Goal: Communication & Community: Answer question/provide support

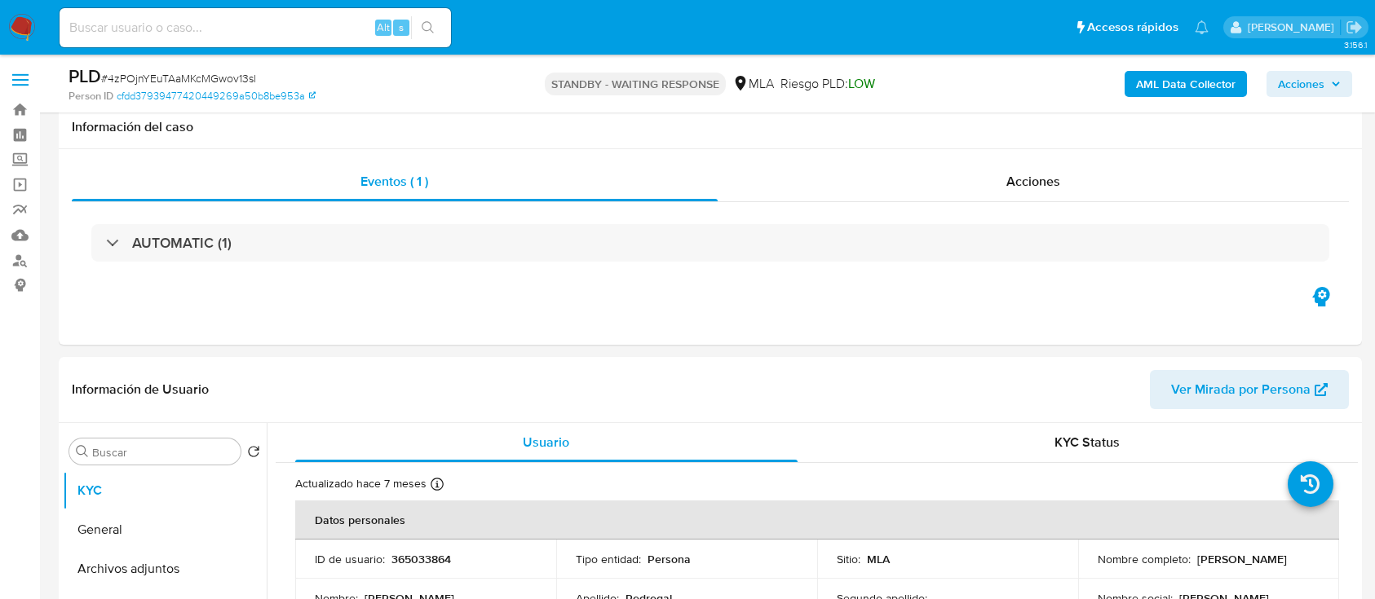
select select "10"
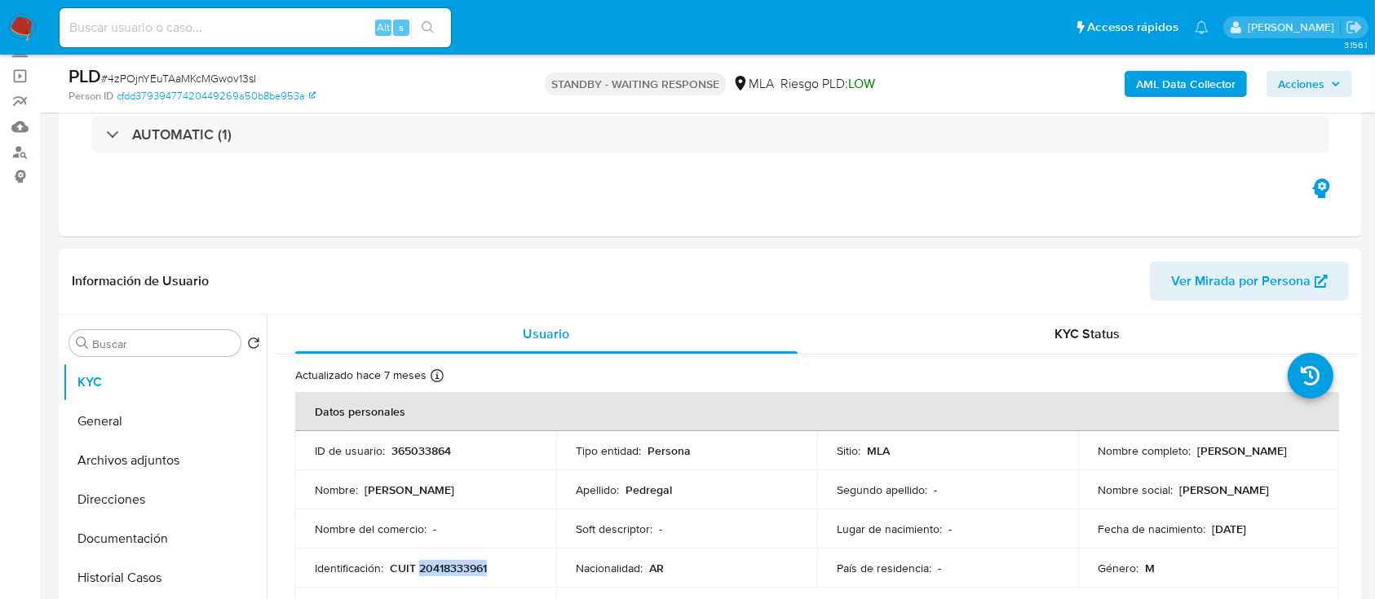
scroll to position [59, 0]
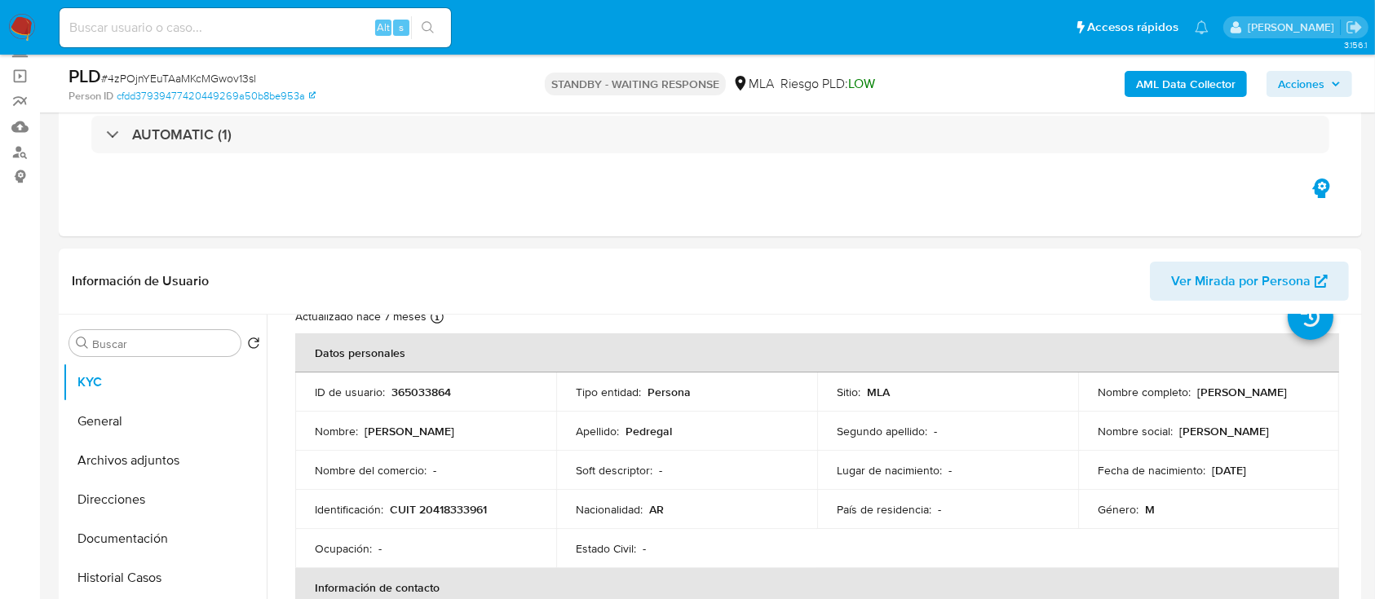
click at [322, 38] on div "Alt s" at bounding box center [255, 27] width 391 height 39
click at [319, 26] on input at bounding box center [255, 27] width 391 height 21
paste input "401425597"
type input "401425597"
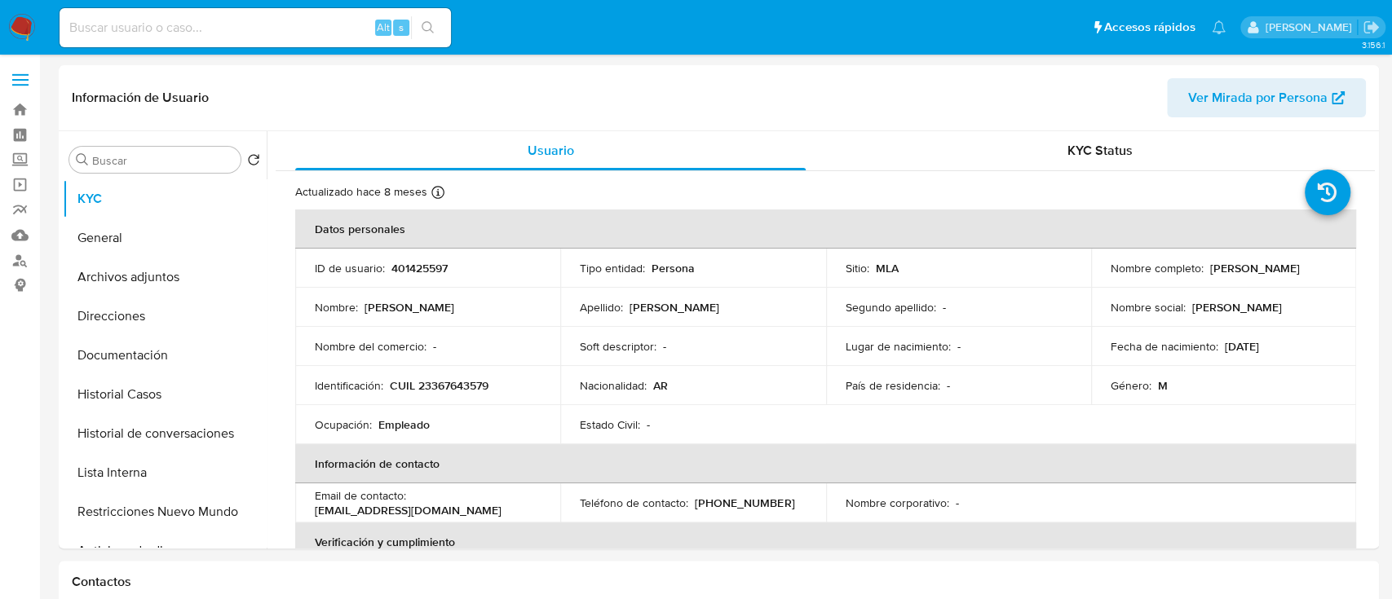
select select "10"
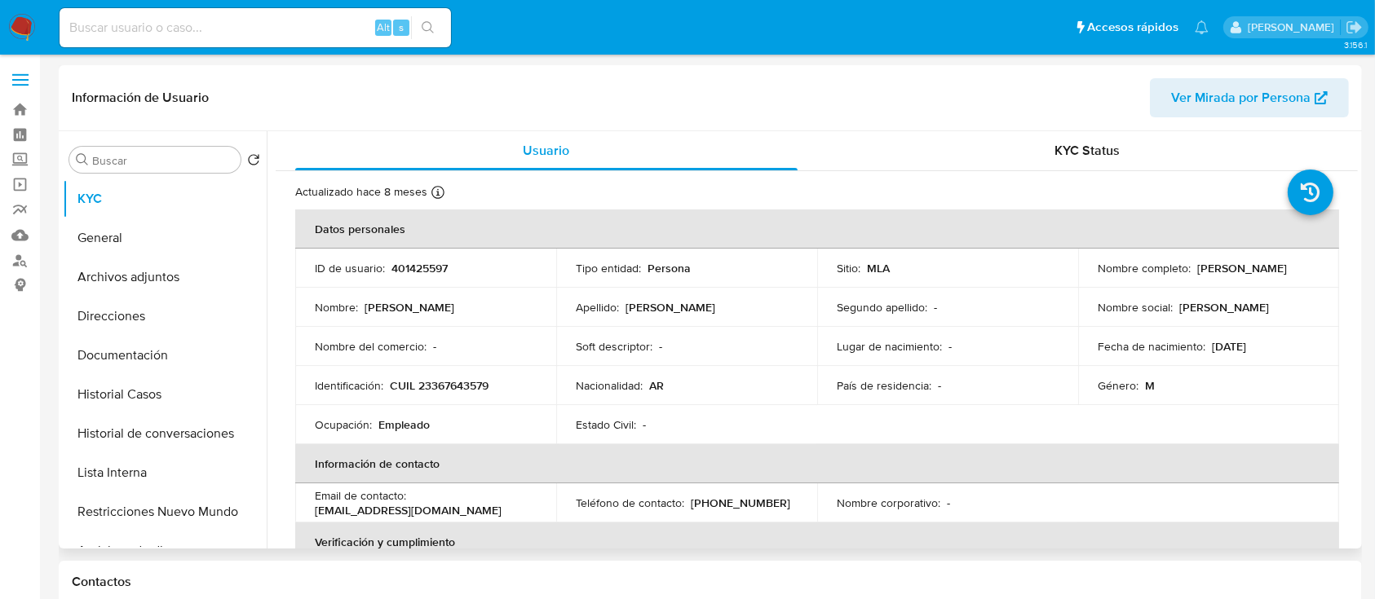
click at [467, 379] on p "CUIL 23367643579" at bounding box center [439, 385] width 99 height 15
copy p "23367643579"
click at [211, 392] on button "Historial Casos" at bounding box center [158, 394] width 191 height 39
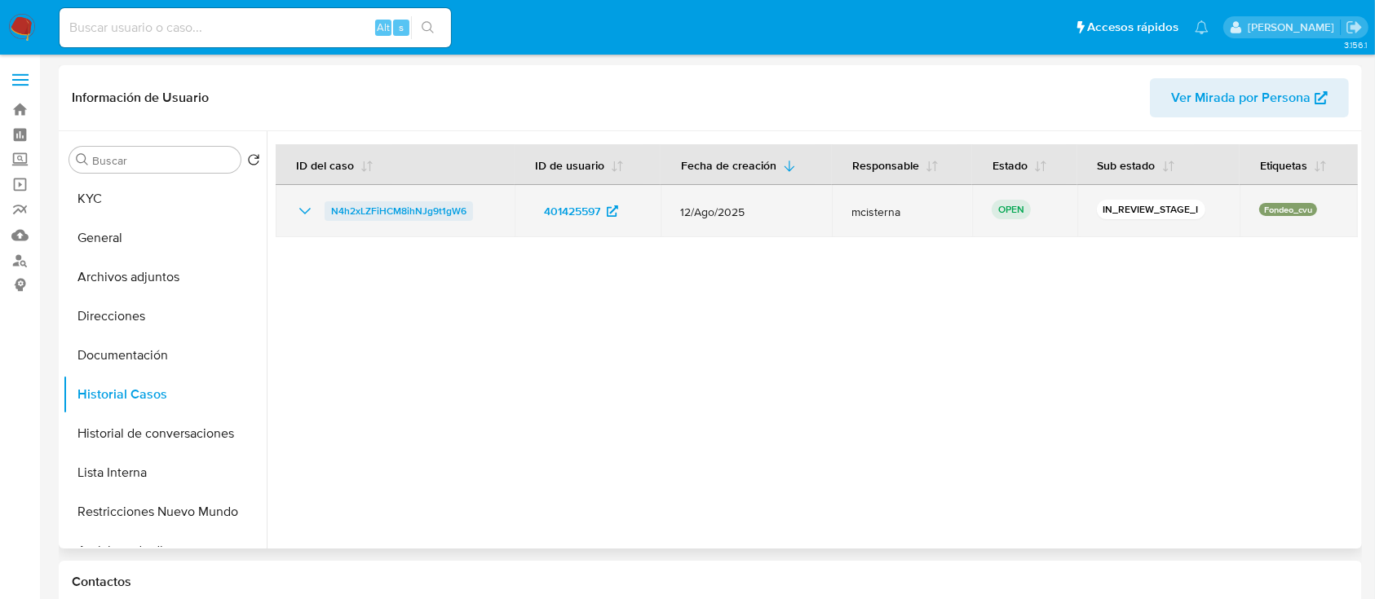
click at [399, 219] on span "N4h2xLZFiHCM8ihNJg9t1gW6" at bounding box center [398, 211] width 135 height 20
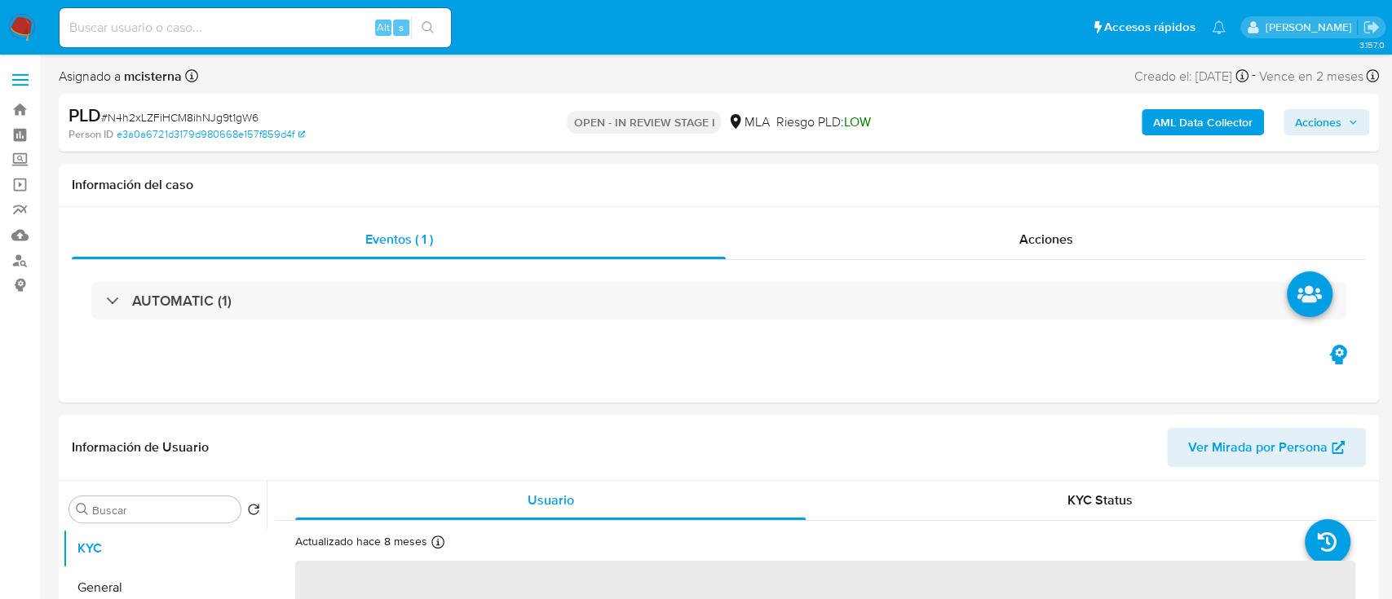
select select "10"
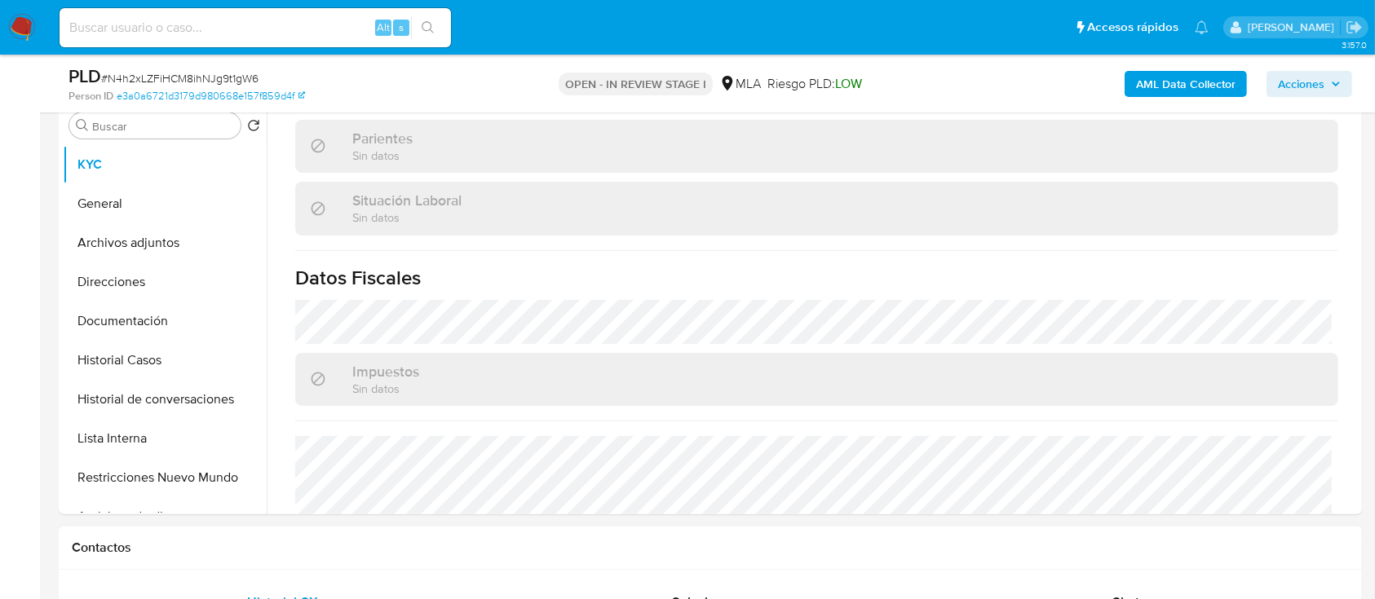
scroll to position [859, 0]
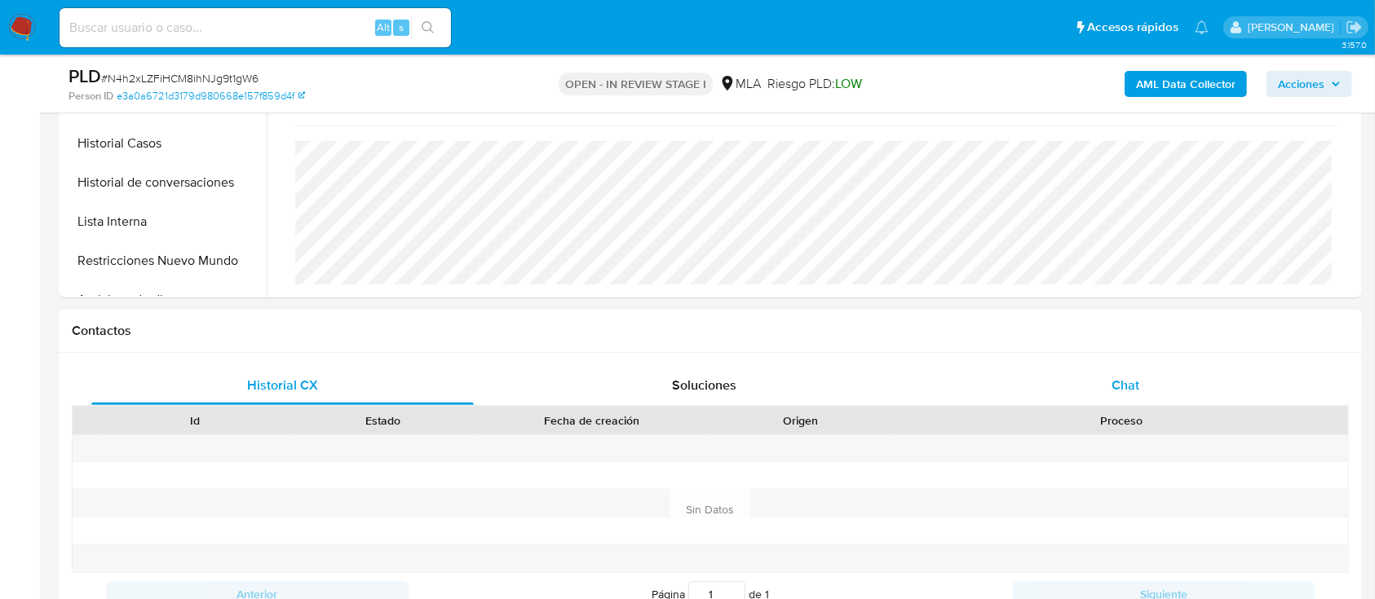
click at [1101, 401] on div "Chat" at bounding box center [1126, 385] width 382 height 39
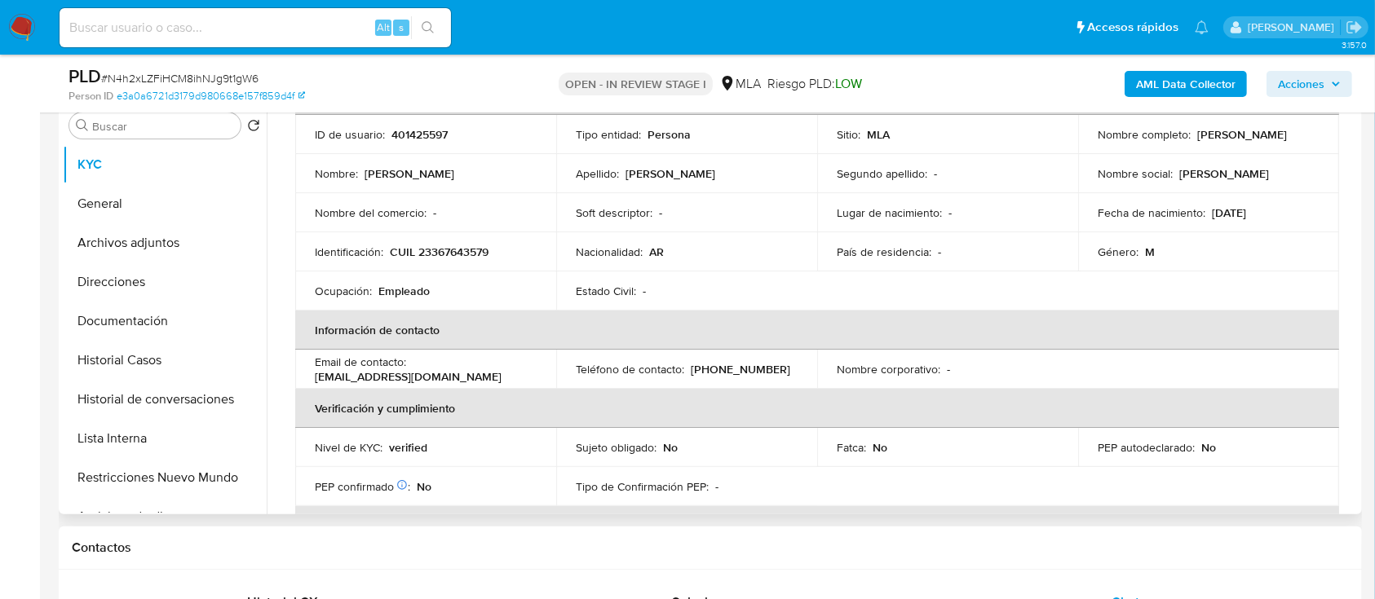
scroll to position [0, 0]
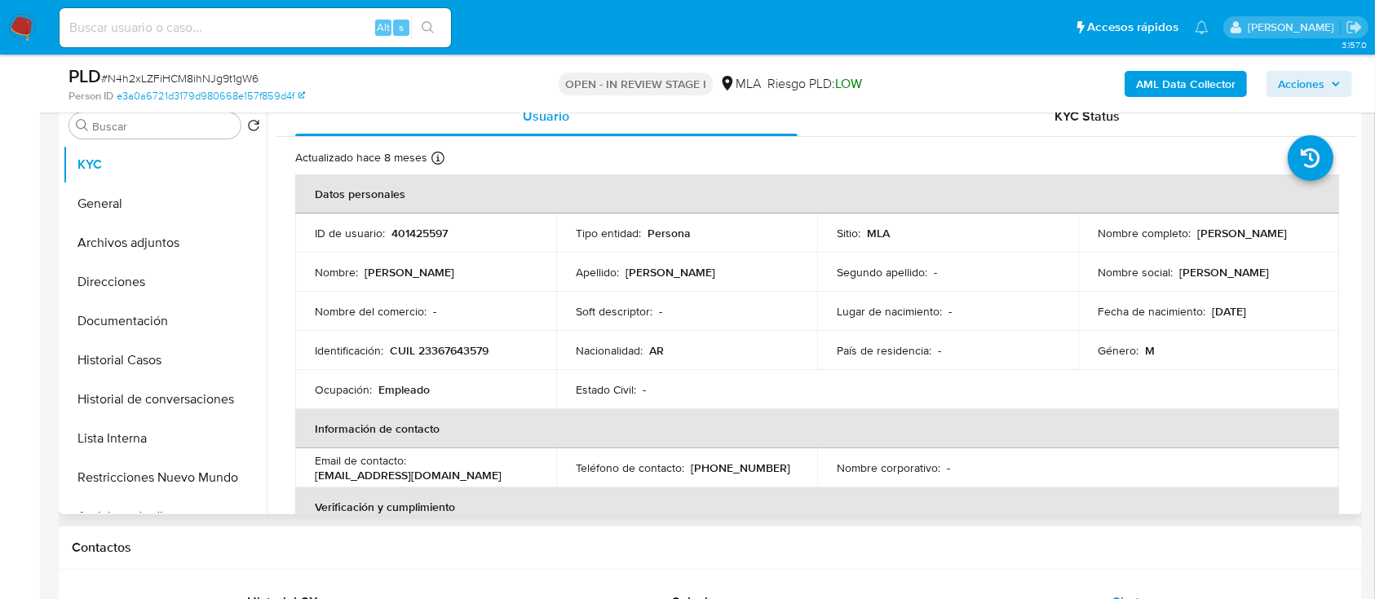
drag, startPoint x: 1090, startPoint y: 246, endPoint x: 1262, endPoint y: 248, distance: 172.1
click at [1262, 248] on td "Nombre completo : Rodrigo Damian Rodriguez" at bounding box center [1208, 233] width 261 height 39
copy p "Rodrigo Damian Rodriguez"
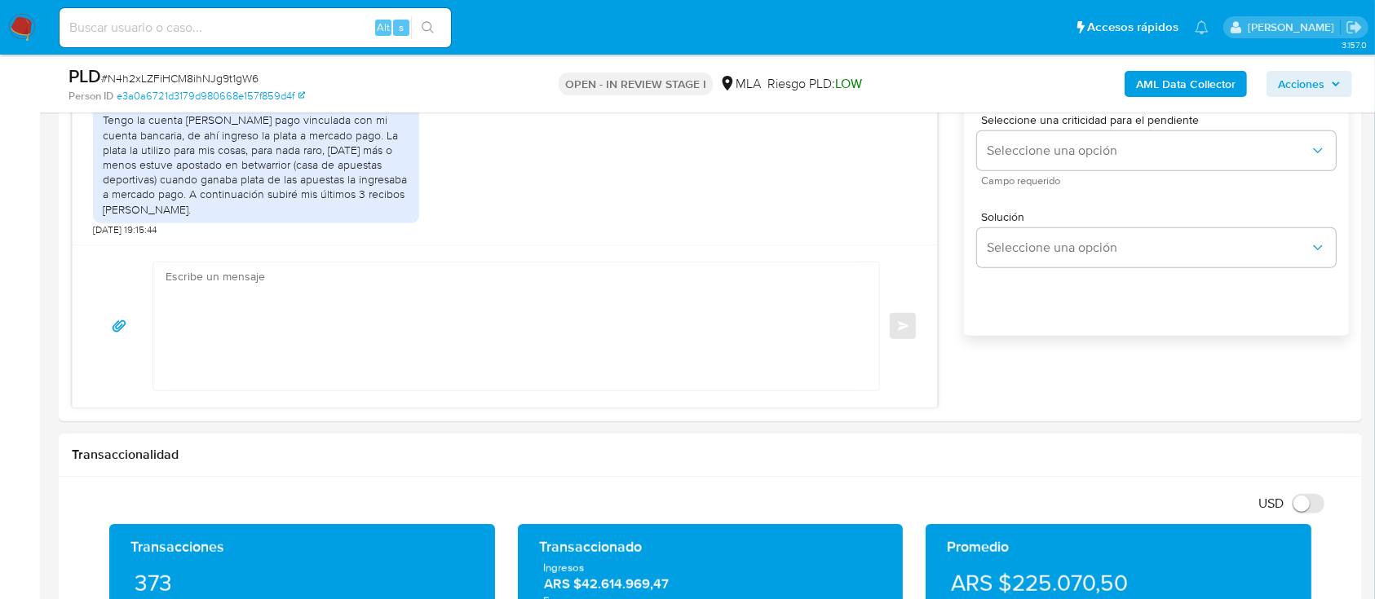
scroll to position [1087, 0]
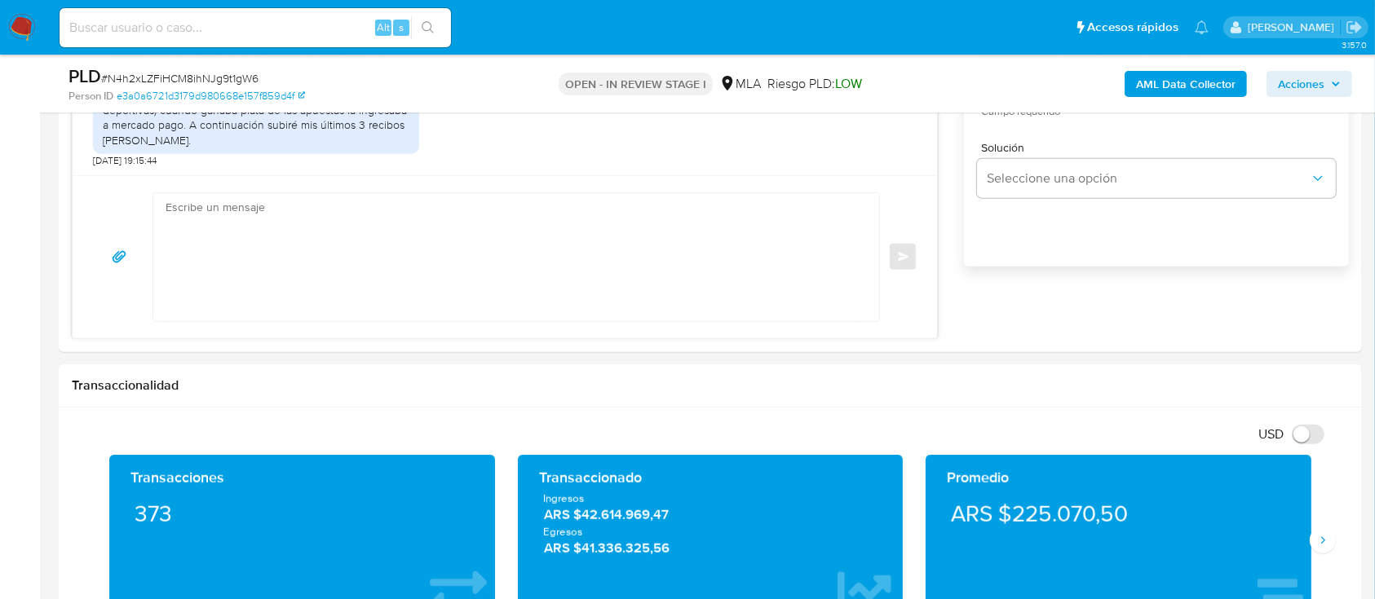
click at [500, 253] on textarea at bounding box center [512, 257] width 693 height 128
paste textarea "Rodrigo Damian Rodriguez"
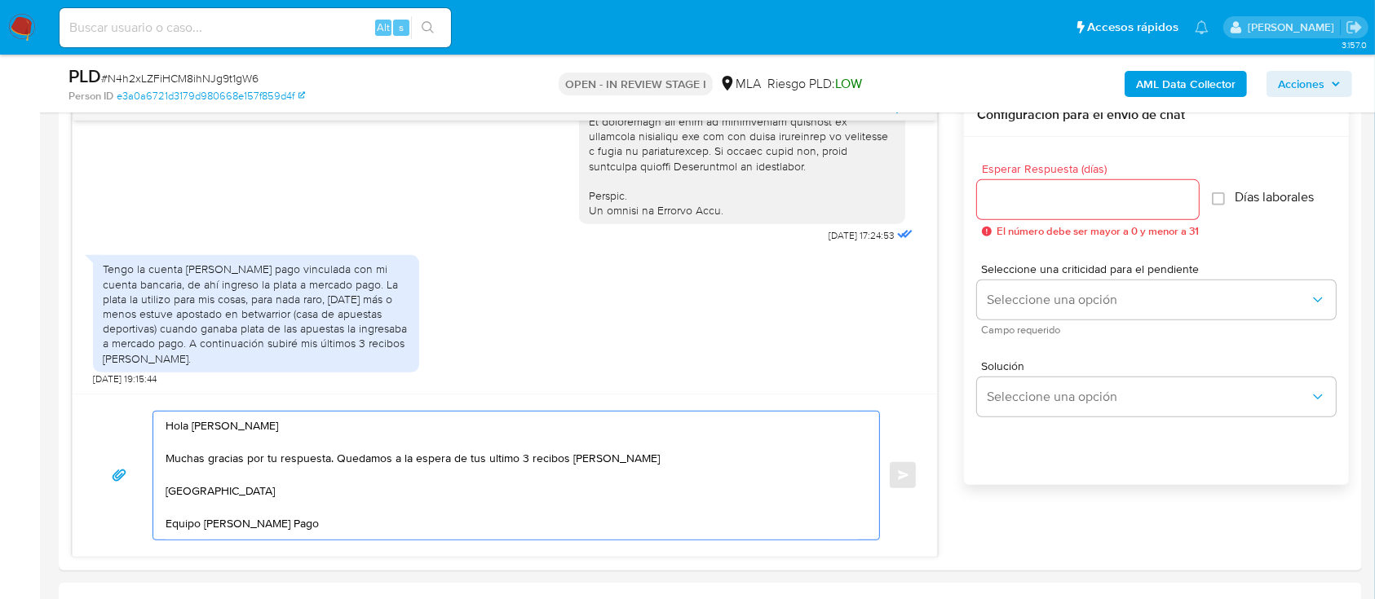
scroll to position [761, 0]
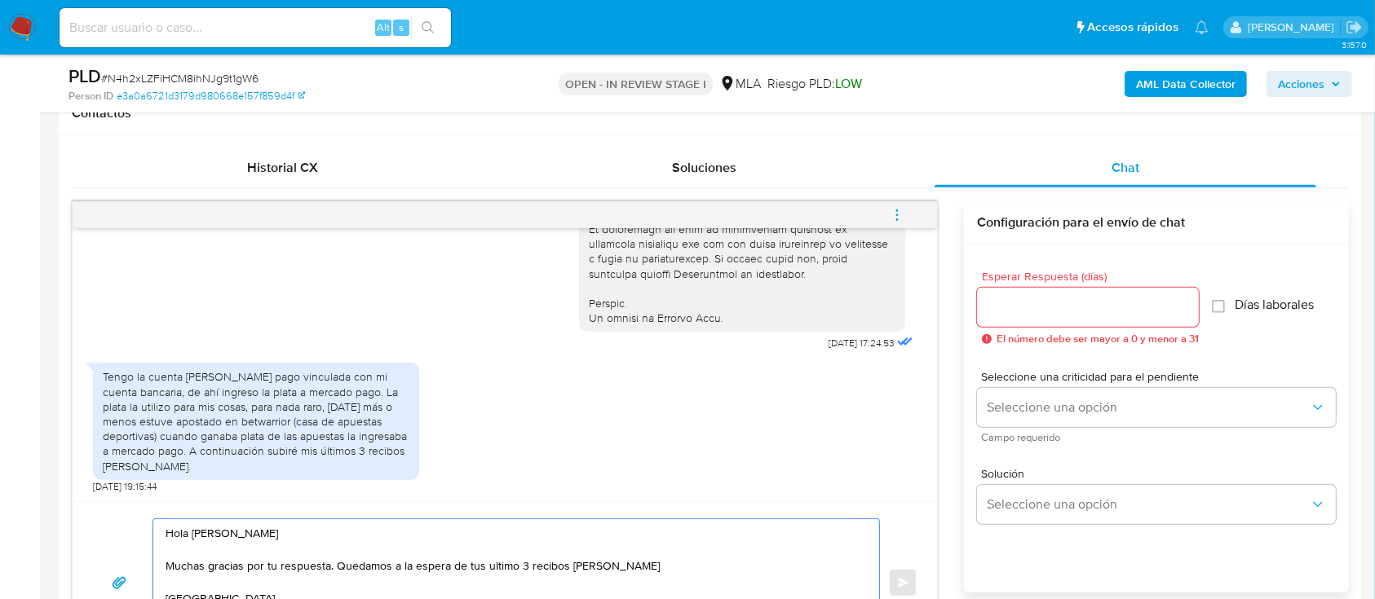
type textarea "Hola Rodrigo Damian Rodriguez Muchas gracias por tu respuesta. Quedamos a la es…"
click at [1032, 301] on input "Esperar Respuesta (días)" at bounding box center [1088, 307] width 222 height 21
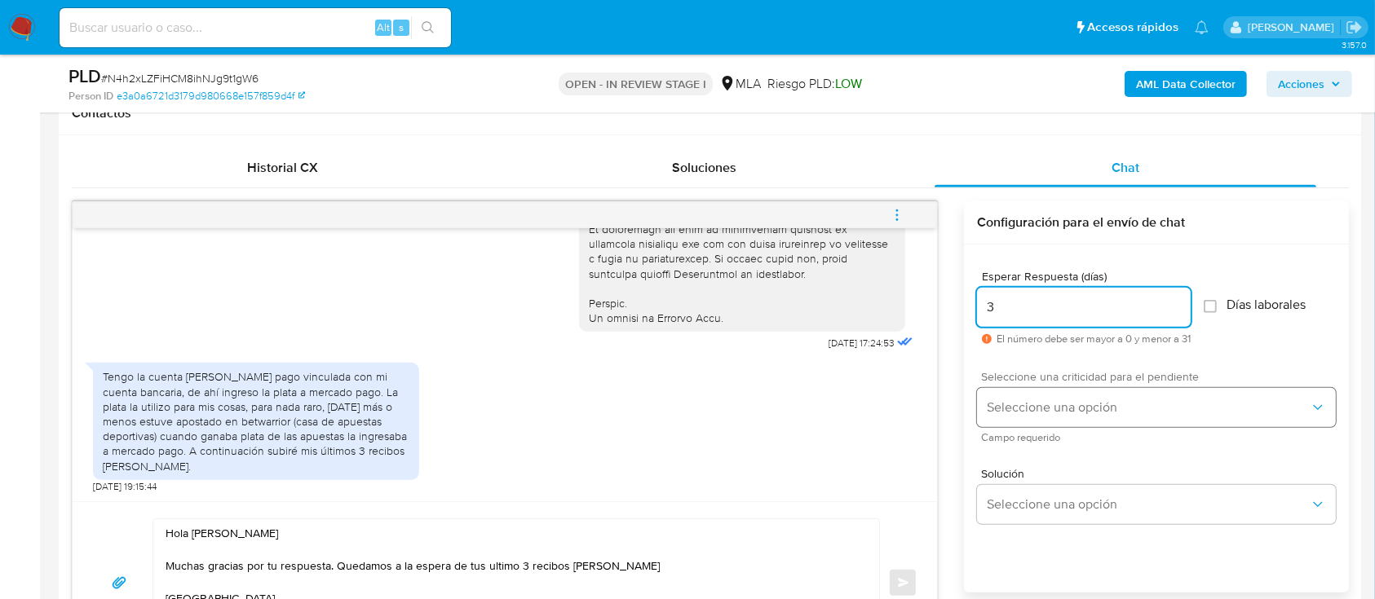
type input "3"
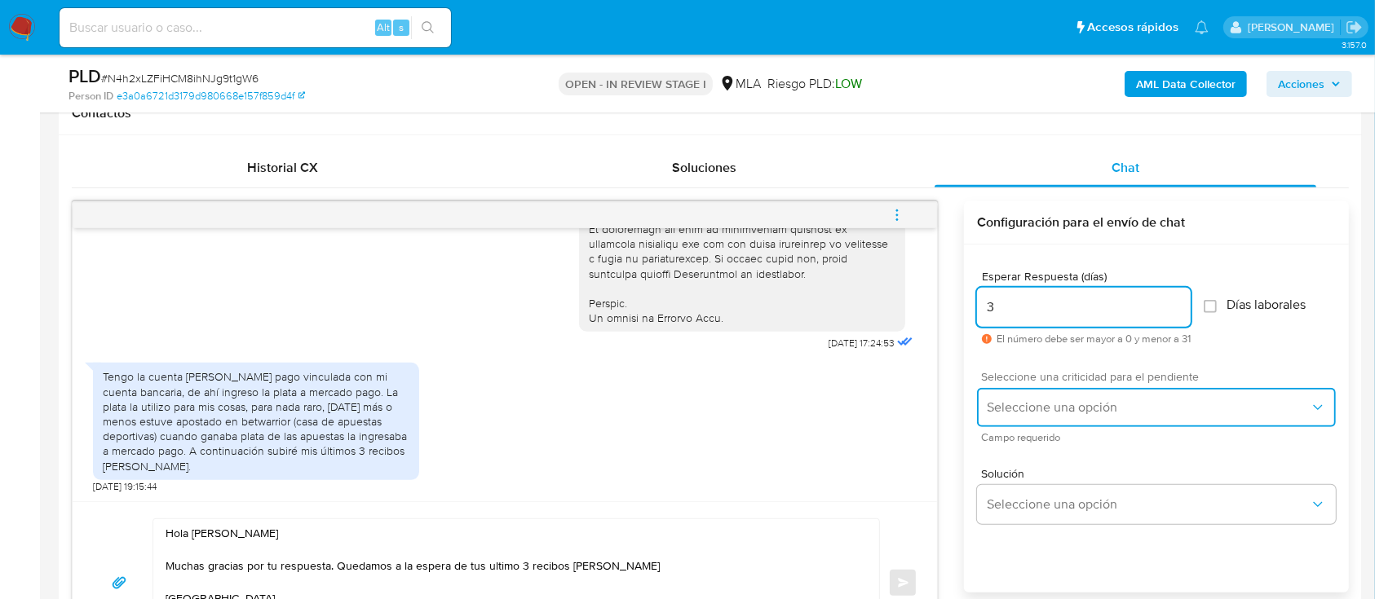
click at [1053, 424] on button "Seleccione una opción" at bounding box center [1156, 407] width 359 height 39
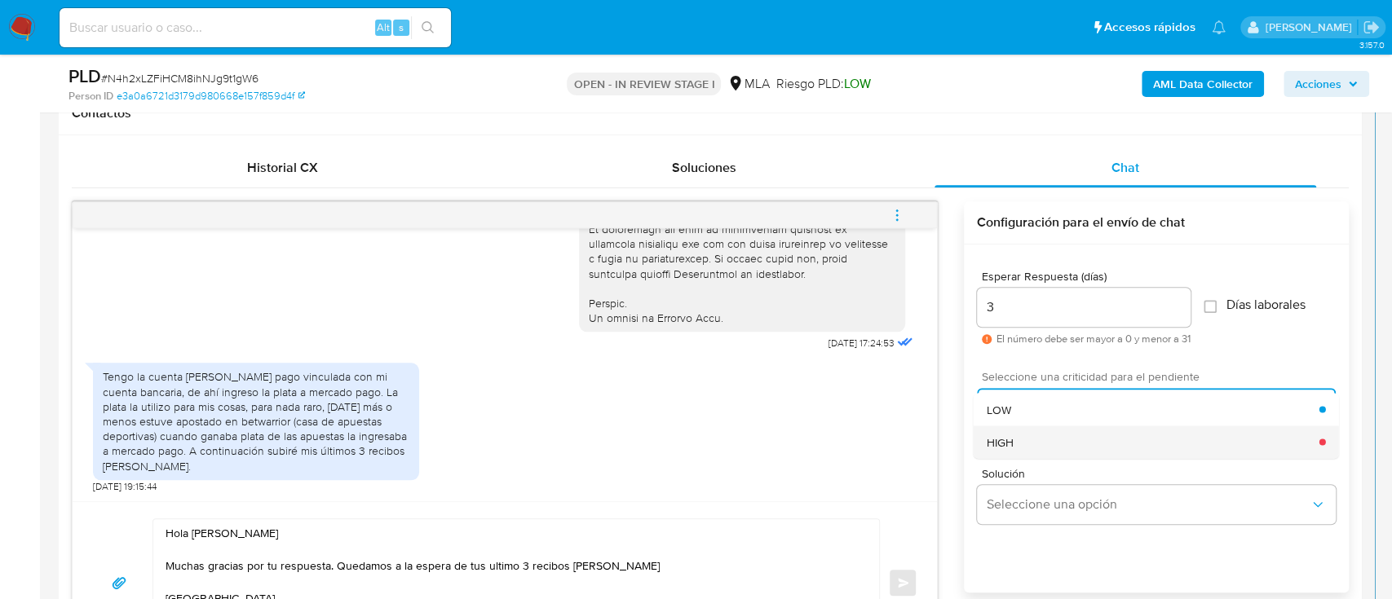
click at [1044, 453] on div "HIGH" at bounding box center [1153, 442] width 333 height 33
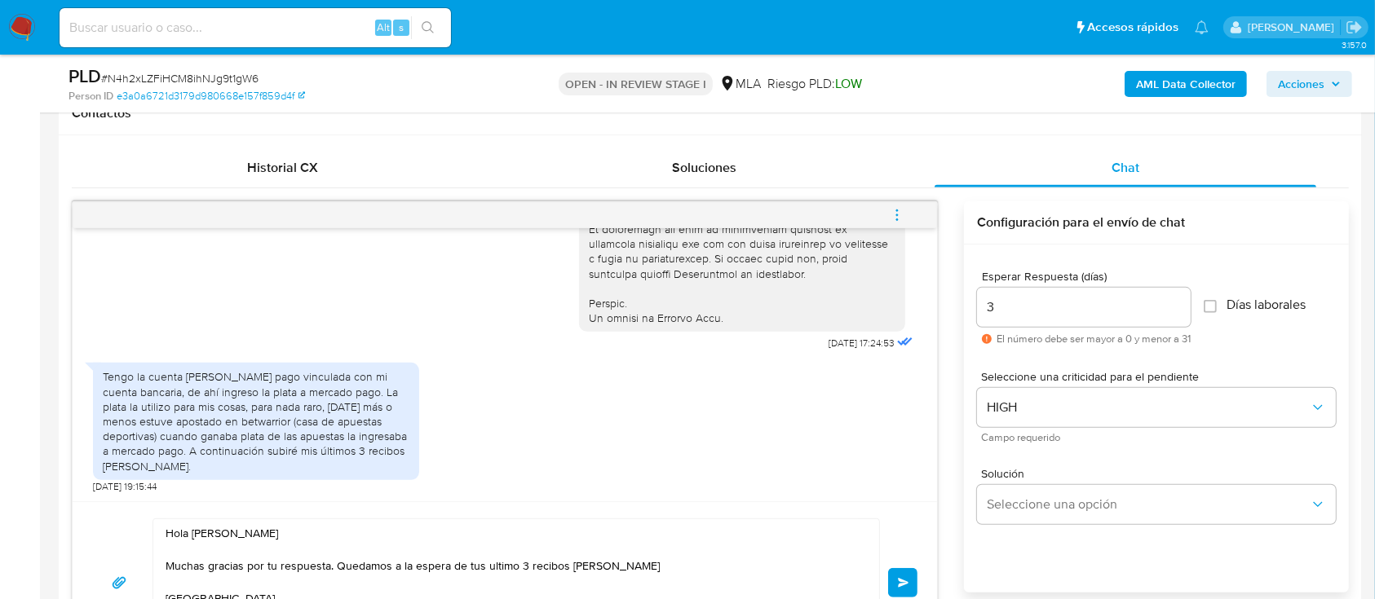
click at [893, 579] on button "Enviar" at bounding box center [902, 582] width 29 height 29
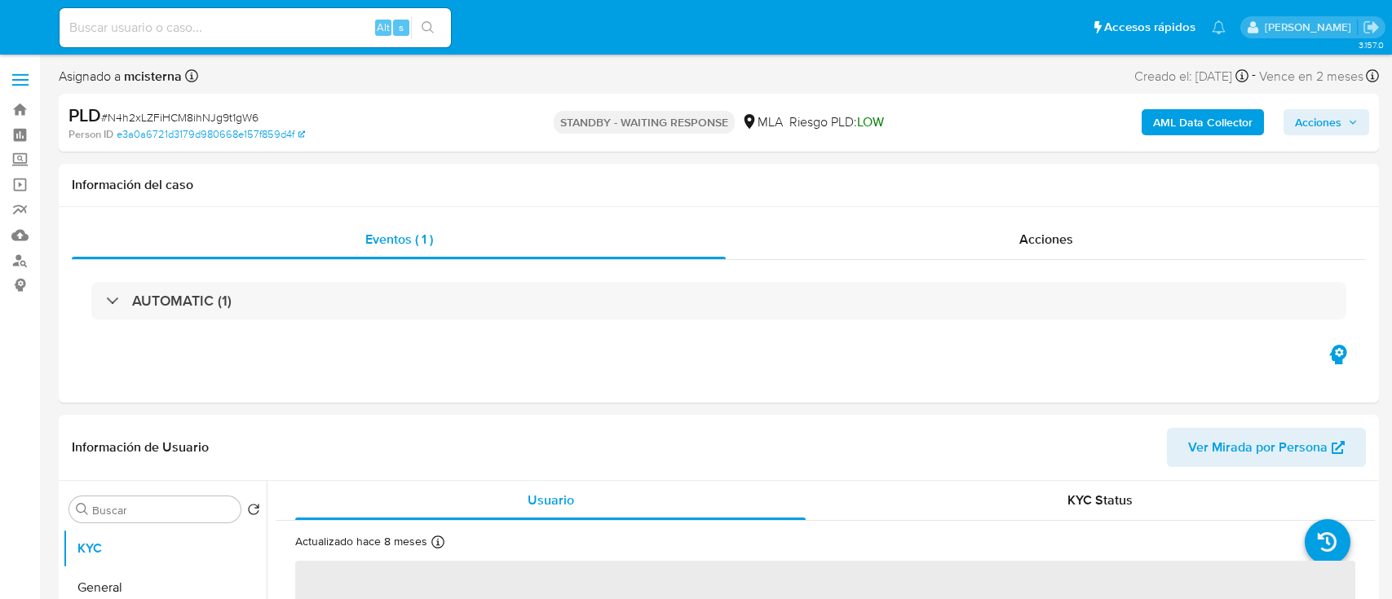
select select "10"
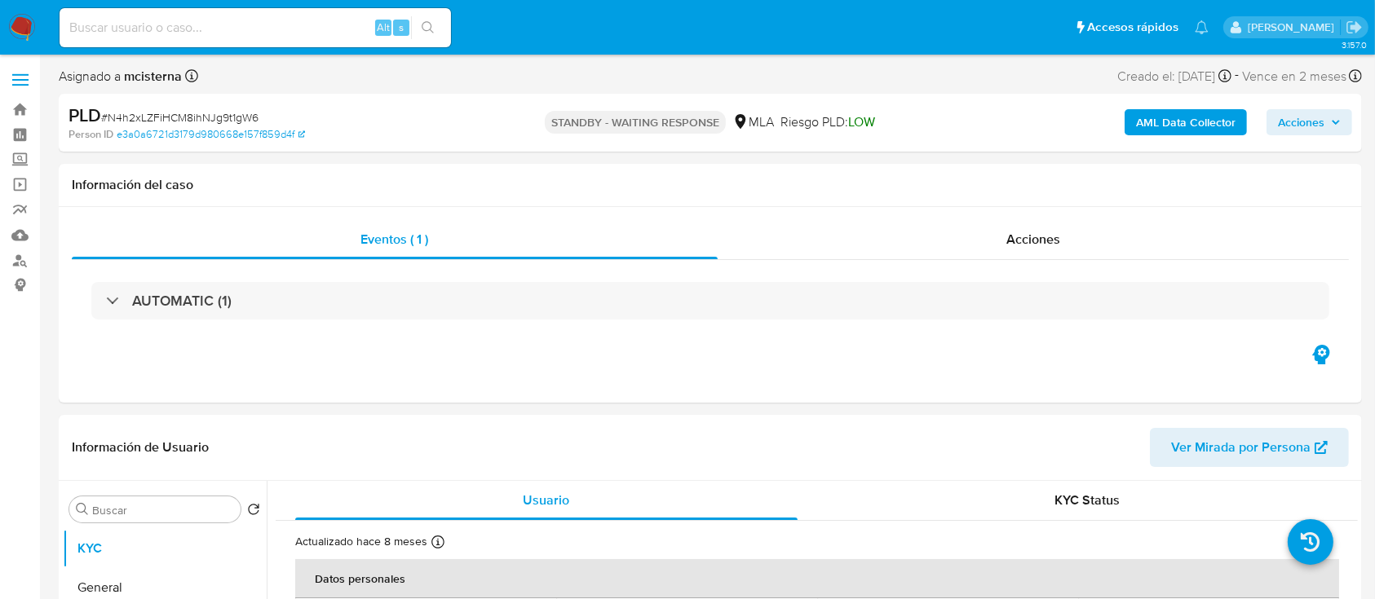
click at [275, 29] on input at bounding box center [255, 27] width 391 height 21
paste input "419528448"
type input "419528448"
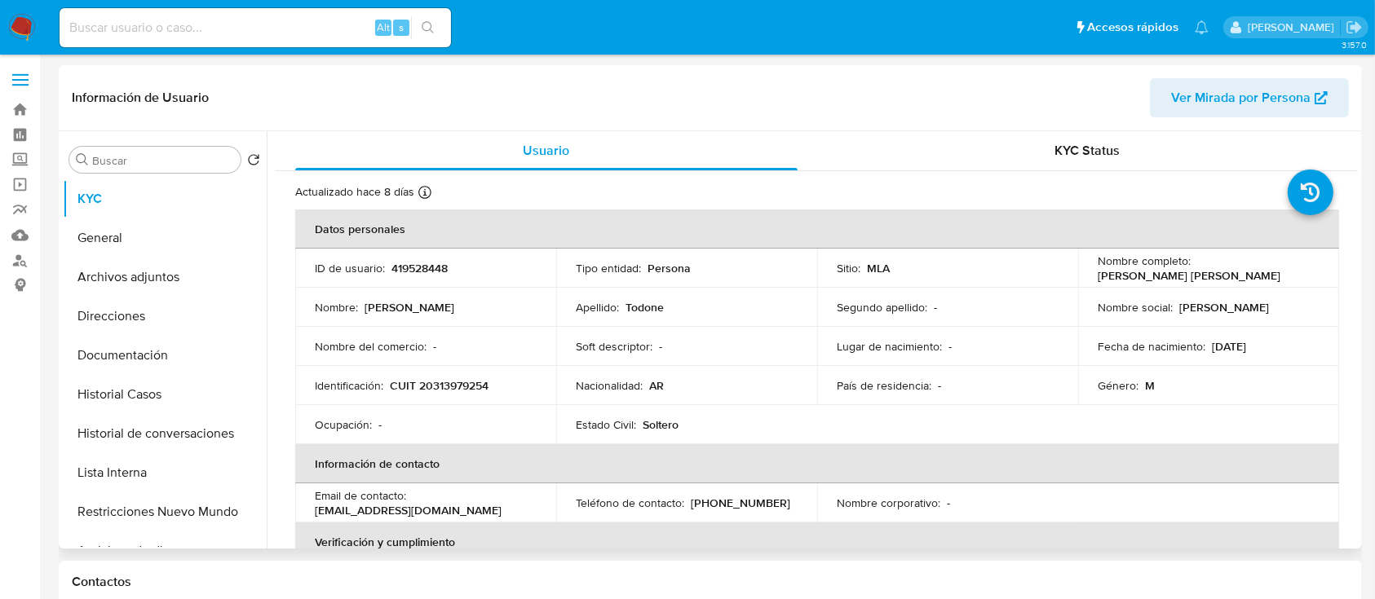
click at [453, 394] on td "Identificación : CUIT 20313979254" at bounding box center [425, 385] width 261 height 39
select select "10"
click at [453, 394] on td "Identificación : CUIT 20313979254" at bounding box center [425, 385] width 261 height 39
click at [453, 392] on p "CUIT 20313979254" at bounding box center [439, 385] width 99 height 15
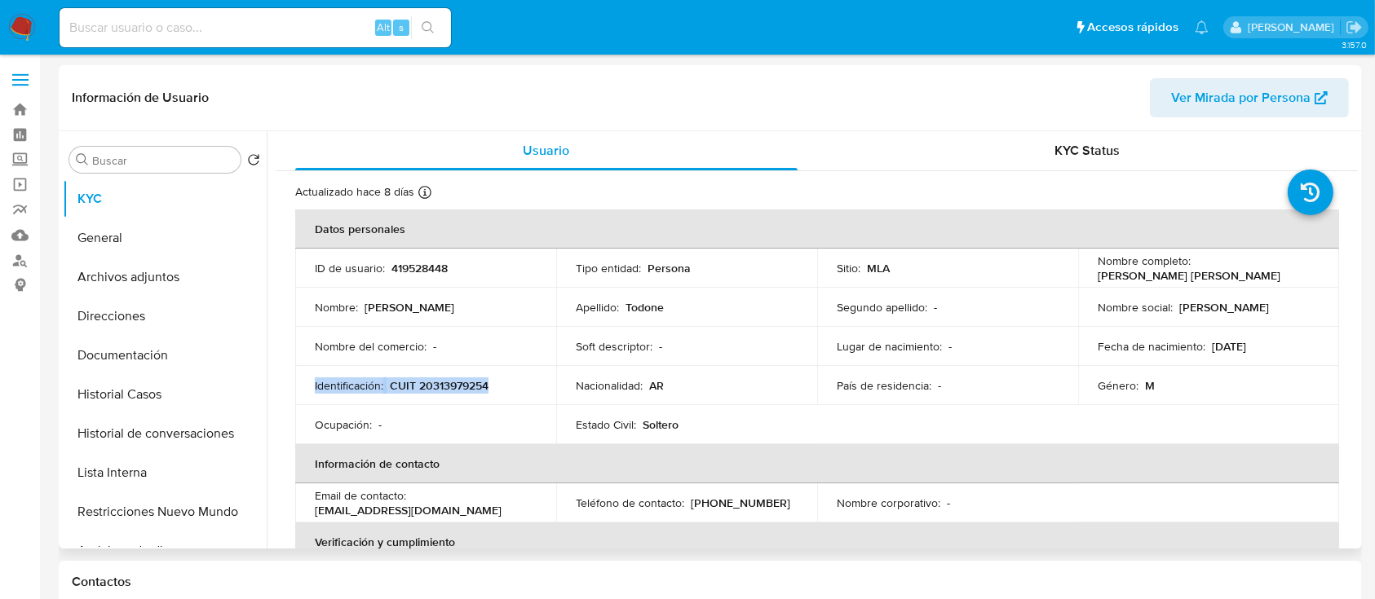
click at [446, 375] on td "Identificación : CUIT 20313979254" at bounding box center [425, 385] width 261 height 39
click at [438, 386] on p "CUIT 20313979254" at bounding box center [439, 385] width 99 height 15
copy p "20313979254"
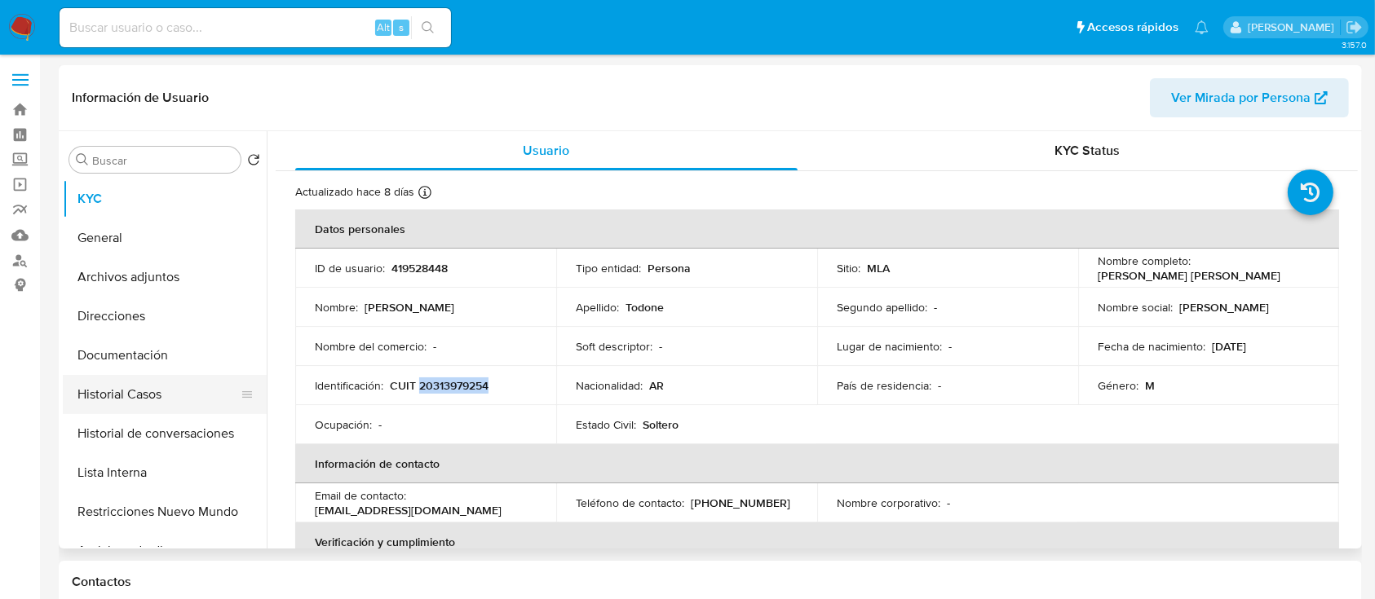
click at [145, 390] on button "Historial Casos" at bounding box center [158, 394] width 191 height 39
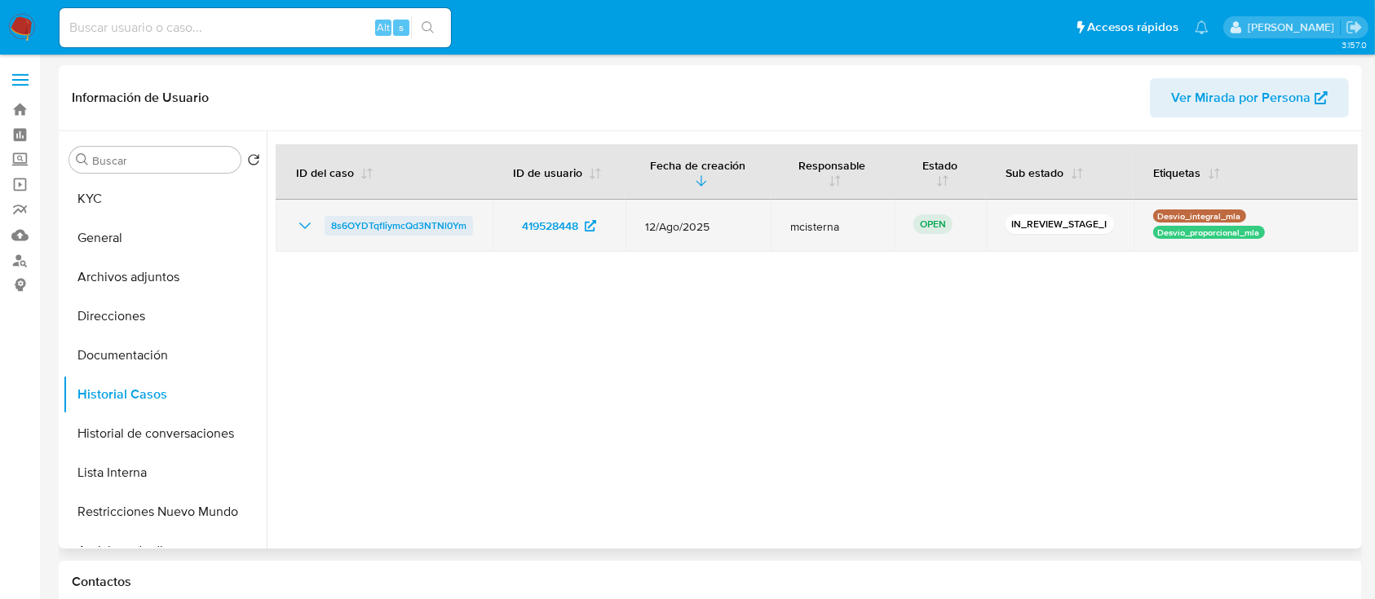
click at [372, 222] on span "8s6OYDTqfIiymcQd3NTNl0Ym" at bounding box center [398, 226] width 135 height 20
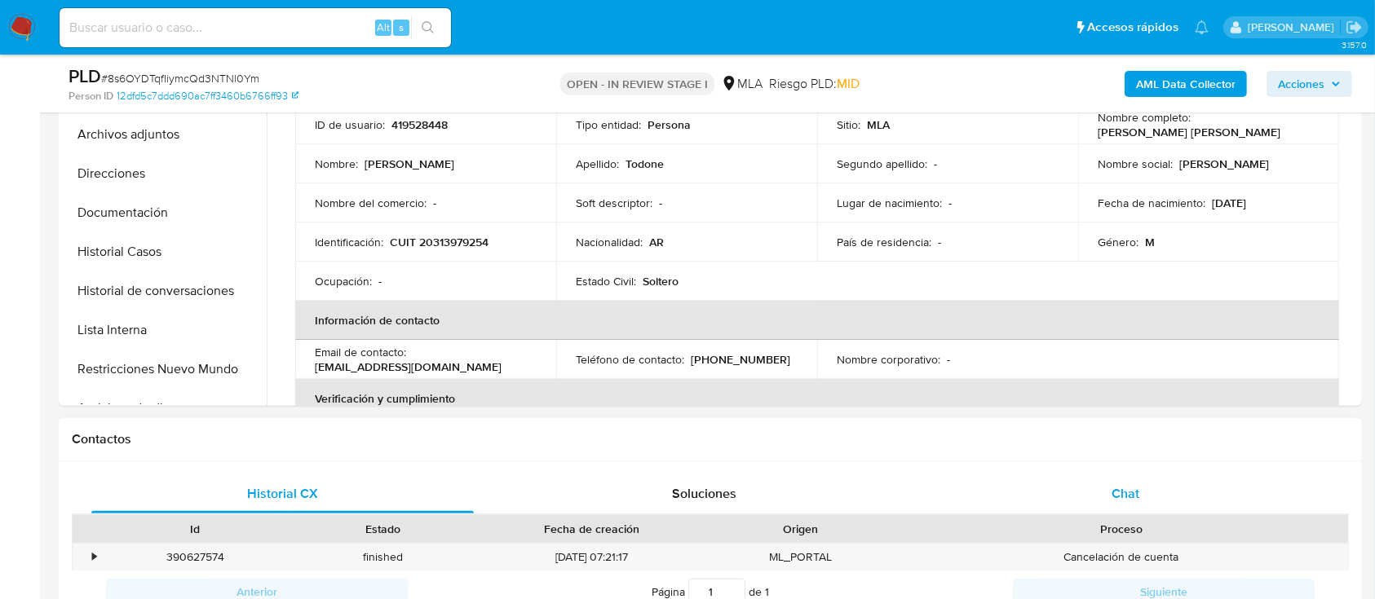
select select "10"
click at [1084, 502] on div "Chat" at bounding box center [1126, 494] width 382 height 39
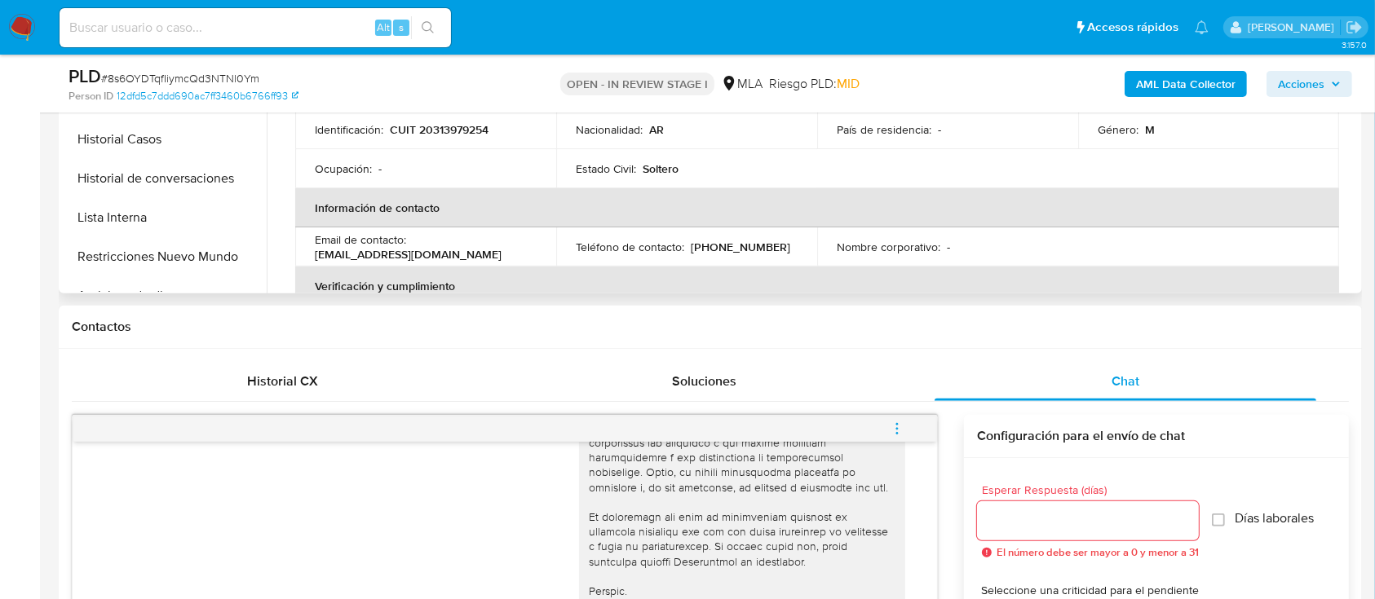
scroll to position [326, 0]
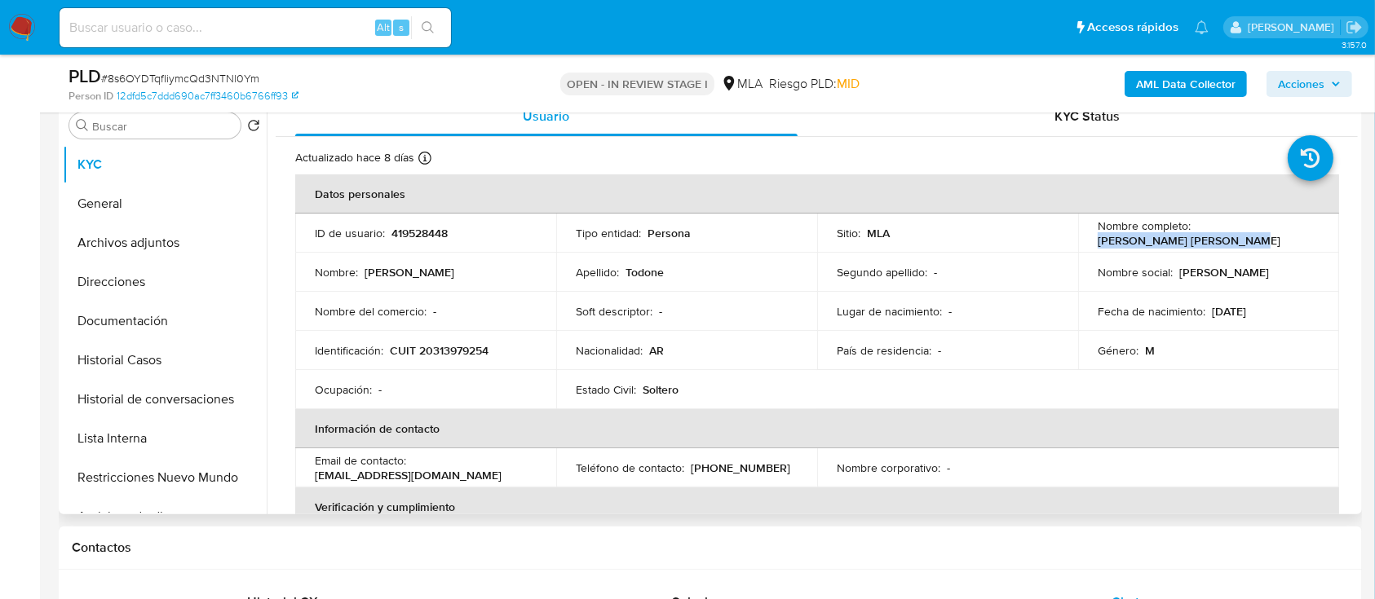
drag, startPoint x: 1094, startPoint y: 245, endPoint x: 1274, endPoint y: 245, distance: 180.2
click at [1274, 245] on div "Nombre completo : Gustavo Luis Maria Todone" at bounding box center [1209, 233] width 222 height 29
copy p "Gustavo Luis Maria Todone"
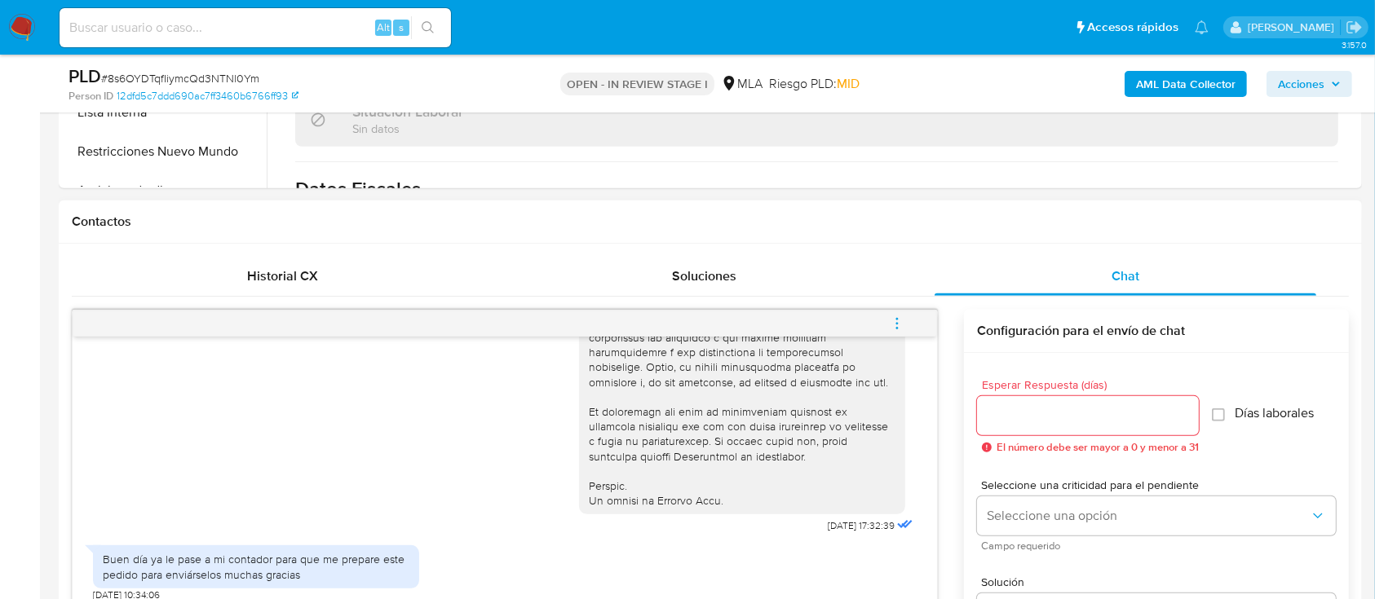
scroll to position [979, 0]
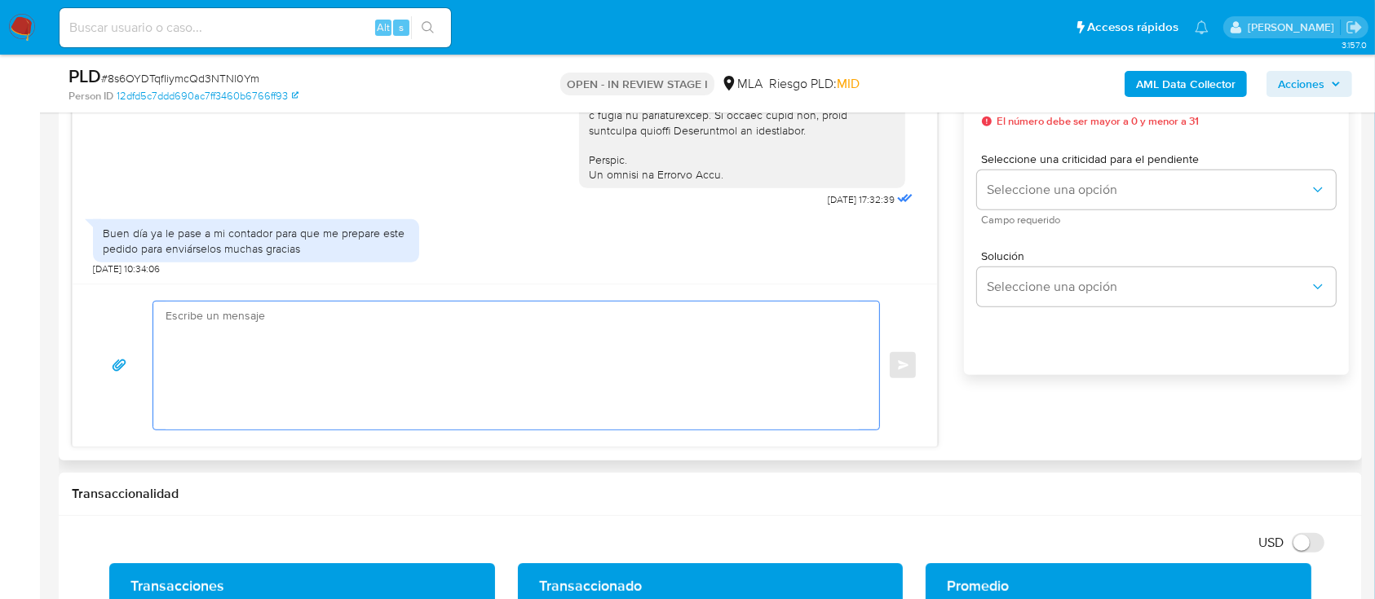
click at [566, 408] on textarea at bounding box center [512, 366] width 693 height 128
type textarea "h"
paste textarea "Gustavo Luis Maria Todone"
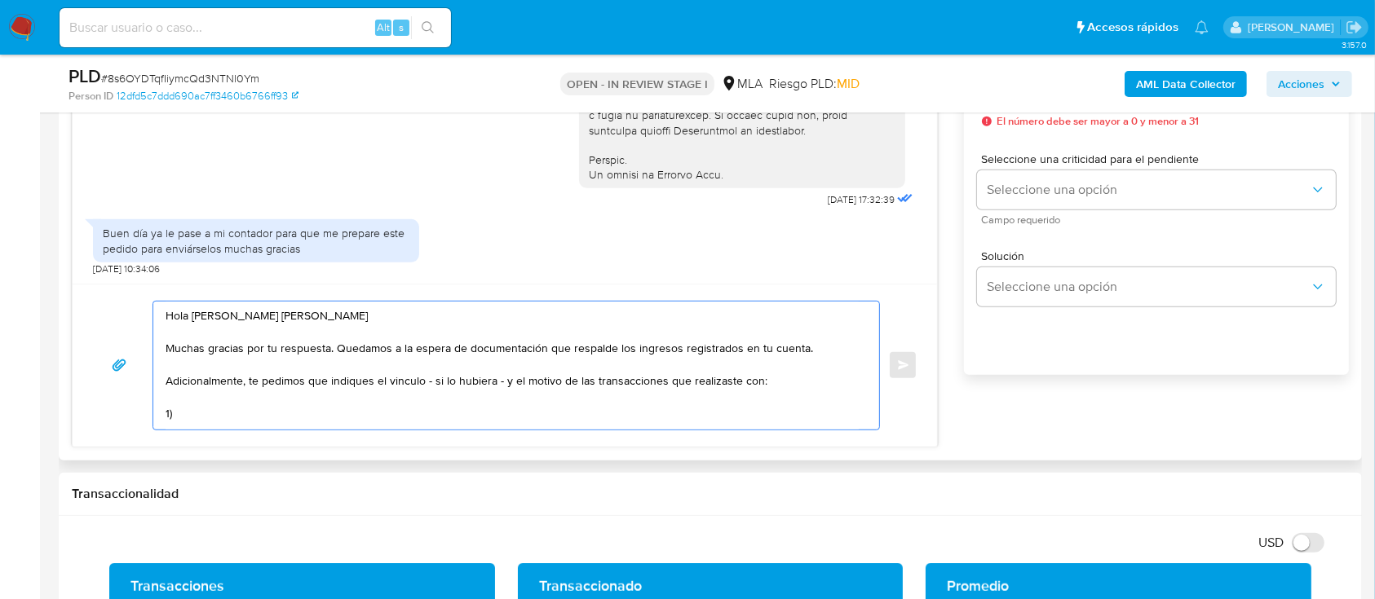
paste textarea "CABELLO MARQUEZ JESUS ROBERTO"
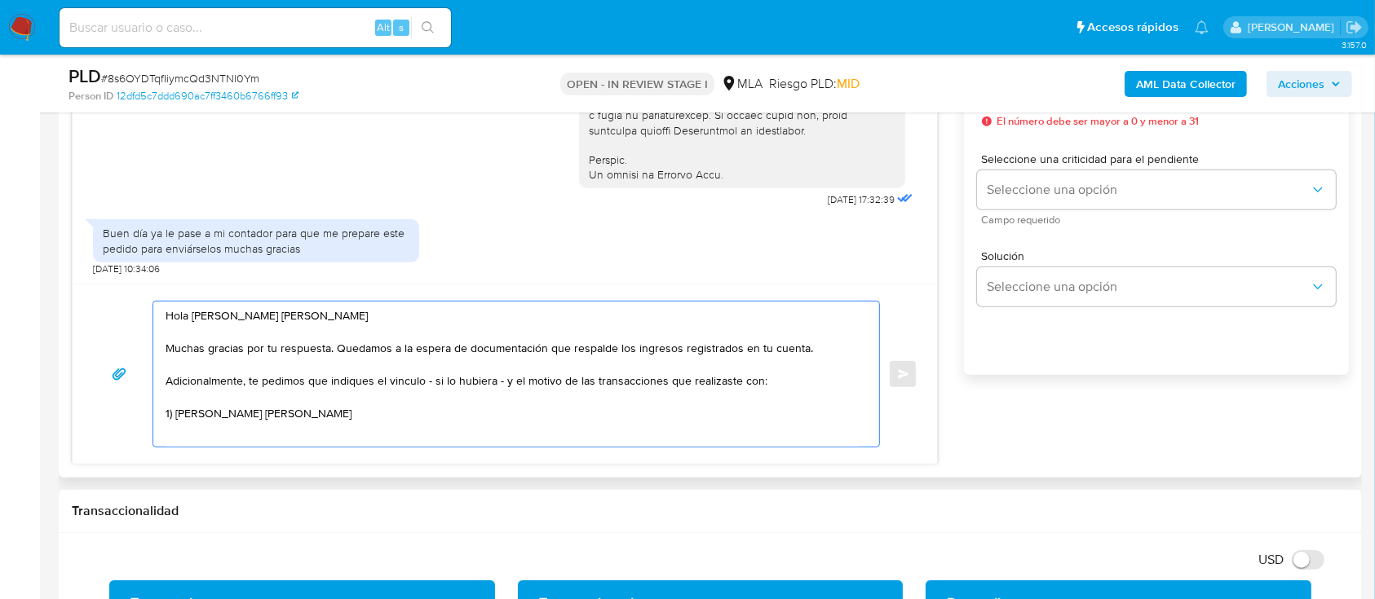
click at [452, 410] on textarea "Hola Gustavo Luis Maria Todone Muchas gracias por tu respuesta. Quedamos a la e…" at bounding box center [512, 374] width 693 height 145
paste textarea "20945127857"
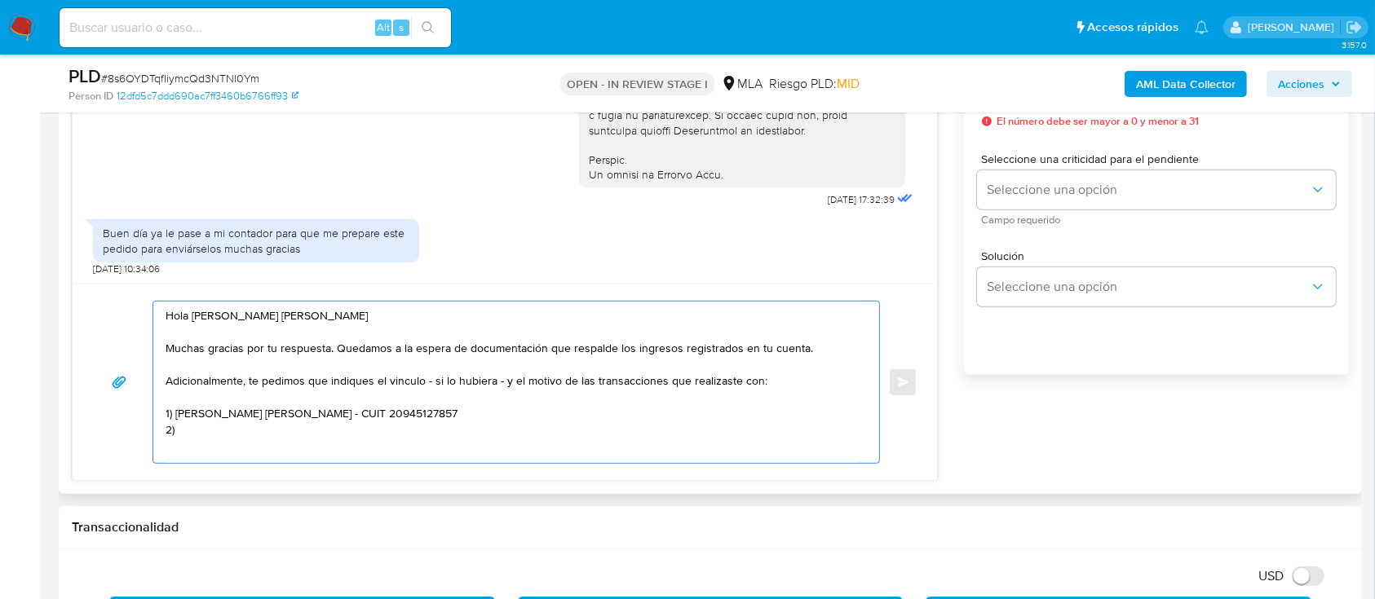
paste textarea "OLMOS CARVAJAL EDWIN"
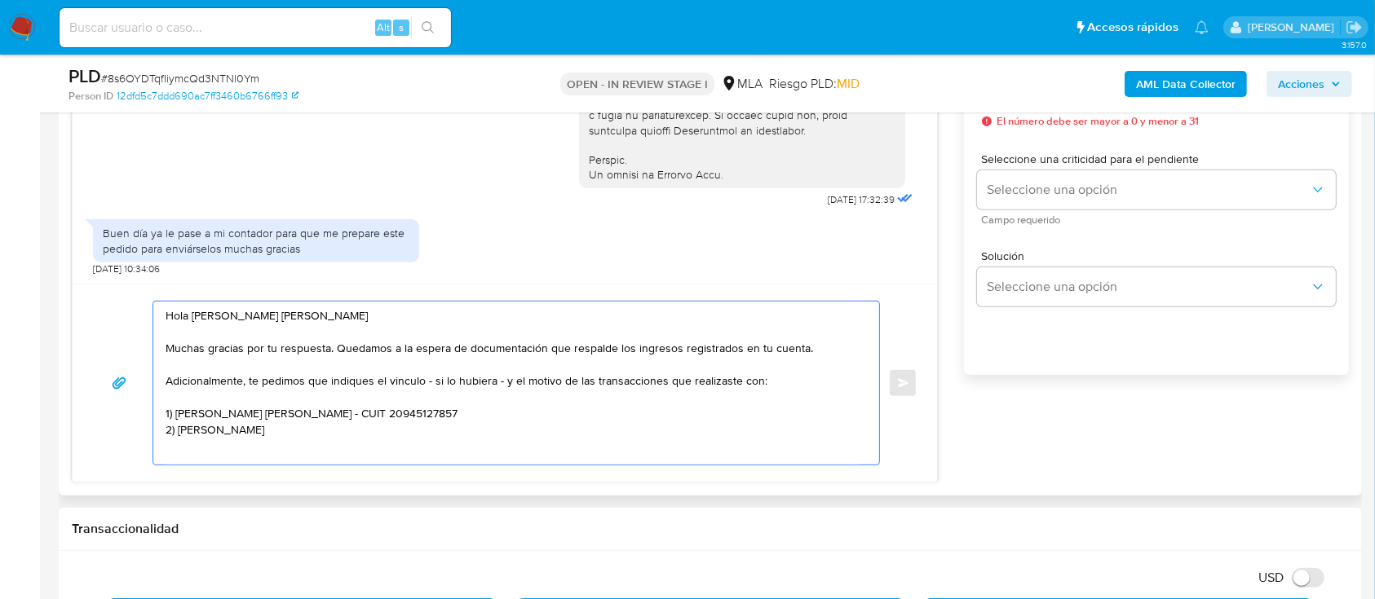
click at [431, 431] on textarea "Hola Gustavo Luis Maria Todone Muchas gracias por tu respuesta. Quedamos a la e…" at bounding box center [512, 383] width 693 height 163
paste textarea "20938842966"
click at [833, 346] on textarea "Hola Gustavo Luis Maria Todone Muchas gracias por tu respuesta. Quedamos a la e…" at bounding box center [512, 383] width 693 height 163
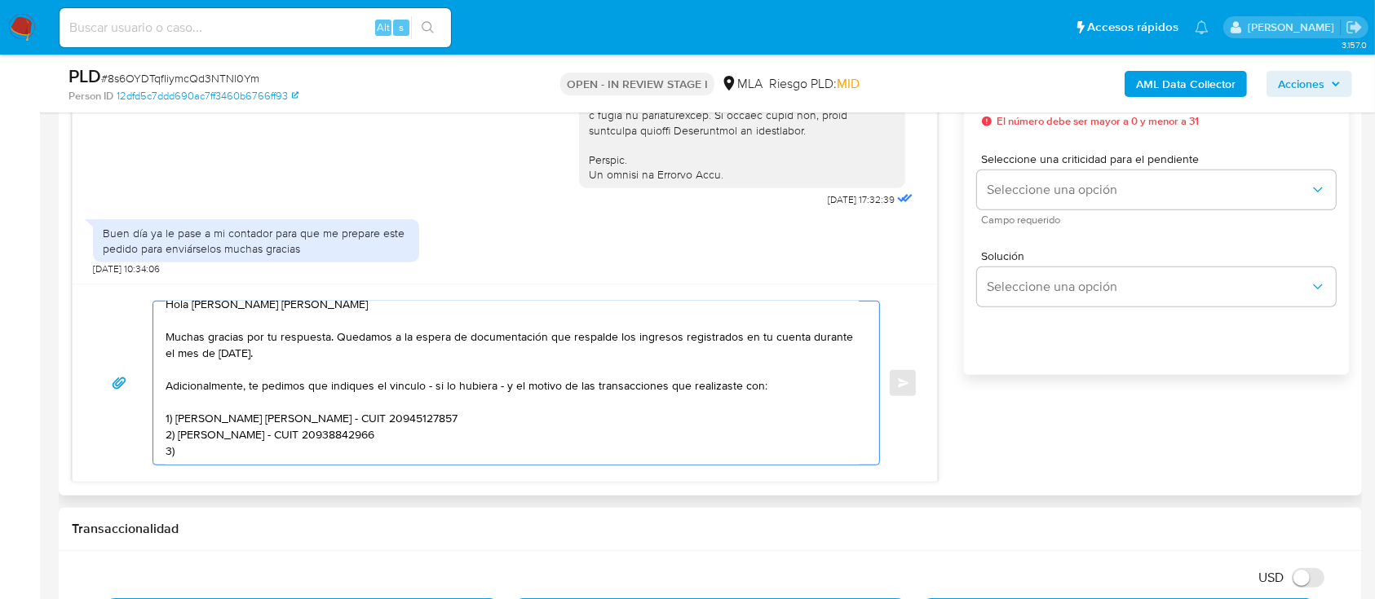
scroll to position [48, 0]
click at [253, 420] on textarea "Hola Gustavo Luis Maria Todone Muchas gracias por tu respuesta. Quedamos a la e…" at bounding box center [512, 383] width 693 height 163
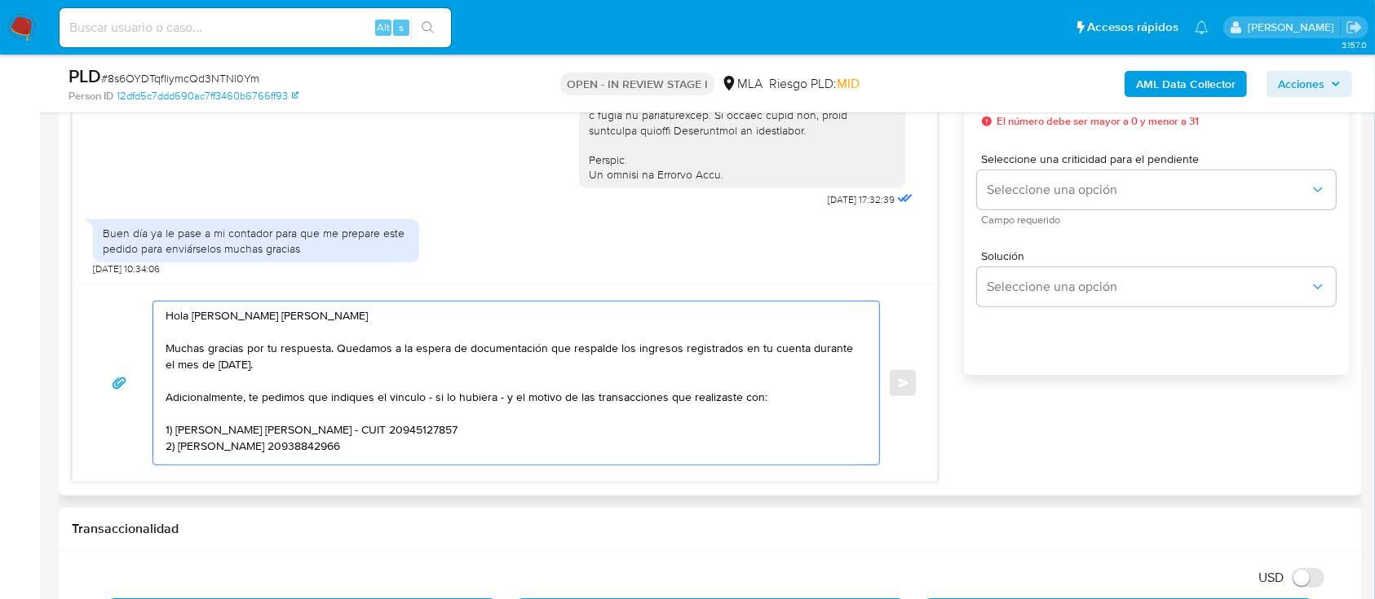
paste textarea "Muchas gracias. Saludos, Equipo de Mercado Pago."
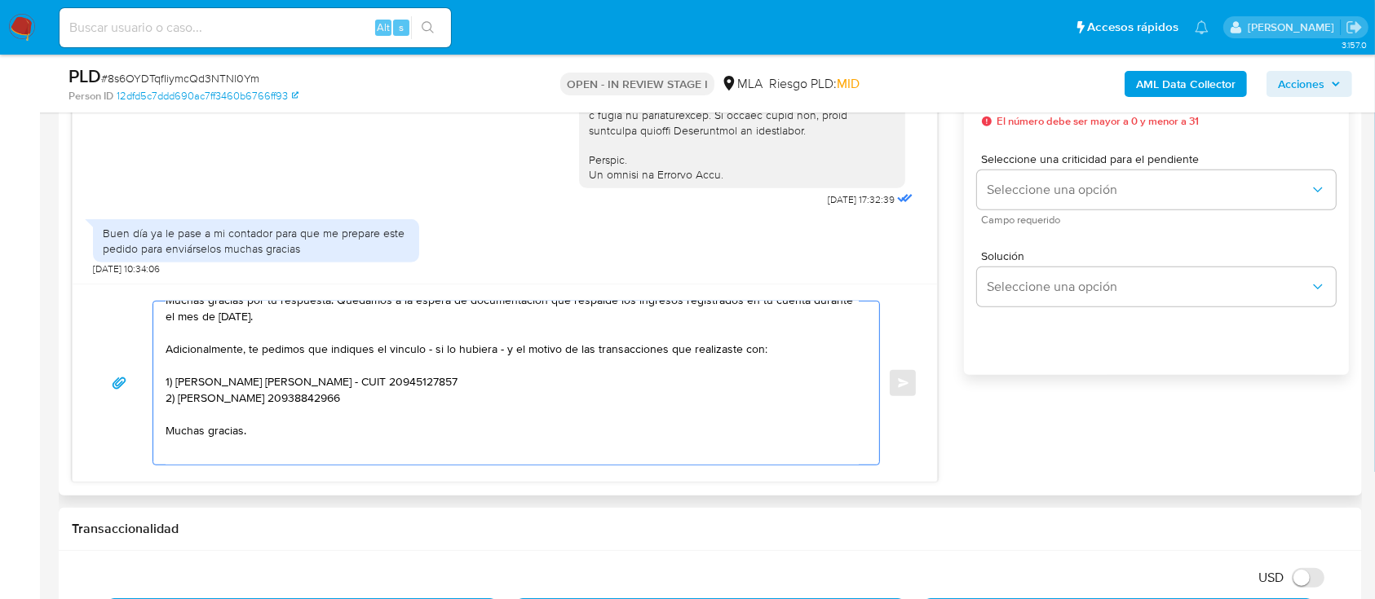
scroll to position [192, 0]
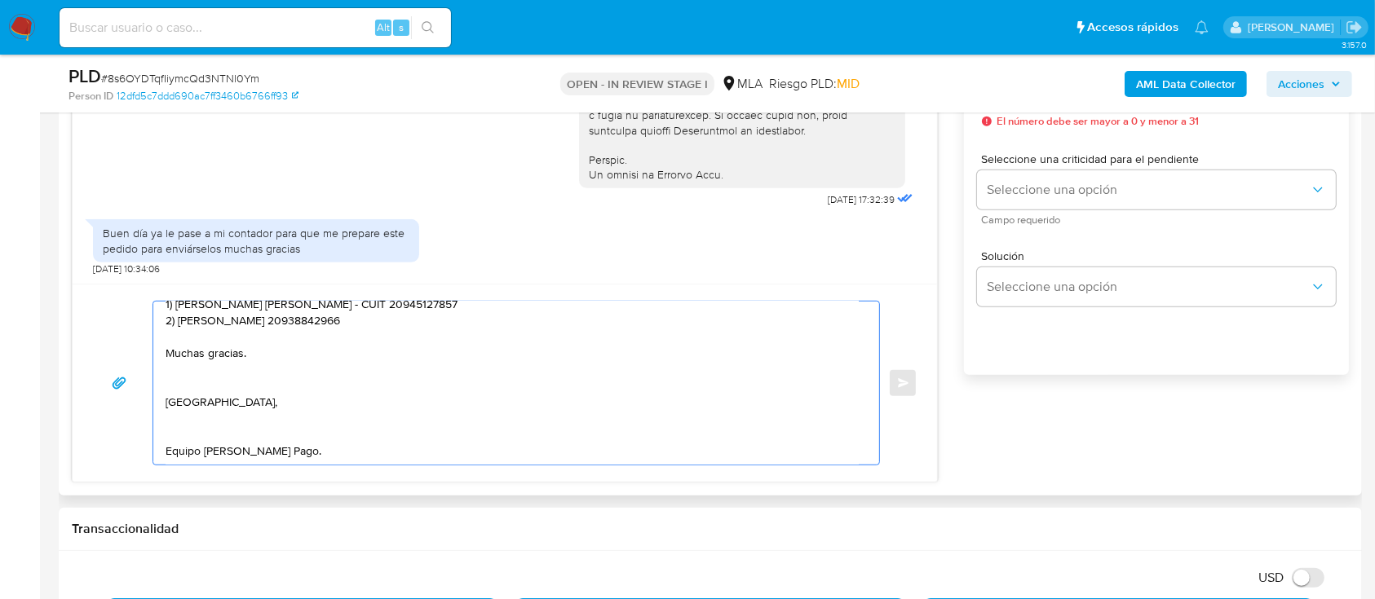
click at [224, 385] on textarea "Hola Gustavo Luis Maria Todone Muchas gracias por tu respuesta. Quedamos a la e…" at bounding box center [512, 383] width 693 height 163
click at [205, 426] on textarea "Hola Gustavo Luis Maria Todone Muchas gracias por tu respuesta. Quedamos a la e…" at bounding box center [512, 383] width 693 height 163
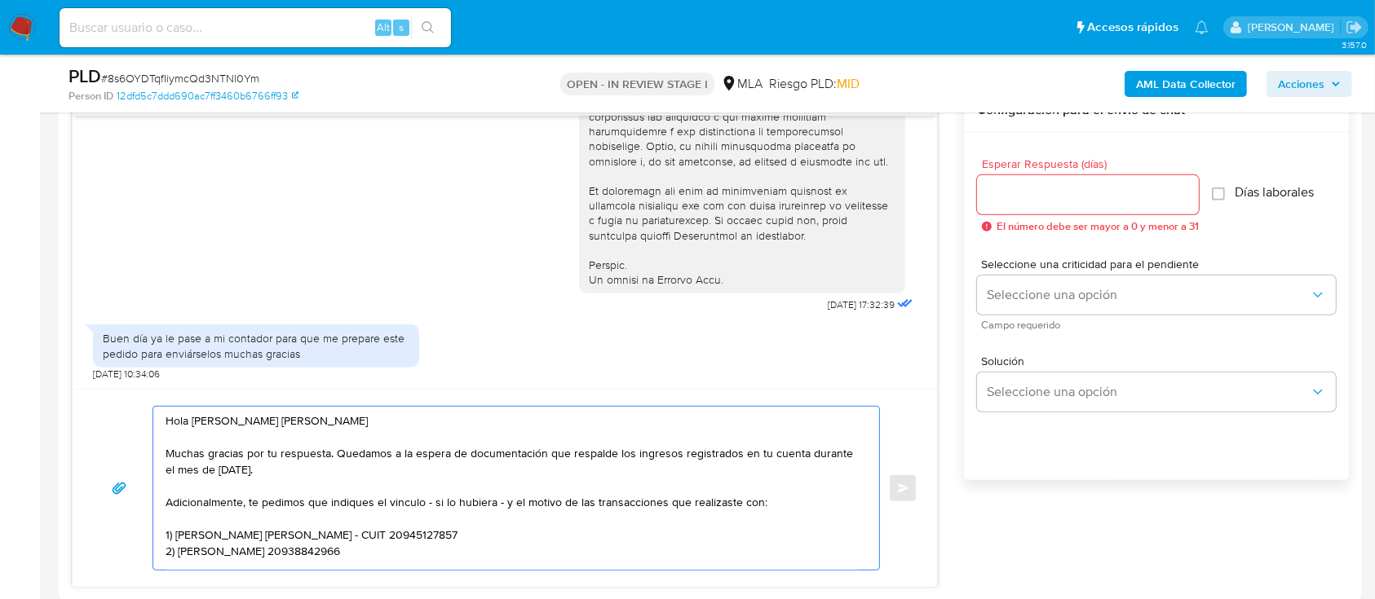
scroll to position [869, 0]
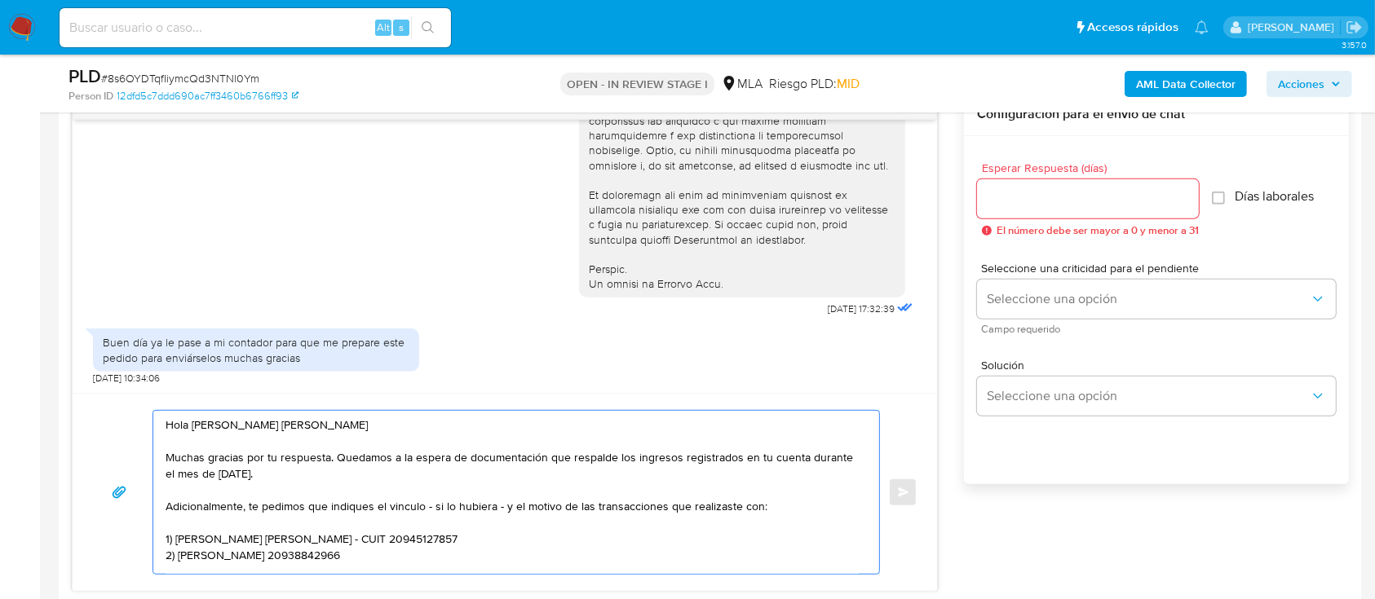
type textarea "Hola Gustavo Luis Maria Todone Muchas gracias por tu respuesta. Quedamos a la e…"
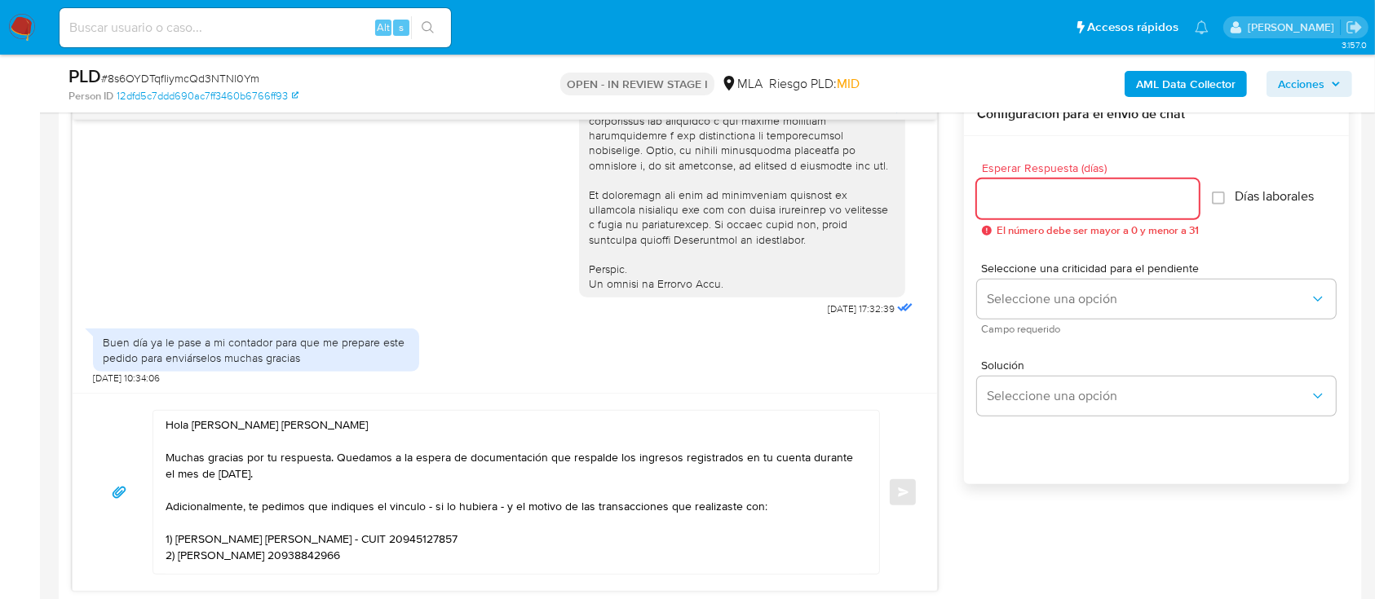
click at [1037, 202] on input "Esperar Respuesta (días)" at bounding box center [1088, 198] width 222 height 21
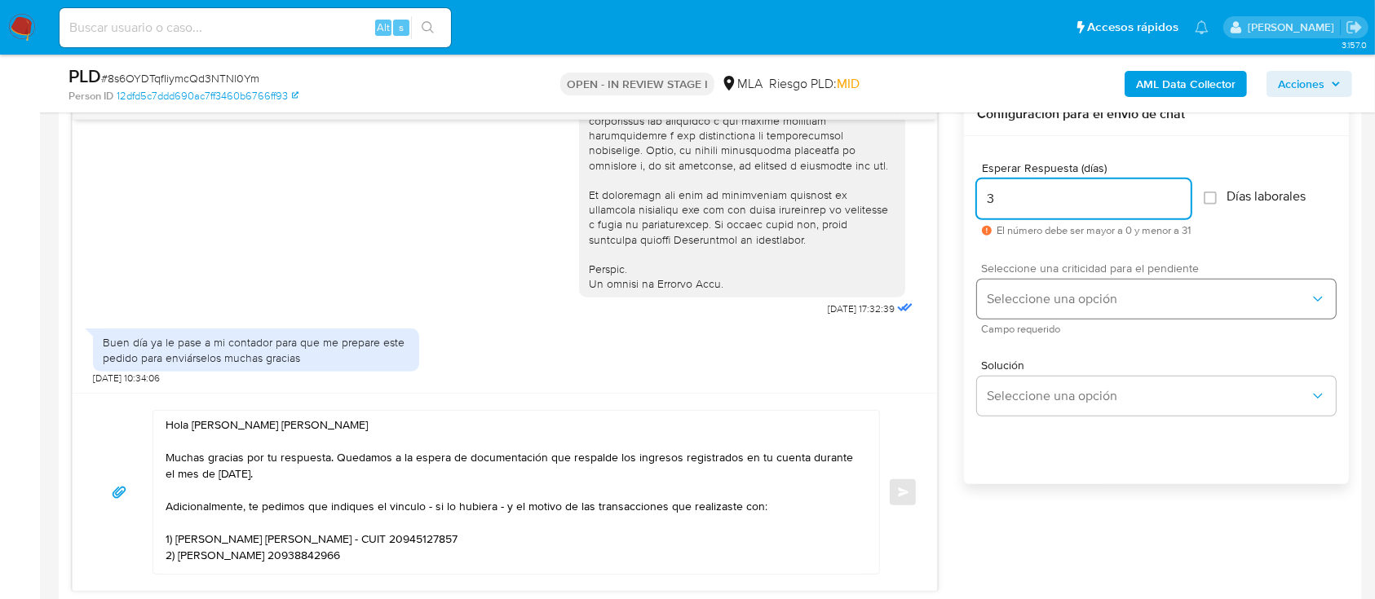
type input "3"
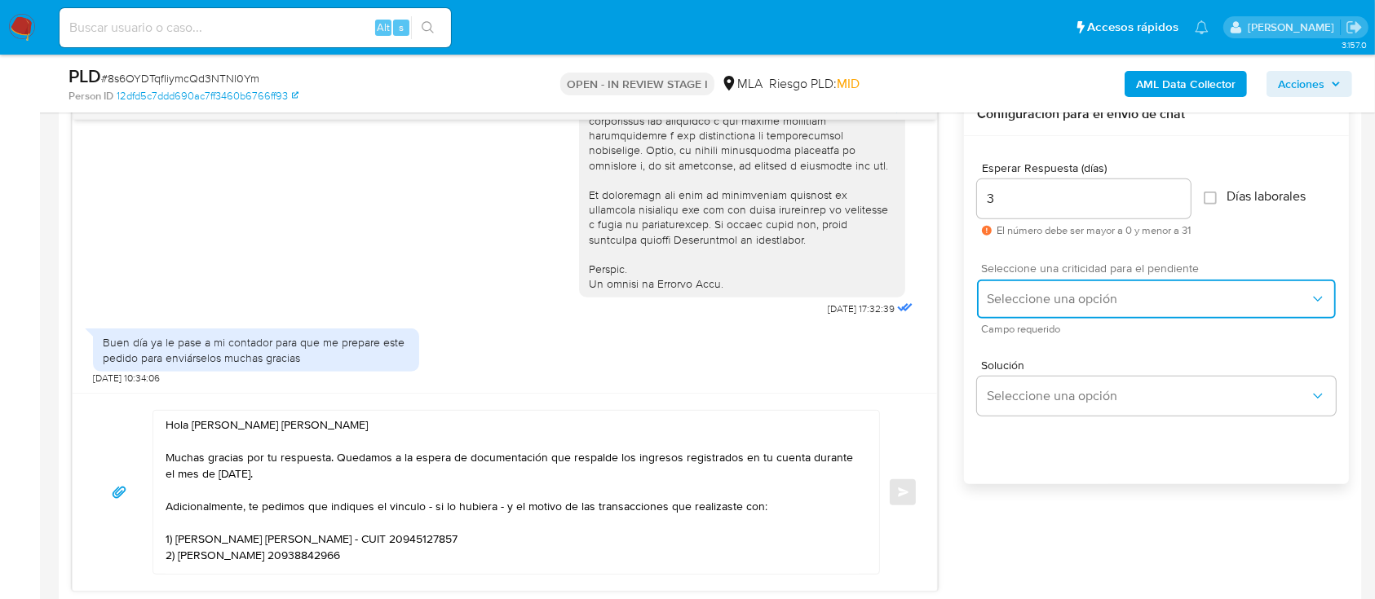
click at [1041, 310] on button "Seleccione una opción" at bounding box center [1156, 299] width 359 height 39
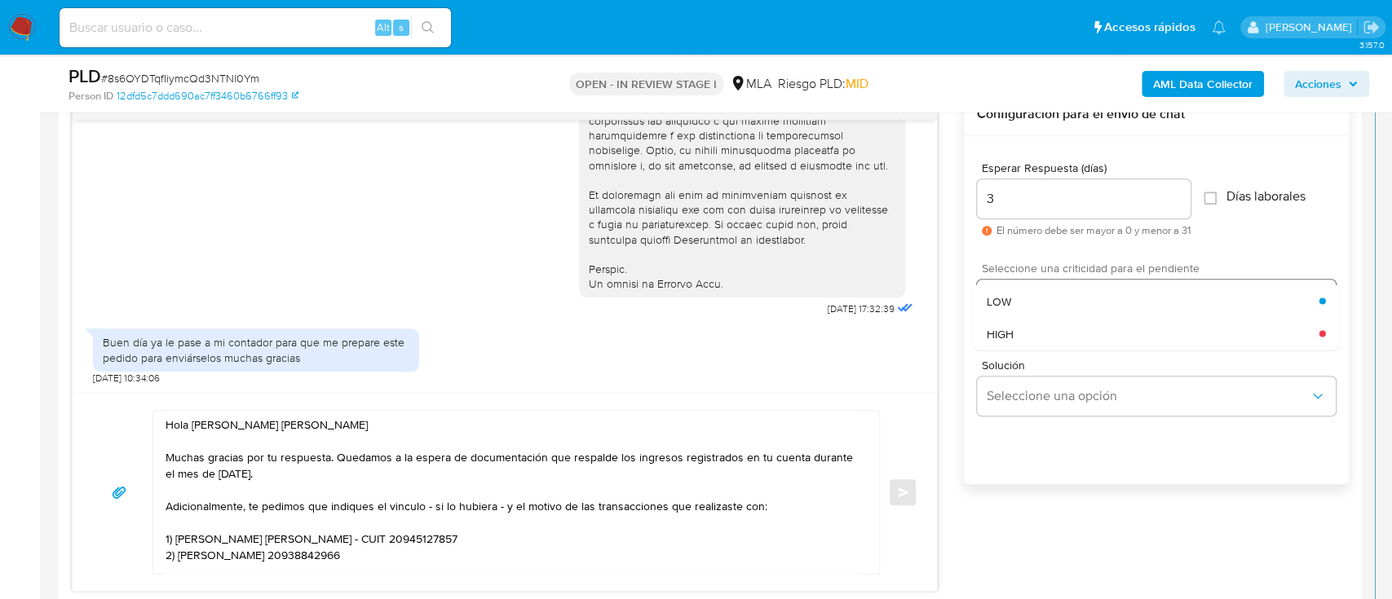
click at [1032, 347] on div "HIGH" at bounding box center [1153, 333] width 333 height 33
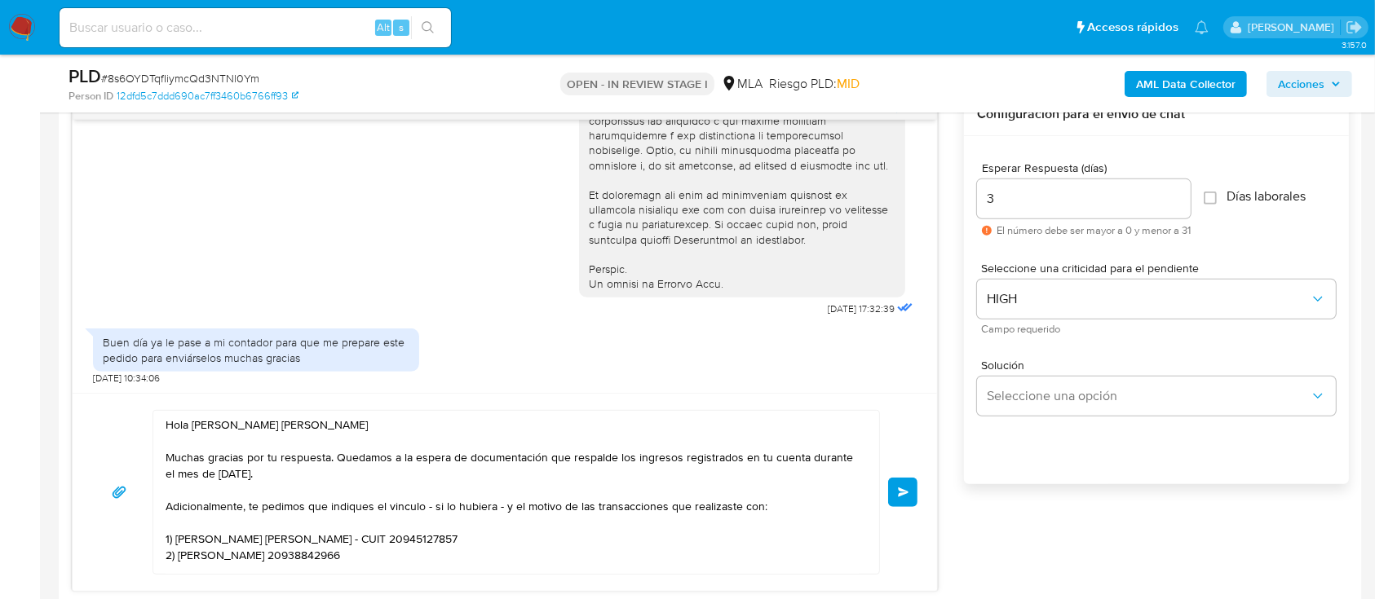
click at [911, 489] on button "Enviar" at bounding box center [902, 492] width 29 height 29
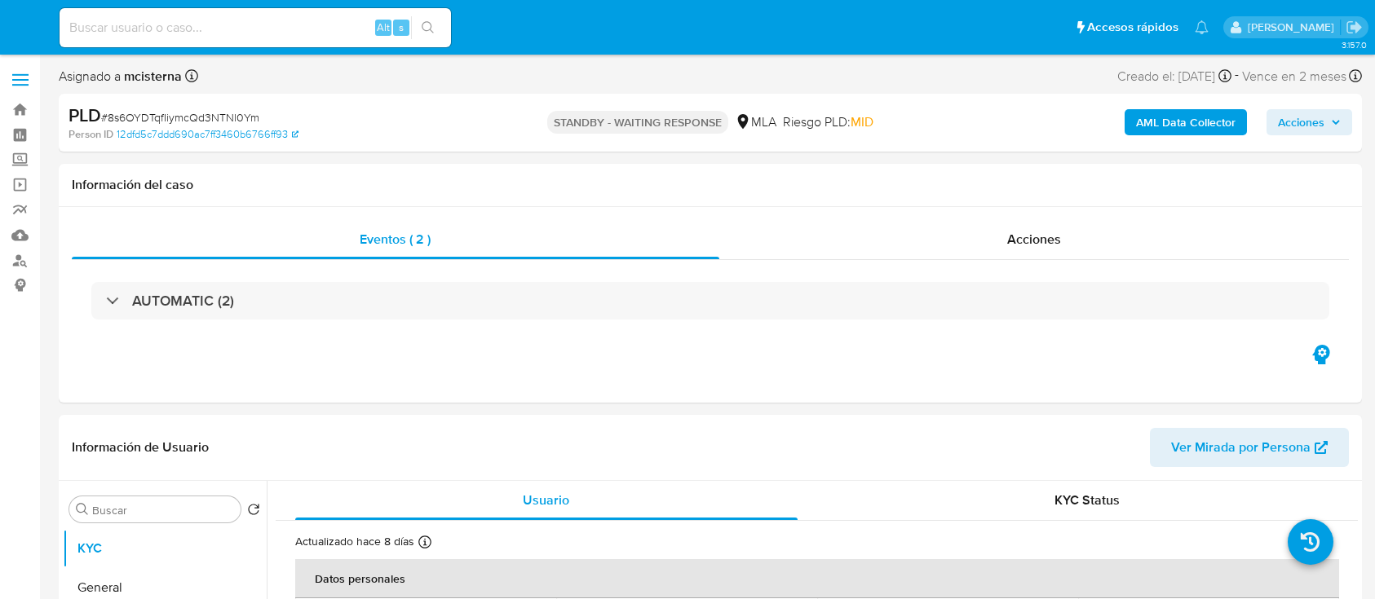
select select "10"
click at [319, 29] on input at bounding box center [255, 27] width 391 height 21
paste input "450879795"
type input "450879795"
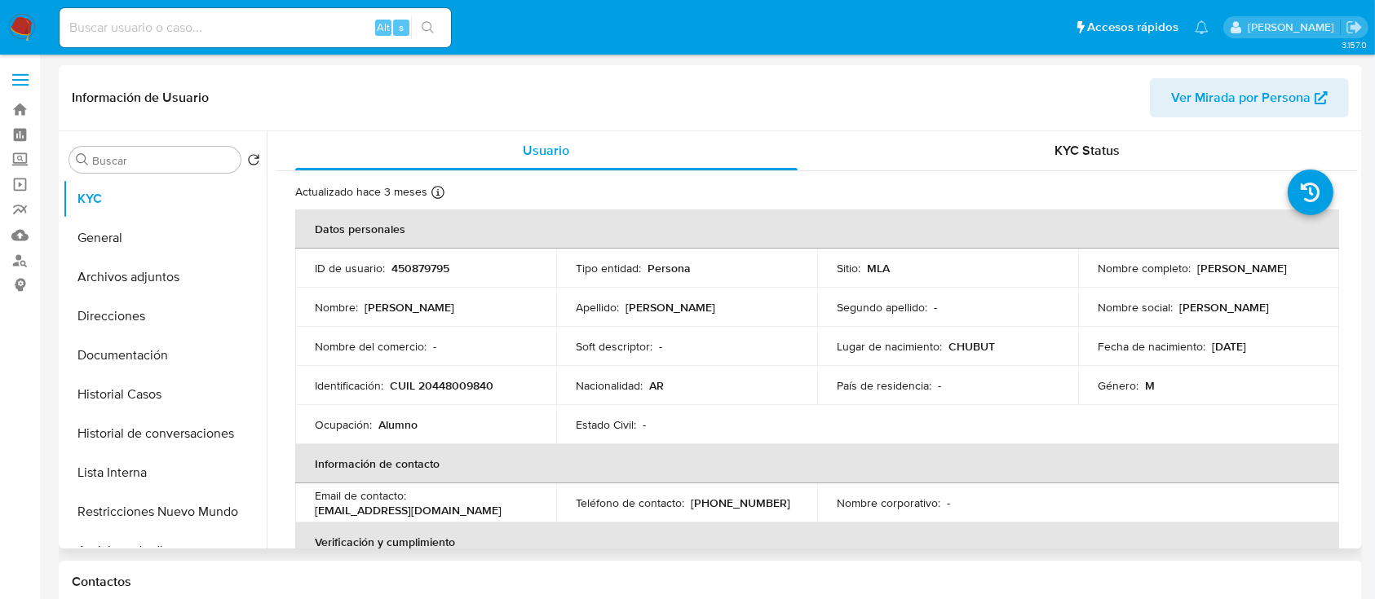
select select "10"
click at [470, 388] on p "CUIL 20448009840" at bounding box center [442, 385] width 104 height 15
copy p "20448009840"
click at [196, 401] on button "Historial Casos" at bounding box center [158, 394] width 191 height 39
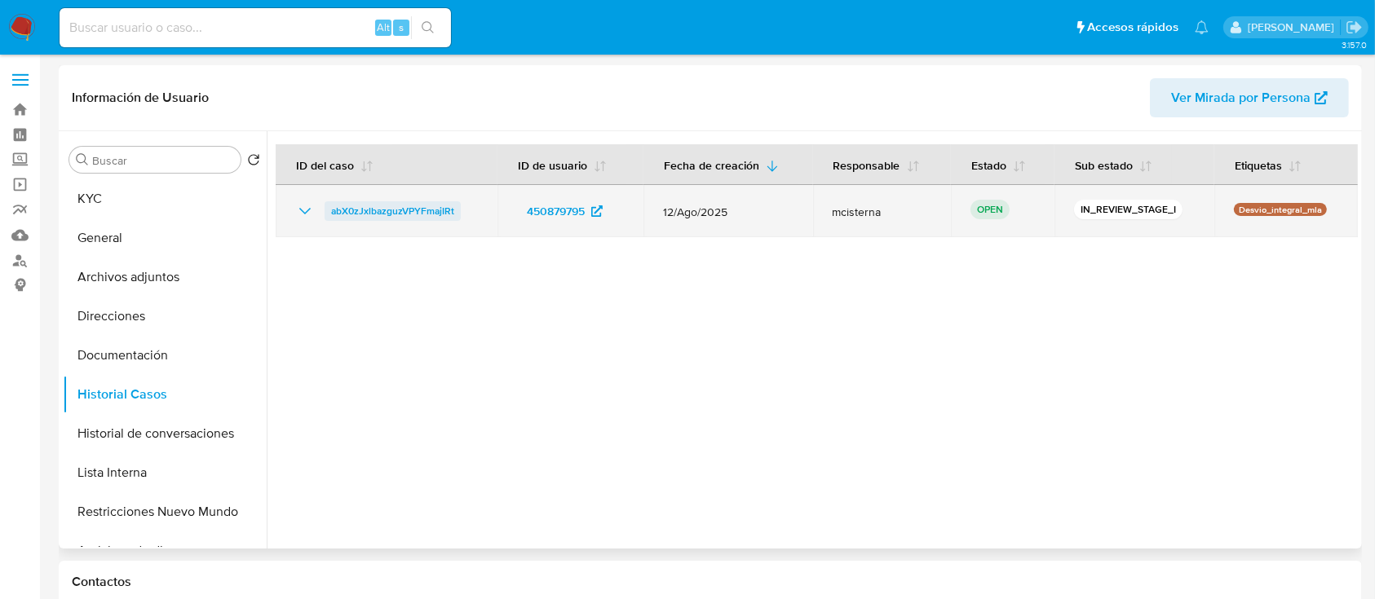
click at [437, 203] on span "abX0zJxlbazguzVPYFmajIRt" at bounding box center [392, 211] width 123 height 20
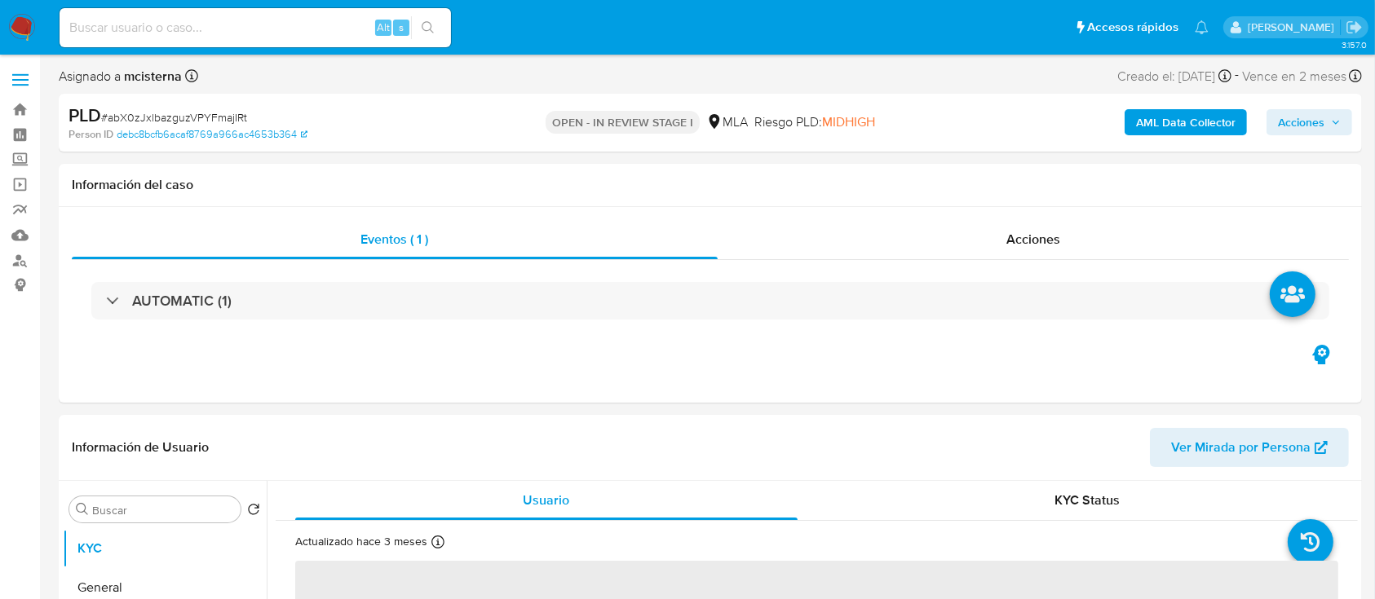
select select "10"
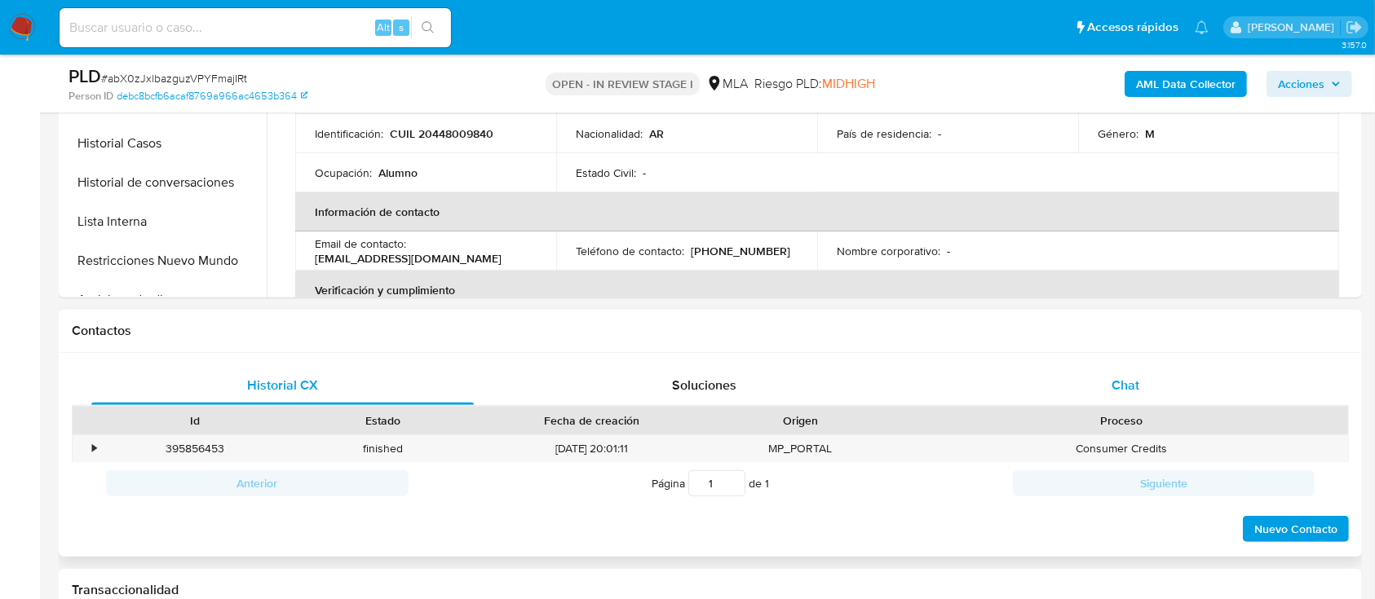
click at [1125, 396] on div "Chat" at bounding box center [1126, 385] width 382 height 39
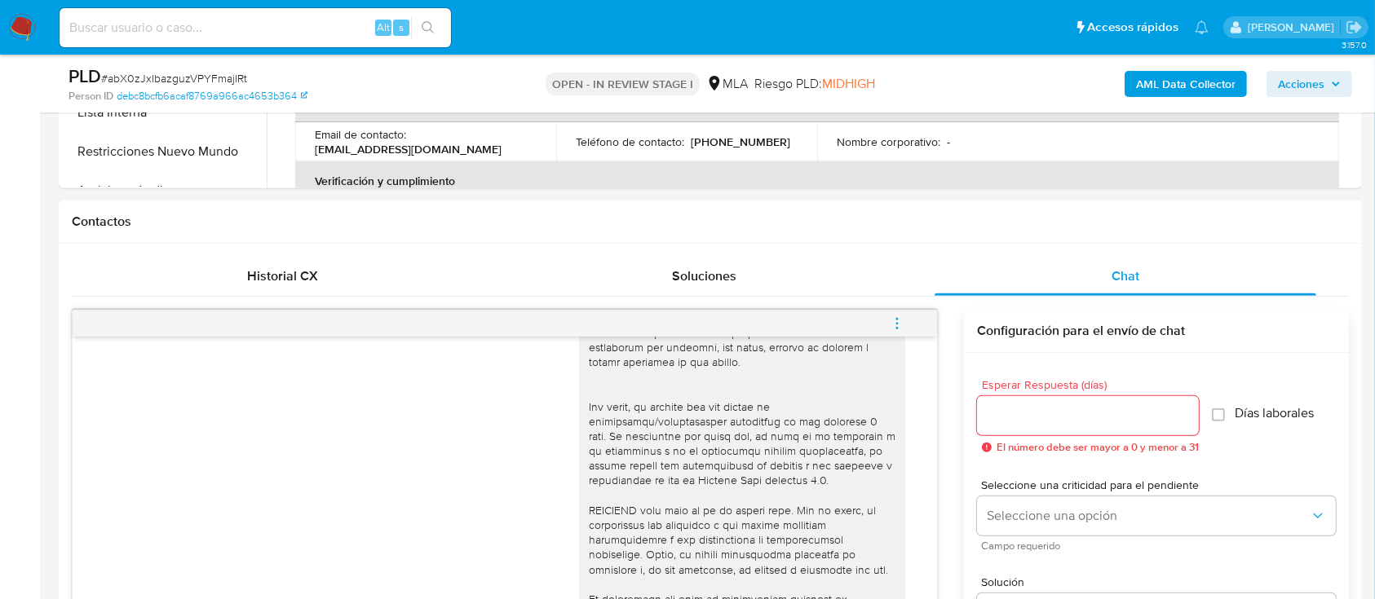
scroll to position [326, 0]
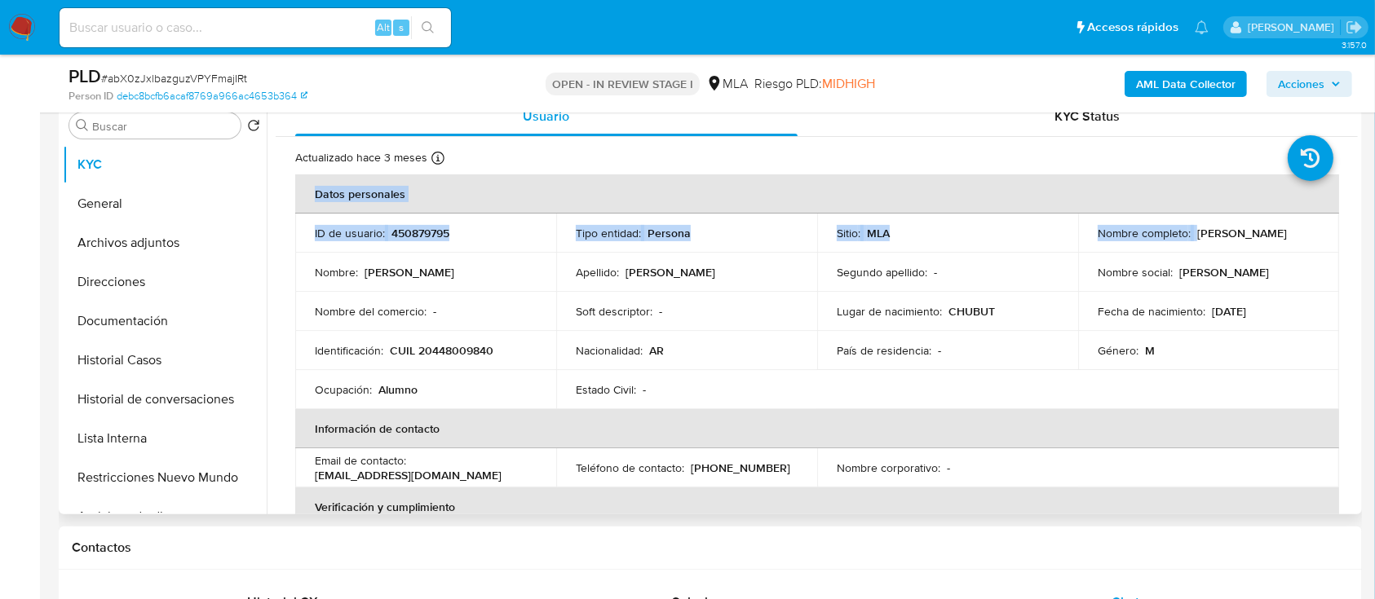
drag, startPoint x: 1191, startPoint y: 237, endPoint x: 1335, endPoint y: 237, distance: 143.5
click at [1126, 256] on td "Nombre social : Fabrizio" at bounding box center [1208, 272] width 261 height 39
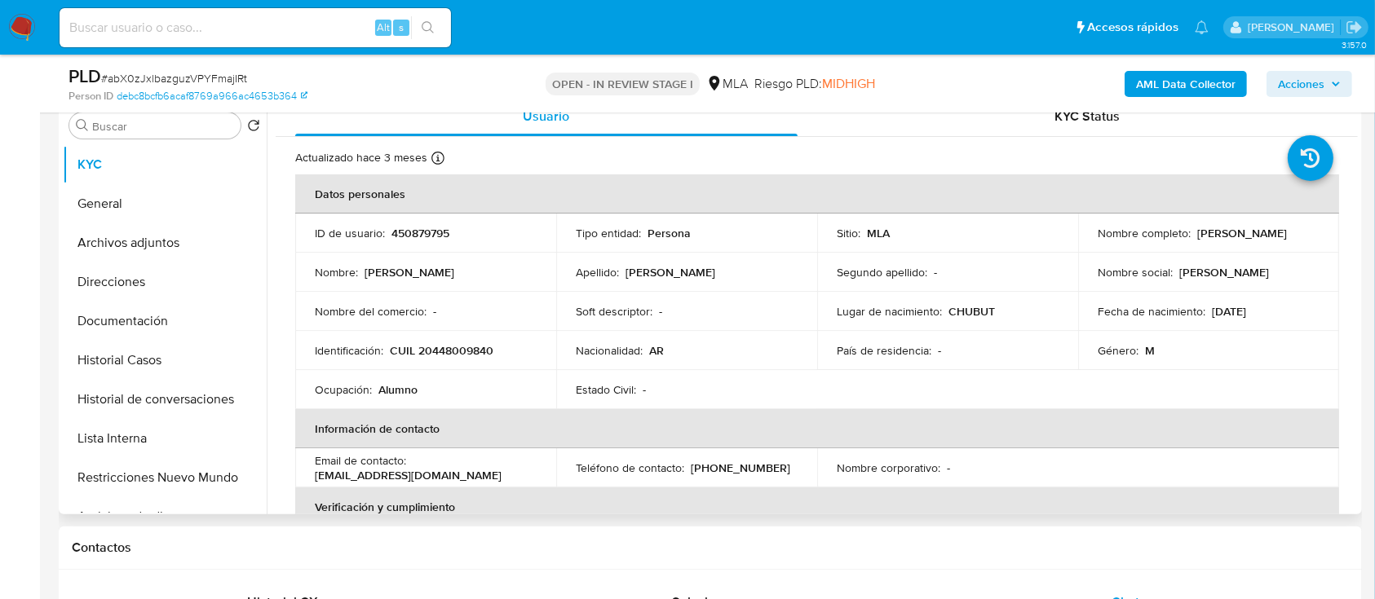
drag, startPoint x: 1267, startPoint y: 235, endPoint x: 1284, endPoint y: 235, distance: 16.3
click at [1284, 235] on p "Fabrizio Crescenzi" at bounding box center [1242, 233] width 90 height 15
drag, startPoint x: 1142, startPoint y: 236, endPoint x: 1189, endPoint y: 237, distance: 47.3
click at [1143, 237] on p "Nombre completo :" at bounding box center [1144, 233] width 93 height 15
drag, startPoint x: 1194, startPoint y: 235, endPoint x: 1299, endPoint y: 235, distance: 105.2
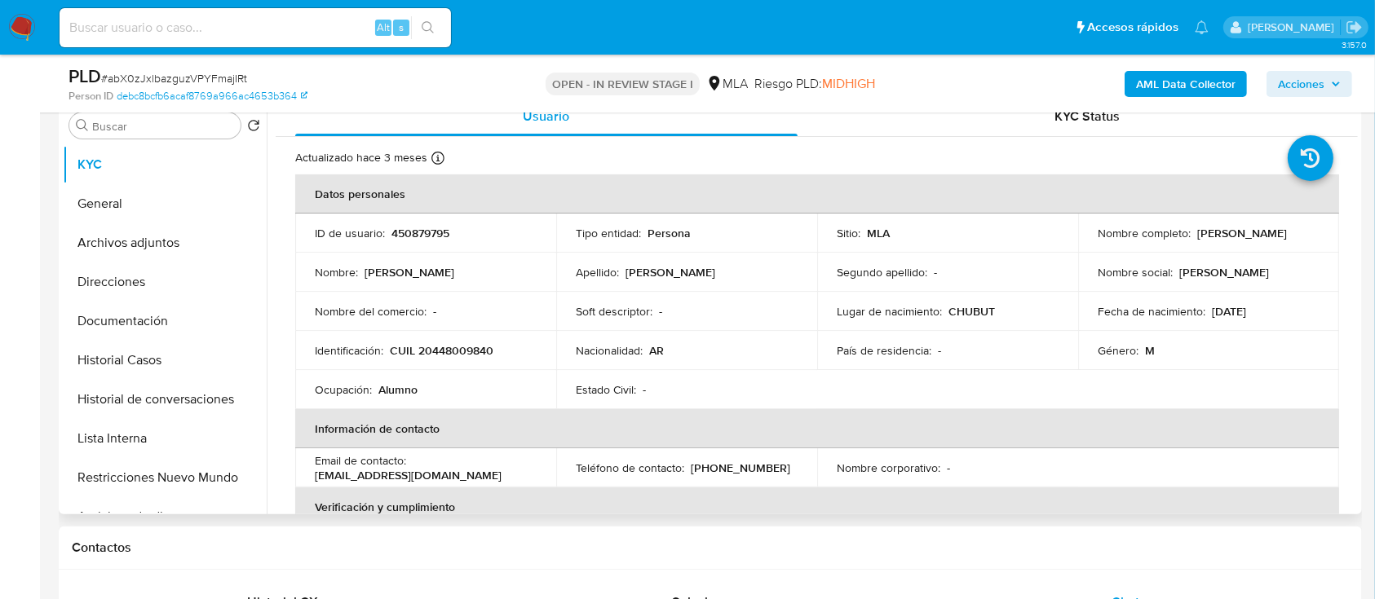
click at [1299, 235] on div "Nombre completo : Fabrizio Crescenzi" at bounding box center [1209, 233] width 222 height 15
copy p "Fabrizio Crescenzi"
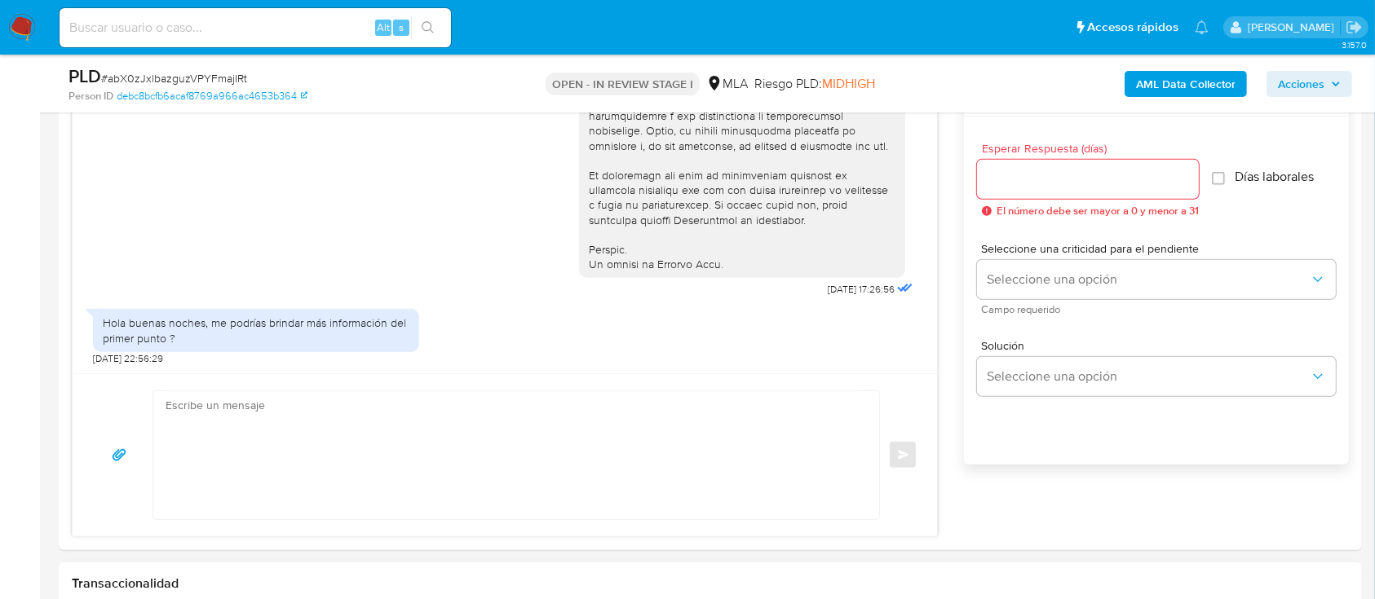
scroll to position [979, 0]
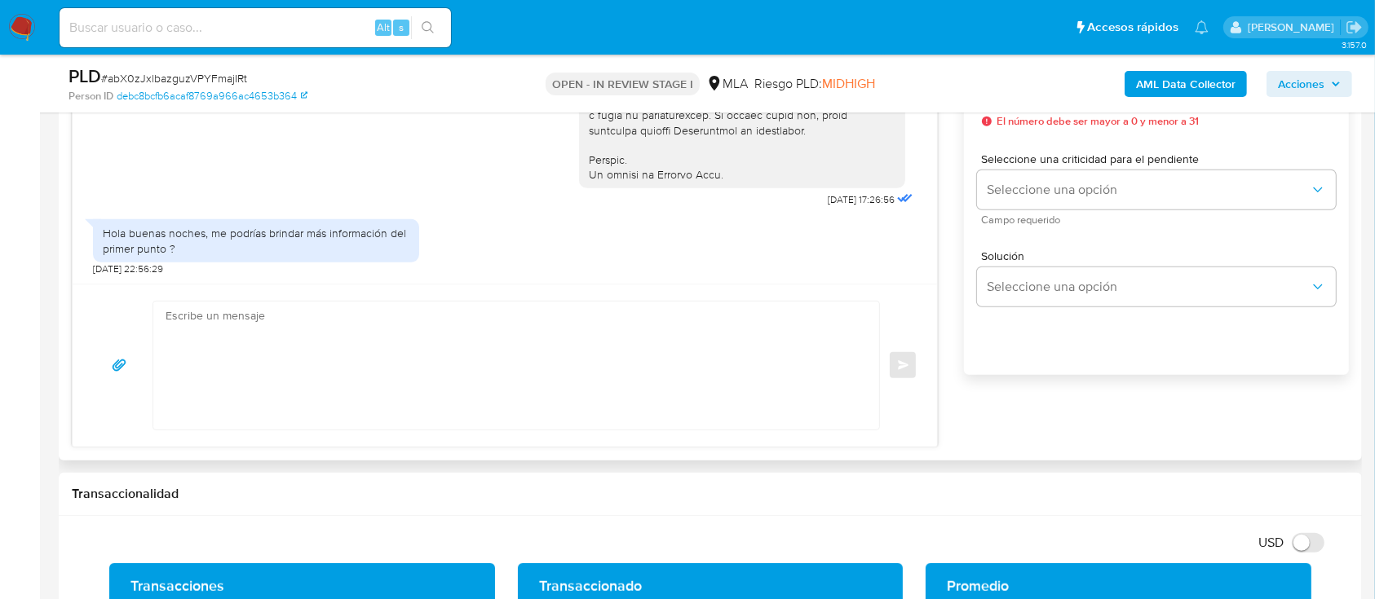
click at [612, 356] on textarea at bounding box center [512, 366] width 693 height 128
paste textarea "Hola Fabrizio Crescenzi En función de las operaciones efectuadas en tu cuenta d…"
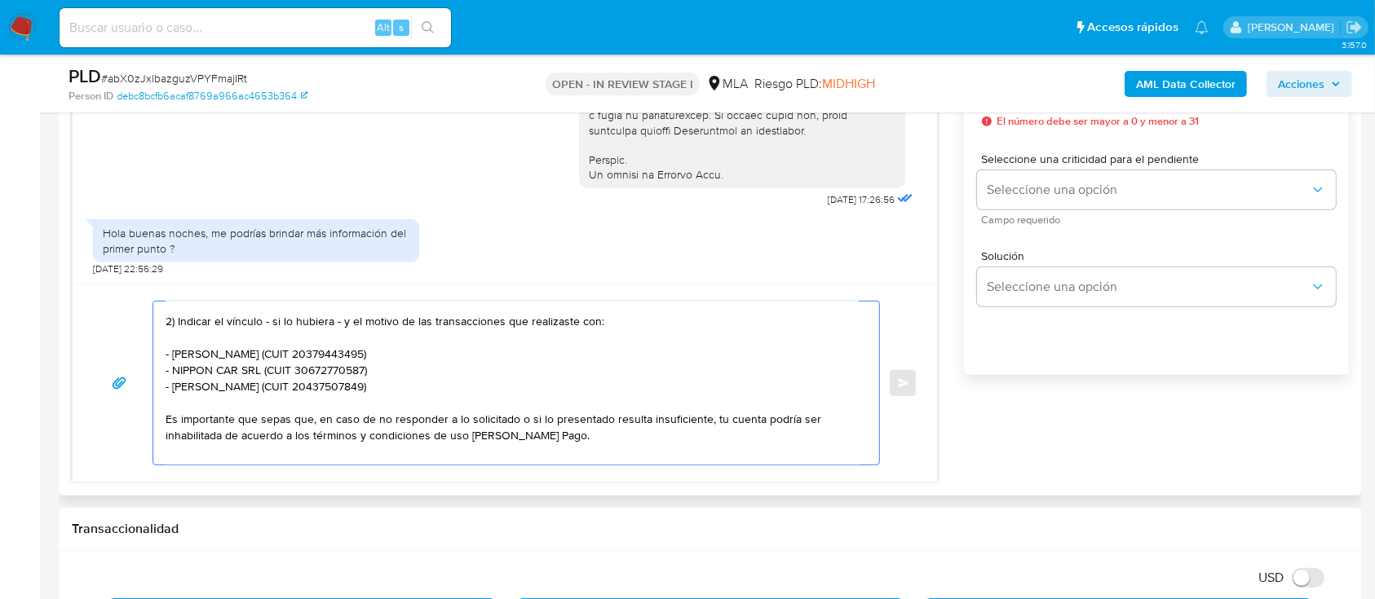
scroll to position [217, 0]
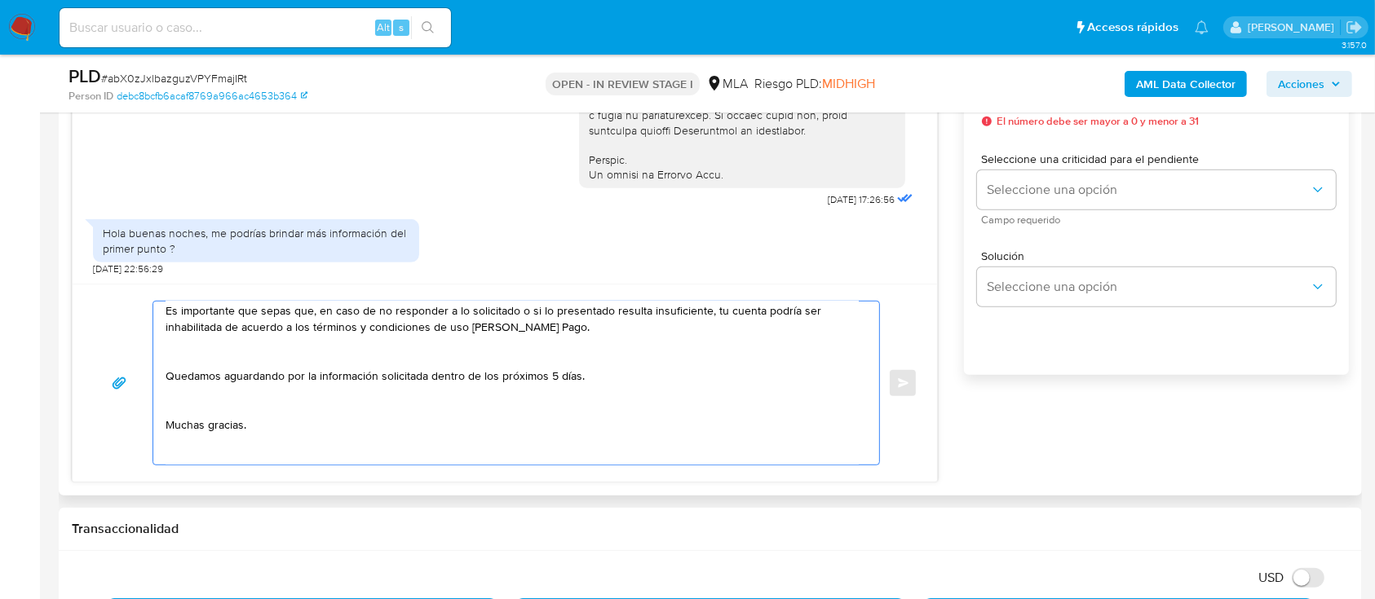
click at [503, 368] on textarea "Hola Fabrizio Crescenzi En función de las operaciones efectuadas en tu cuenta d…" at bounding box center [512, 383] width 693 height 163
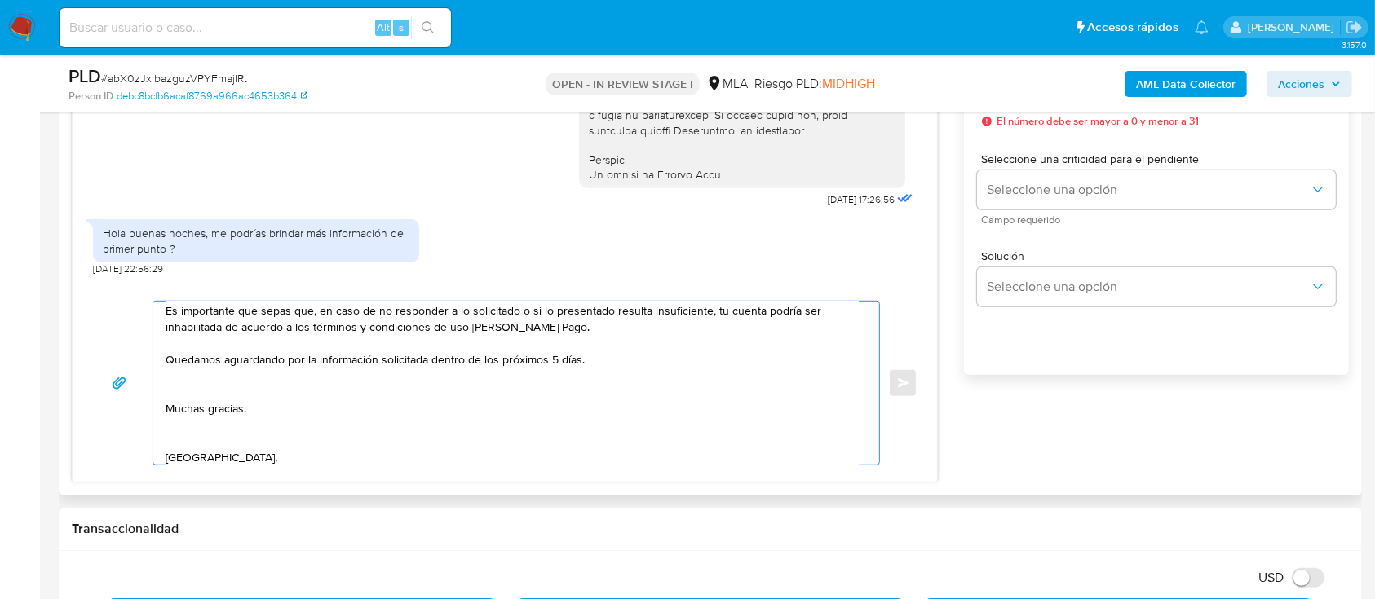
click at [432, 387] on textarea "Hola Fabrizio Crescenzi En función de las operaciones efectuadas en tu cuenta d…" at bounding box center [512, 383] width 693 height 163
click at [287, 414] on textarea "Hola Fabrizio Crescenzi En función de las operaciones efectuadas en tu cuenta d…" at bounding box center [512, 383] width 693 height 163
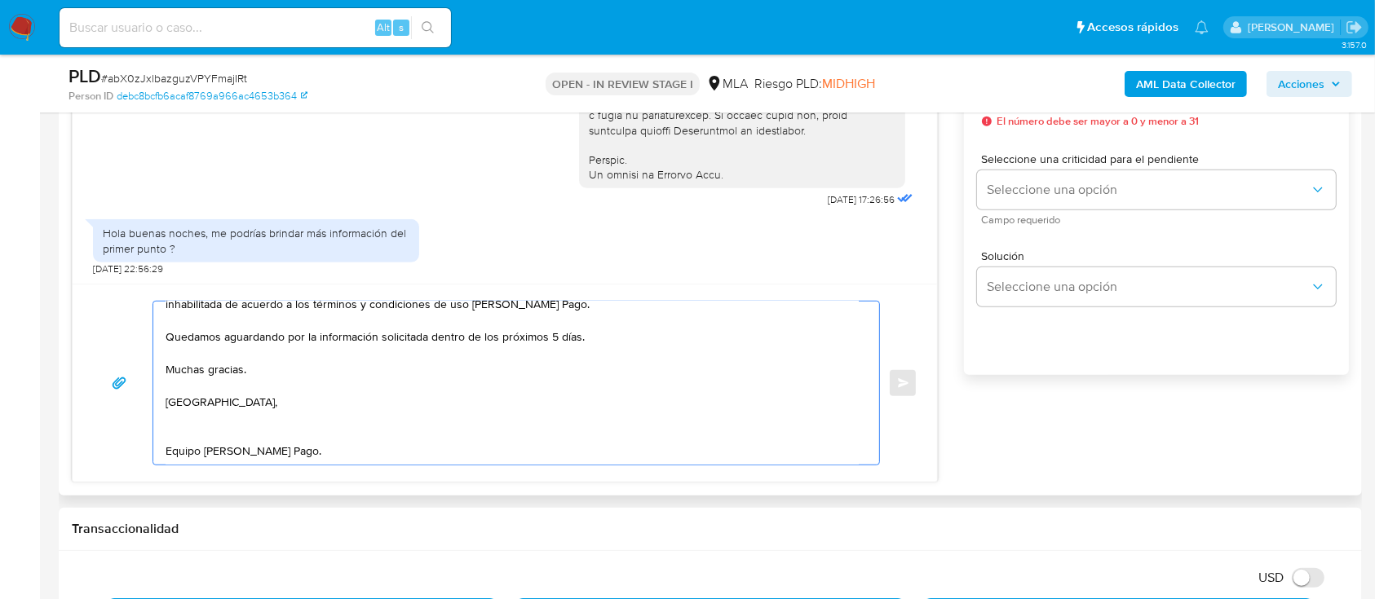
click at [225, 399] on textarea "Hola Fabrizio Crescenzi En función de las operaciones efectuadas en tu cuenta d…" at bounding box center [512, 383] width 693 height 163
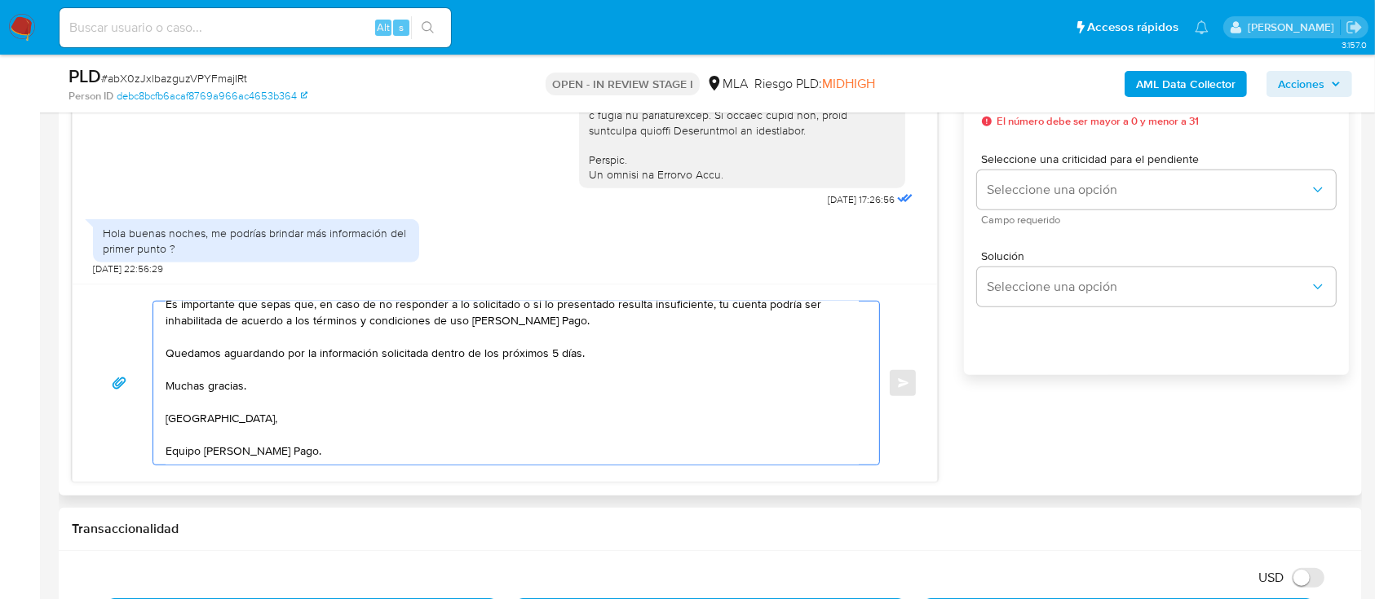
click at [413, 422] on textarea "Hola Fabrizio Crescenzi En función de las operaciones efectuadas en tu cuenta d…" at bounding box center [512, 383] width 693 height 163
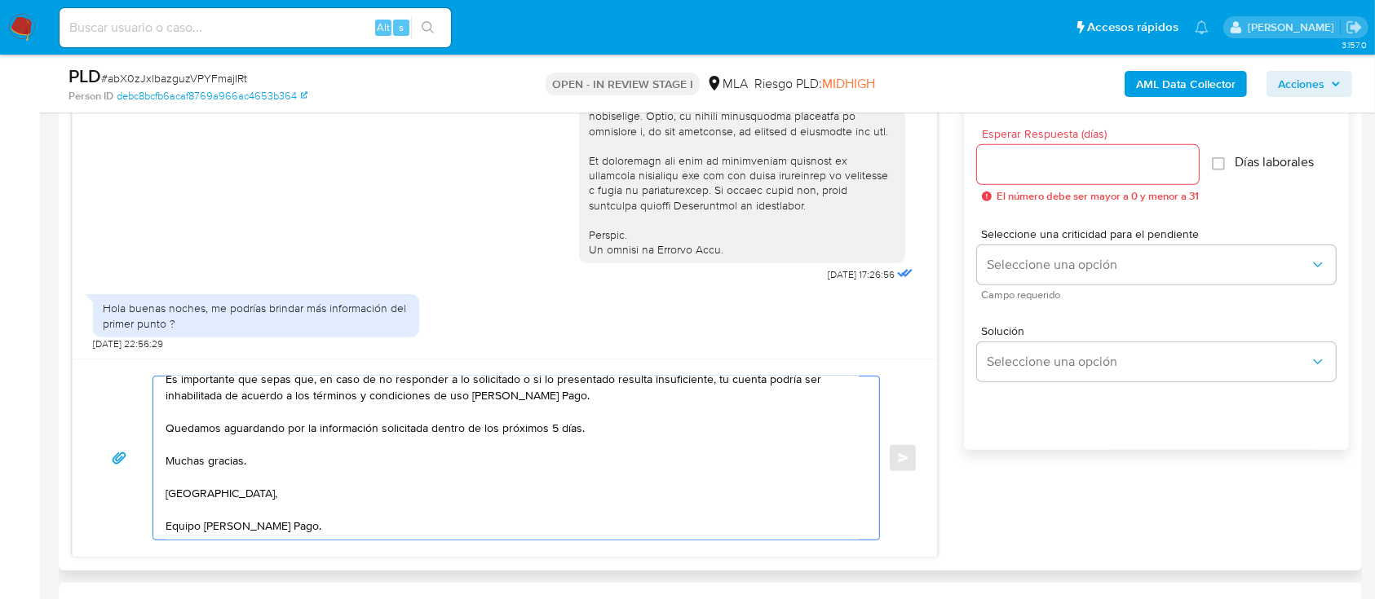
scroll to position [869, 0]
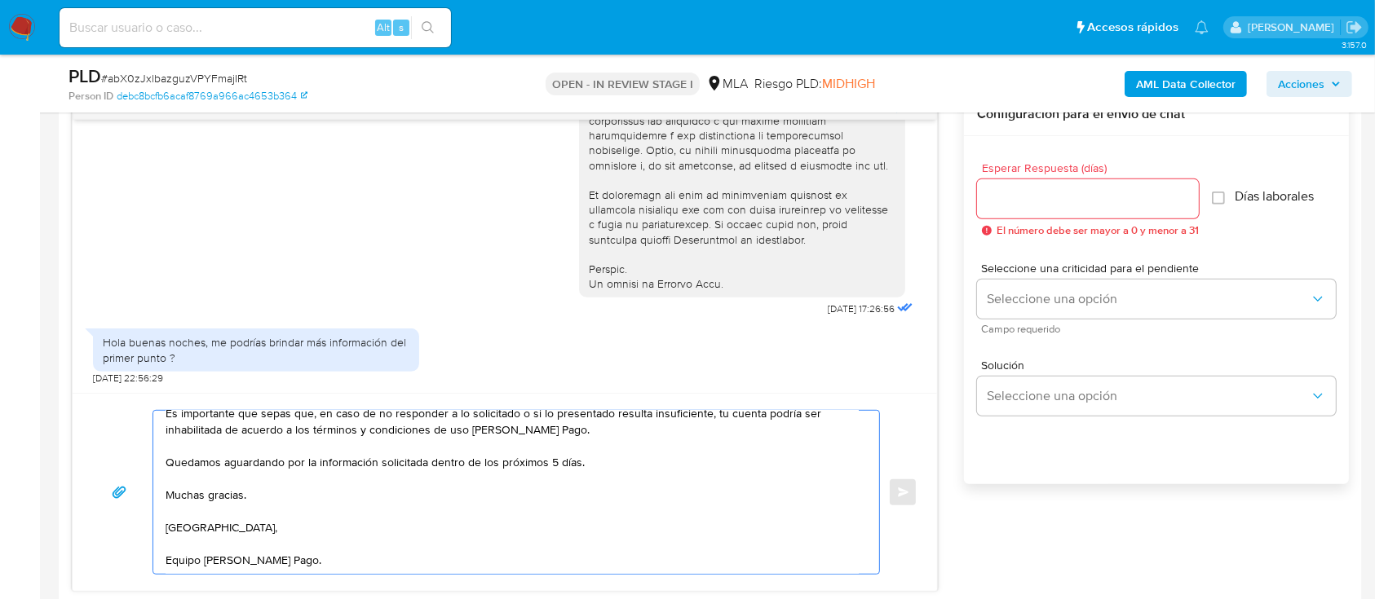
type textarea "Hola Fabrizio Crescenzi En función de las operaciones efectuadas en tu cuenta d…"
click at [1015, 202] on input "Esperar Respuesta (días)" at bounding box center [1088, 198] width 222 height 21
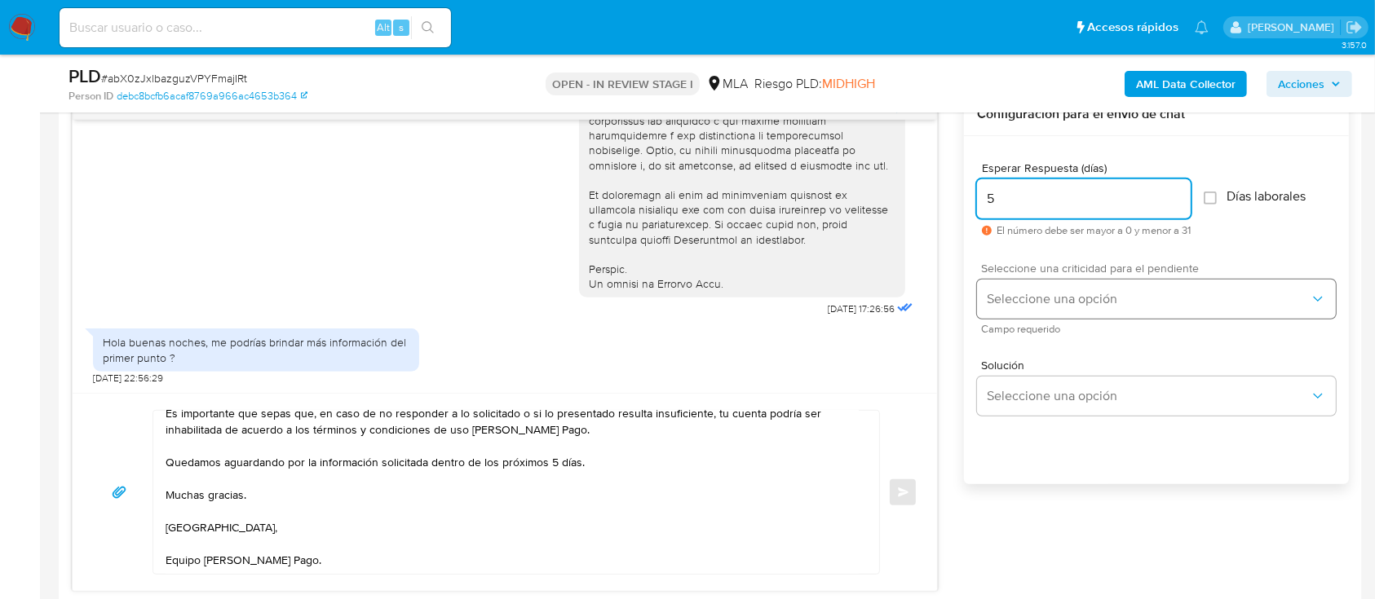
type input "5"
click at [1072, 312] on button "Seleccione una opción" at bounding box center [1156, 299] width 359 height 39
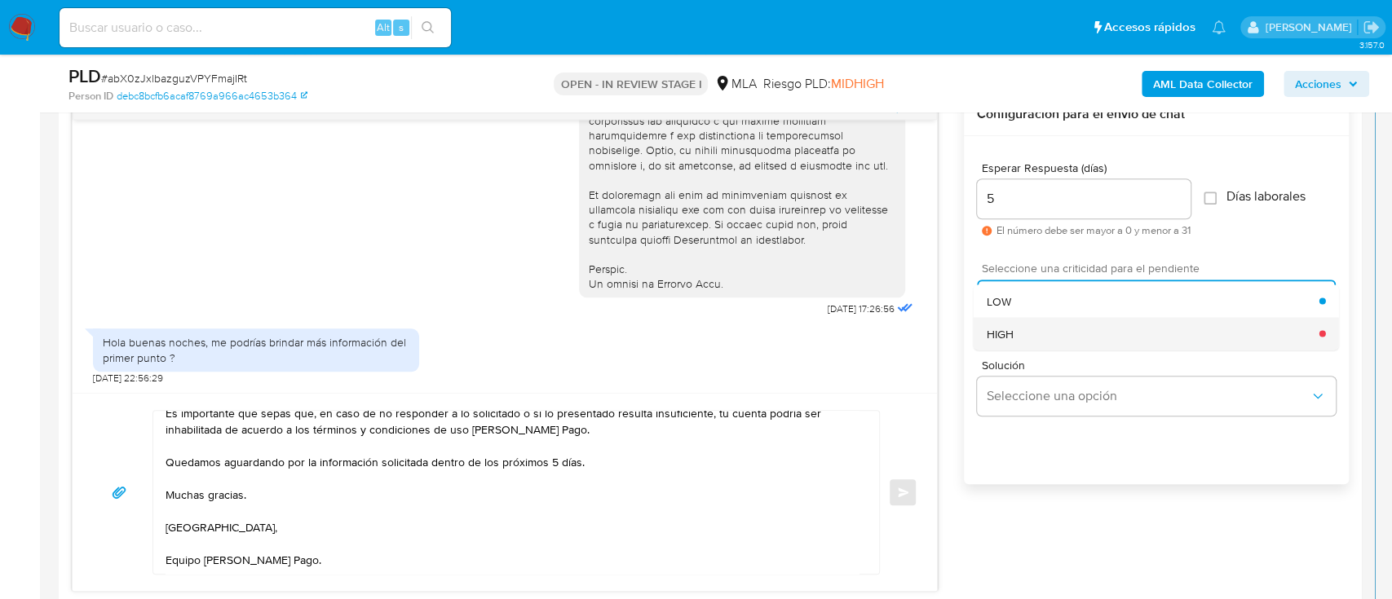
click at [1028, 334] on div "HIGH" at bounding box center [1153, 333] width 333 height 33
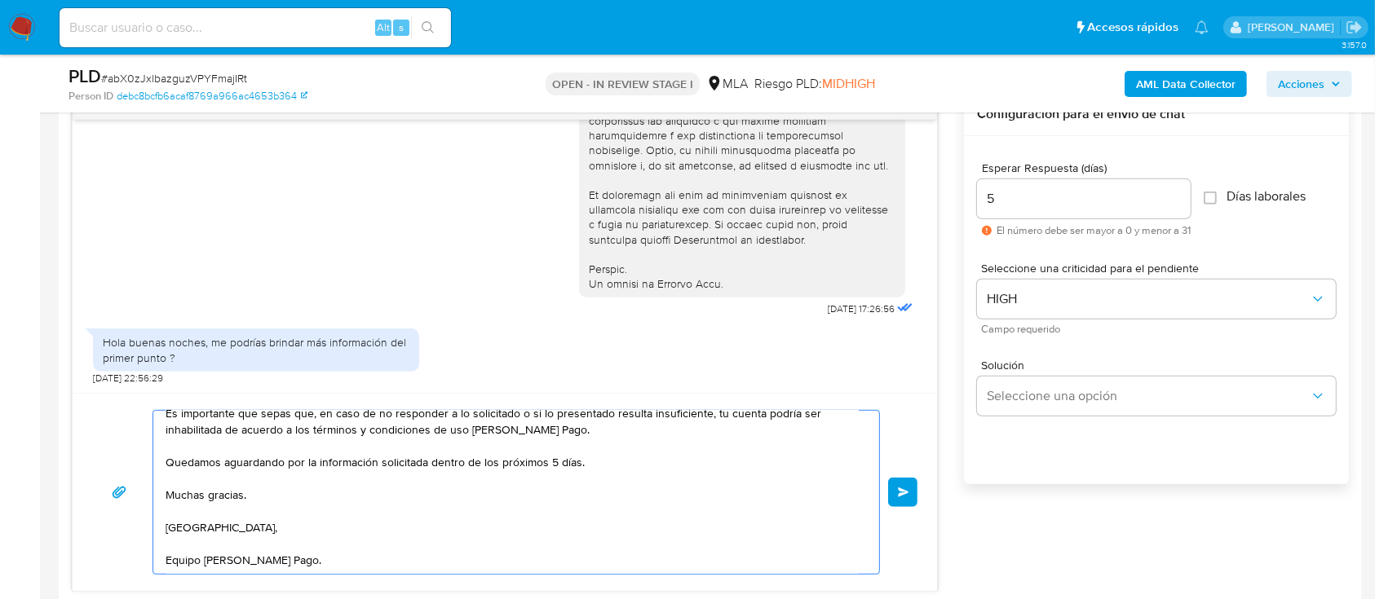
drag, startPoint x: 431, startPoint y: 459, endPoint x: 683, endPoint y: 458, distance: 252.0
click at [683, 458] on textarea "Hola Fabrizio Crescenzi En función de las operaciones efectuadas en tu cuenta d…" at bounding box center [512, 492] width 693 height 163
type textarea "Hola Fabrizio Crescenzi En función de las operaciones efectuadas en tu cuenta d…"
click at [997, 206] on input "5" at bounding box center [1084, 198] width 214 height 21
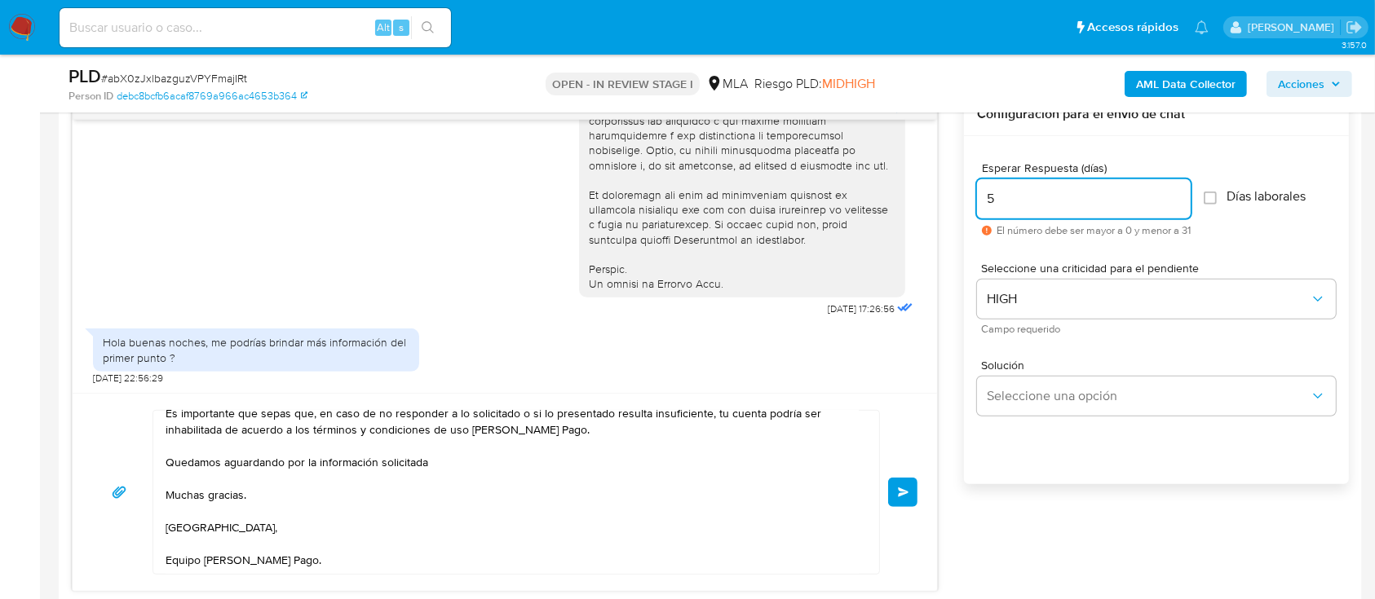
click at [997, 206] on input "5" at bounding box center [1084, 198] width 214 height 21
type input "3"
click at [908, 488] on span "Enviar" at bounding box center [903, 493] width 11 height 10
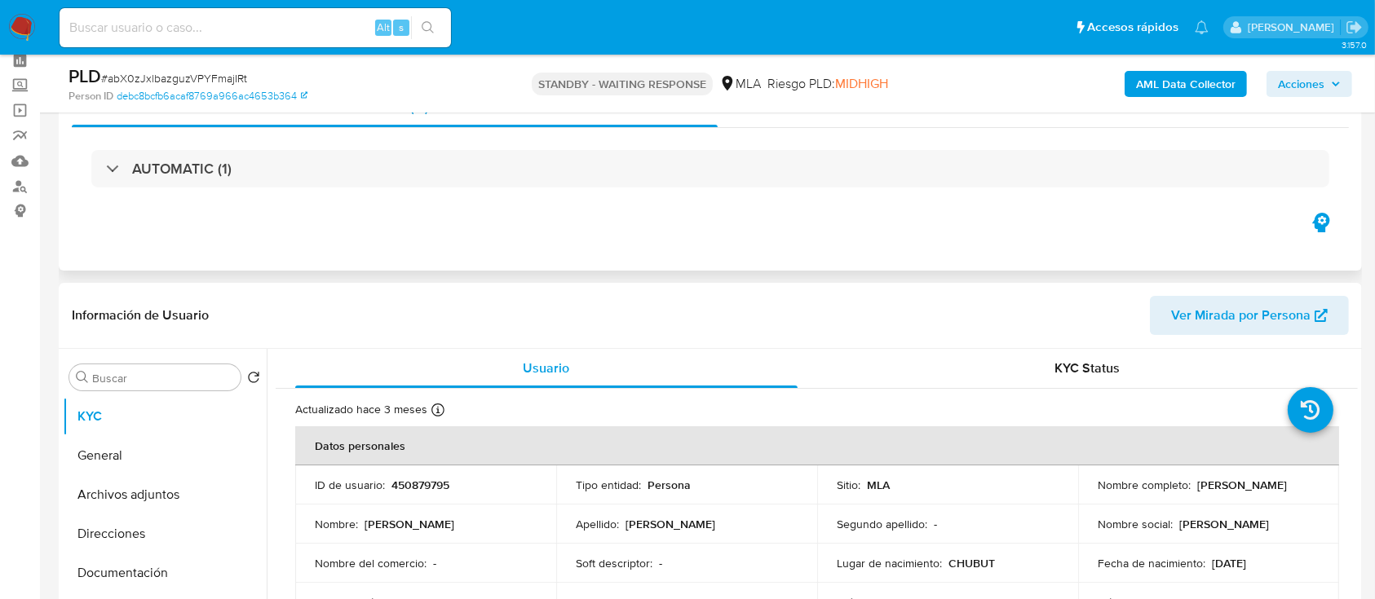
scroll to position [108, 0]
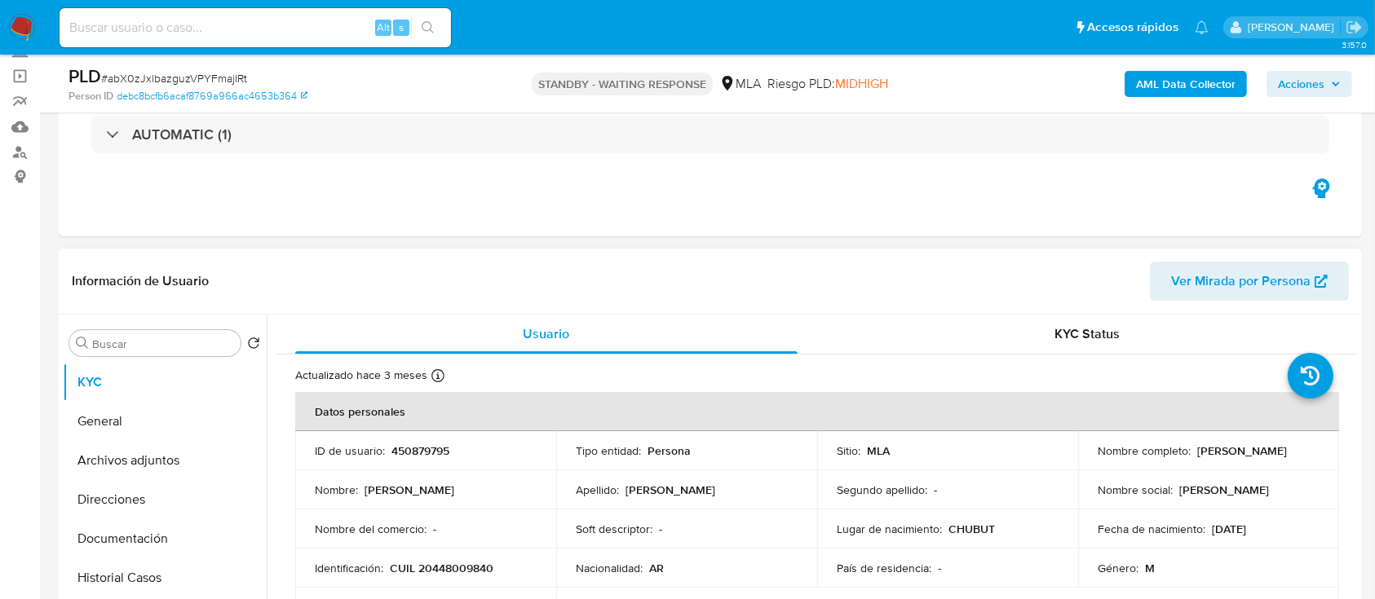
select select "10"
click at [471, 567] on p "CUIL 20448009840" at bounding box center [442, 568] width 104 height 15
copy p "20448009840"
click at [326, 36] on input at bounding box center [255, 27] width 391 height 21
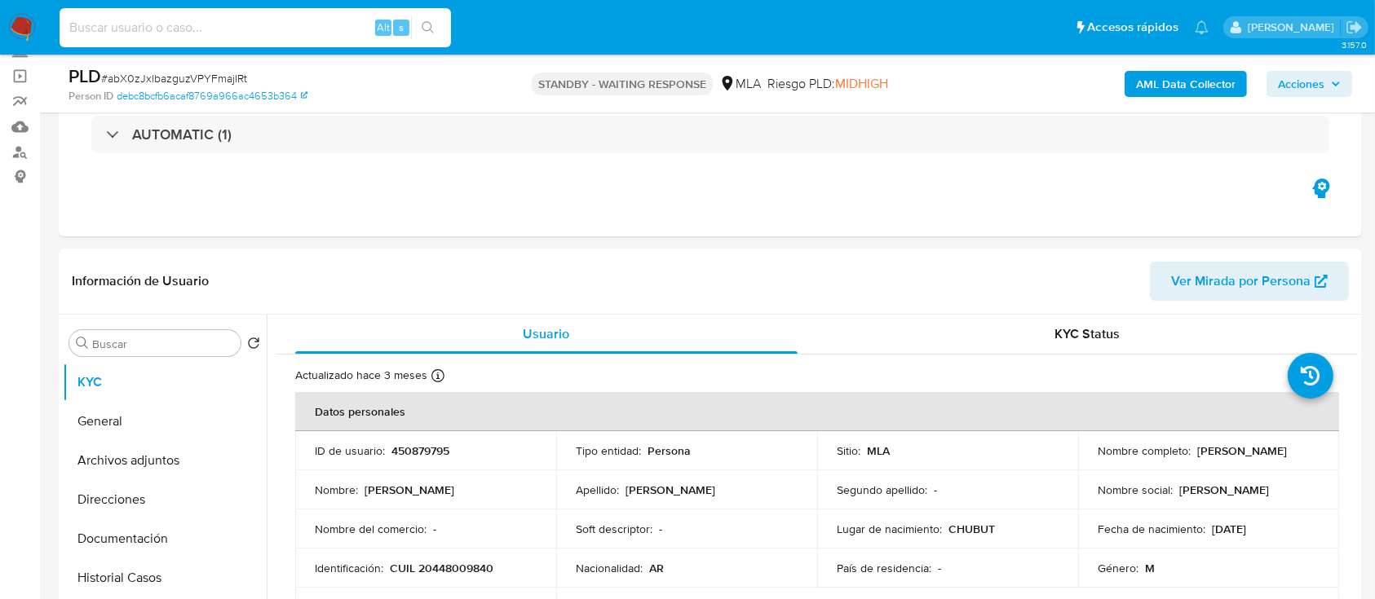
paste input "472169777"
type input "472169777"
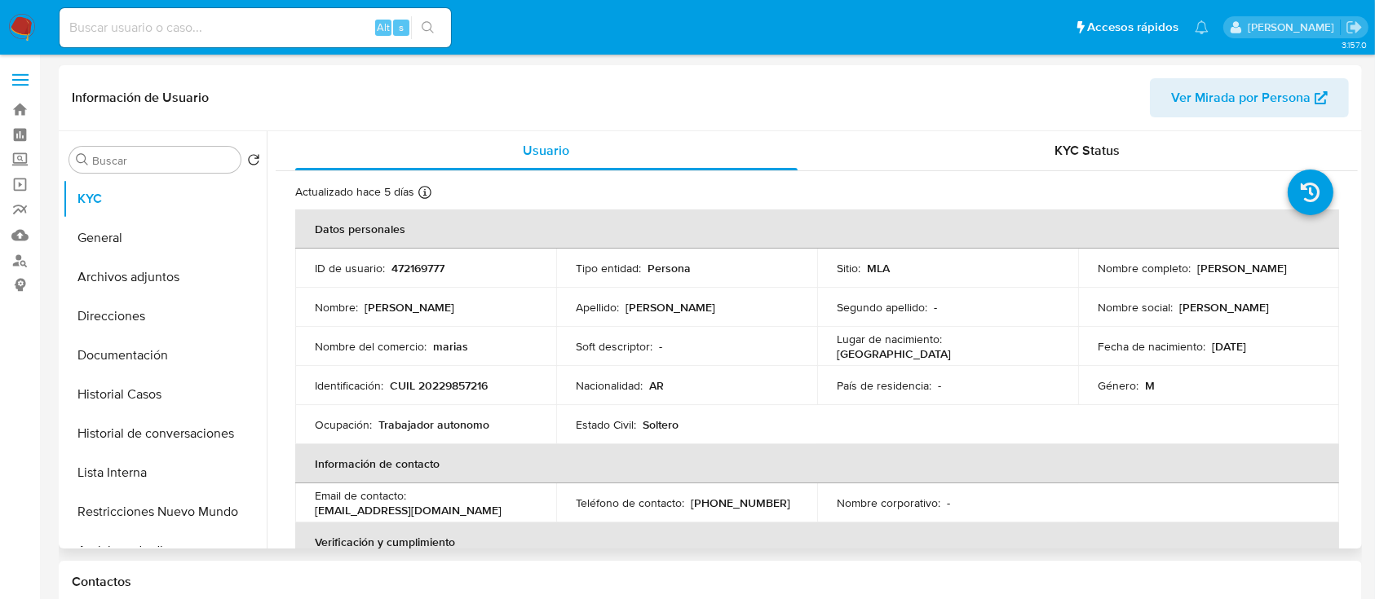
select select "10"
click at [453, 383] on p "CUIL 20229857216" at bounding box center [439, 385] width 98 height 15
copy p "20229857216"
click at [157, 387] on button "Historial Casos" at bounding box center [158, 394] width 191 height 39
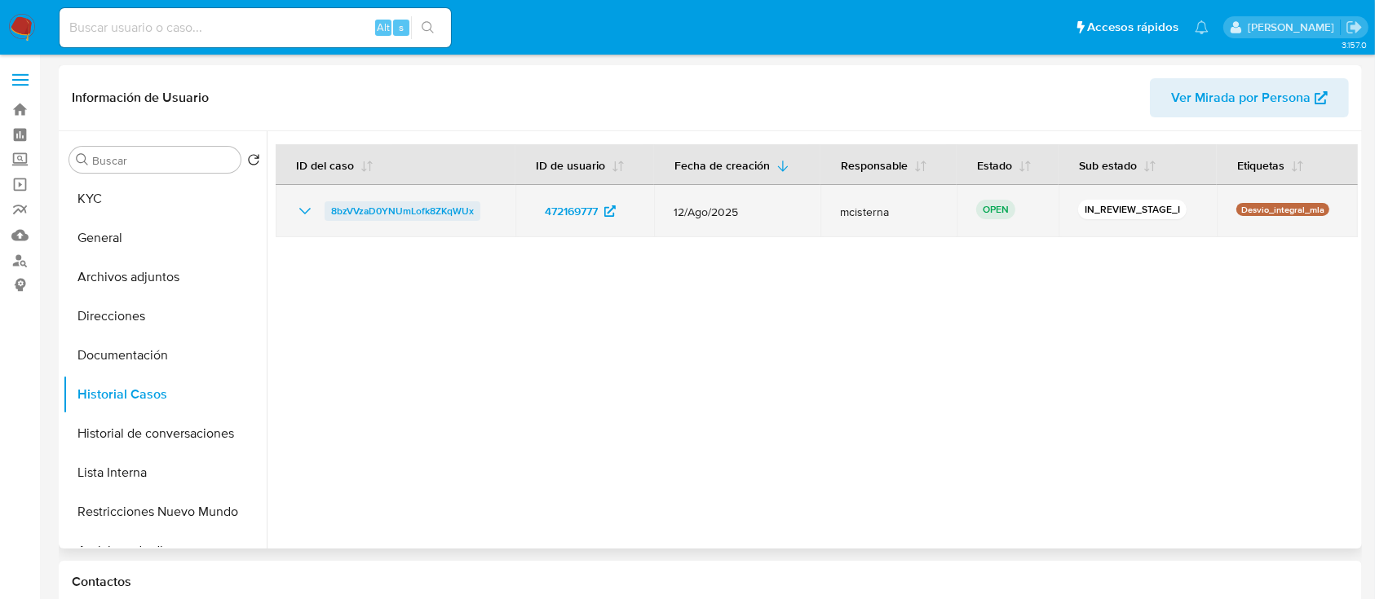
click at [430, 214] on span "8bzVVzaD0YNUmLofk8ZKqWUx" at bounding box center [402, 211] width 143 height 20
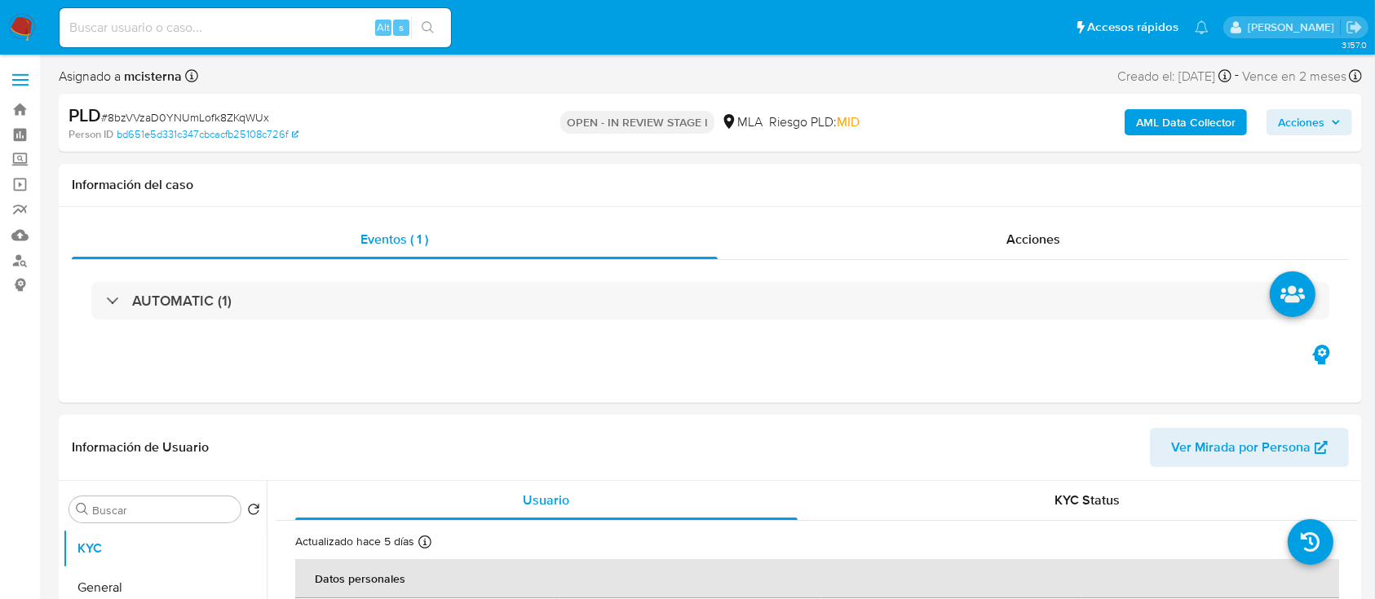
select select "10"
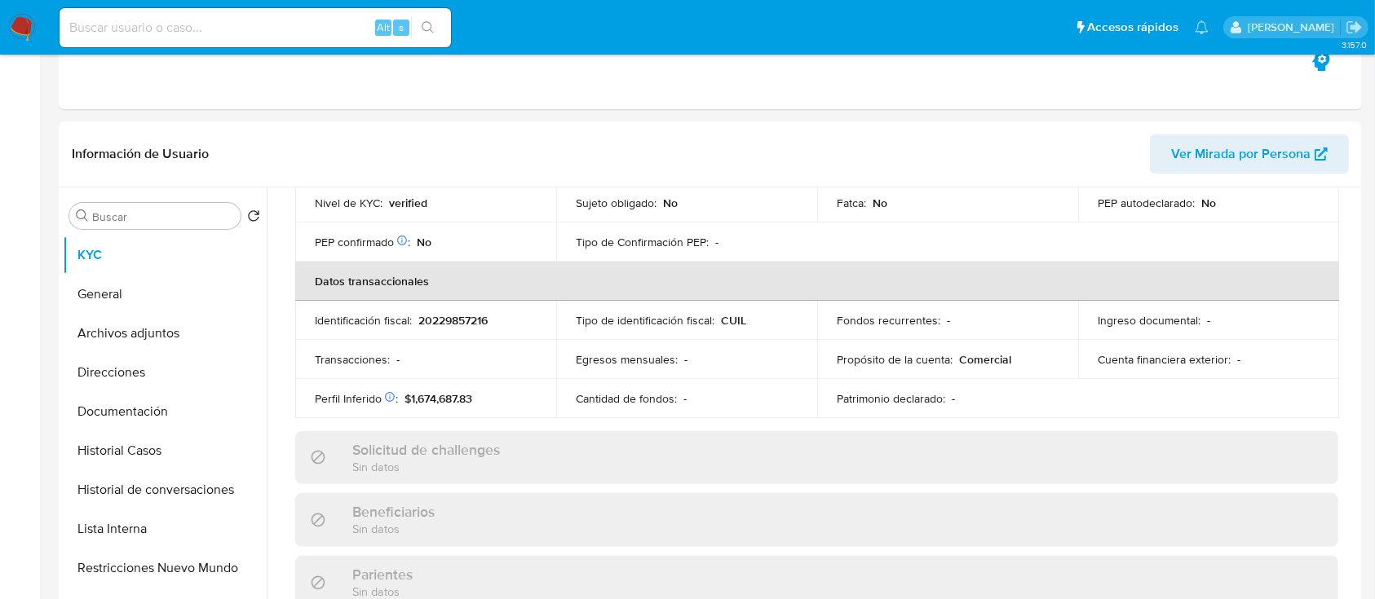
scroll to position [435, 0]
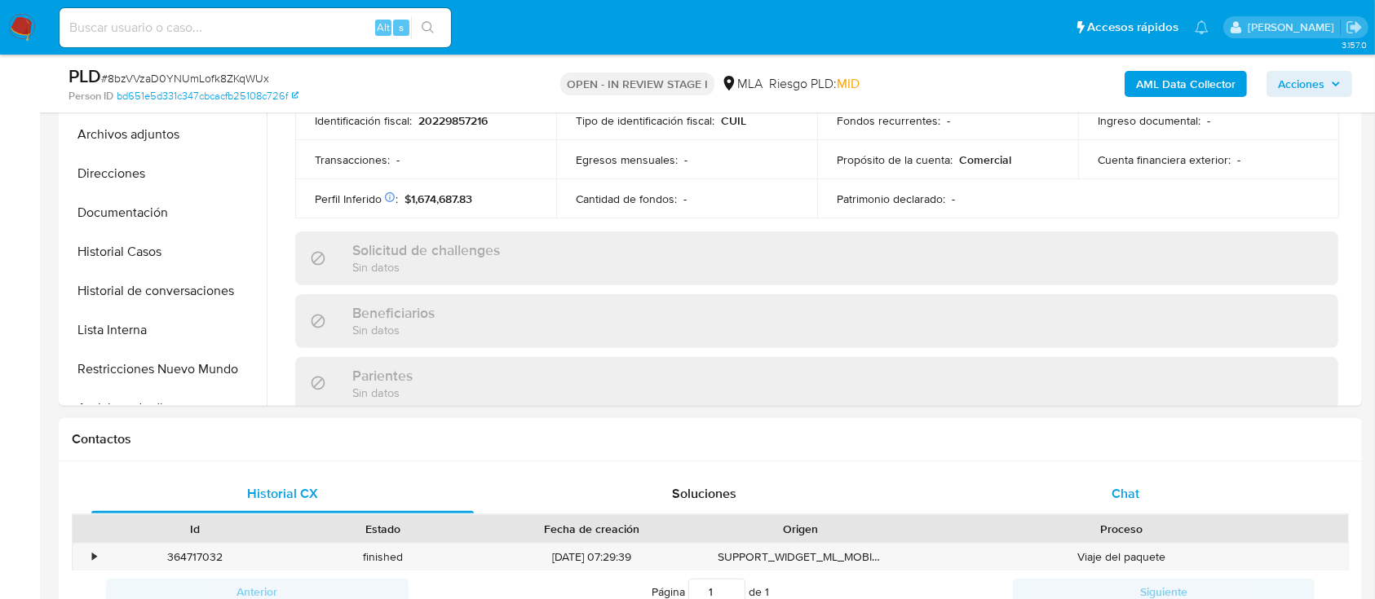
click at [1116, 484] on span "Chat" at bounding box center [1126, 493] width 28 height 19
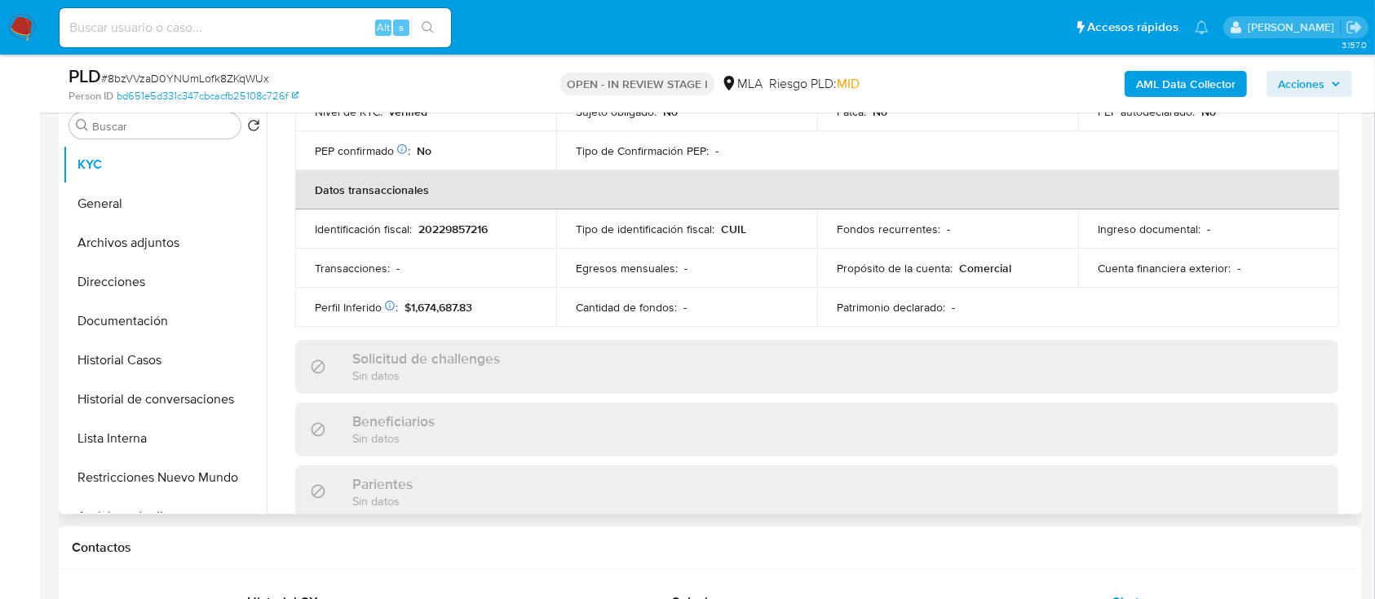
scroll to position [0, 0]
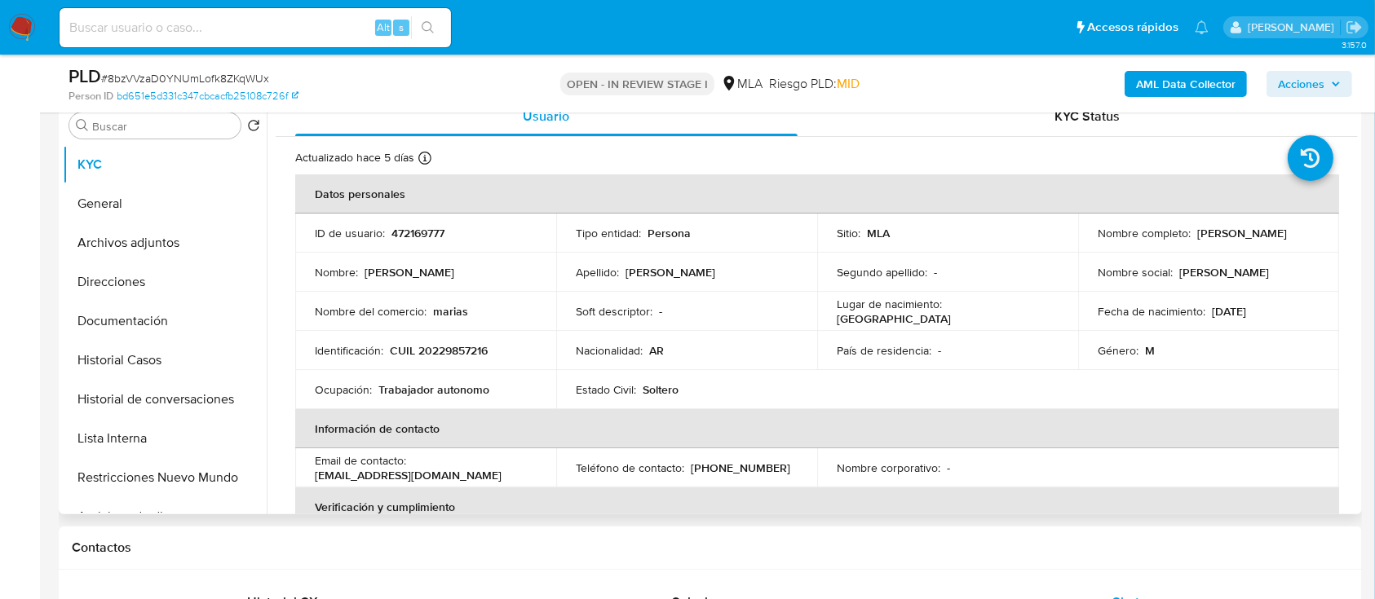
drag, startPoint x: 1092, startPoint y: 241, endPoint x: 1233, endPoint y: 245, distance: 141.1
click at [1233, 241] on div "Nombre completo : Claudio Ariel Fernandez" at bounding box center [1209, 233] width 222 height 15
copy p "[PERSON_NAME] [PERSON_NAME]"
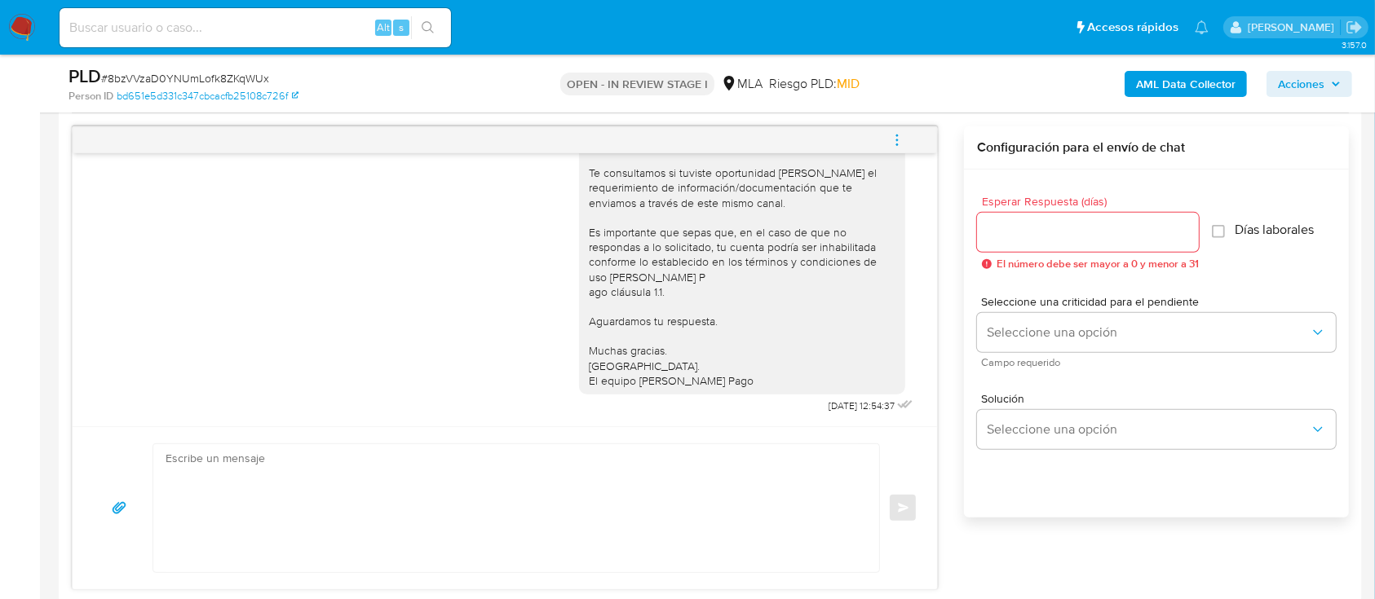
scroll to position [869, 0]
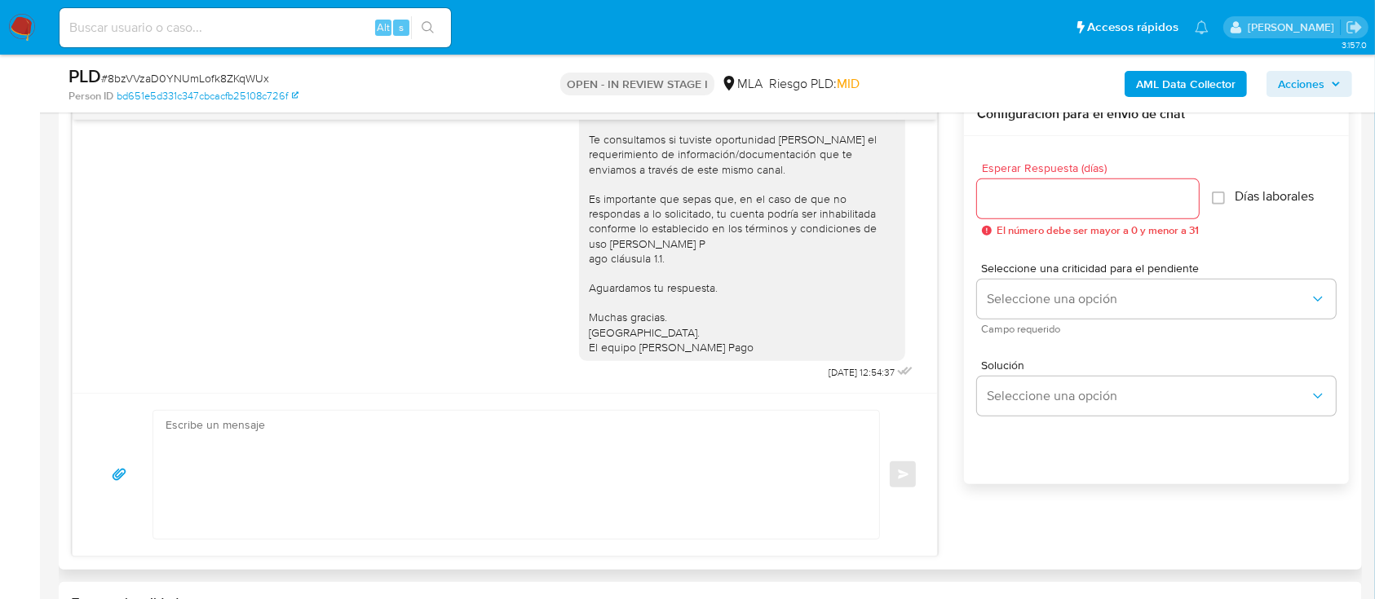
click at [668, 462] on textarea at bounding box center [512, 475] width 693 height 128
paste textarea "[PERSON_NAME] [PERSON_NAME]"
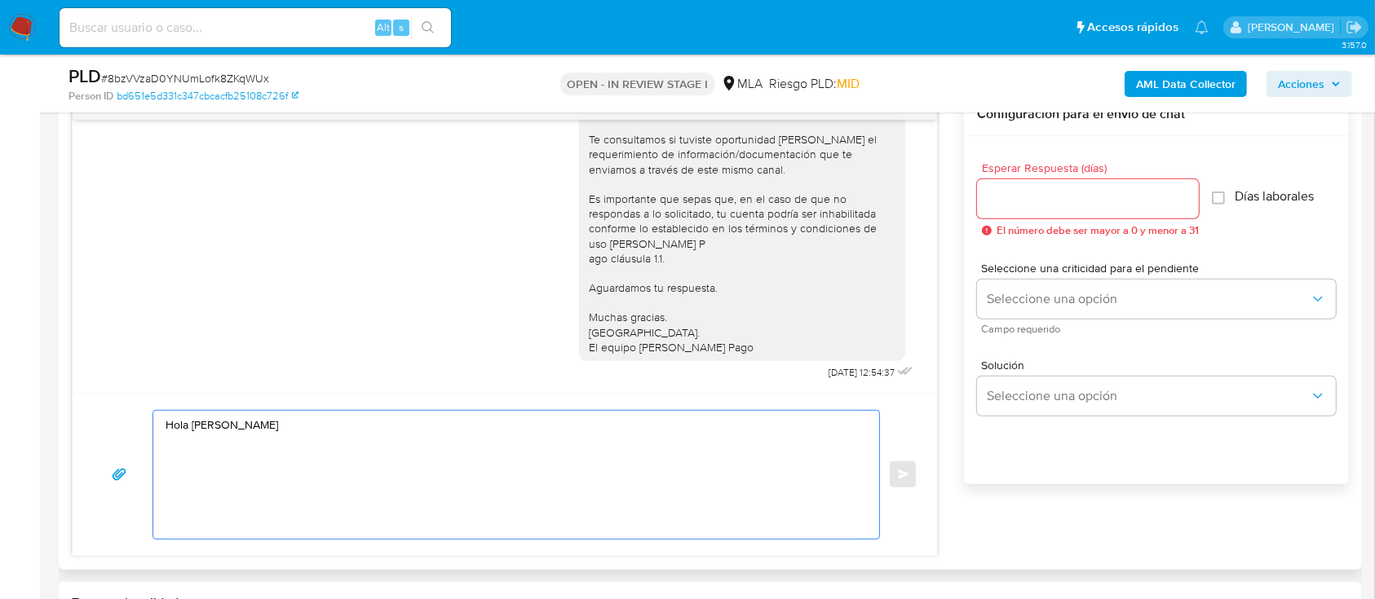
paste textarea "En función de las operaciones efectuadas en tu cuenta de Mercado Pago, necesita…"
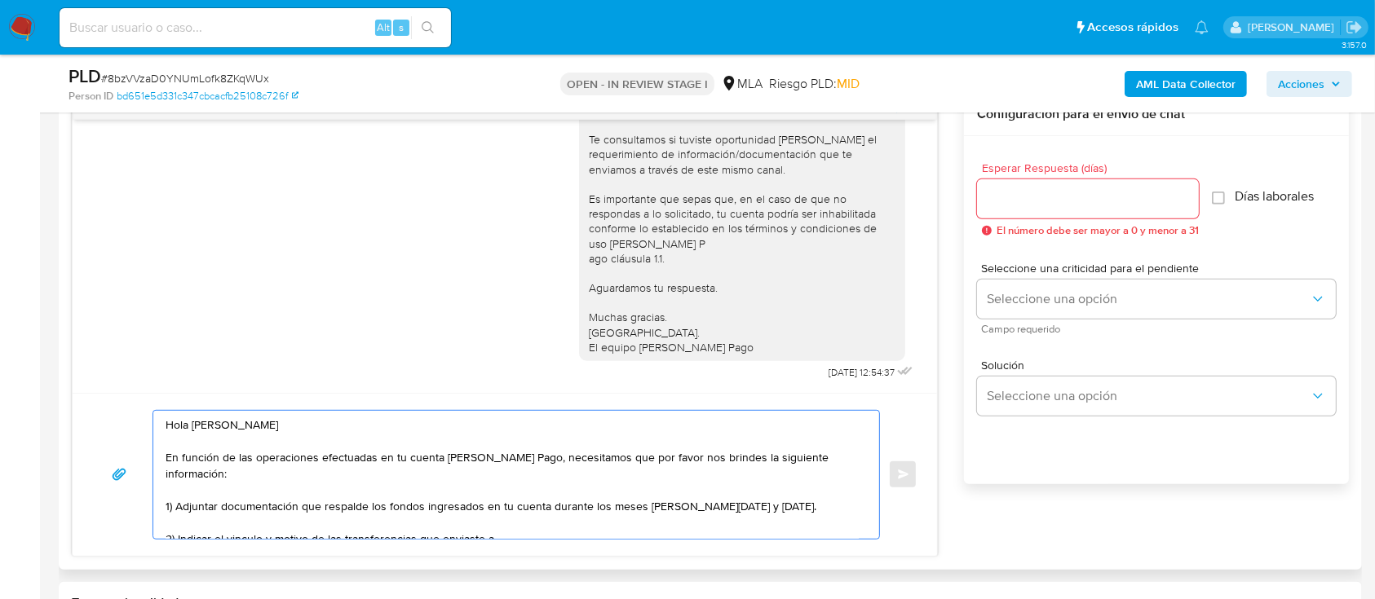
paste textarea "ACUÑA EUGENIA NOEMI"
paste textarea "27267064313"
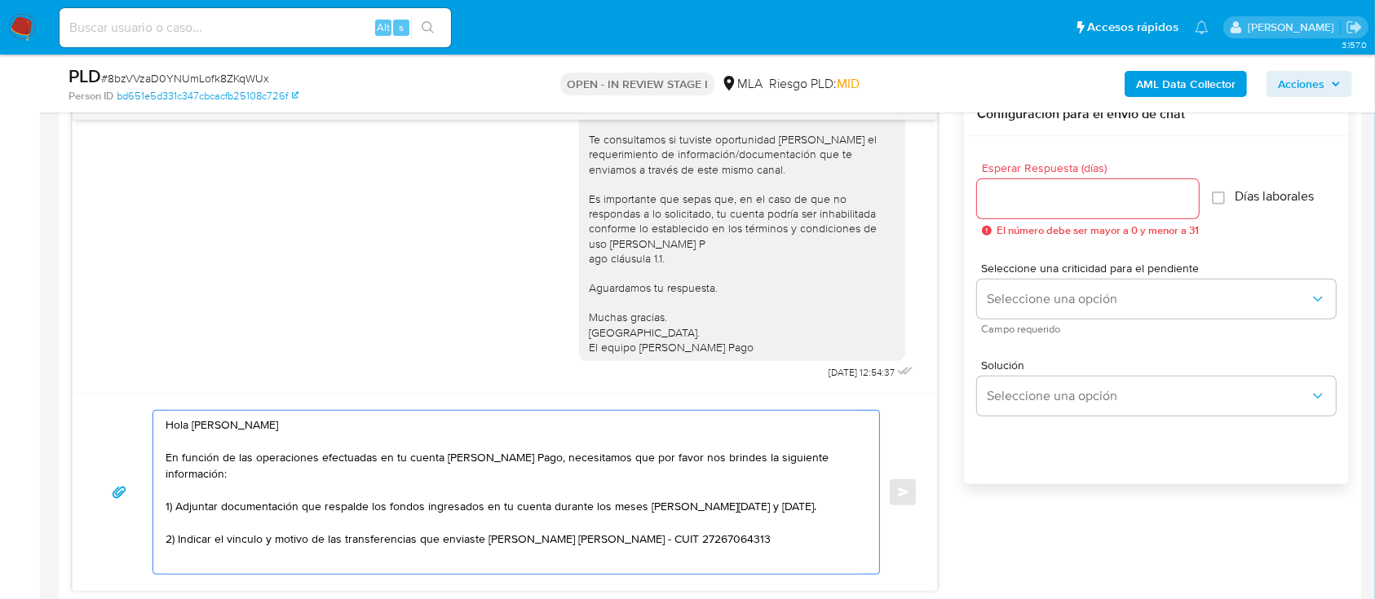
paste textarea "Es importante que sepas que, en caso de no responder a lo solicitado o si lo pr…"
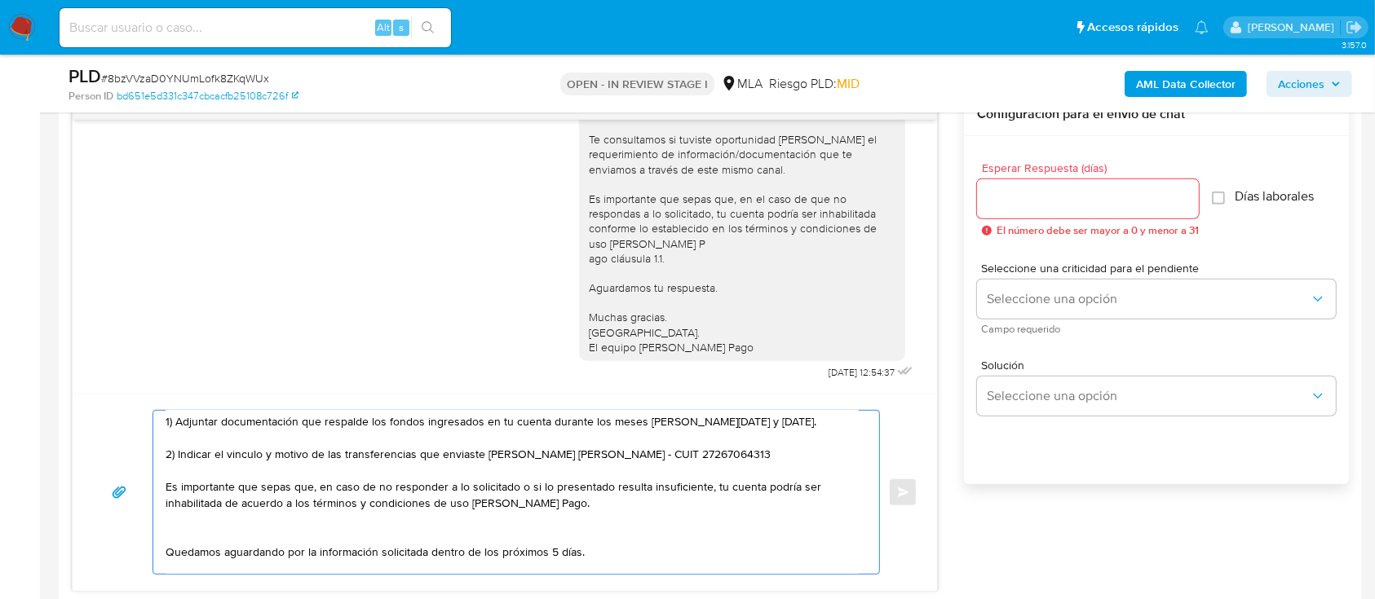
scroll to position [117, 0]
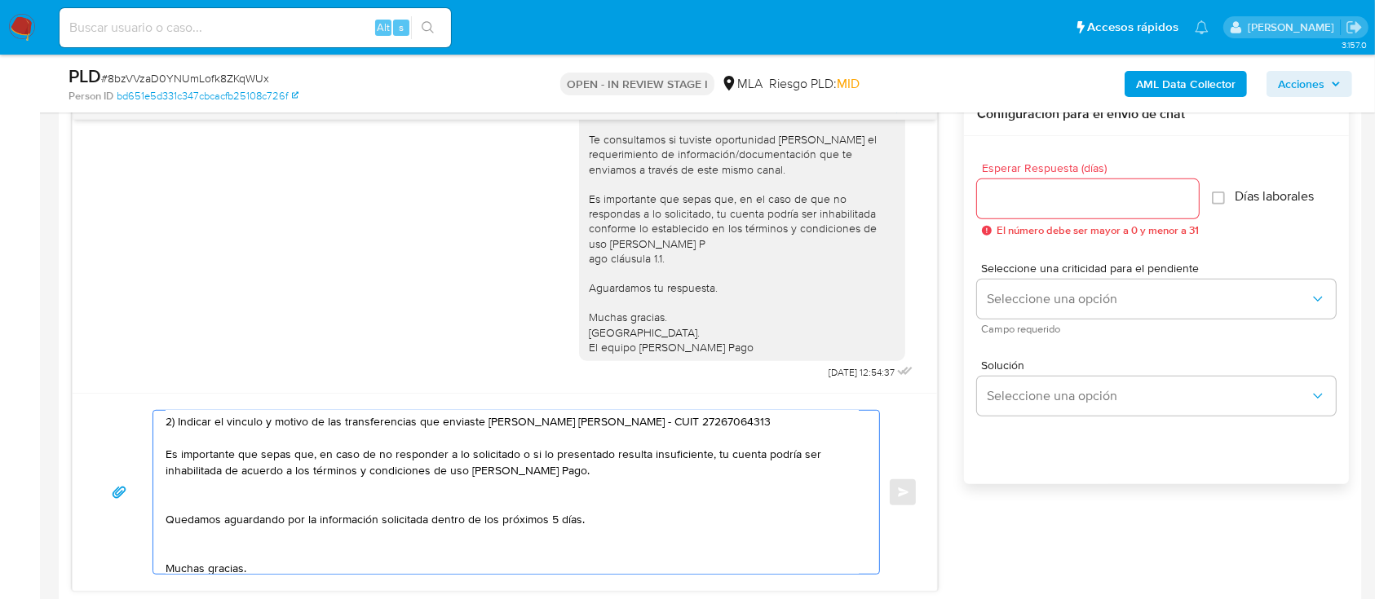
click at [569, 491] on textarea "Hola Claudio Ariel Fernandez En función de las operaciones efectuadas en tu cue…" at bounding box center [512, 492] width 693 height 163
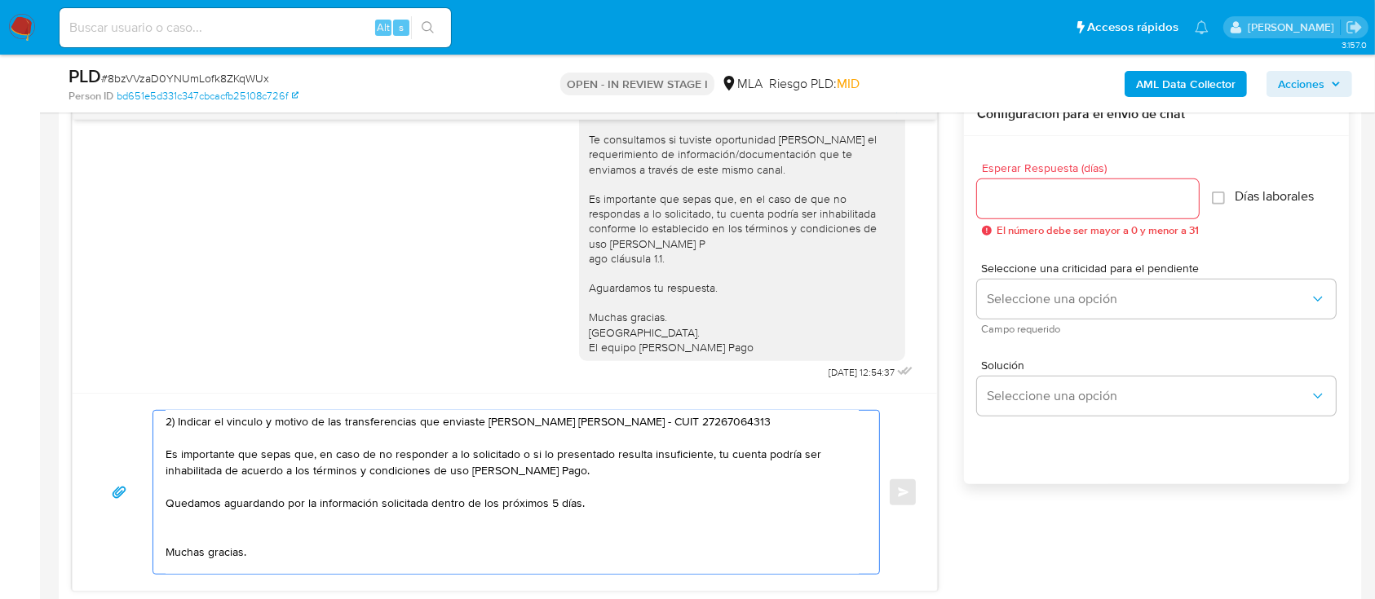
click at [449, 525] on textarea "Hola Claudio Ariel Fernandez En función de las operaciones efectuadas en tu cue…" at bounding box center [512, 492] width 693 height 163
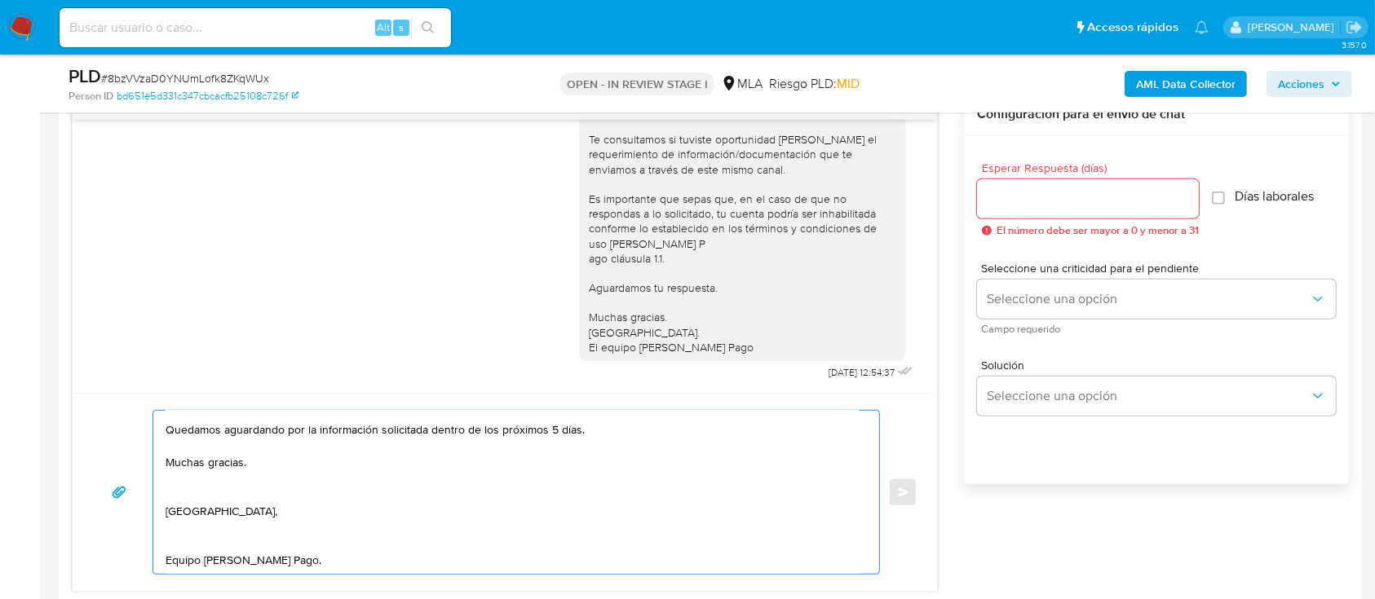
click at [224, 468] on textarea "Hola Claudio Ariel Fernandez En función de las operaciones efectuadas en tu cue…" at bounding box center [512, 492] width 693 height 163
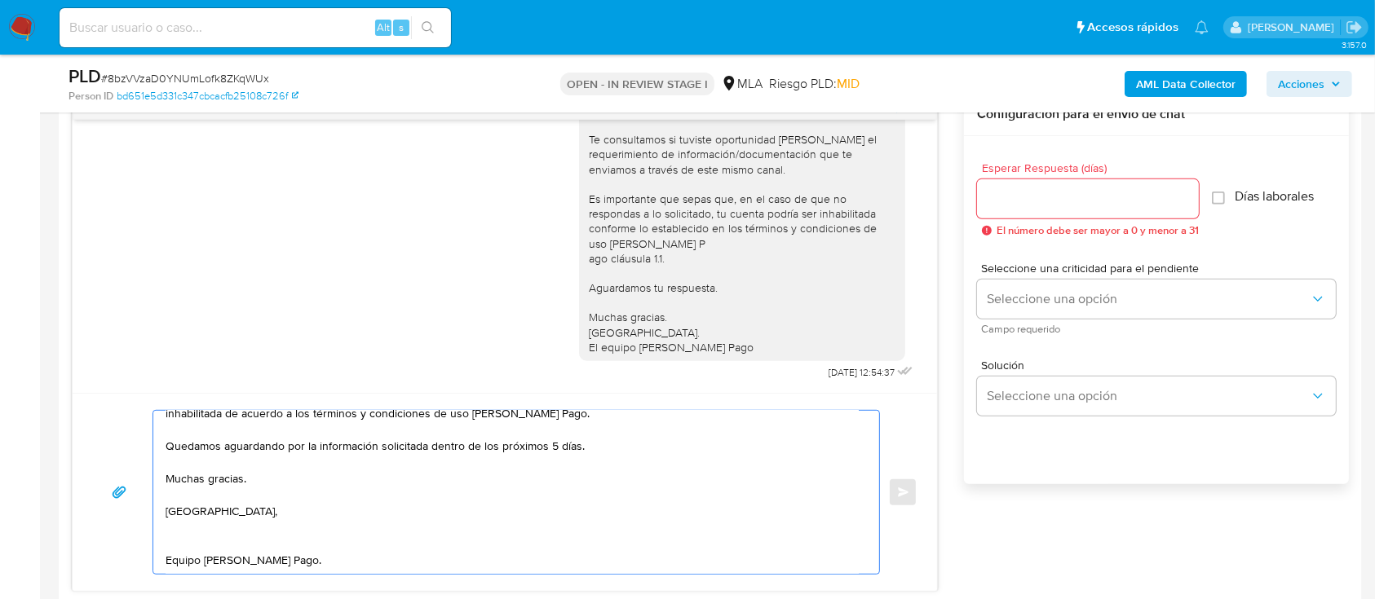
click at [188, 515] on textarea "Hola Claudio Ariel Fernandez En función de las operaciones efectuadas en tu cue…" at bounding box center [512, 492] width 693 height 163
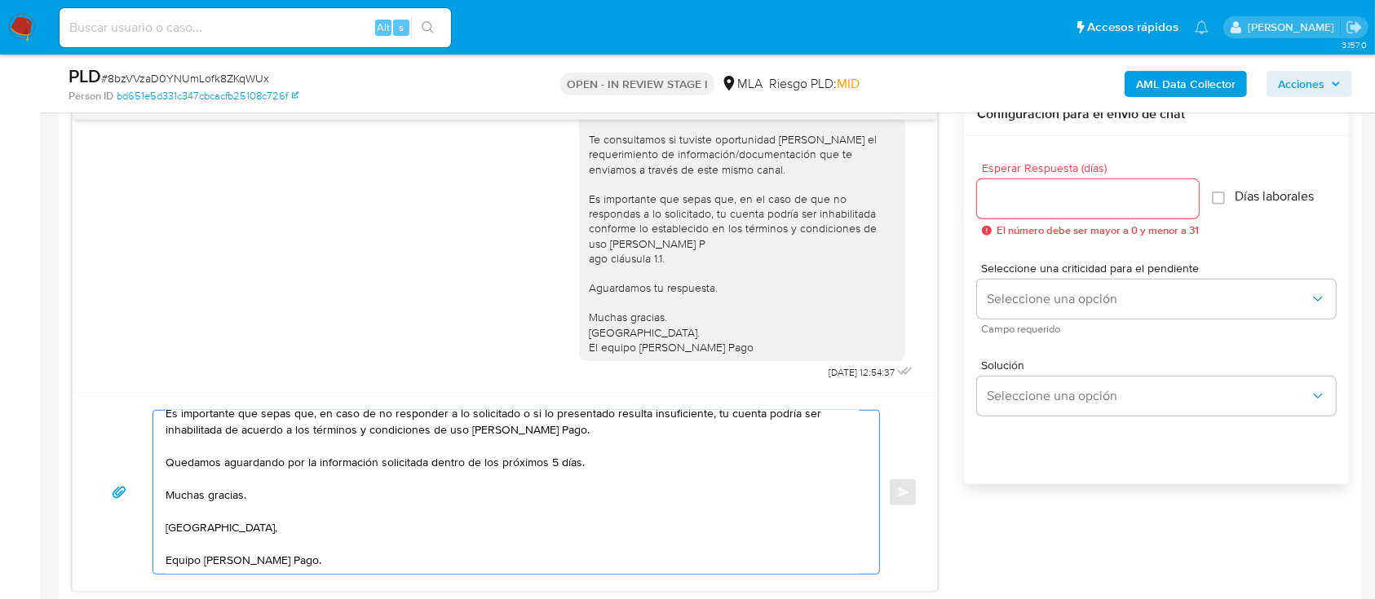
scroll to position [182, 0]
click at [366, 550] on textarea "Hola Claudio Ariel Fernandez En función de las operaciones efectuadas en tu cue…" at bounding box center [512, 492] width 693 height 163
click at [550, 458] on textarea "Hola Claudio Ariel Fernandez En función de las operaciones efectuadas en tu cue…" at bounding box center [512, 492] width 693 height 163
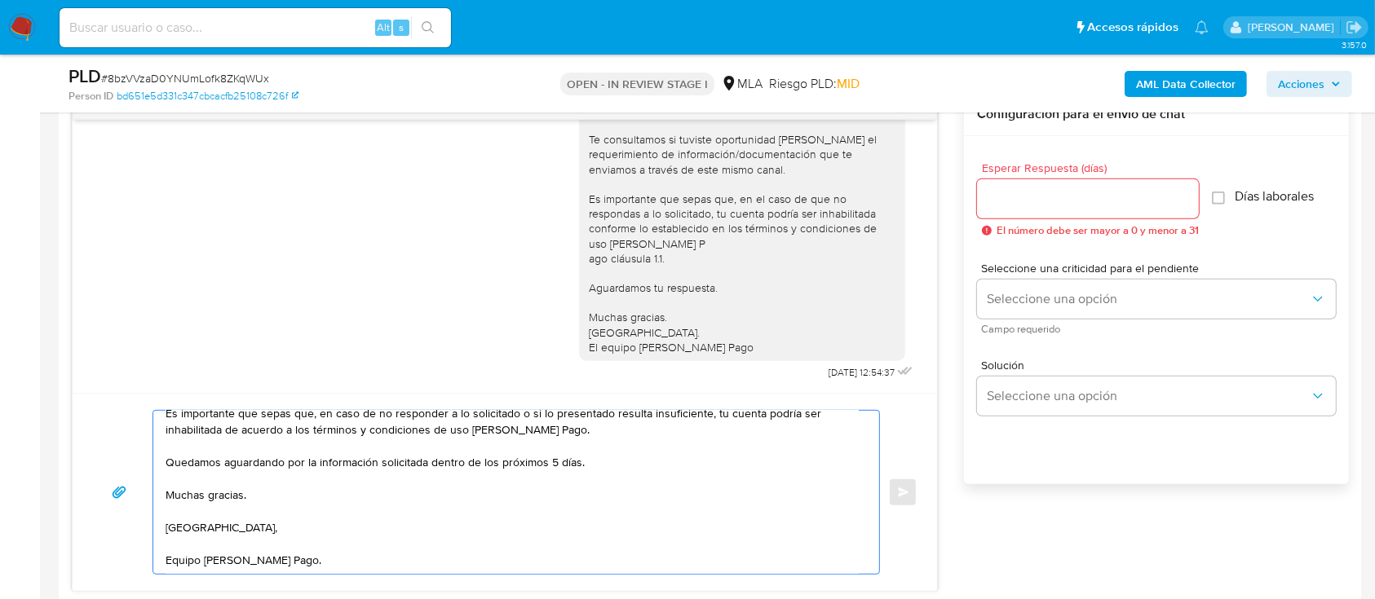
type textarea "Hola Claudio Ariel Fernandez En función de las operaciones efectuadas en tu cue…"
click at [1024, 192] on input "Esperar Respuesta (días)" at bounding box center [1088, 198] width 222 height 21
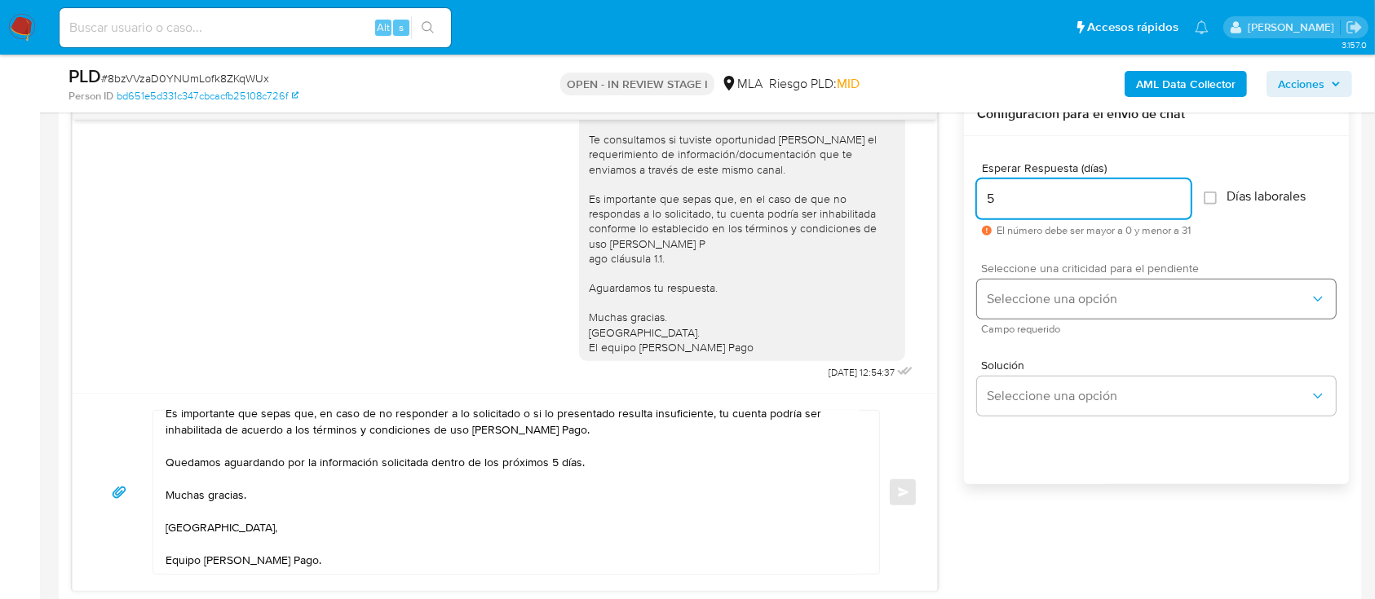
type input "5"
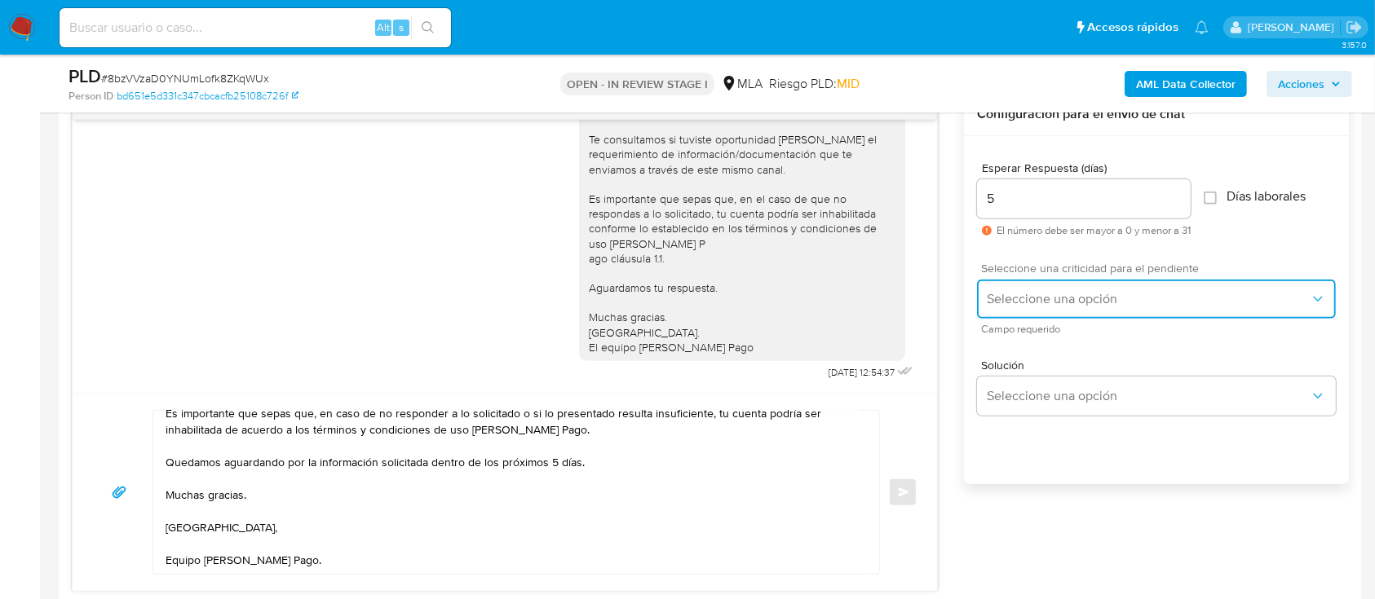
click at [1064, 303] on span "Seleccione una opción" at bounding box center [1148, 299] width 323 height 16
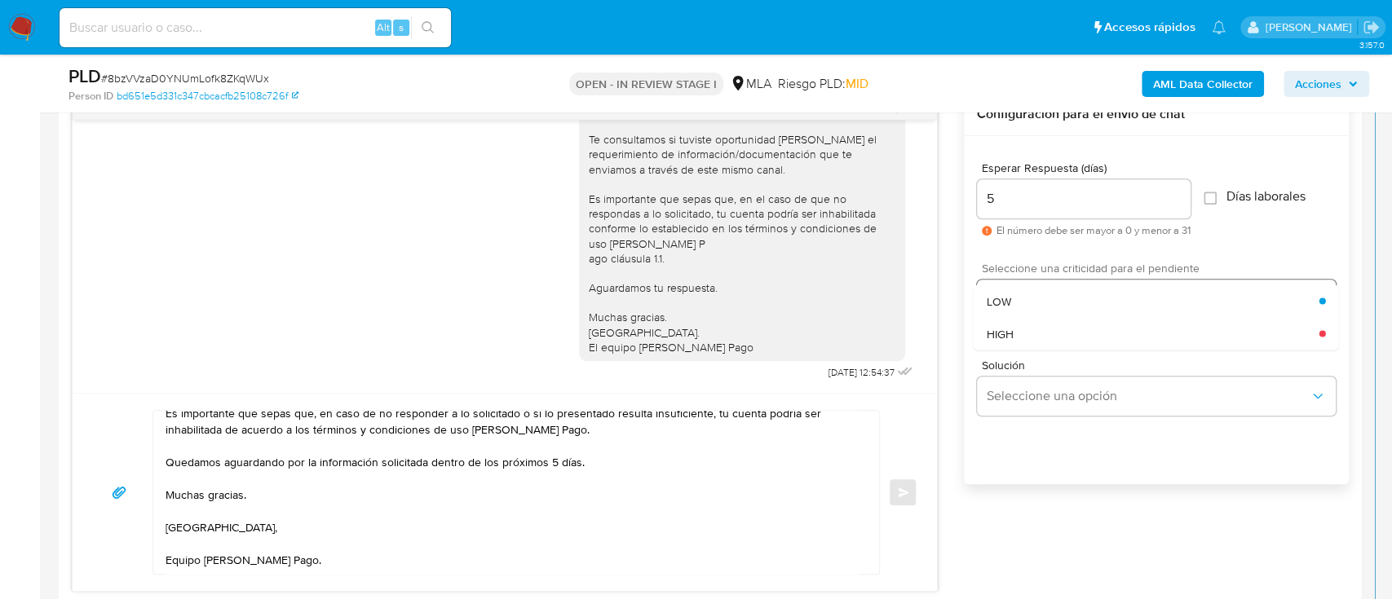
click at [1054, 326] on div "HIGH" at bounding box center [1153, 333] width 333 height 33
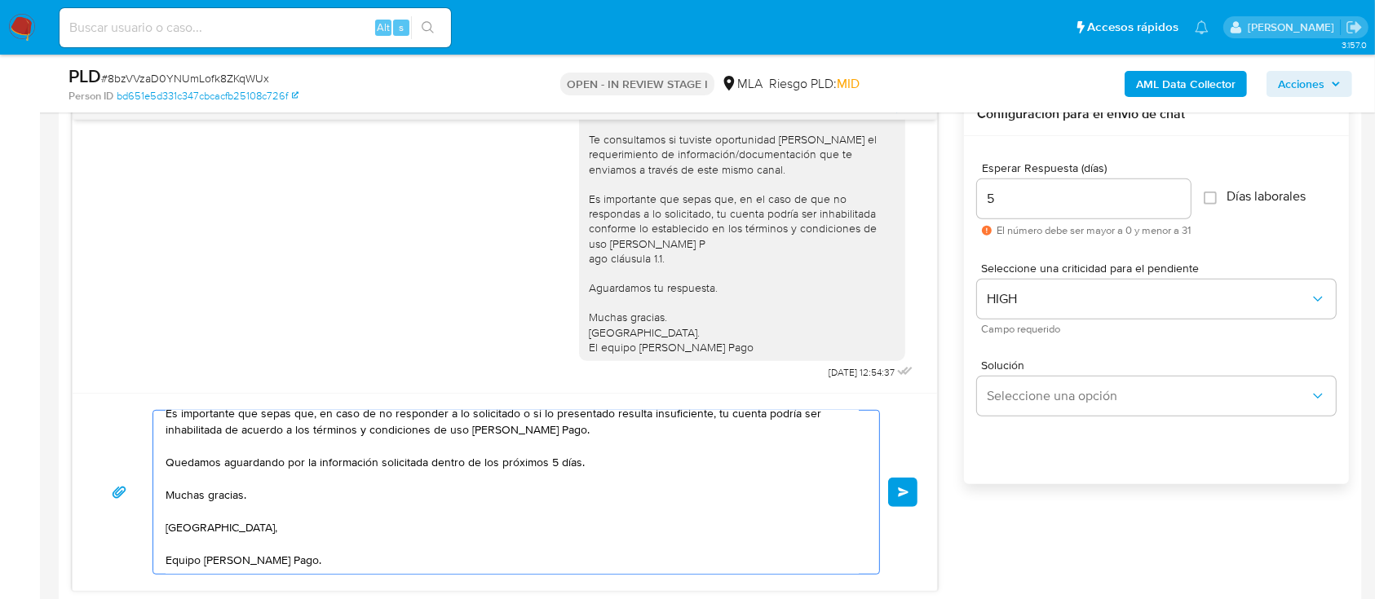
scroll to position [0, 0]
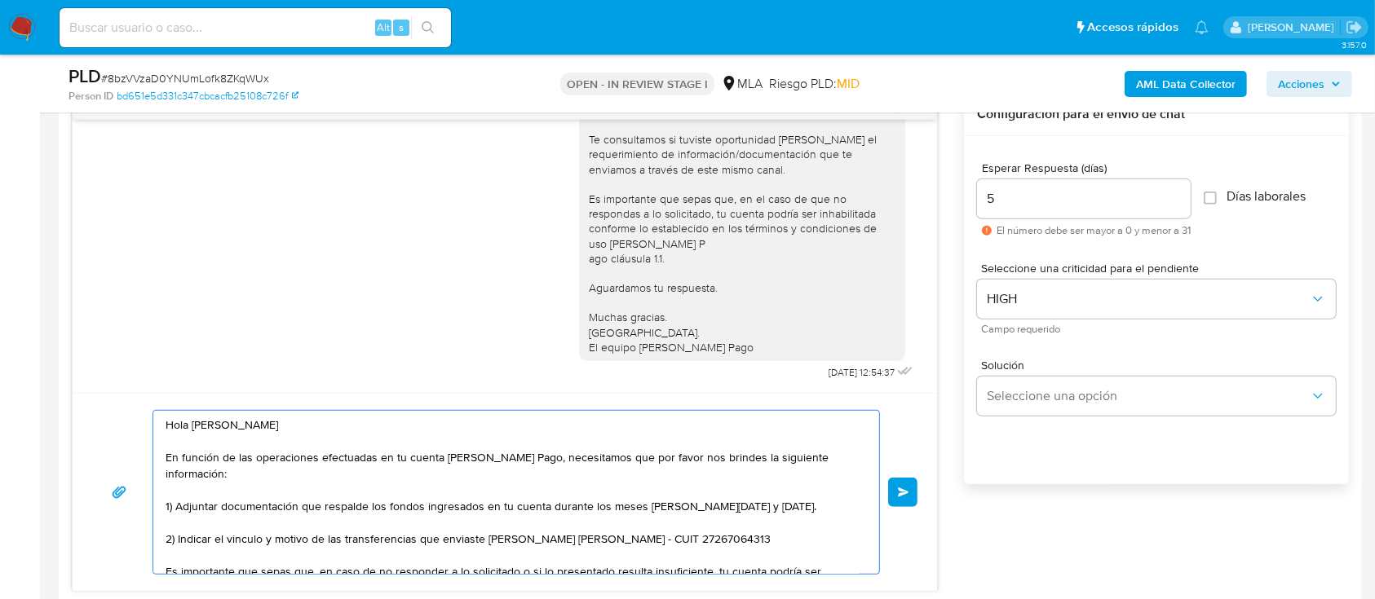
drag, startPoint x: 326, startPoint y: 552, endPoint x: 136, endPoint y: 378, distance: 257.5
click at [136, 378] on div "18/08/2025 17:36:04 Hola, Esperamos que te encuentres muy bien. Te consultamos …" at bounding box center [505, 342] width 866 height 499
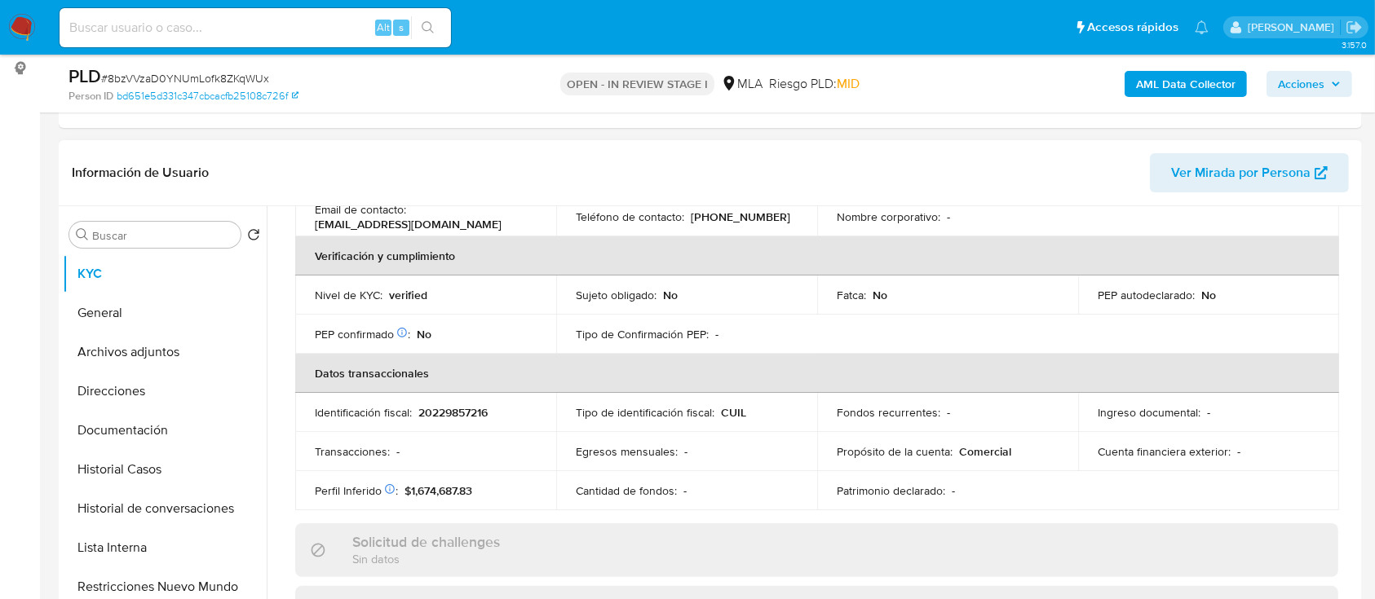
scroll to position [108, 0]
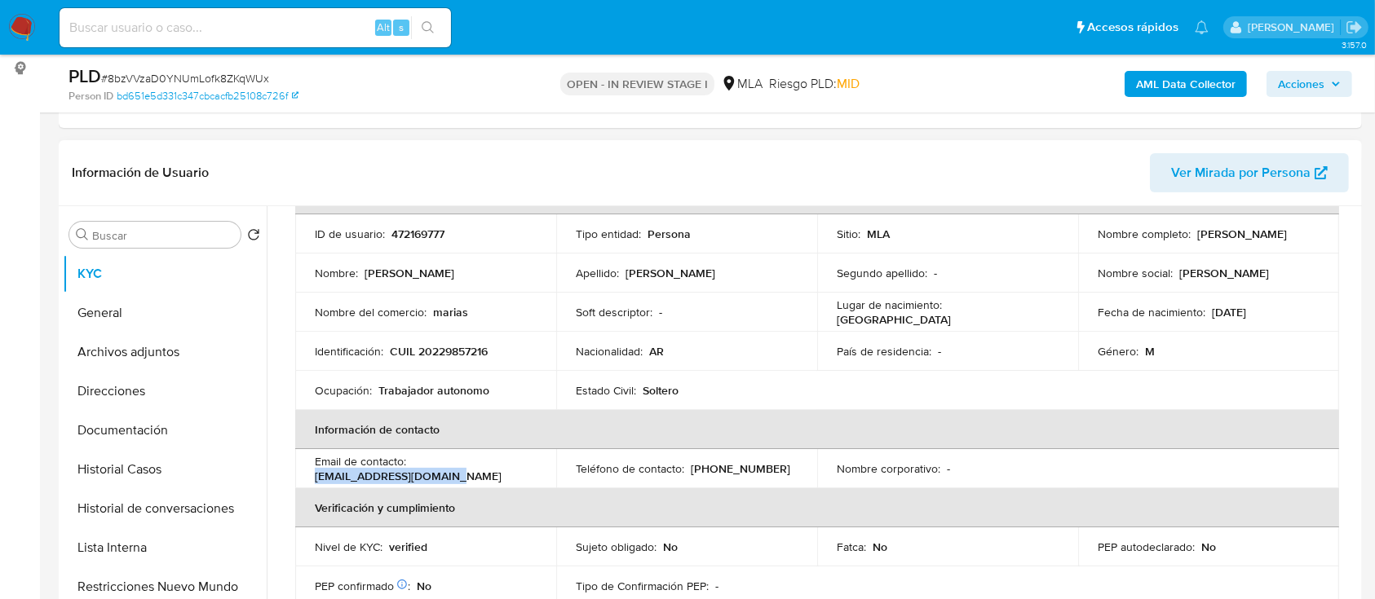
drag, startPoint x: 396, startPoint y: 480, endPoint x: 479, endPoint y: 480, distance: 83.2
click at [479, 480] on td "Email de contacto : claaudiooo721@gmail.com" at bounding box center [425, 468] width 261 height 39
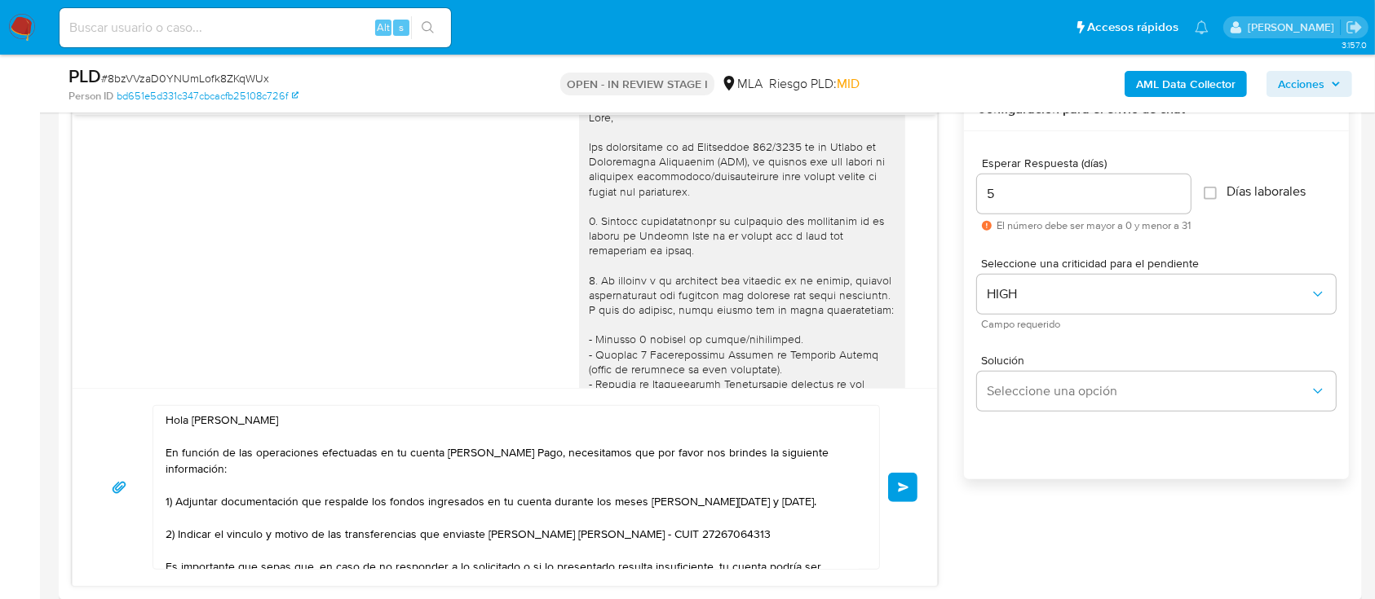
scroll to position [979, 0]
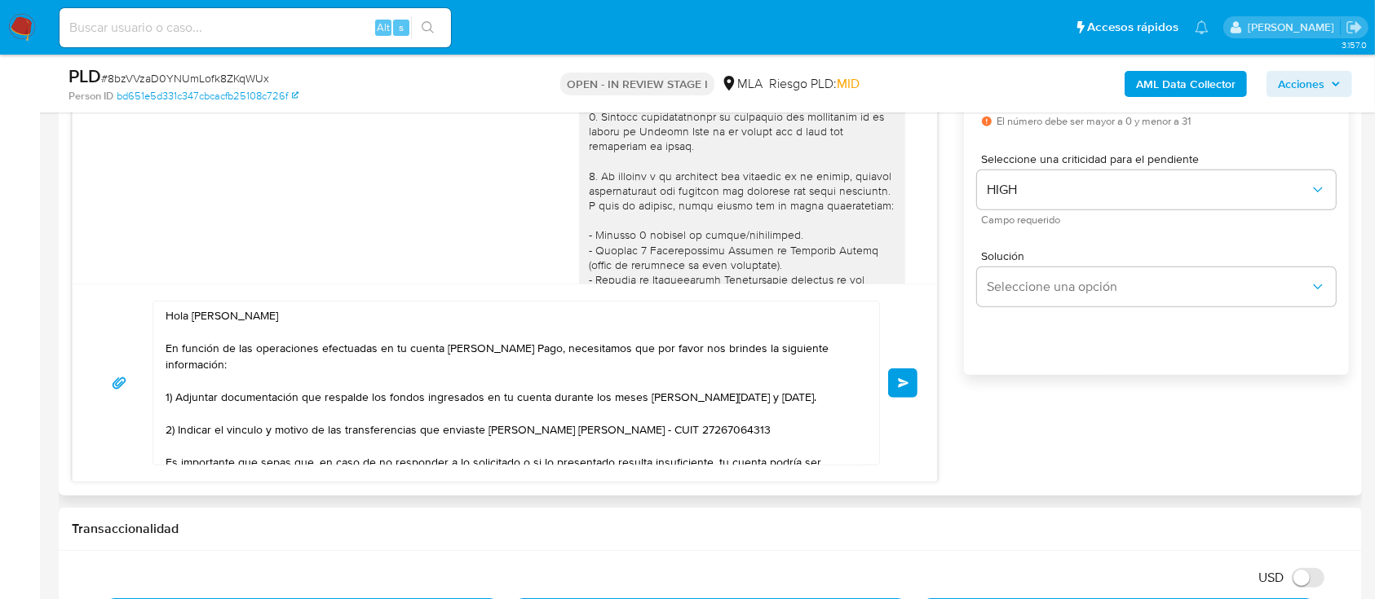
drag, startPoint x: 906, startPoint y: 397, endPoint x: 921, endPoint y: 431, distance: 37.3
click at [906, 396] on button "Enviar" at bounding box center [902, 383] width 29 height 29
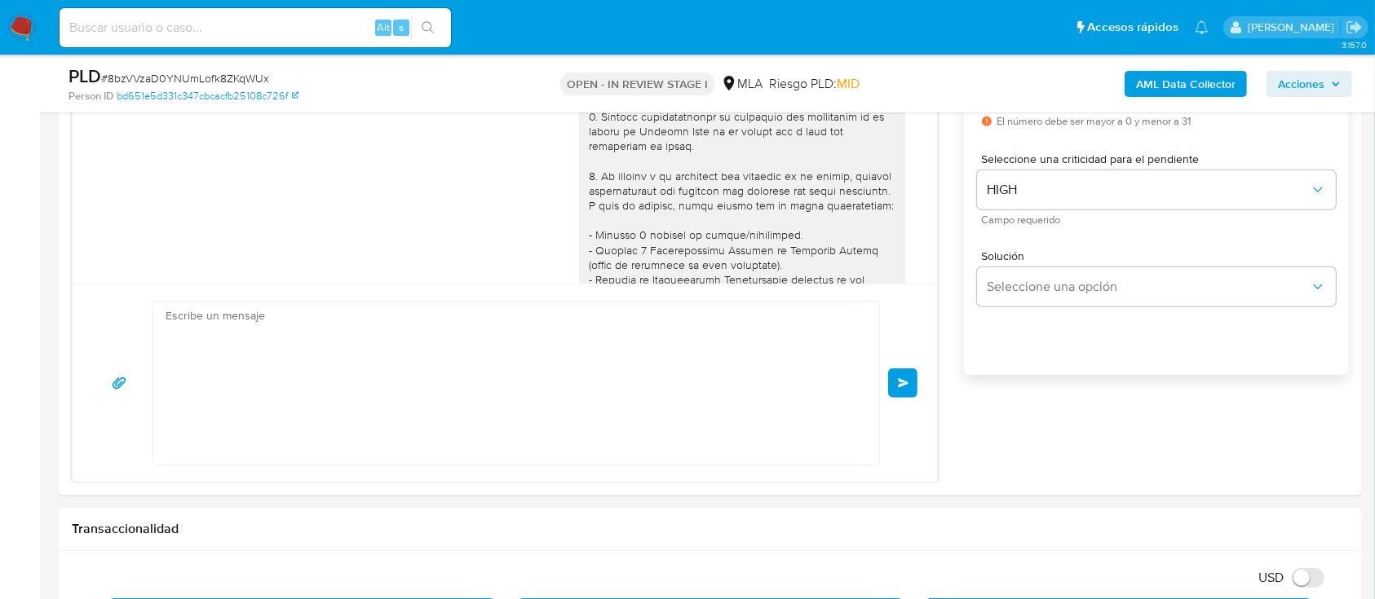
scroll to position [1442, 0]
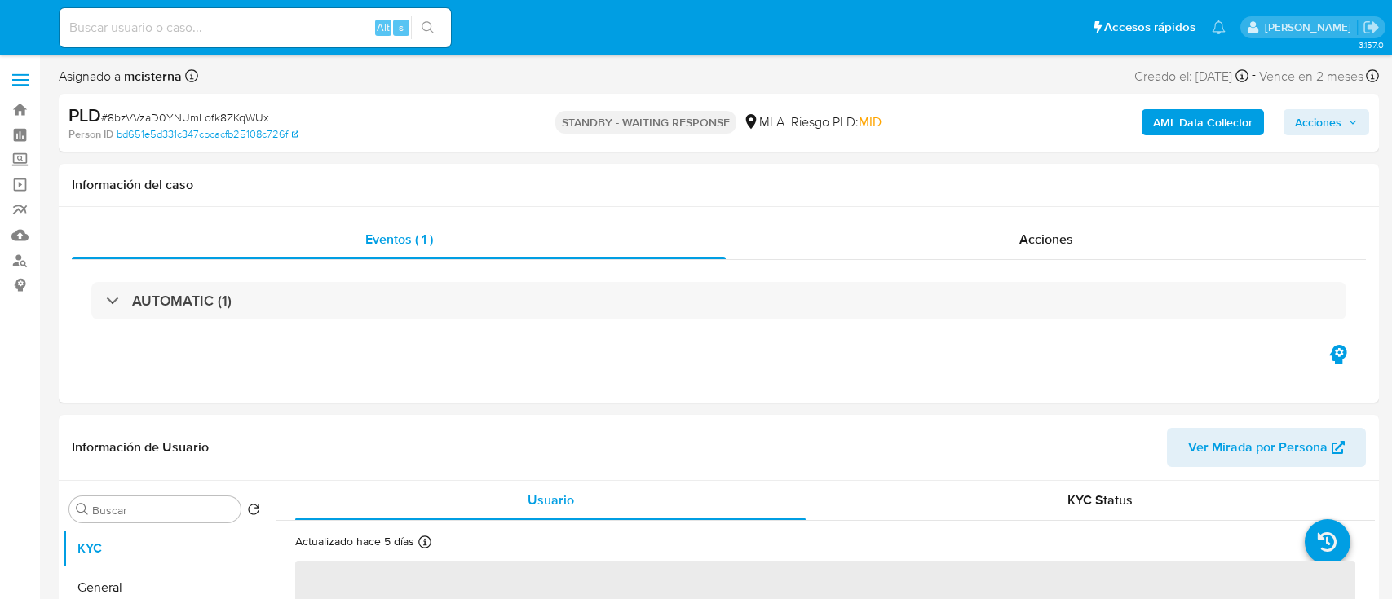
select select "10"
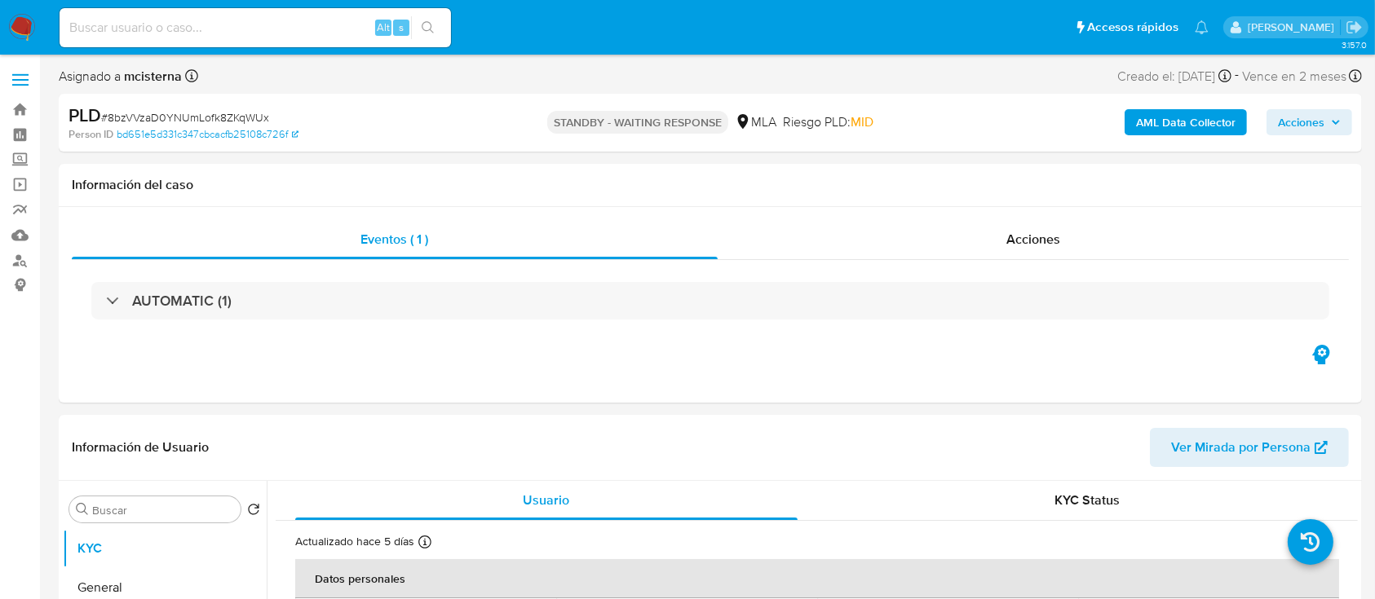
click at [332, 21] on input at bounding box center [255, 27] width 391 height 21
paste input "502809733"
type input "502809733"
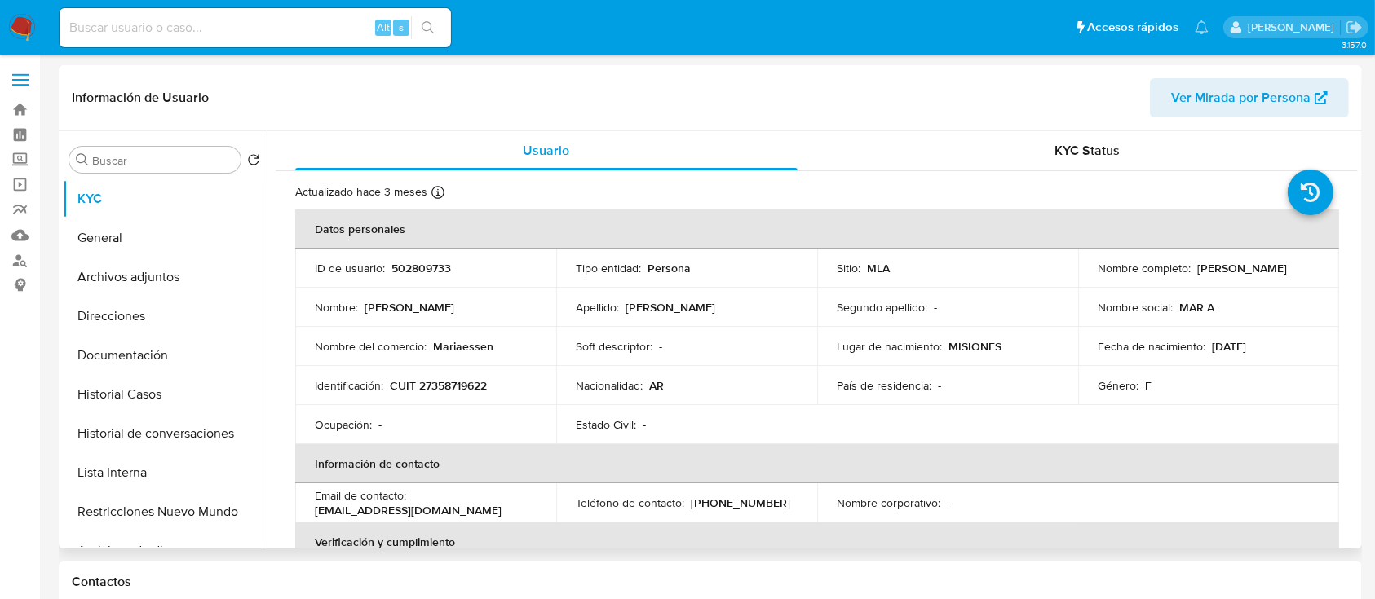
select select "10"
click at [436, 380] on p "CUIT 27358719622" at bounding box center [438, 385] width 97 height 15
copy p "27358719622"
click at [147, 375] on button "Historial Casos" at bounding box center [158, 394] width 191 height 39
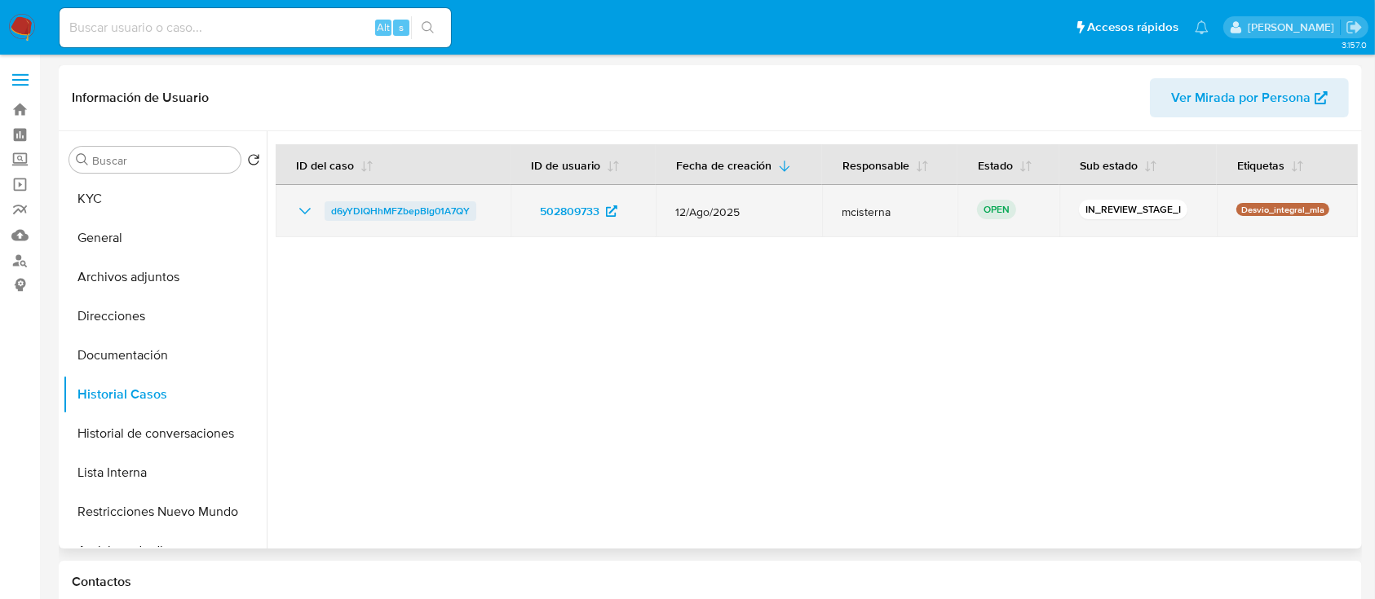
click at [392, 211] on span "d6yYDIQHhMFZbepBIg01A7QY" at bounding box center [400, 211] width 139 height 20
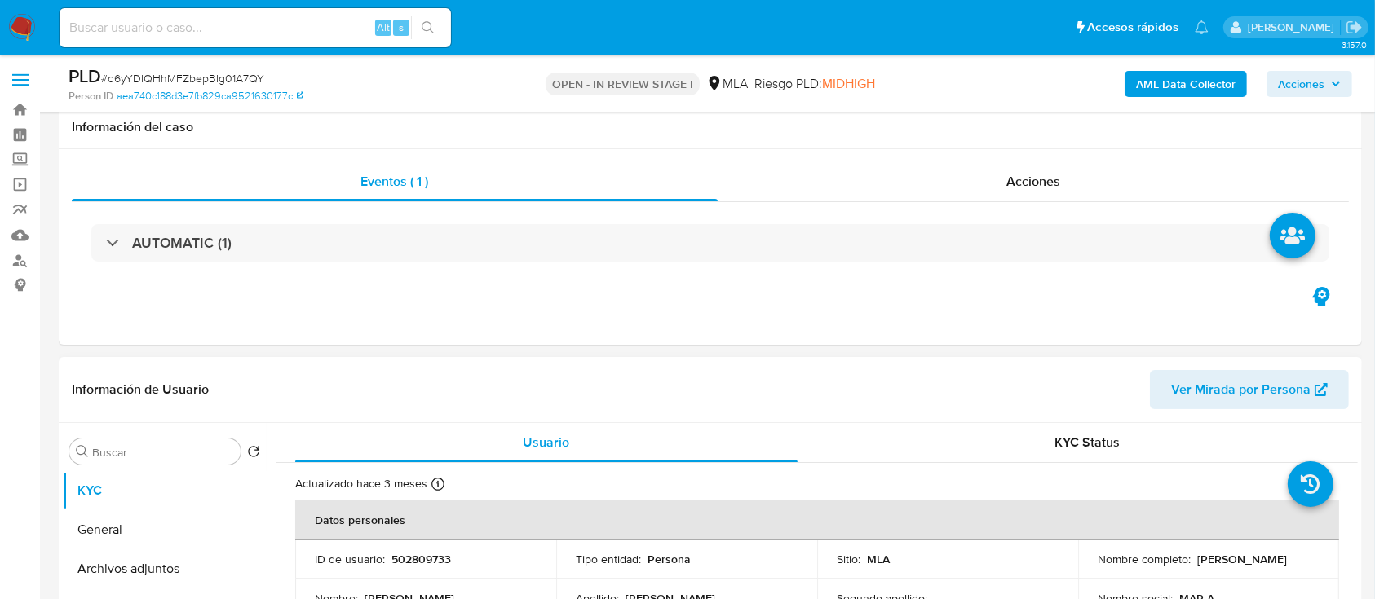
scroll to position [217, 0]
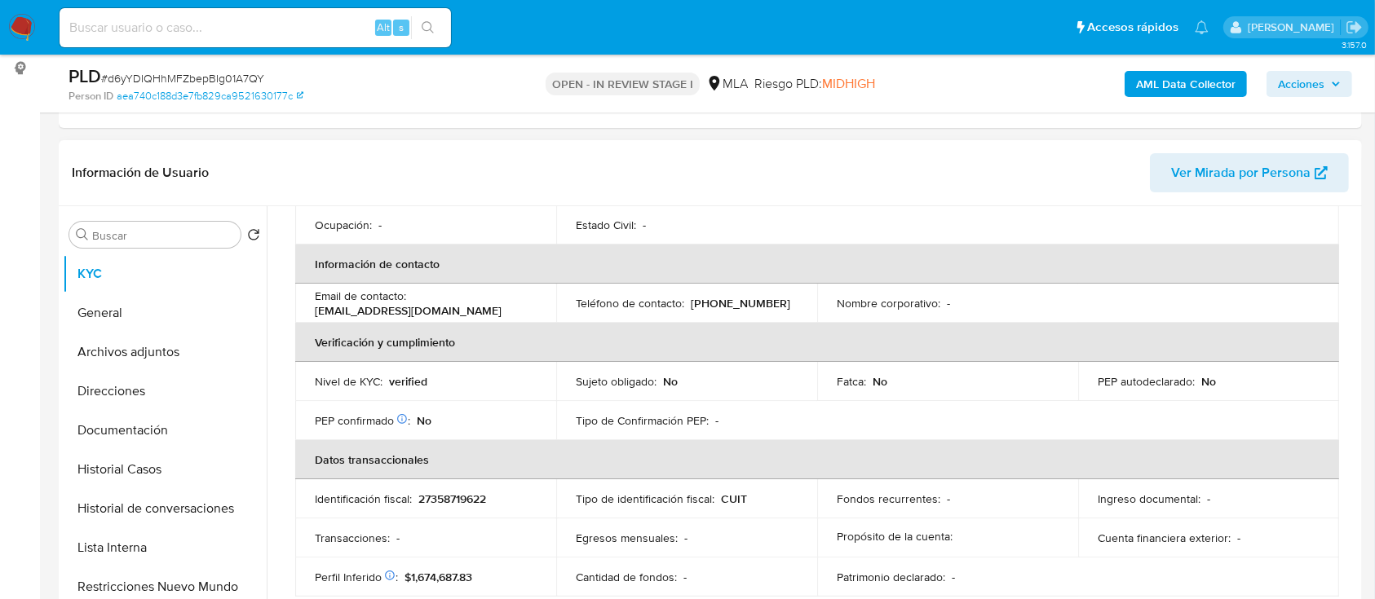
select select "10"
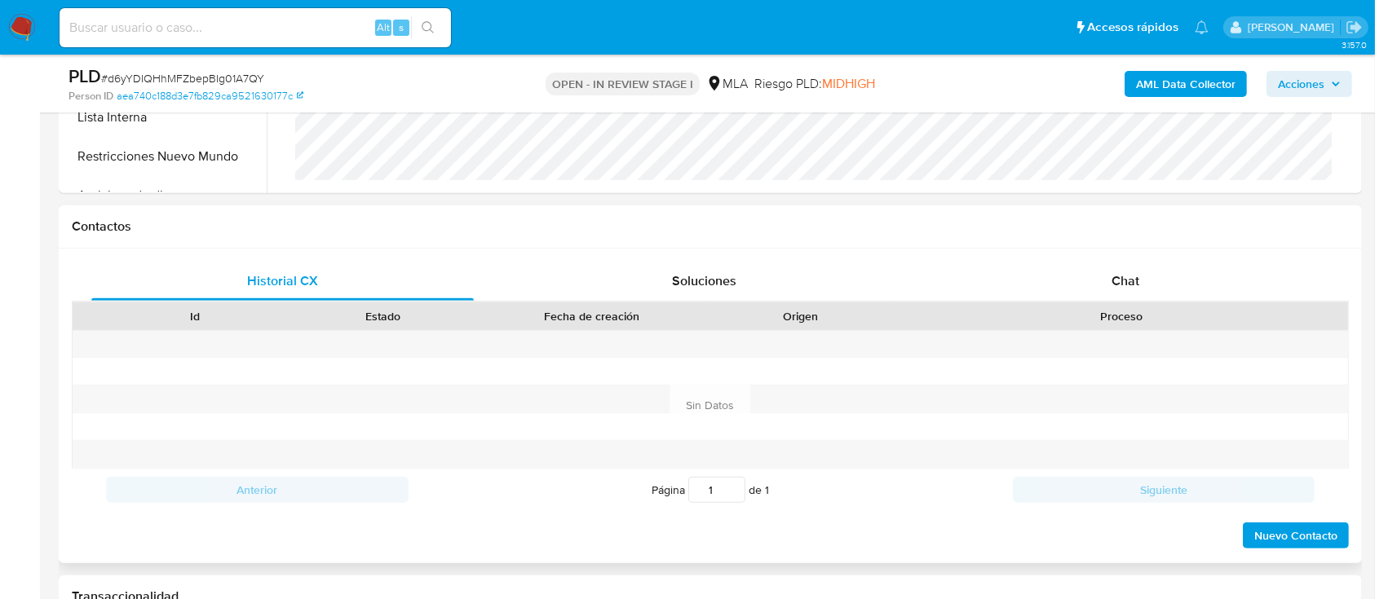
scroll to position [652, 0]
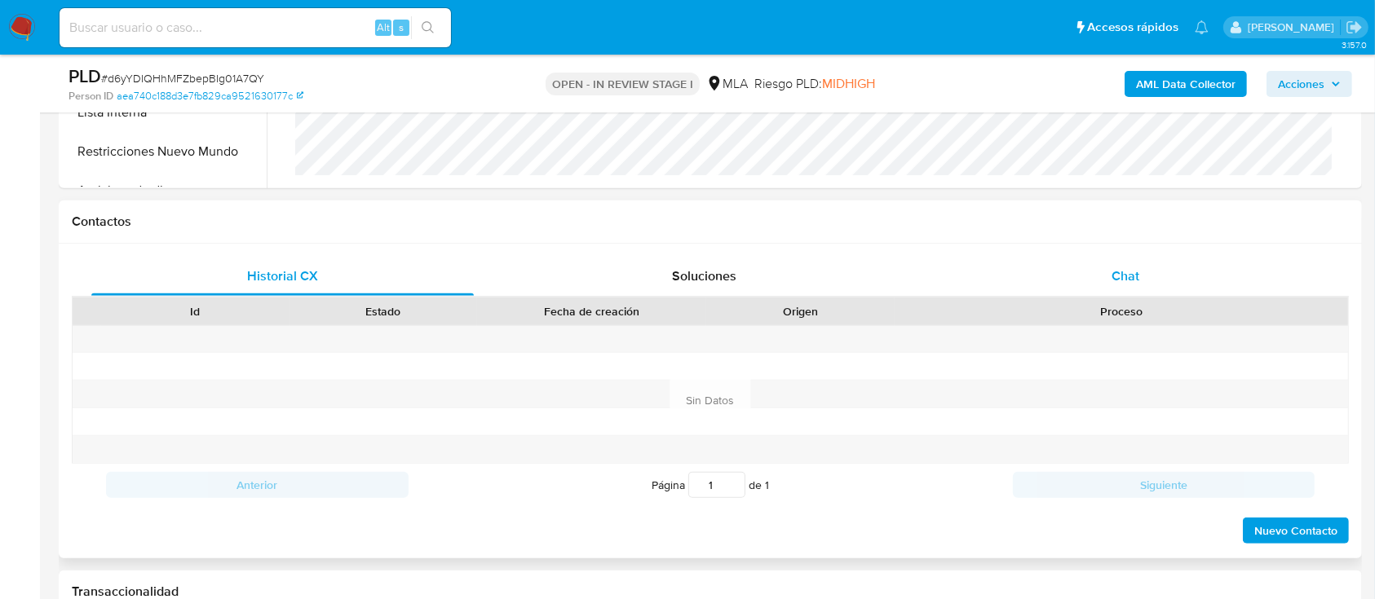
click at [1155, 259] on div "Chat" at bounding box center [1126, 276] width 382 height 39
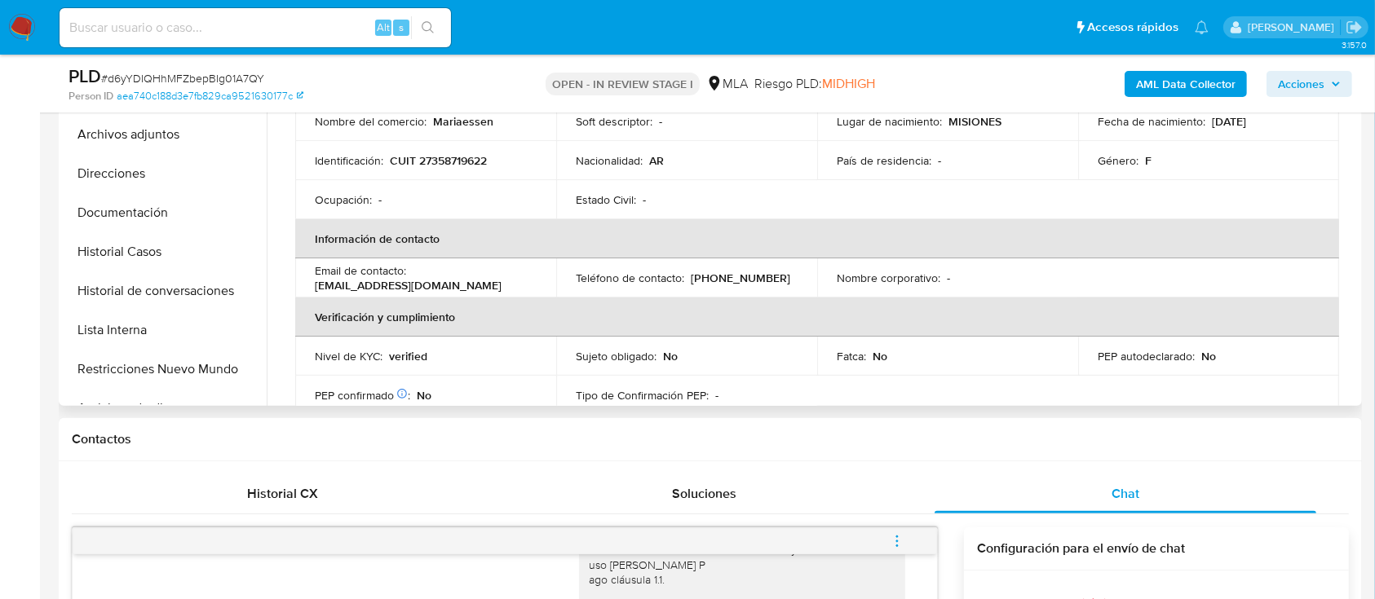
scroll to position [0, 0]
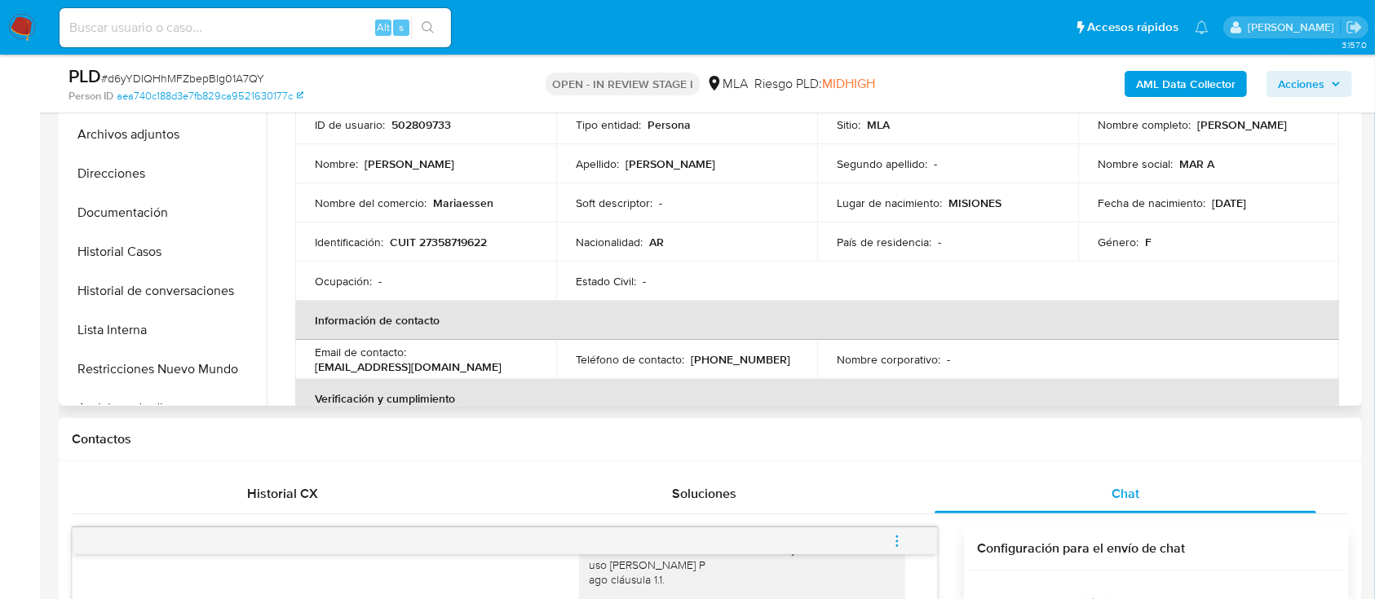
drag, startPoint x: 1094, startPoint y: 133, endPoint x: 1243, endPoint y: 136, distance: 148.5
click at [1243, 132] on div "Nombre completo : [PERSON_NAME]" at bounding box center [1209, 124] width 222 height 15
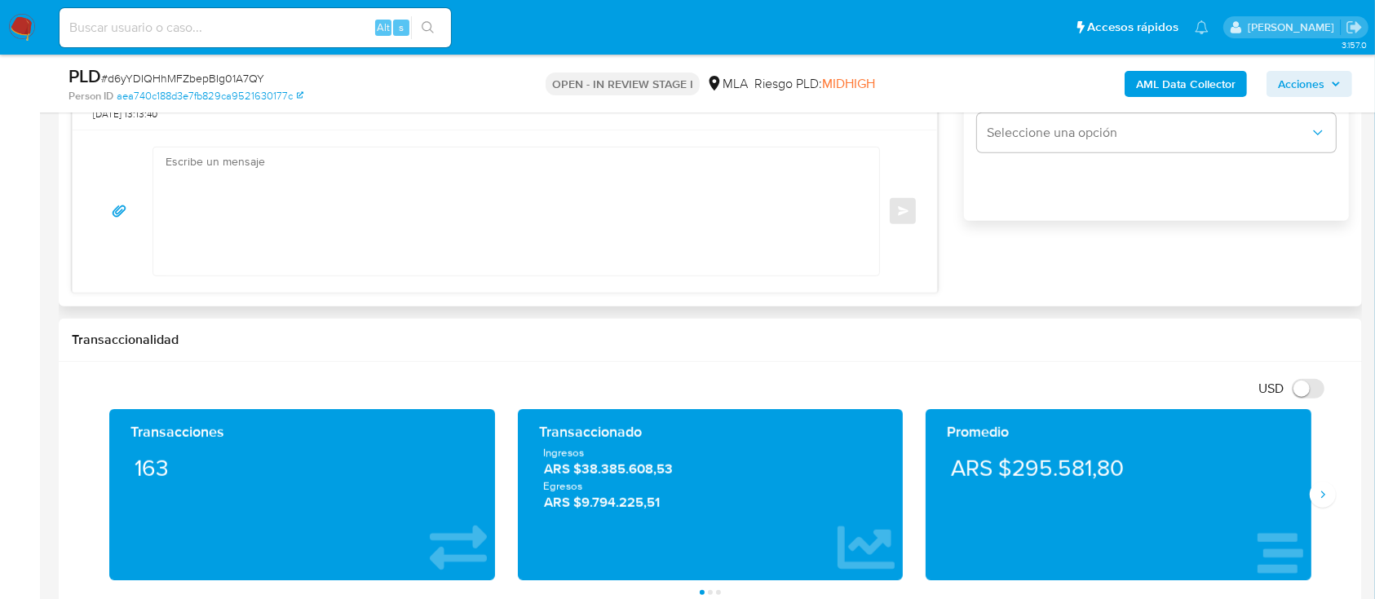
scroll to position [979, 0]
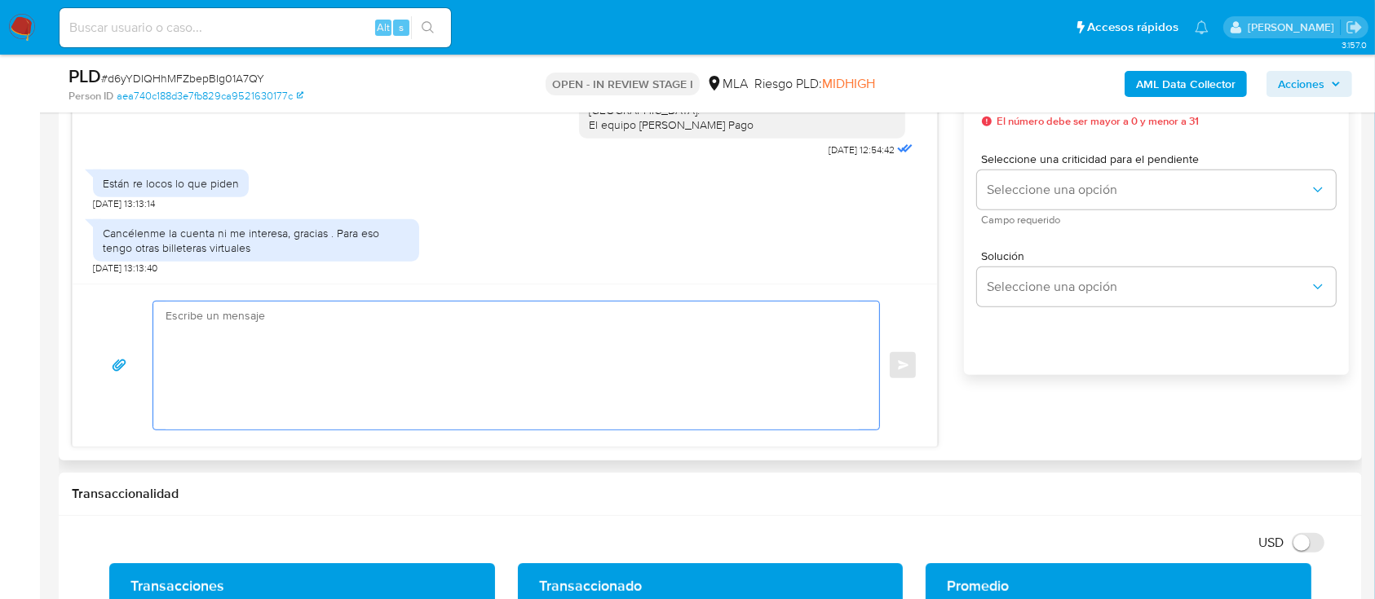
click at [447, 323] on textarea at bounding box center [512, 366] width 693 height 128
paste textarea "[PERSON_NAME]"
paste textarea "Esto es necesario para cumplir con las regulaciones emitidas por la Unidad de I…"
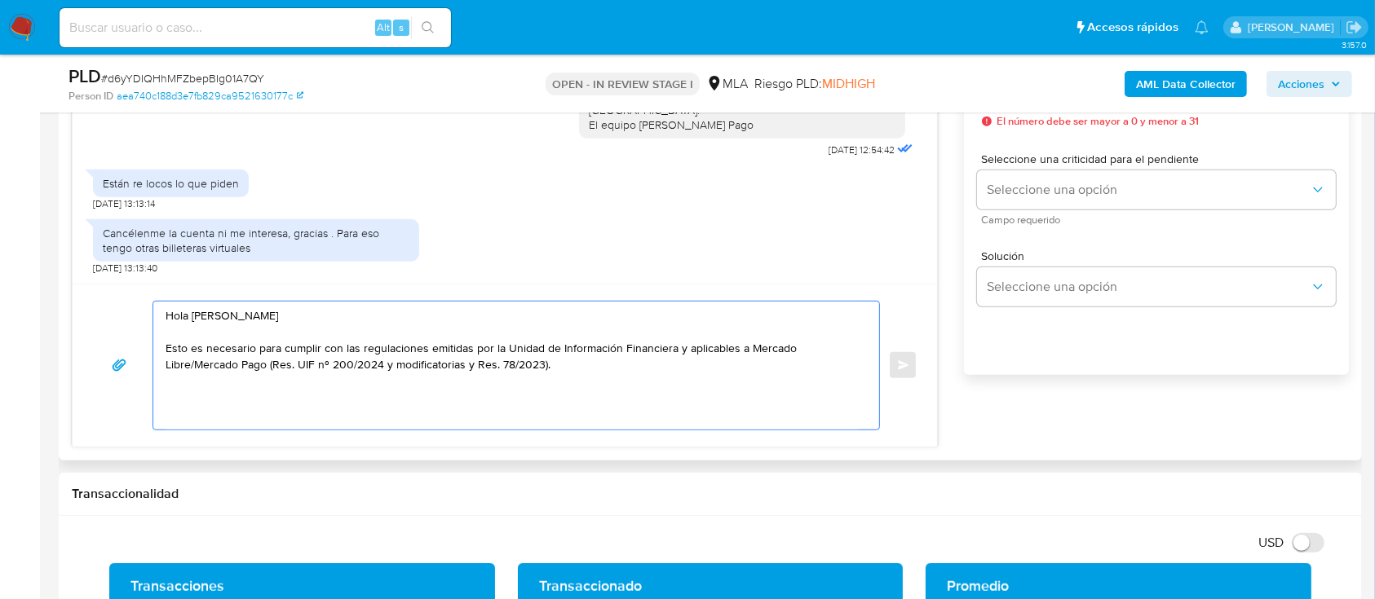
click at [579, 382] on textarea "Hola [PERSON_NAME] Esto es necesario para cumplir con las regulaciones emitidas…" at bounding box center [512, 366] width 693 height 128
click at [166, 347] on textarea "Hola [PERSON_NAME] Esto es necesario para cumplir con las regulaciones emitidas…" at bounding box center [512, 366] width 693 height 128
drag, startPoint x: 450, startPoint y: 351, endPoint x: 334, endPoint y: 351, distance: 115.8
click at [334, 351] on textarea "Hola [PERSON_NAME] Muchas gracias por tu respuesta. Esto es necesario para cump…" at bounding box center [512, 366] width 693 height 128
click at [340, 415] on textarea "Hola [PERSON_NAME] Muchas gracias por tu respuesta. La información y documentac…" at bounding box center [512, 366] width 693 height 128
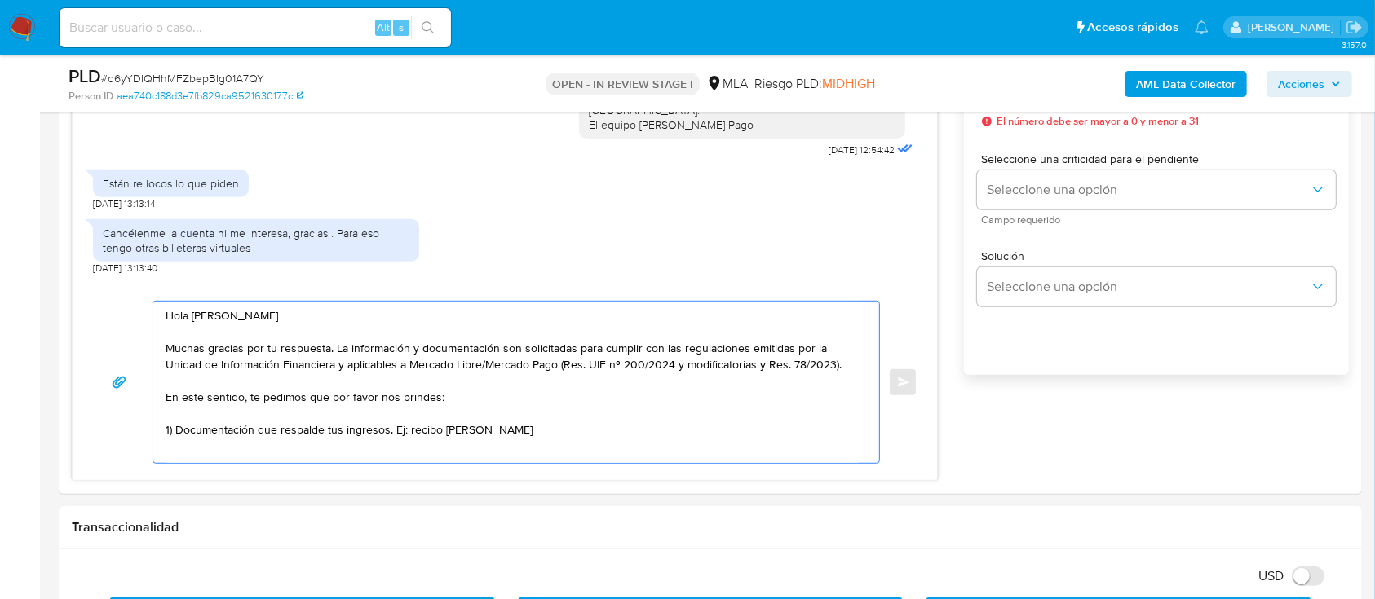
scroll to position [9, 0]
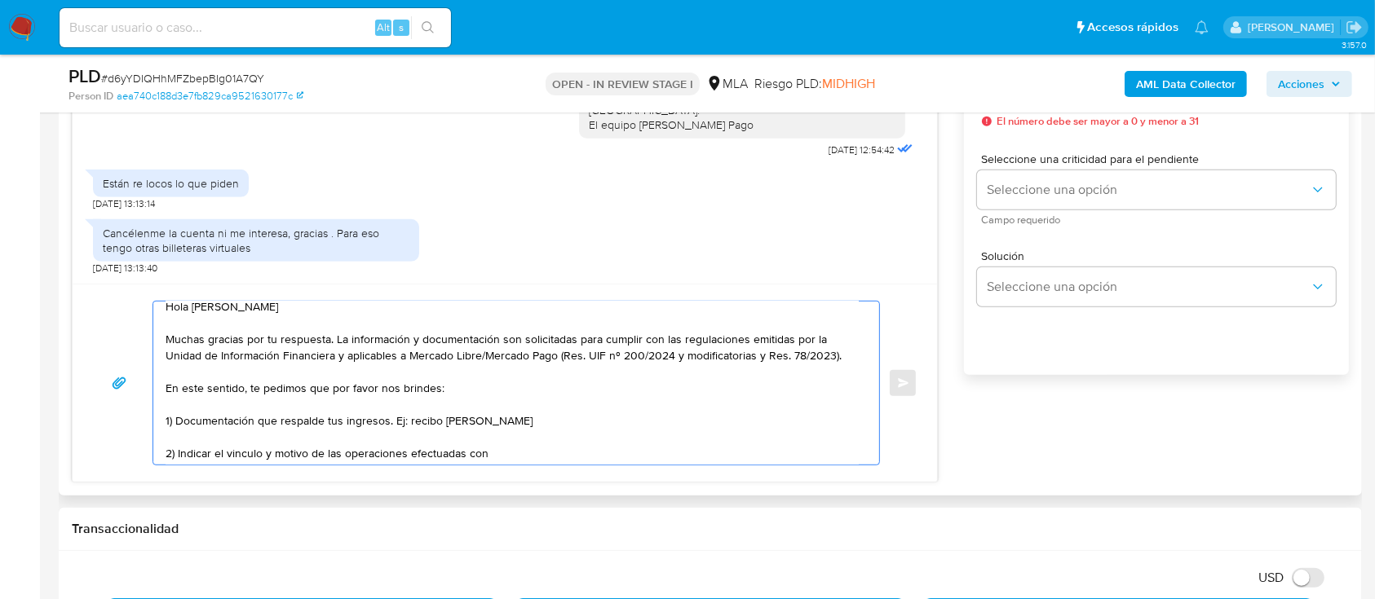
paste textarea "[PERSON_NAME]"
paste textarea "20383771324"
paste textarea "Quedamos aguardando por la información solicitada dentro de los próximos 5 días…"
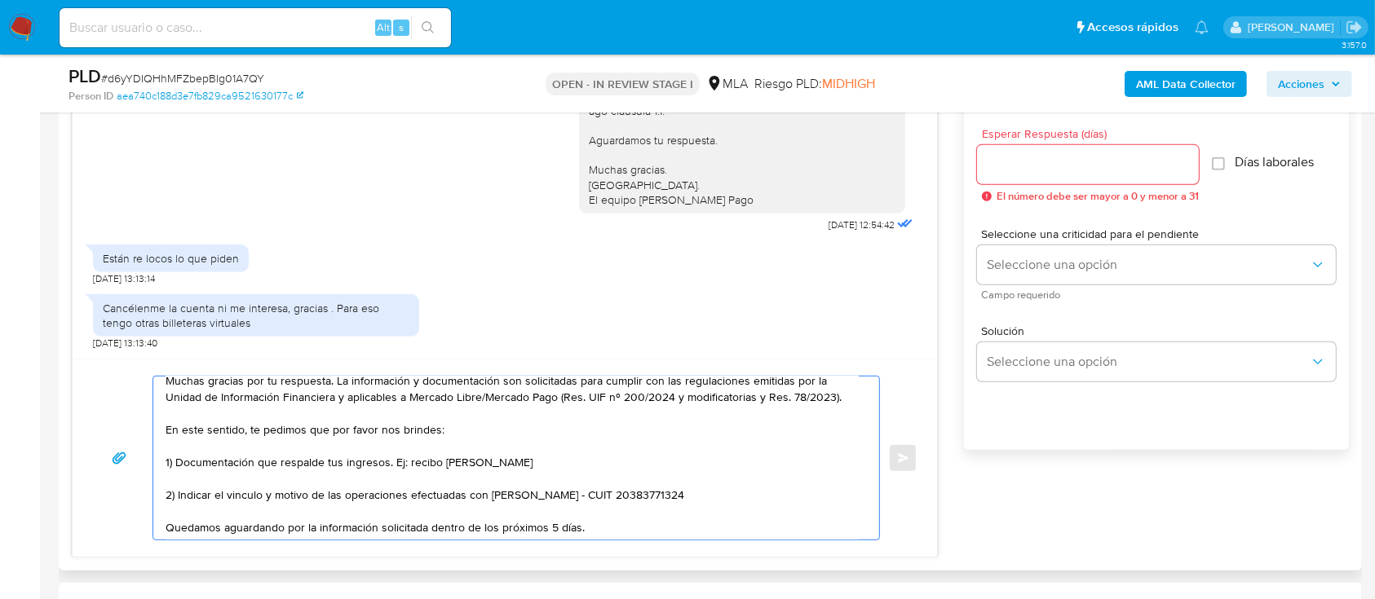
scroll to position [869, 0]
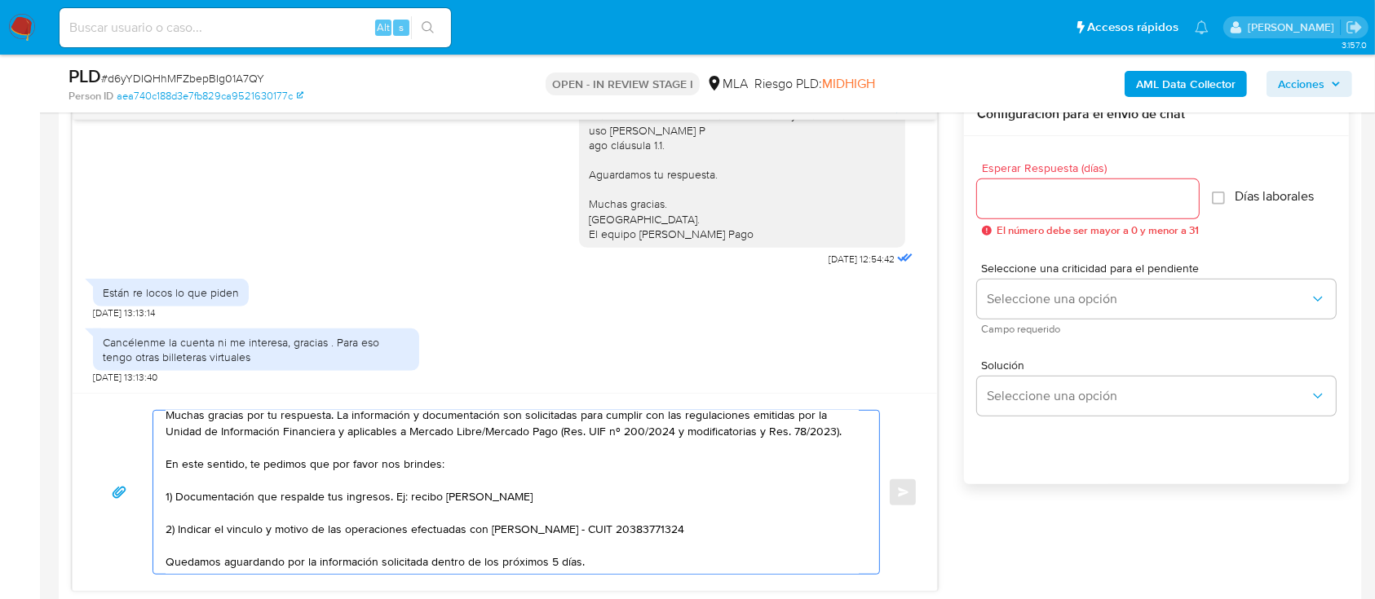
type textarea "Hola [PERSON_NAME] Muchas gracias por tu respuesta. La información y documentac…"
click at [1024, 208] on div at bounding box center [1088, 198] width 222 height 39
click at [1014, 190] on input "Esperar Respuesta (días)" at bounding box center [1088, 198] width 222 height 21
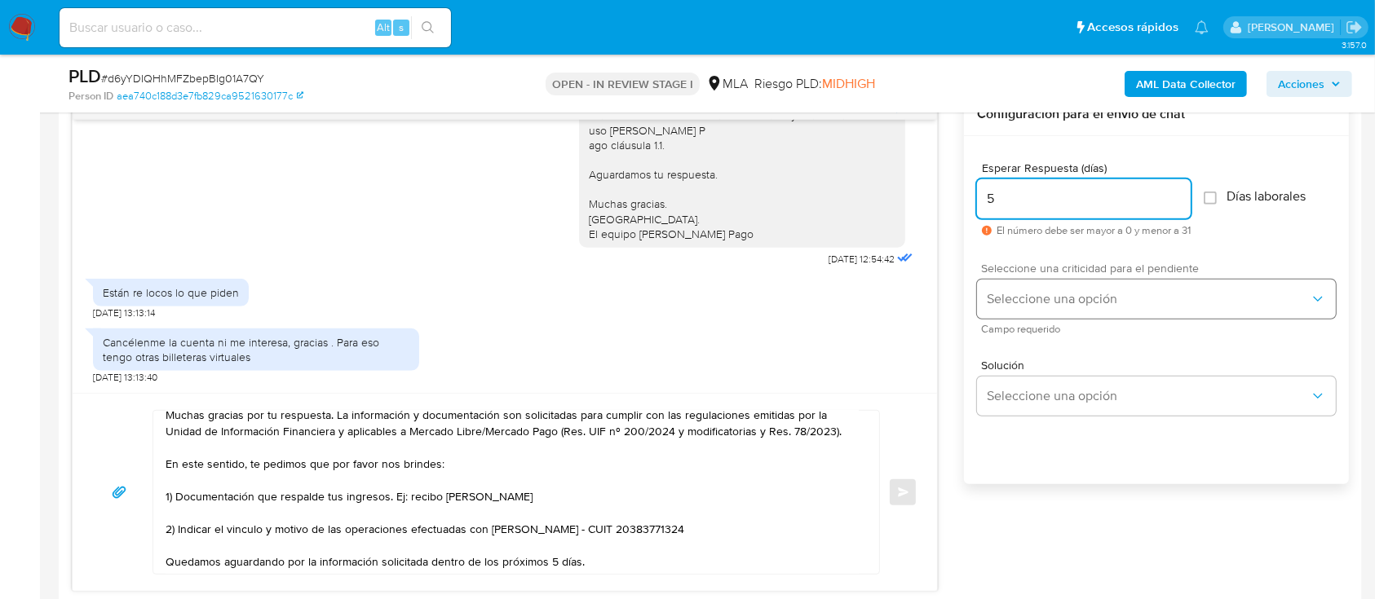
type input "5"
click at [1033, 288] on button "Seleccione una opción" at bounding box center [1156, 299] width 359 height 39
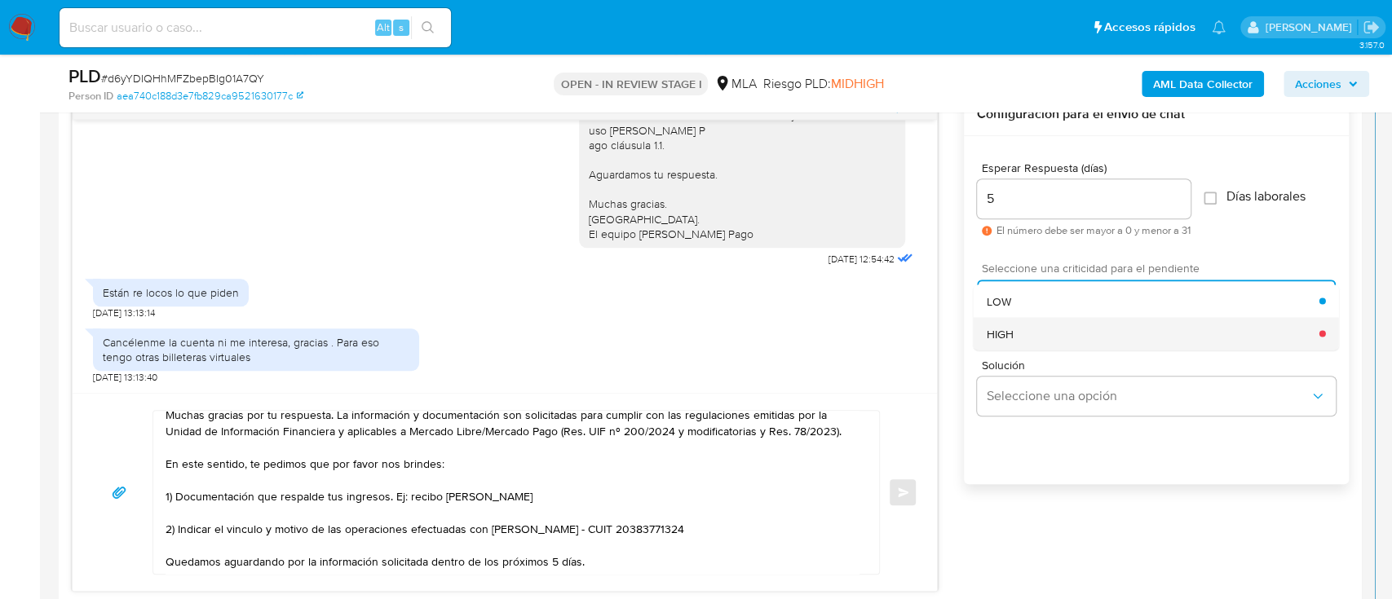
click at [1032, 324] on div "HIGH" at bounding box center [1153, 333] width 333 height 33
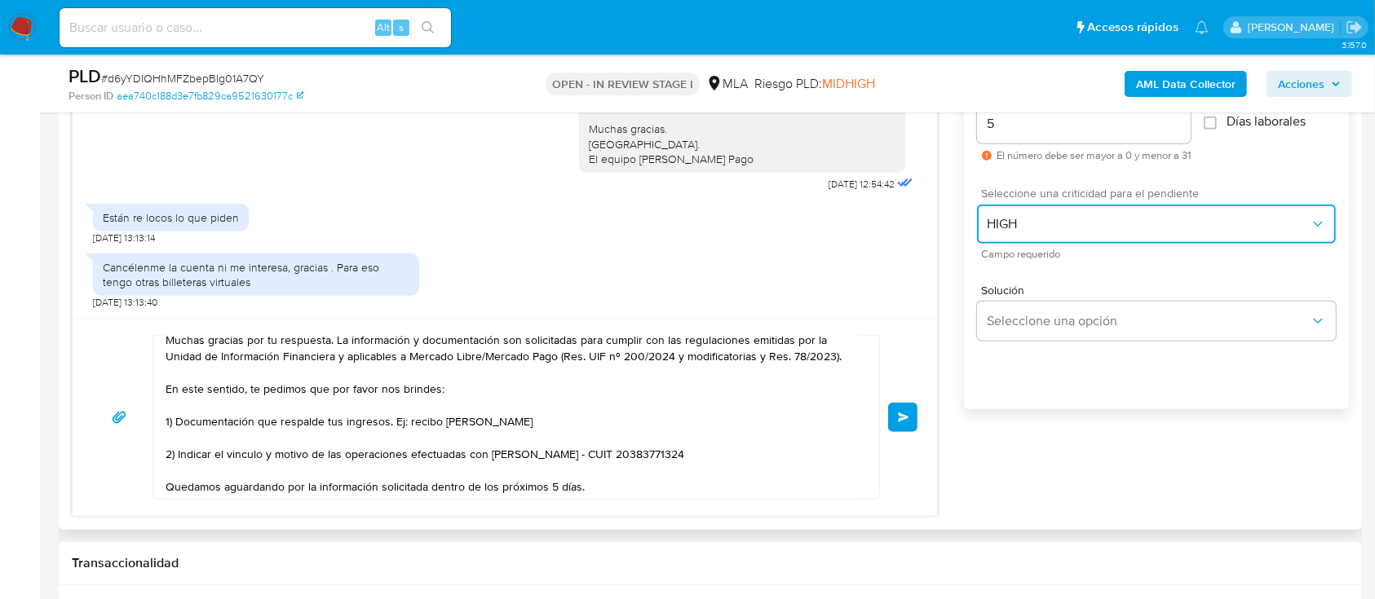
scroll to position [979, 0]
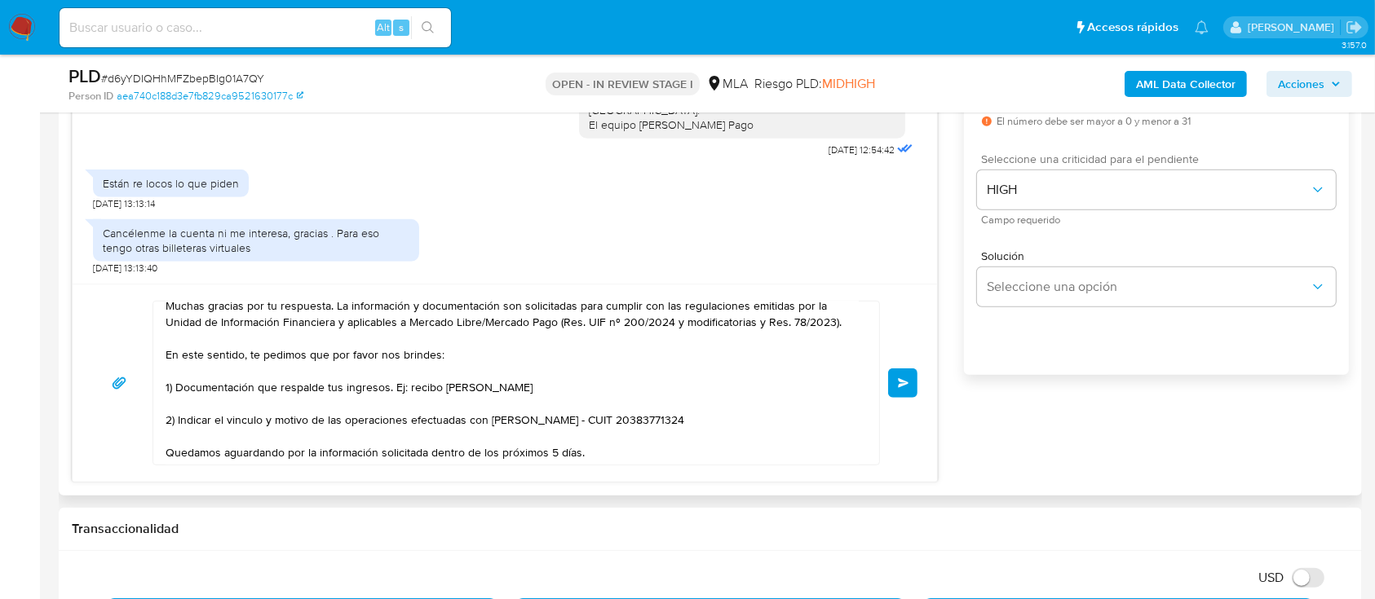
click at [894, 384] on button "Enviar" at bounding box center [902, 383] width 29 height 29
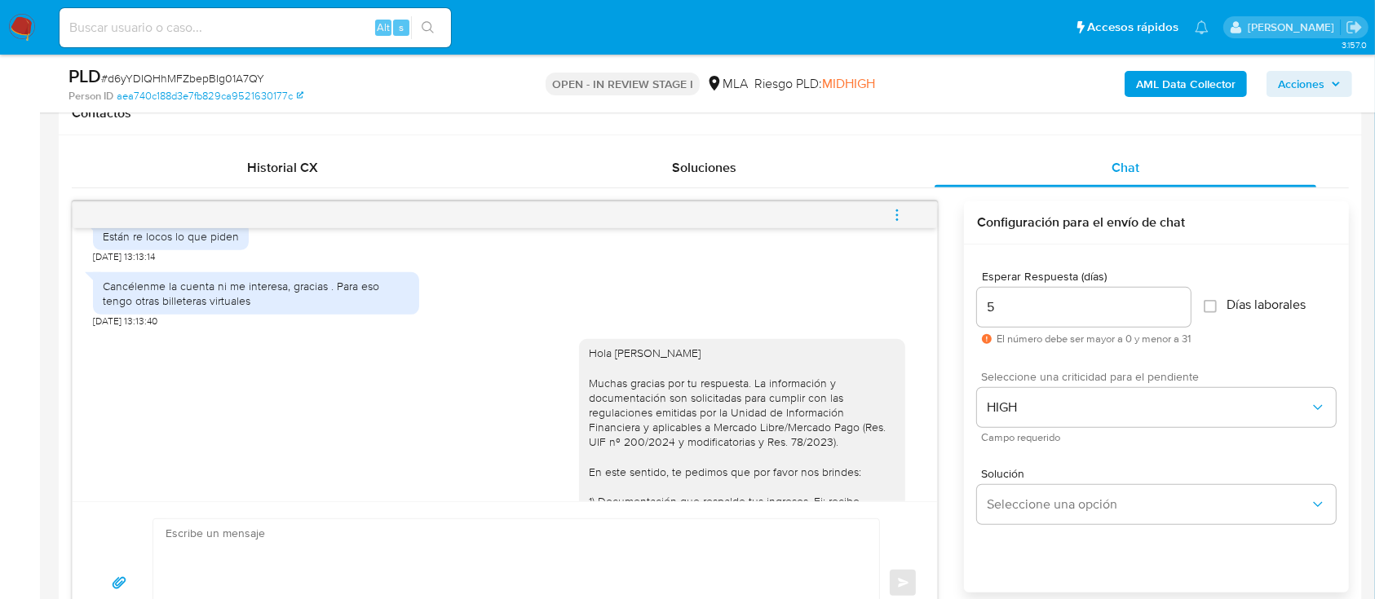
scroll to position [1461, 0]
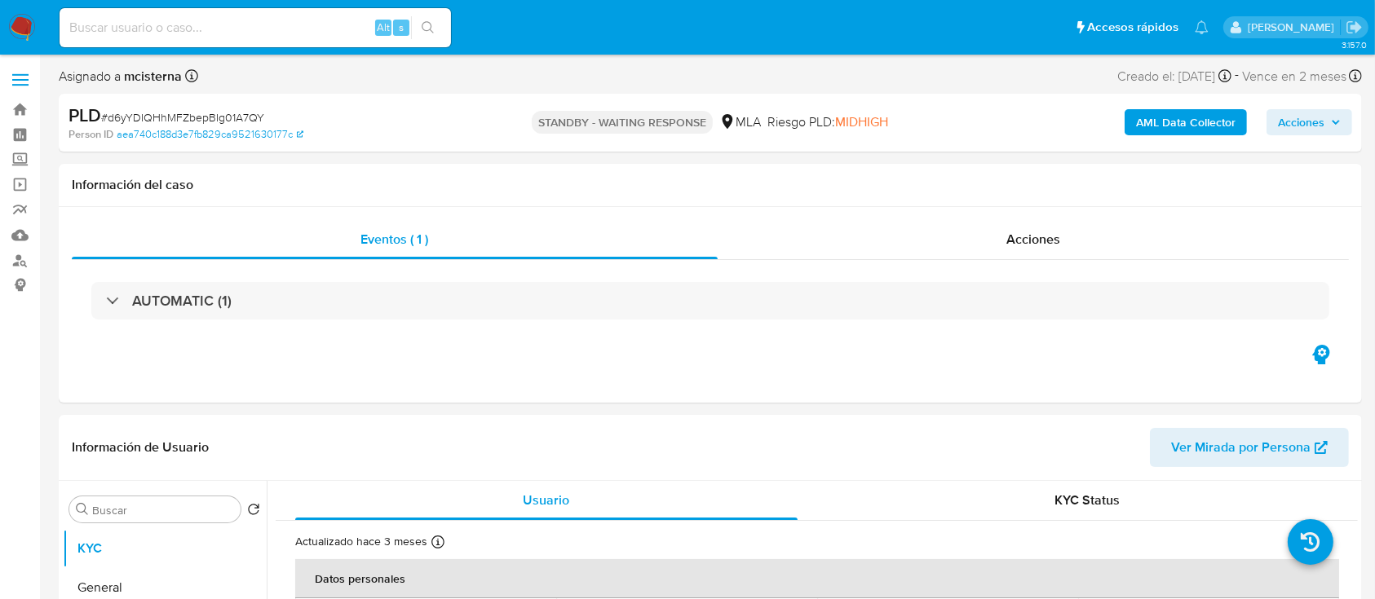
select select "10"
click at [329, 15] on div "Alt s" at bounding box center [255, 27] width 391 height 39
click at [320, 36] on input at bounding box center [255, 27] width 391 height 21
paste input "542894738"
type input "542894738"
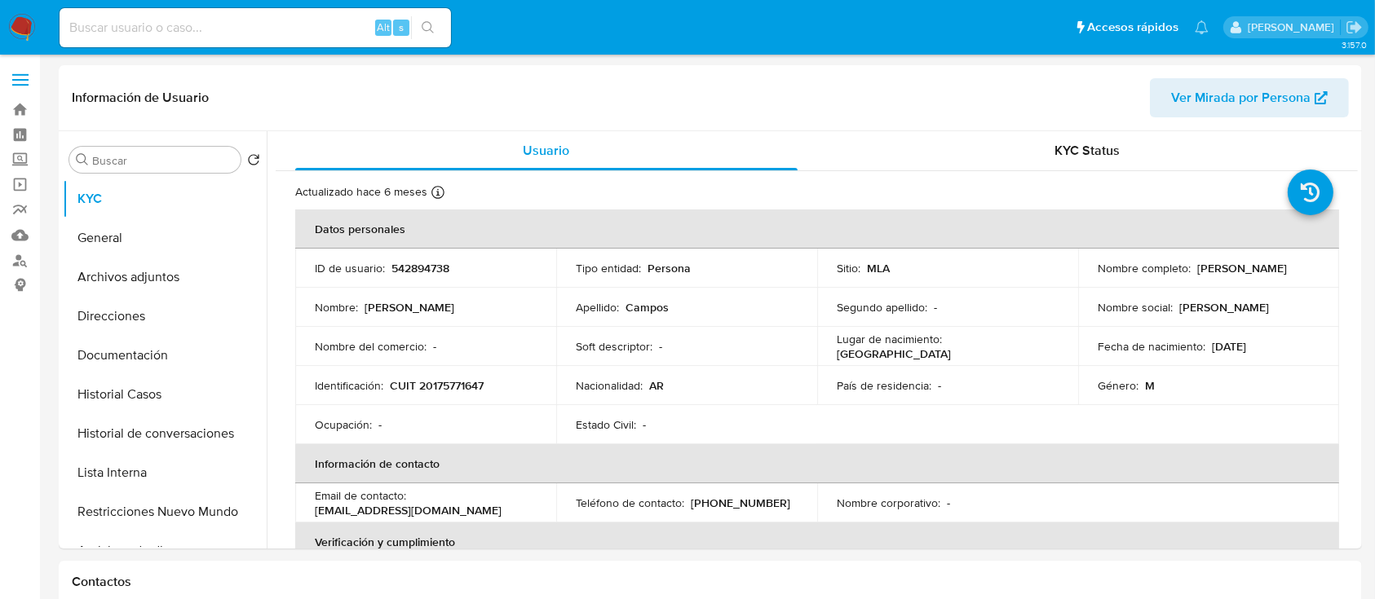
select select "10"
click at [465, 380] on p "CUIT 20175771647" at bounding box center [437, 385] width 94 height 15
copy p "20175771647"
click at [177, 382] on button "Historial Casos" at bounding box center [158, 394] width 191 height 39
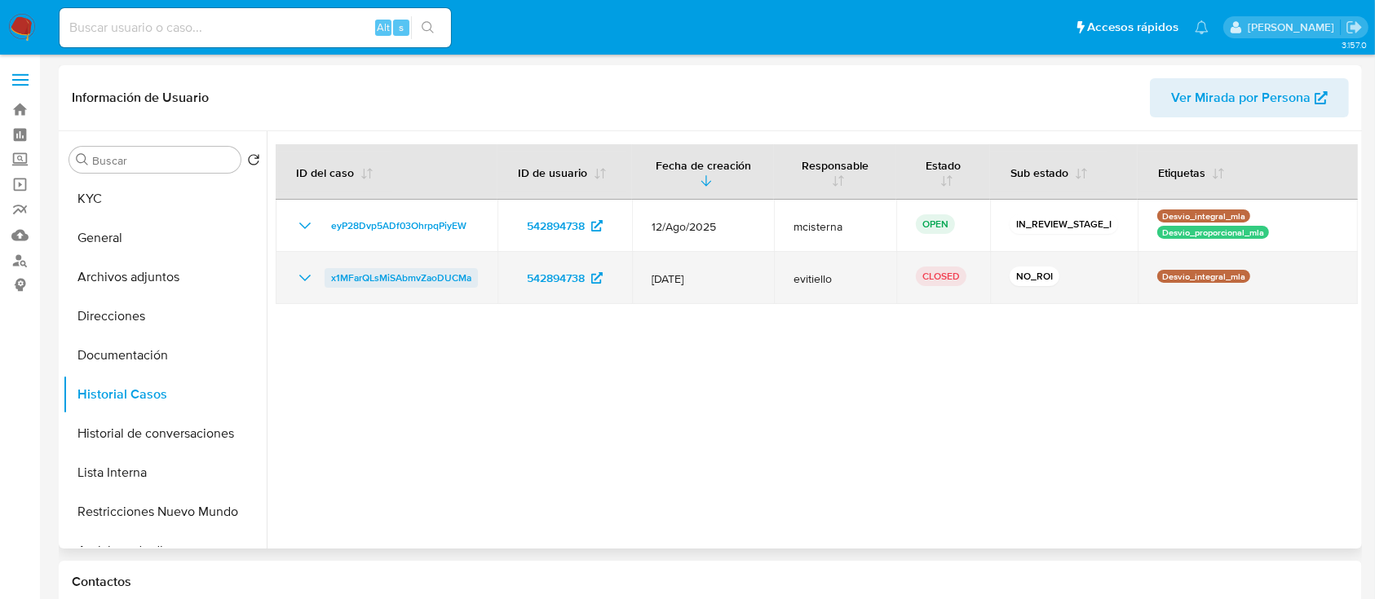
click at [405, 277] on span "x1MFarQLsMiSAbmvZaoDUCMa" at bounding box center [401, 278] width 140 height 20
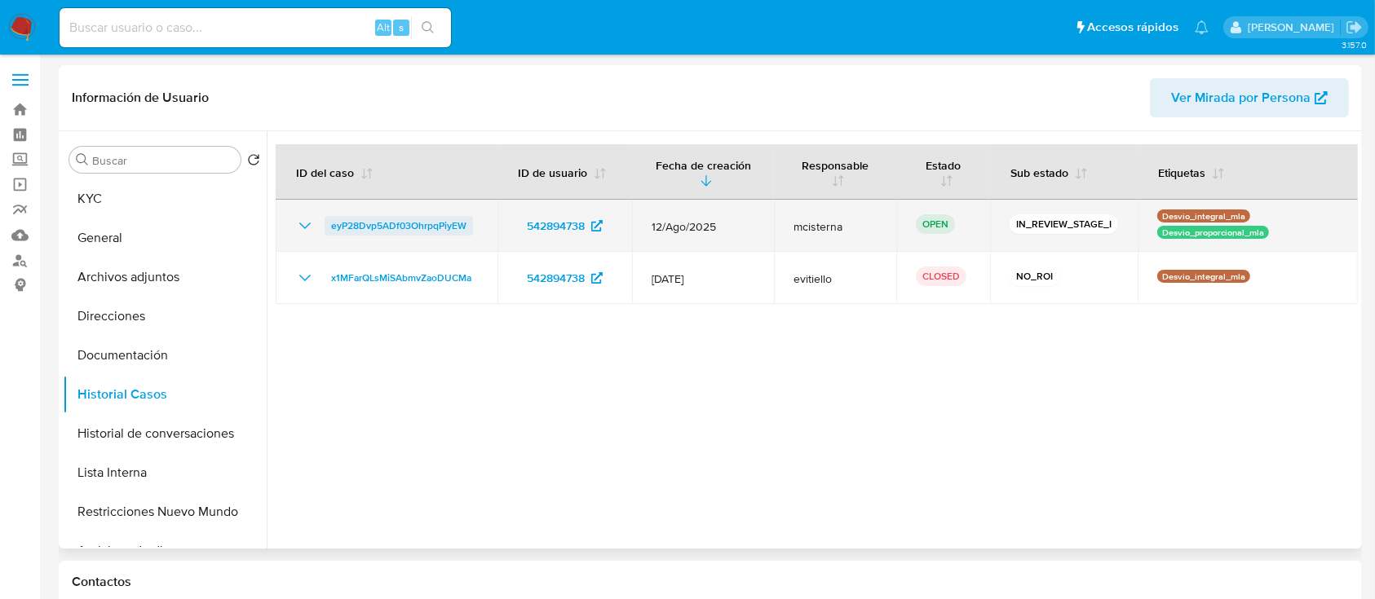
click at [428, 237] on td "eyP28Dvp5ADf03OhrpqPiyEW" at bounding box center [387, 226] width 222 height 52
click at [429, 219] on span "eyP28Dvp5ADf03OhrpqPiyEW" at bounding box center [398, 226] width 135 height 20
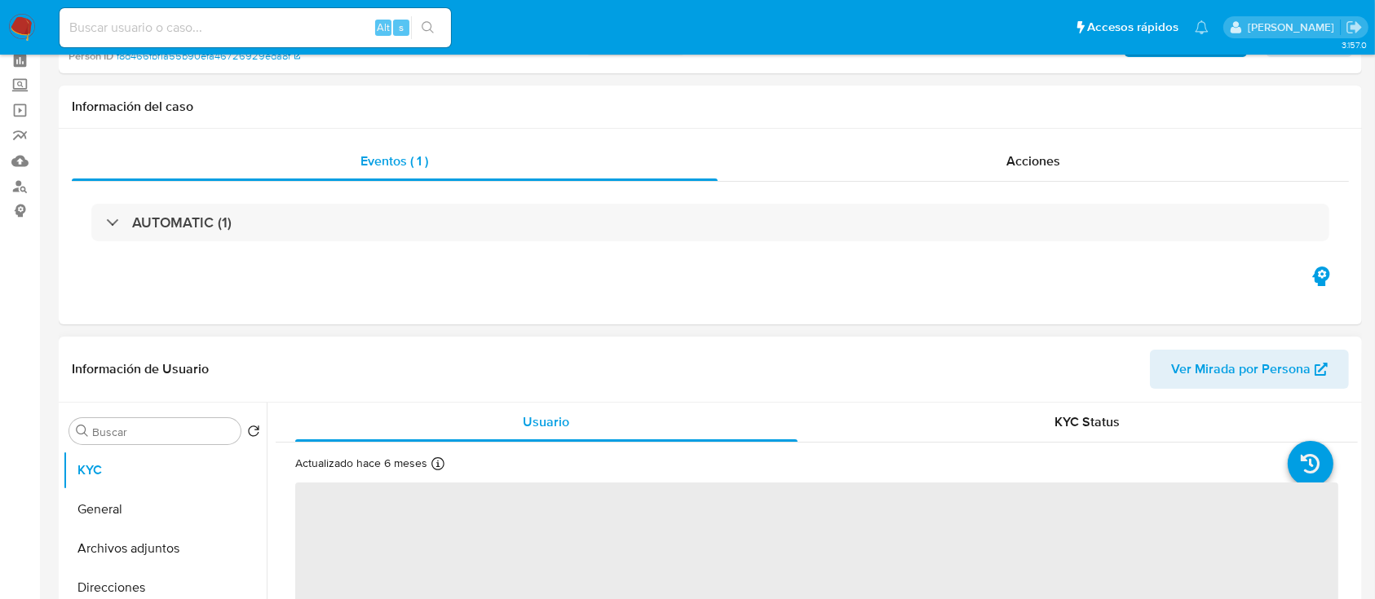
scroll to position [108, 0]
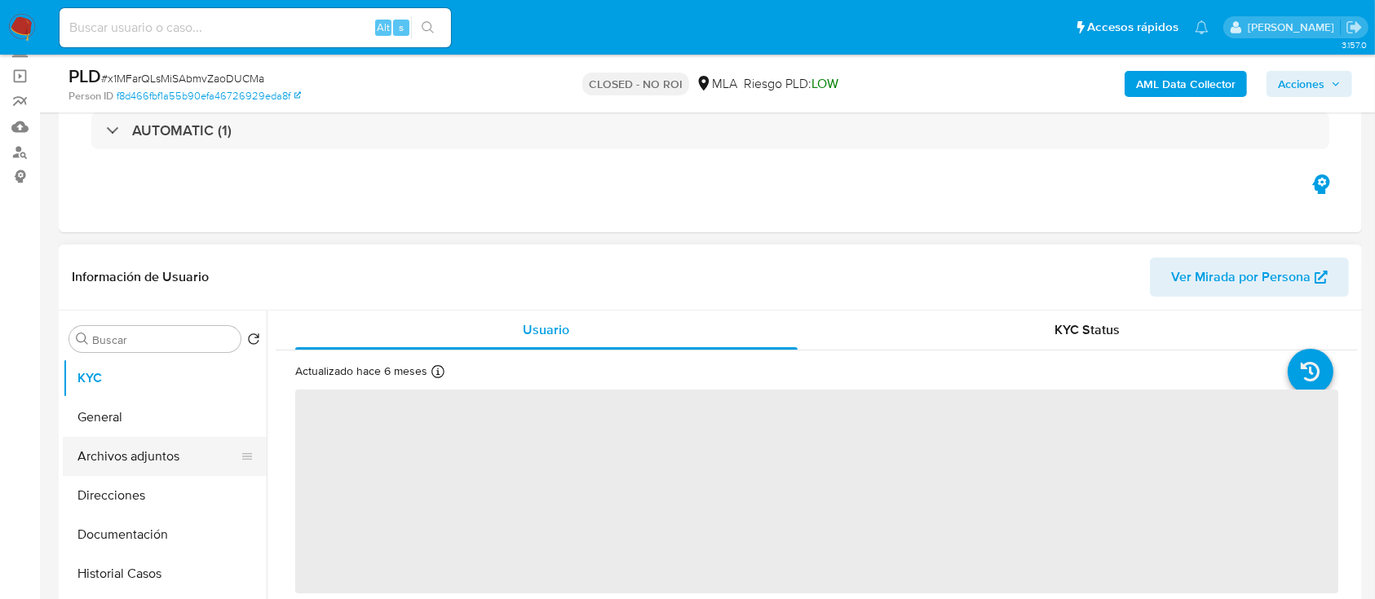
click at [194, 451] on button "Archivos adjuntos" at bounding box center [158, 456] width 191 height 39
select select "10"
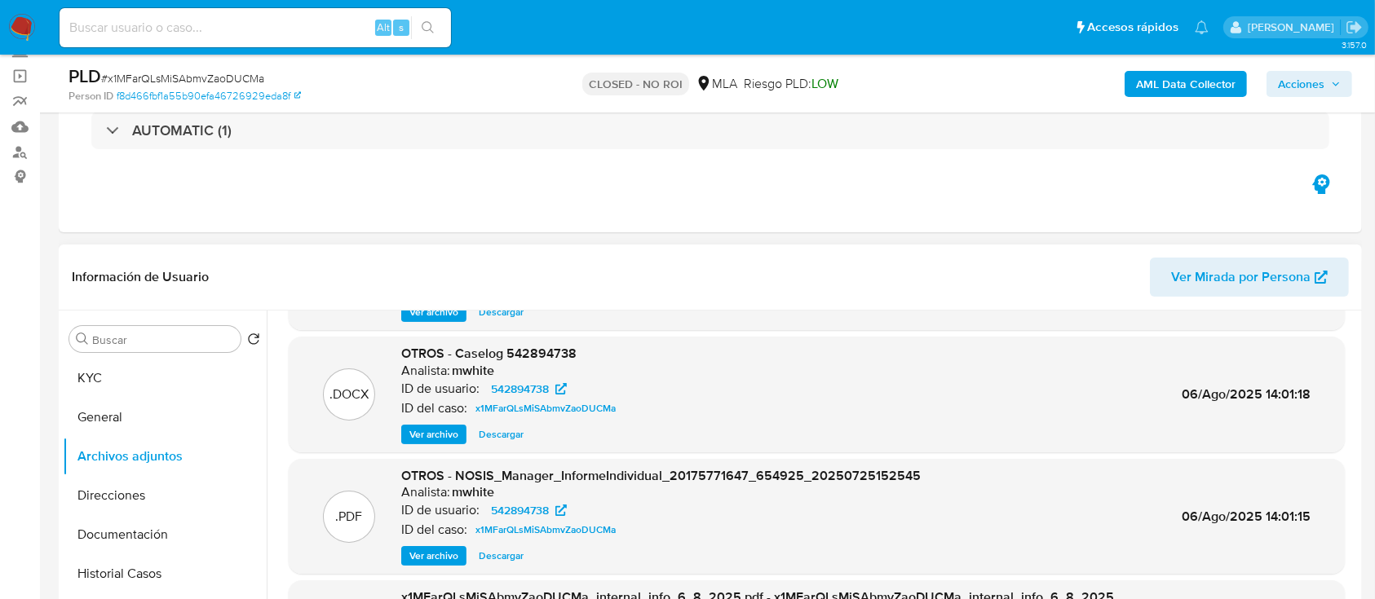
click at [430, 430] on span "Ver archivo" at bounding box center [433, 435] width 49 height 16
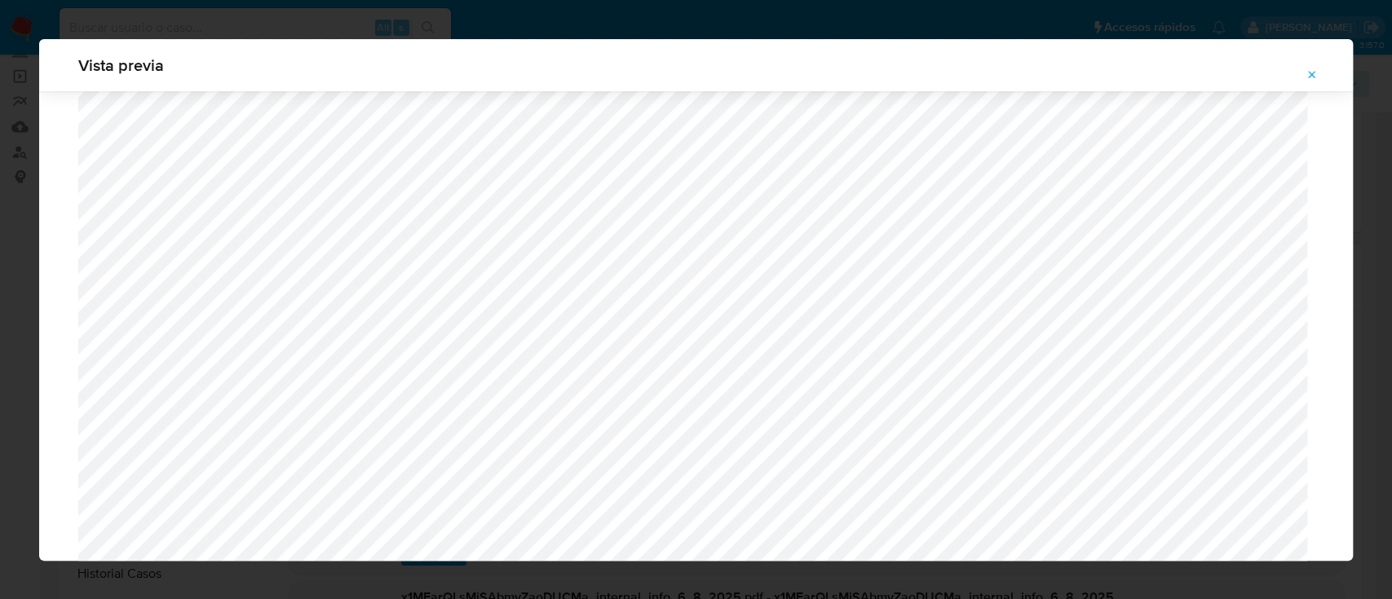
scroll to position [1272, 0]
click at [1316, 73] on icon "Attachment preview" at bounding box center [1312, 75] width 13 height 13
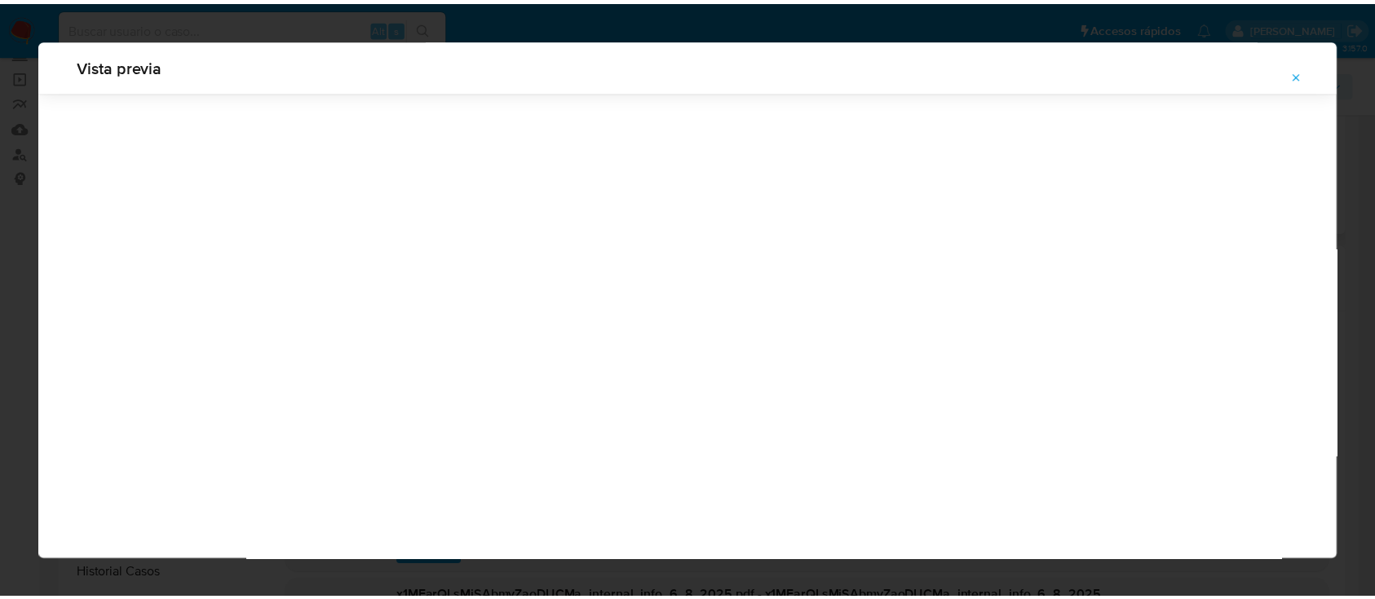
scroll to position [52, 0]
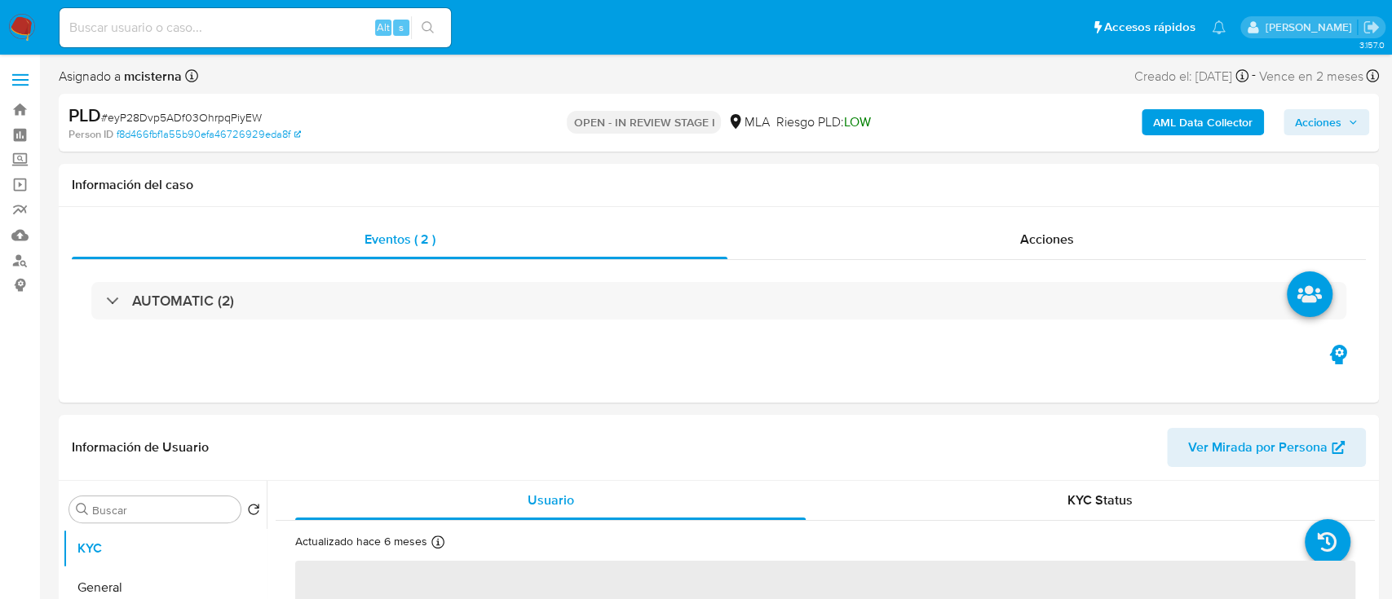
select select "10"
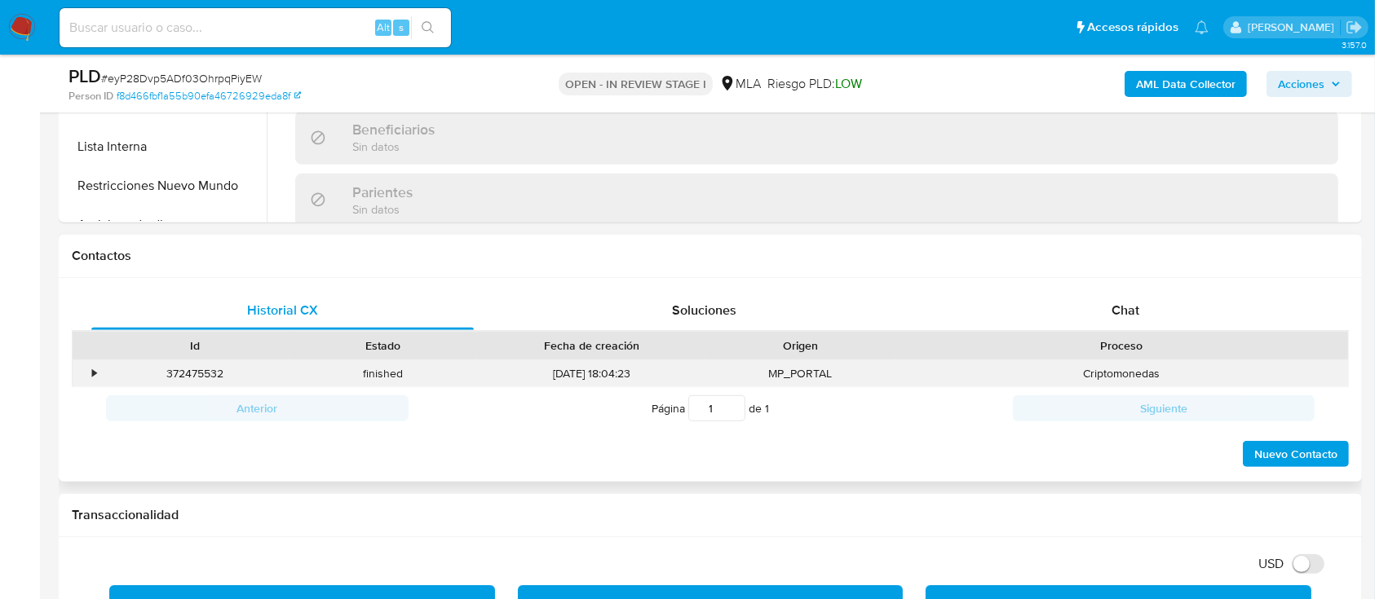
scroll to position [652, 0]
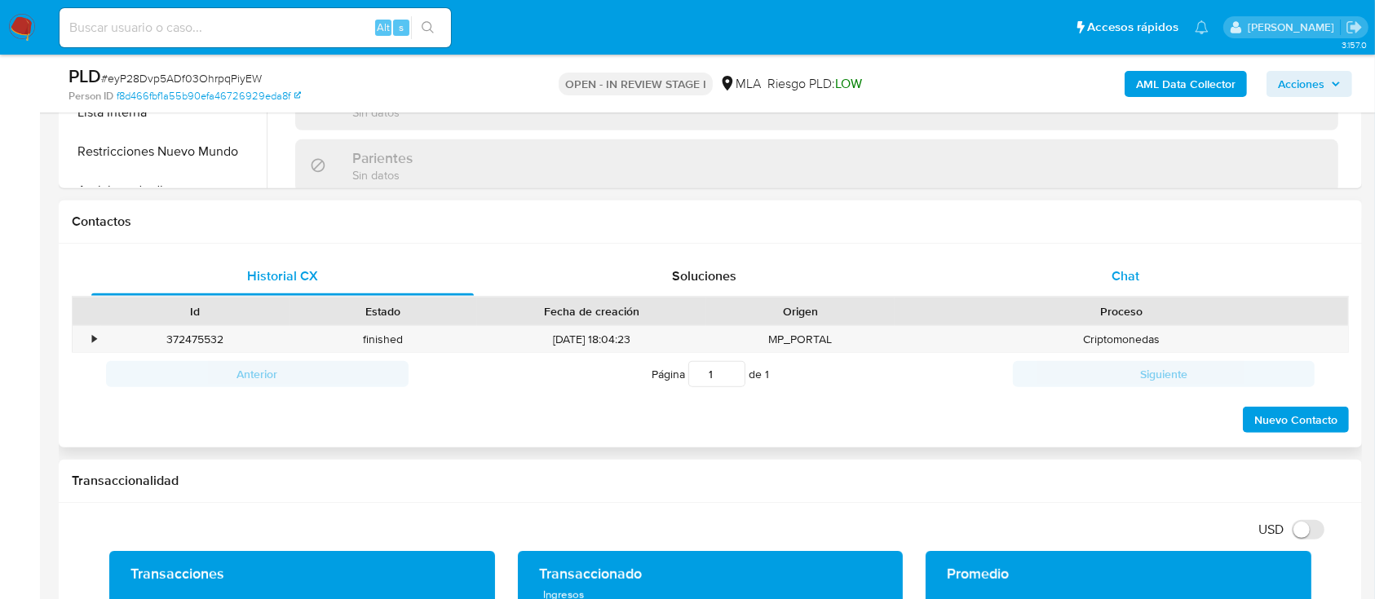
click at [1137, 287] on div "Chat" at bounding box center [1126, 276] width 382 height 39
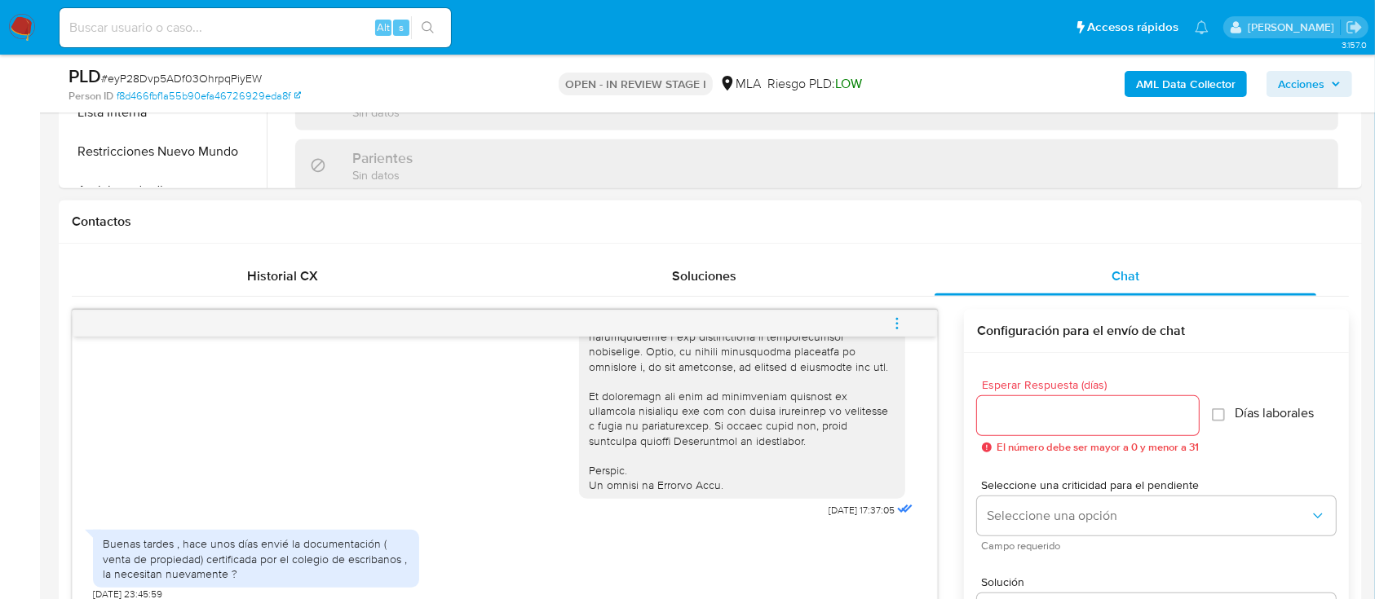
scroll to position [761, 0]
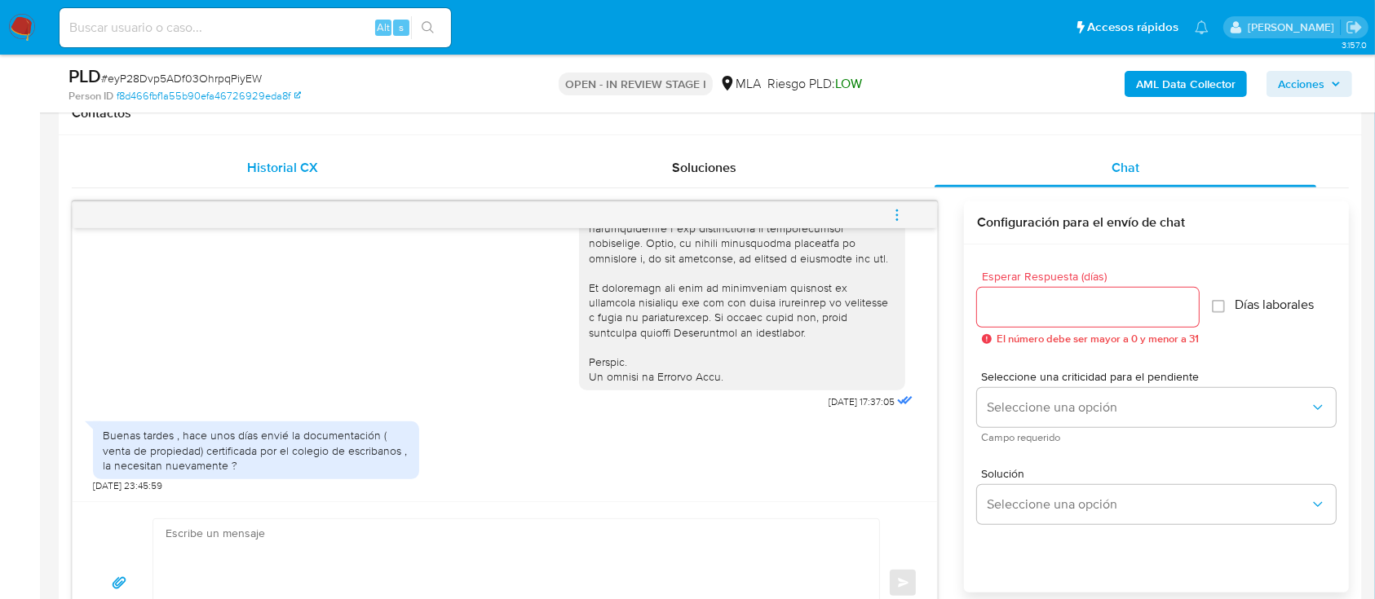
click at [285, 165] on span "Historial CX" at bounding box center [282, 167] width 71 height 19
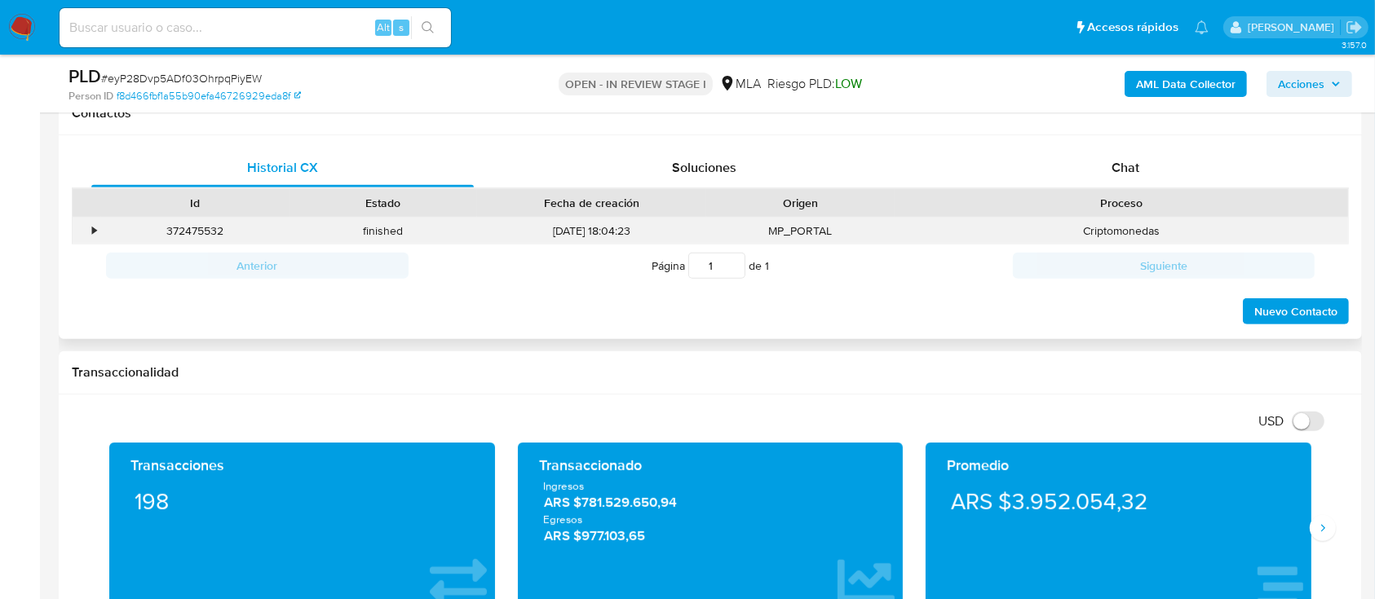
click at [95, 231] on div "•" at bounding box center [94, 230] width 4 height 15
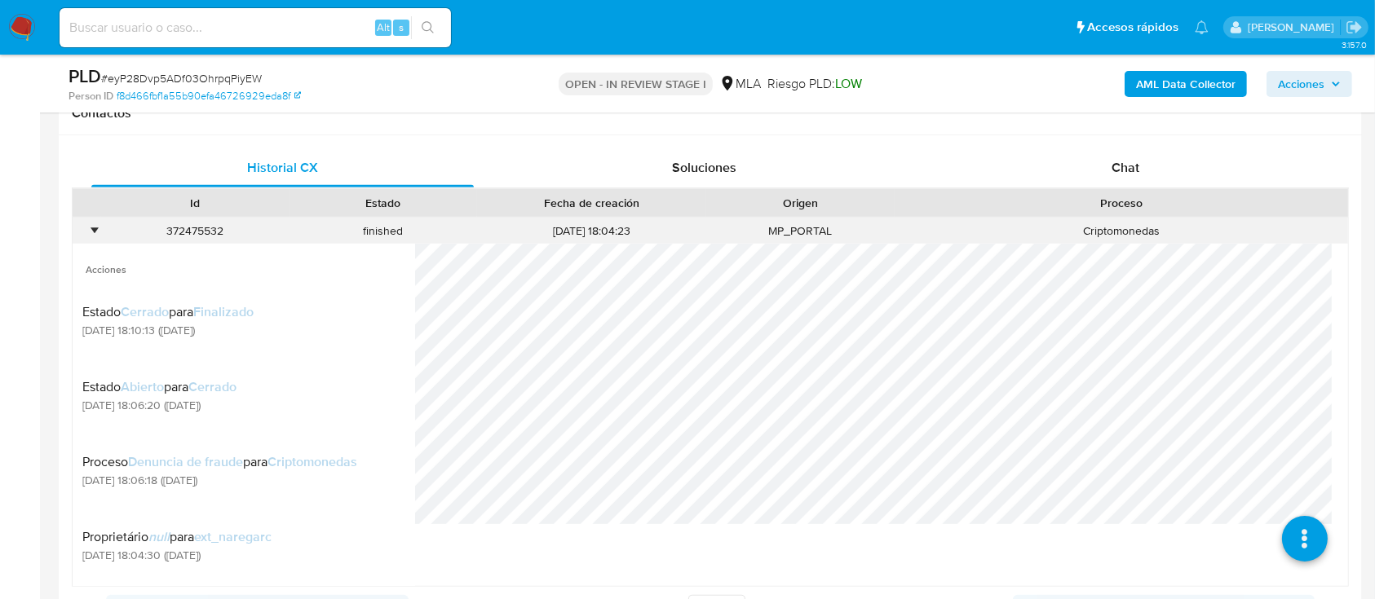
click at [99, 228] on div "•" at bounding box center [87, 231] width 29 height 27
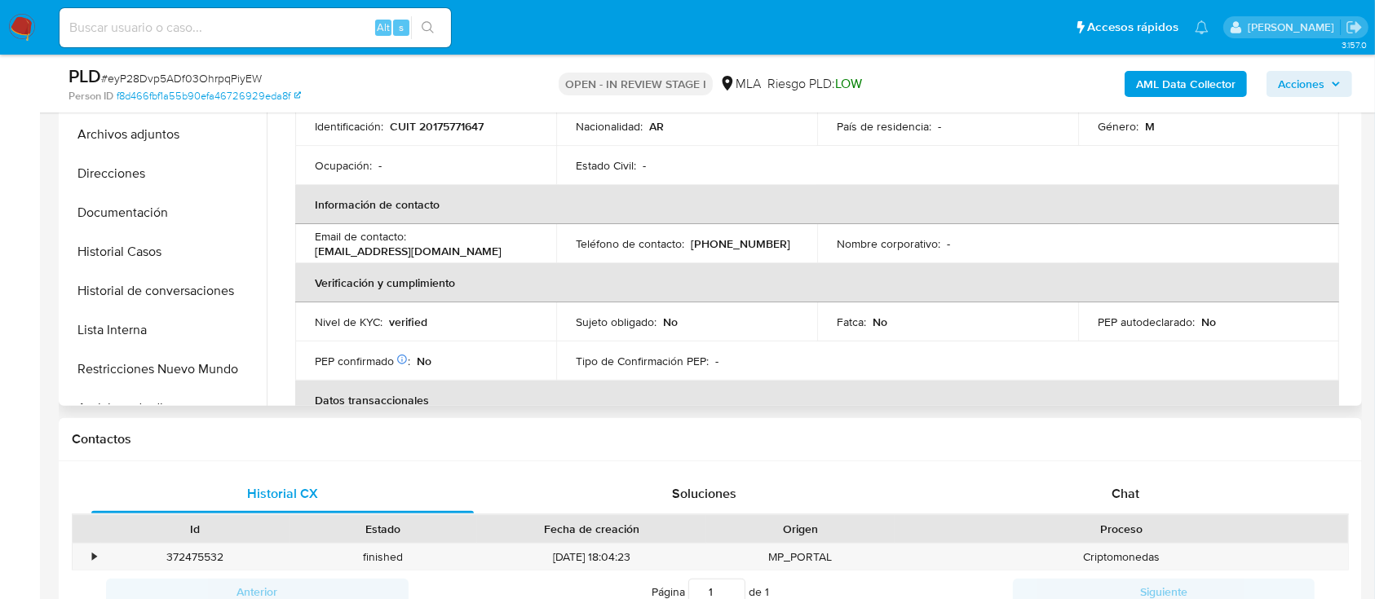
scroll to position [108, 0]
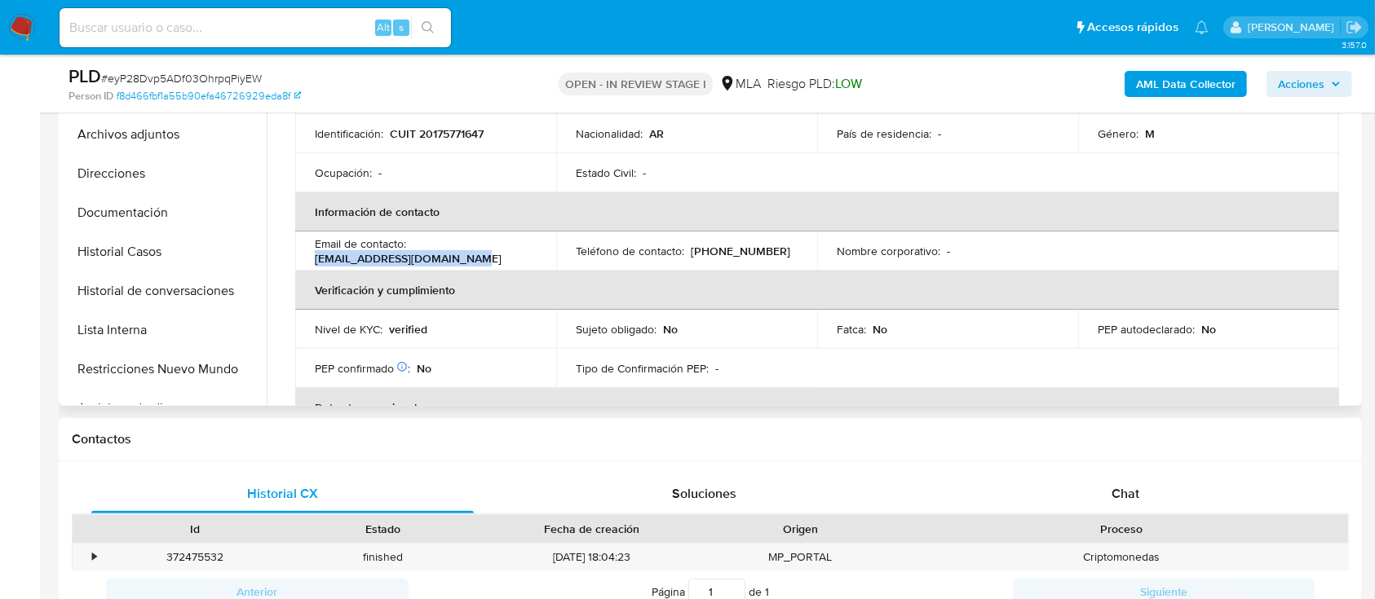
drag, startPoint x: 361, startPoint y: 260, endPoint x: 504, endPoint y: 260, distance: 142.7
click at [504, 260] on td "Email de contacto : camposmariano707@gmail.com" at bounding box center [425, 251] width 261 height 39
copy p "camposmariano707@gmail.com"
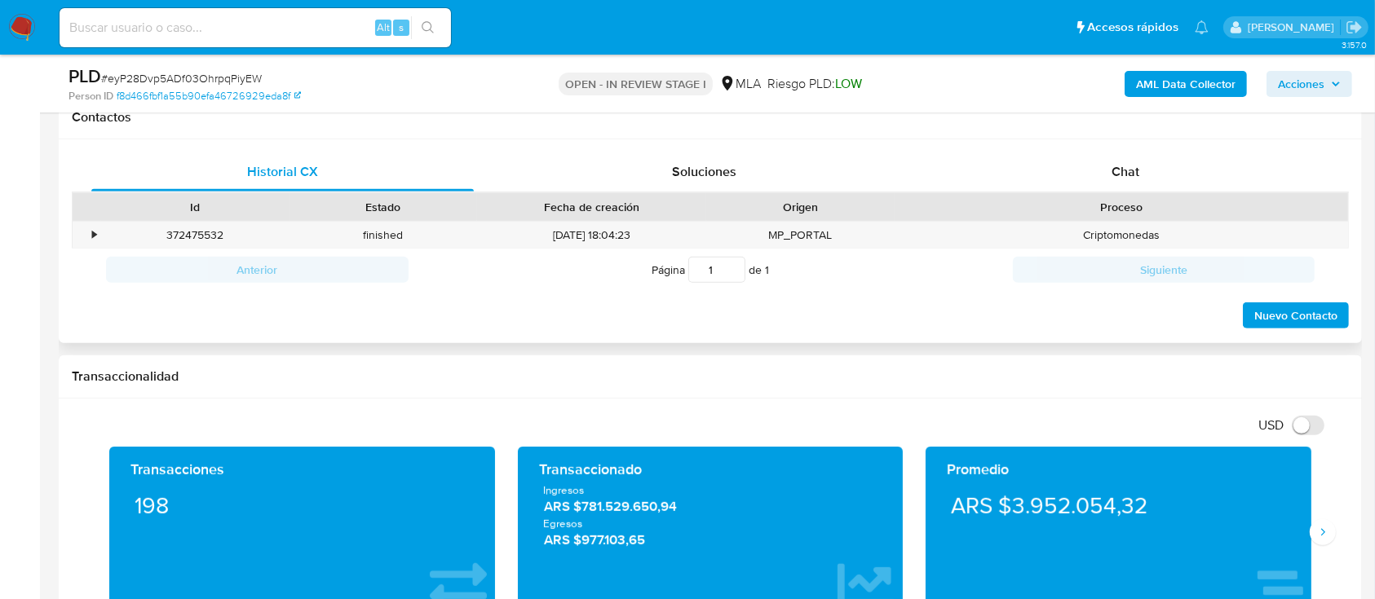
scroll to position [435, 0]
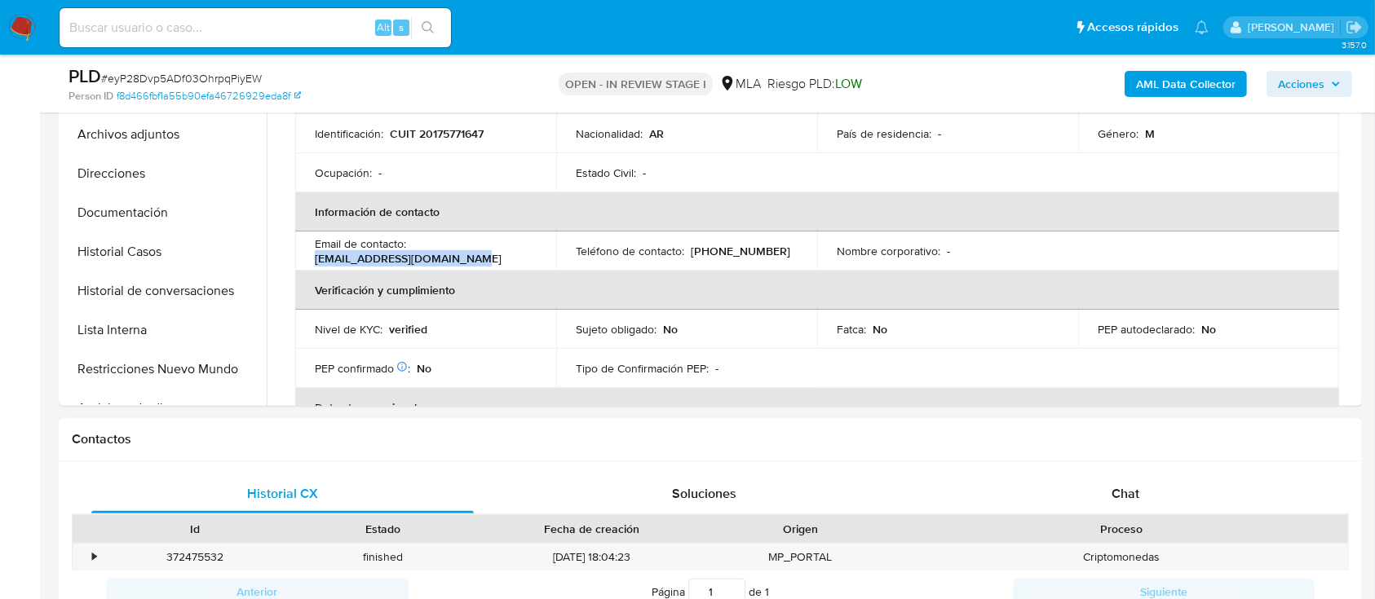
click at [1103, 517] on div "Proceso" at bounding box center [1121, 529] width 453 height 28
click at [1078, 497] on div "Chat" at bounding box center [1126, 494] width 382 height 39
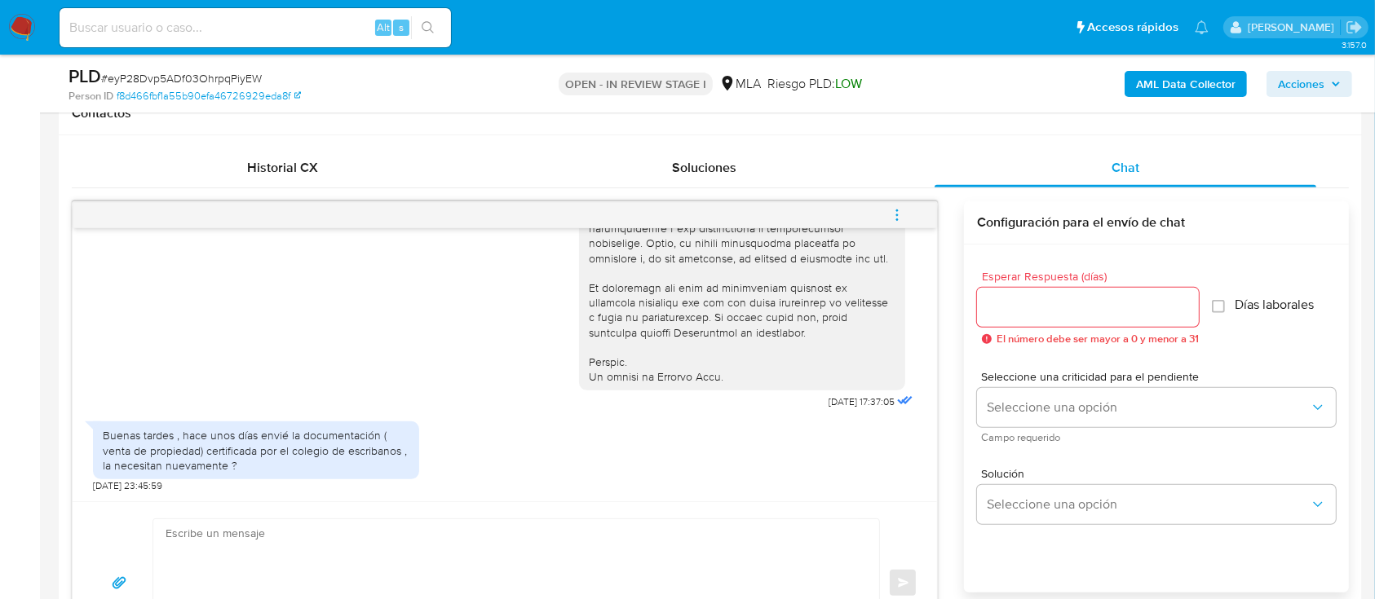
click at [617, 534] on textarea at bounding box center [512, 583] width 693 height 128
paste textarea "Hola Muchas gracias por tu respuesta. Confirmamos recepción de la documentación…"
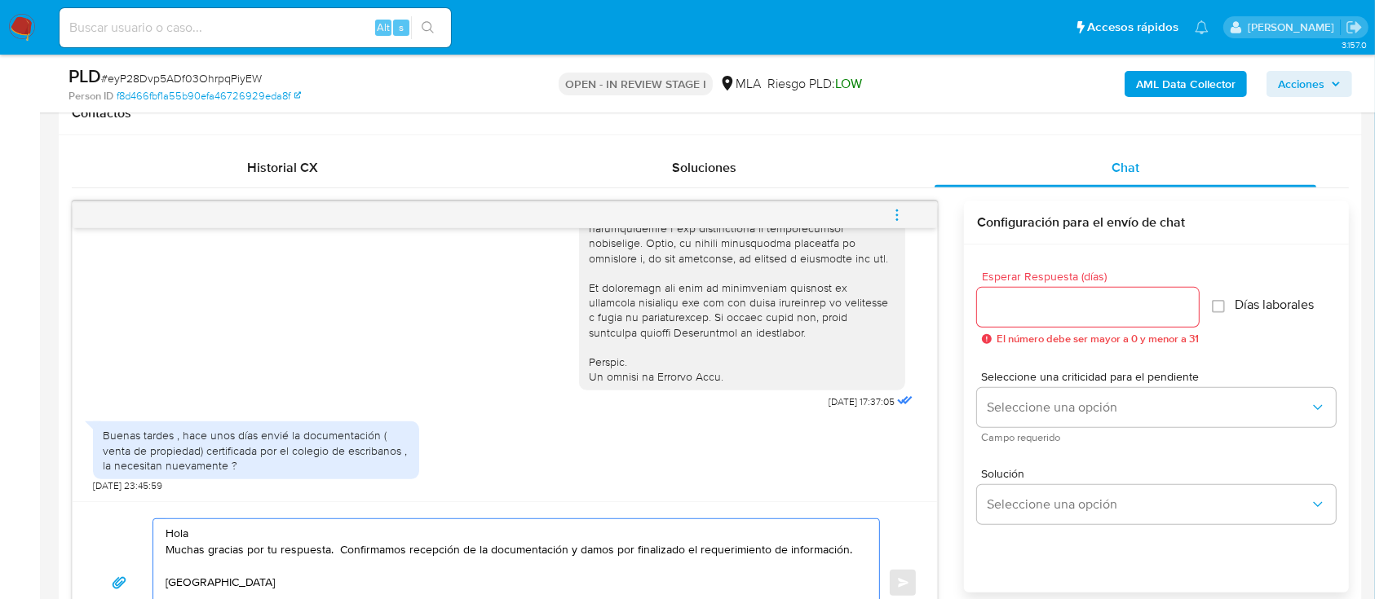
scroll to position [802, 0]
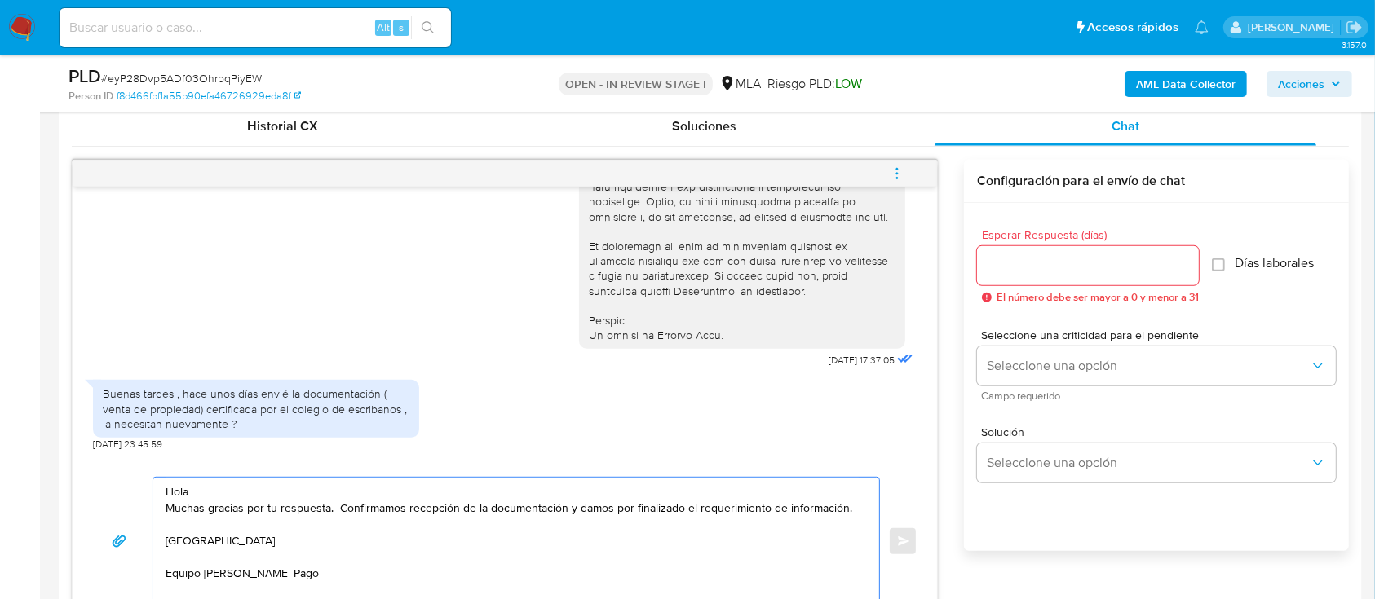
click at [588, 493] on textarea "Hola Muchas gracias por tu respuesta. Confirmamos recepción de la documentación…" at bounding box center [512, 542] width 693 height 128
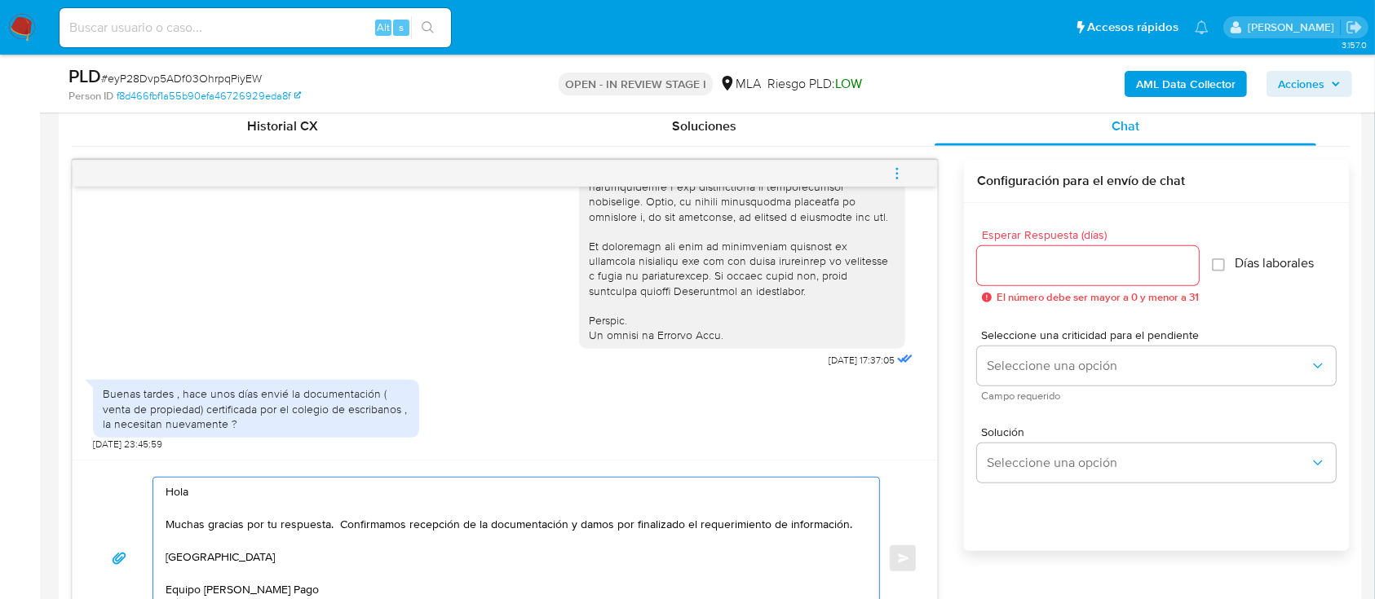
type textarea "Hola Muchas gracias por tu respuesta. Confirmamos recepción de la documentación…"
click at [1010, 272] on input "Esperar Respuesta (días)" at bounding box center [1088, 265] width 222 height 21
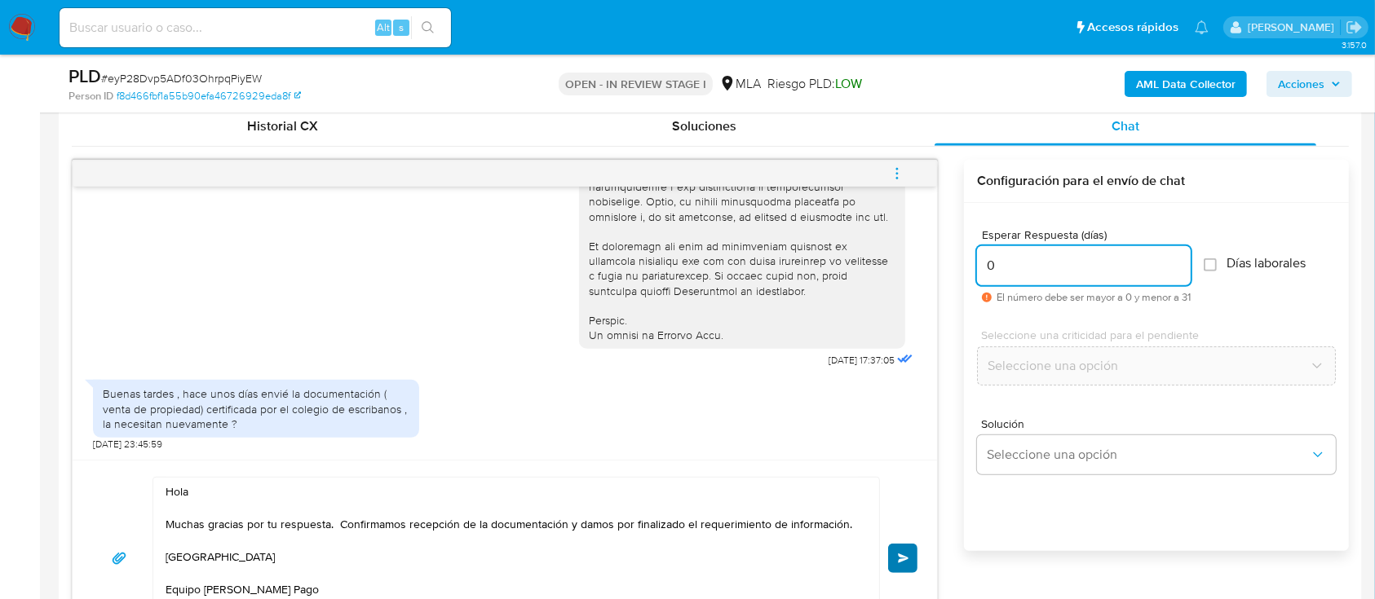
type input "0"
click at [906, 559] on span "Enviar" at bounding box center [903, 559] width 11 height 10
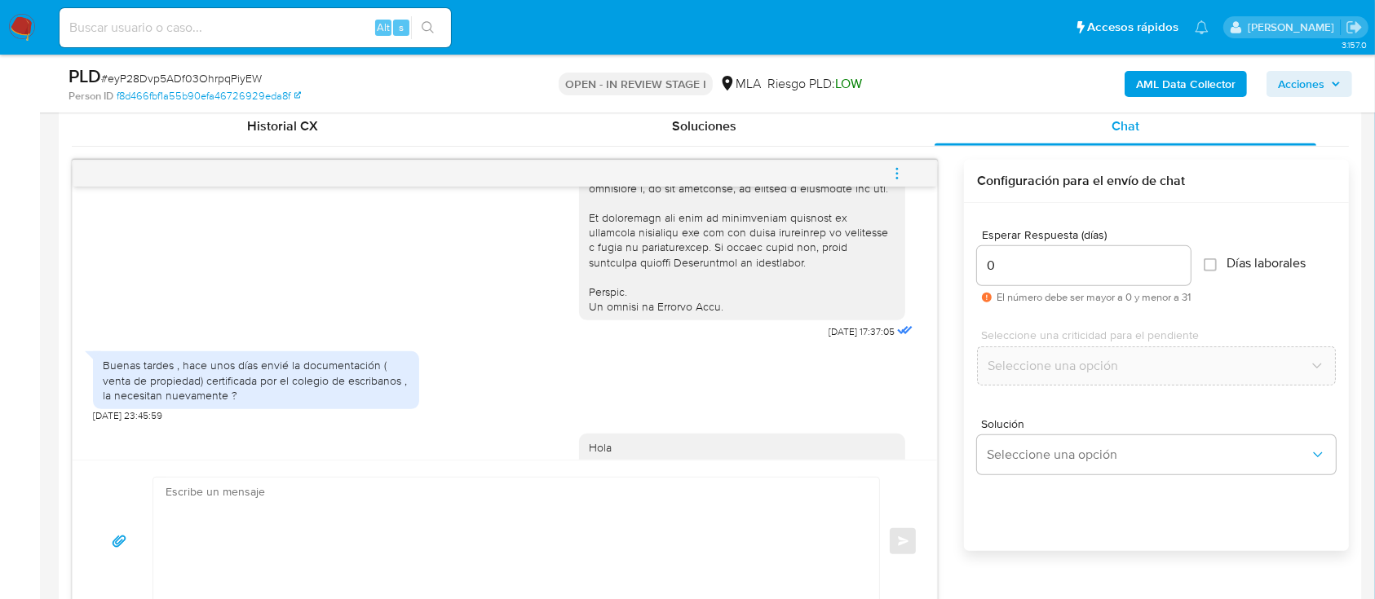
scroll to position [925, 0]
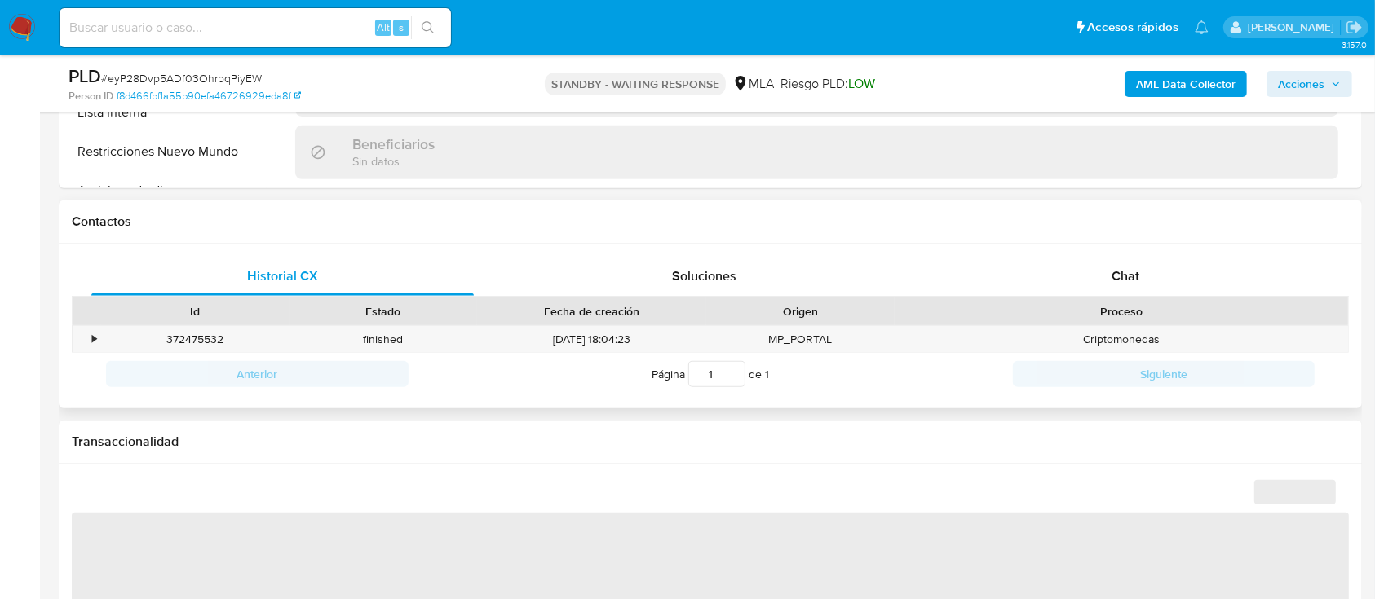
click at [1096, 301] on div "Proceso" at bounding box center [1121, 312] width 453 height 28
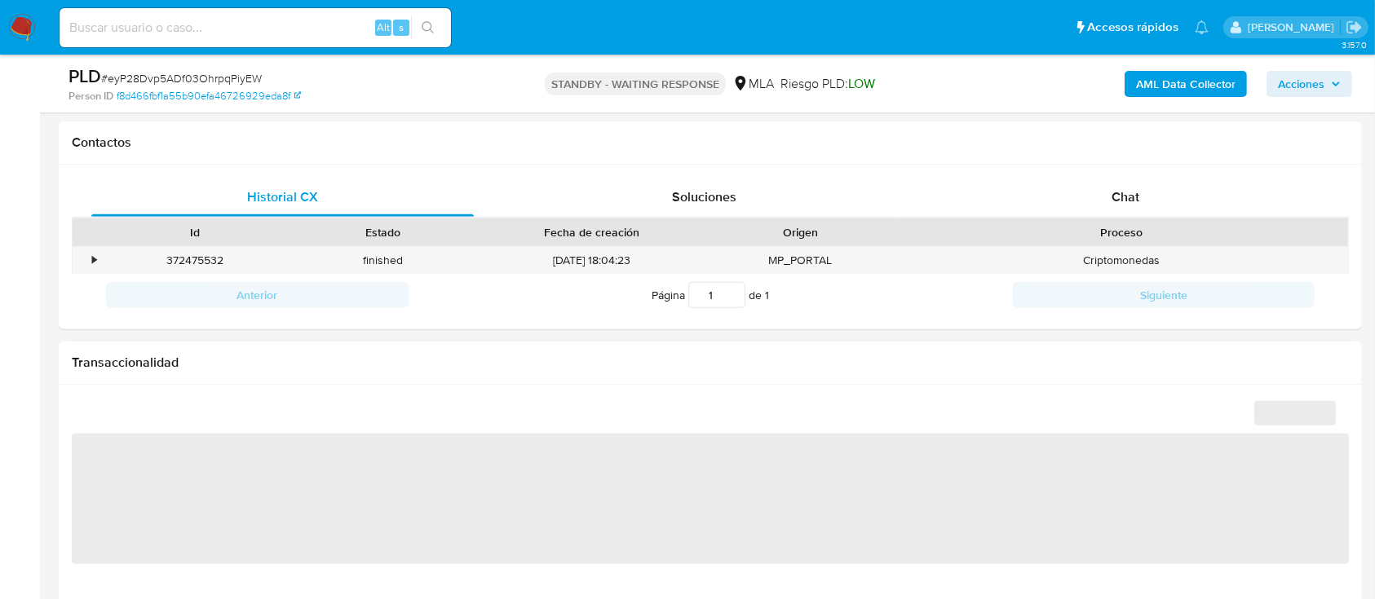
select select "10"
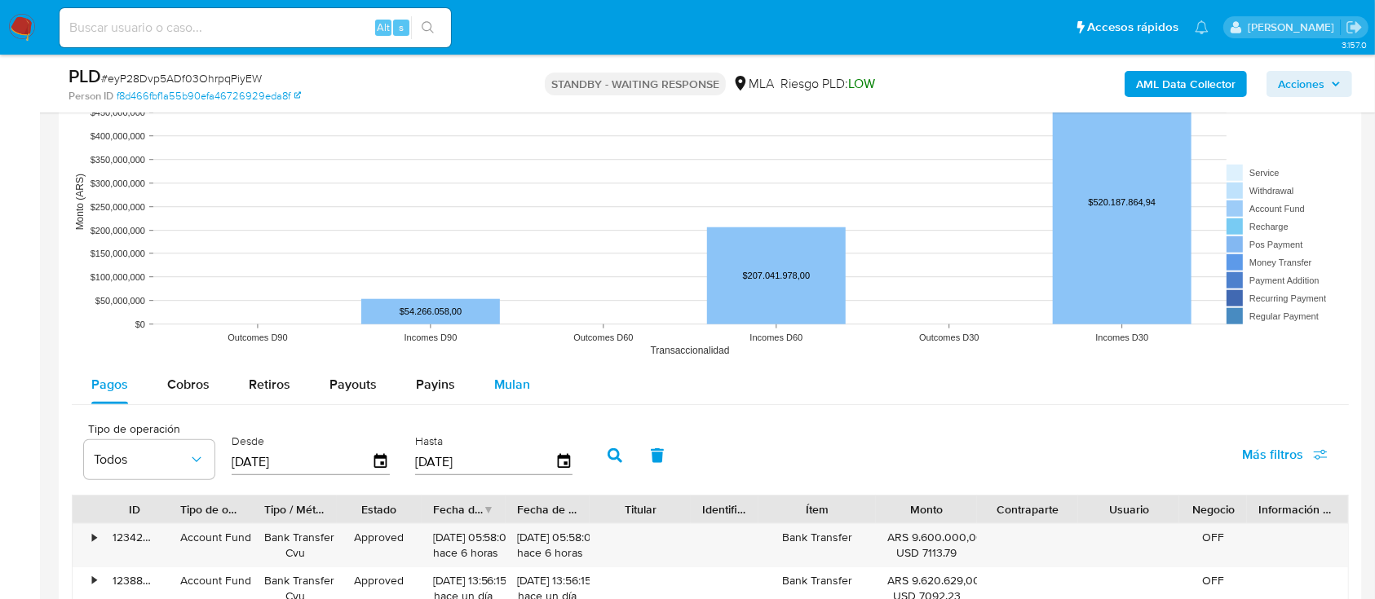
click at [519, 376] on span "Mulan" at bounding box center [512, 384] width 36 height 19
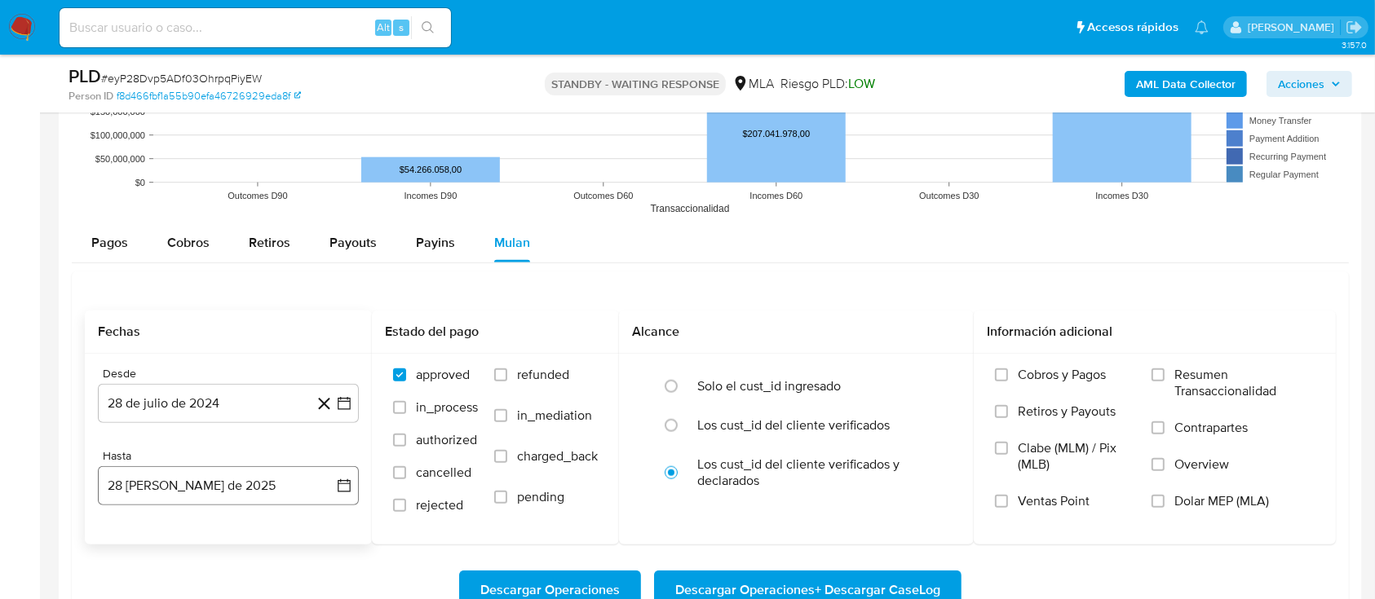
scroll to position [1631, 0]
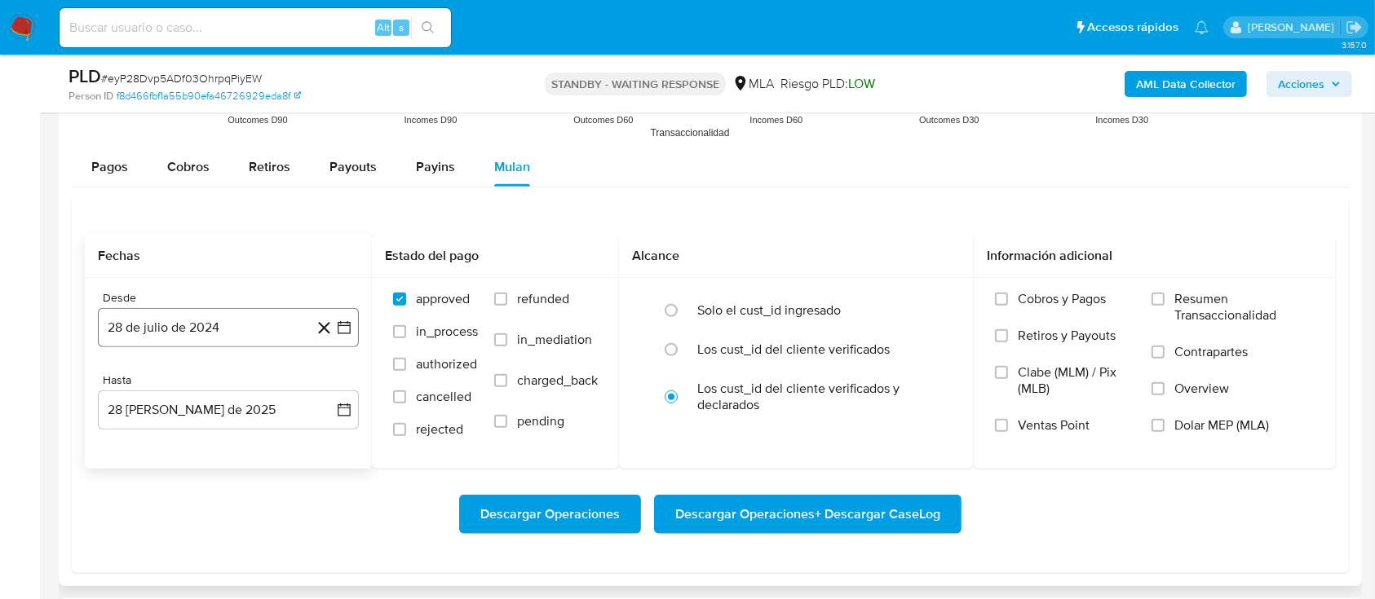
click at [228, 328] on button "28 de julio de 2024" at bounding box center [228, 327] width 261 height 39
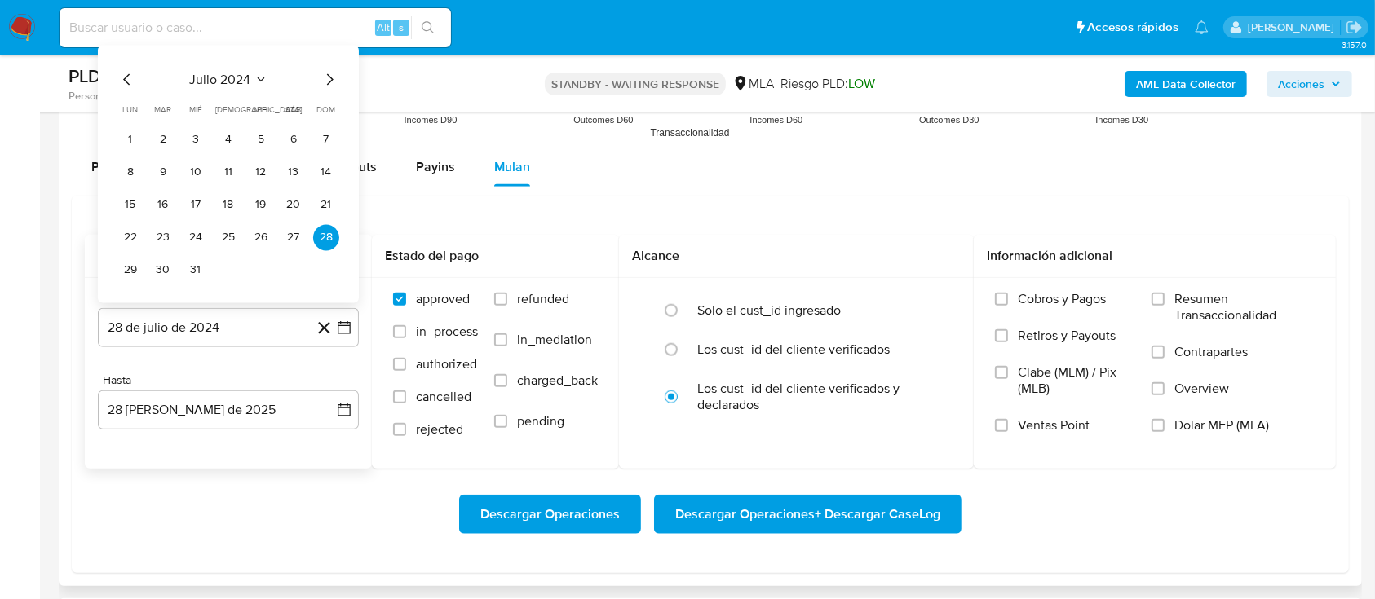
click at [326, 77] on icon "Mes siguiente" at bounding box center [330, 80] width 20 height 20
click at [326, 77] on span "dom" at bounding box center [326, 78] width 19 height 12
click at [222, 54] on span "septiembre 2024" at bounding box center [219, 47] width 99 height 16
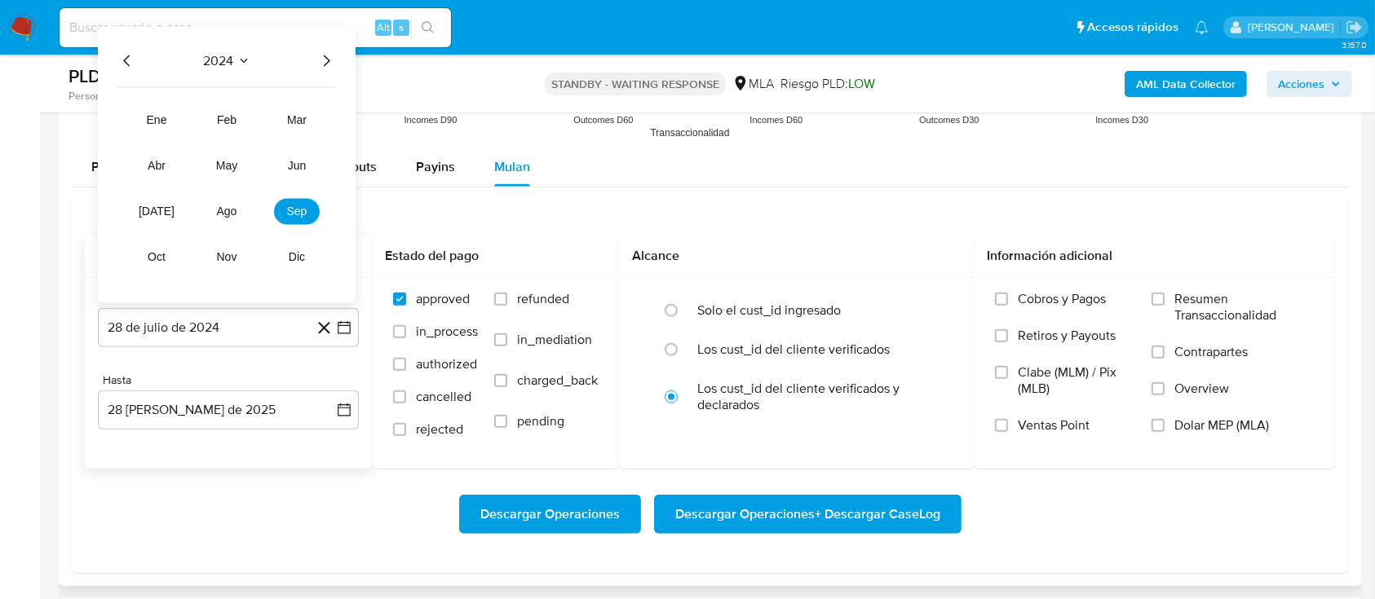
click at [329, 63] on icon "Año siguiente" at bounding box center [326, 61] width 20 height 20
click at [164, 210] on button "[DATE]" at bounding box center [157, 212] width 46 height 26
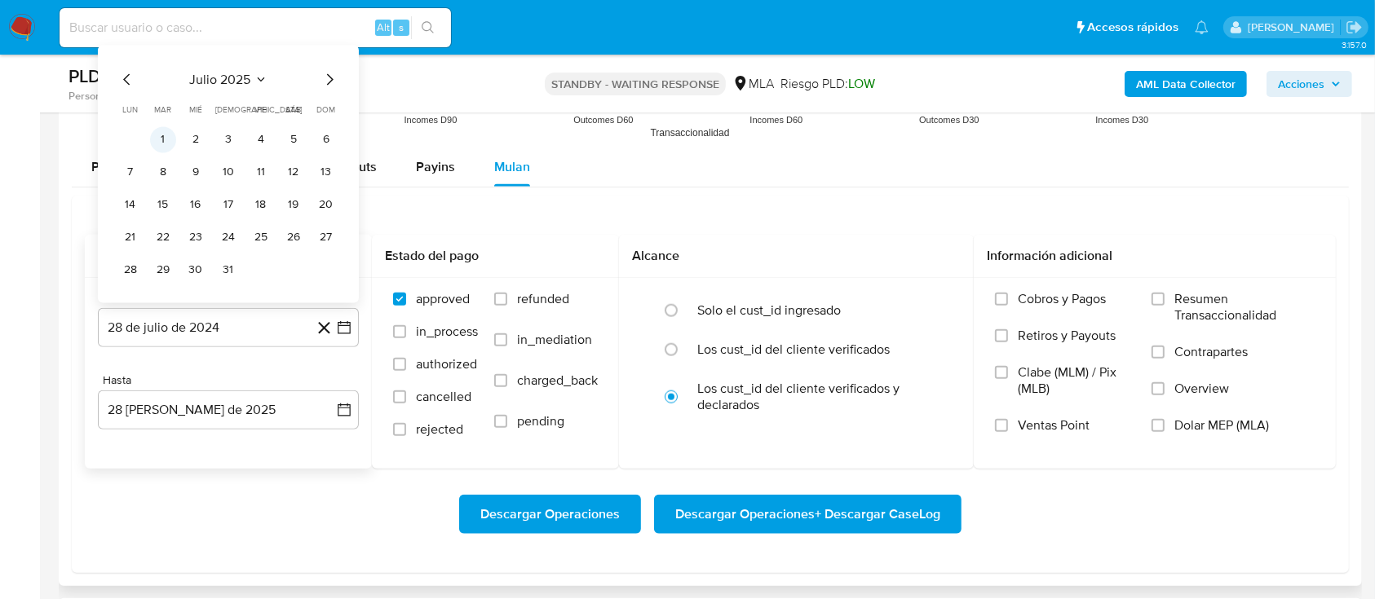
click at [166, 142] on button "1" at bounding box center [163, 140] width 26 height 26
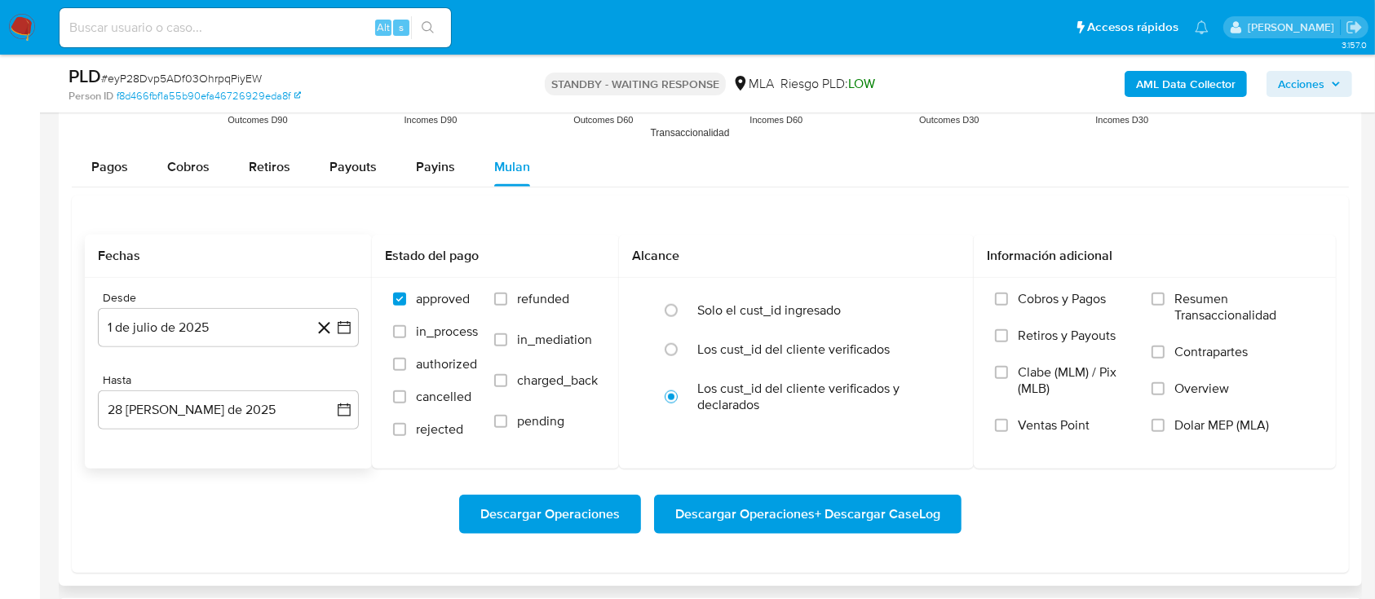
click at [219, 388] on div "Hasta 28 [PERSON_NAME] de 2025 [DATE]" at bounding box center [228, 402] width 261 height 56
click at [209, 401] on button "28 [PERSON_NAME] de 2025" at bounding box center [228, 410] width 261 height 39
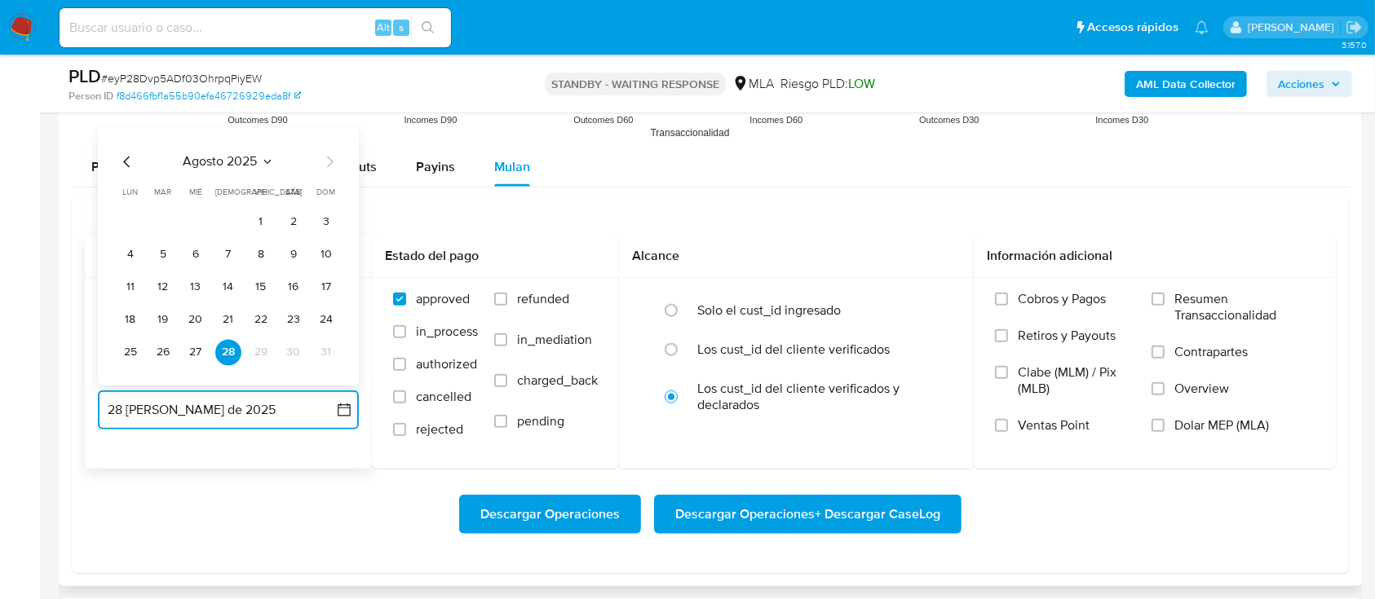
click at [121, 163] on icon "Mes anterior" at bounding box center [127, 163] width 20 height 20
click at [227, 359] on button "31" at bounding box center [228, 353] width 26 height 26
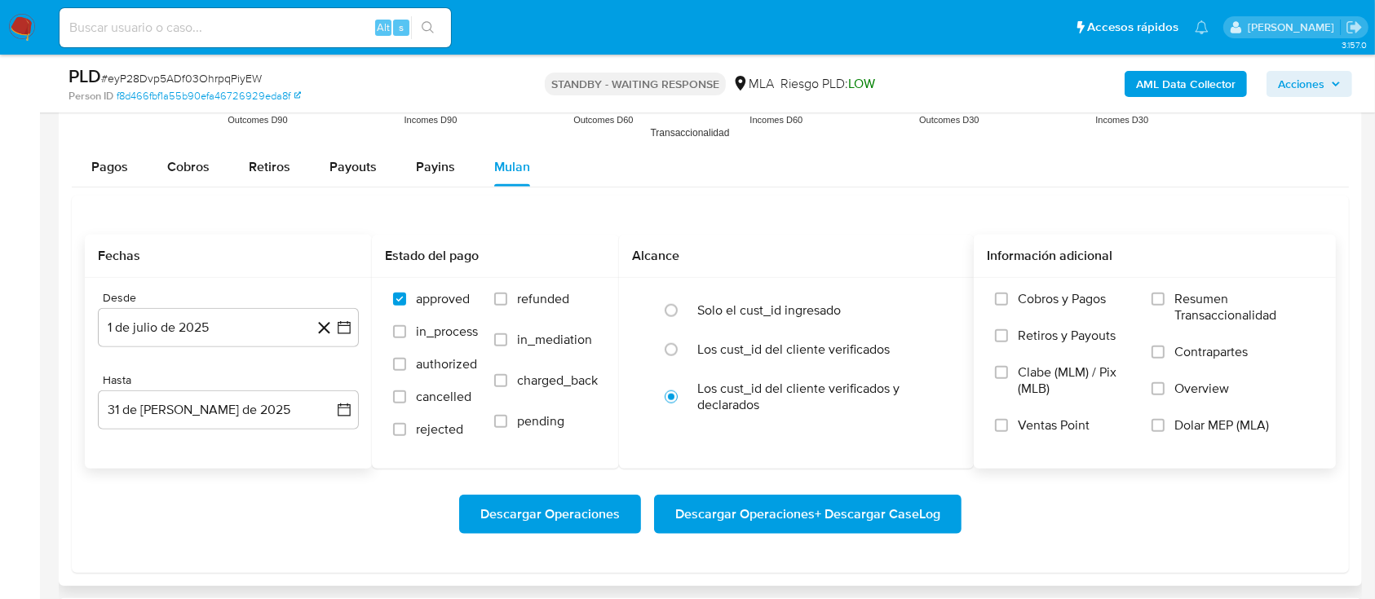
click at [1190, 426] on span "Dolar MEP (MLA)" at bounding box center [1221, 426] width 95 height 16
click at [1165, 426] on input "Dolar MEP (MLA)" at bounding box center [1158, 425] width 13 height 13
click at [871, 513] on span "Descargar Operaciones + Descargar CaseLog" at bounding box center [807, 515] width 265 height 36
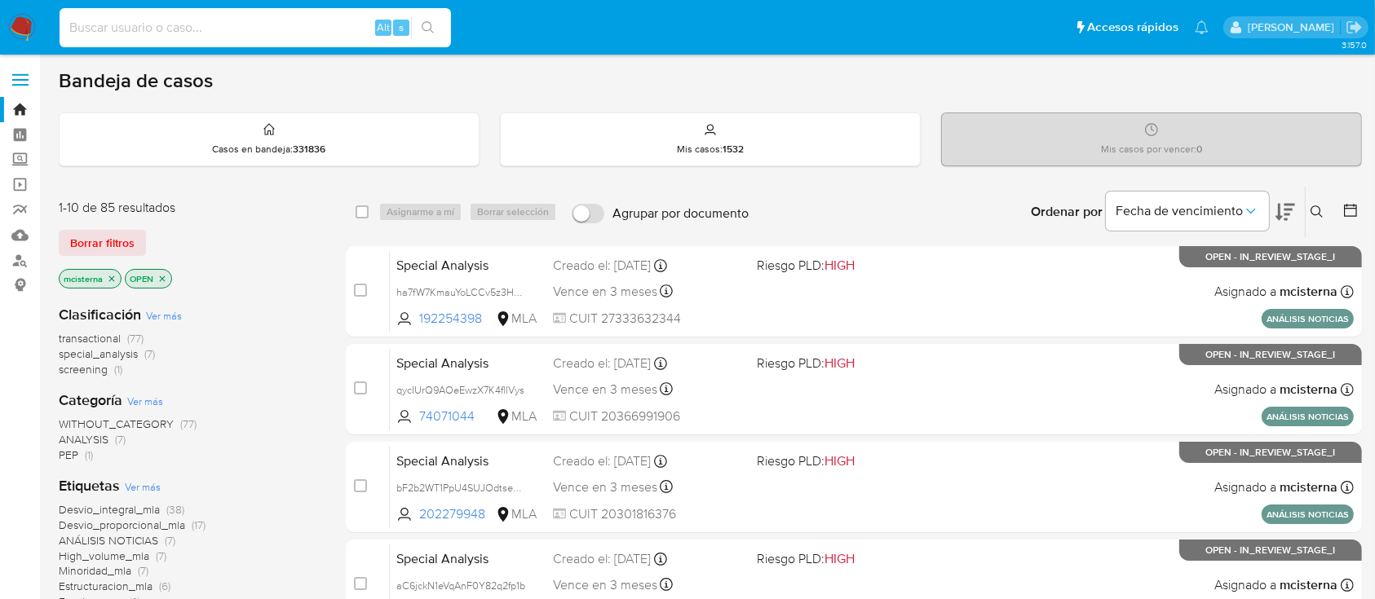
click at [189, 25] on input at bounding box center [255, 27] width 391 height 21
paste input "623349953"
type input "623349953"
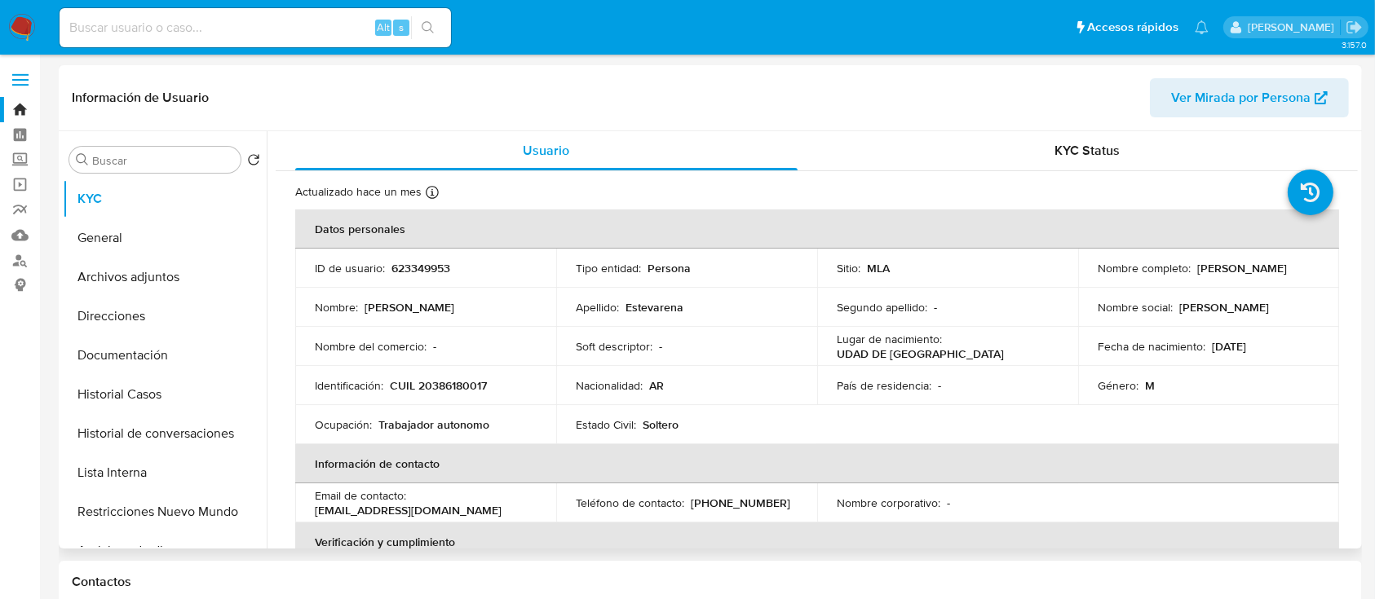
select select "10"
click at [433, 380] on p "CUIL 20386180017" at bounding box center [438, 385] width 97 height 15
copy p "20386180017"
click at [85, 393] on button "Historial Casos" at bounding box center [158, 394] width 191 height 39
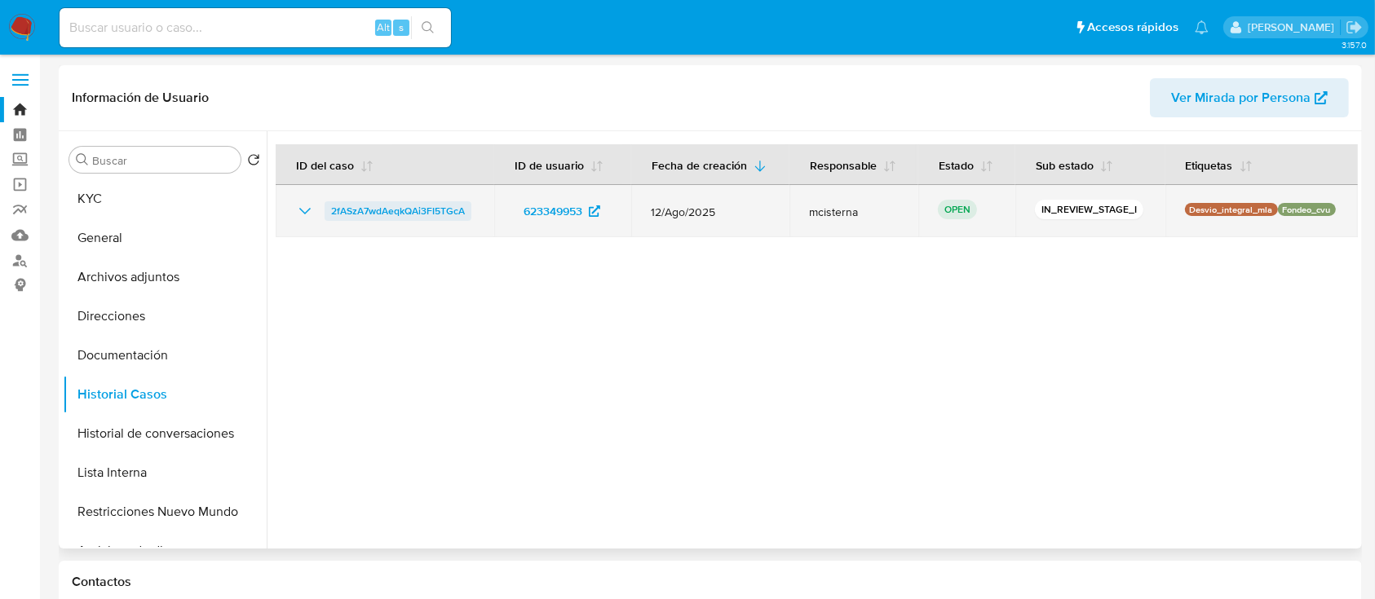
click at [415, 217] on span "2fASzA7wdAeqkQAi3FI5TGcA" at bounding box center [398, 211] width 134 height 20
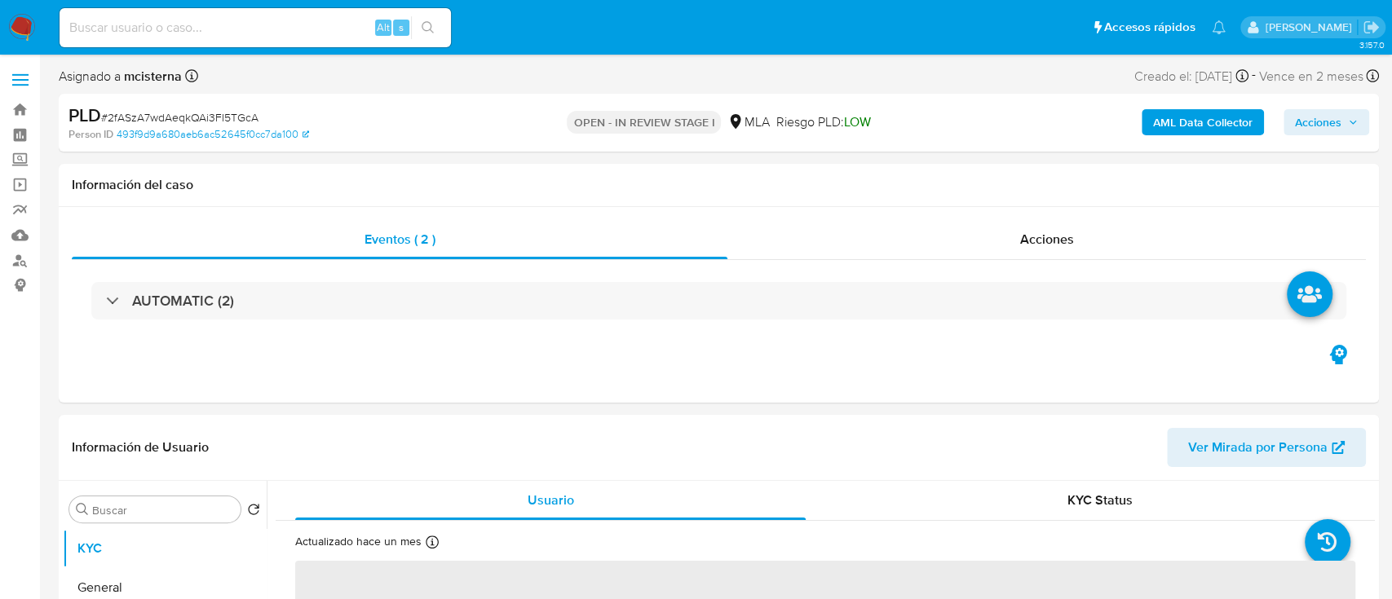
select select "10"
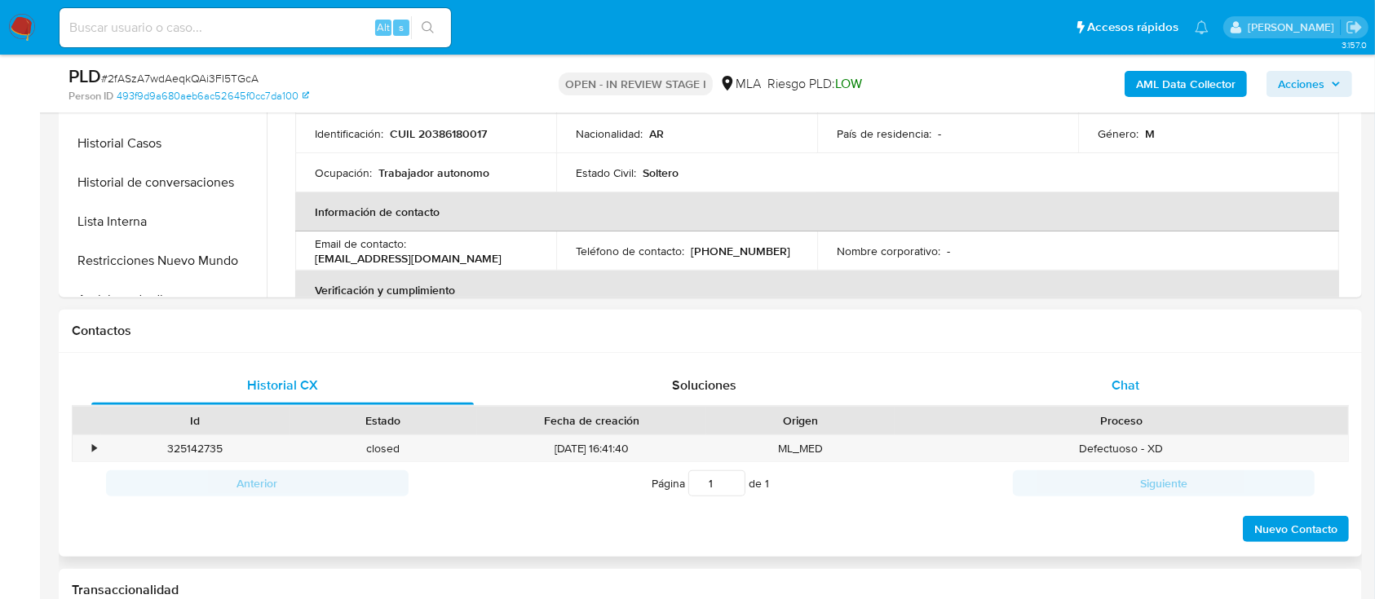
click at [1124, 385] on span "Chat" at bounding box center [1126, 385] width 28 height 19
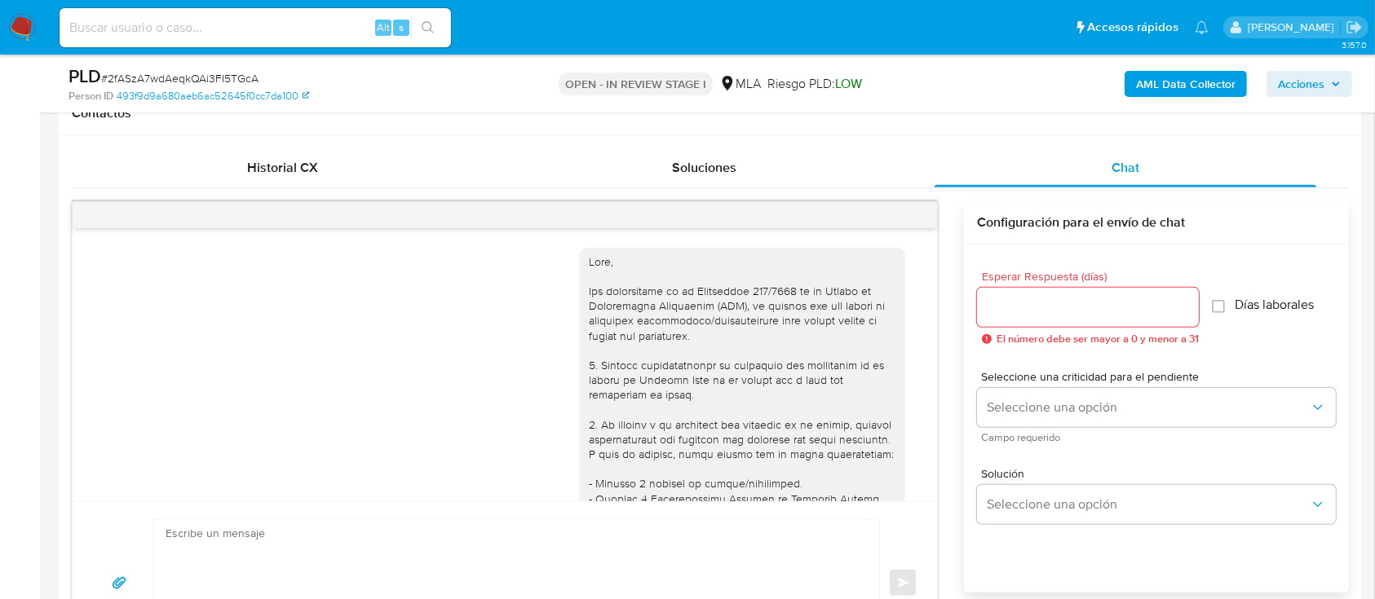
scroll to position [1130, 0]
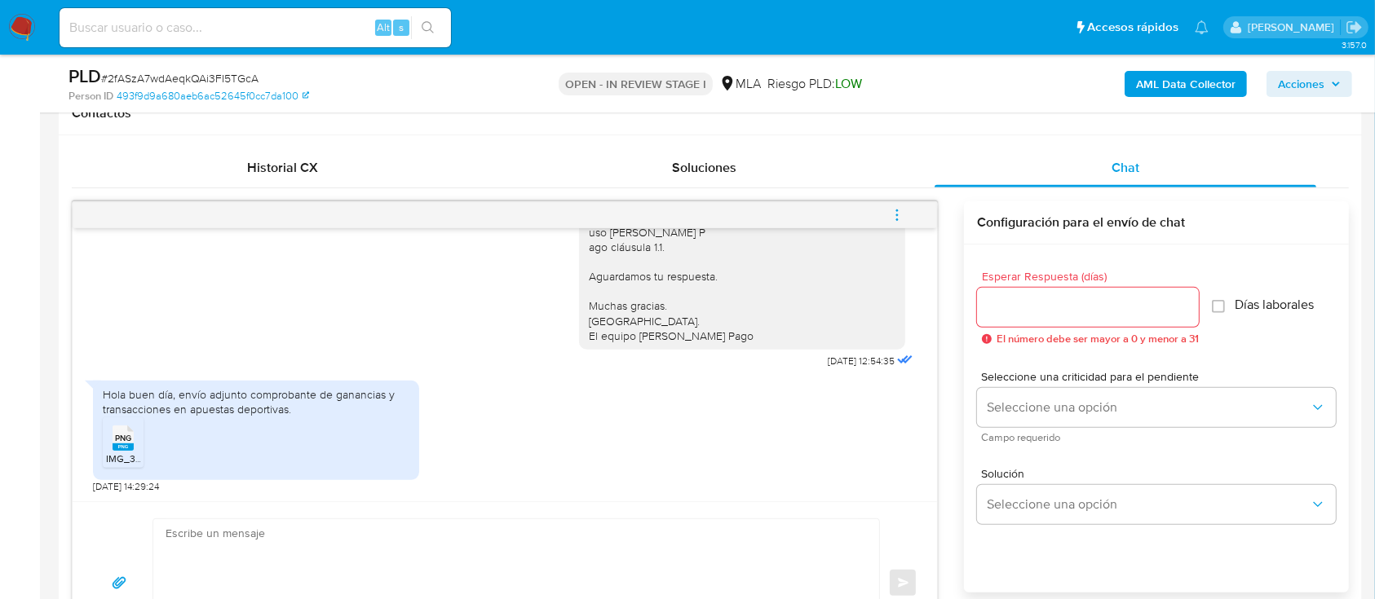
click at [103, 435] on li "PNG PNG IMG_3638.png" at bounding box center [123, 443] width 41 height 51
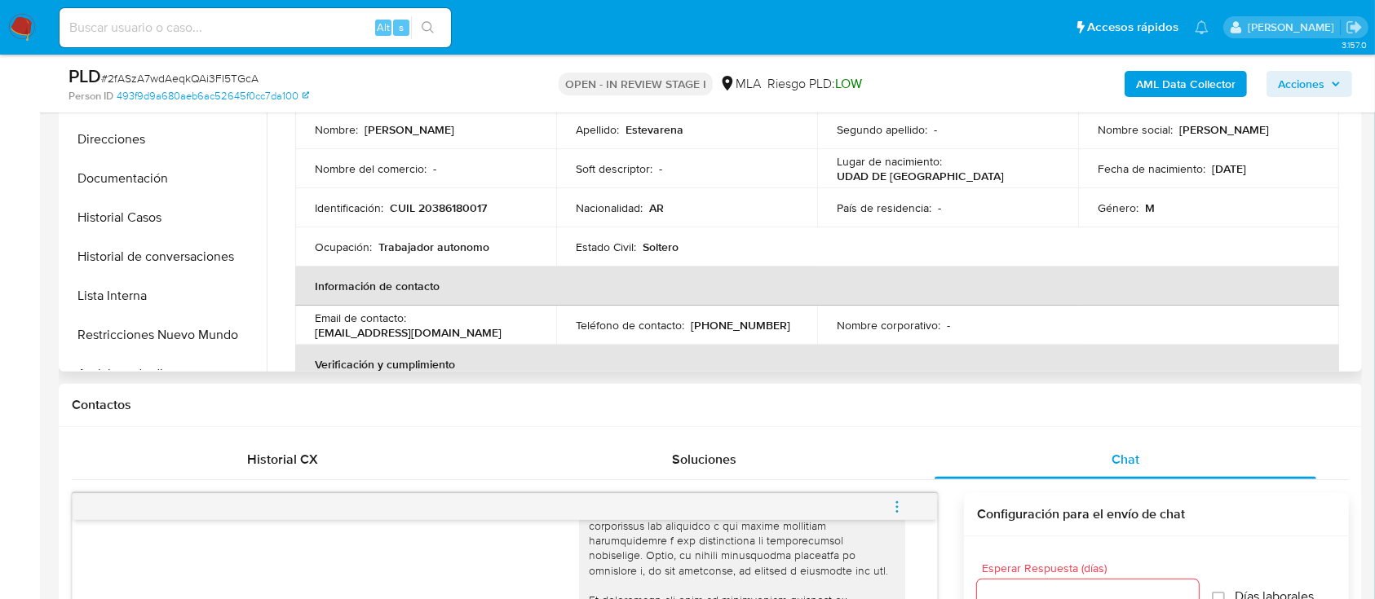
scroll to position [435, 0]
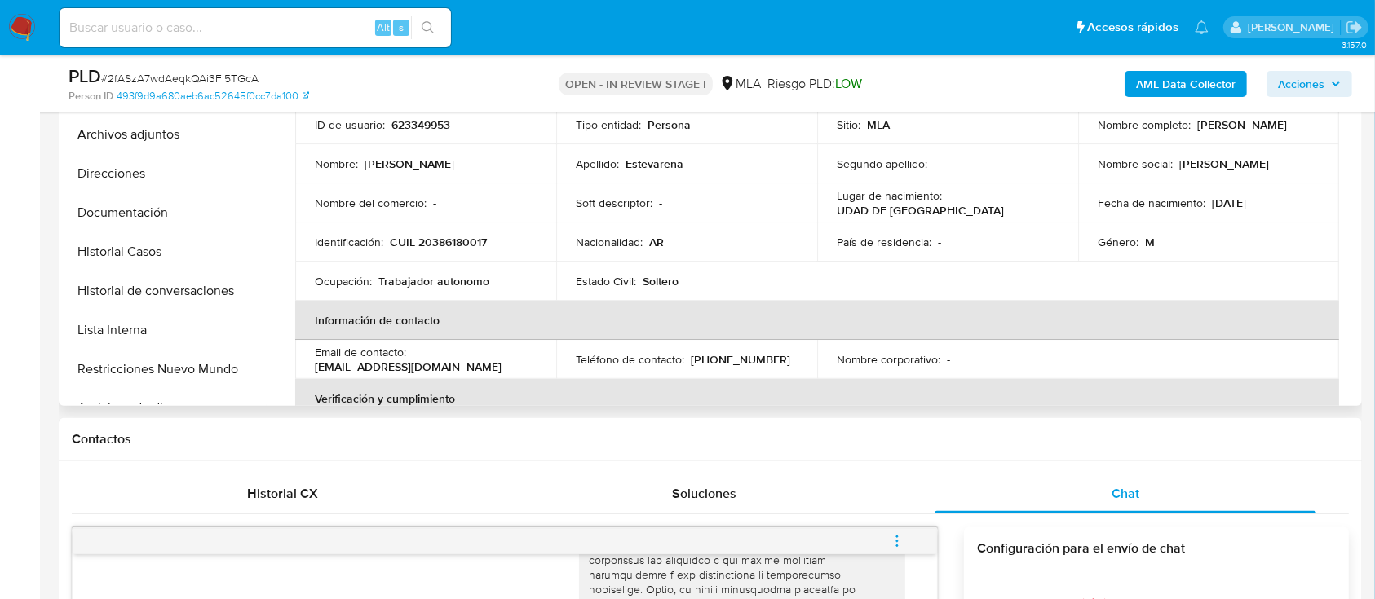
click at [463, 254] on td "Identificación : CUIL 20386180017" at bounding box center [425, 242] width 261 height 39
click at [463, 240] on p "CUIL 20386180017" at bounding box center [438, 242] width 97 height 15
copy p "20386180017"
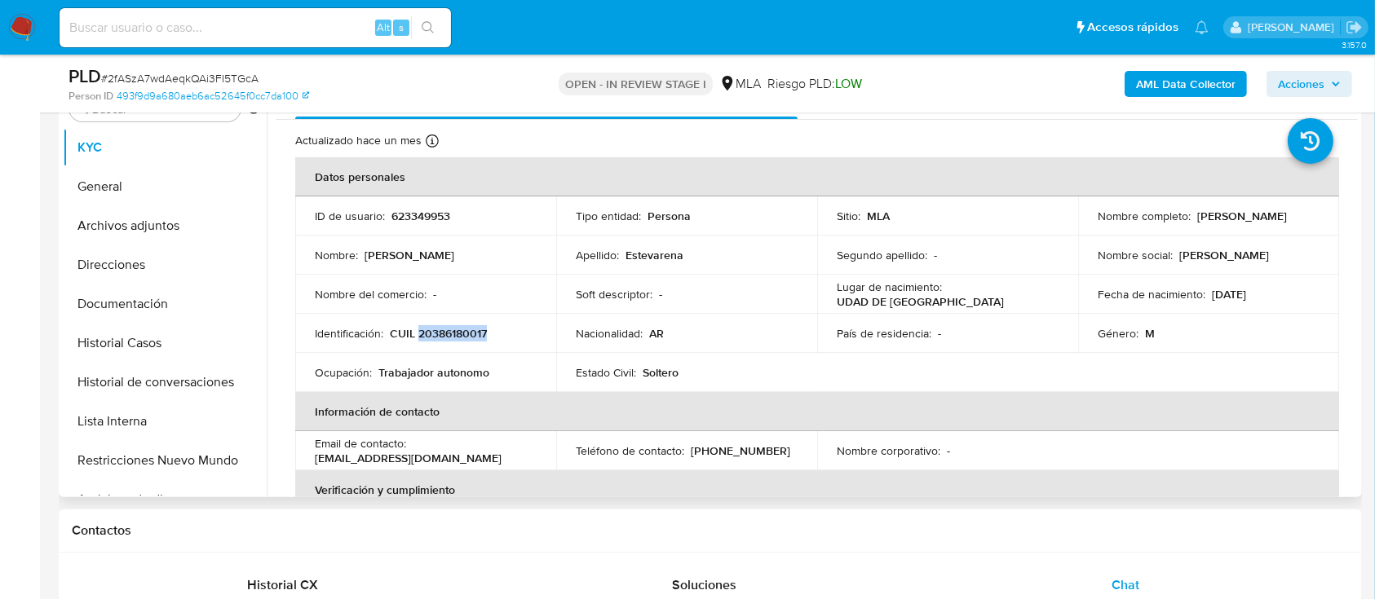
scroll to position [217, 0]
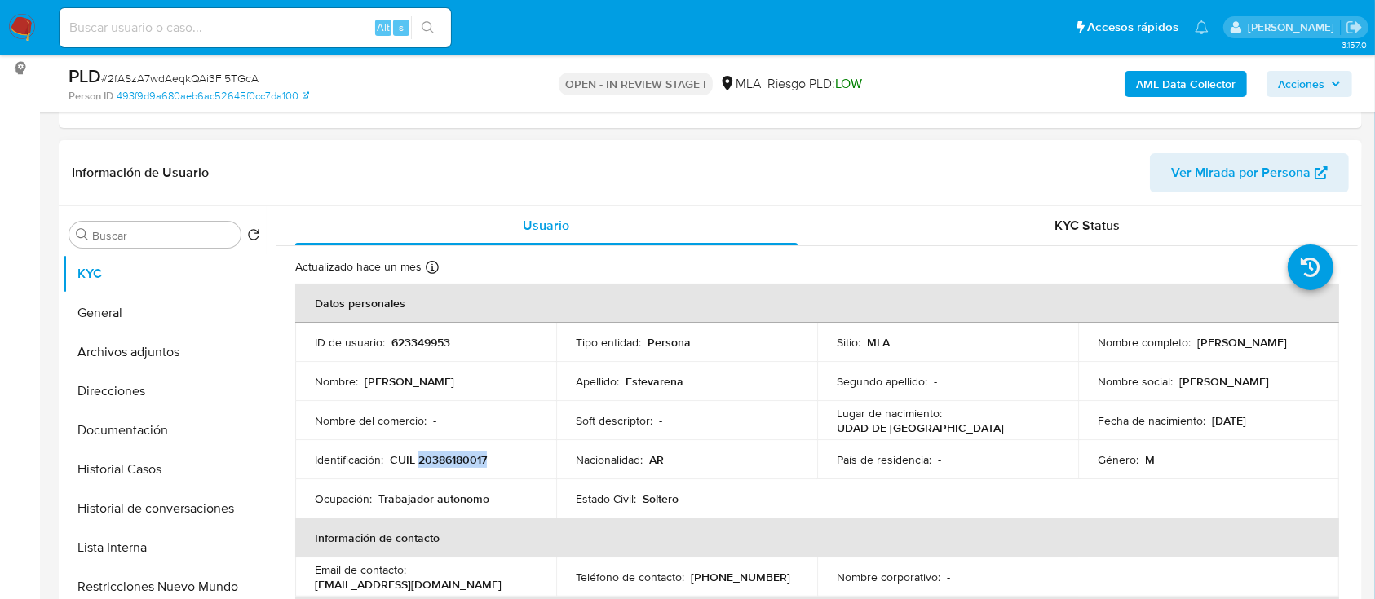
drag, startPoint x: 1192, startPoint y: 343, endPoint x: 1299, endPoint y: 346, distance: 106.9
click at [1287, 346] on p "[PERSON_NAME]" at bounding box center [1242, 342] width 90 height 15
copy p "[PERSON_NAME]"
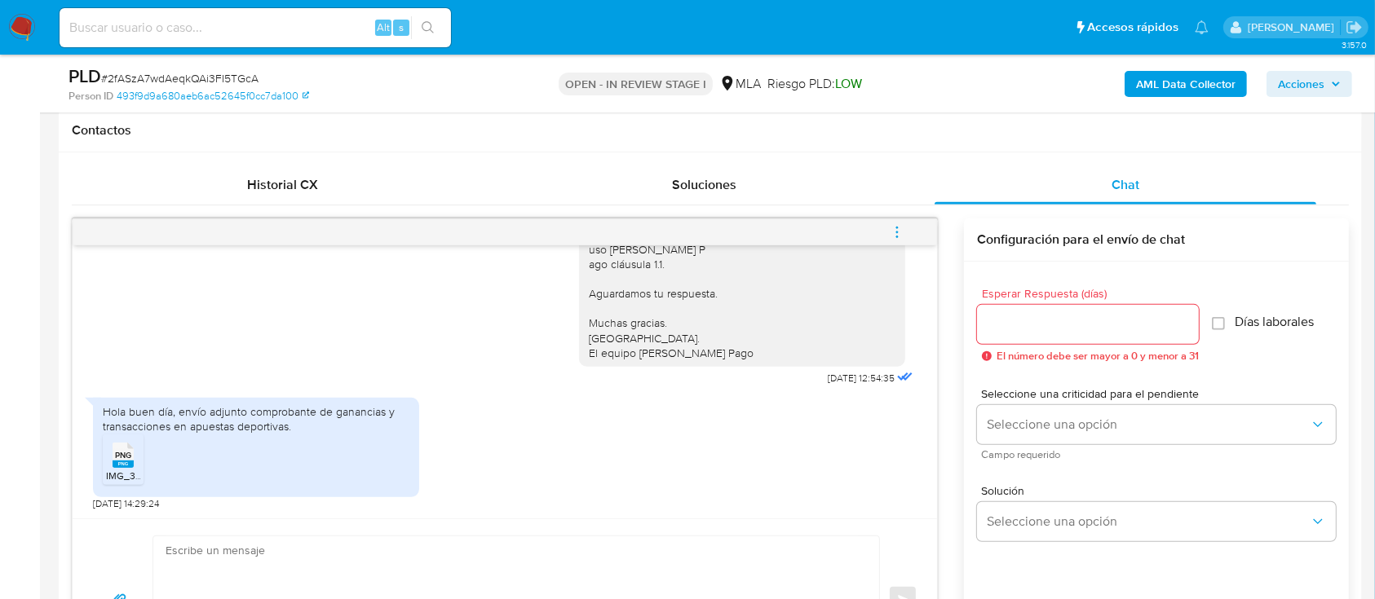
scroll to position [869, 0]
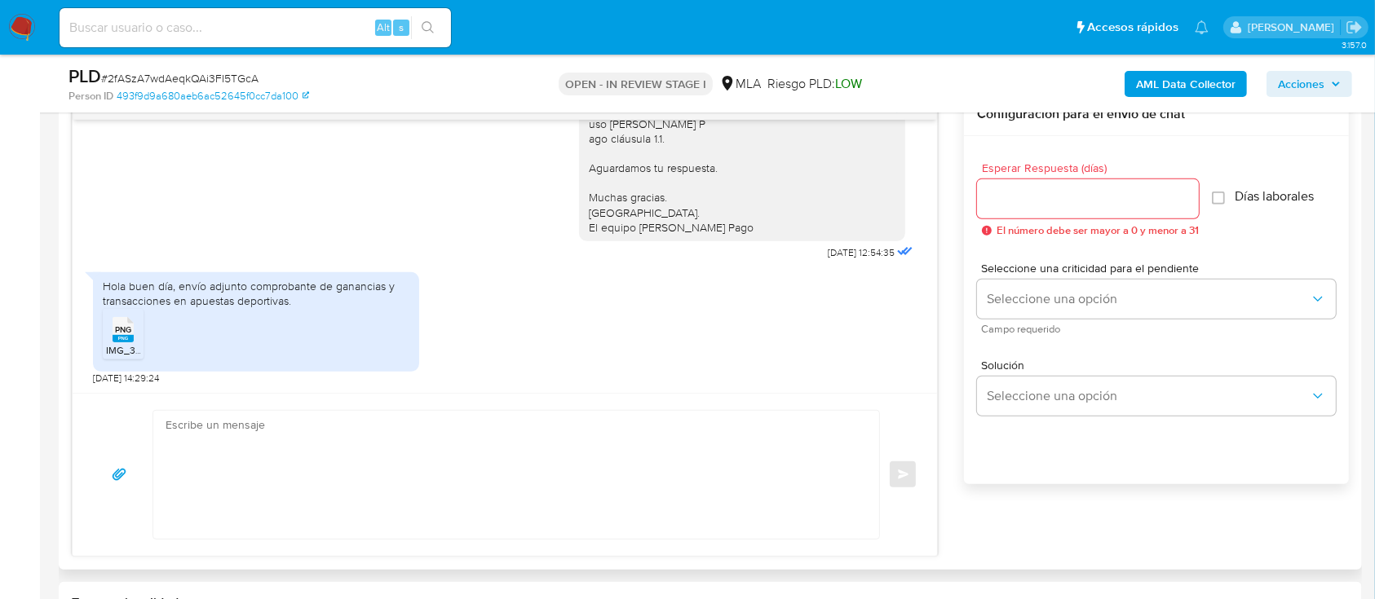
click at [492, 450] on textarea at bounding box center [512, 475] width 693 height 128
paste textarea "[PERSON_NAME]"
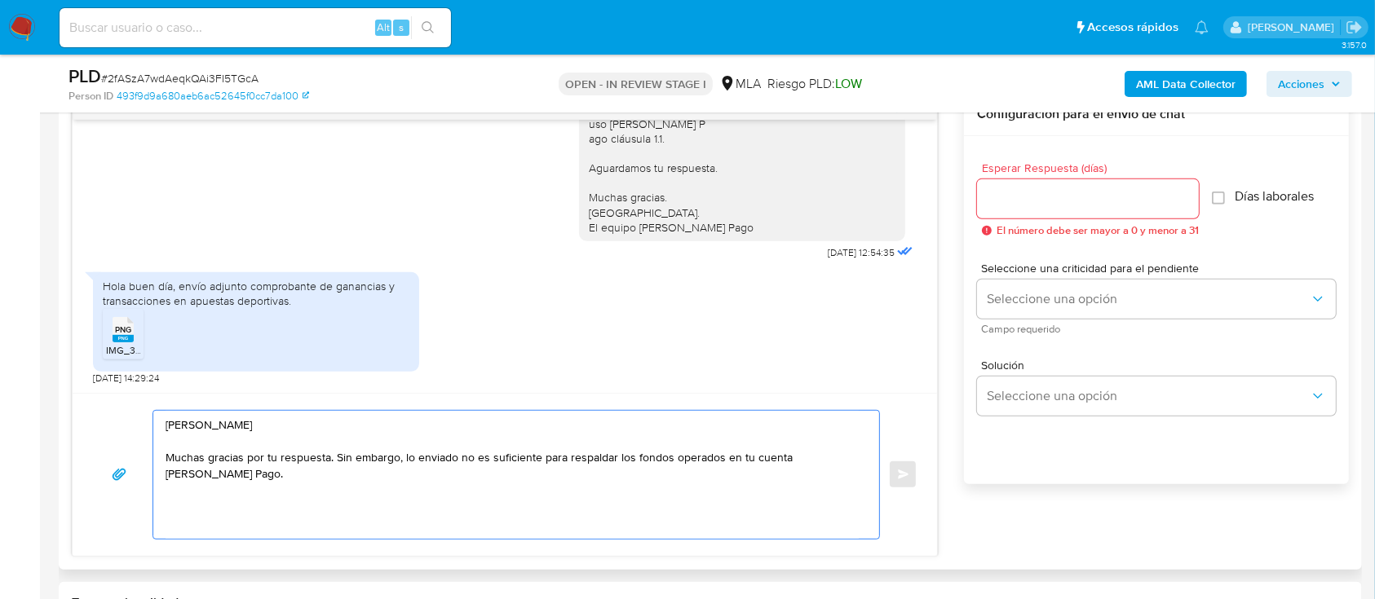
click at [337, 456] on textarea "[PERSON_NAME] Muchas gracias por tu respuesta. Sin embargo, lo enviado no es su…" at bounding box center [512, 475] width 693 height 128
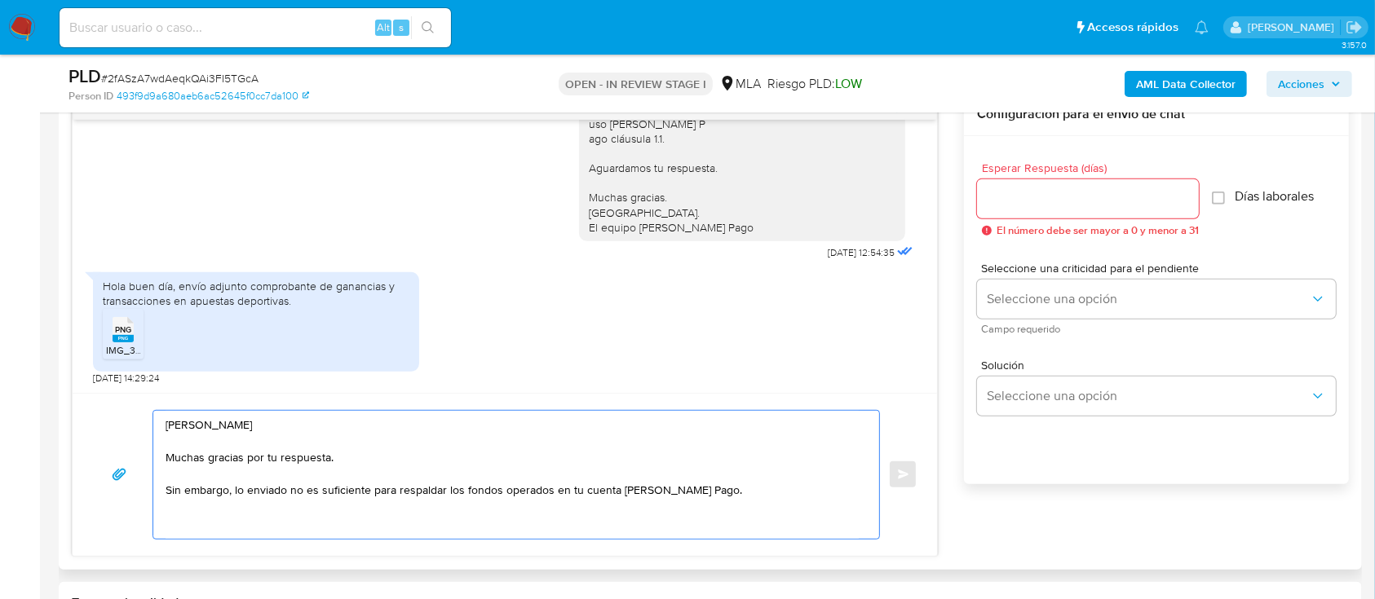
click at [752, 484] on textarea "[PERSON_NAME] Muchas gracias por tu respuesta. Sin embargo, lo enviado no es su…" at bounding box center [512, 475] width 693 height 128
click at [731, 528] on textarea "[PERSON_NAME] Muchas gracias por tu respuesta. Sin embargo, lo enviado no es su…" at bounding box center [512, 475] width 693 height 128
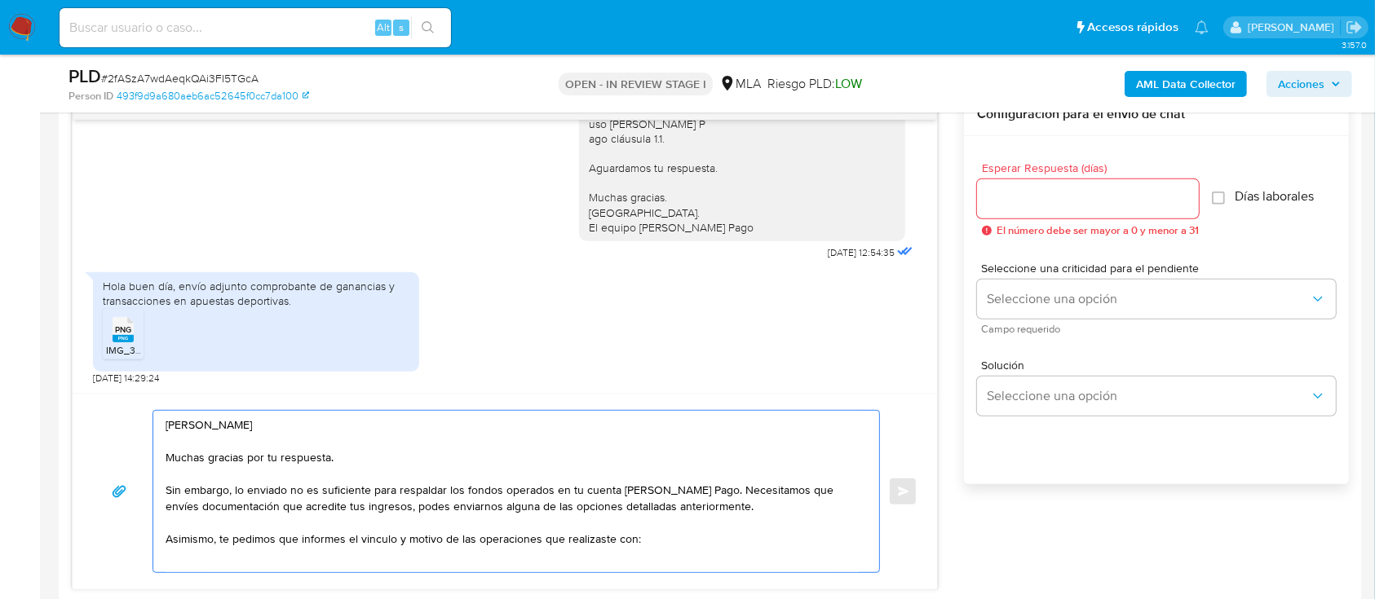
scroll to position [9, 0]
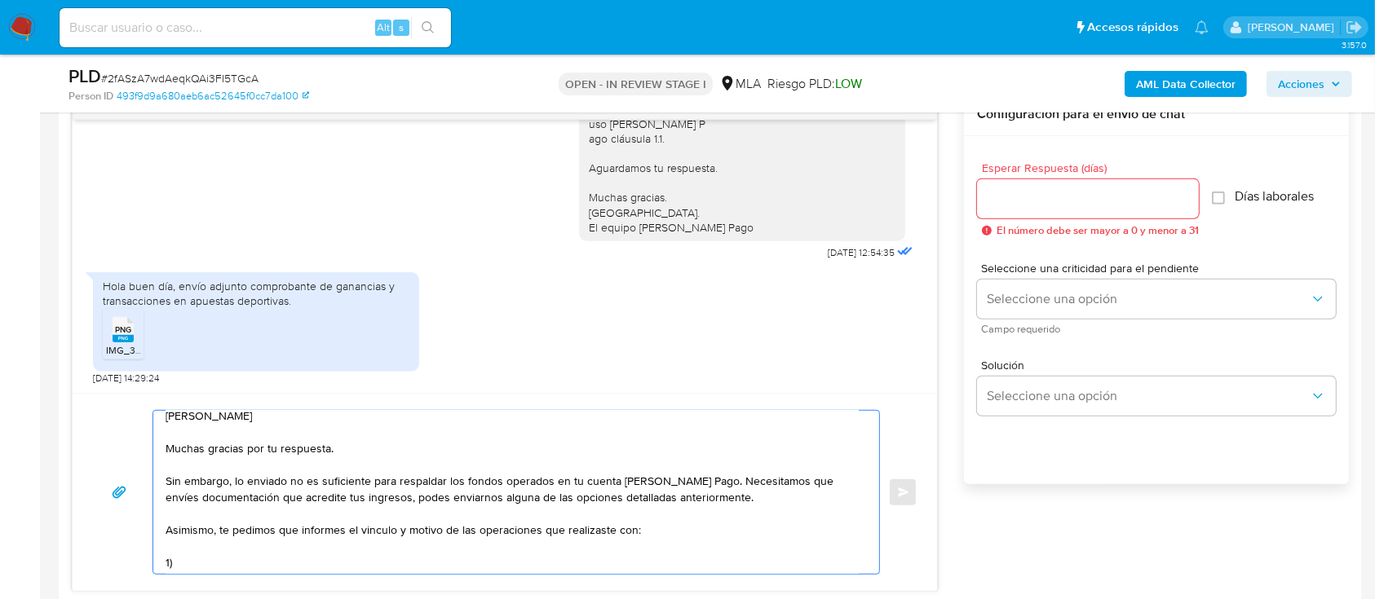
paste textarea "AGROLLANZA SA"
paste textarea "30718467868"
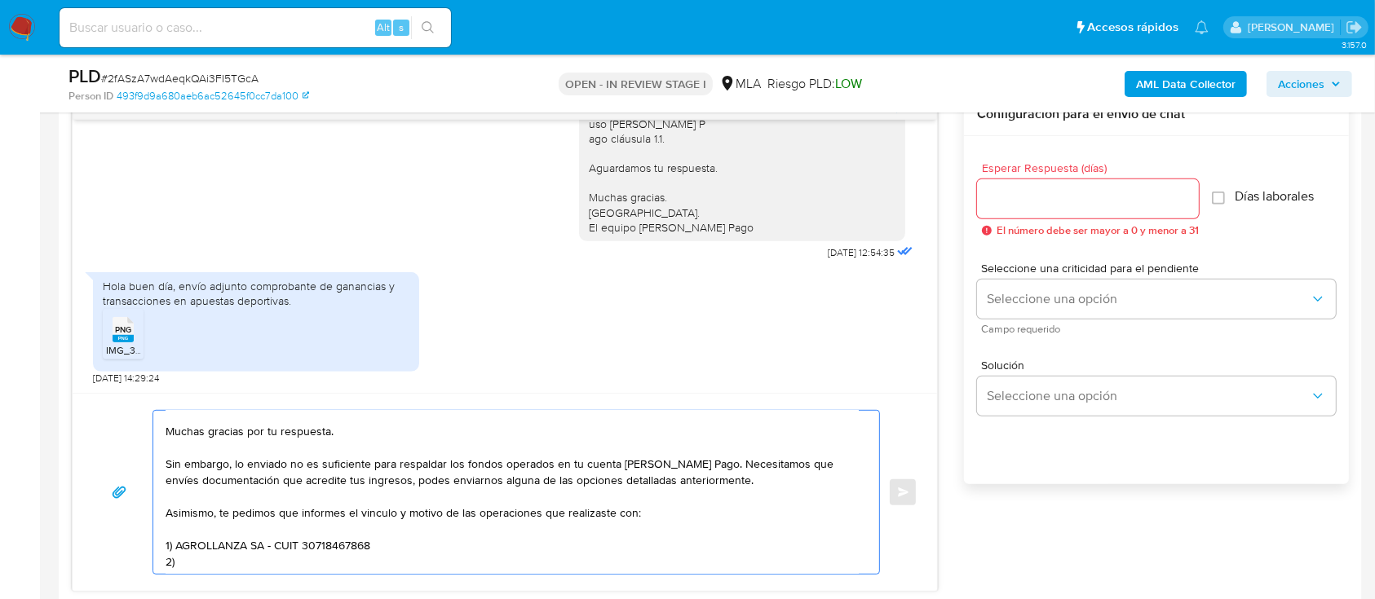
paste textarea "SALVADOR IRIGARAY JONATHAN FACUNDO"
paste textarea "20391703079"
paste textarea "Es importante que sepas que, en caso de no responder a lo solicitado o si lo pr…"
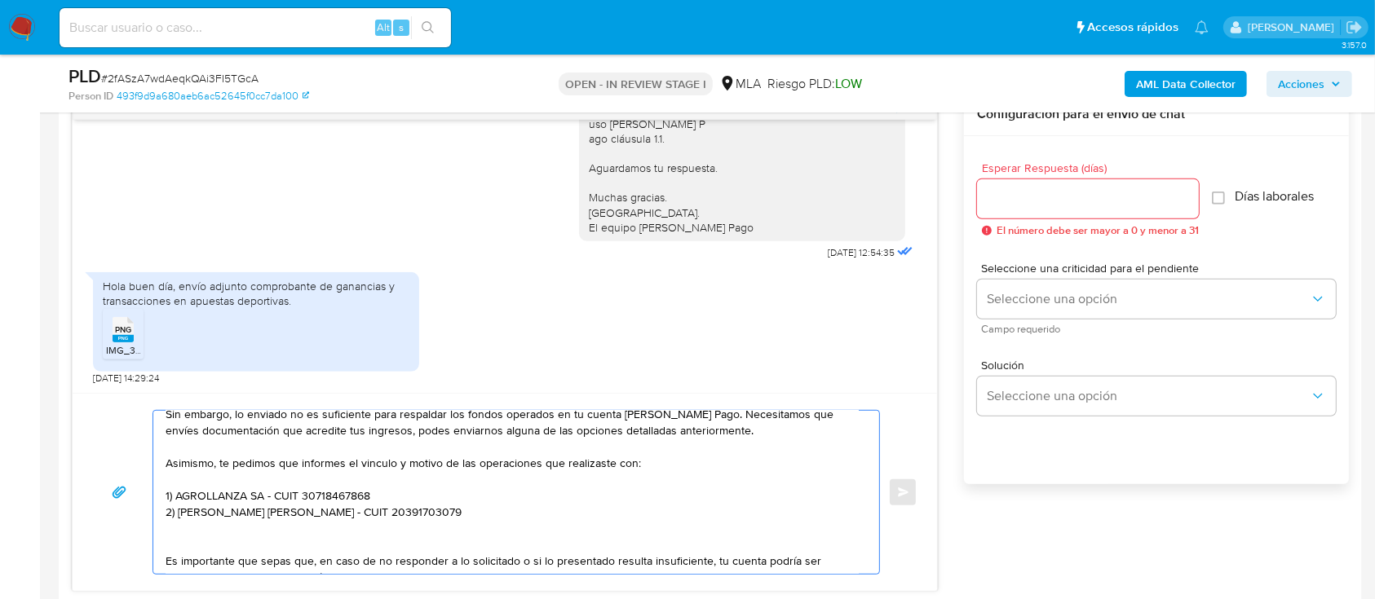
click at [277, 528] on textarea "Hola Juan Cruz Estevarena Muchas gracias por tu respuesta. Sin embargo, lo envi…" at bounding box center [512, 492] width 693 height 163
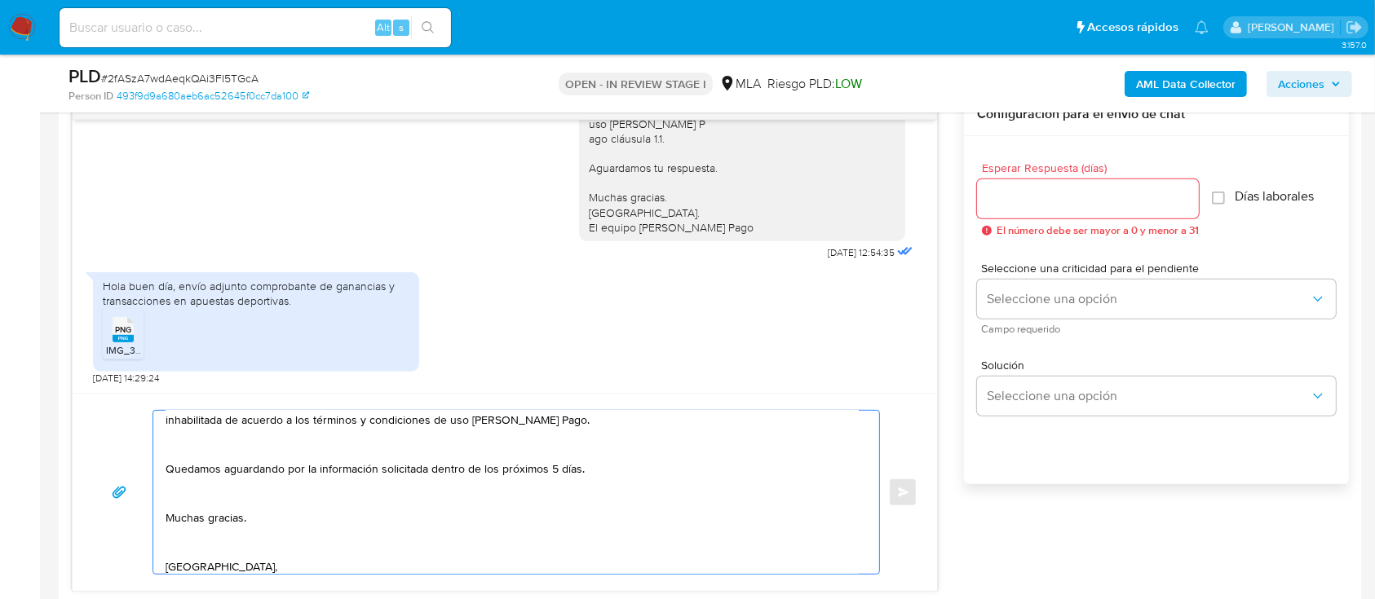
scroll to position [184, 0]
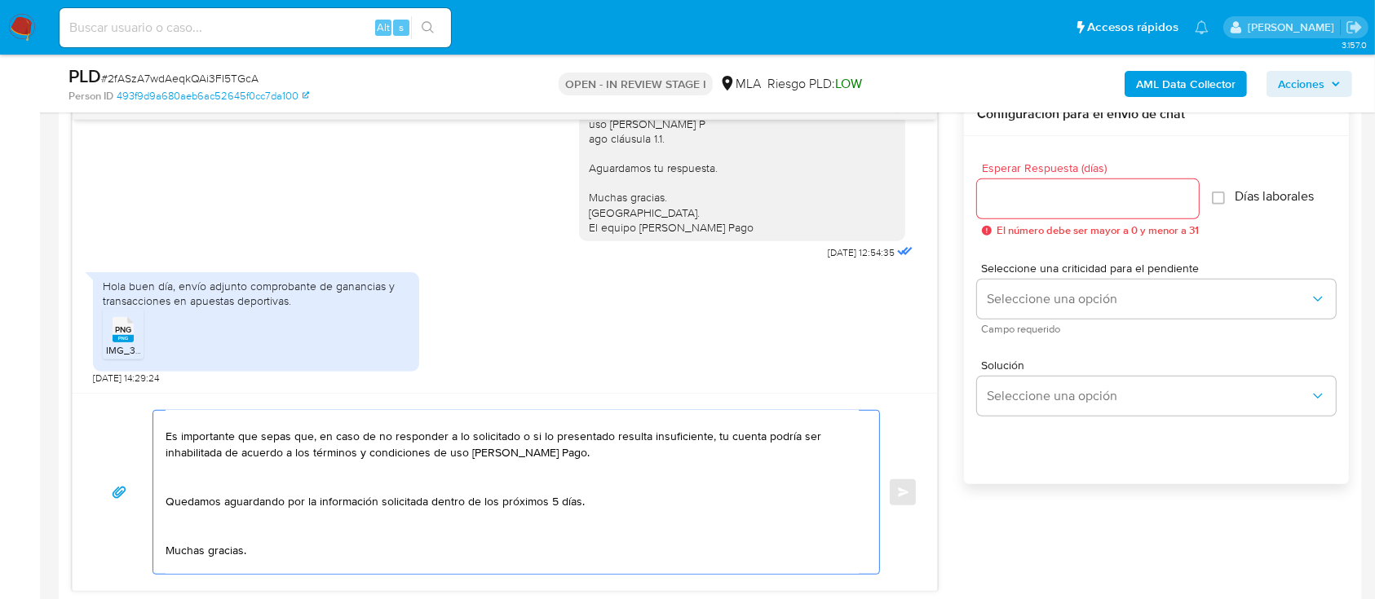
click at [548, 504] on textarea "Hola Juan Cruz Estevarena Muchas gracias por tu respuesta. Sin embargo, lo envi…" at bounding box center [512, 492] width 693 height 163
click at [548, 506] on textarea "Hola Juan Cruz Estevarena Muchas gracias por tu respuesta. Sin embargo, lo envi…" at bounding box center [512, 492] width 693 height 163
click at [550, 507] on textarea "Hola Juan Cruz Estevarena Muchas gracias por tu respuesta. Sin embargo, lo envi…" at bounding box center [512, 492] width 693 height 163
click at [586, 484] on textarea "Hola Juan Cruz Estevarena Muchas gracias por tu respuesta. Sin embargo, lo envi…" at bounding box center [512, 492] width 693 height 163
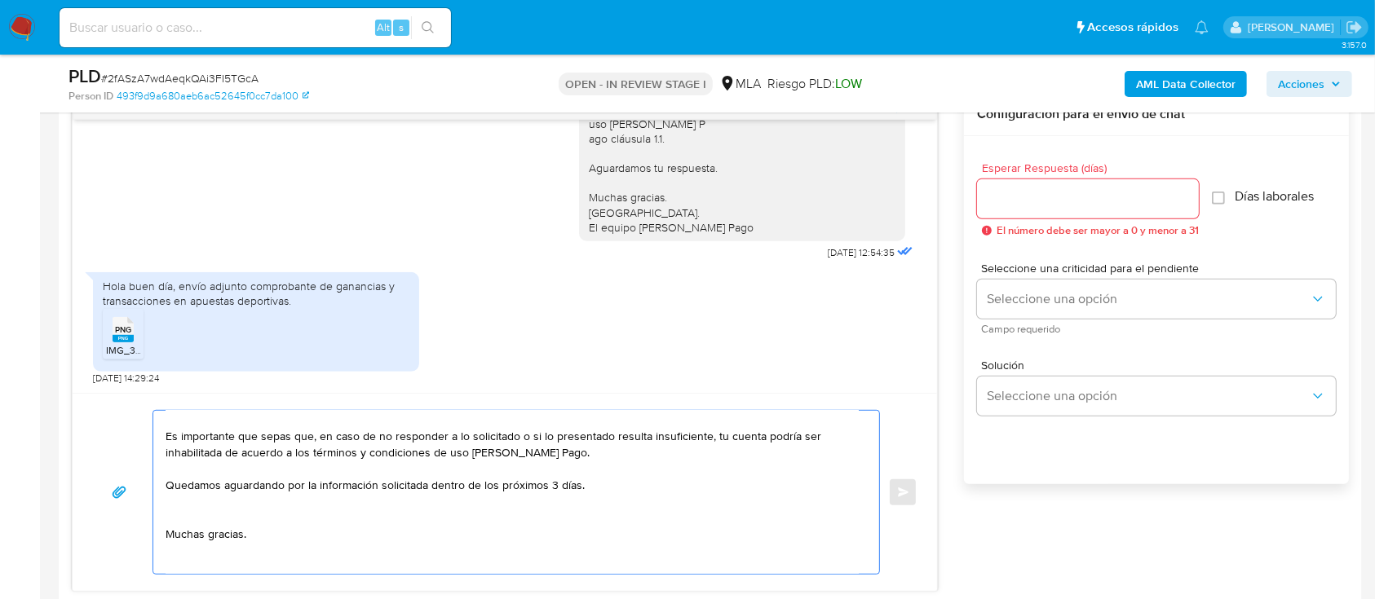
click at [307, 510] on textarea "Hola Juan Cruz Estevarena Muchas gracias por tu respuesta. Sin embargo, lo envi…" at bounding box center [512, 492] width 693 height 163
click at [255, 546] on textarea "Hola Juan Cruz Estevarena Muchas gracias por tu respuesta. Sin embargo, lo envi…" at bounding box center [512, 492] width 693 height 163
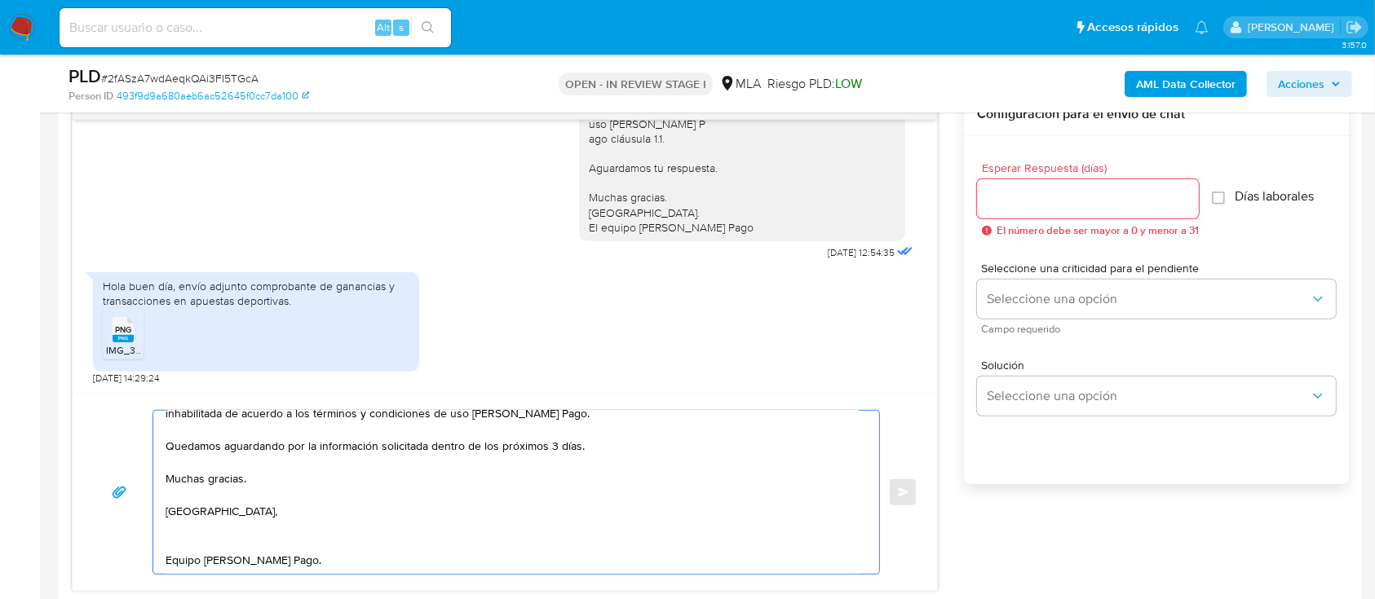
click at [233, 515] on textarea "Hola Juan Cruz Estevarena Muchas gracias por tu respuesta. Sin embargo, lo envi…" at bounding box center [512, 492] width 693 height 163
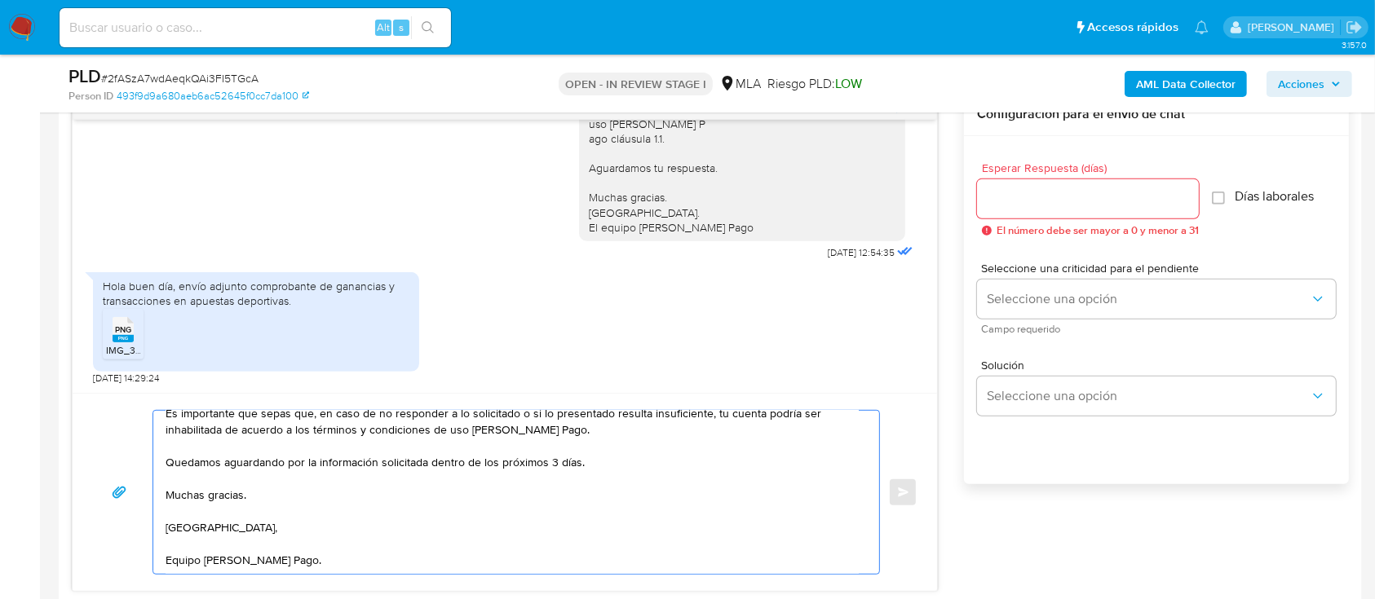
click at [368, 535] on textarea "Hola Juan Cruz Estevarena Muchas gracias por tu respuesta. Sin embargo, lo envi…" at bounding box center [512, 492] width 693 height 163
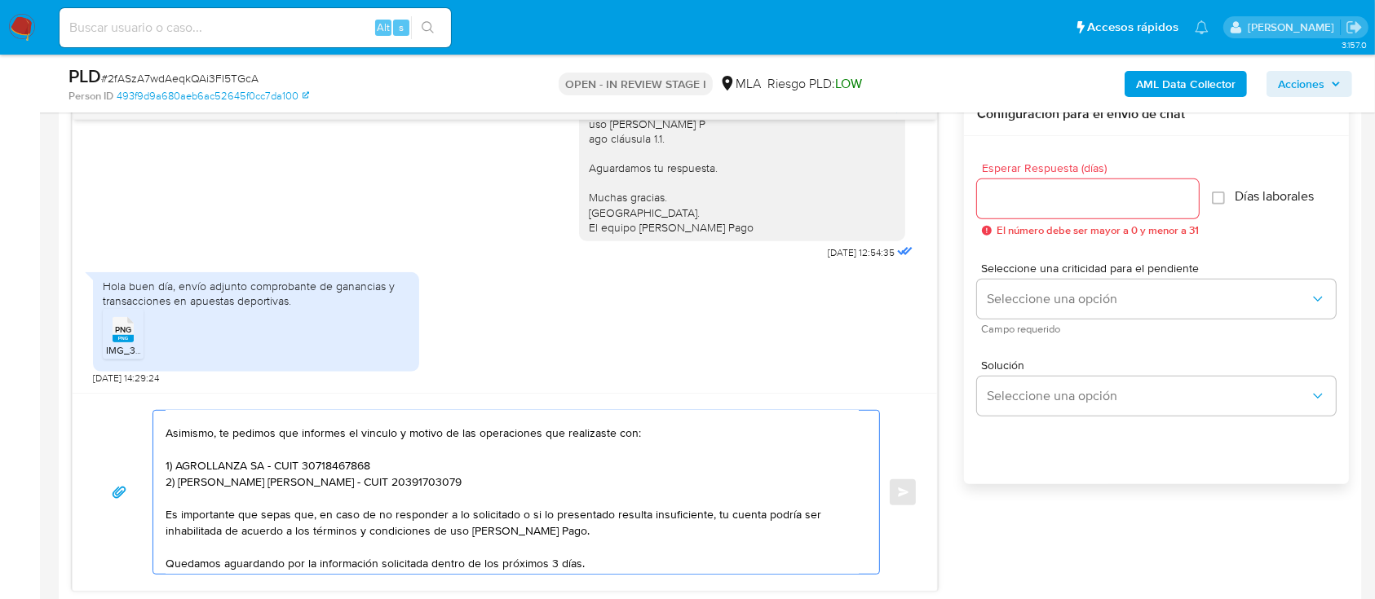
type textarea "Hola Juan Cruz Estevarena Muchas gracias por tu respuesta. Sin embargo, lo envi…"
click at [1047, 201] on input "Esperar Respuesta (días)" at bounding box center [1088, 198] width 222 height 21
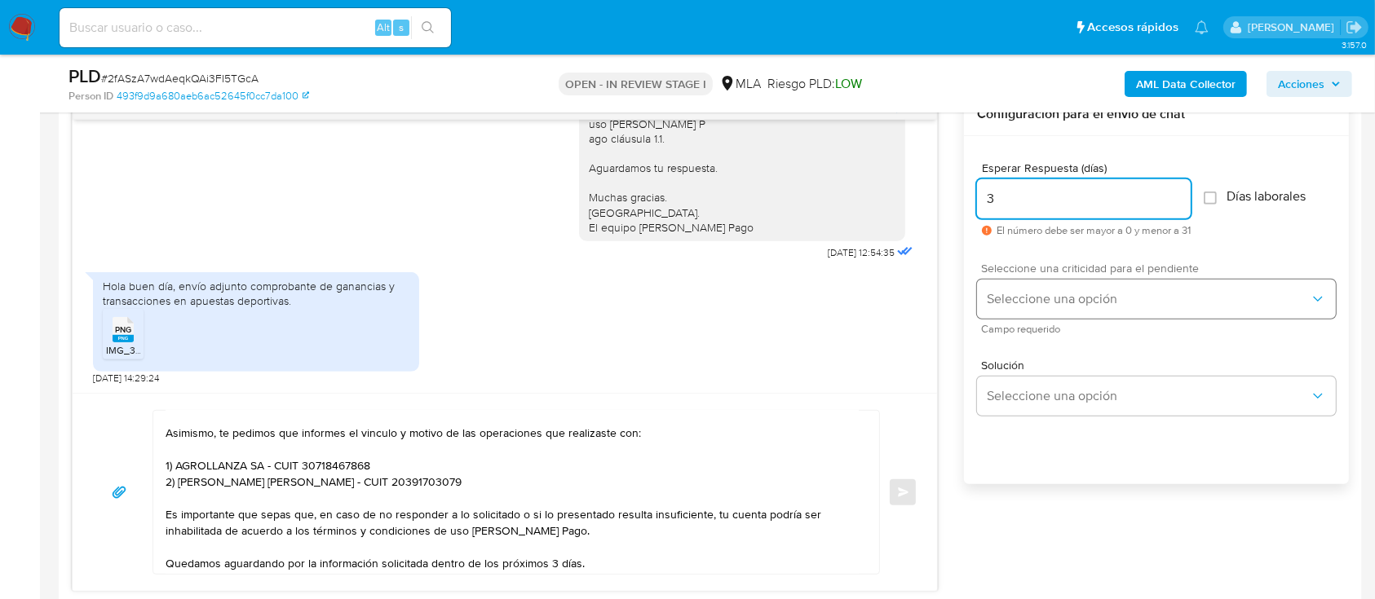
type input "3"
click at [1010, 295] on span "Seleccione una opción" at bounding box center [1148, 299] width 323 height 16
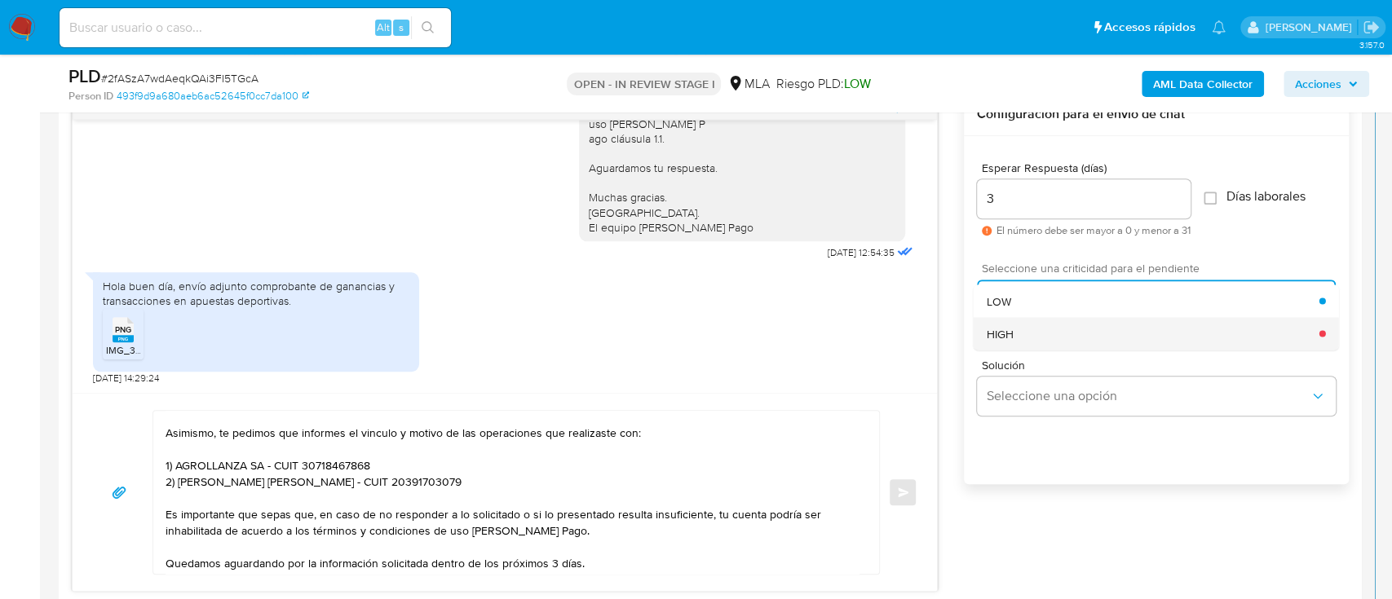
click at [1020, 343] on div "HIGH" at bounding box center [1153, 333] width 333 height 33
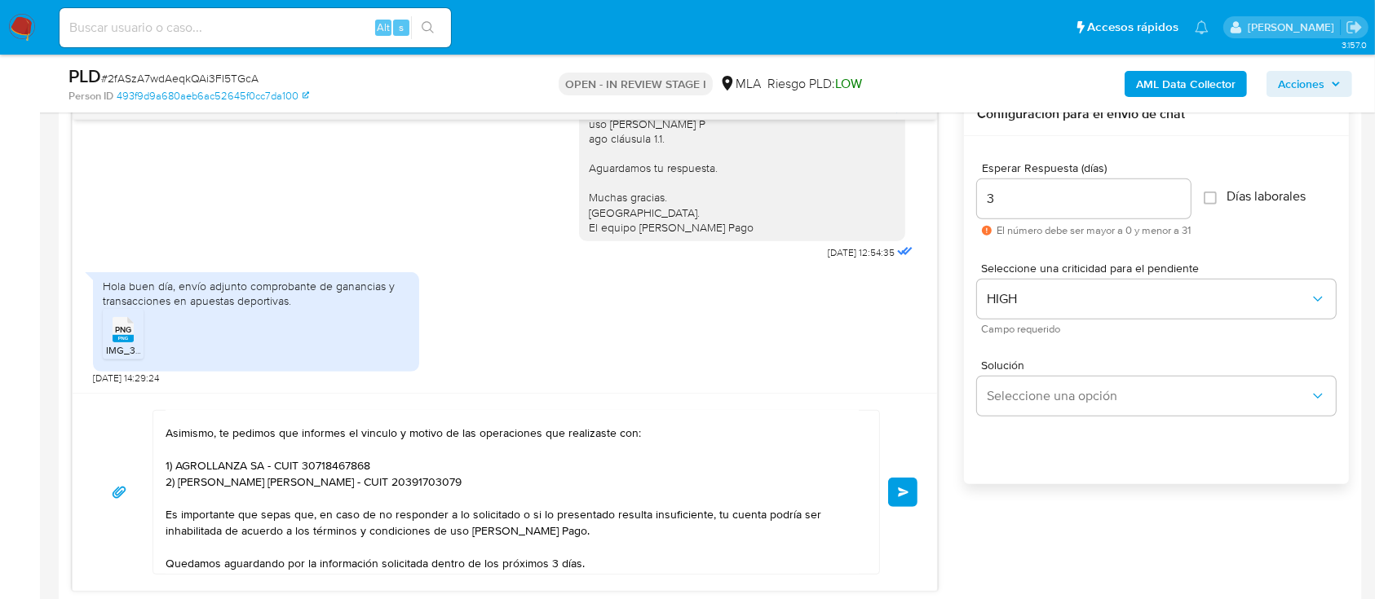
click at [897, 480] on button "Enviar" at bounding box center [902, 492] width 29 height 29
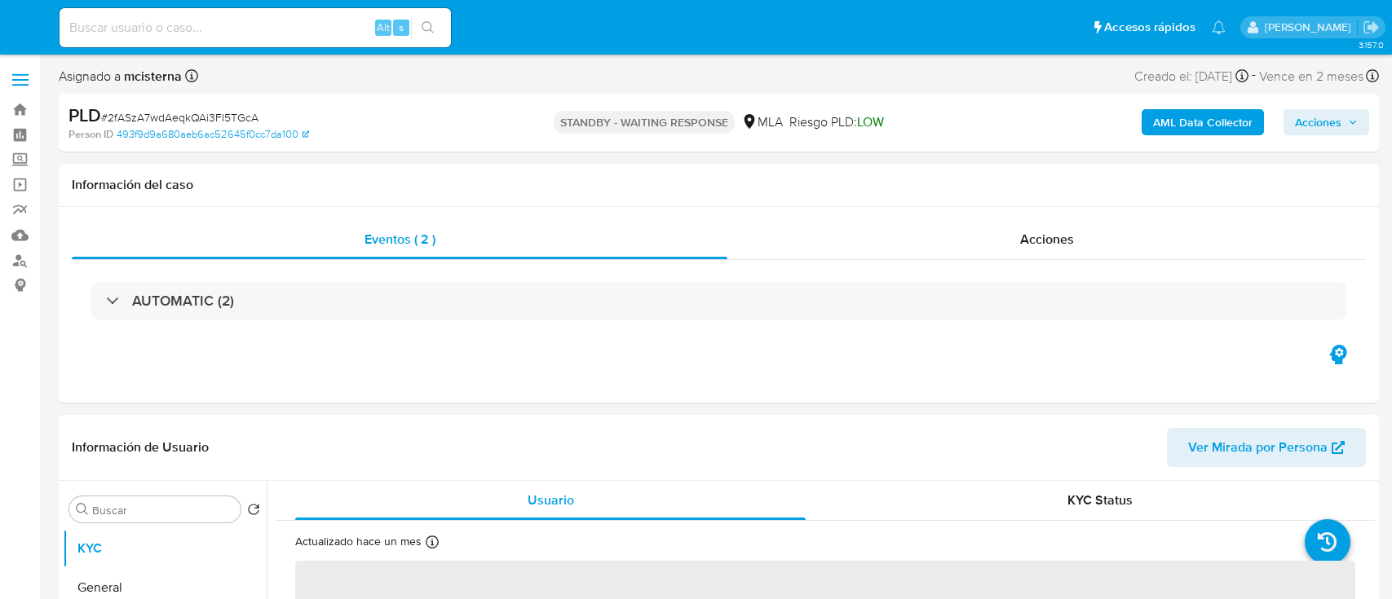
select select "10"
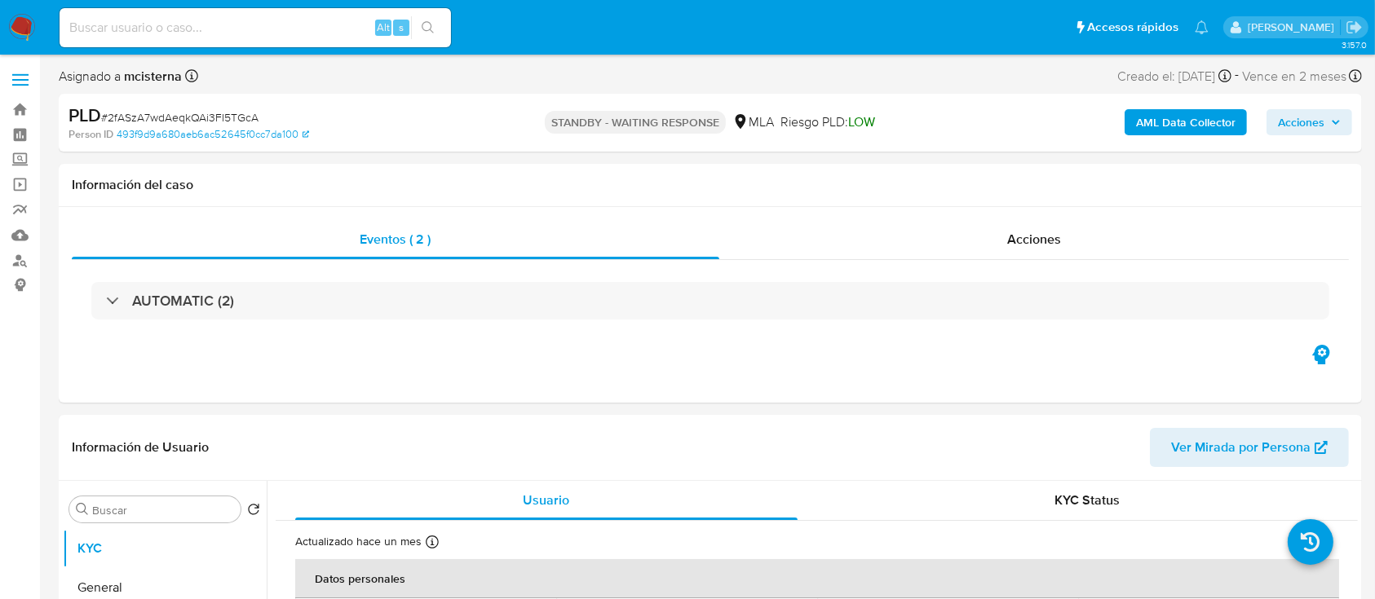
click at [346, 29] on input at bounding box center [255, 27] width 391 height 21
paste input "660027625"
type input "660027625"
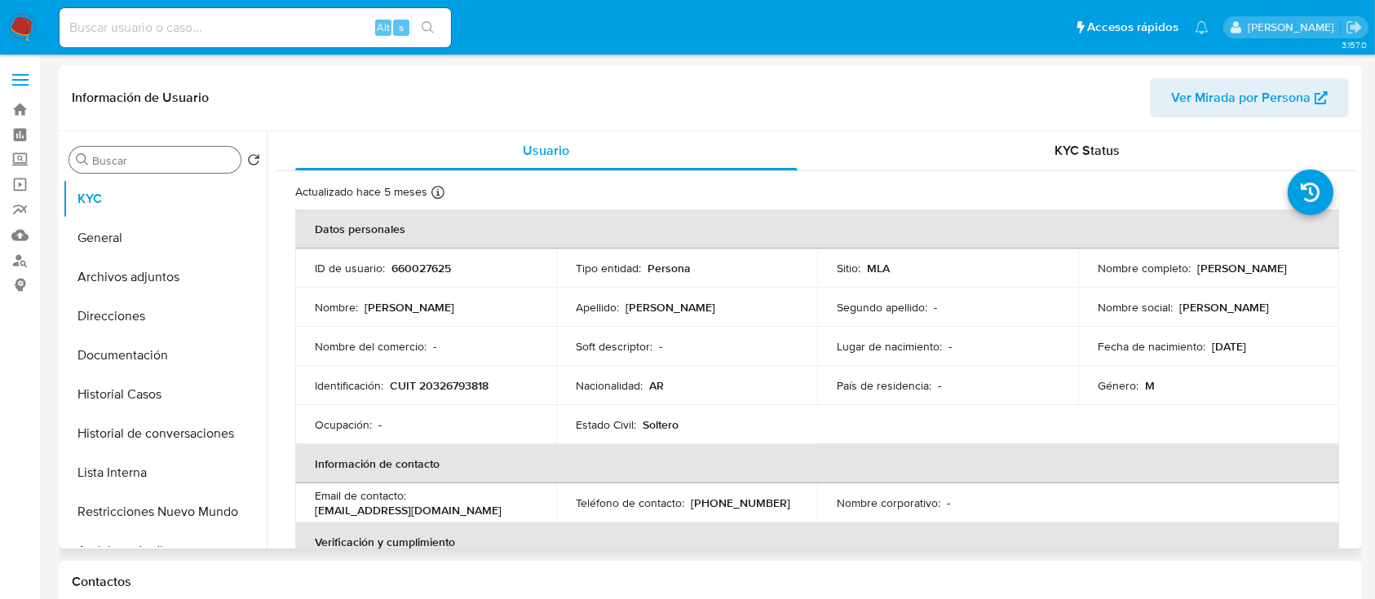
select select "10"
click at [446, 391] on p "CUIT 20326793818" at bounding box center [439, 385] width 99 height 15
copy p "20326793818"
click at [143, 385] on button "Historial Casos" at bounding box center [158, 394] width 191 height 39
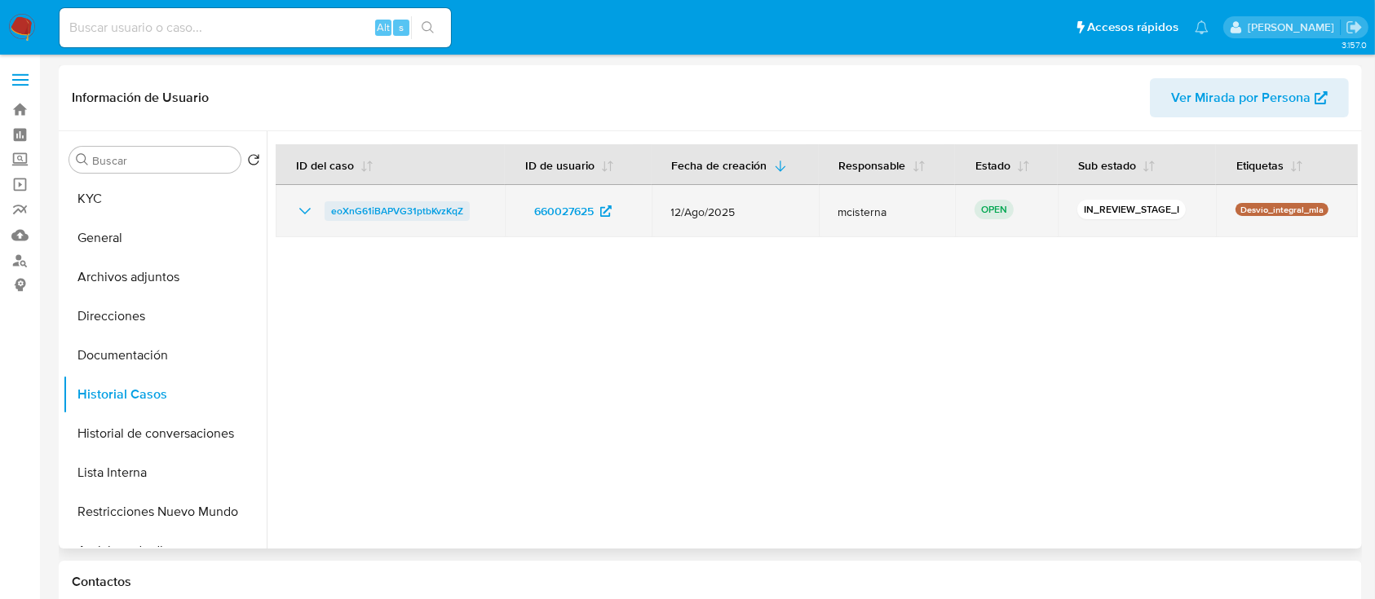
click at [427, 203] on span "eoXnG61iBAPVG31ptbKvzKqZ" at bounding box center [397, 211] width 132 height 20
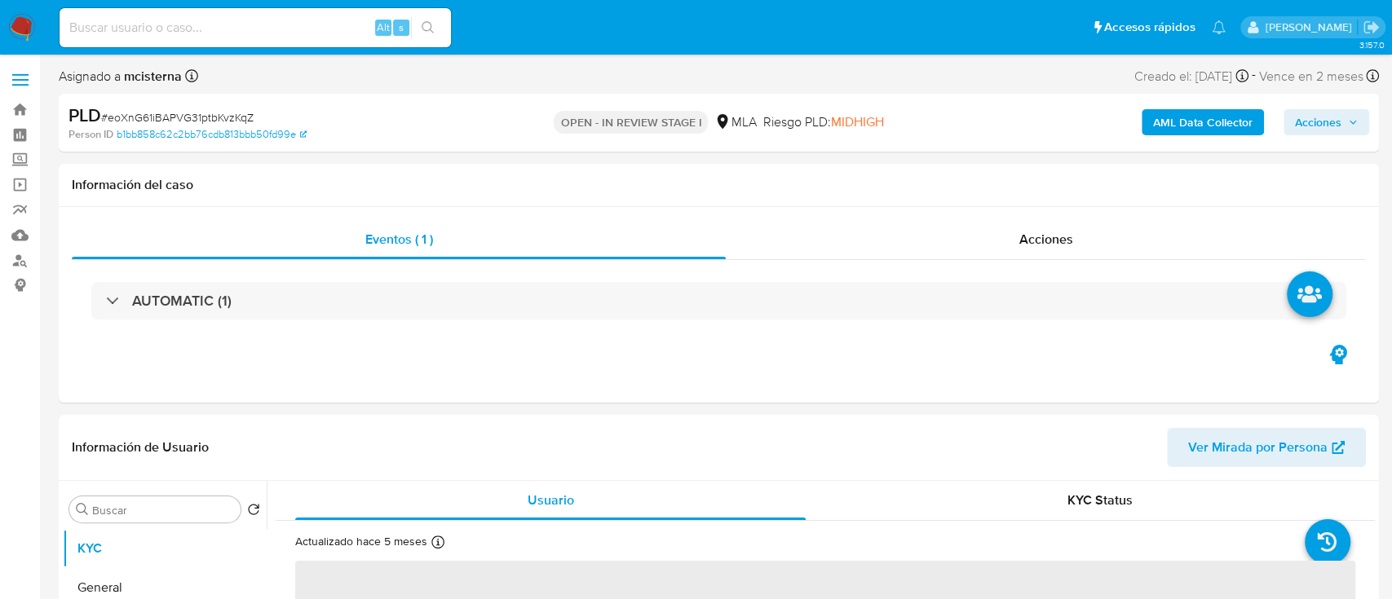
select select "10"
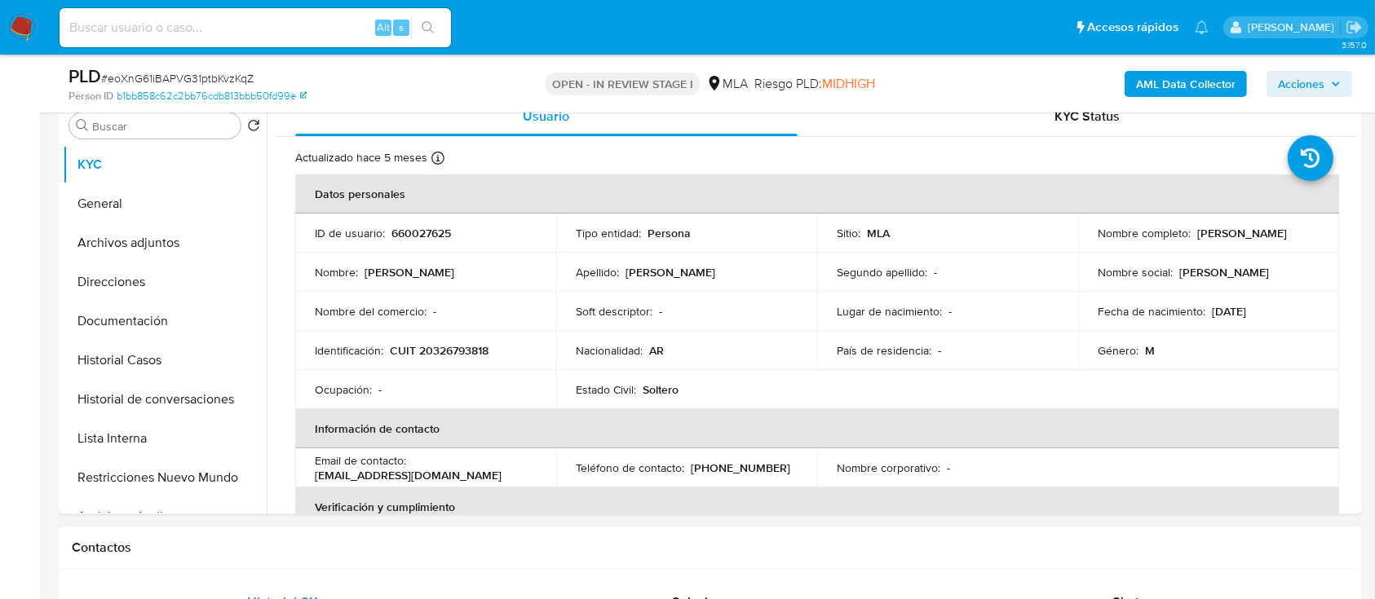
scroll to position [761, 0]
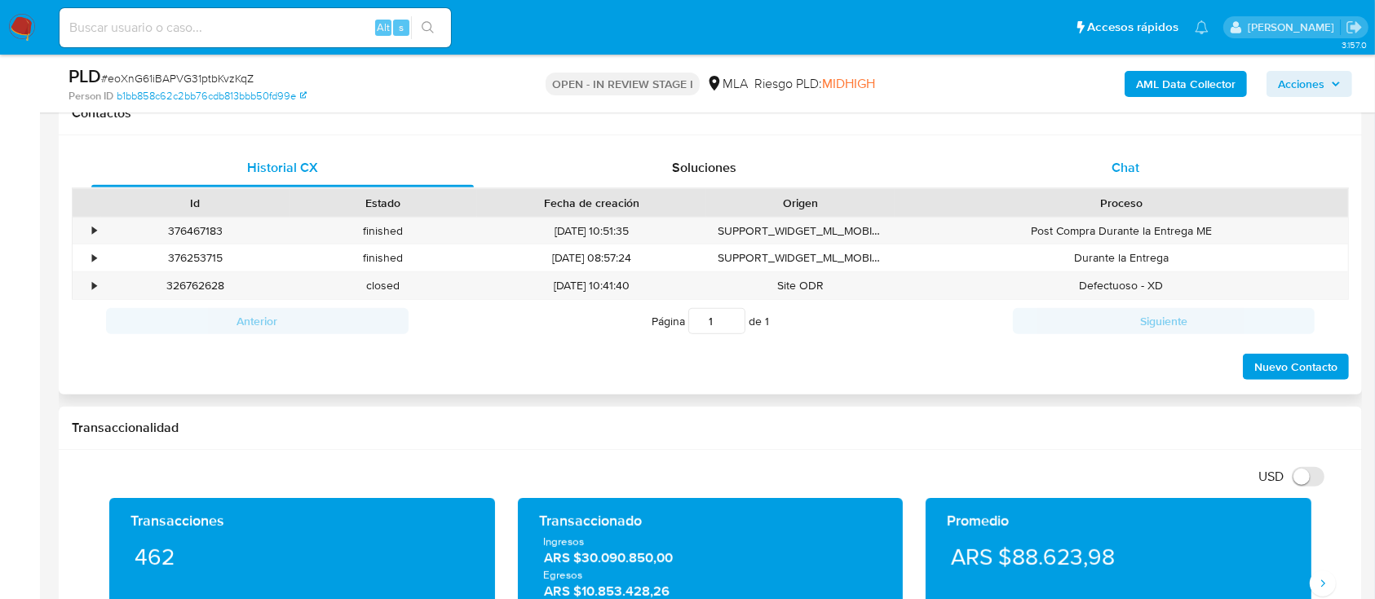
click at [1112, 167] on span "Chat" at bounding box center [1126, 167] width 28 height 19
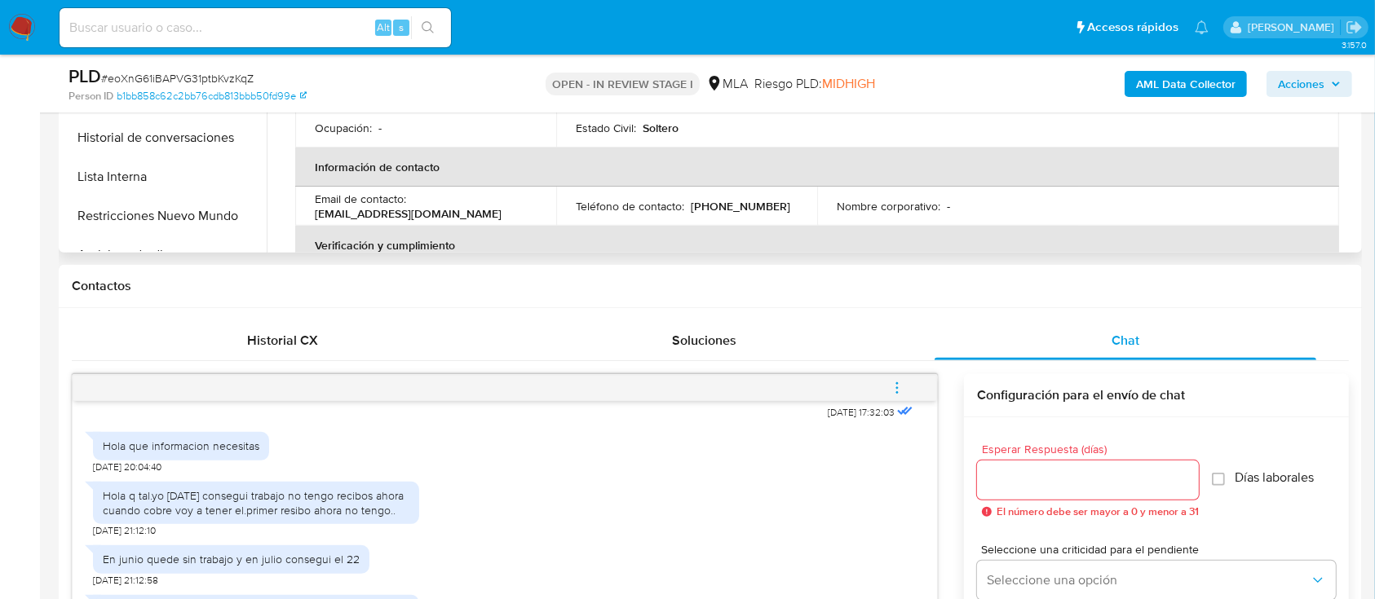
scroll to position [435, 0]
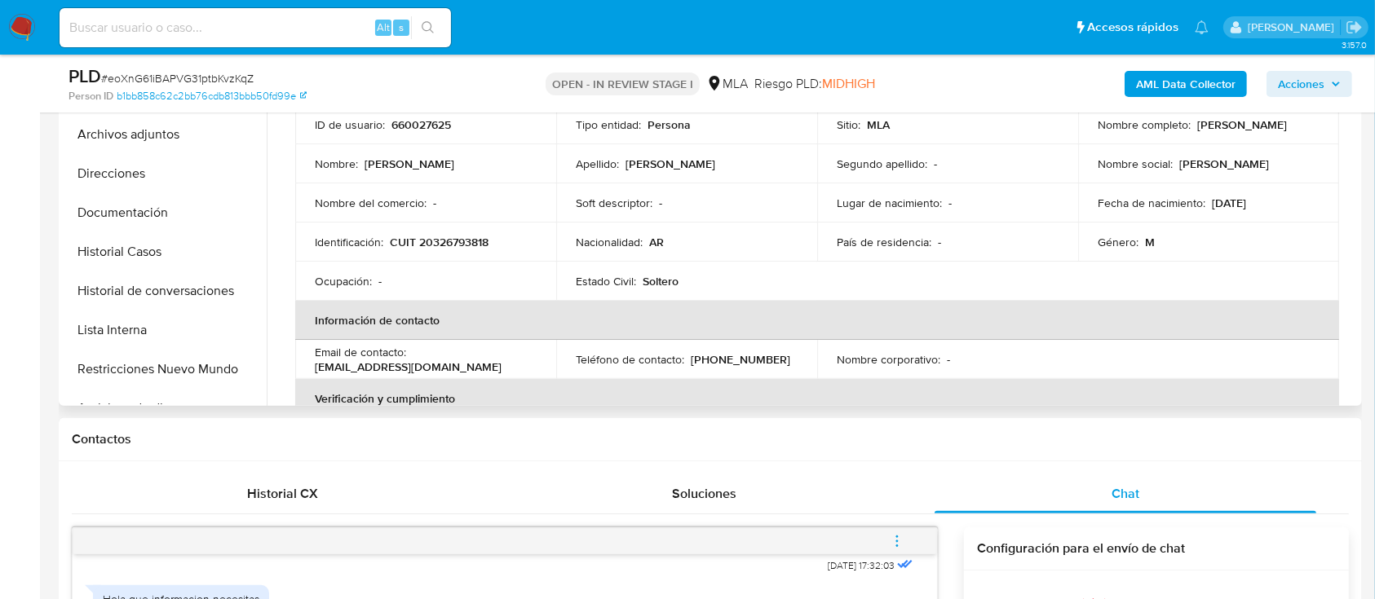
drag, startPoint x: 1094, startPoint y: 135, endPoint x: 1216, endPoint y: 135, distance: 121.5
click at [1216, 132] on div "Nombre completo : Carlos Andres Perdomo" at bounding box center [1209, 124] width 222 height 15
copy p "[PERSON_NAME]"
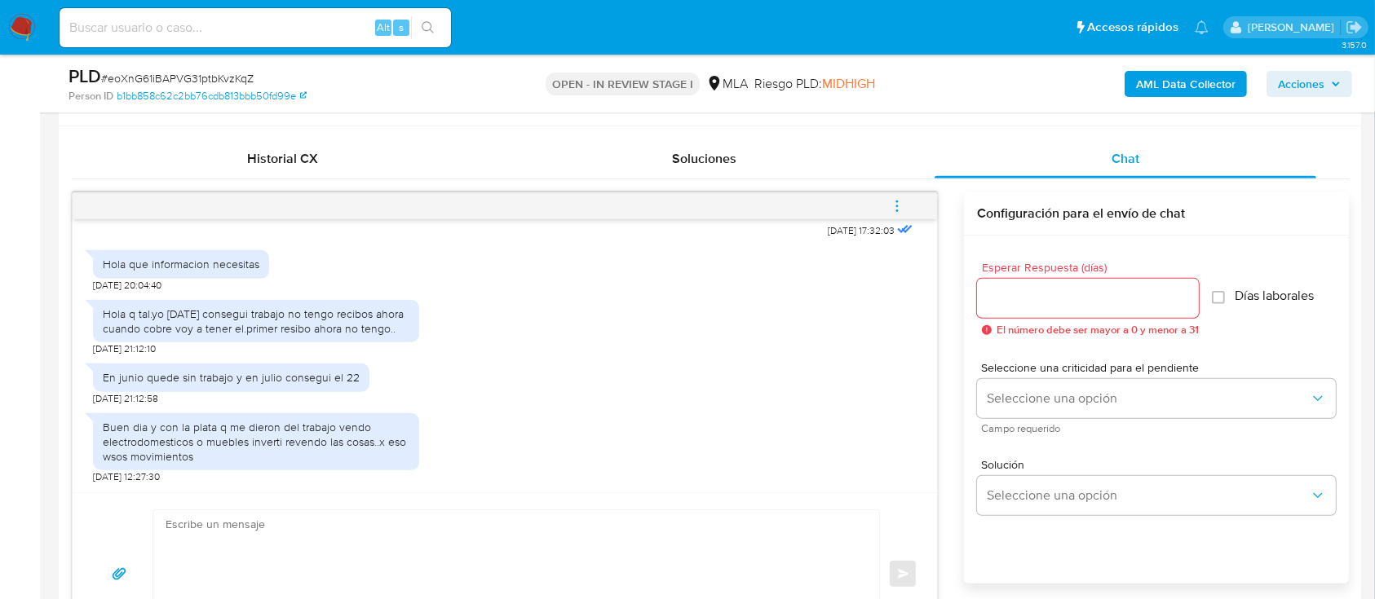
scroll to position [979, 0]
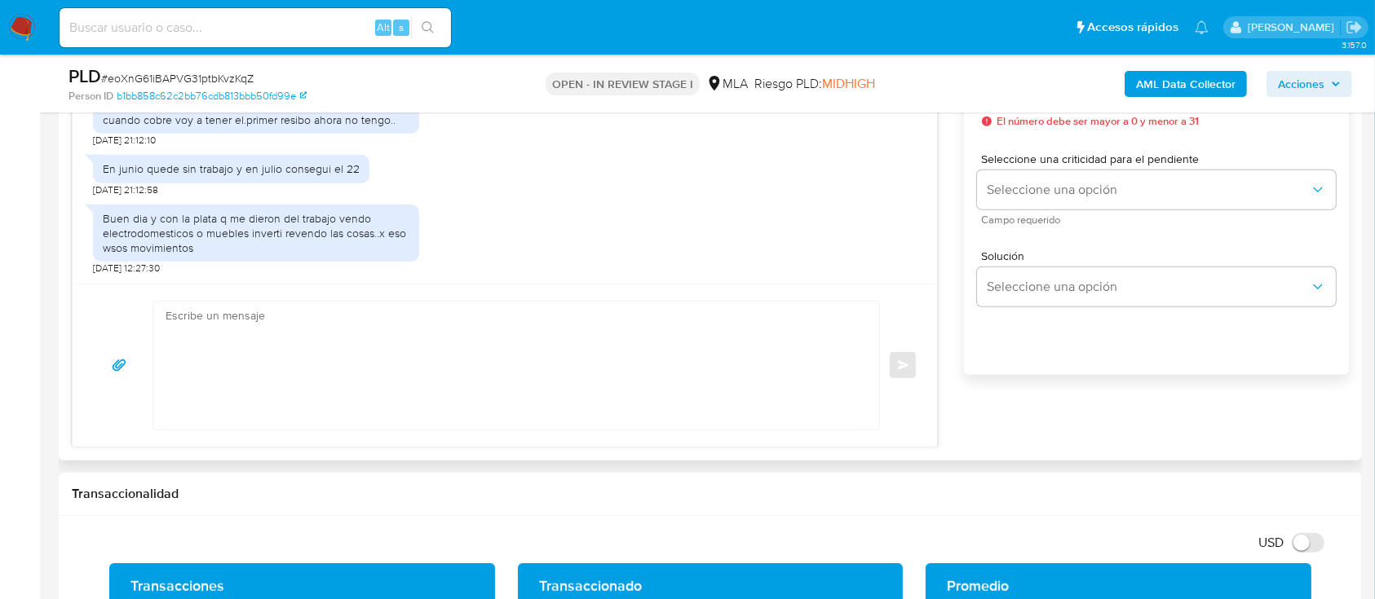
click at [442, 396] on textarea at bounding box center [512, 366] width 693 height 128
paste textarea "[PERSON_NAME]"
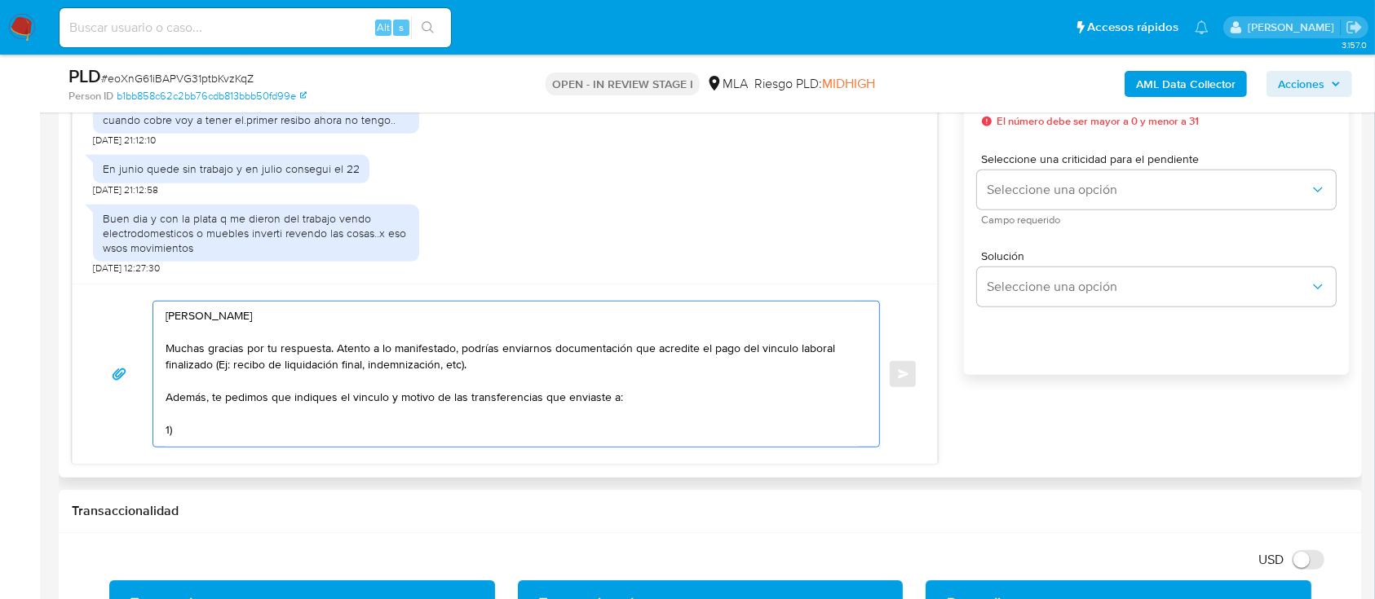
paste textarea "MELLONE CARMEN ANDREA"
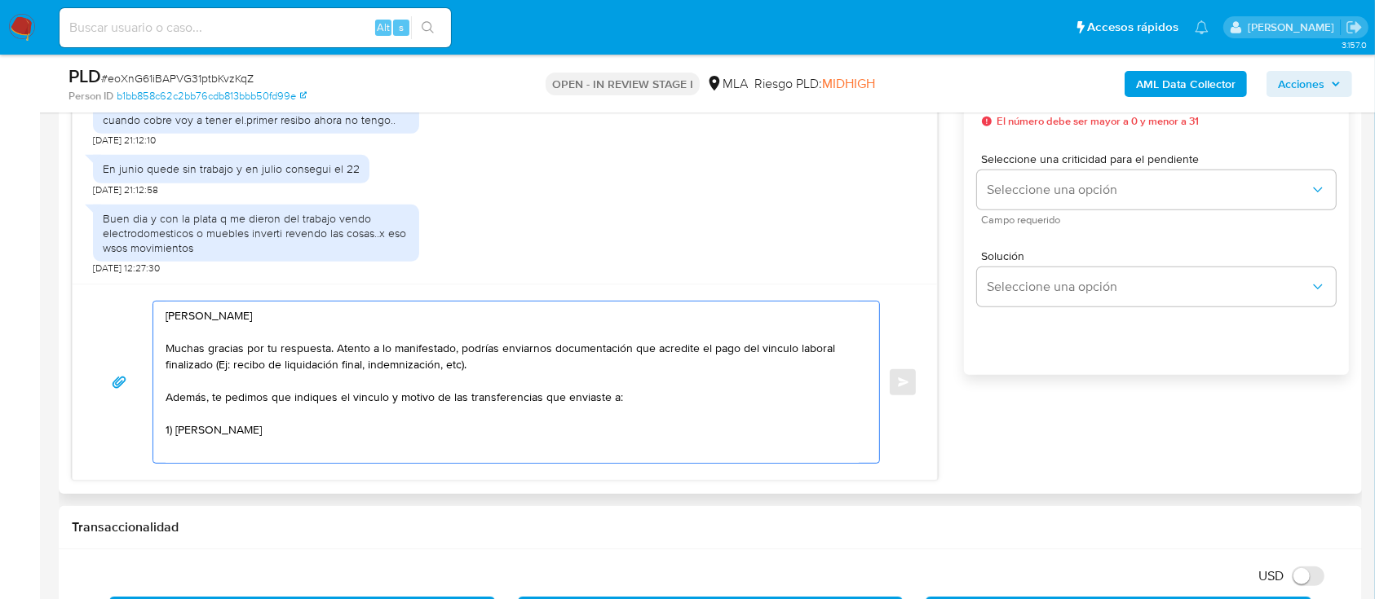
click at [361, 431] on textarea "Hola Carlos Andres Perdomo Muchas gracias por tu respuesta. Atento a lo manifes…" at bounding box center [512, 382] width 693 height 161
paste textarea "27178831467"
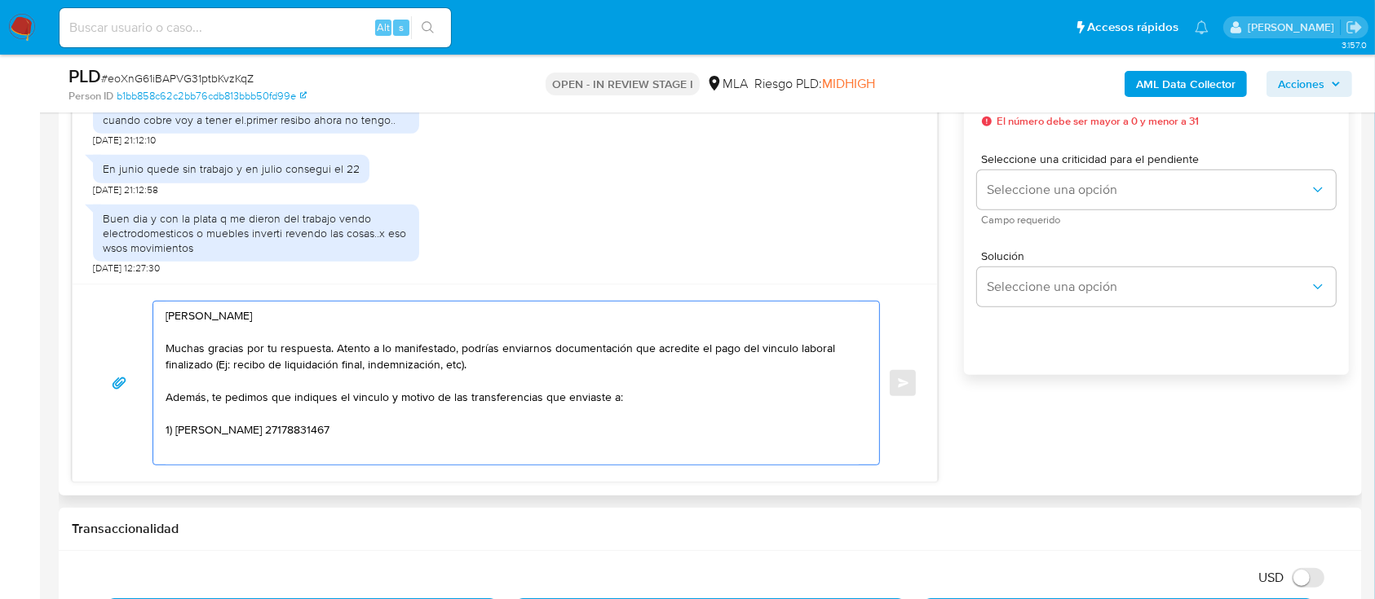
scroll to position [9, 0]
paste textarea "COLALILO RODRIGO ALDO"
click at [481, 438] on textarea "Hola Carlos Andres Perdomo Muchas gracias por tu respuesta. Atento a lo manifes…" at bounding box center [512, 383] width 693 height 163
paste textarea "20341536600"
click at [595, 453] on textarea "Hola Carlos Andres Perdomo Muchas gracias por tu respuesta. Atento a lo manifes…" at bounding box center [512, 383] width 693 height 163
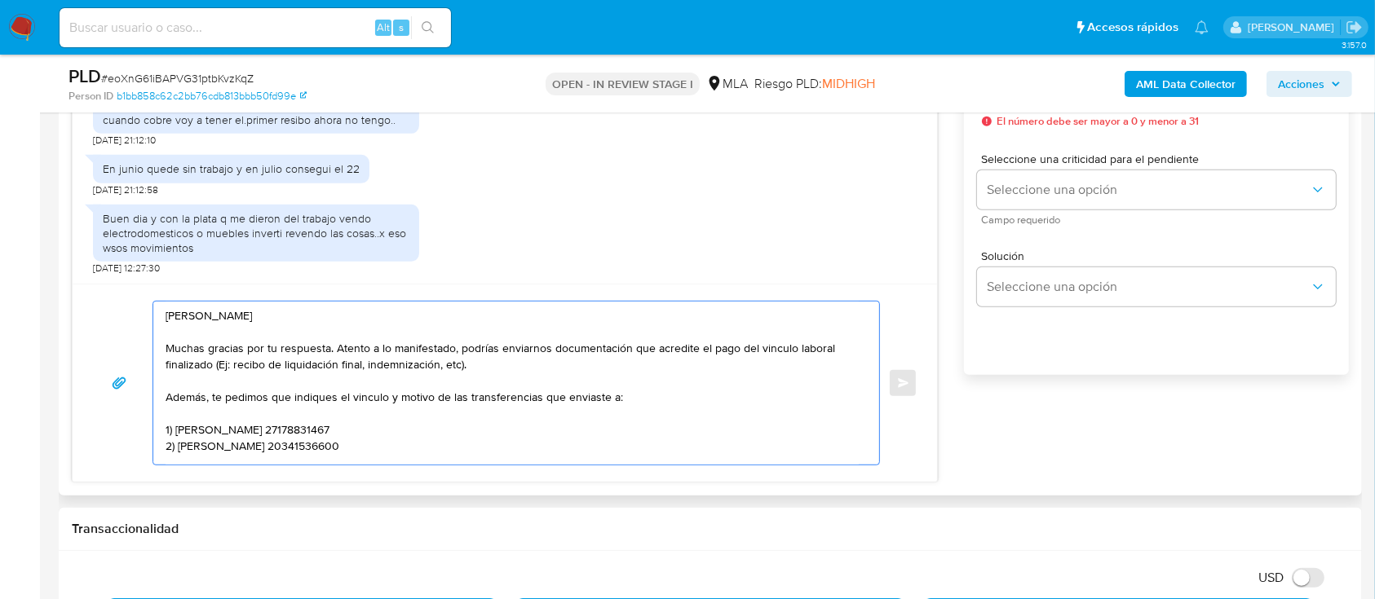
paste textarea "Quedamos aguardando por la información solicitada dentro de los próximos 5 días…"
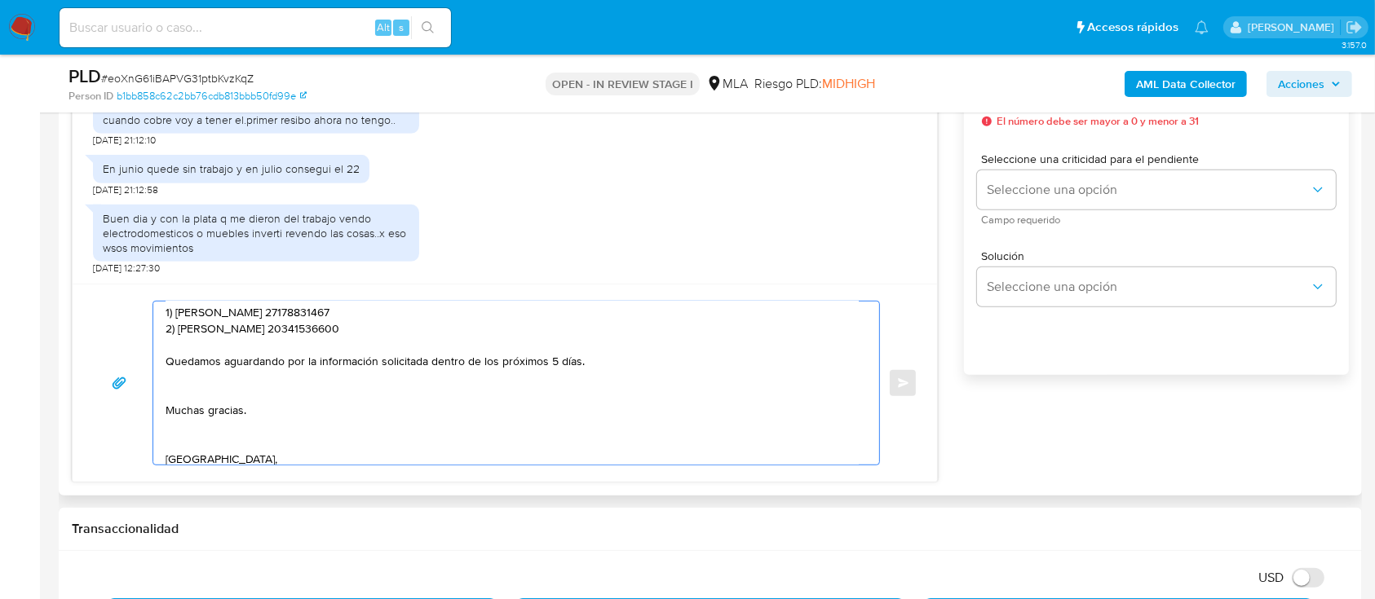
scroll to position [84, 0]
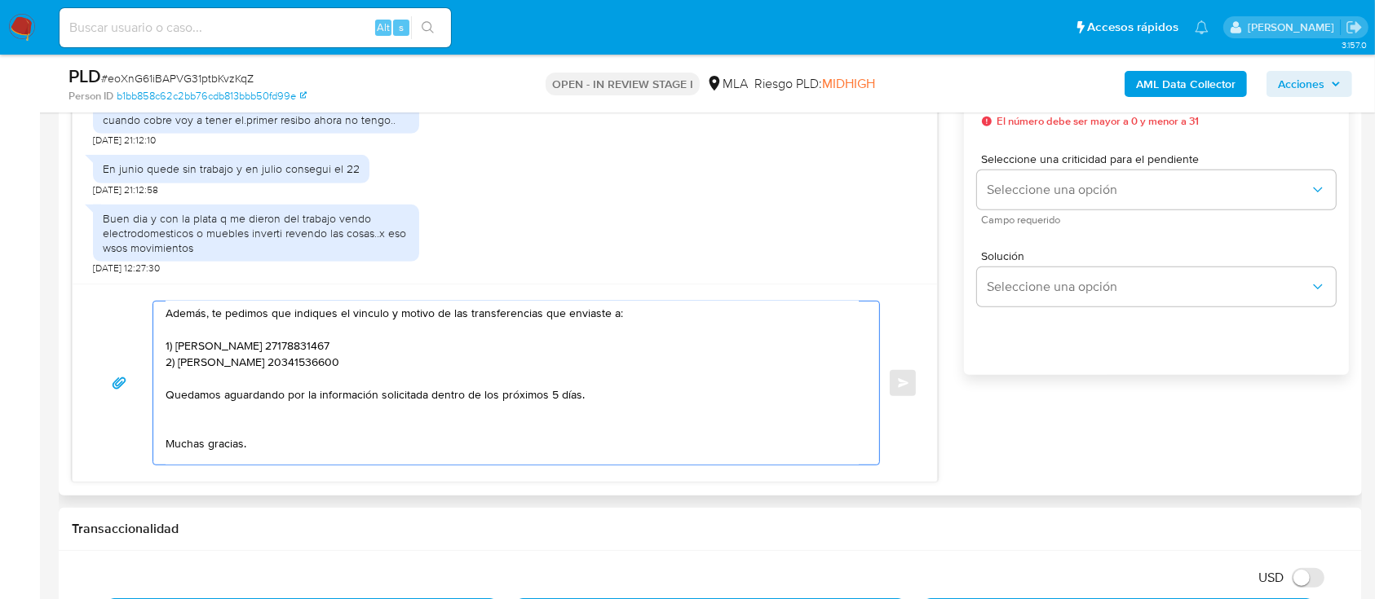
click at [265, 427] on textarea "Hola Carlos Andres Perdomo Muchas gracias por tu respuesta. Atento a lo manifes…" at bounding box center [512, 383] width 693 height 163
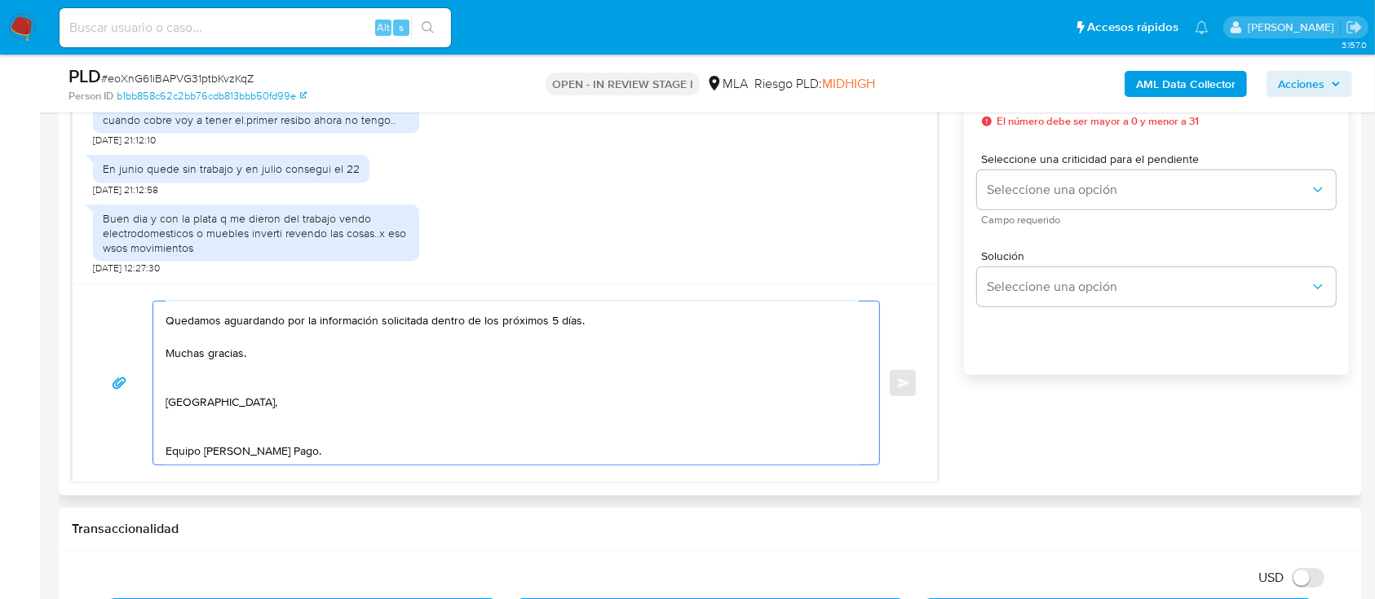
click at [204, 339] on textarea "Hola Carlos Andres Perdomo Muchas gracias por tu respuesta. Atento a lo manifes…" at bounding box center [512, 383] width 693 height 163
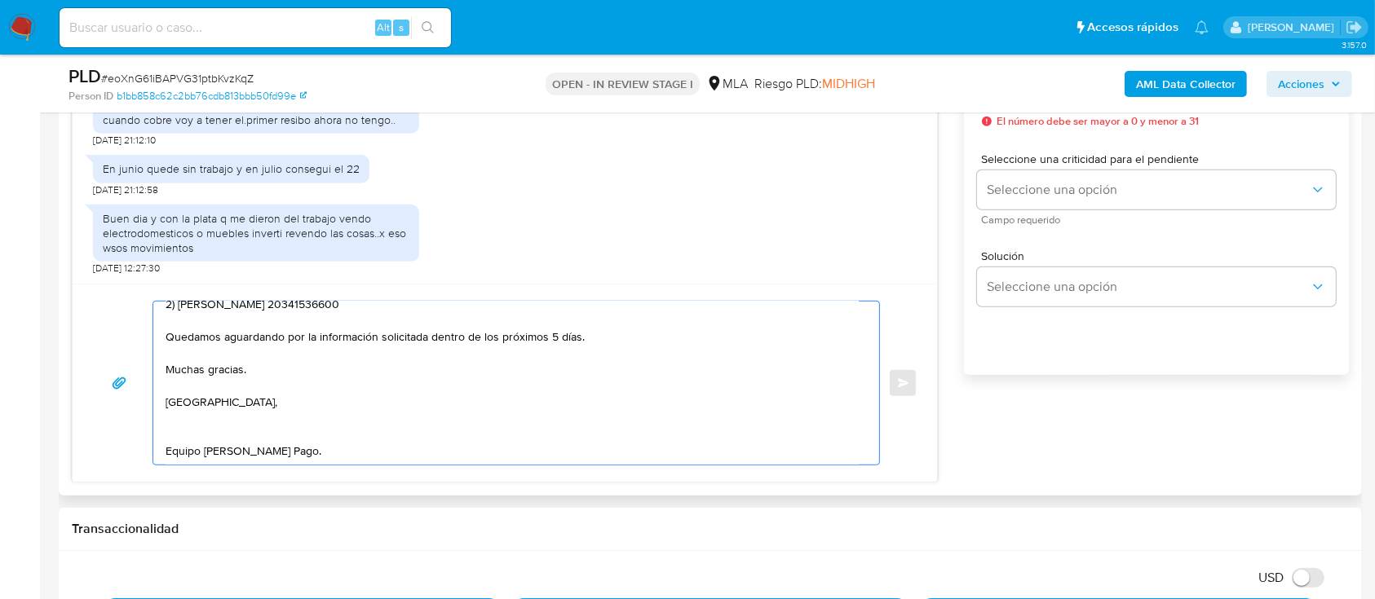
click at [210, 392] on textarea "Hola Carlos Andres Perdomo Muchas gracias por tu respuesta. Atento a lo manifes…" at bounding box center [512, 383] width 693 height 163
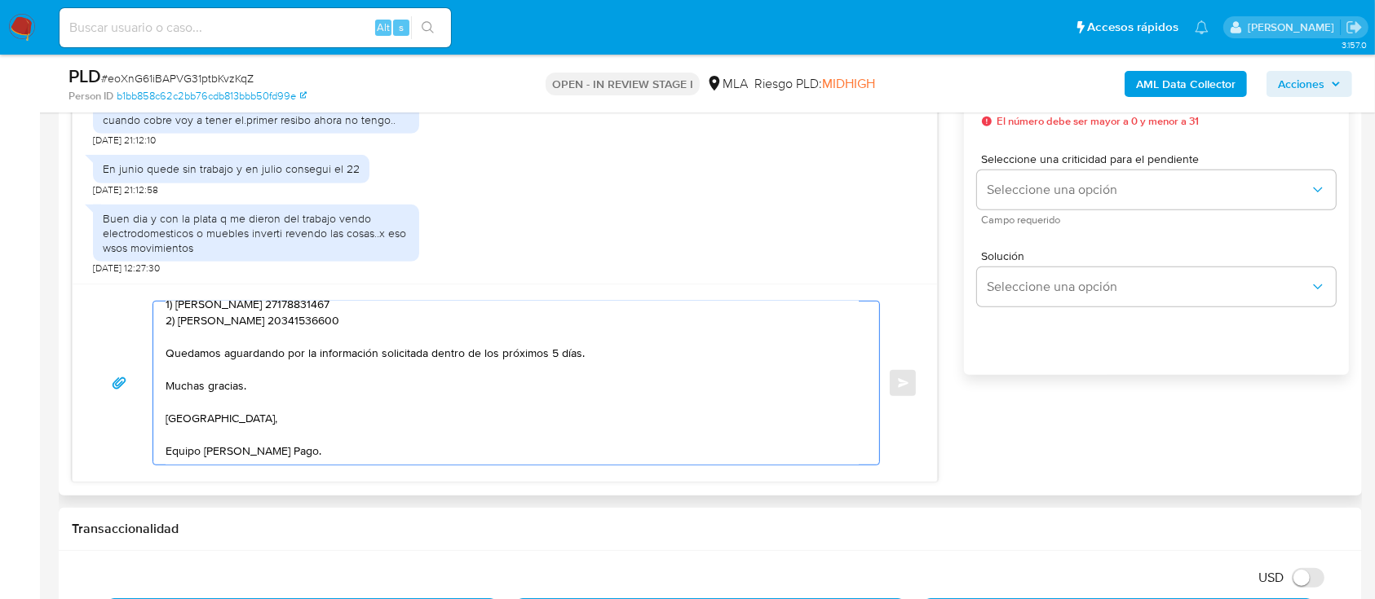
click at [326, 413] on textarea "Hola Carlos Andres Perdomo Muchas gracias por tu respuesta. Atento a lo manifes…" at bounding box center [512, 383] width 693 height 163
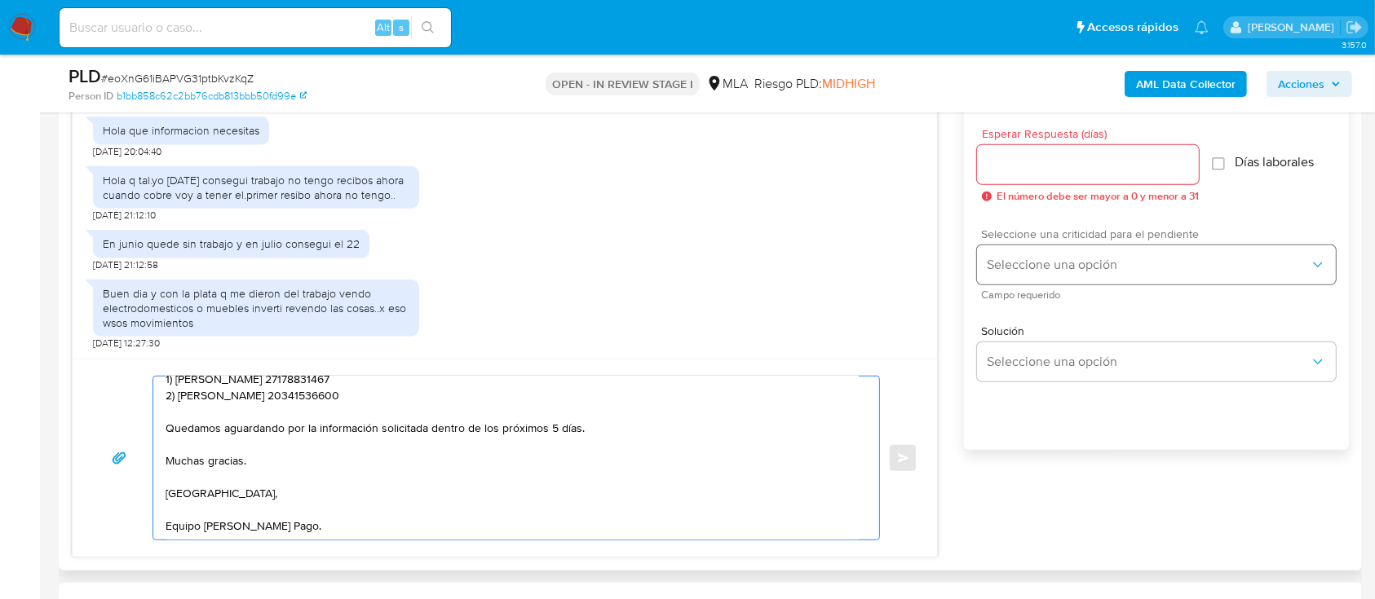
scroll to position [869, 0]
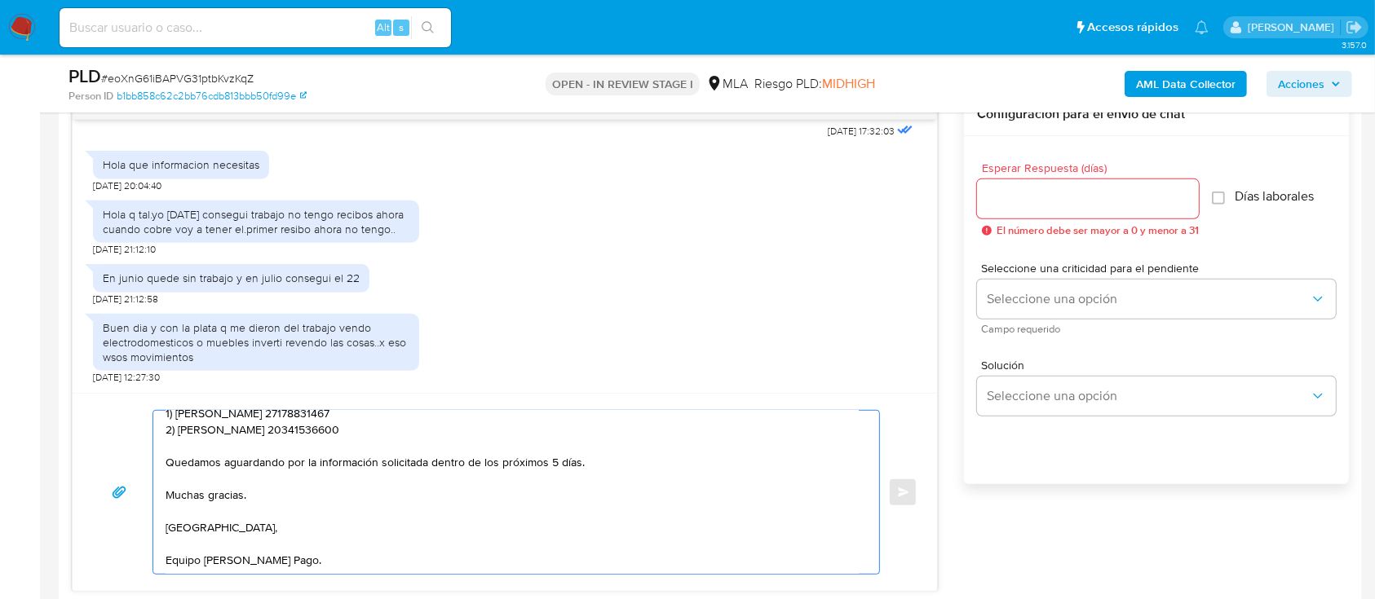
type textarea "Hola Carlos Andres Perdomo Muchas gracias por tu respuesta. Atento a lo manifes…"
click at [1046, 204] on input "Esperar Respuesta (días)" at bounding box center [1088, 198] width 222 height 21
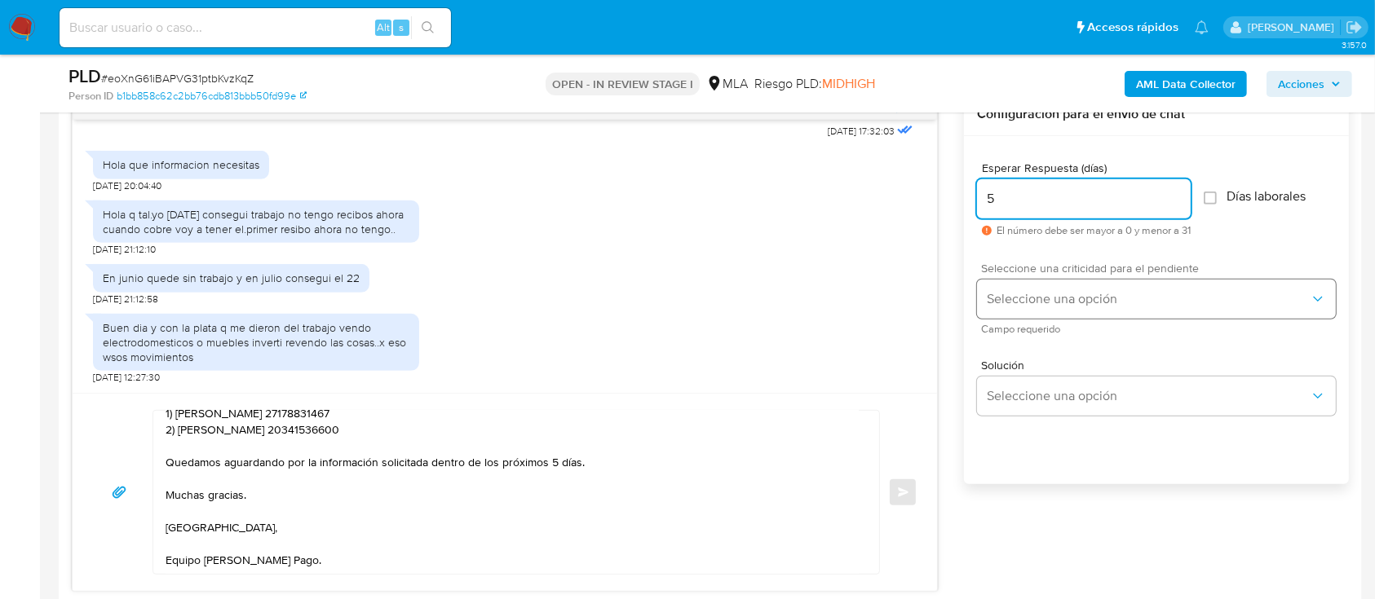
type input "5"
click at [1037, 284] on button "Seleccione una opción" at bounding box center [1156, 299] width 359 height 39
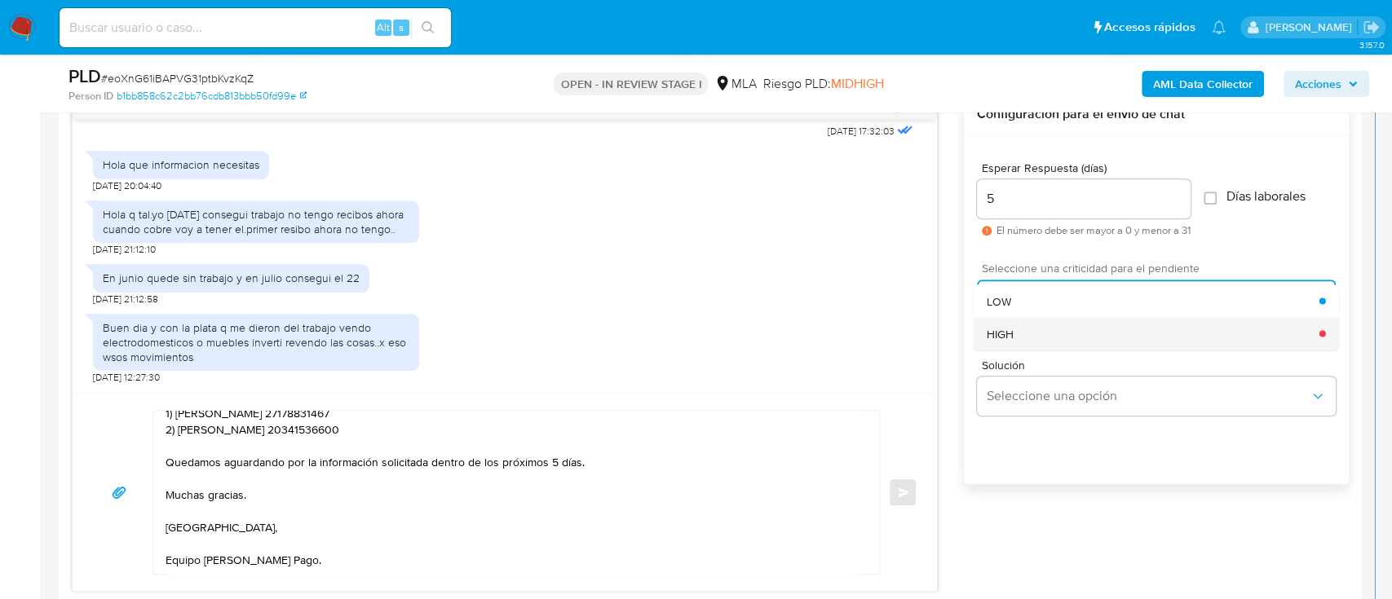
click at [1028, 325] on div "HIGH" at bounding box center [1153, 333] width 333 height 33
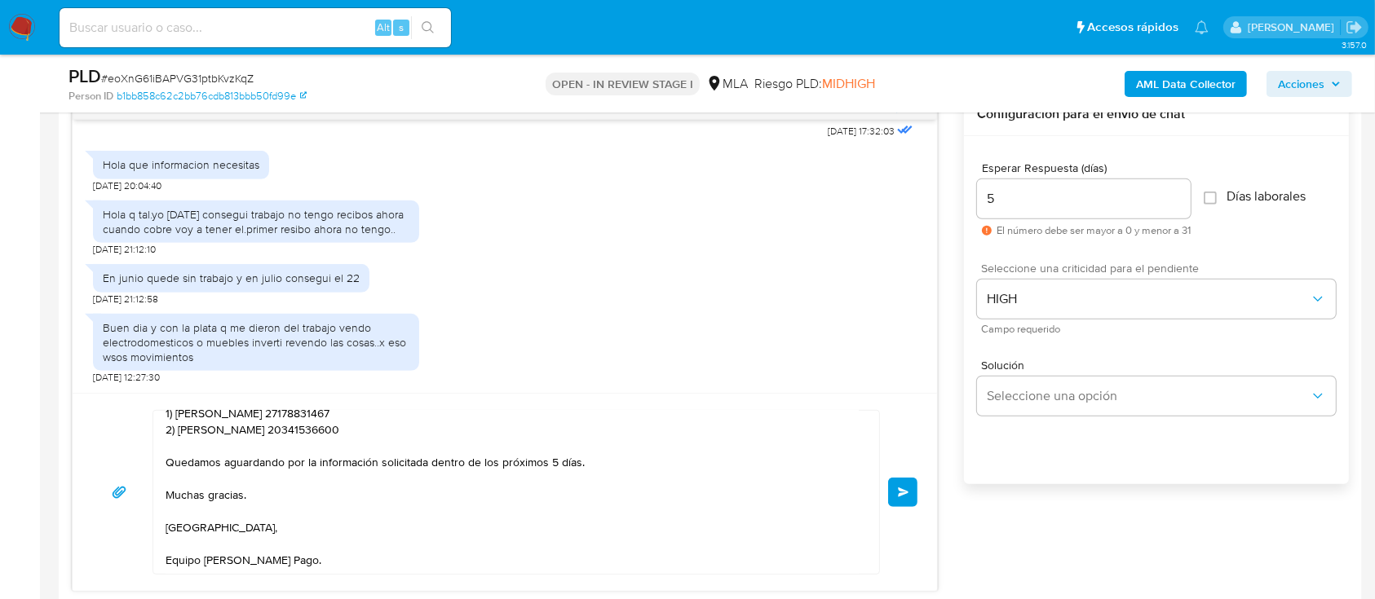
click at [912, 492] on button "Enviar" at bounding box center [902, 492] width 29 height 29
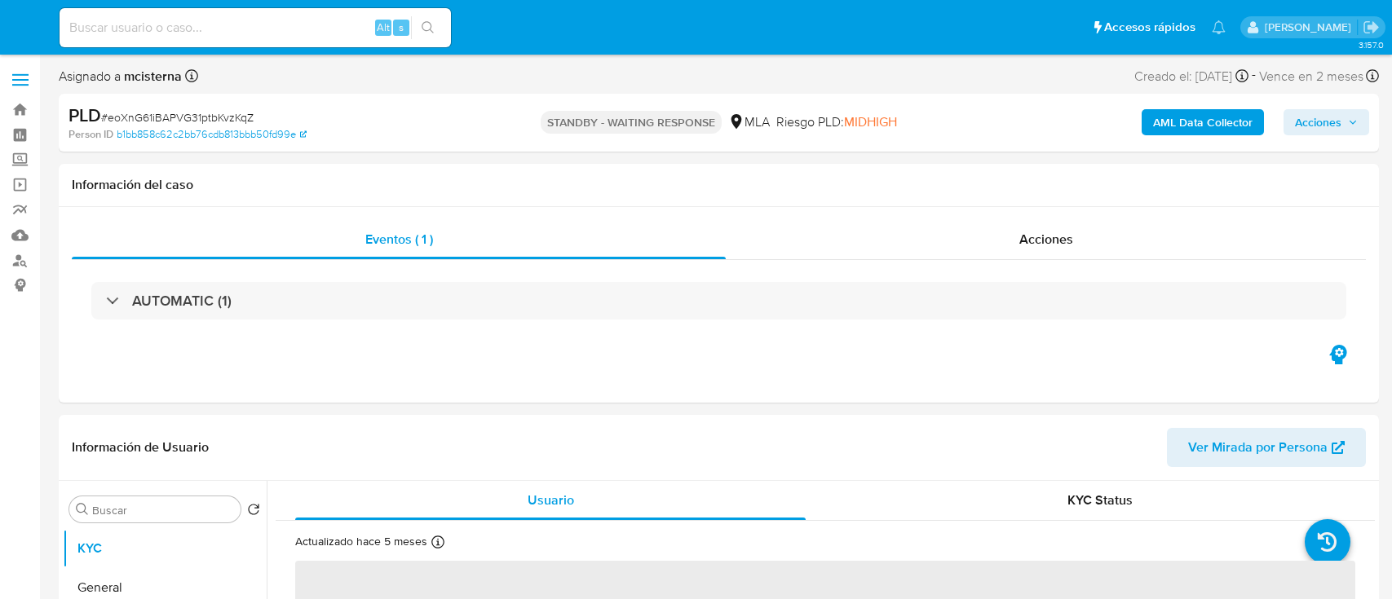
select select "10"
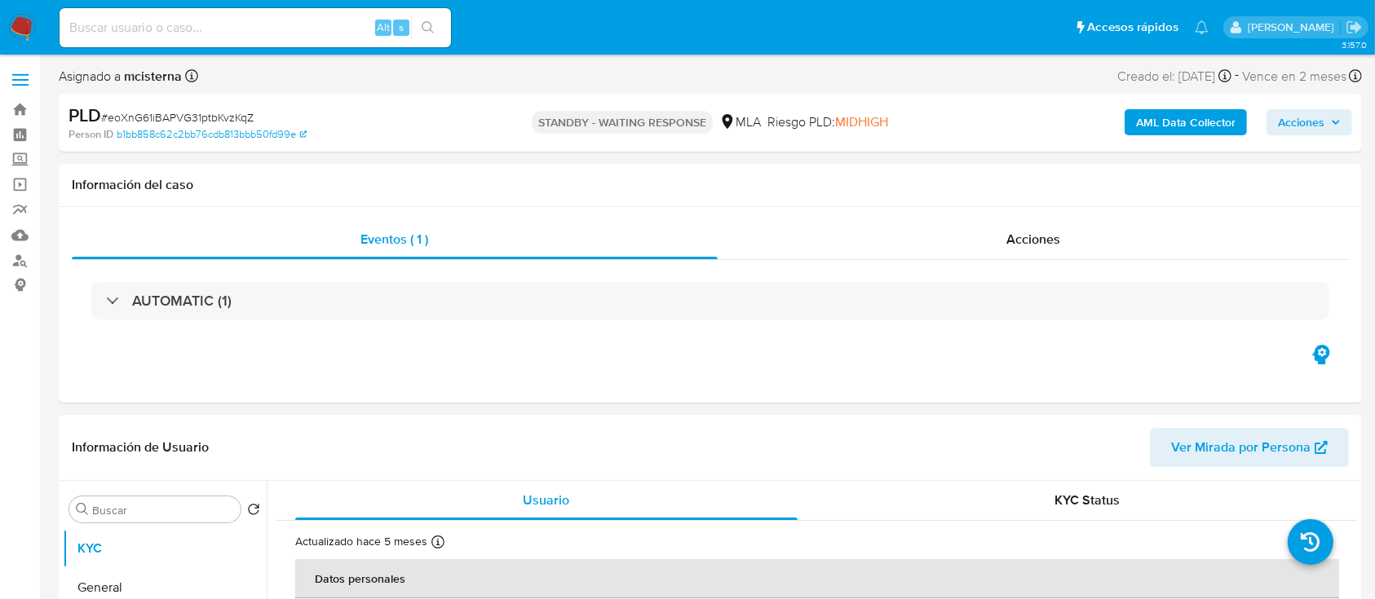
click at [320, 29] on input at bounding box center [255, 27] width 391 height 21
paste input "668810647"
type input "668810647"
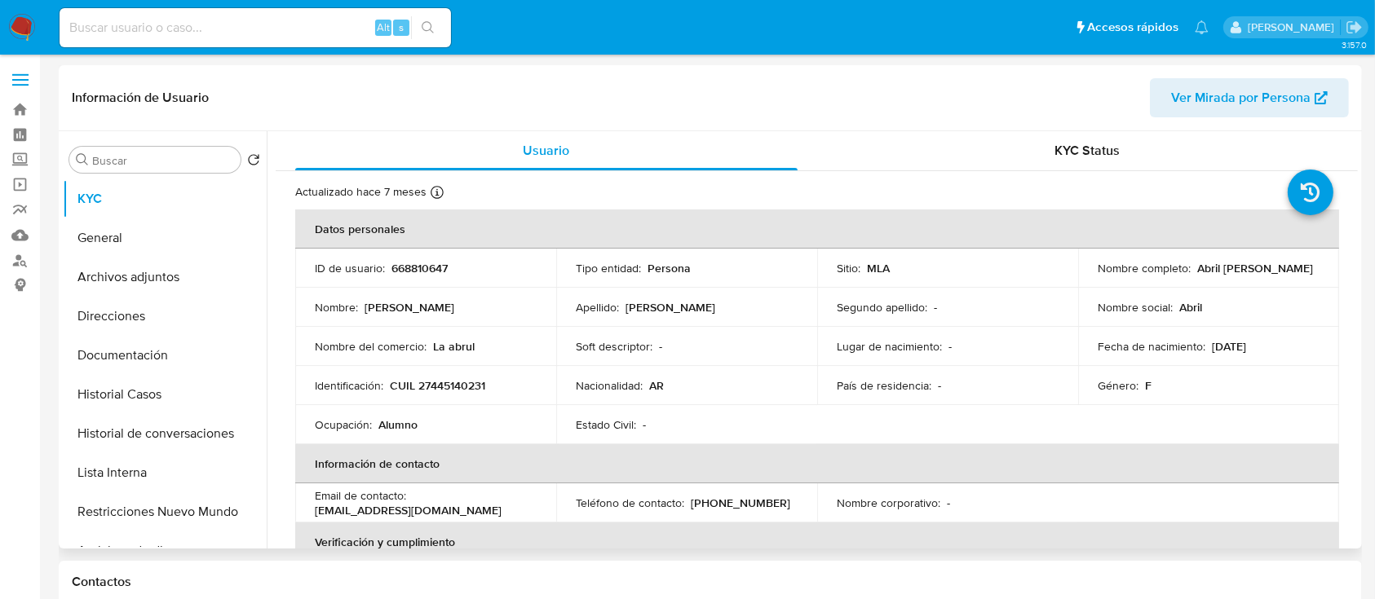
select select "10"
click at [437, 385] on p "CUIL 27445140231" at bounding box center [437, 385] width 95 height 15
copy p "27445140231"
click at [156, 402] on button "Historial Casos" at bounding box center [158, 394] width 191 height 39
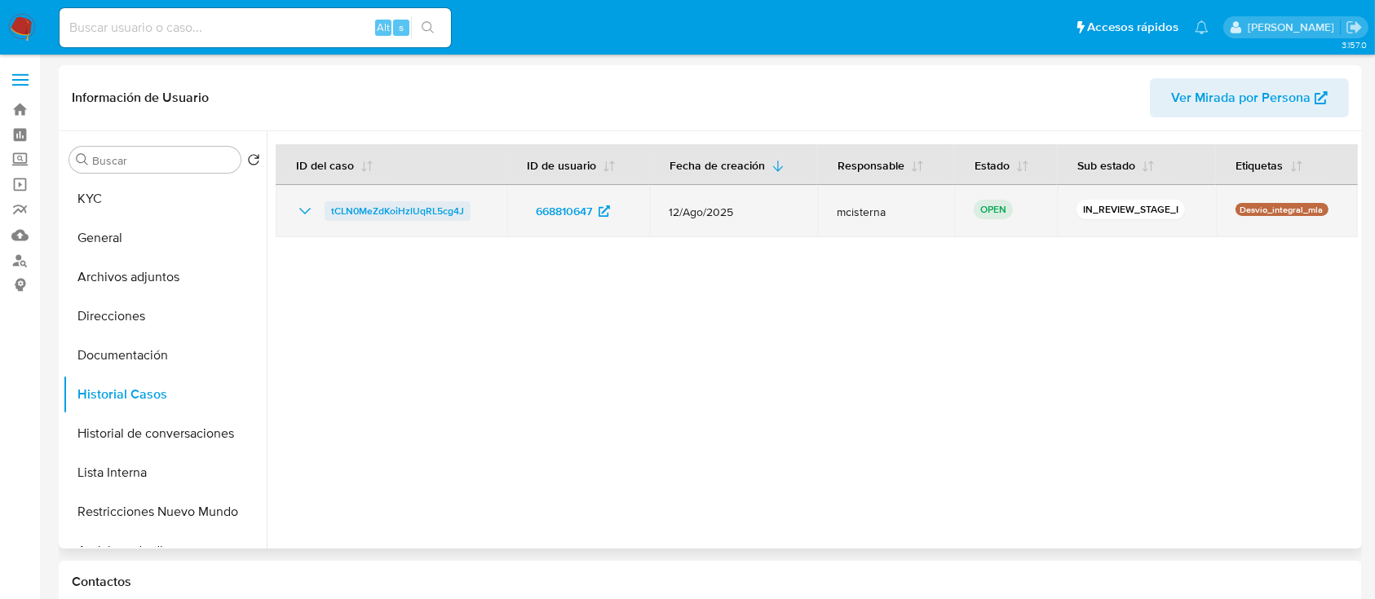
click at [421, 212] on span "tCLN0MeZdKoiHzlUqRL5cg4J" at bounding box center [397, 211] width 133 height 20
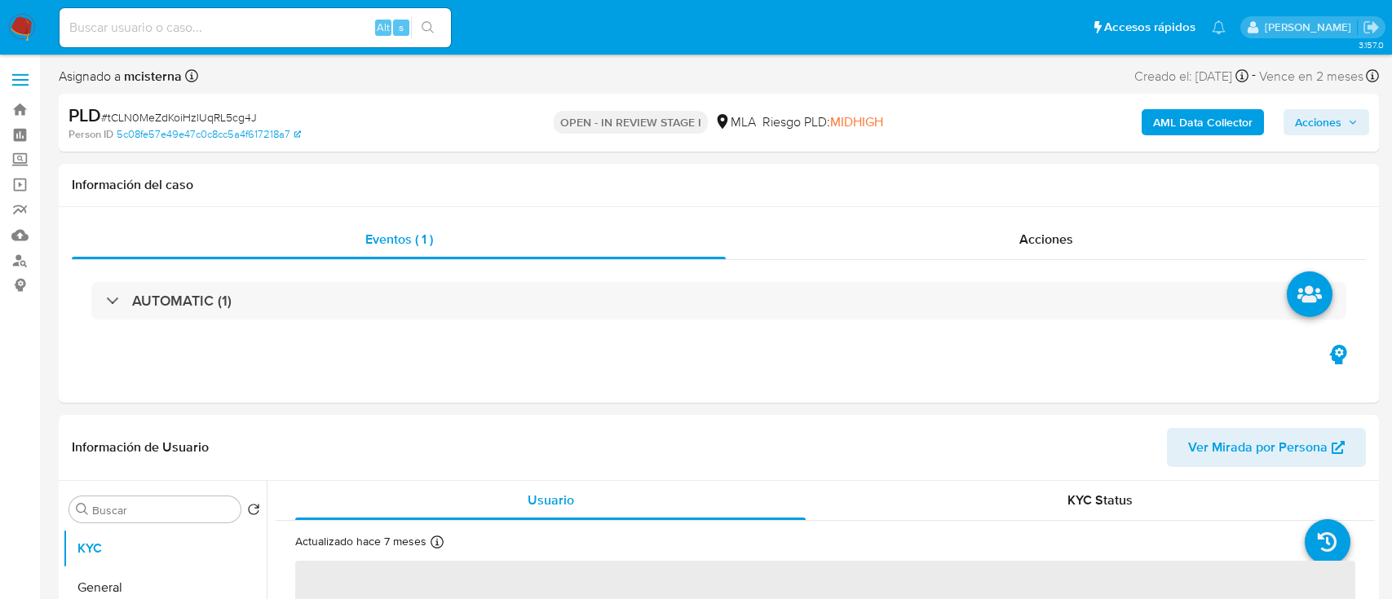
select select "10"
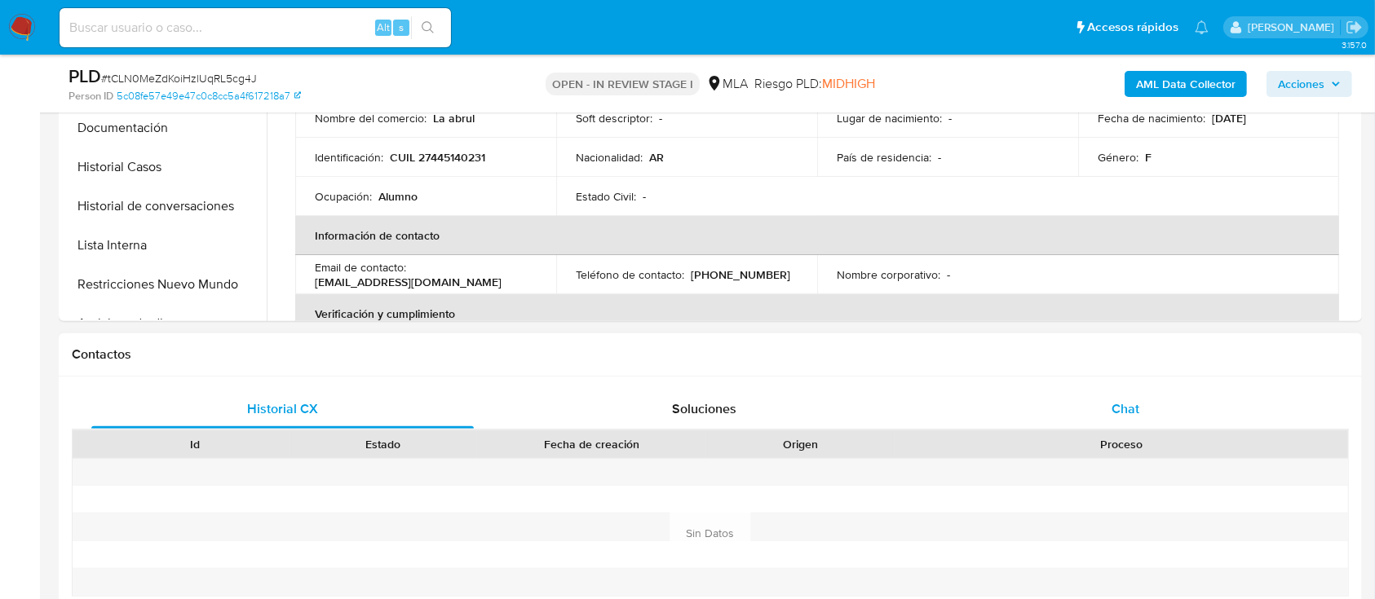
scroll to position [652, 0]
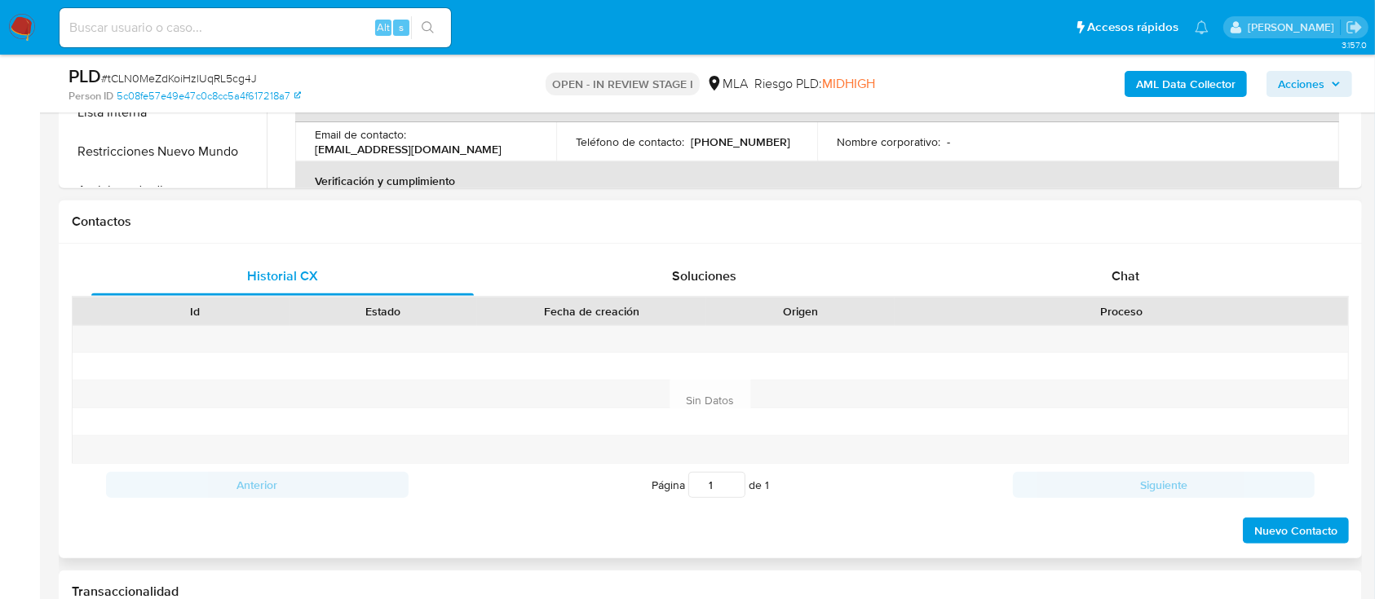
click at [1102, 320] on div "Proceso" at bounding box center [1121, 312] width 453 height 28
drag, startPoint x: 1089, startPoint y: 282, endPoint x: 992, endPoint y: 304, distance: 99.5
click at [1088, 282] on div "Chat" at bounding box center [1126, 276] width 382 height 39
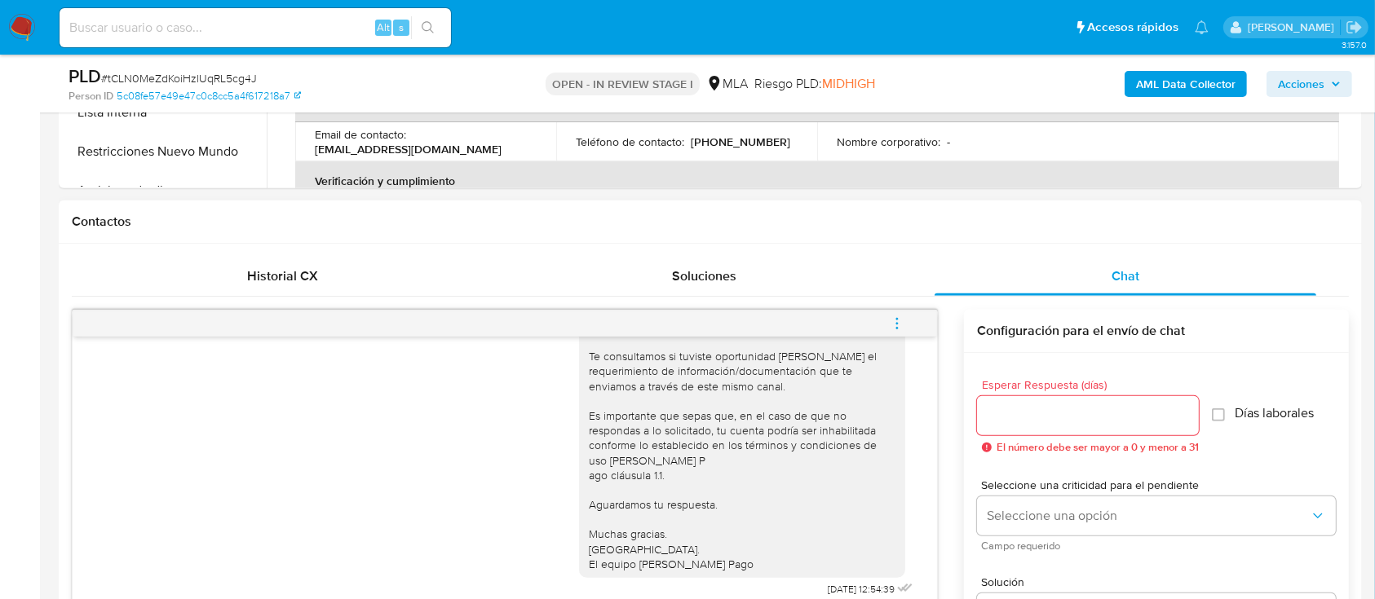
click at [913, 321] on button "menu-action" at bounding box center [897, 323] width 54 height 39
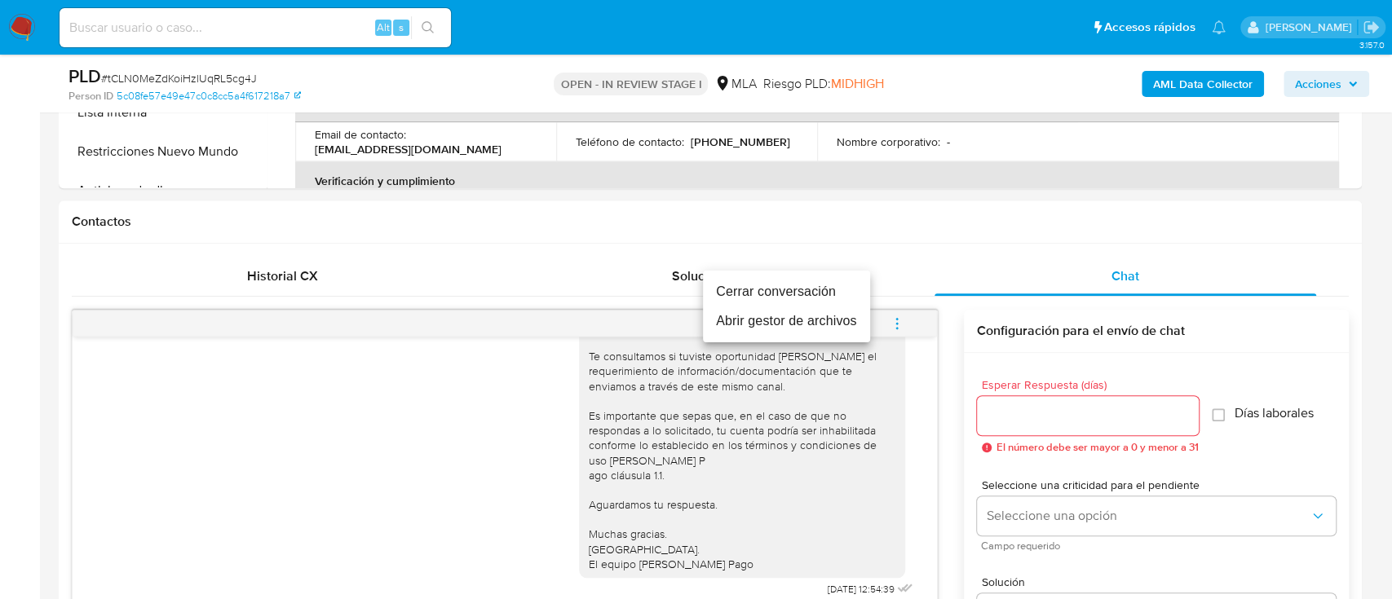
click at [806, 297] on li "Cerrar conversación" at bounding box center [786, 291] width 167 height 29
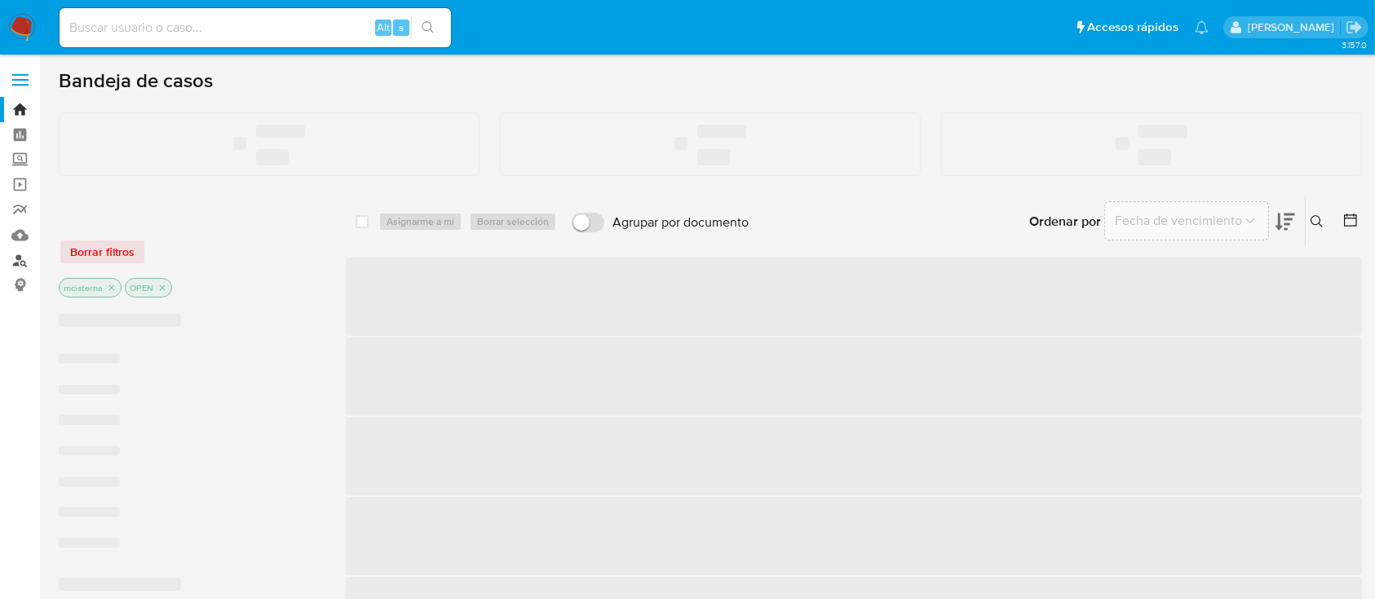
click at [18, 263] on link "Buscador de personas" at bounding box center [97, 260] width 194 height 25
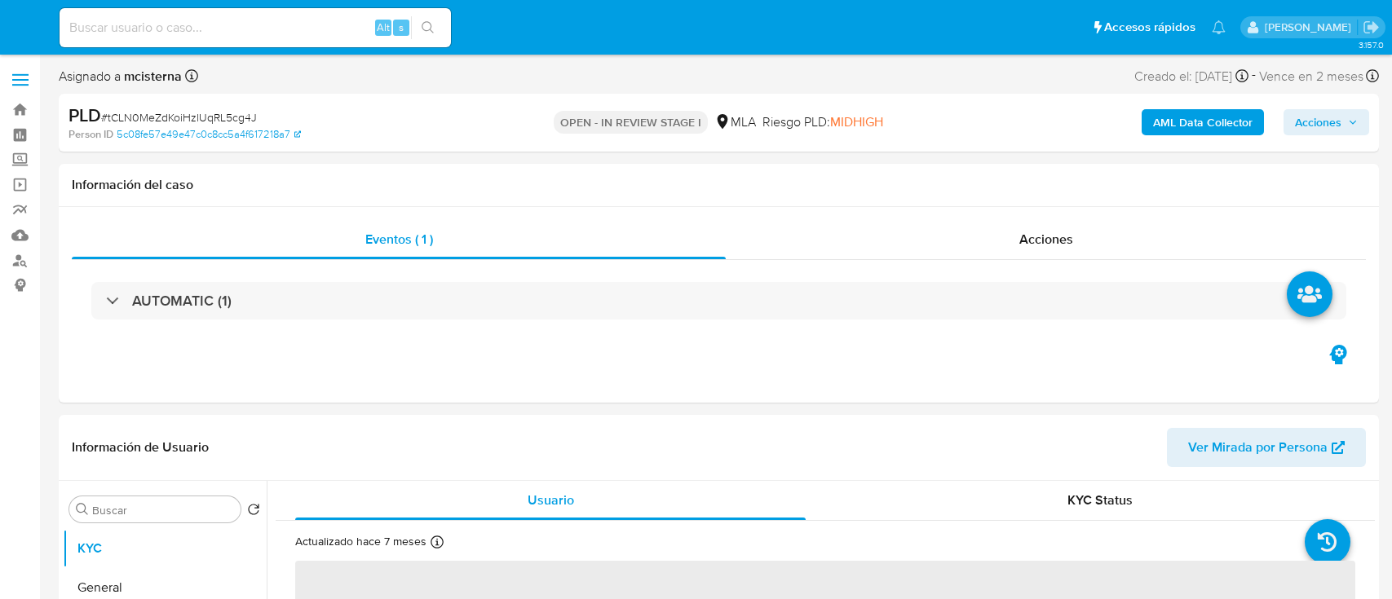
select select "10"
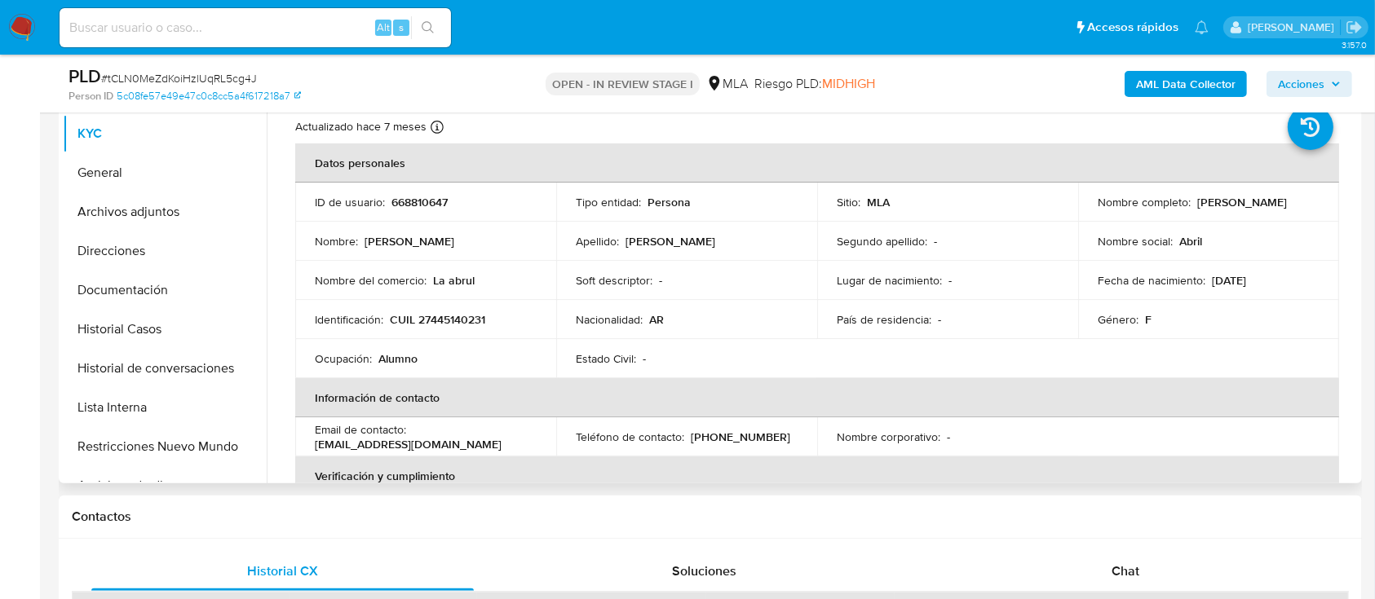
scroll to position [326, 0]
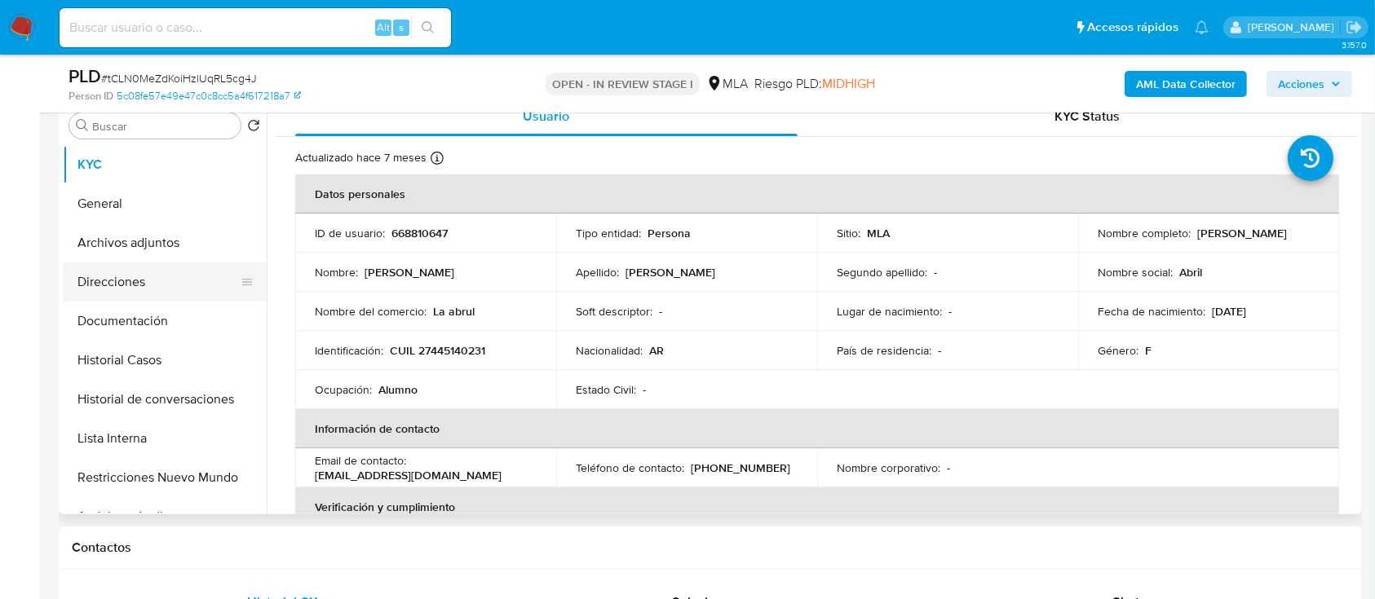
click at [161, 289] on button "Direcciones" at bounding box center [158, 282] width 191 height 39
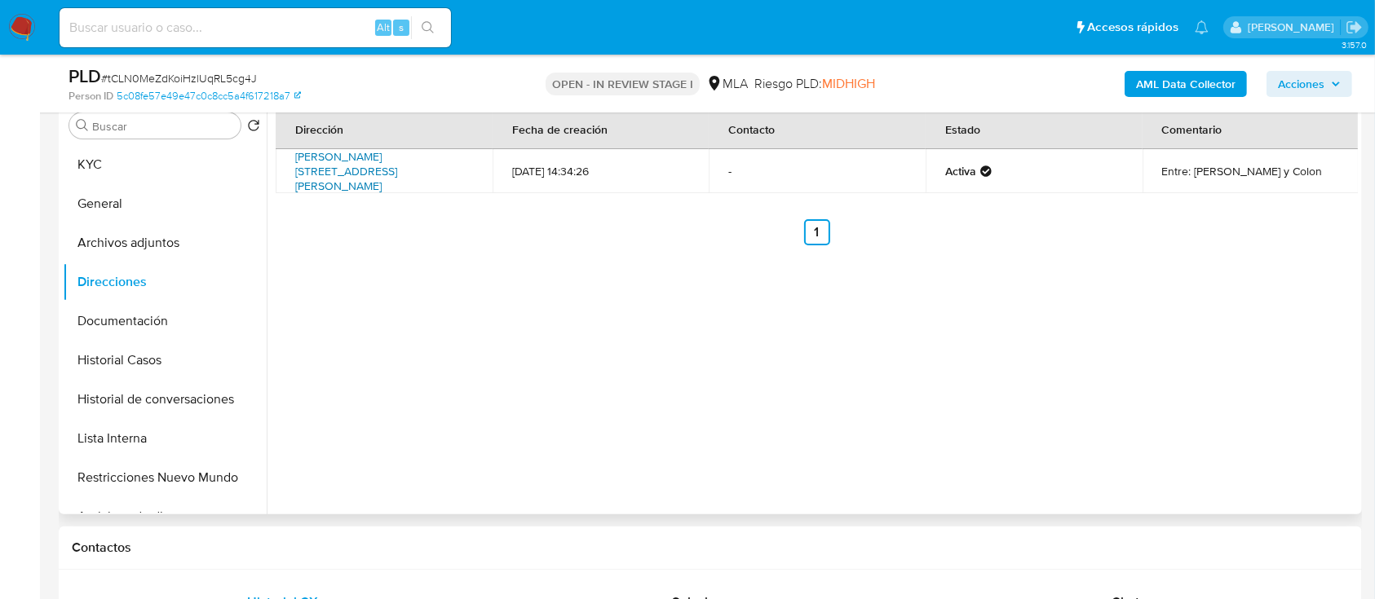
click at [383, 173] on link "Morelos 570, Lomas Del Mirador, Buenos Aires, 1752, Argentina 570" at bounding box center [346, 171] width 102 height 46
click at [122, 186] on button "General" at bounding box center [158, 203] width 191 height 39
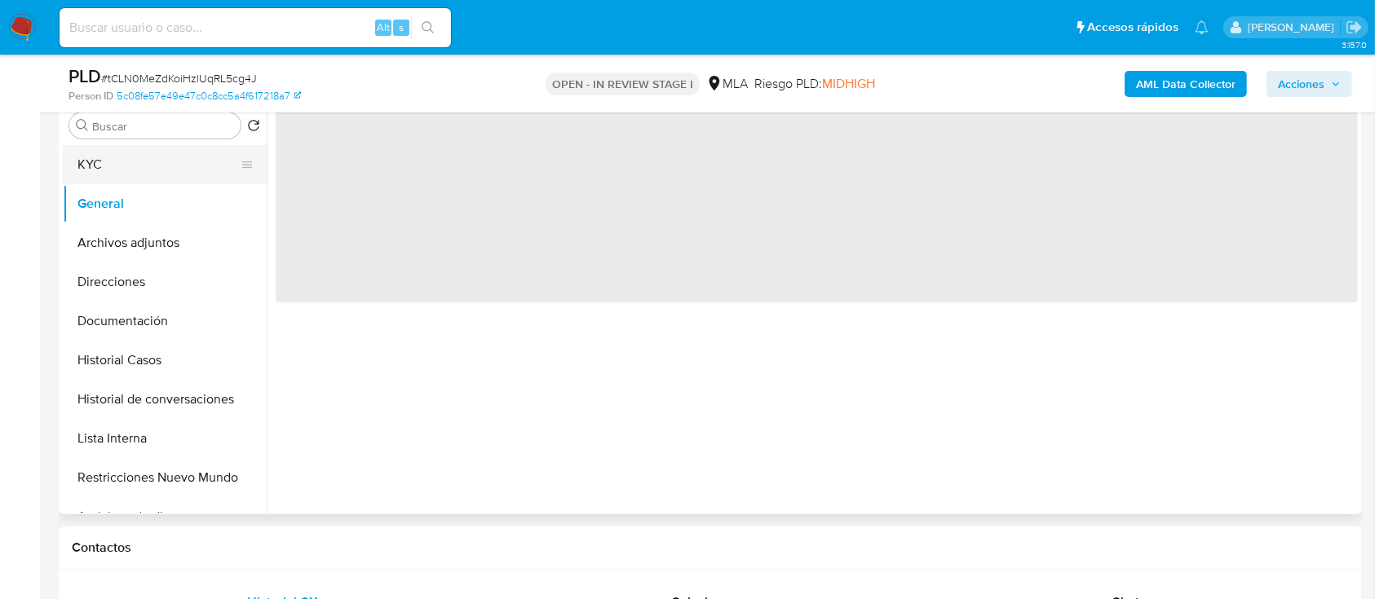
click at [157, 166] on button "KYC" at bounding box center [158, 164] width 191 height 39
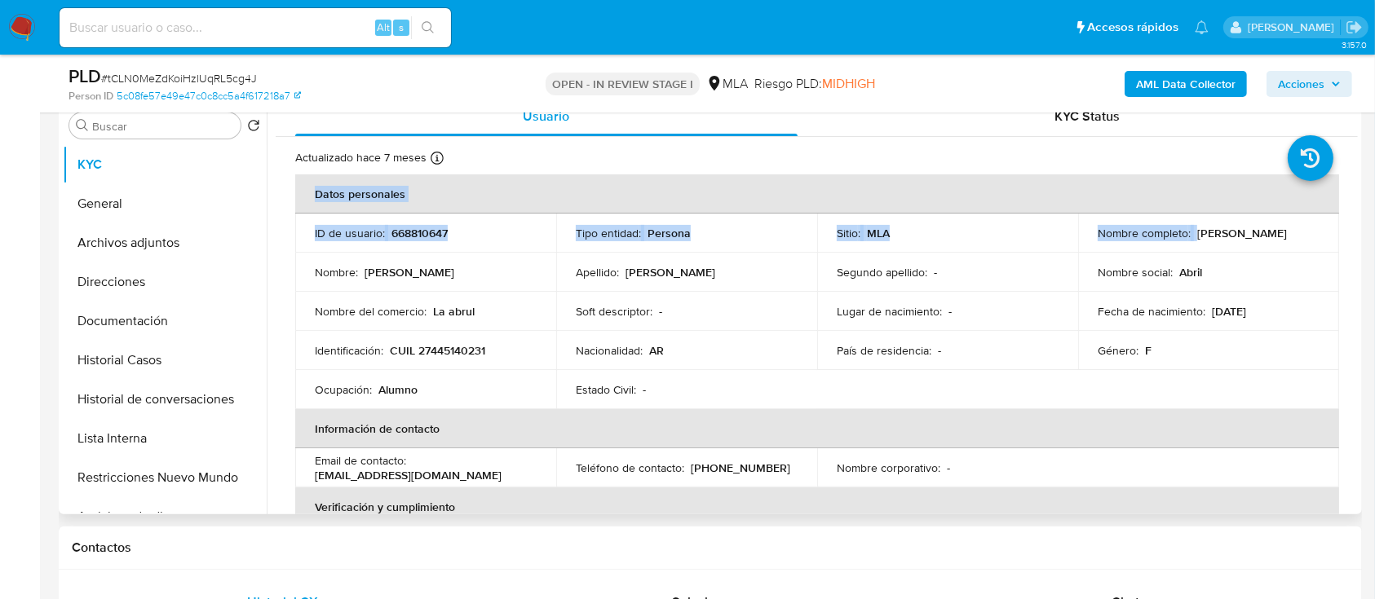
drag, startPoint x: 1193, startPoint y: 232, endPoint x: 1337, endPoint y: 232, distance: 144.3
drag, startPoint x: 1271, startPoint y: 252, endPoint x: 1246, endPoint y: 251, distance: 24.5
click at [1269, 253] on td "Nombre social : Abril" at bounding box center [1208, 272] width 261 height 39
click at [1200, 234] on p "Abril Celeste Muñoz" at bounding box center [1242, 233] width 90 height 15
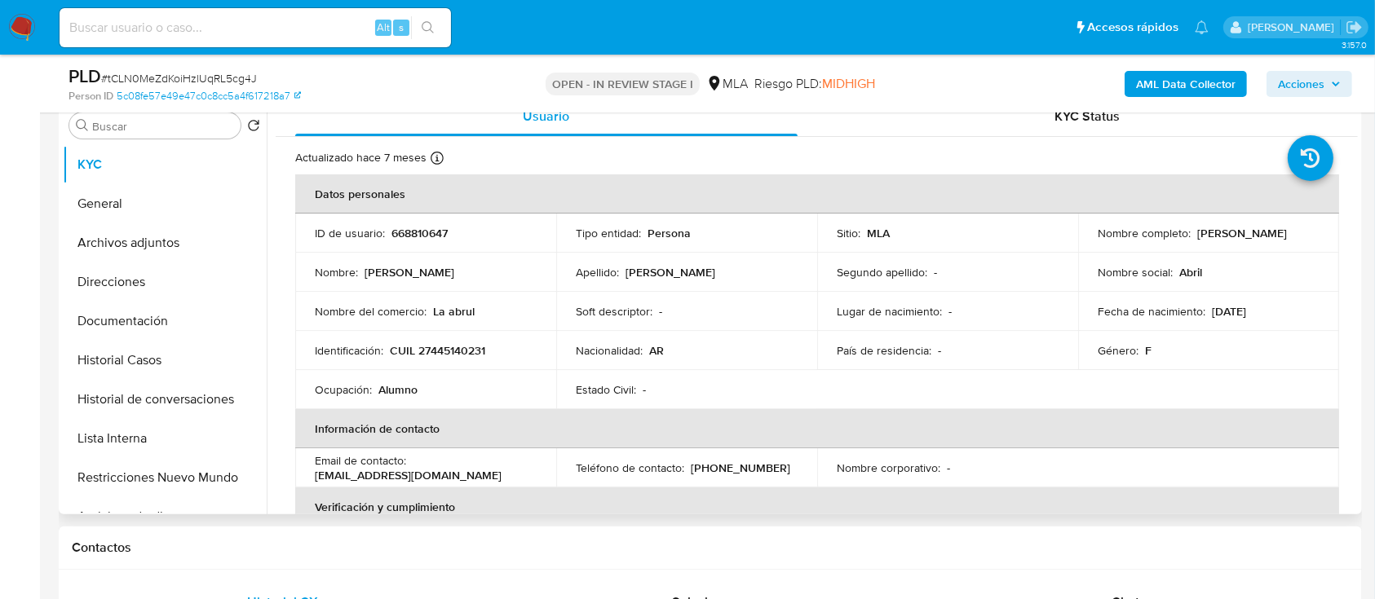
drag, startPoint x: 1193, startPoint y: 235, endPoint x: 1305, endPoint y: 235, distance: 111.7
click at [1305, 235] on div "Nombre completo : Abril Celeste Muñoz" at bounding box center [1209, 233] width 222 height 15
copy p "Abril Celeste Muñoz"
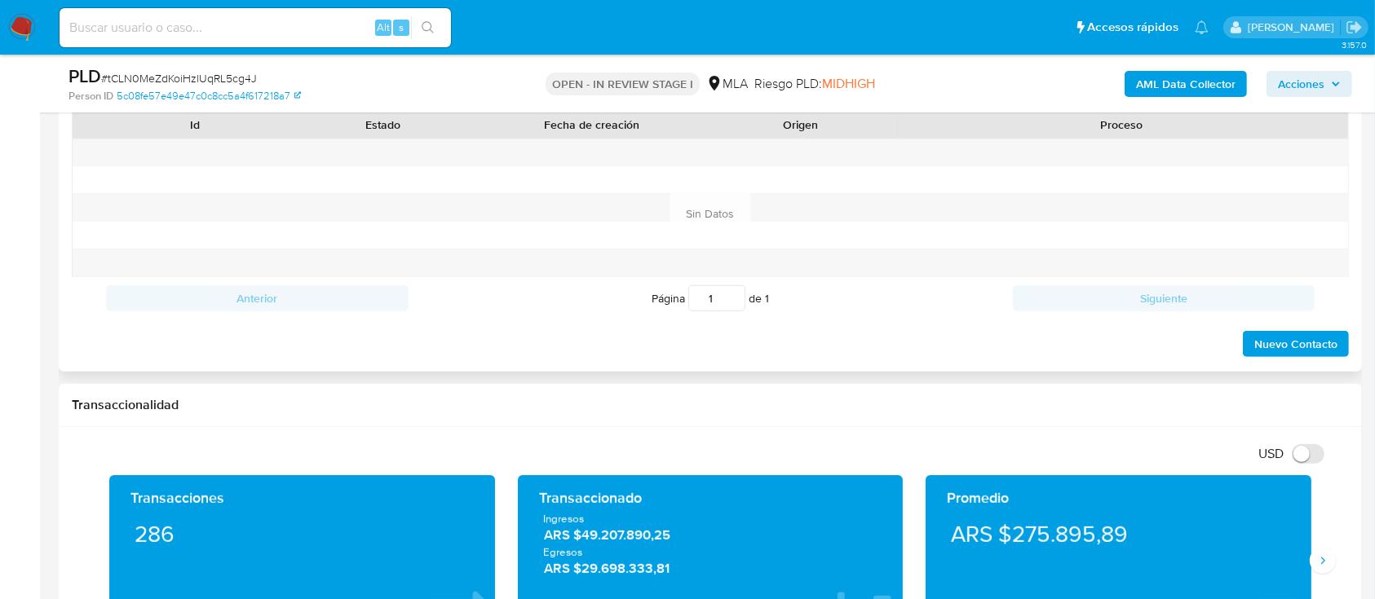
scroll to position [761, 0]
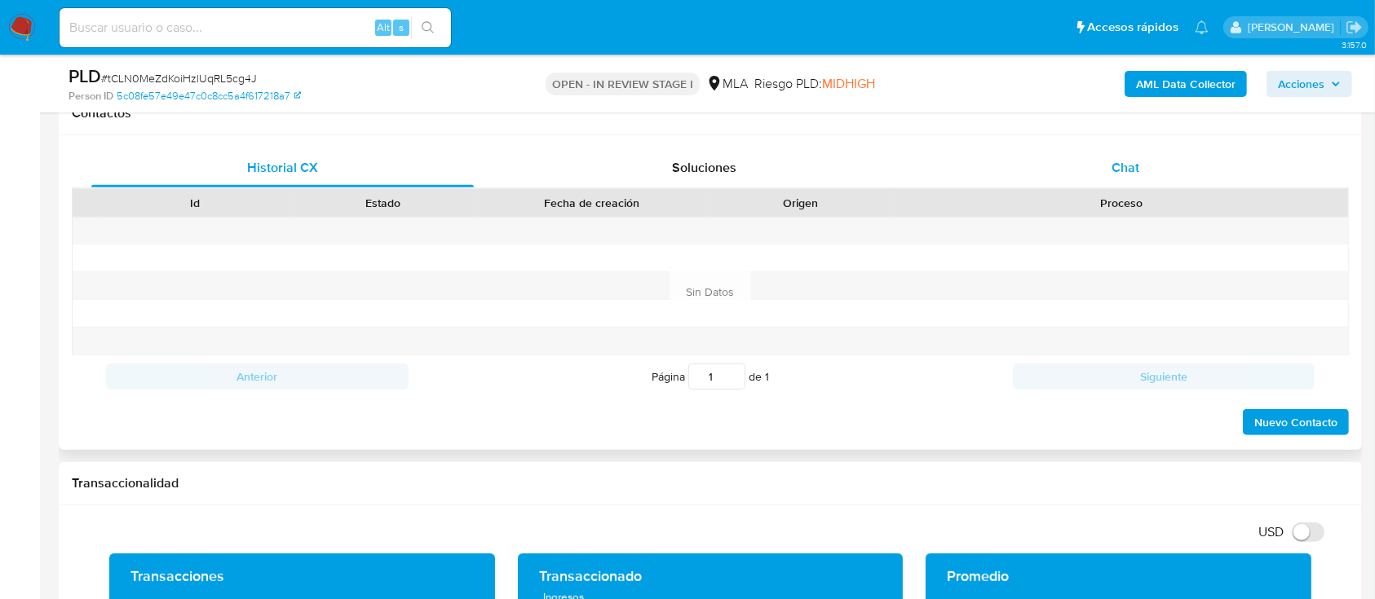
click at [1081, 164] on div "Chat" at bounding box center [1126, 167] width 382 height 39
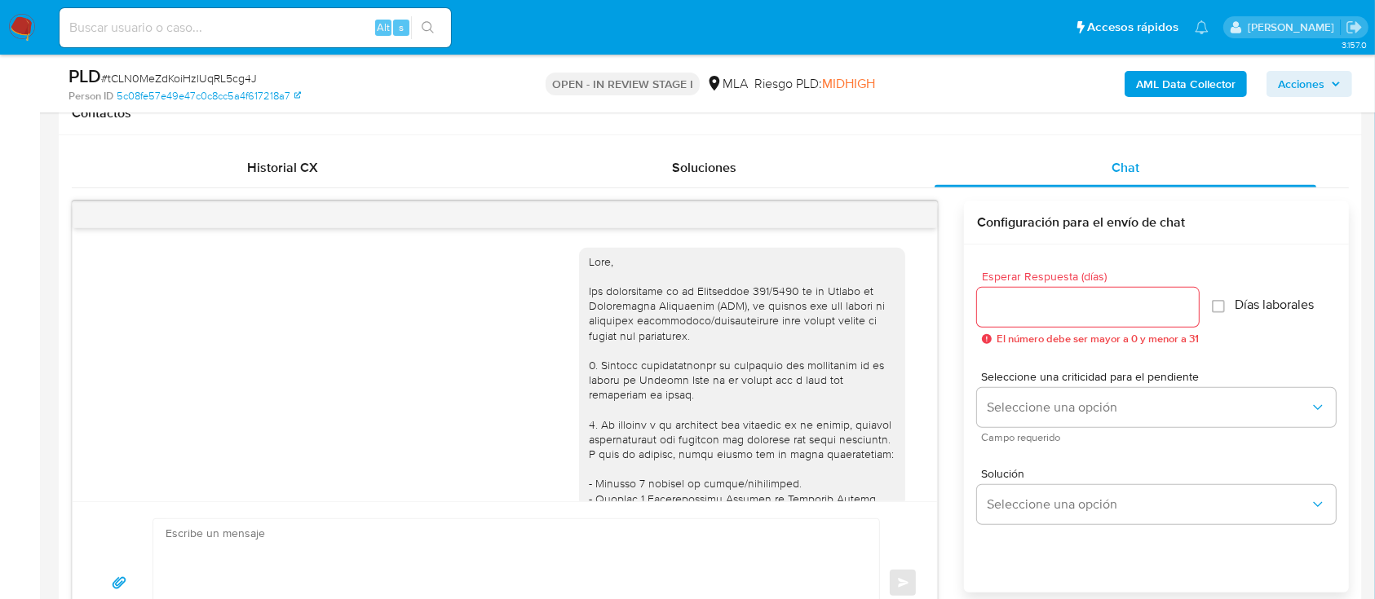
scroll to position [1009, 0]
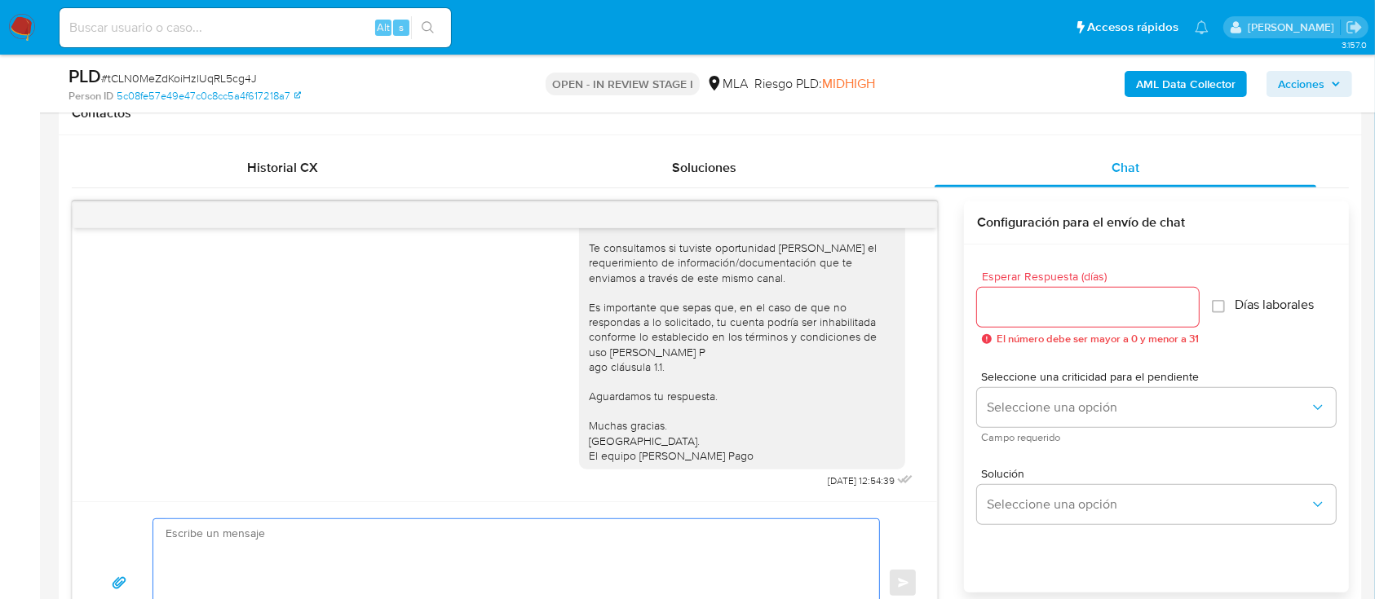
click at [372, 526] on textarea at bounding box center [512, 583] width 693 height 128
paste textarea "Abril Celeste Muñoz"
paste textarea "En función de las operaciones efectuadas en tu cuenta de Mercado Pago, necesita…"
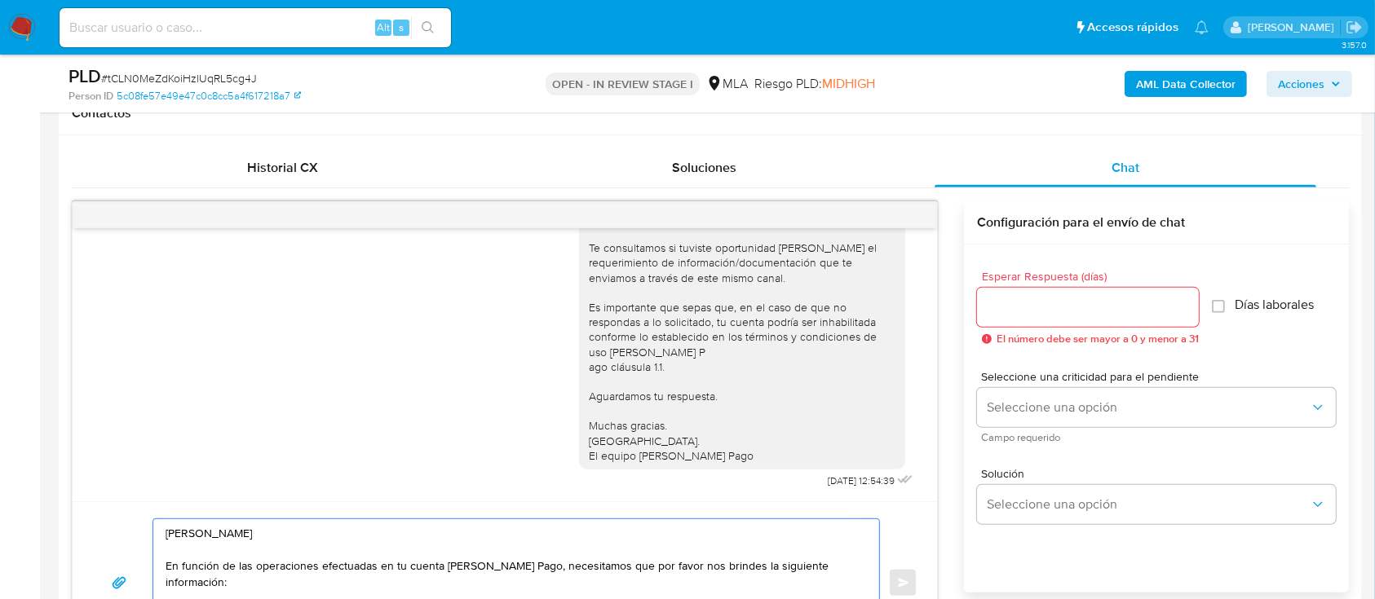
scroll to position [869, 0]
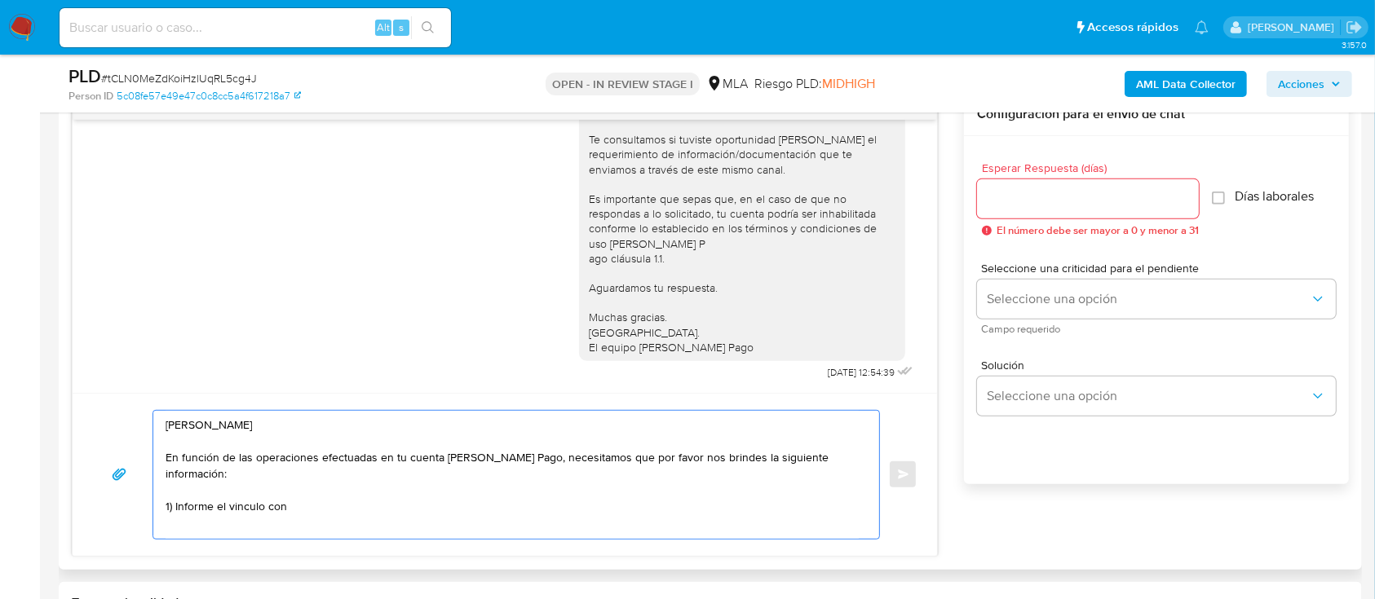
paste textarea "ADZO LAUTARO EMIR"
paste textarea "20406506097"
click at [210, 495] on textarea "Hola Abril Celeste Muñoz En función de las operaciones efectuadas en tu cuenta …" at bounding box center [512, 475] width 693 height 128
click at [262, 507] on textarea "Hola Abril Celeste Muñoz En función de las operaciones efectuadas en tu cuenta …" at bounding box center [512, 475] width 693 height 128
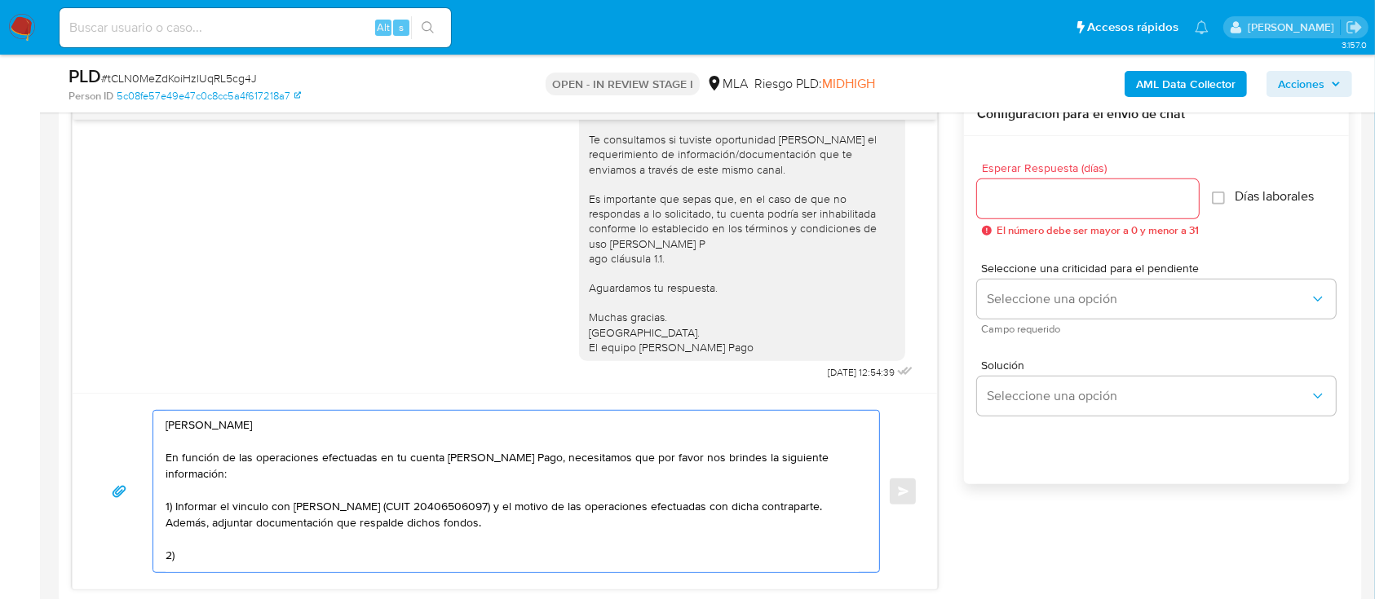
click at [209, 506] on textarea "Hola Abril Celeste Muñoz En función de las operaciones efectuadas en tu cuenta …" at bounding box center [512, 491] width 693 height 161
click at [674, 464] on textarea "Hola Abril Celeste Muñoz En función de las operaciones efectuadas en tu cuenta …" at bounding box center [512, 491] width 693 height 161
drag, startPoint x: 860, startPoint y: 454, endPoint x: 668, endPoint y: 454, distance: 192.5
click at [690, 454] on div "Hola Abril Celeste Muñoz En función de las operaciones efectuadas en tu cuenta …" at bounding box center [512, 491] width 718 height 161
click at [656, 457] on textarea "Hola Abril Celeste Muñoz En función de las operaciones efectuadas en tu cuenta …" at bounding box center [512, 491] width 693 height 161
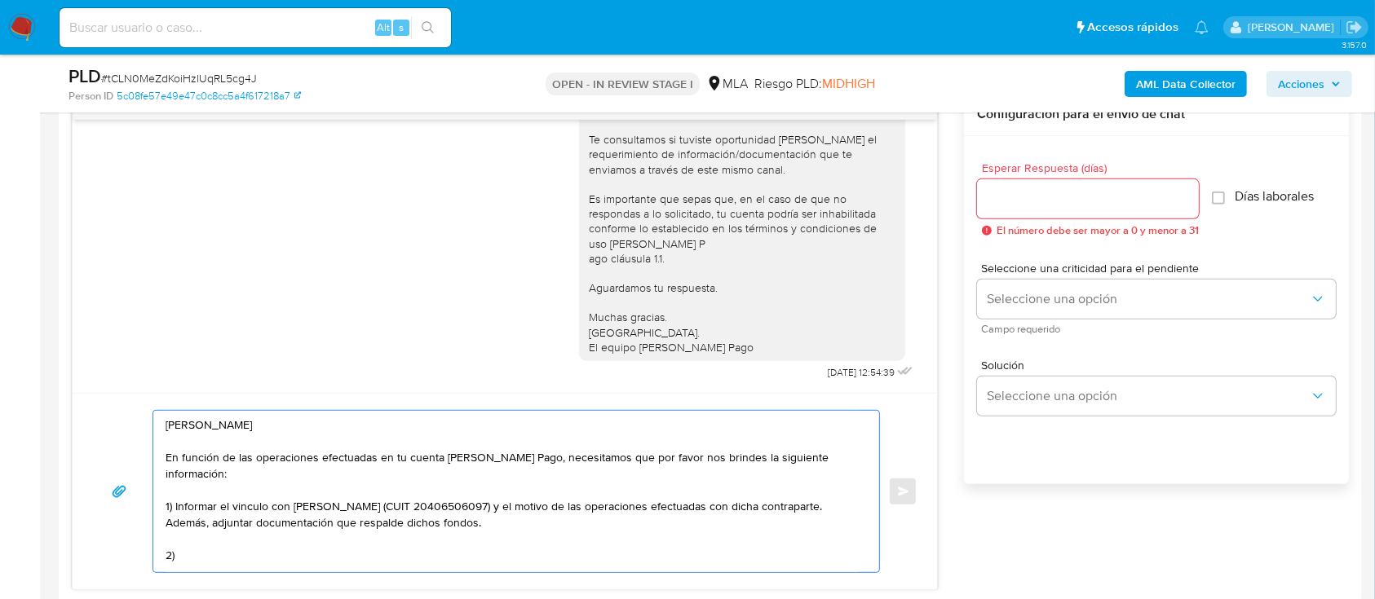
drag, startPoint x: 674, startPoint y: 457, endPoint x: 866, endPoint y: 458, distance: 192.5
click at [866, 458] on div "Hola Abril Celeste Muñoz En función de las operaciones efectuadas en tu cuenta …" at bounding box center [512, 491] width 718 height 161
click at [646, 506] on textarea "Hola Abril Celeste Muñoz En función de las operaciones efectuadas en tu cuenta …" at bounding box center [512, 491] width 693 height 161
drag, startPoint x: 280, startPoint y: 529, endPoint x: 651, endPoint y: 526, distance: 371.1
click at [651, 526] on textarea "Hola Abril Celeste Muñoz En función de las operaciones efectuadas en tu cuenta …" at bounding box center [512, 491] width 693 height 161
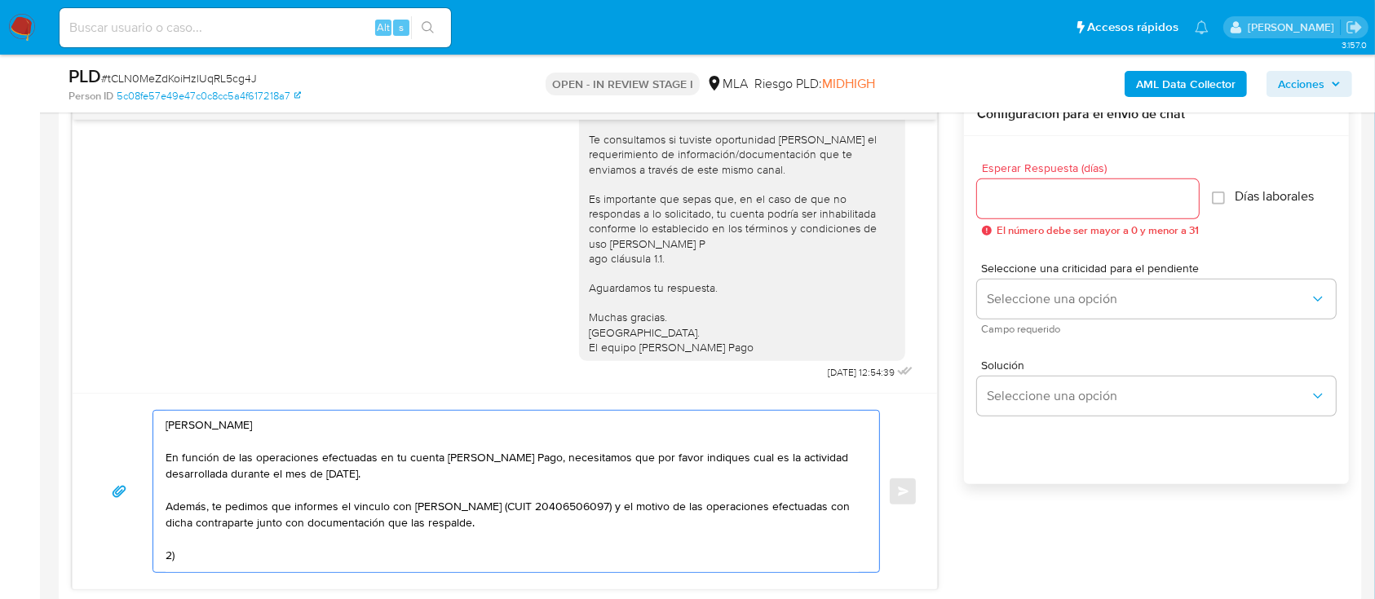
drag, startPoint x: 157, startPoint y: 554, endPoint x: 177, endPoint y: 554, distance: 19.6
click at [177, 554] on div "Hola Abril Celeste Muñoz En función de las operaciones efectuadas en tu cuenta …" at bounding box center [512, 491] width 718 height 161
drag, startPoint x: 179, startPoint y: 559, endPoint x: 162, endPoint y: 558, distance: 17.1
click at [162, 558] on div "Hola Abril Celeste Muñoz En función de las operaciones efectuadas en tu cuenta …" at bounding box center [512, 491] width 718 height 161
paste textarea "Es importante que sepas que, en caso de no responder a lo solicitado o si lo pr…"
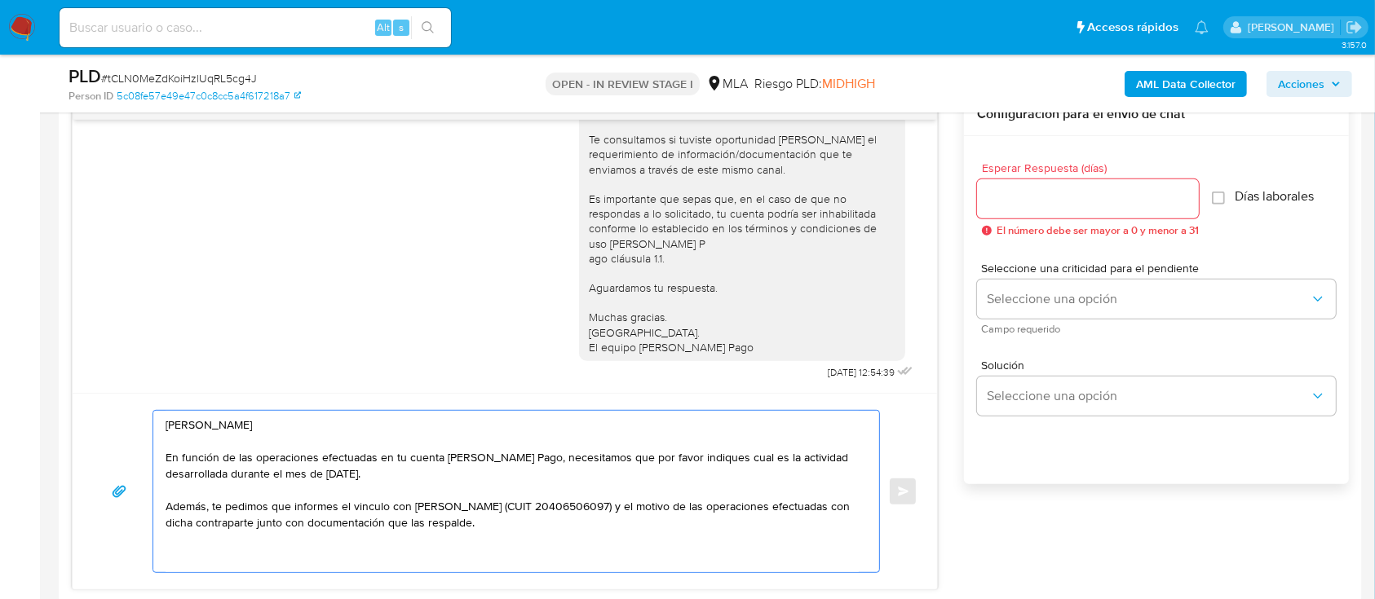
paste textarea "Es importante que sepas que, en caso de no responder a lo solicitado o si lo pr…"
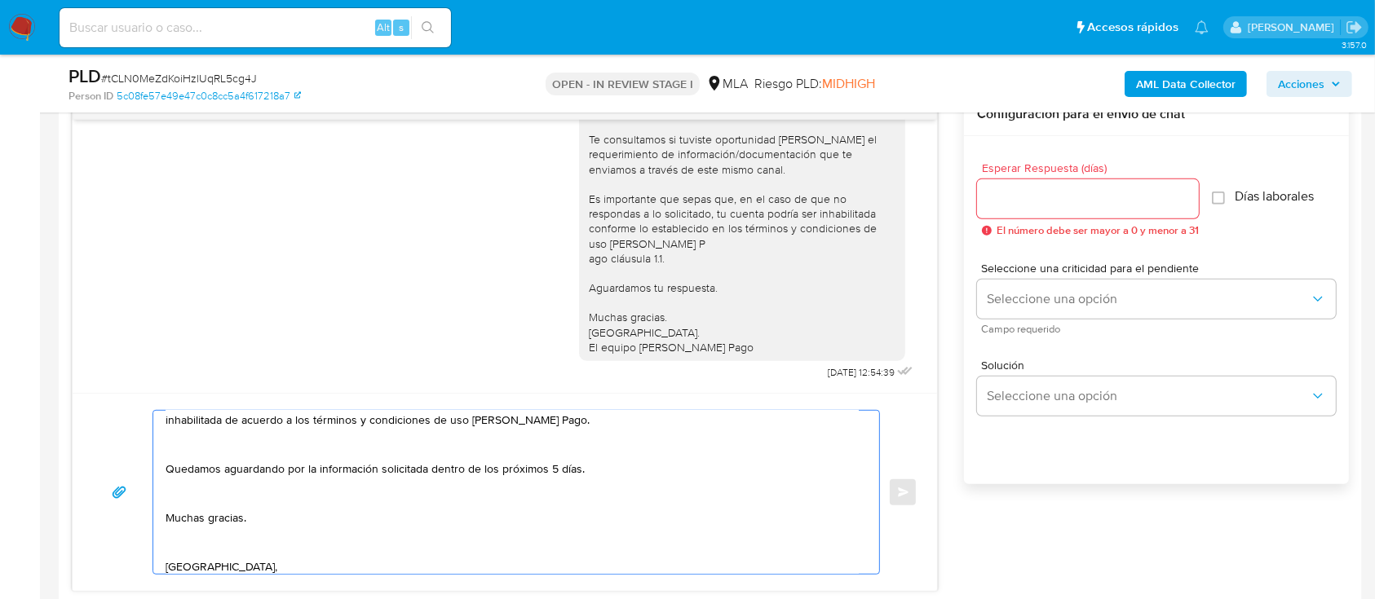
scroll to position [108, 0]
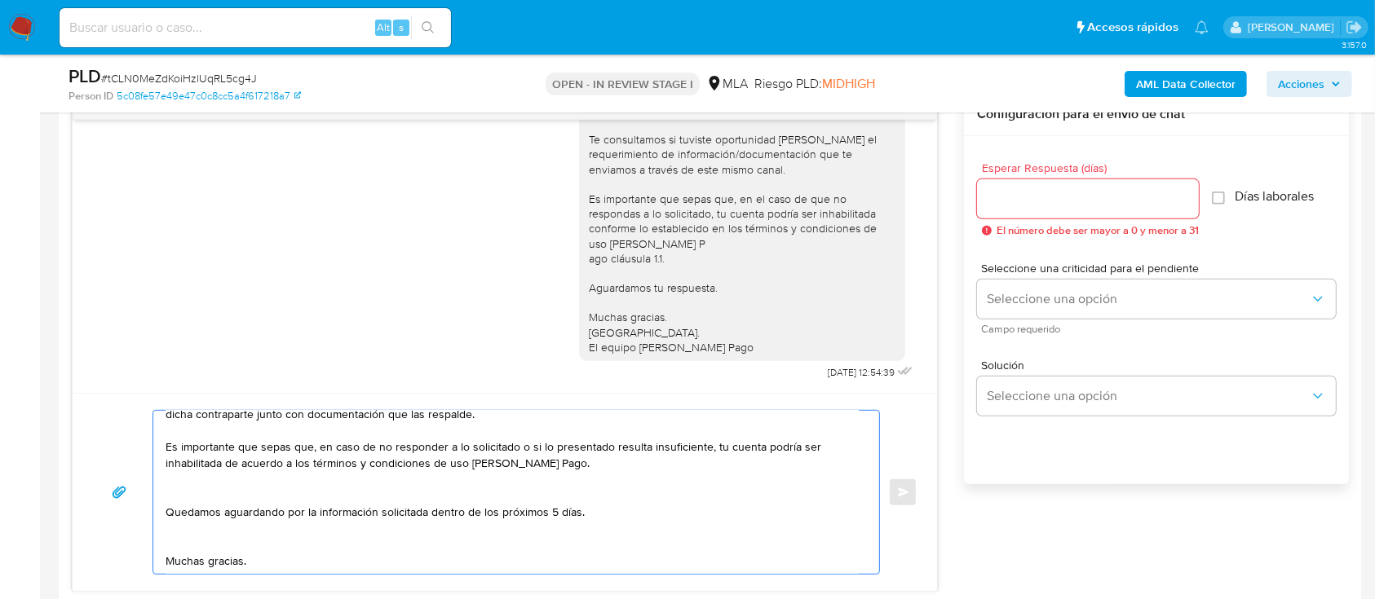
click at [266, 493] on textarea "Hola Abril Celeste Muñoz En función de las operaciones efectuadas en tu cuenta …" at bounding box center [512, 492] width 693 height 163
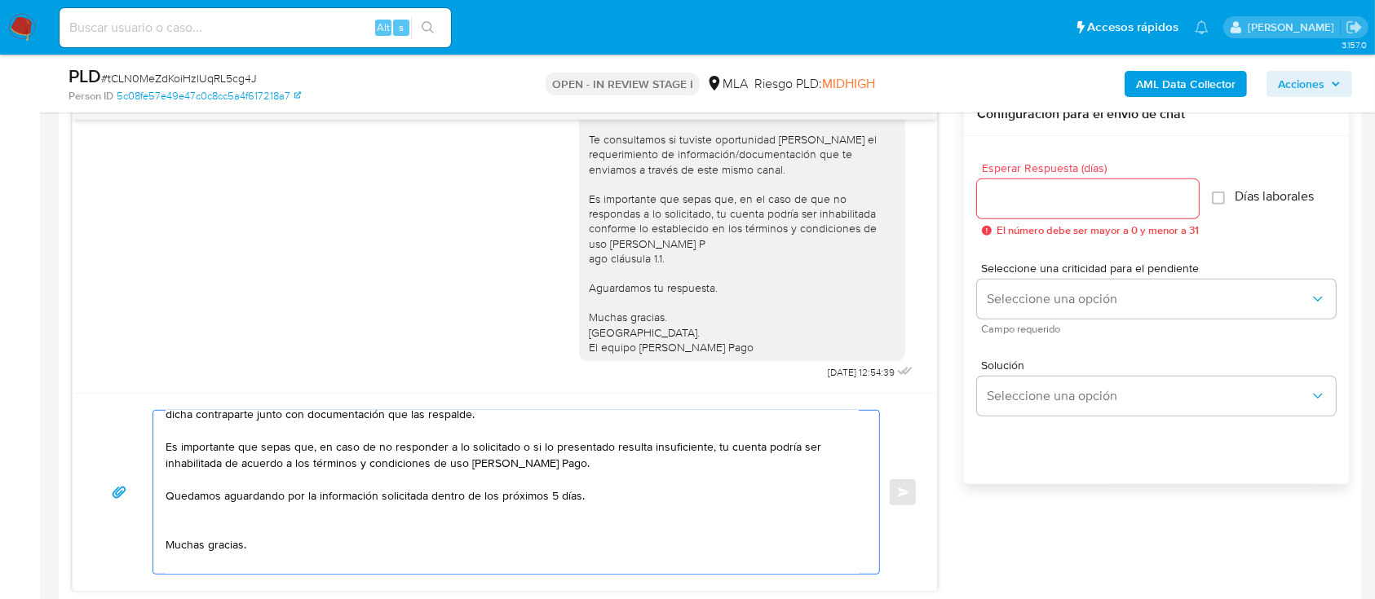
click at [218, 519] on textarea "Hola Abril Celeste Muñoz En función de las operaciones efectuadas en tu cuenta …" at bounding box center [512, 492] width 693 height 163
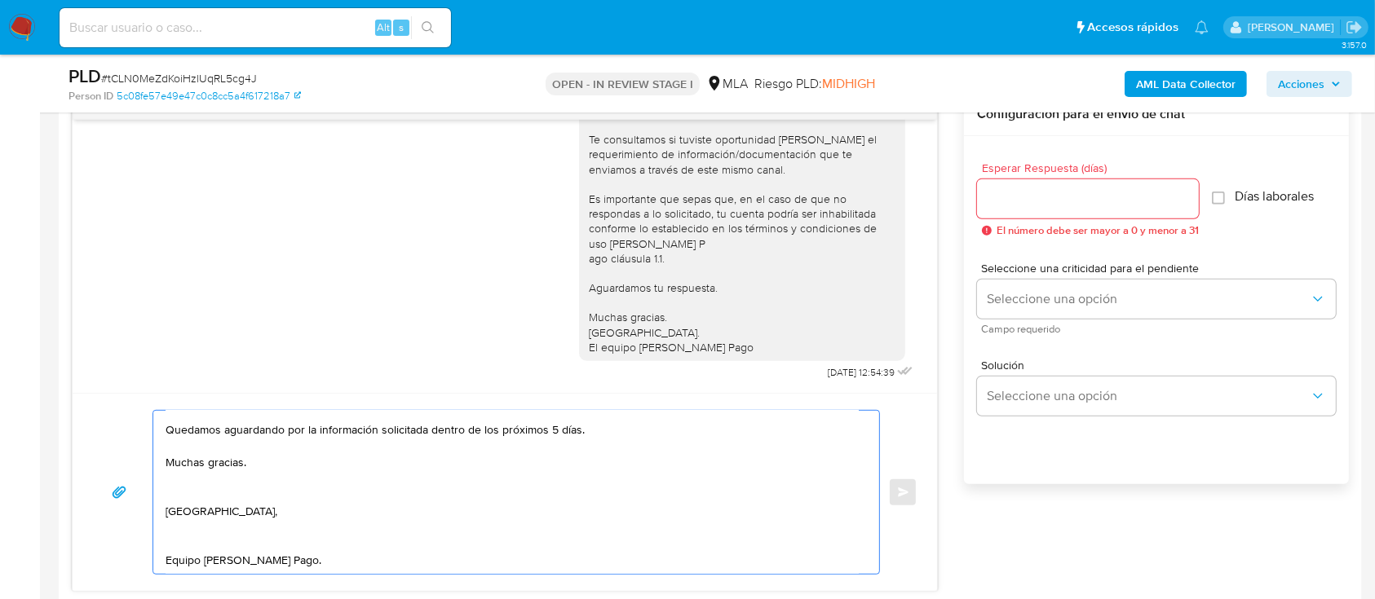
click at [197, 471] on textarea "Hola Abril Celeste Muñoz En función de las operaciones efectuadas en tu cuenta …" at bounding box center [512, 492] width 693 height 163
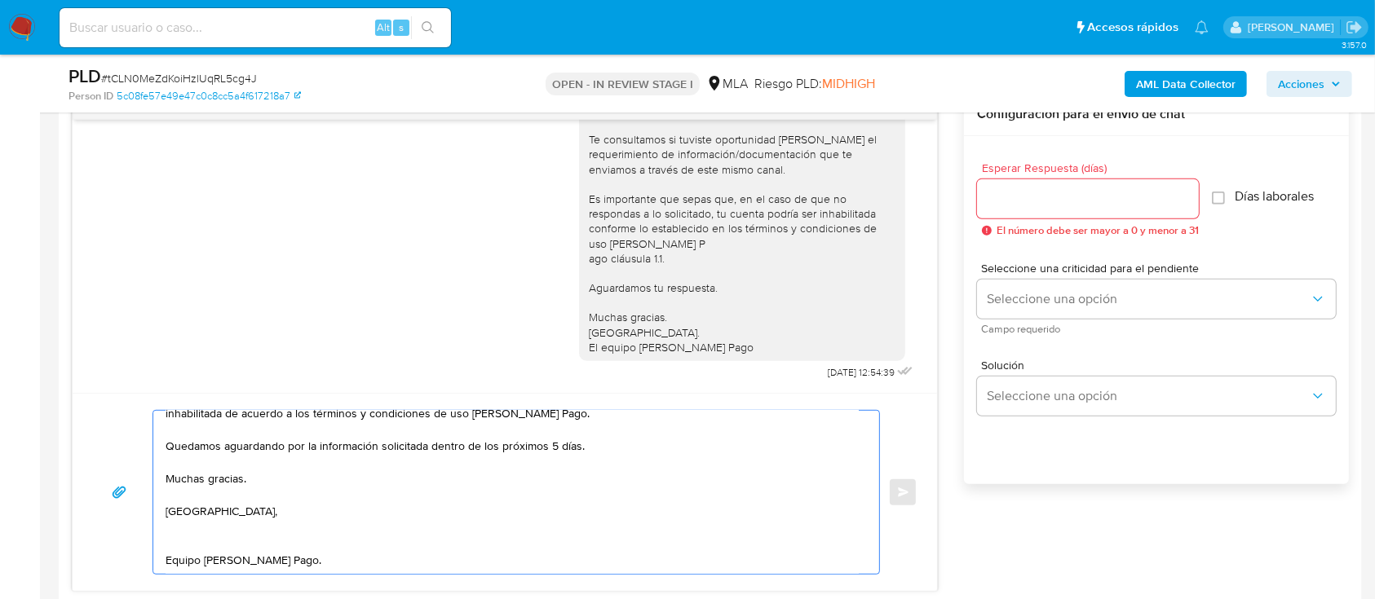
click at [196, 515] on textarea "Hola Abril Celeste Muñoz En función de las operaciones efectuadas en tu cuenta …" at bounding box center [512, 492] width 693 height 163
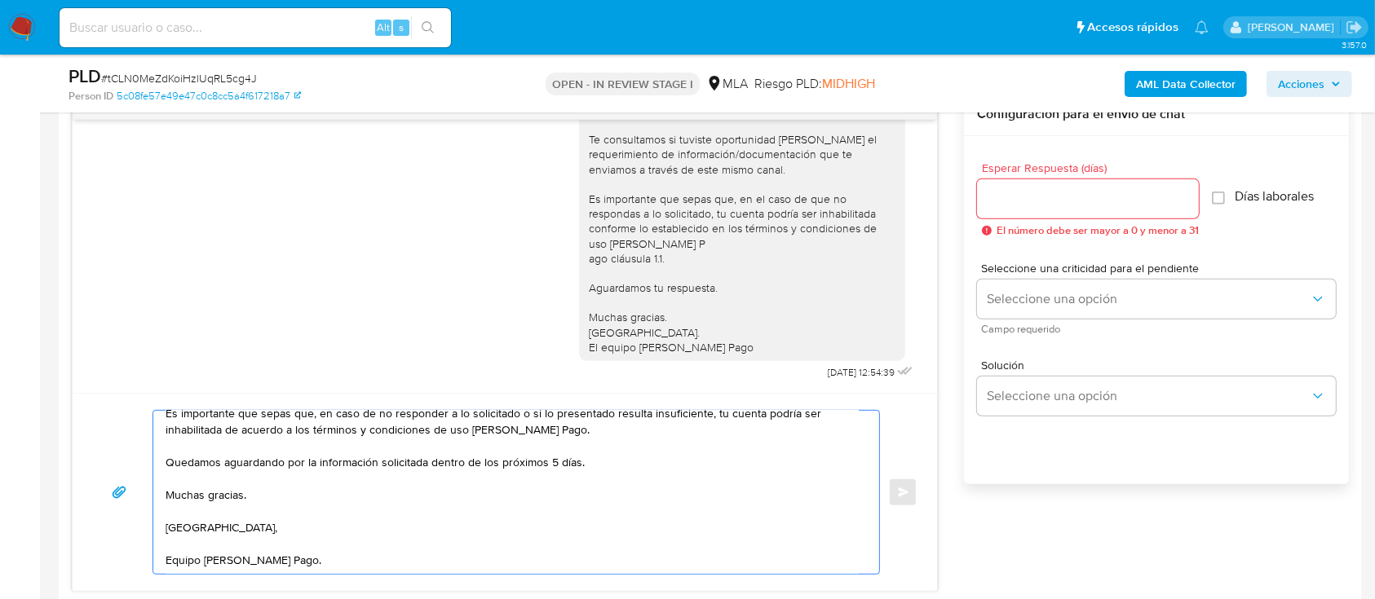
click at [223, 564] on textarea "Hola Abril Celeste Muñoz En función de las operaciones efectuadas en tu cuenta …" at bounding box center [512, 492] width 693 height 163
click at [551, 459] on textarea "Hola Abril Celeste Muñoz En función de las operaciones efectuadas en tu cuenta …" at bounding box center [512, 492] width 693 height 163
type textarea "Hola Abril Celeste Muñoz En función de las operaciones efectuadas en tu cuenta …"
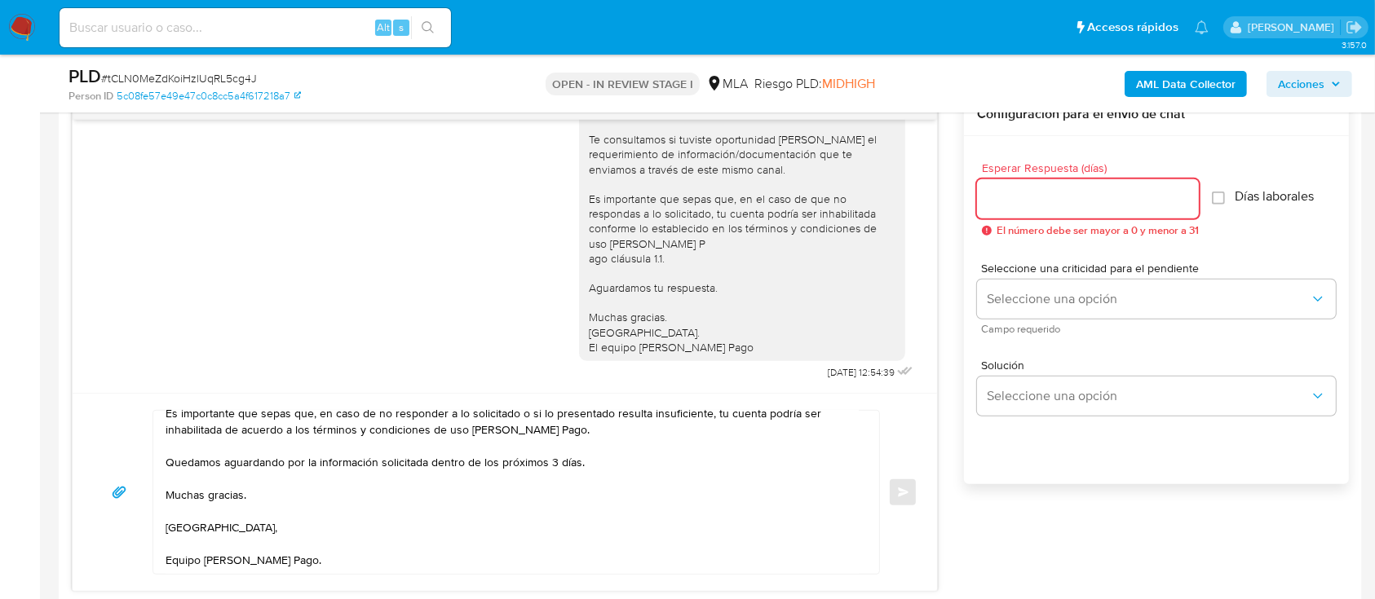
click at [1050, 206] on input "Esperar Respuesta (días)" at bounding box center [1088, 198] width 222 height 21
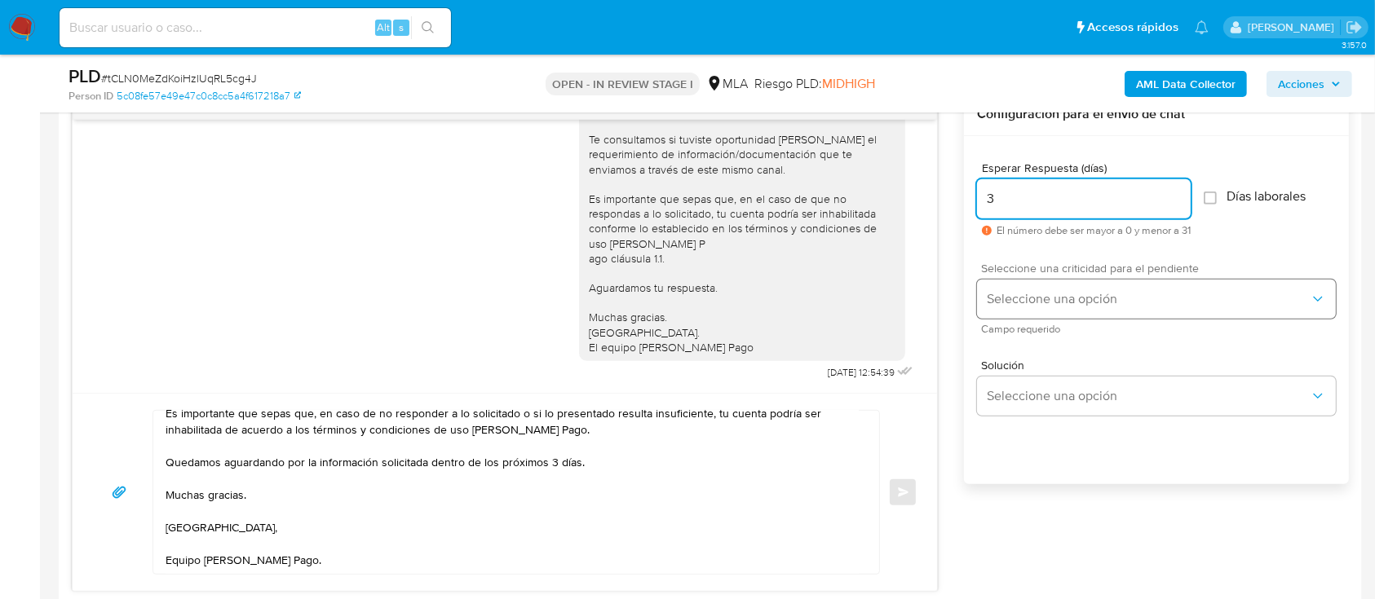
type input "3"
click at [1041, 298] on span "Seleccione una opción" at bounding box center [1148, 299] width 323 height 16
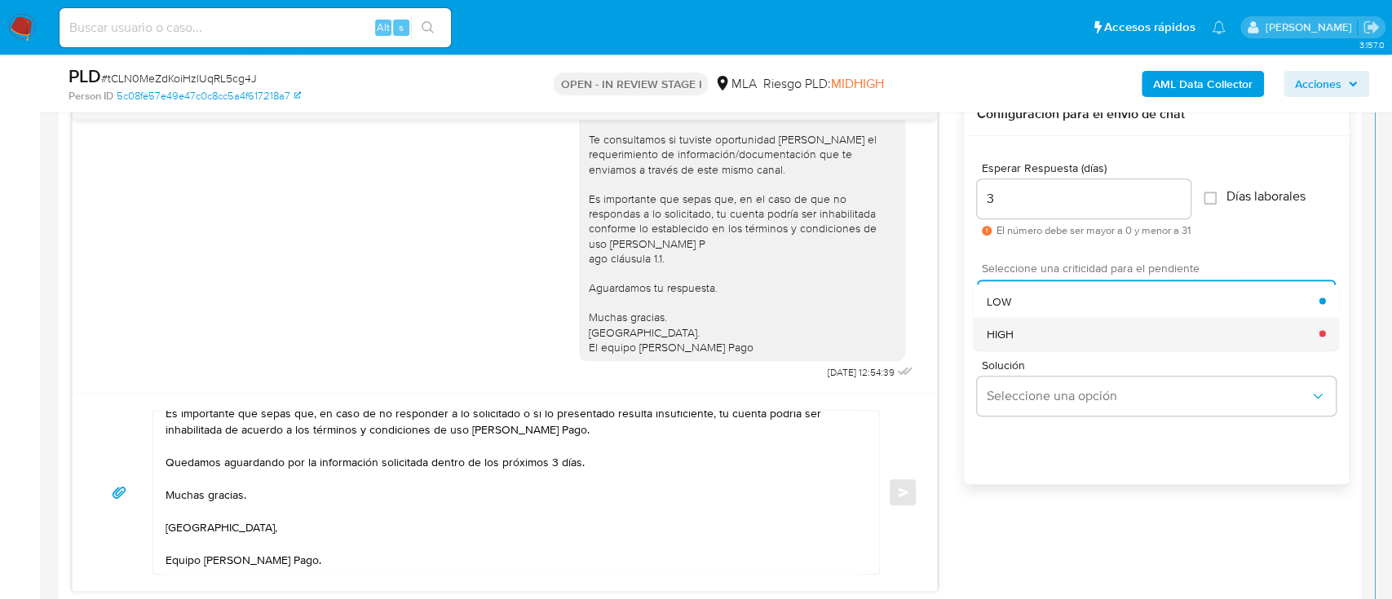
click at [1048, 334] on div "HIGH" at bounding box center [1153, 333] width 333 height 33
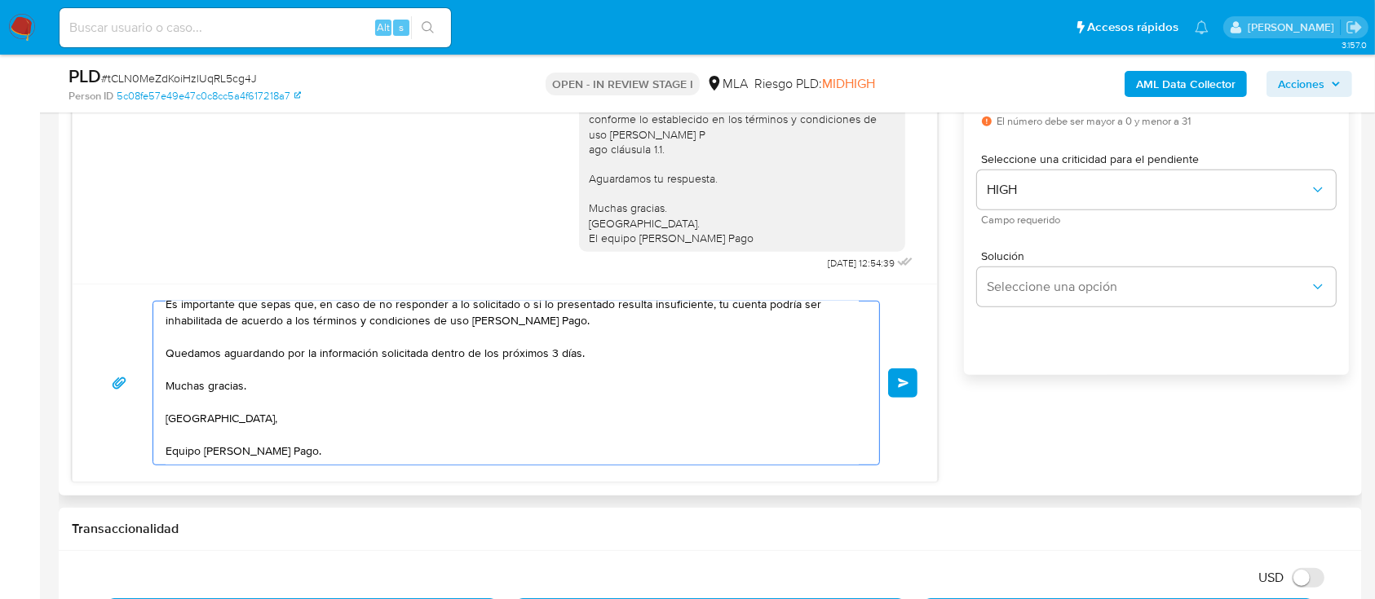
scroll to position [0, 0]
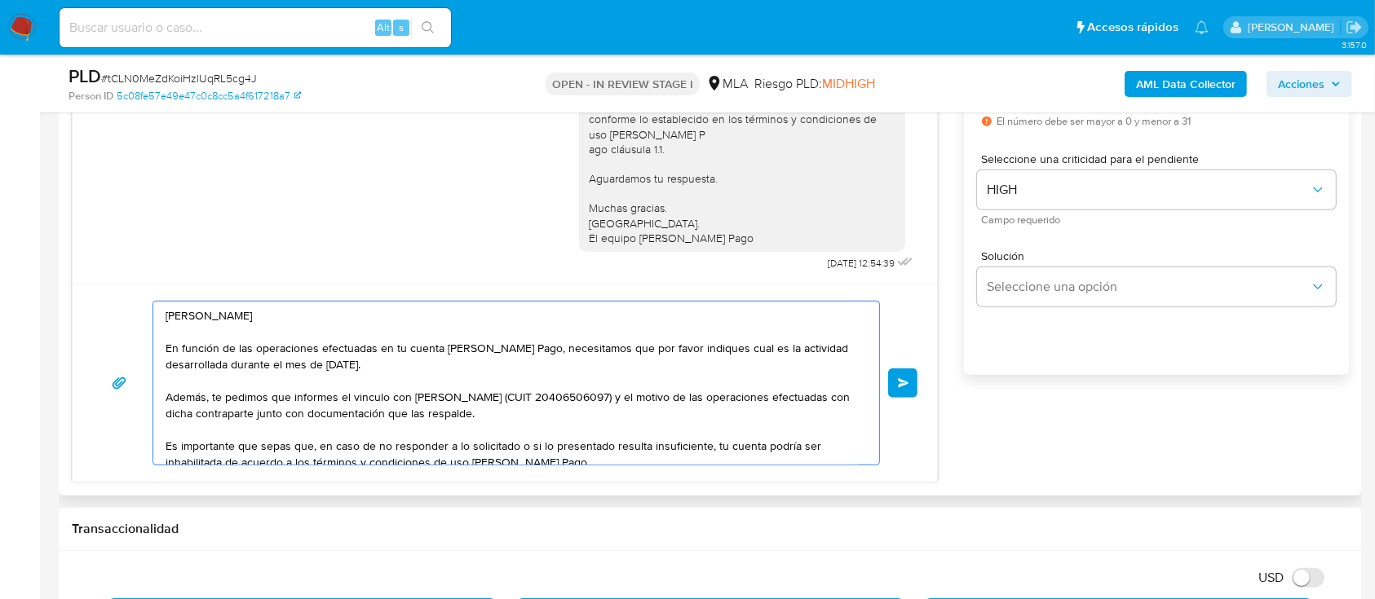
drag, startPoint x: 376, startPoint y: 444, endPoint x: 179, endPoint y: 262, distance: 268.9
click at [179, 262] on div "18/08/2025 17:21:00 Hola, Esperamos que te encuentres muy bien. Te consultamos …" at bounding box center [505, 233] width 866 height 499
click at [293, 428] on textarea "Hola Abril Celeste Muñoz En función de las operaciones efectuadas en tu cuenta …" at bounding box center [512, 383] width 693 height 163
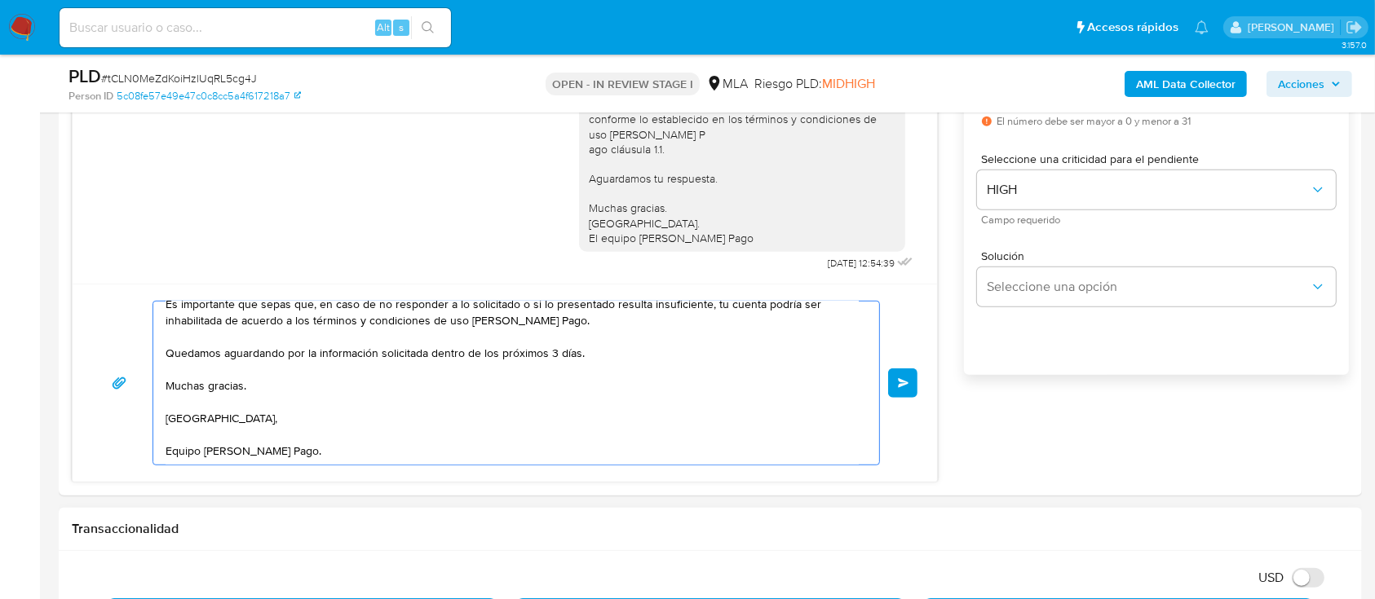
drag, startPoint x: 166, startPoint y: 317, endPoint x: 512, endPoint y: 559, distance: 422.4
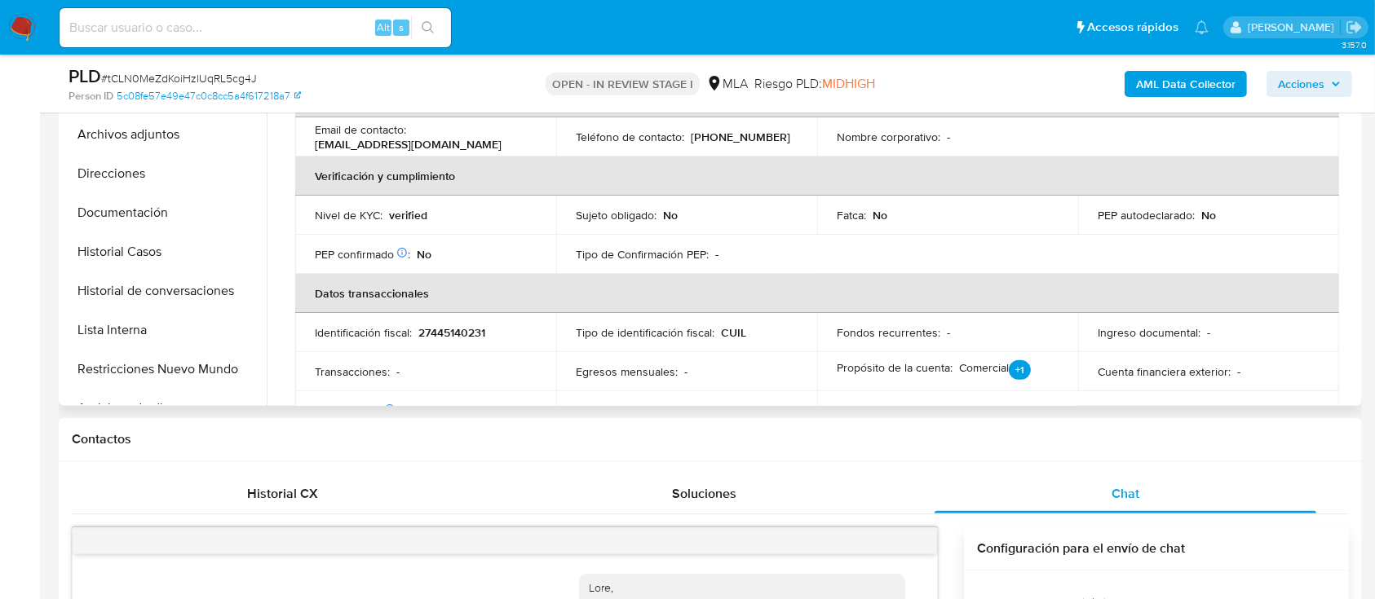
scroll to position [108, 0]
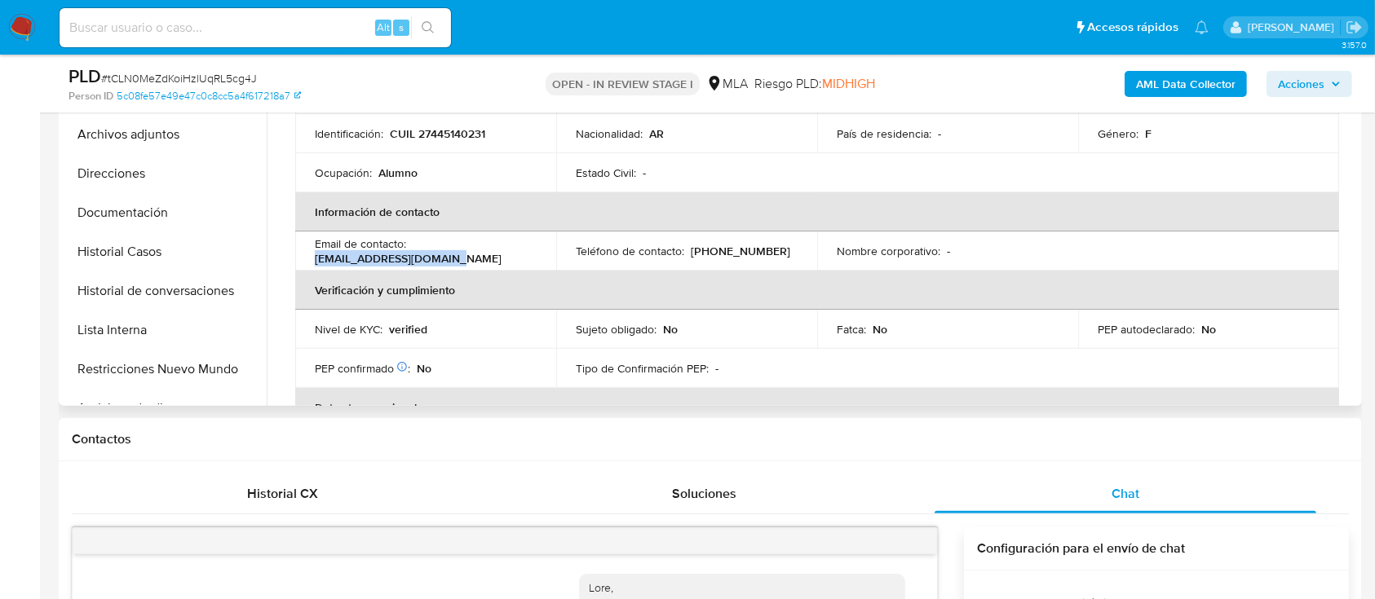
drag, startPoint x: 312, startPoint y: 260, endPoint x: 526, endPoint y: 259, distance: 213.7
click at [526, 259] on td "Email de contacto : munozabril782@gmail.com" at bounding box center [425, 251] width 261 height 39
copy p "munozabril782@gmail.com"
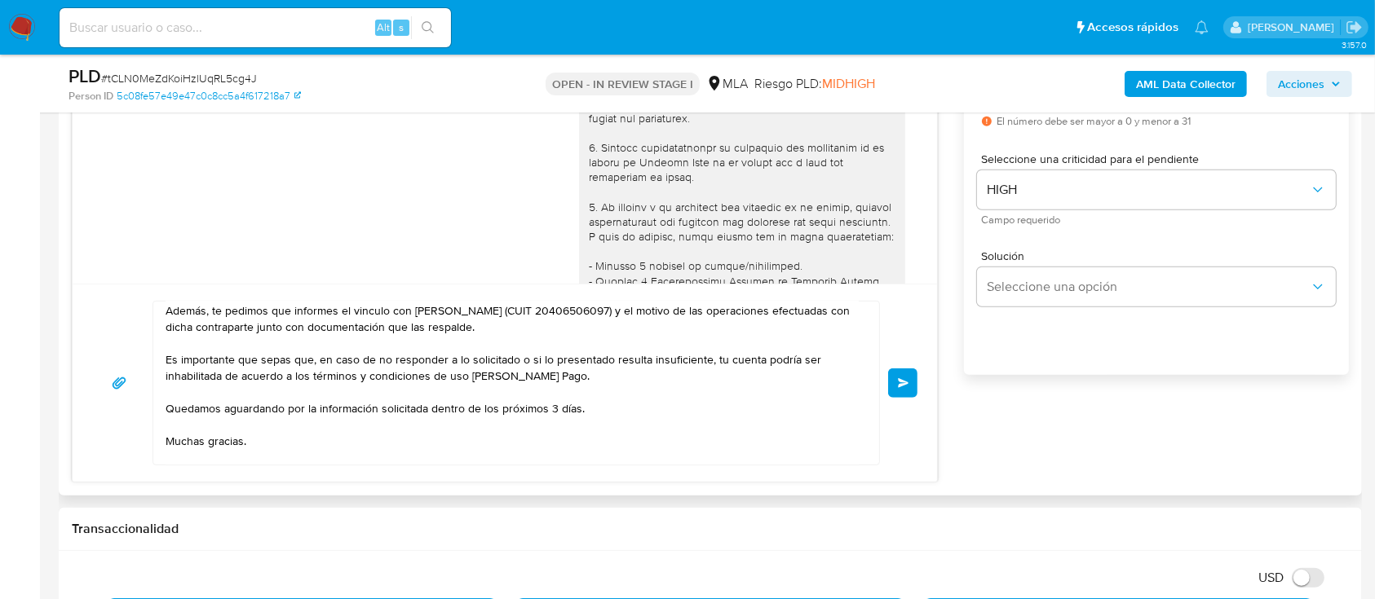
scroll to position [39, 0]
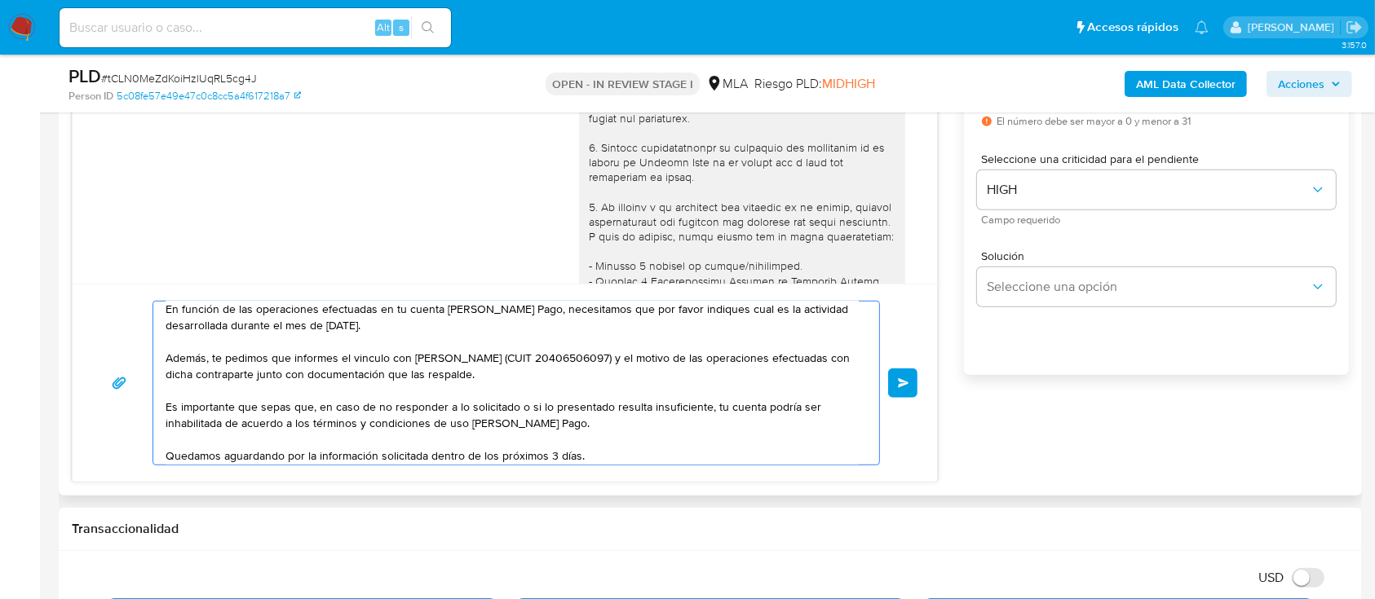
click at [329, 375] on textarea "Hola Abril Celeste Muñoz En función de las operaciones efectuadas en tu cuenta …" at bounding box center [512, 383] width 693 height 163
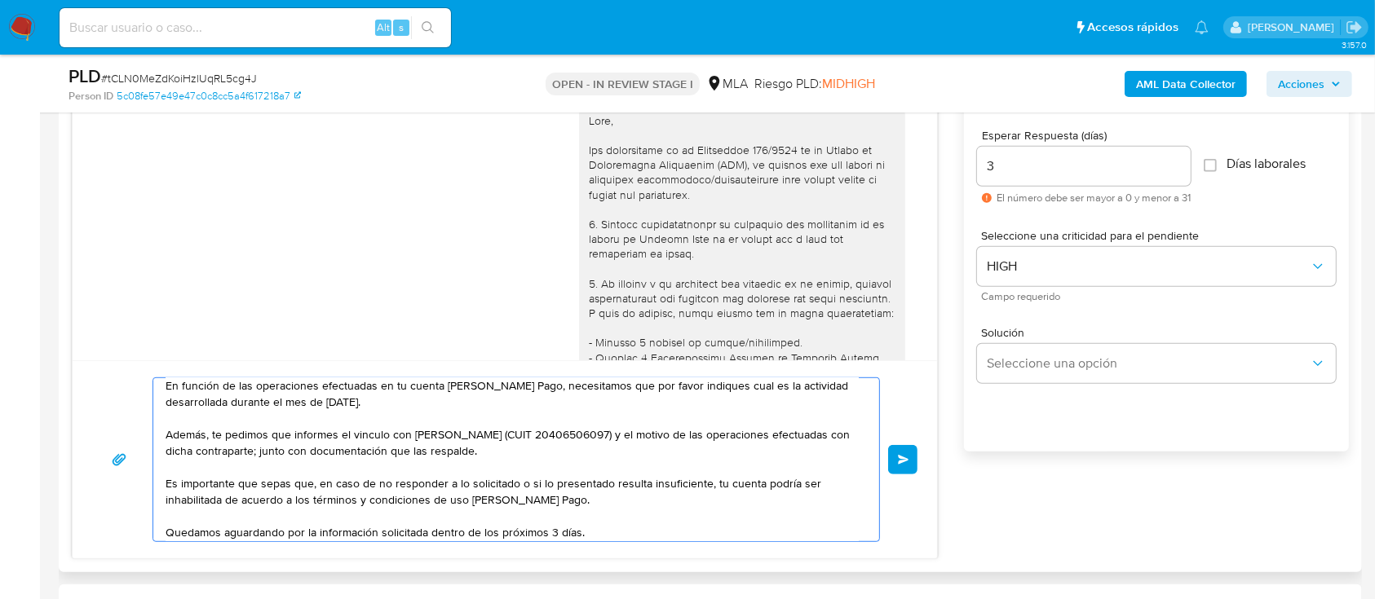
scroll to position [869, 0]
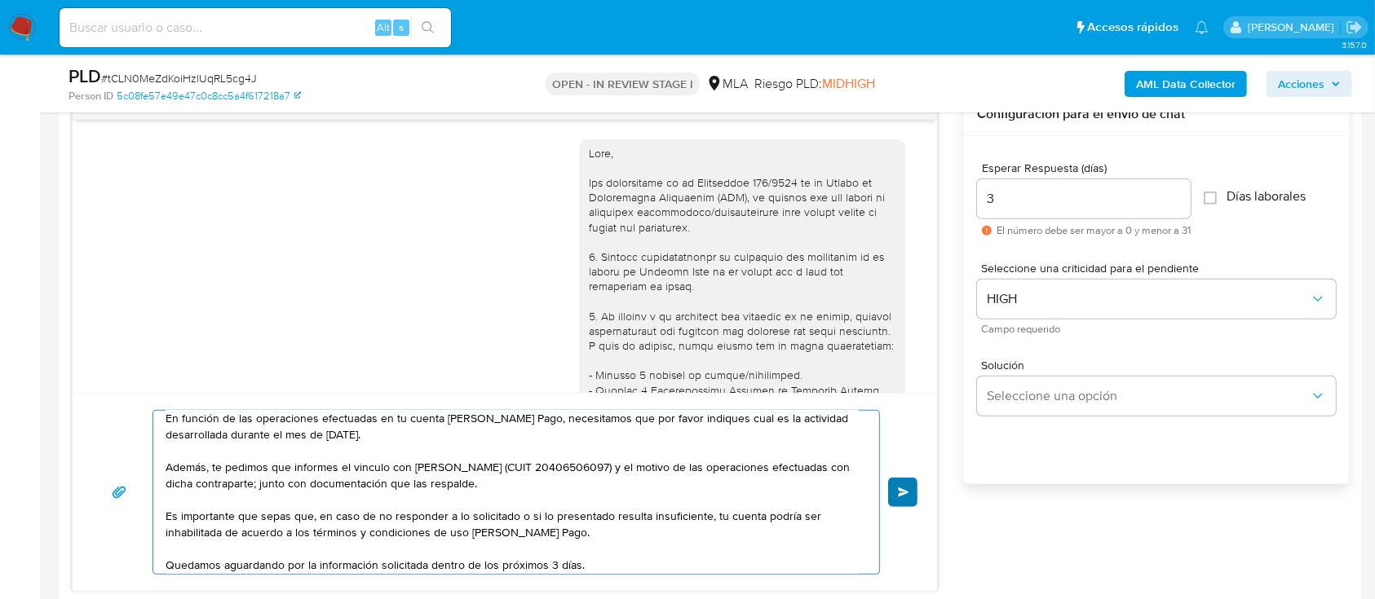
type textarea "Hola Abril Celeste Muñoz En función de las operaciones efectuadas en tu cuenta …"
click at [904, 492] on span "Enviar" at bounding box center [903, 493] width 11 height 10
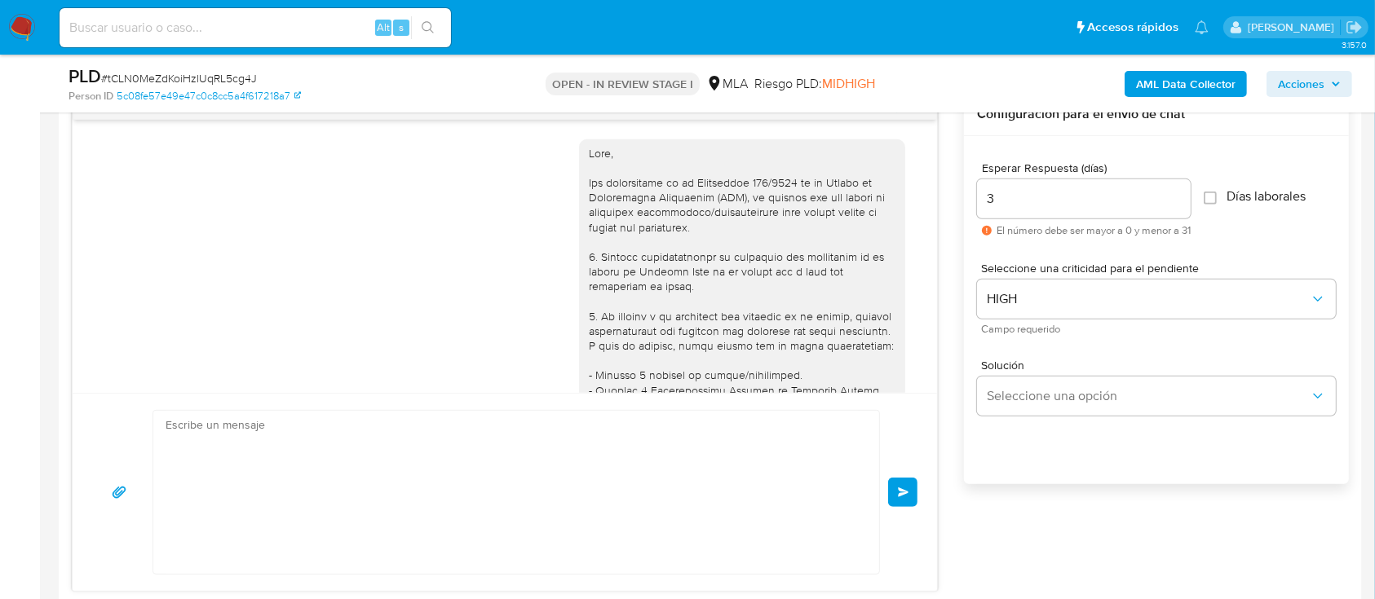
scroll to position [1412, 0]
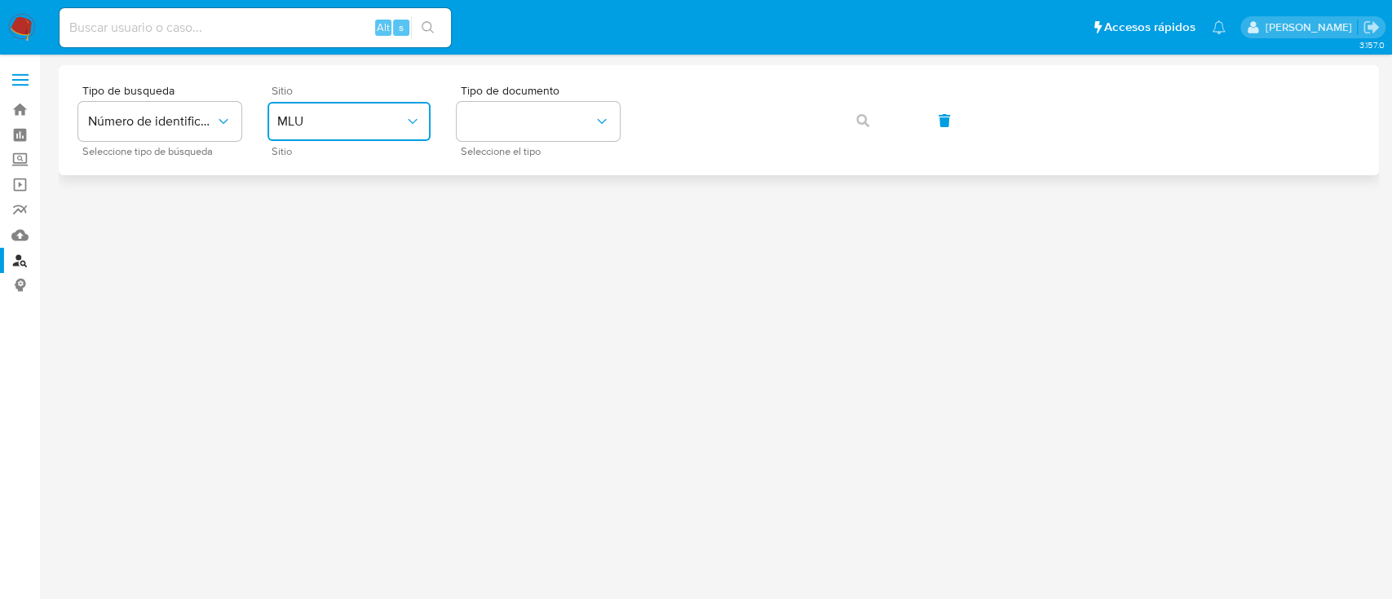
click at [346, 132] on button "MLU" at bounding box center [348, 121] width 163 height 39
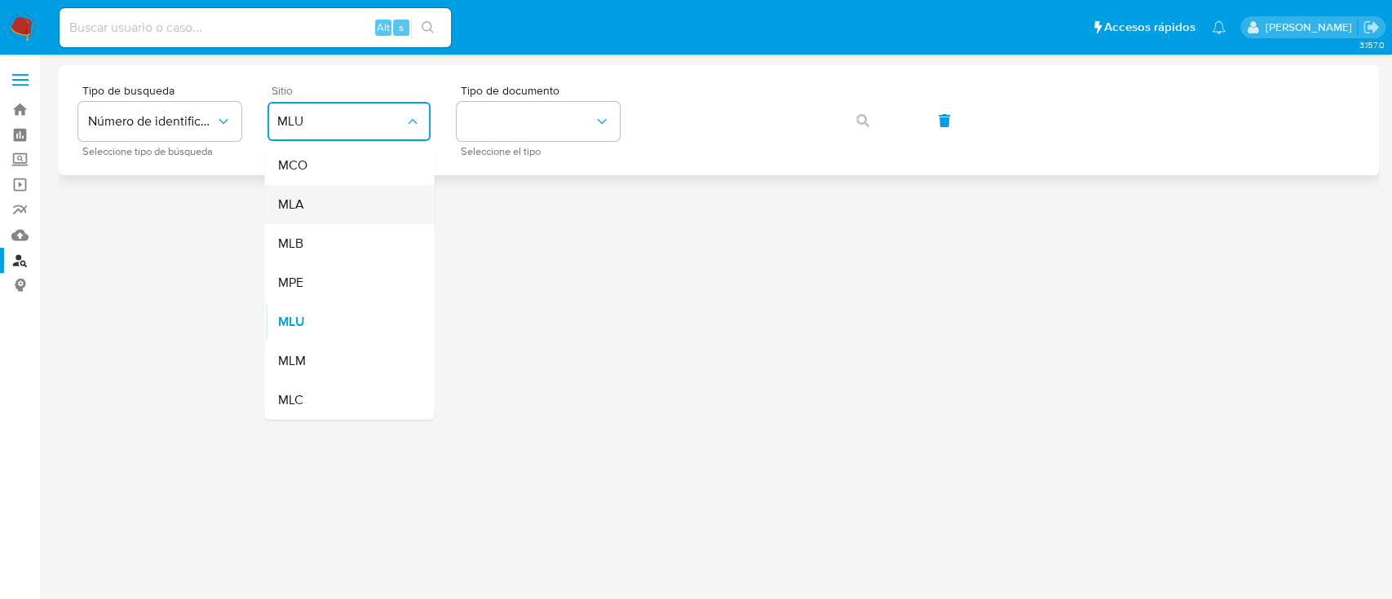
click at [356, 207] on div "MLA" at bounding box center [344, 204] width 134 height 39
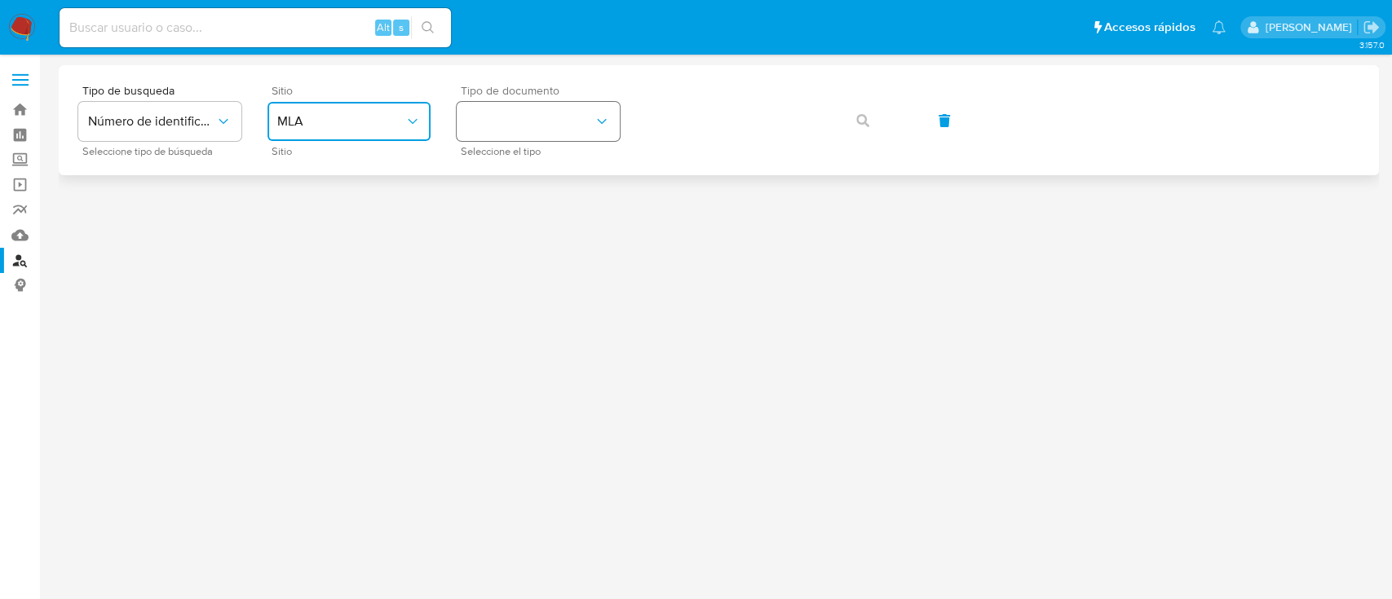
click at [511, 107] on button "identificationType" at bounding box center [538, 121] width 163 height 39
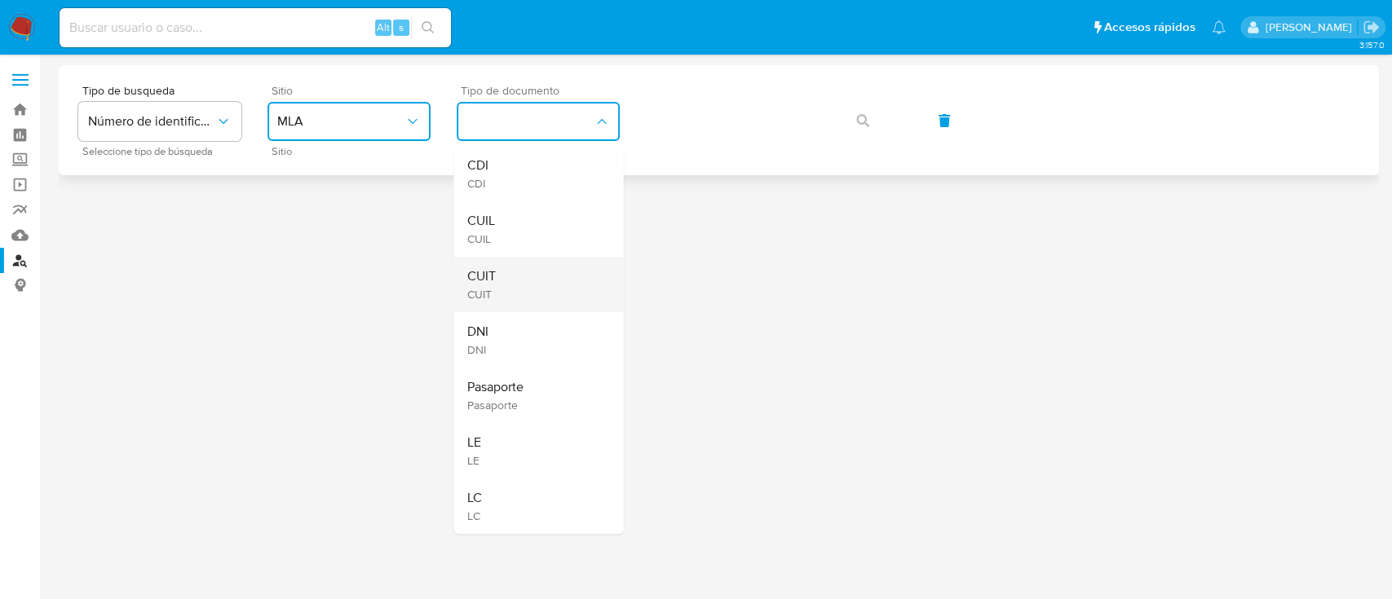
click at [513, 281] on div "CUIT CUIT" at bounding box center [533, 284] width 134 height 55
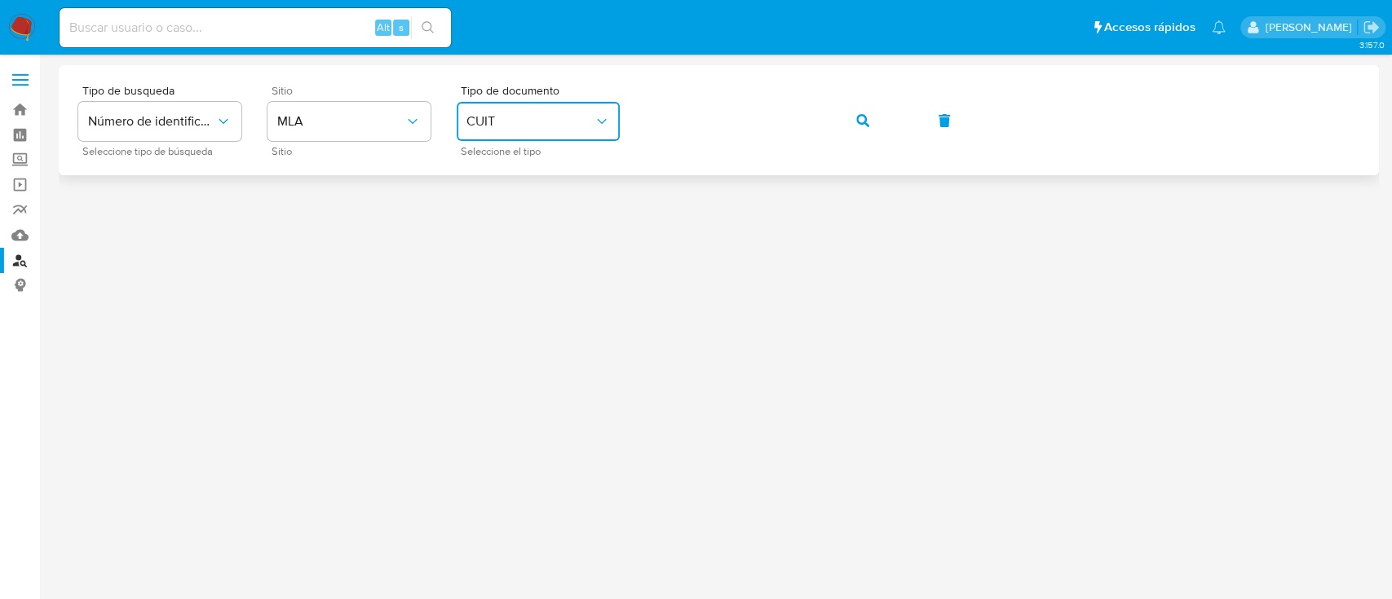
click at [847, 116] on button "button" at bounding box center [862, 120] width 55 height 39
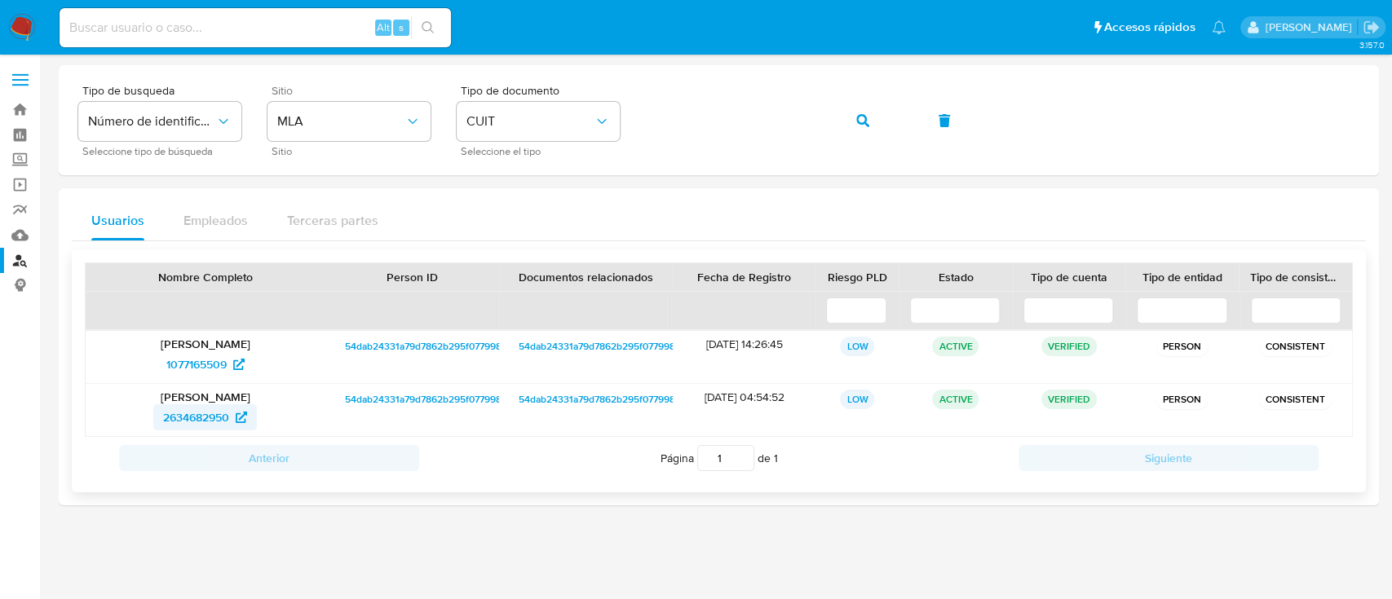
click at [232, 411] on span "2634682950" at bounding box center [205, 418] width 84 height 26
click at [232, 364] on span "1077165509" at bounding box center [205, 364] width 78 height 26
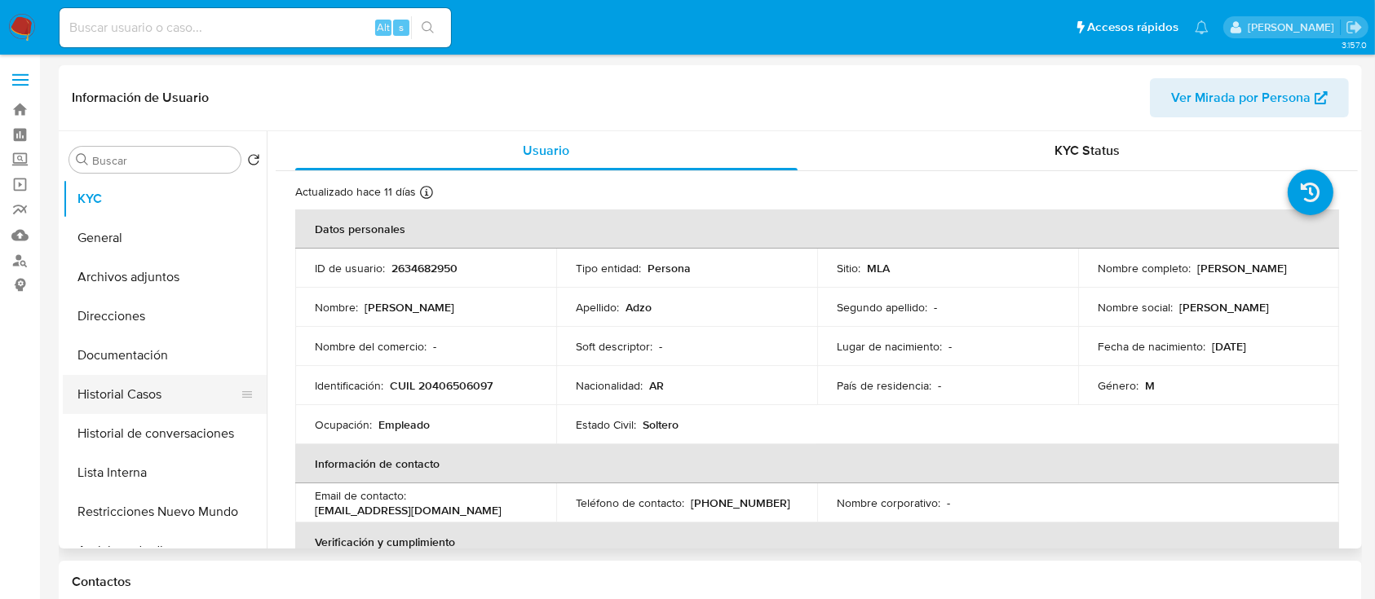
click at [120, 401] on button "Historial Casos" at bounding box center [158, 394] width 191 height 39
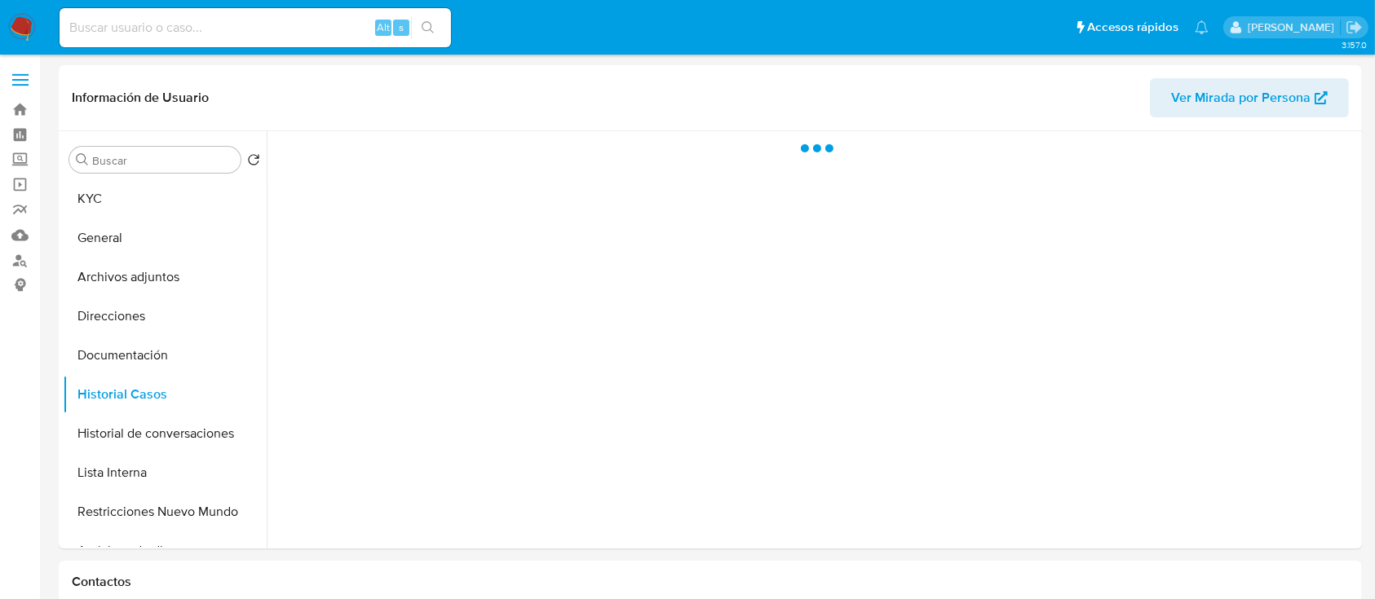
select select "10"
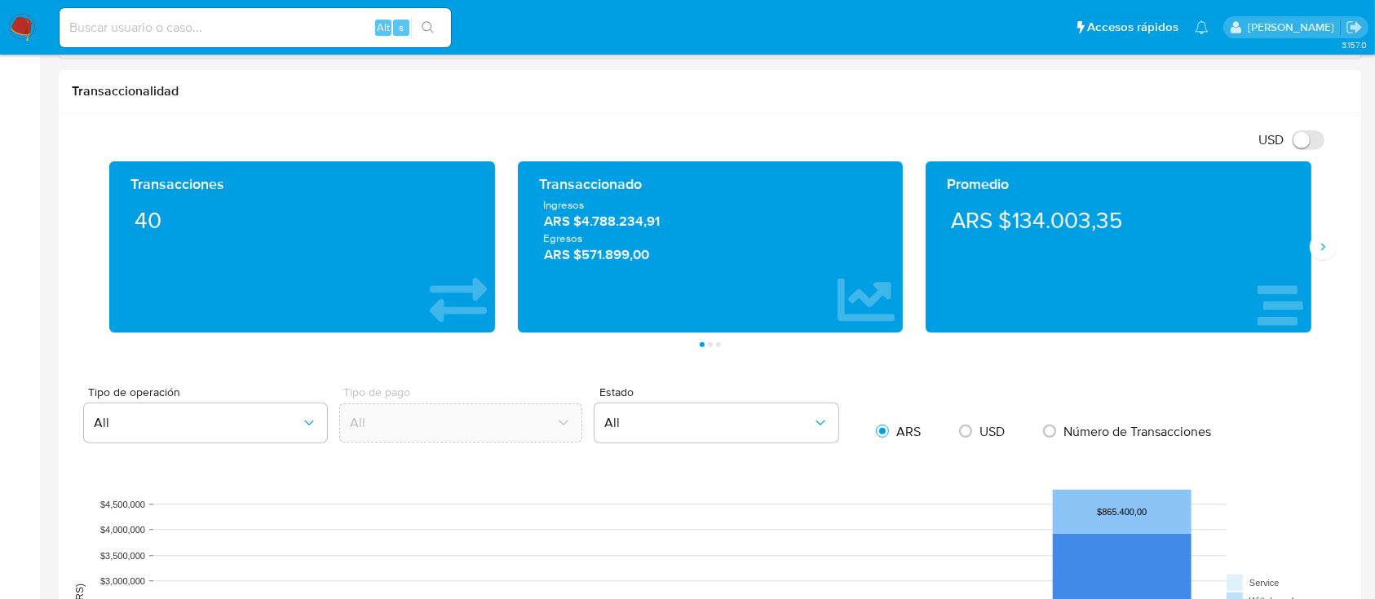
scroll to position [761, 0]
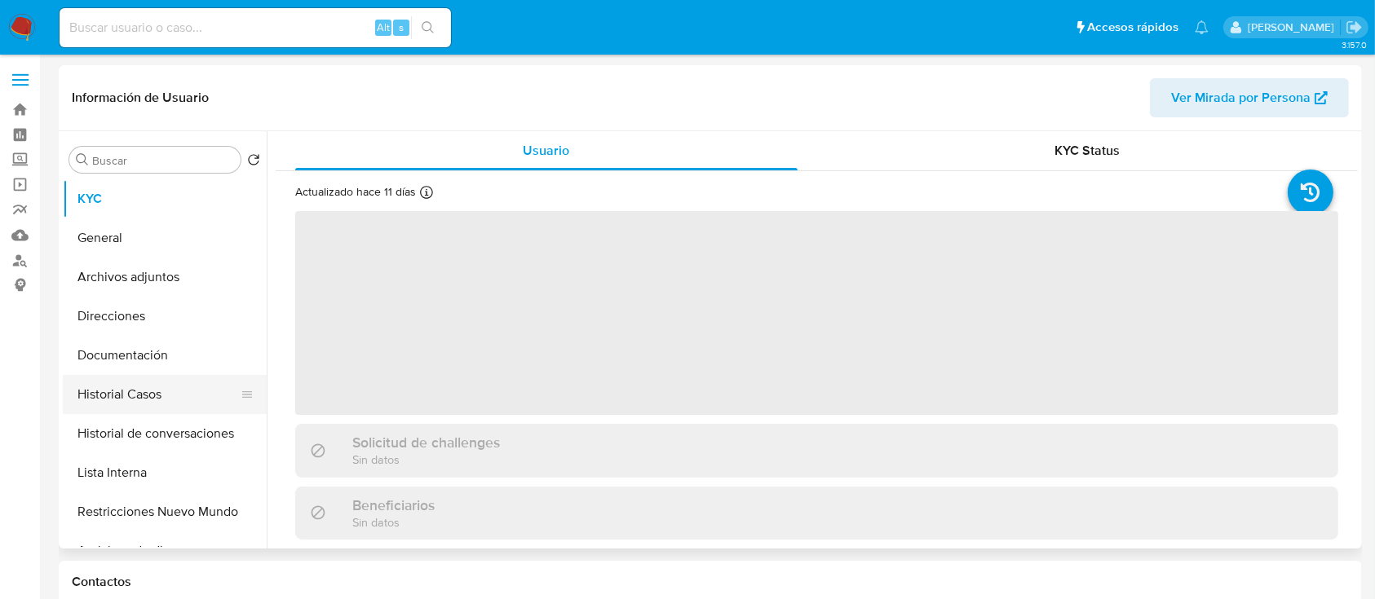
click at [176, 395] on button "Historial Casos" at bounding box center [158, 394] width 191 height 39
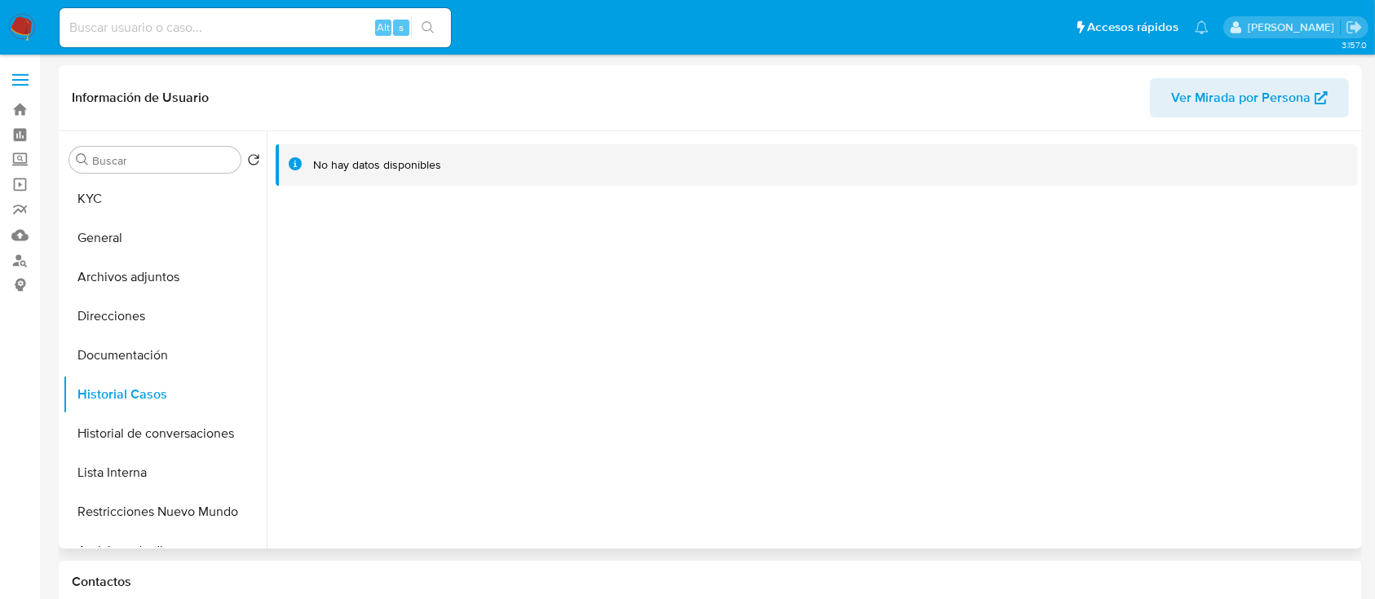
select select "10"
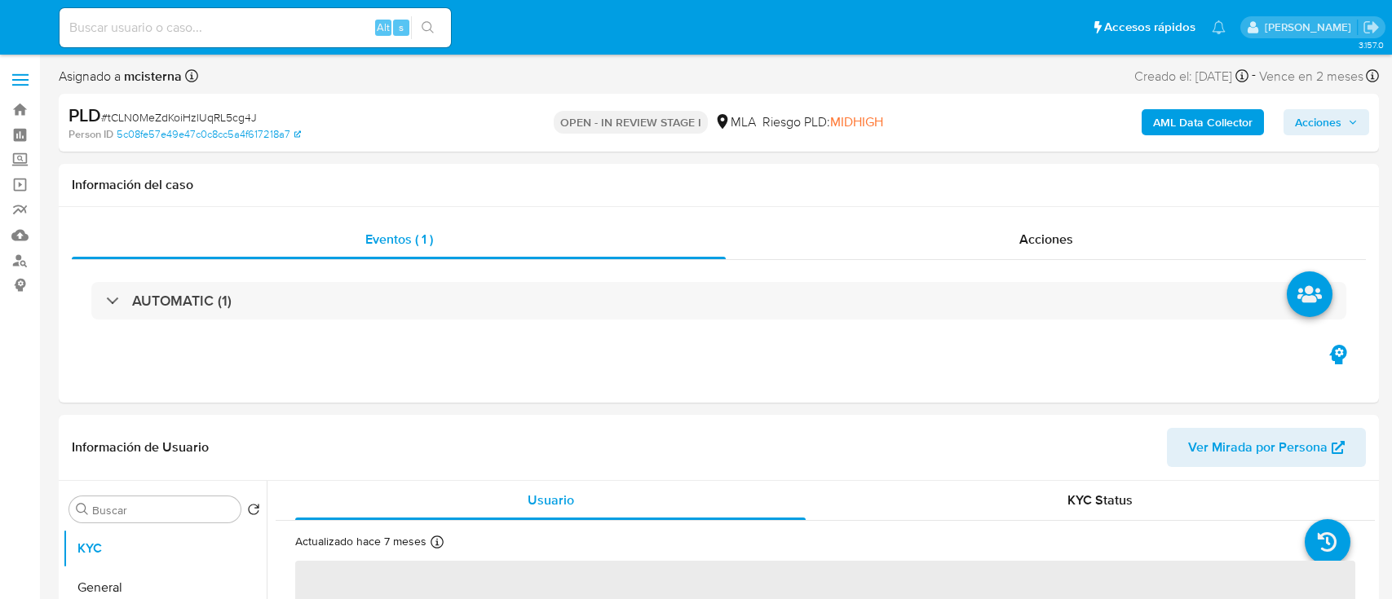
select select "10"
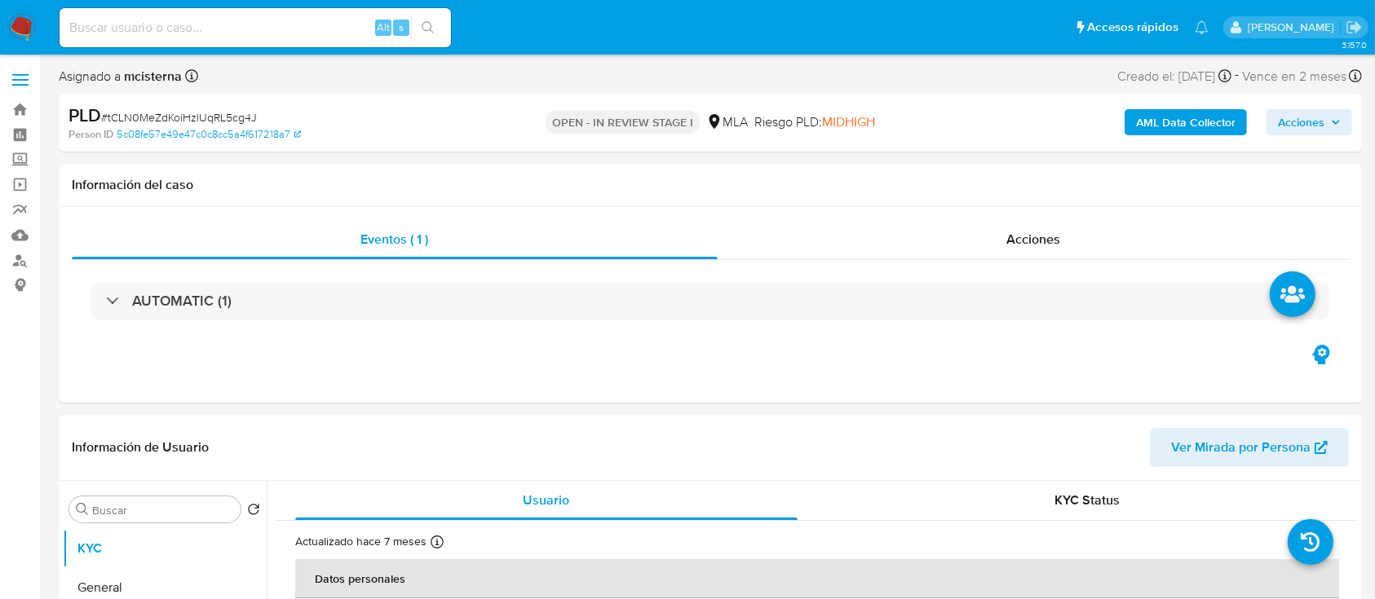
click at [327, 20] on input at bounding box center [255, 27] width 391 height 21
paste input "1039100755"
type input "1039100755"
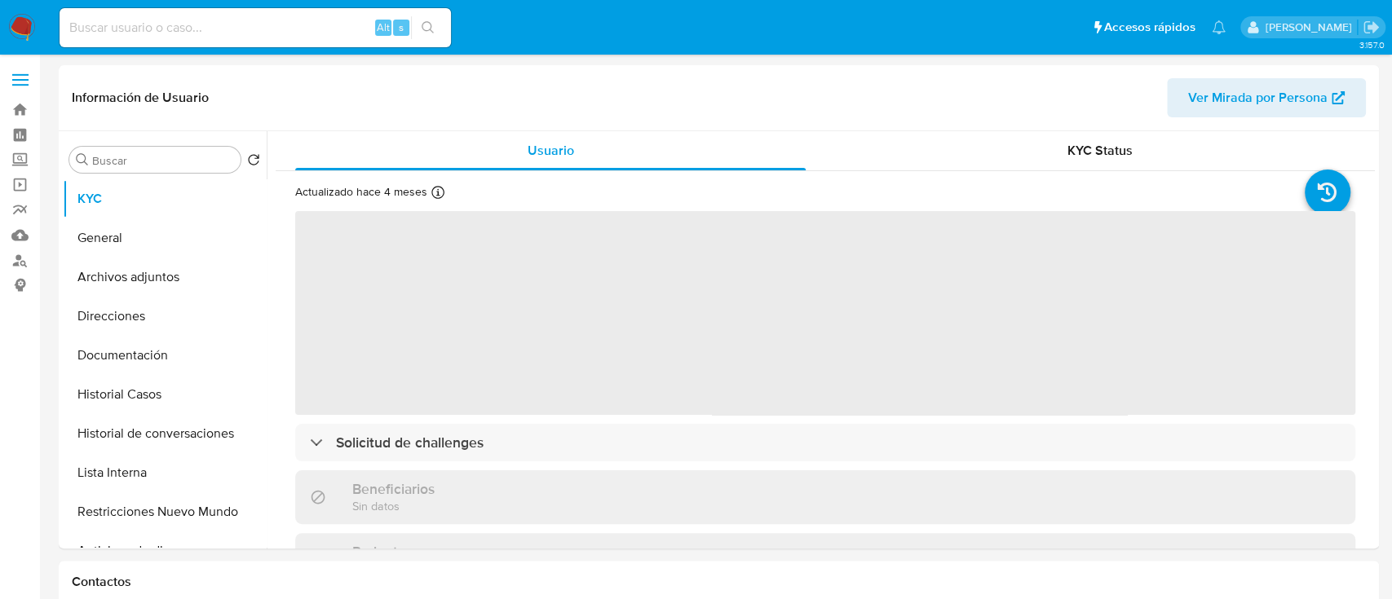
select select "10"
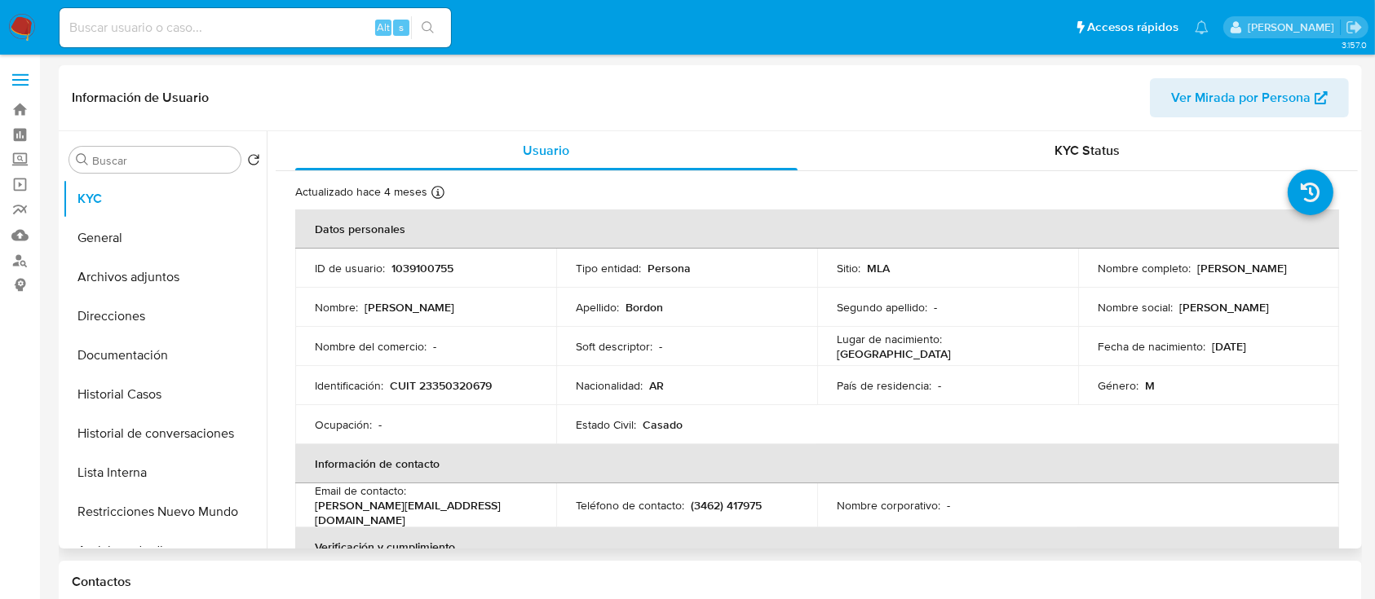
click at [432, 382] on p "CUIT 23350320679" at bounding box center [441, 385] width 102 height 15
copy p "23350320679"
click at [107, 392] on button "Historial Casos" at bounding box center [158, 394] width 191 height 39
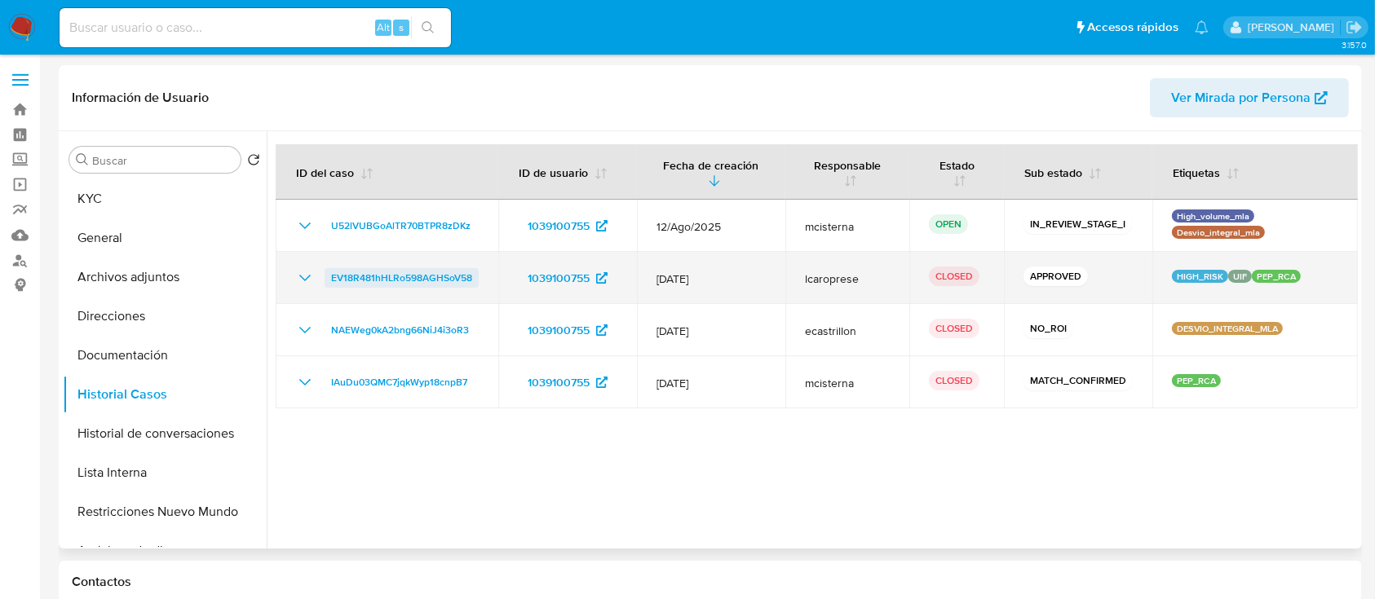
click at [426, 278] on span "EV18R481hHLRo598AGHSoV58" at bounding box center [401, 278] width 141 height 20
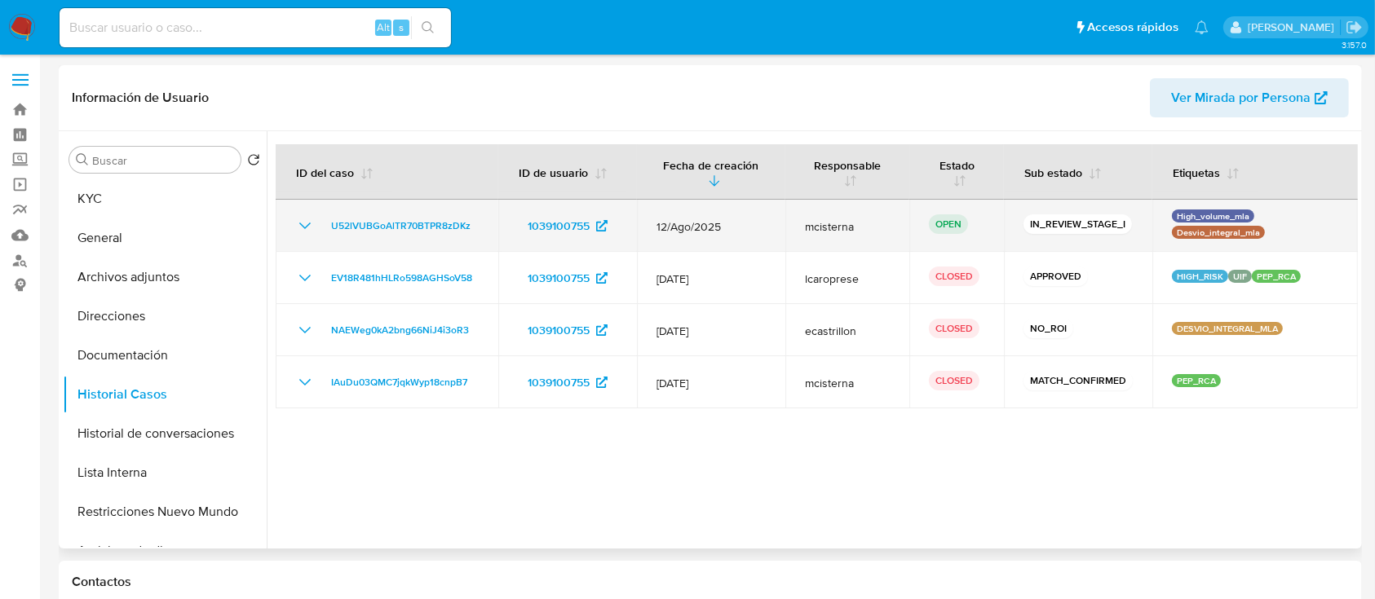
click at [416, 212] on td "U52lVUBGoAlTR70BTPR8zDKz" at bounding box center [387, 226] width 223 height 52
click at [418, 219] on span "U52lVUBGoAlTR70BTPR8zDKz" at bounding box center [400, 226] width 139 height 20
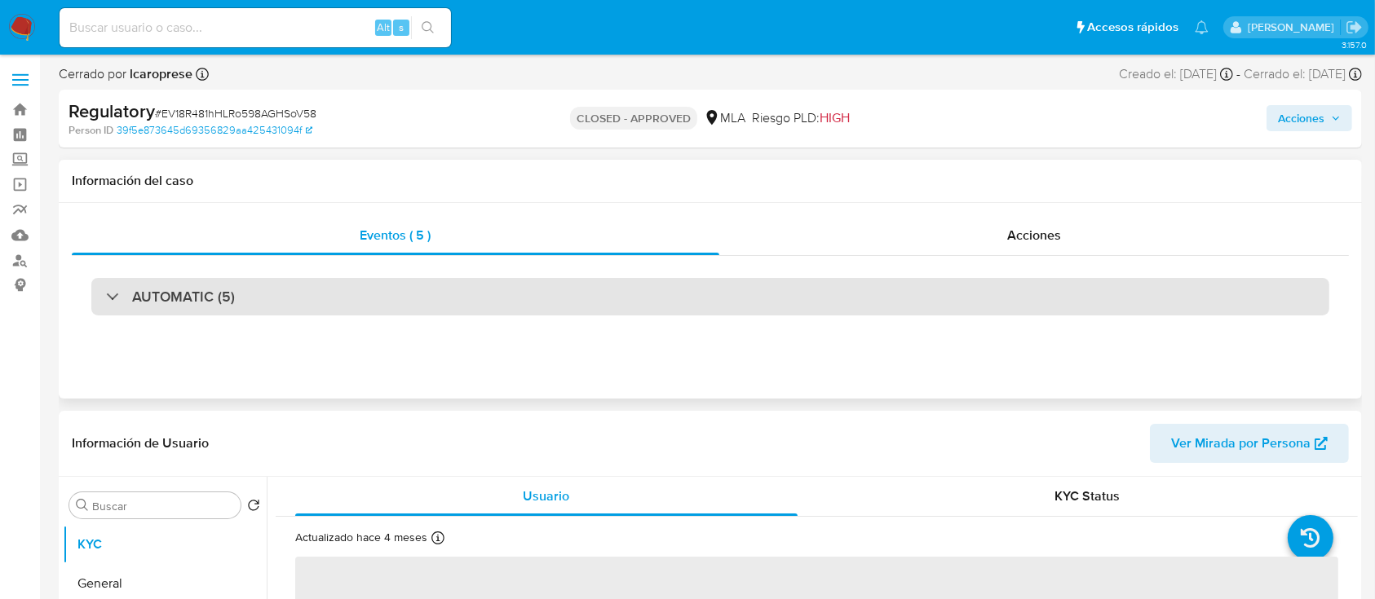
click at [716, 307] on div "AUTOMATIC (5)" at bounding box center [710, 297] width 1238 height 38
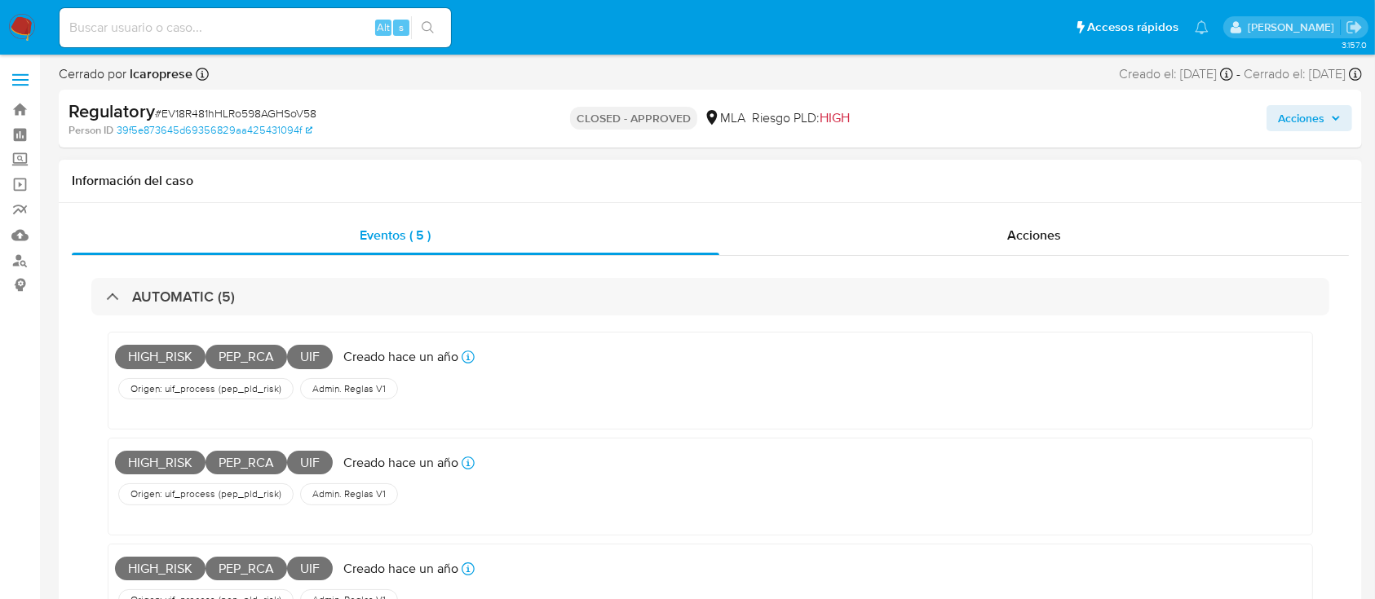
select select "10"
click at [1015, 231] on span "Acciones" at bounding box center [1034, 235] width 54 height 19
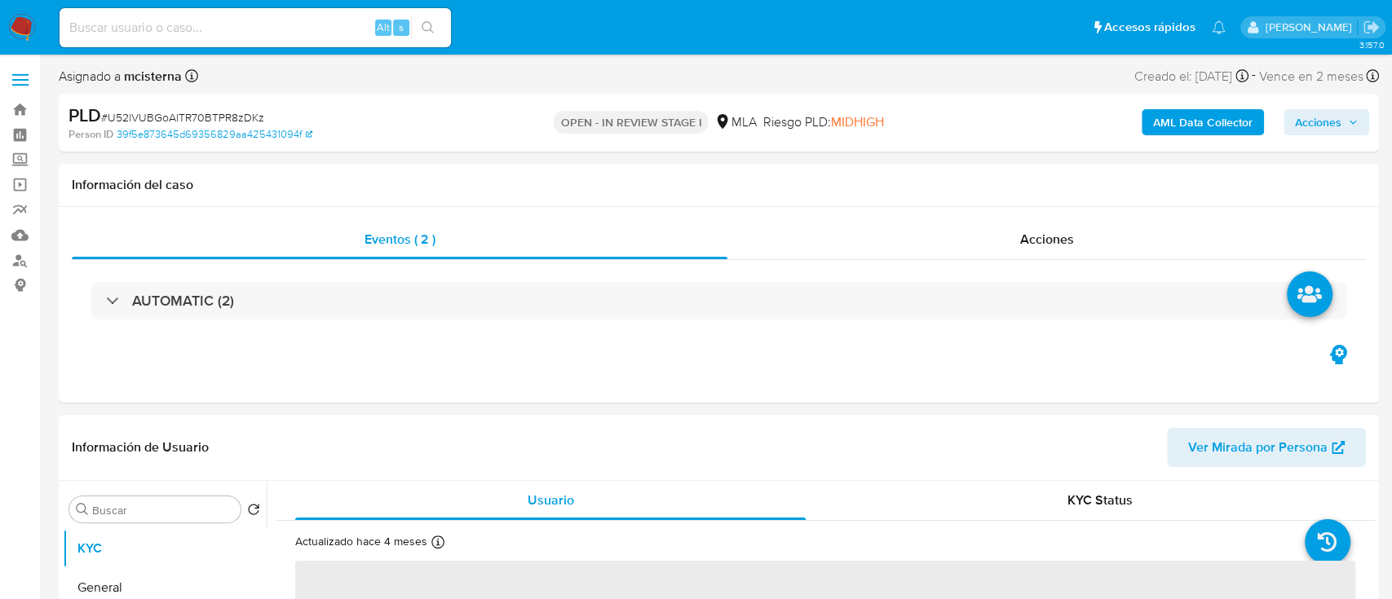
select select "10"
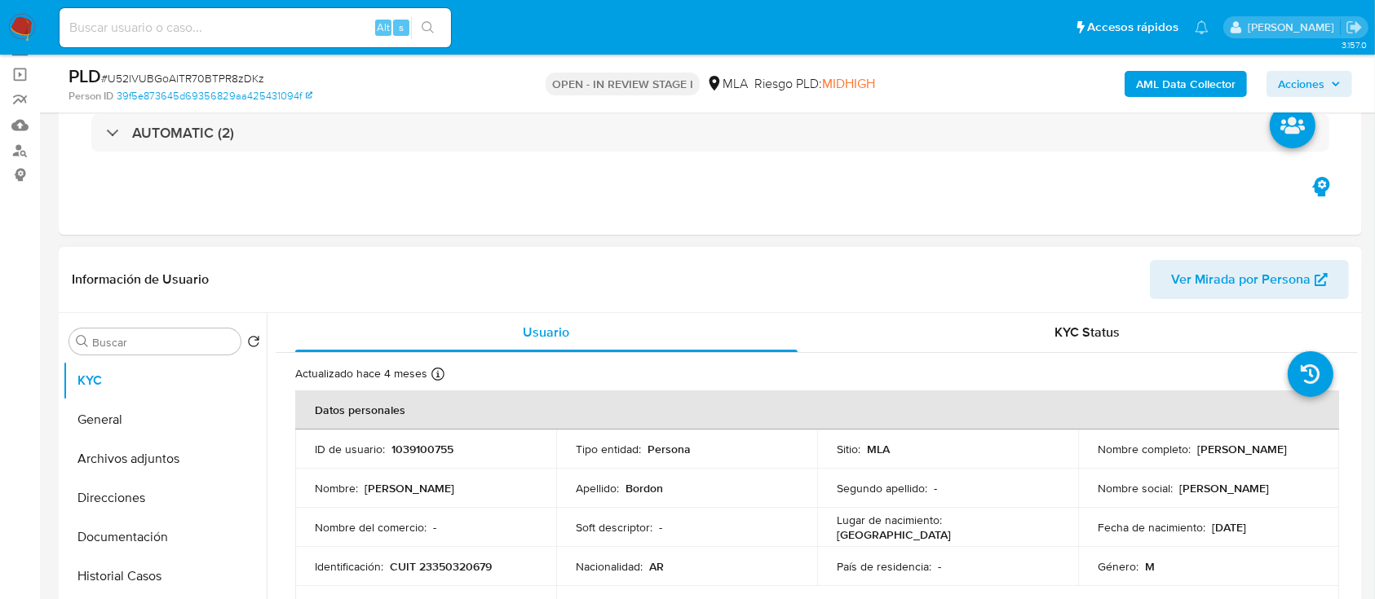
scroll to position [217, 0]
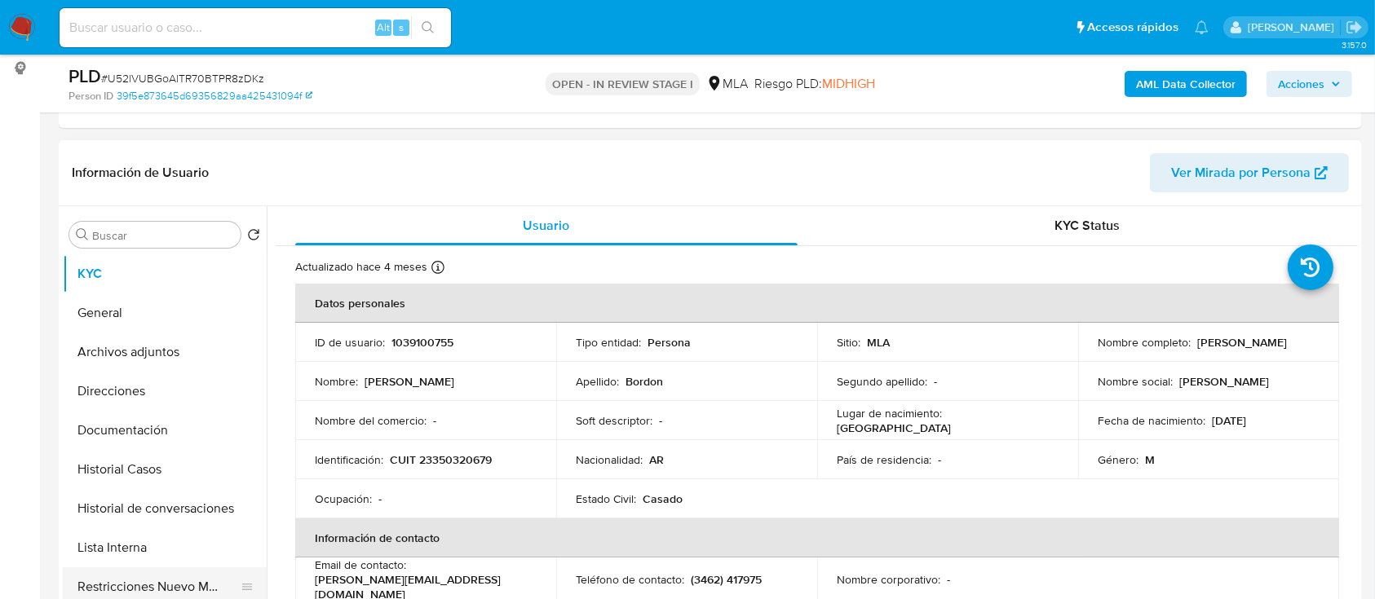
click at [153, 568] on button "Restricciones Nuevo Mundo" at bounding box center [158, 587] width 191 height 39
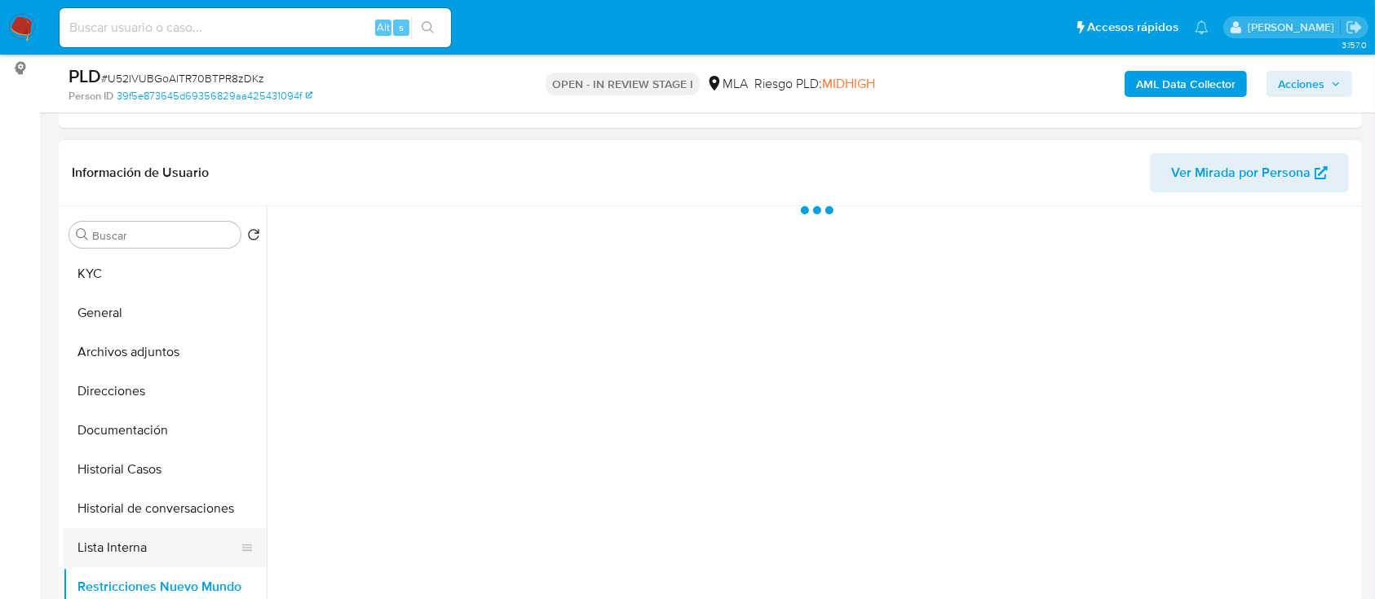
click at [153, 560] on button "Lista Interna" at bounding box center [158, 547] width 191 height 39
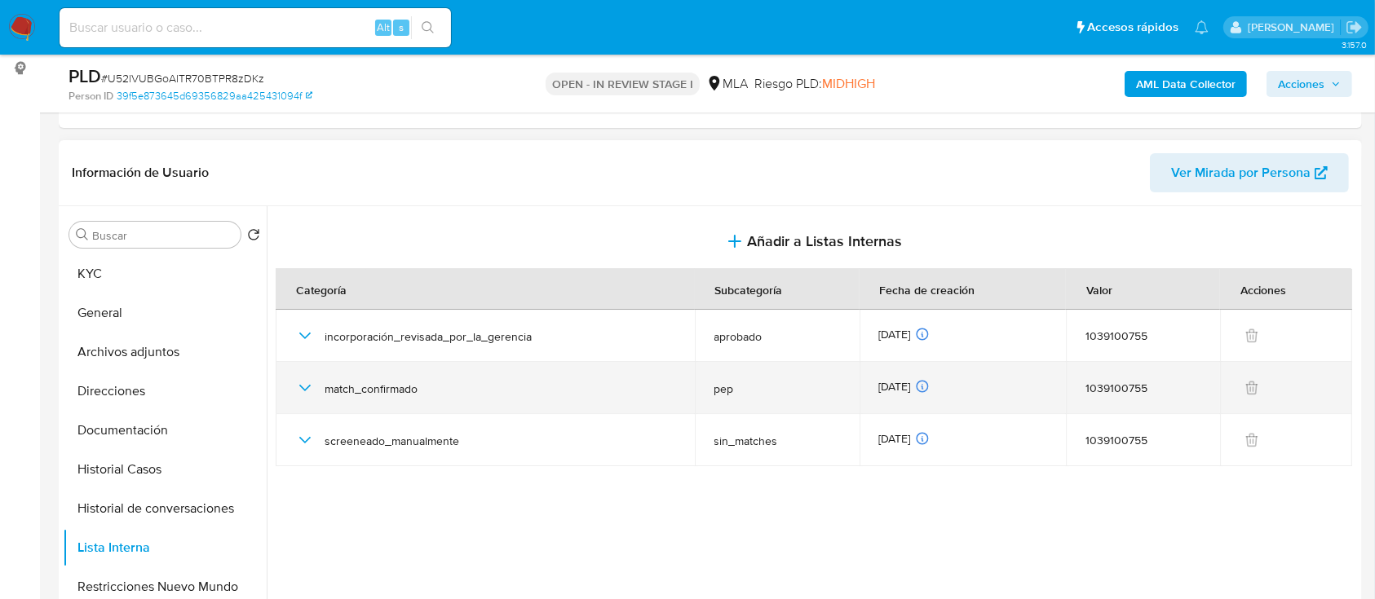
click at [307, 388] on icon "button" at bounding box center [305, 388] width 20 height 20
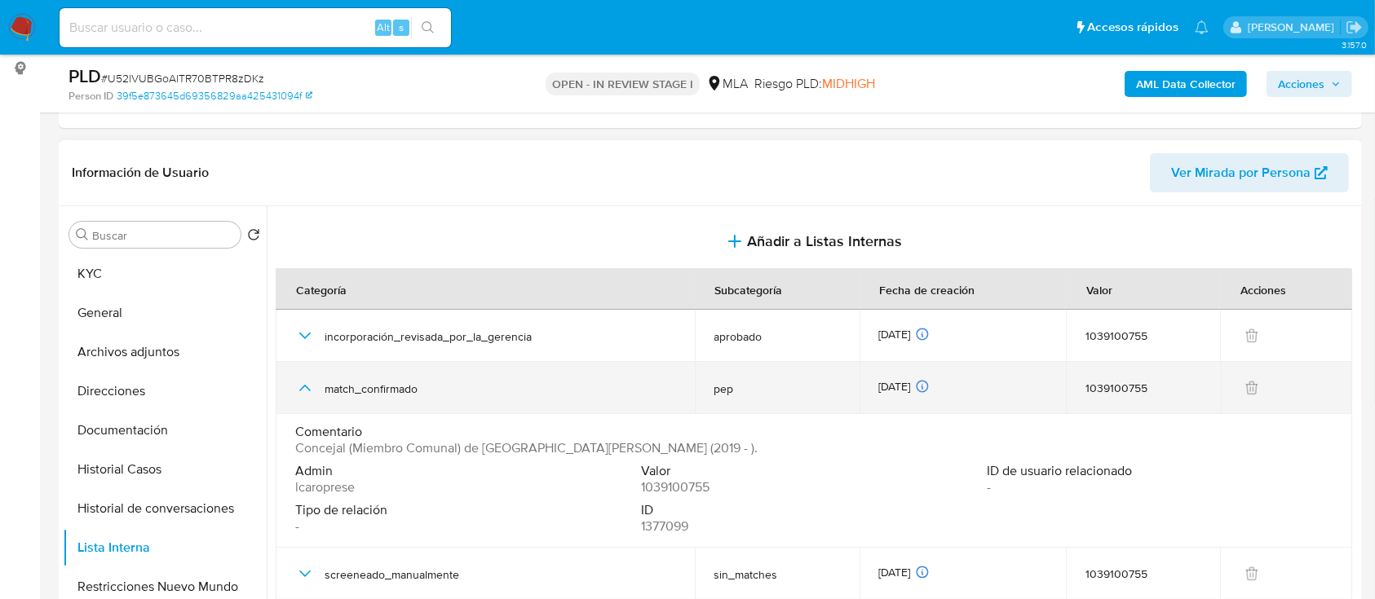
click at [307, 388] on icon "button" at bounding box center [305, 388] width 20 height 20
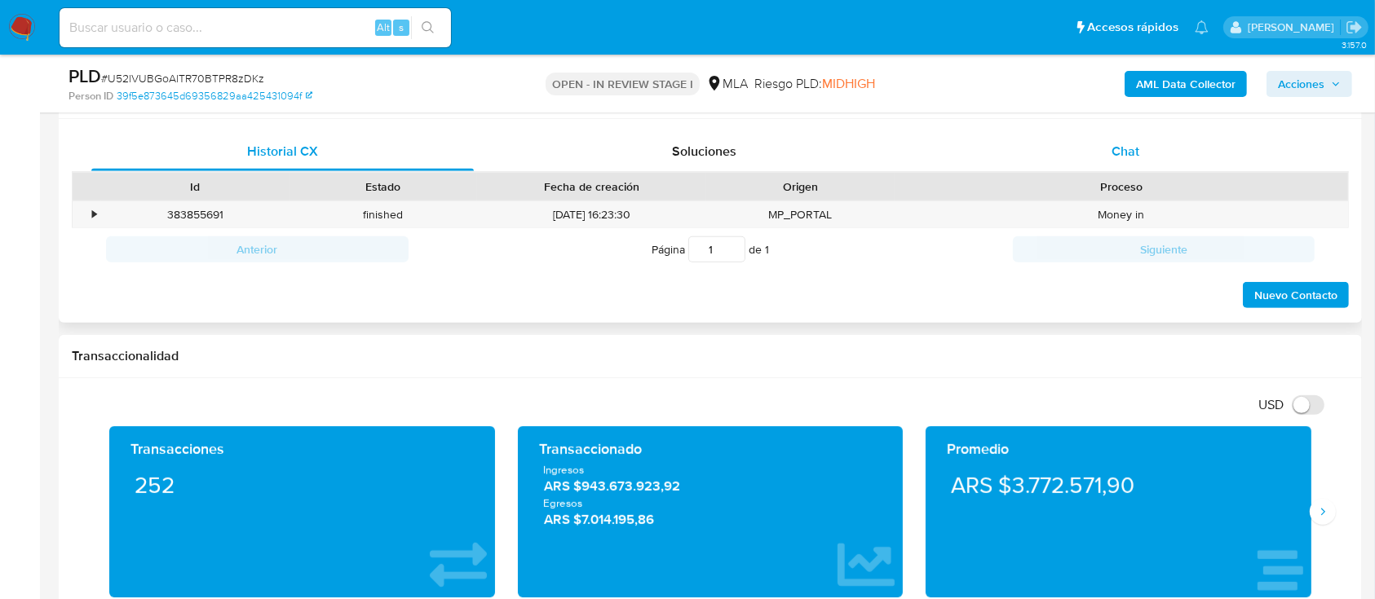
scroll to position [652, 0]
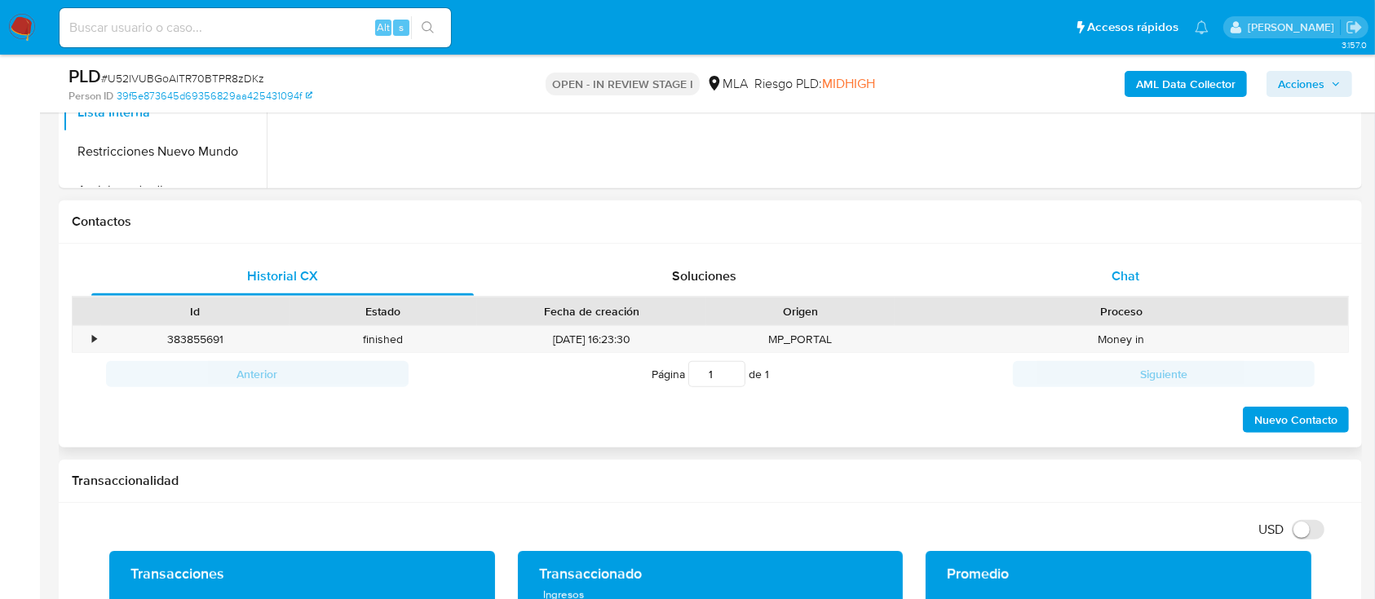
click at [1124, 263] on div "Chat" at bounding box center [1126, 276] width 382 height 39
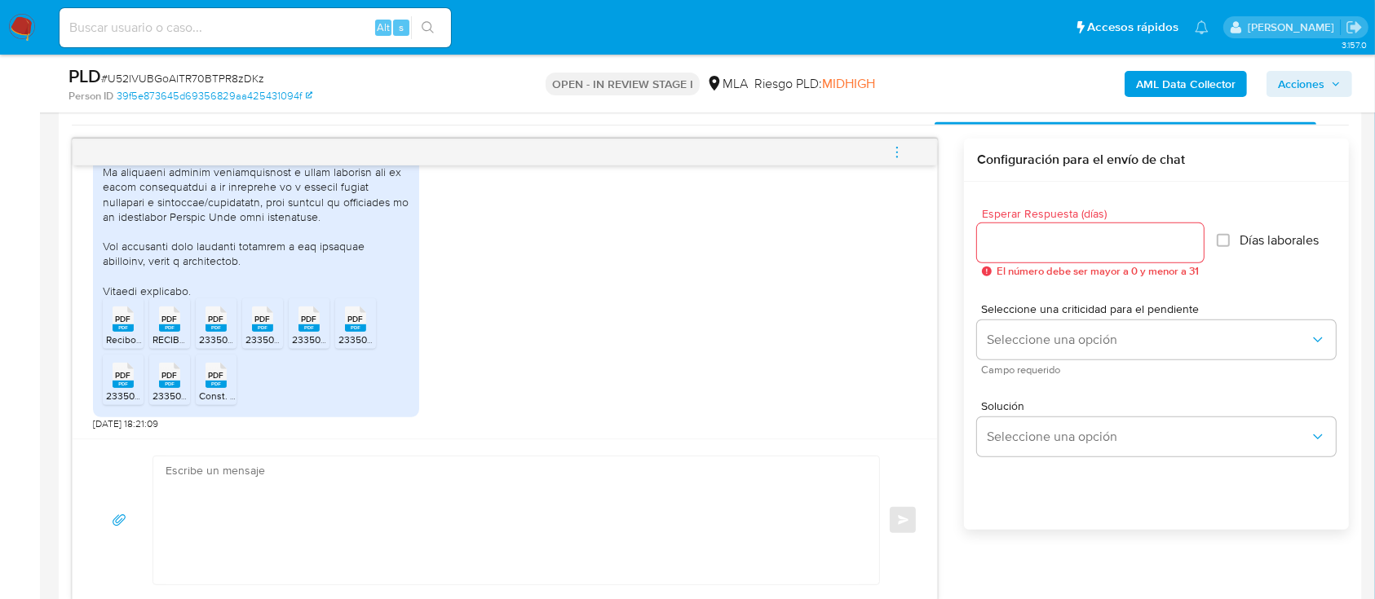
scroll to position [869, 0]
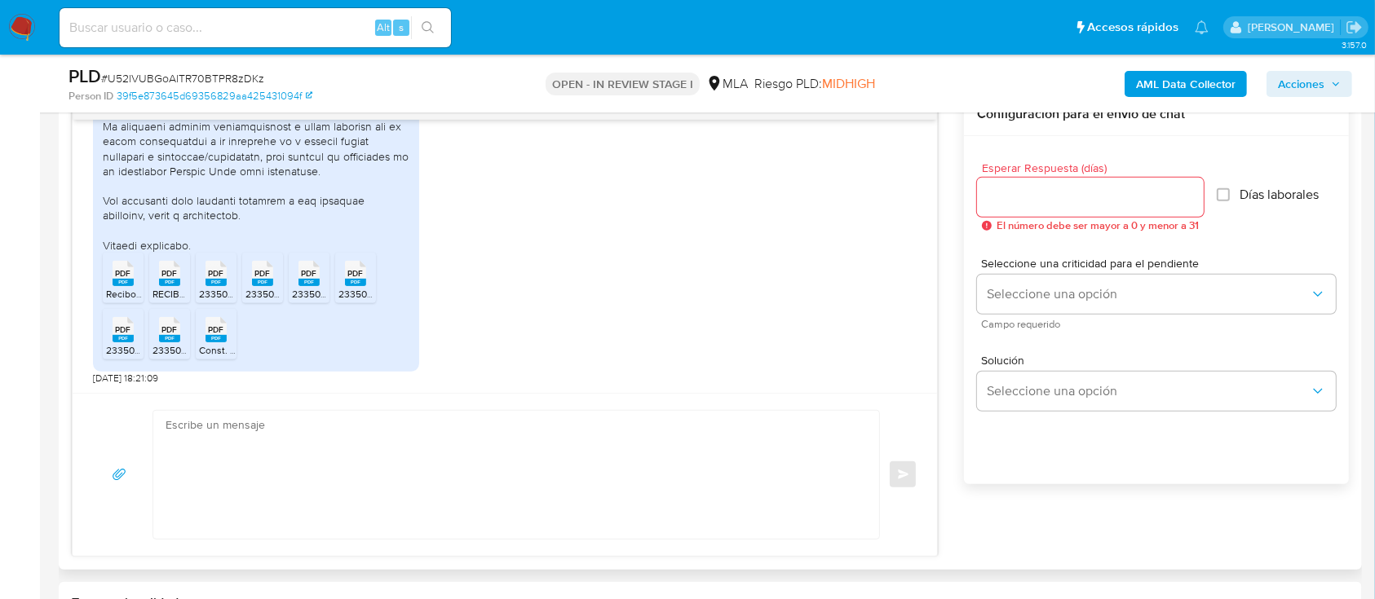
click at [509, 470] on textarea at bounding box center [512, 475] width 693 height 128
paste textarea "Hola Muchas gracias por tu respuesta. Confirmamos recepción de la documentación…"
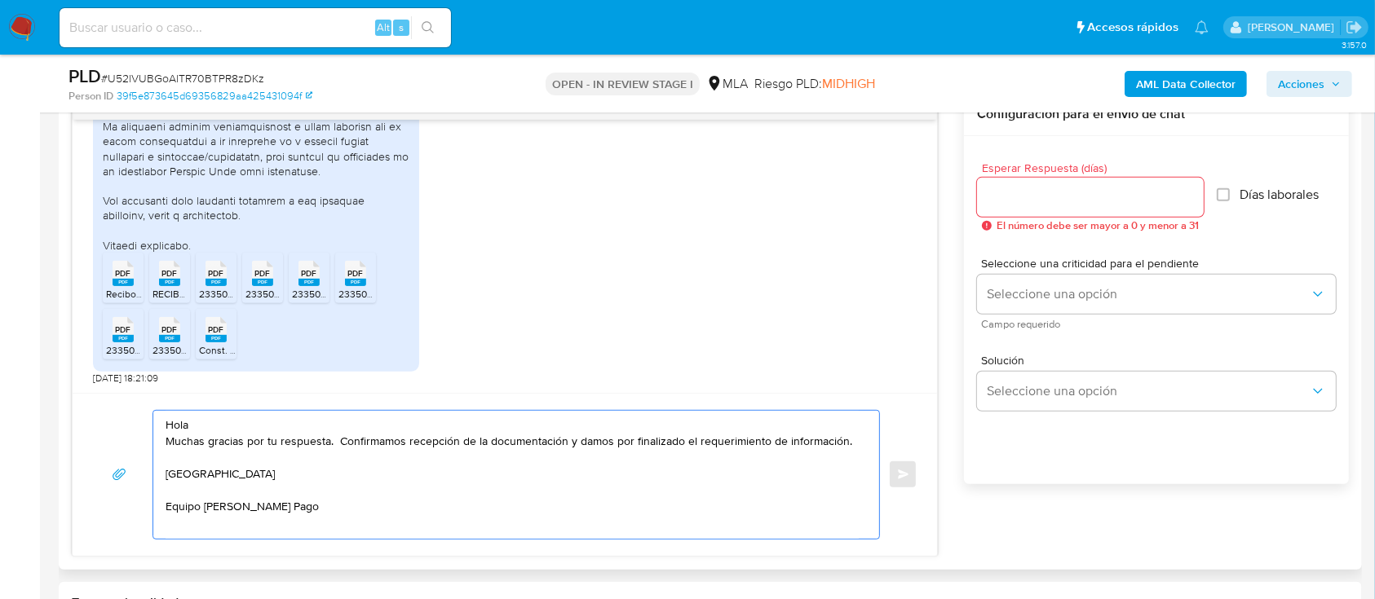
click at [365, 422] on textarea "Hola Muchas gracias por tu respuesta. Confirmamos recepción de la documentación…" at bounding box center [512, 475] width 693 height 128
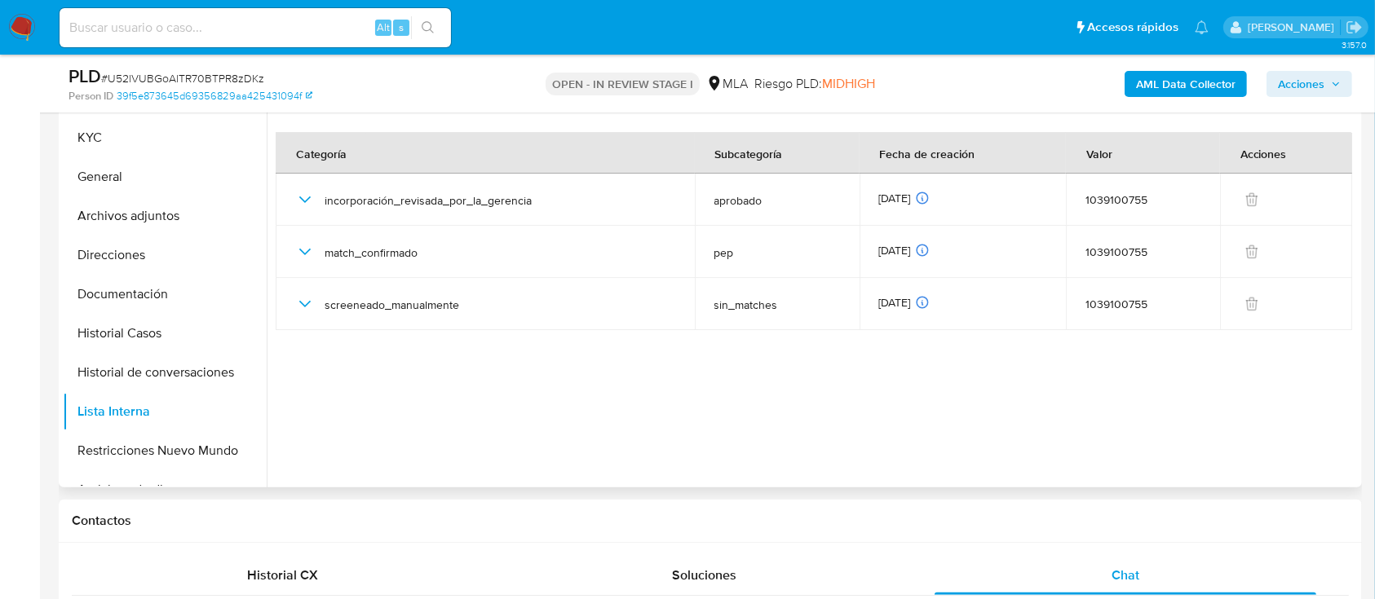
scroll to position [108, 0]
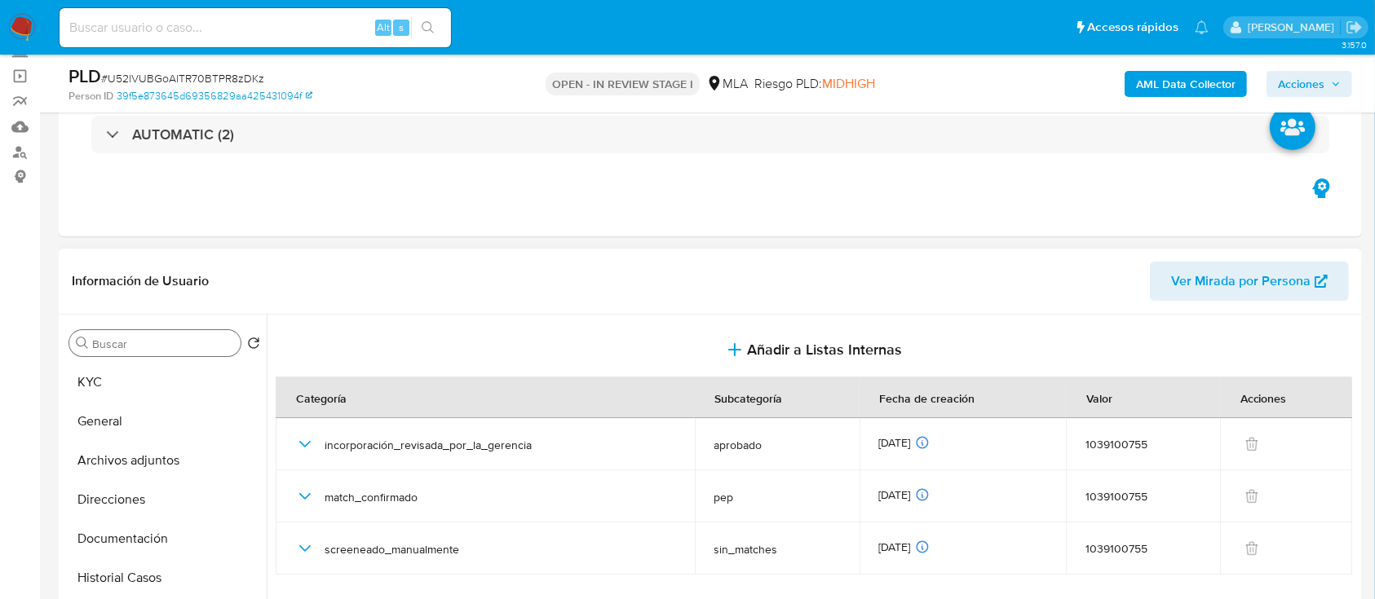
drag, startPoint x: 98, startPoint y: 391, endPoint x: 220, endPoint y: 344, distance: 131.2
click at [98, 391] on button "KYC" at bounding box center [165, 382] width 204 height 39
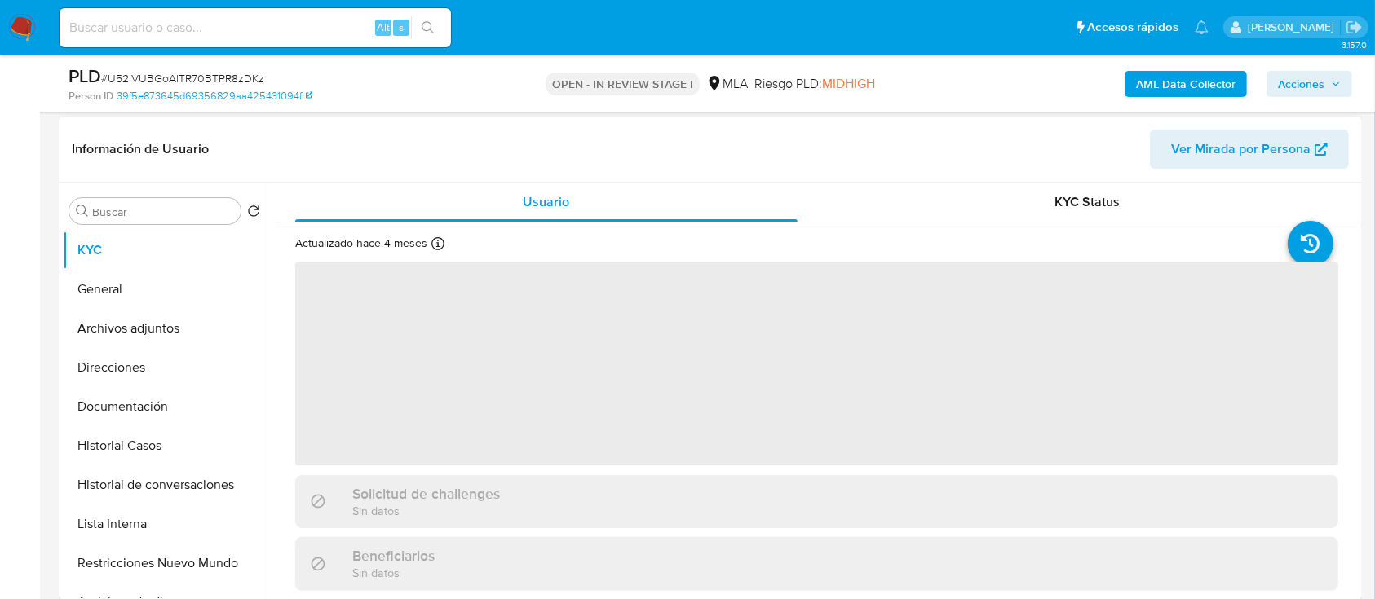
scroll to position [326, 0]
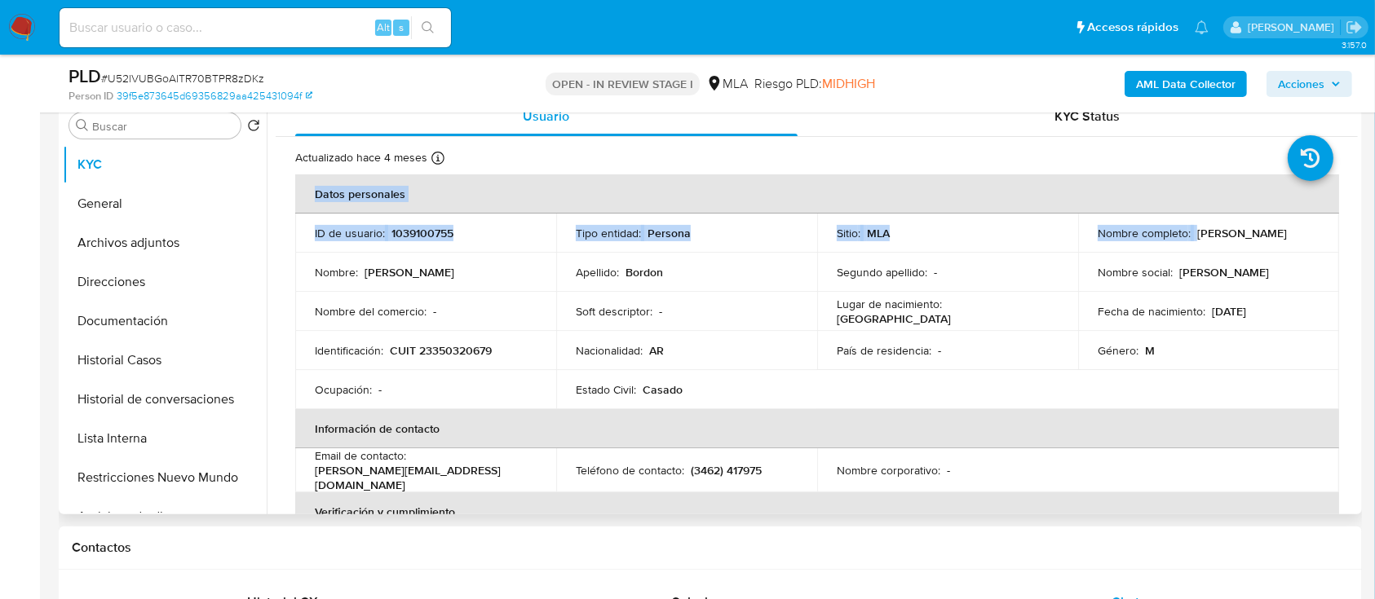
drag, startPoint x: 1191, startPoint y: 235, endPoint x: 1337, endPoint y: 229, distance: 146.1
click at [1240, 241] on p "Ivan Marcelo Bordon" at bounding box center [1242, 233] width 90 height 15
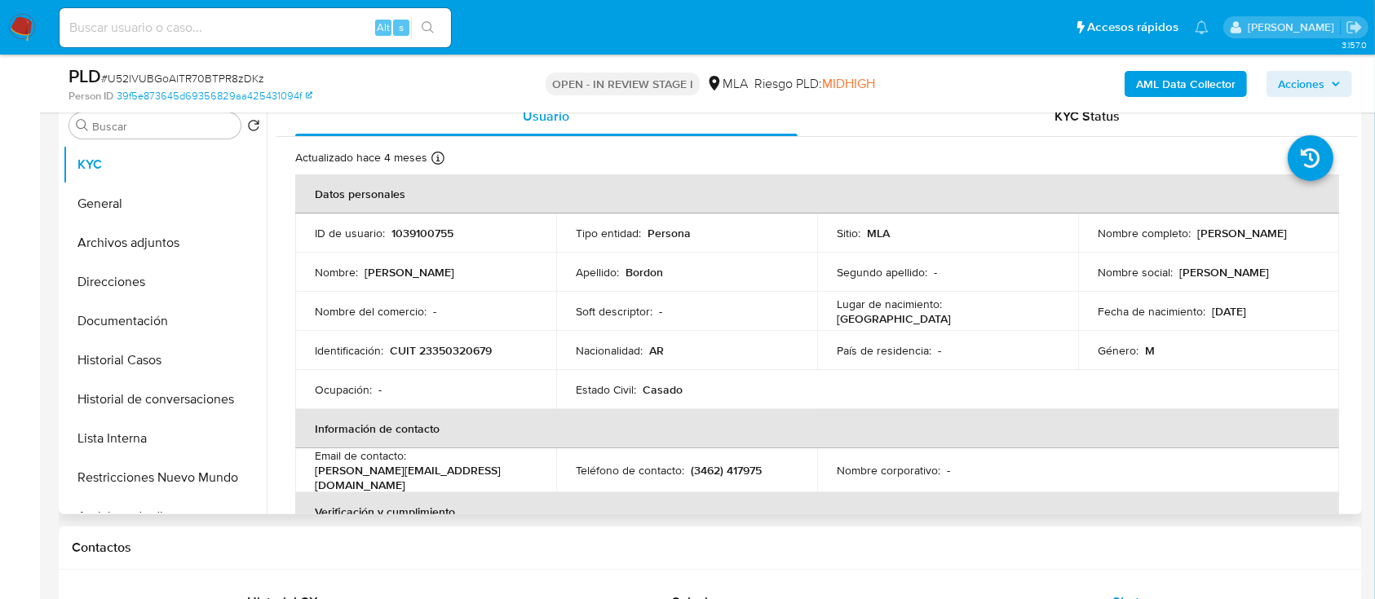
drag, startPoint x: 1191, startPoint y: 233, endPoint x: 1295, endPoint y: 233, distance: 104.4
click at [1295, 233] on div "Nombre completo : Ivan Marcelo Bordon" at bounding box center [1209, 233] width 222 height 15
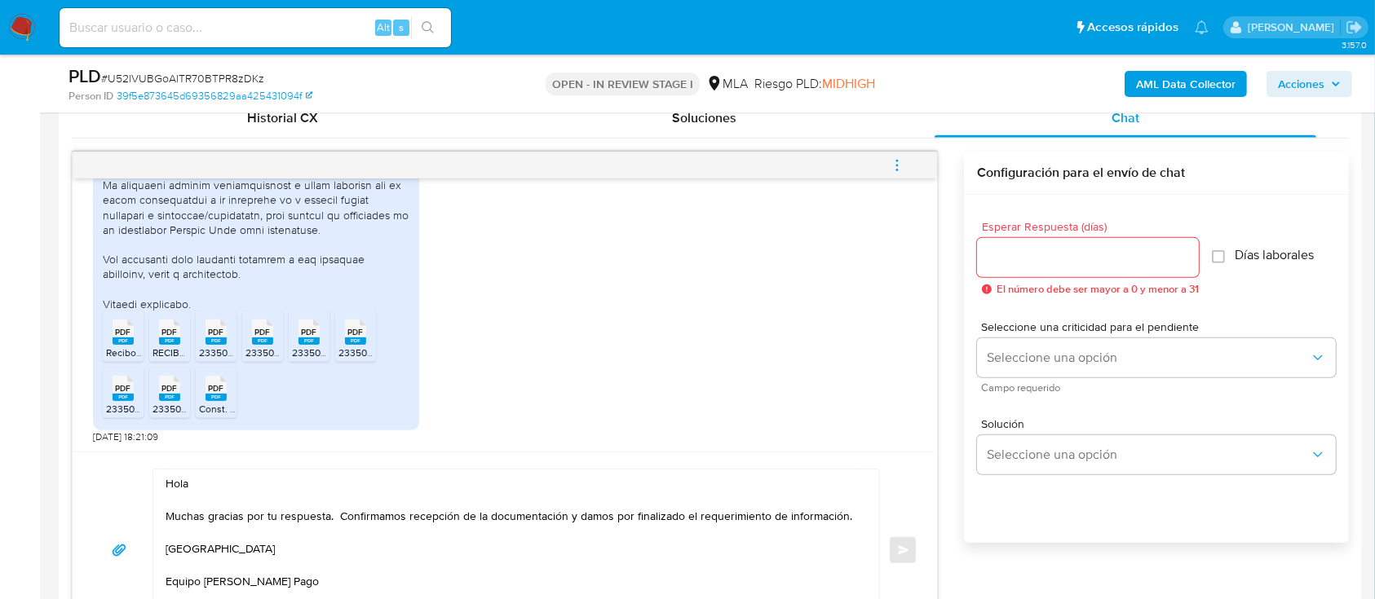
scroll to position [869, 0]
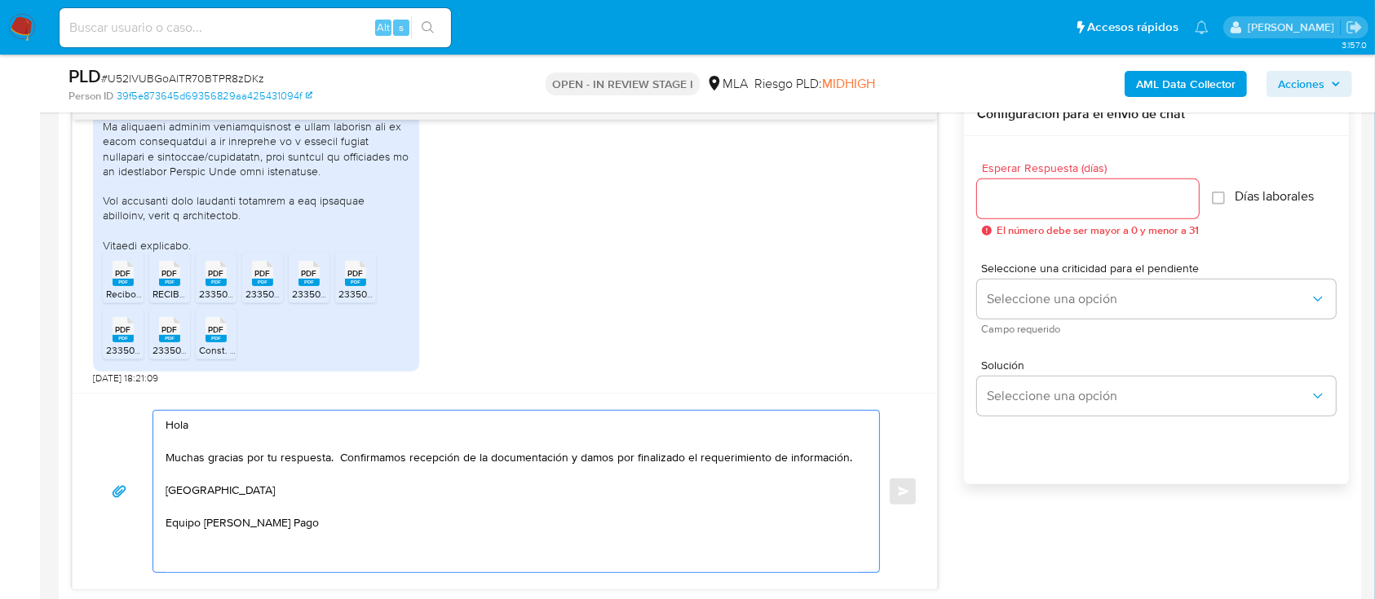
click at [325, 420] on textarea "Hola Muchas gracias por tu respuesta. Confirmamos recepción de la documentación…" at bounding box center [512, 491] width 693 height 161
paste textarea "Ivan Marcelo Bordon"
type textarea "Hola Ivan Marcelo Bordon Muchas gracias por tu respuesta. Confirmamos recepción…"
click at [1036, 197] on input "Esperar Respuesta (días)" at bounding box center [1088, 198] width 222 height 21
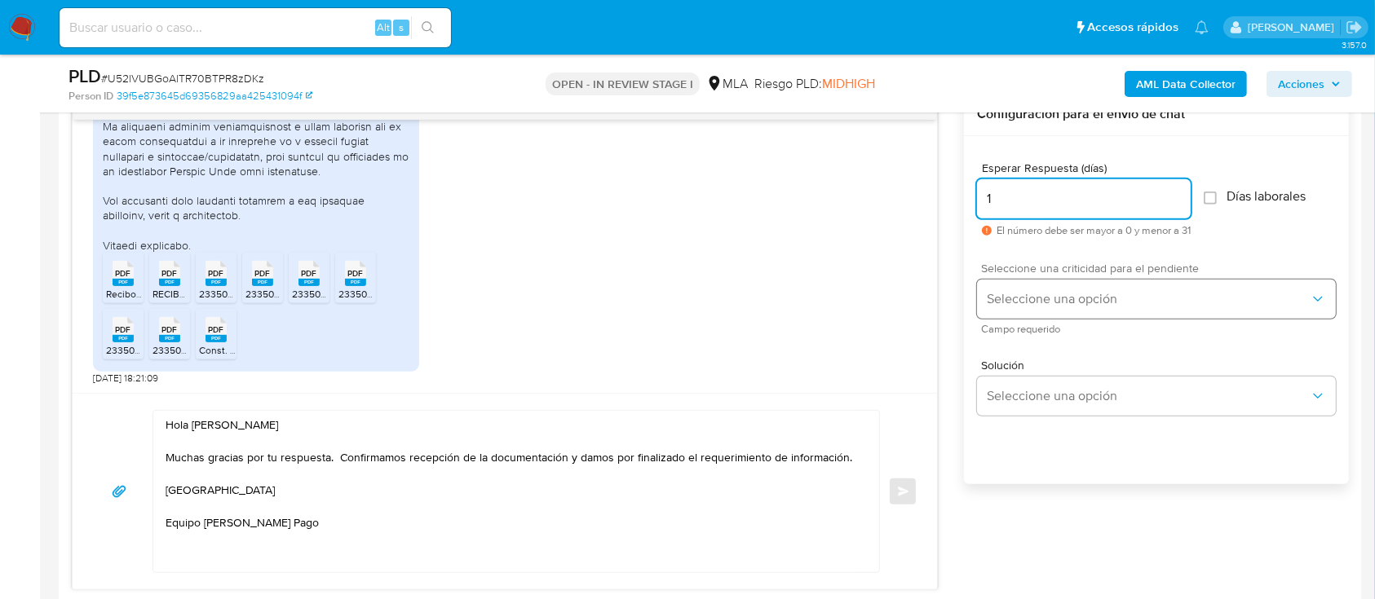
type input "1"
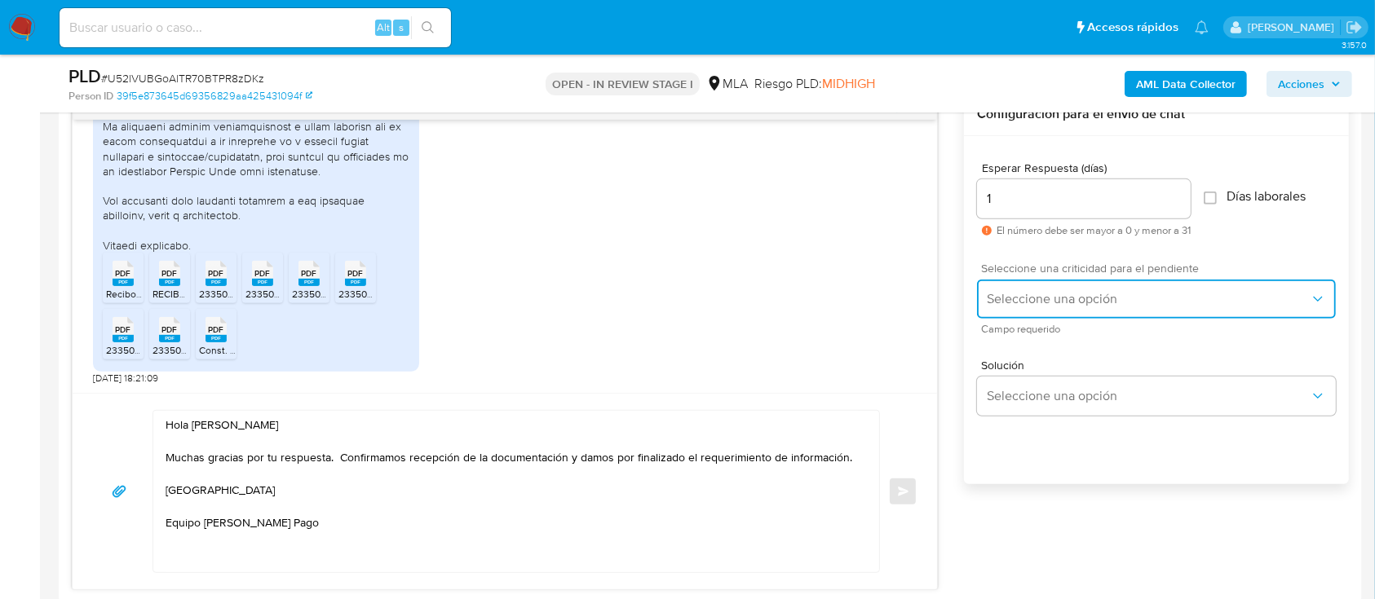
click at [1040, 302] on span "Seleccione una opción" at bounding box center [1148, 299] width 323 height 16
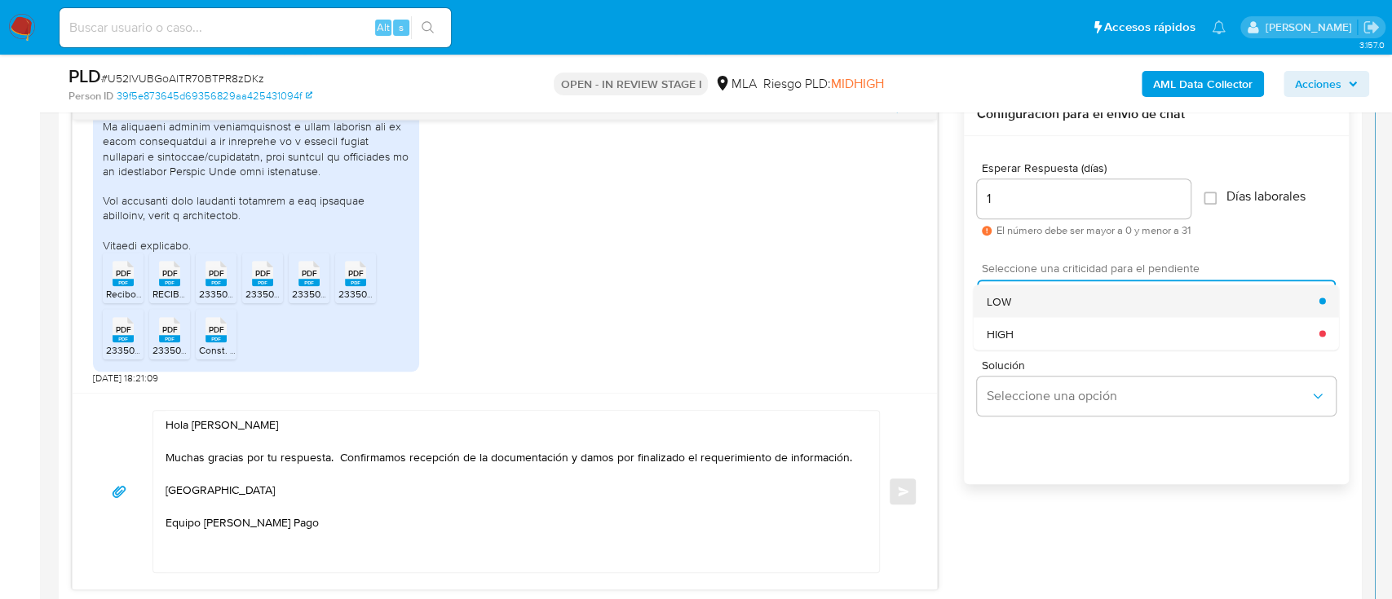
click at [1037, 294] on div "LOW" at bounding box center [1153, 301] width 333 height 33
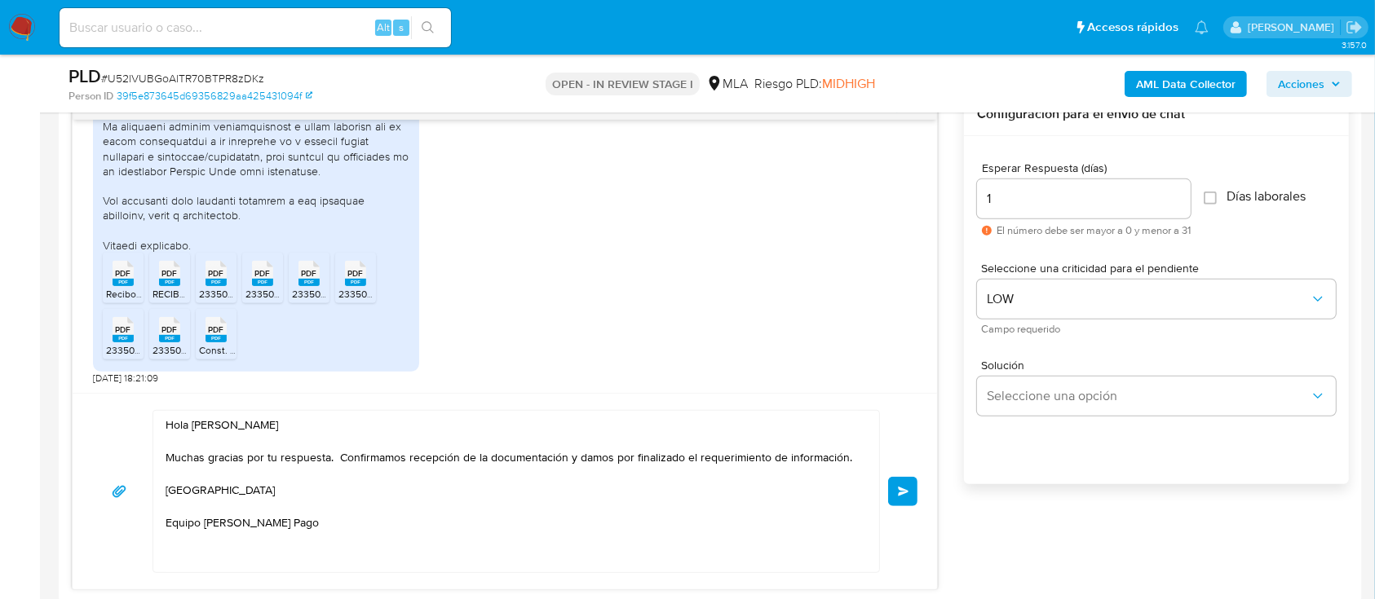
click at [894, 484] on button "Enviar" at bounding box center [902, 491] width 29 height 29
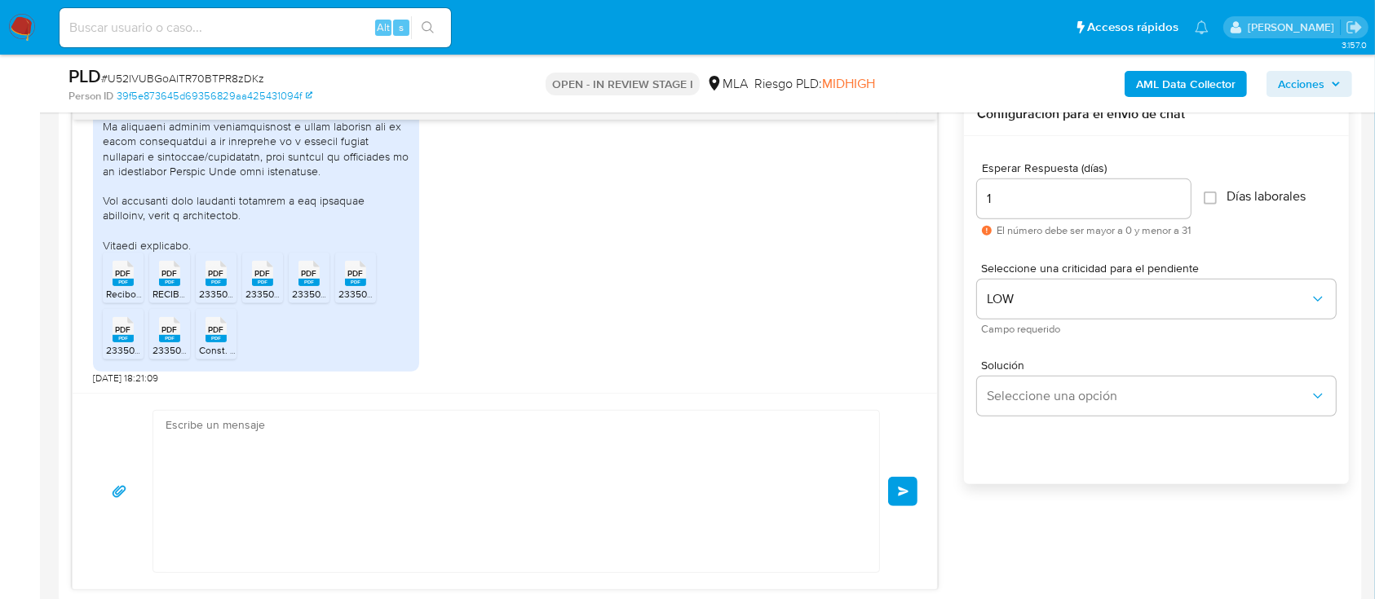
scroll to position [1497, 0]
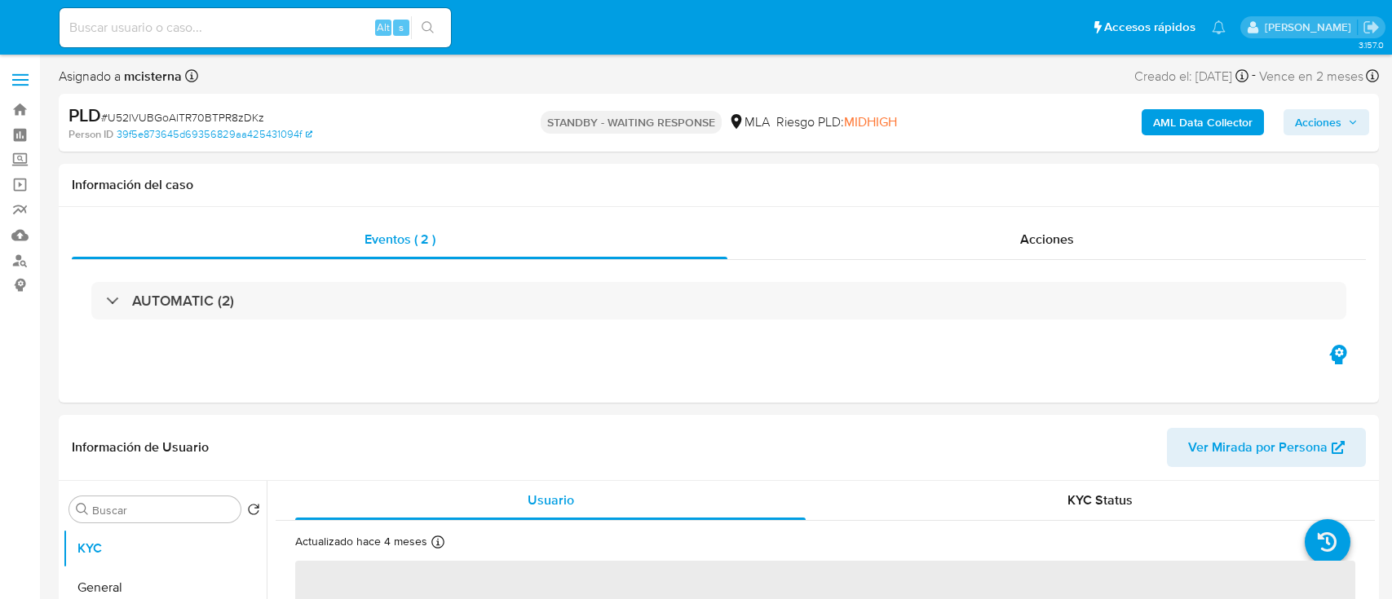
select select "10"
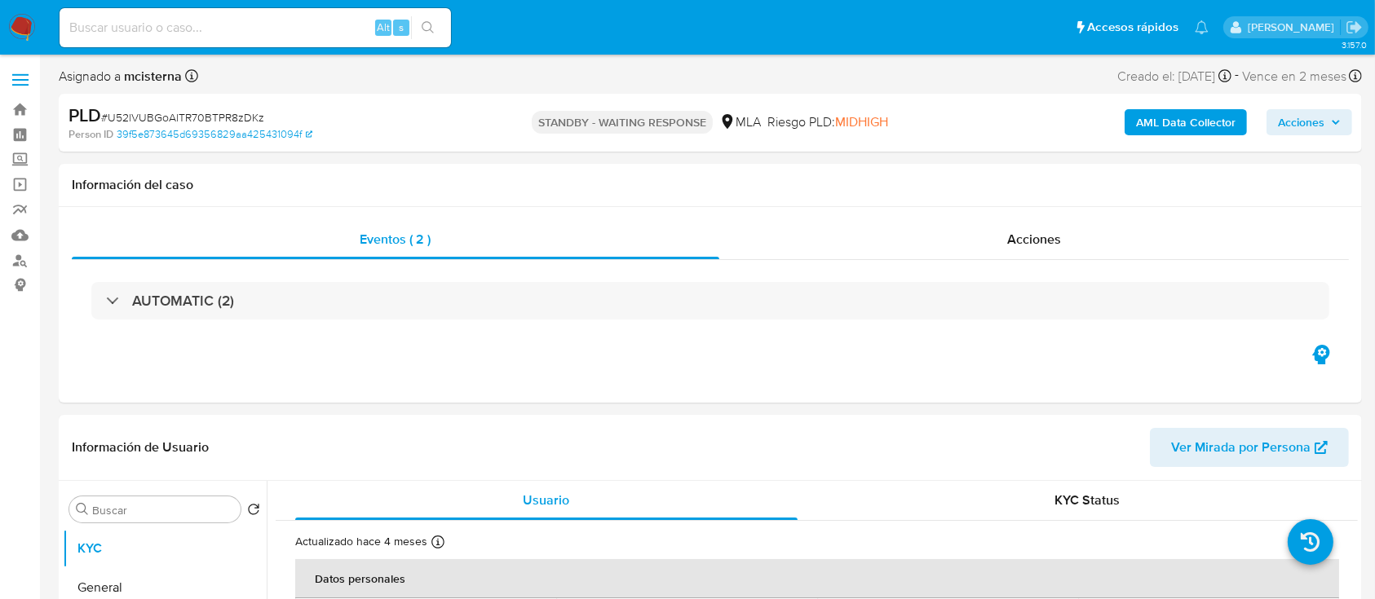
click at [336, 17] on input at bounding box center [255, 27] width 391 height 21
paste input "1172340949"
type input "1172340949"
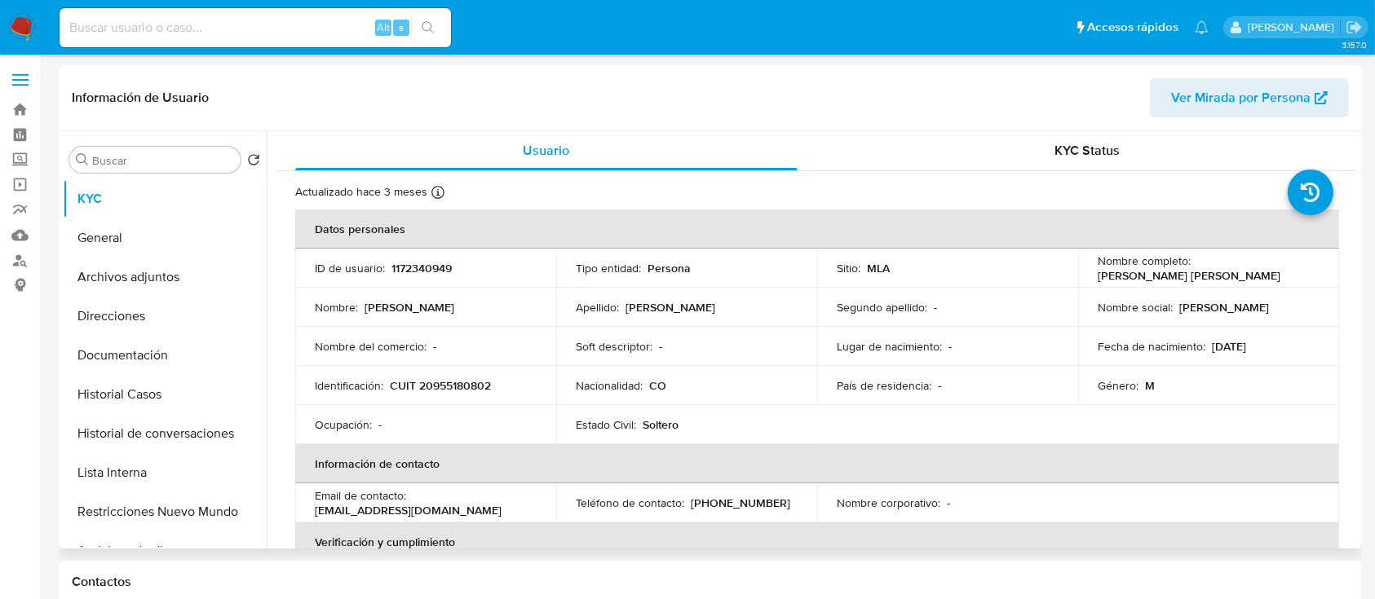
select select "10"
click at [466, 382] on p "CUIT 20955180802" at bounding box center [440, 385] width 101 height 15
copy p "20955180802"
click at [170, 379] on button "Historial Casos" at bounding box center [158, 394] width 191 height 39
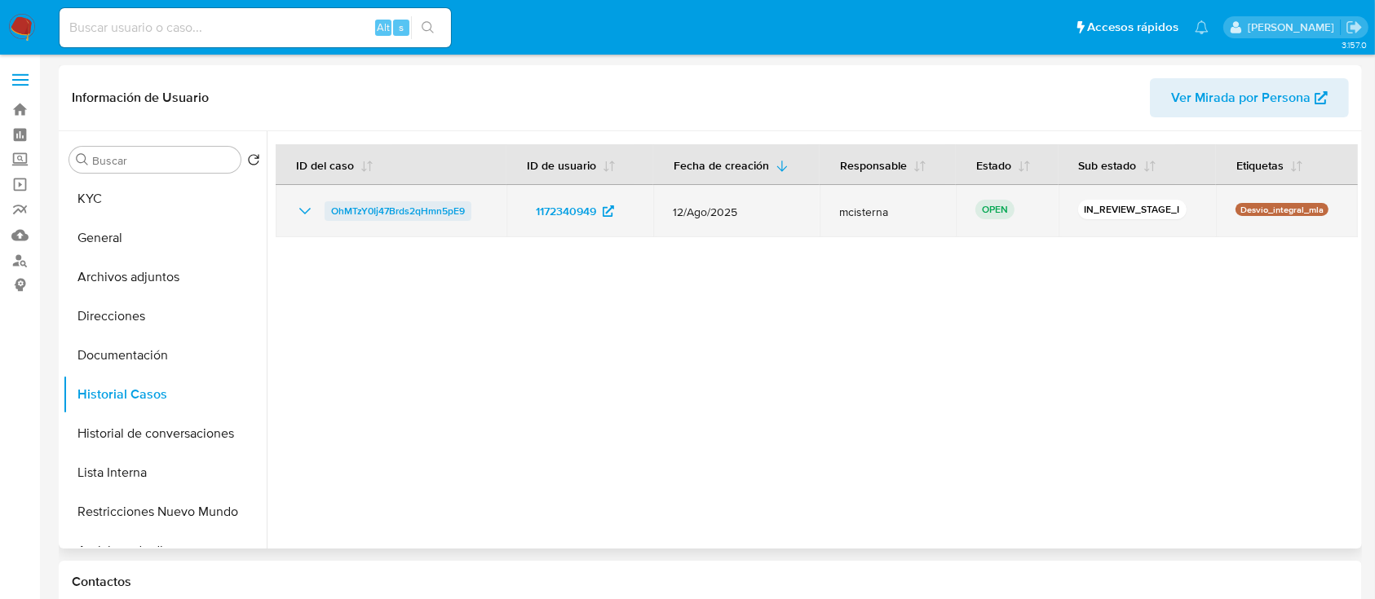
click at [360, 215] on span "OhMTzY0Ij47Brds2qHmn5pE9" at bounding box center [398, 211] width 134 height 20
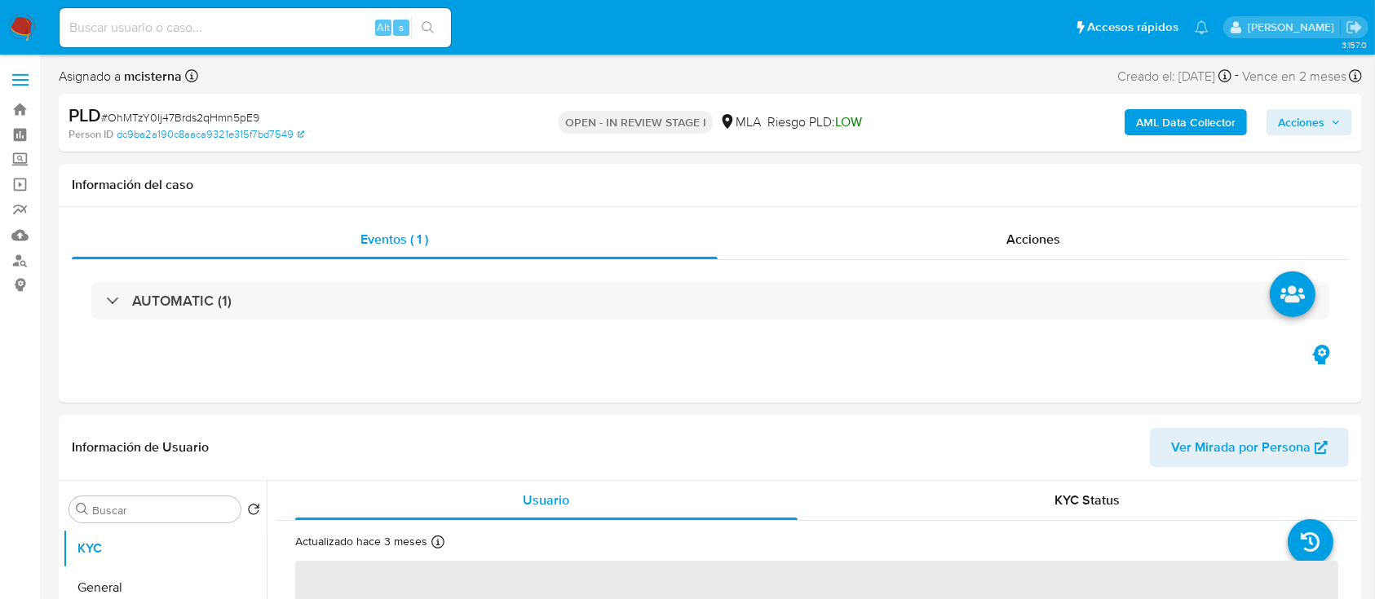
select select "10"
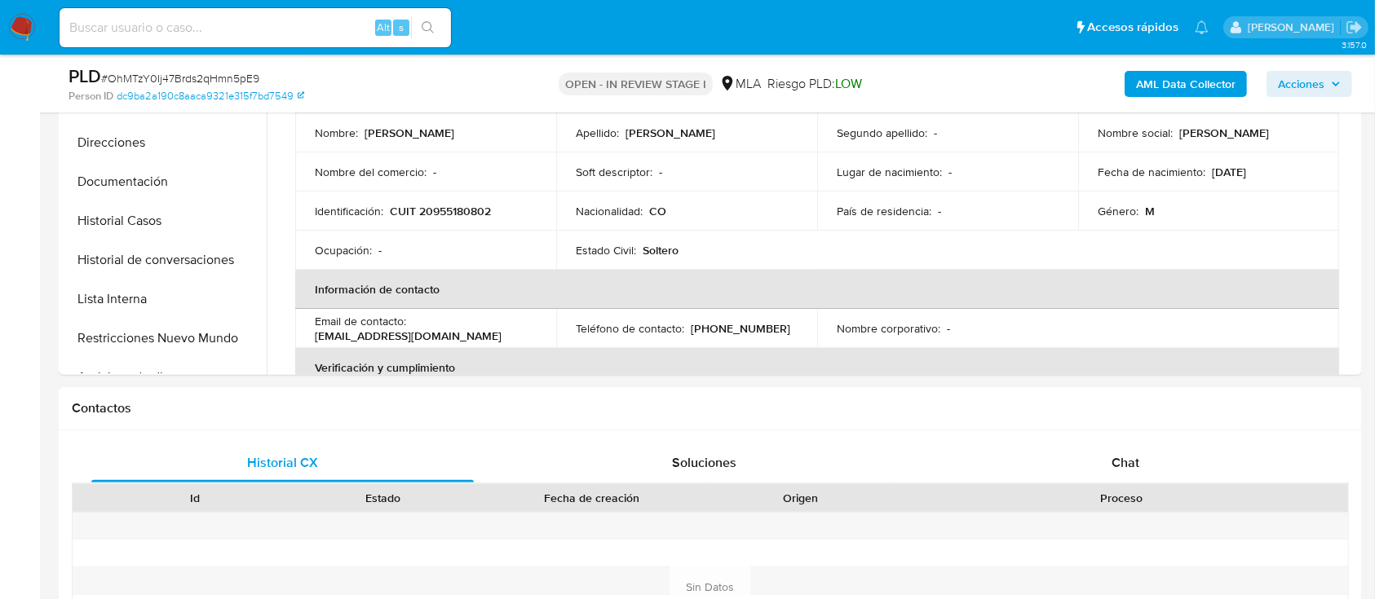
scroll to position [652, 0]
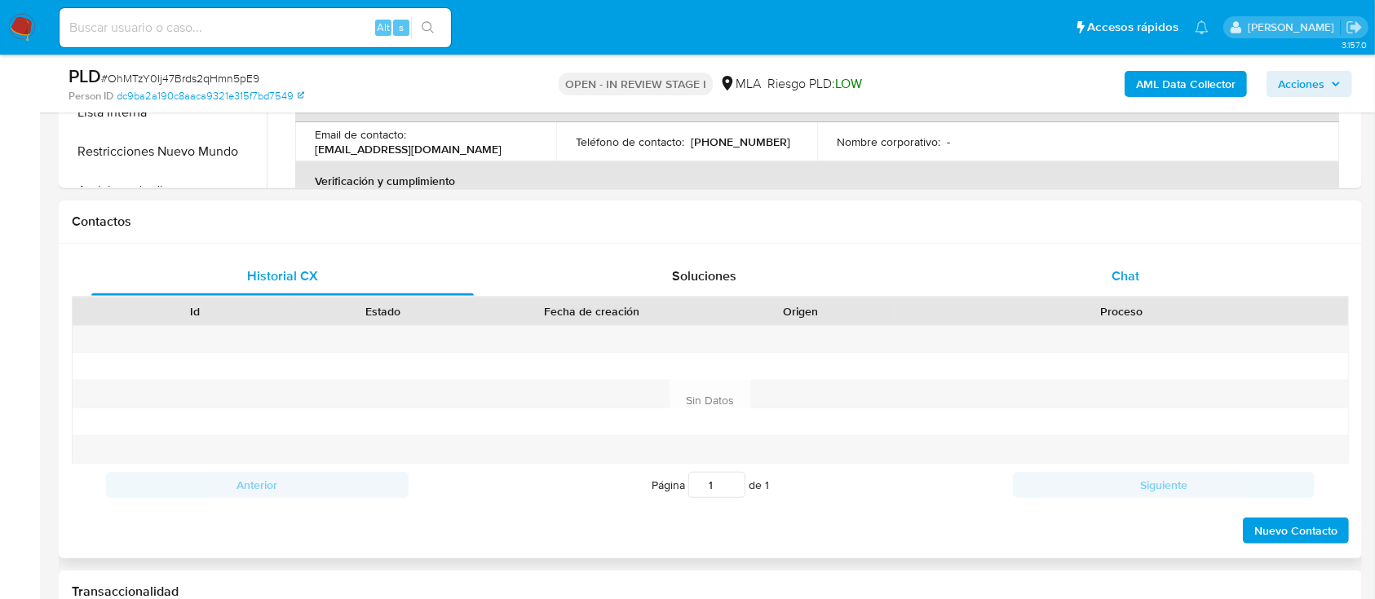
click at [1115, 275] on span "Chat" at bounding box center [1126, 276] width 28 height 19
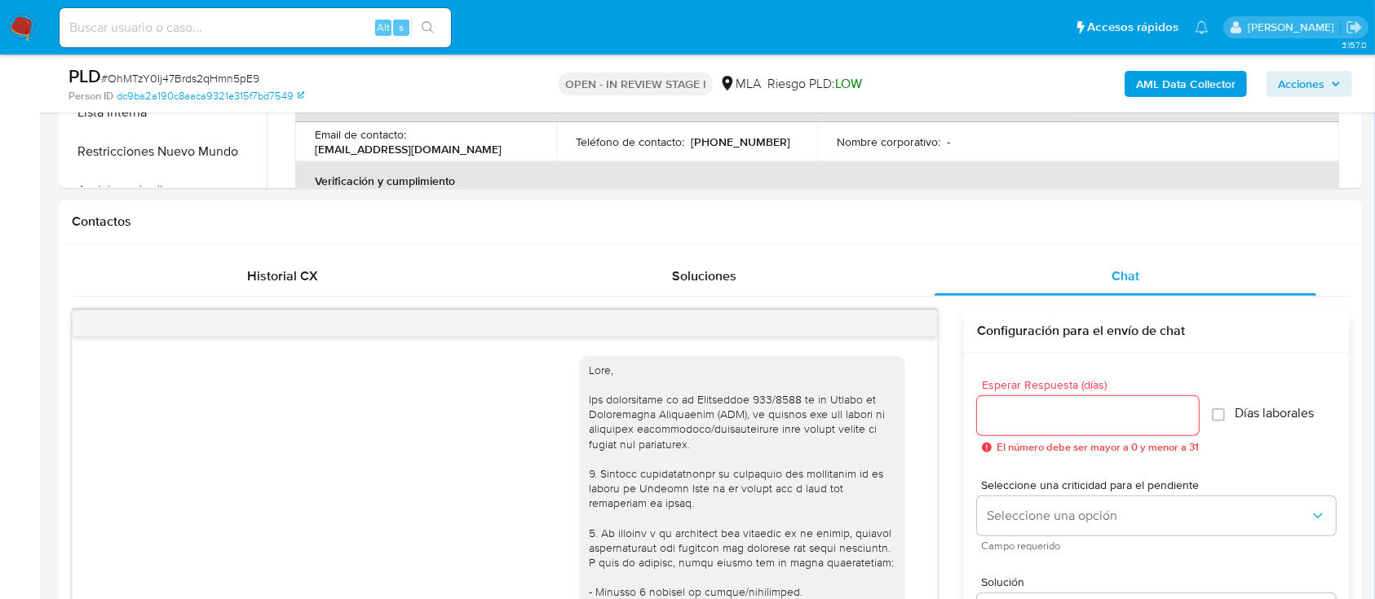
scroll to position [805, 0]
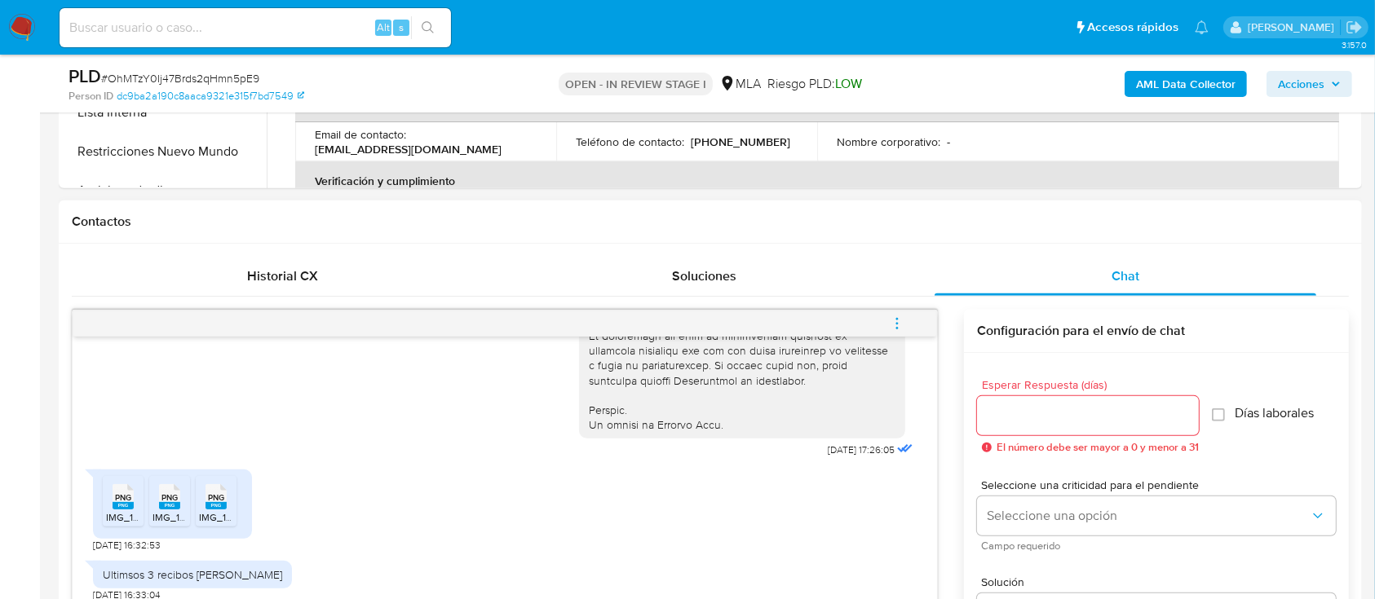
click at [120, 489] on icon at bounding box center [123, 496] width 21 height 25
click at [150, 492] on ul "PNG PNG IMG_1880.png PNG PNG IMG_1881.png PNG PNG IMG_1879.png" at bounding box center [172, 504] width 139 height 56
click at [157, 492] on div "PNG PNG" at bounding box center [170, 496] width 34 height 32
click at [200, 498] on div "PNG PNG" at bounding box center [216, 496] width 34 height 32
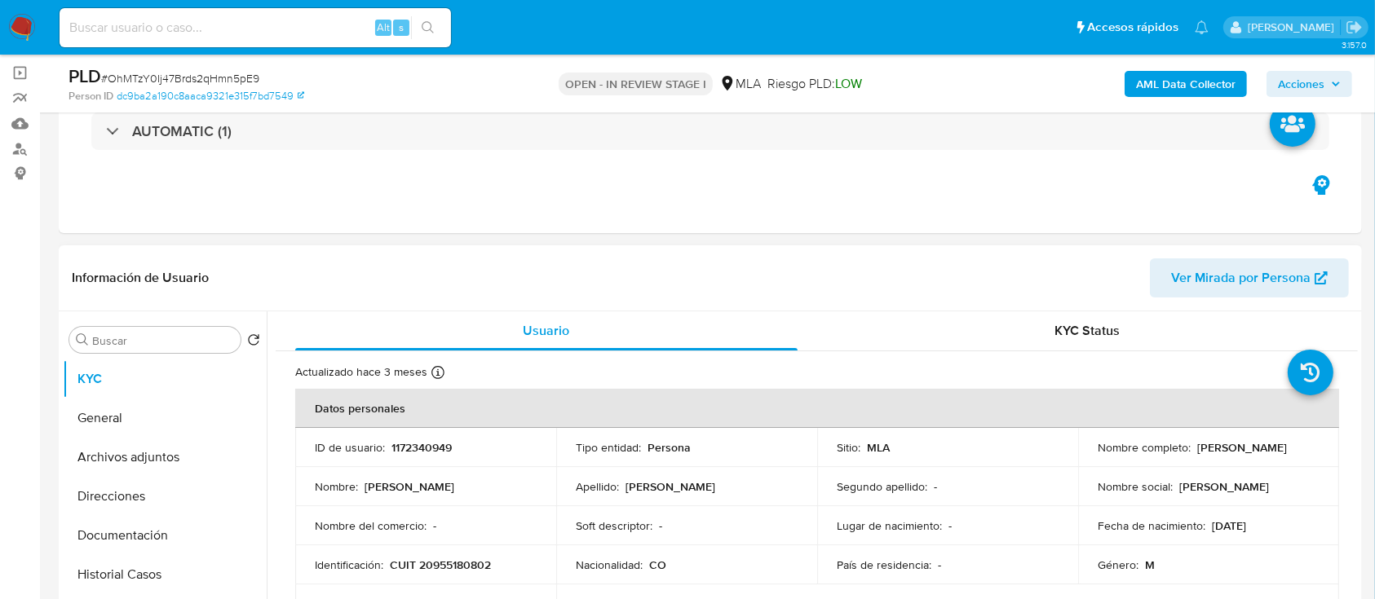
scroll to position [108, 0]
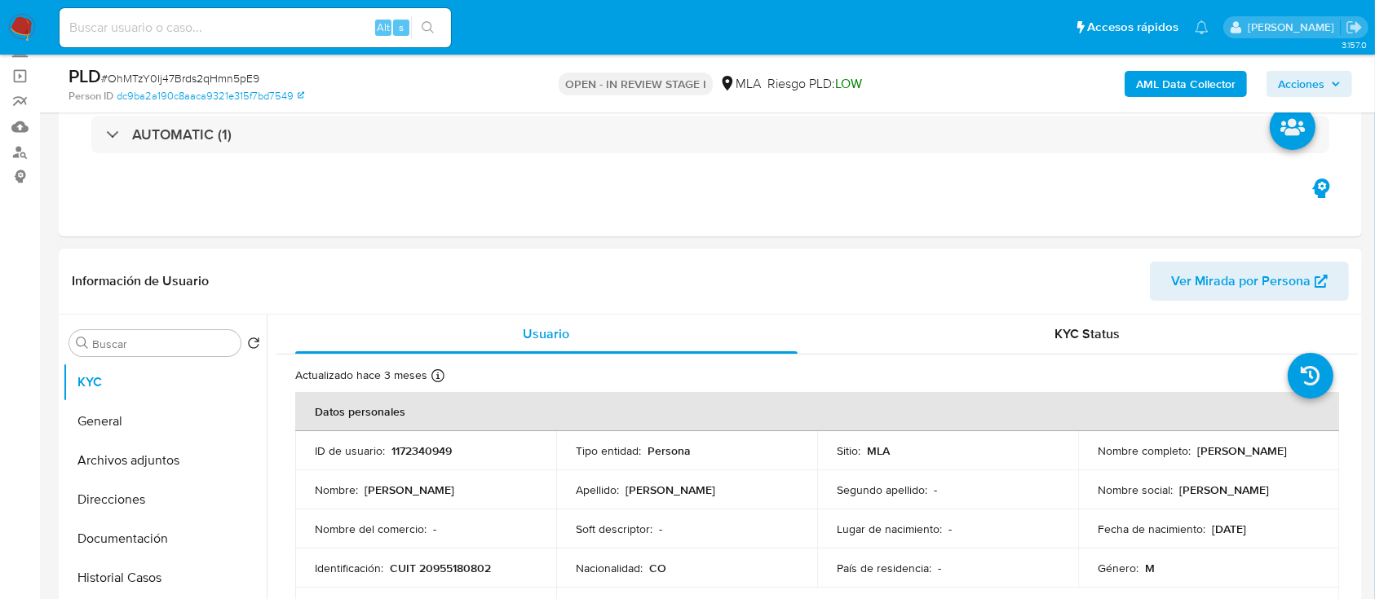
click at [460, 562] on p "CUIT 20955180802" at bounding box center [440, 568] width 101 height 15
copy p "20955180802"
drag, startPoint x: 1094, startPoint y: 460, endPoint x: 1262, endPoint y: 459, distance: 168.0
click at [1262, 458] on div "Nombre completo : Pedro Miguel Rodriguez Ortiz" at bounding box center [1209, 451] width 222 height 15
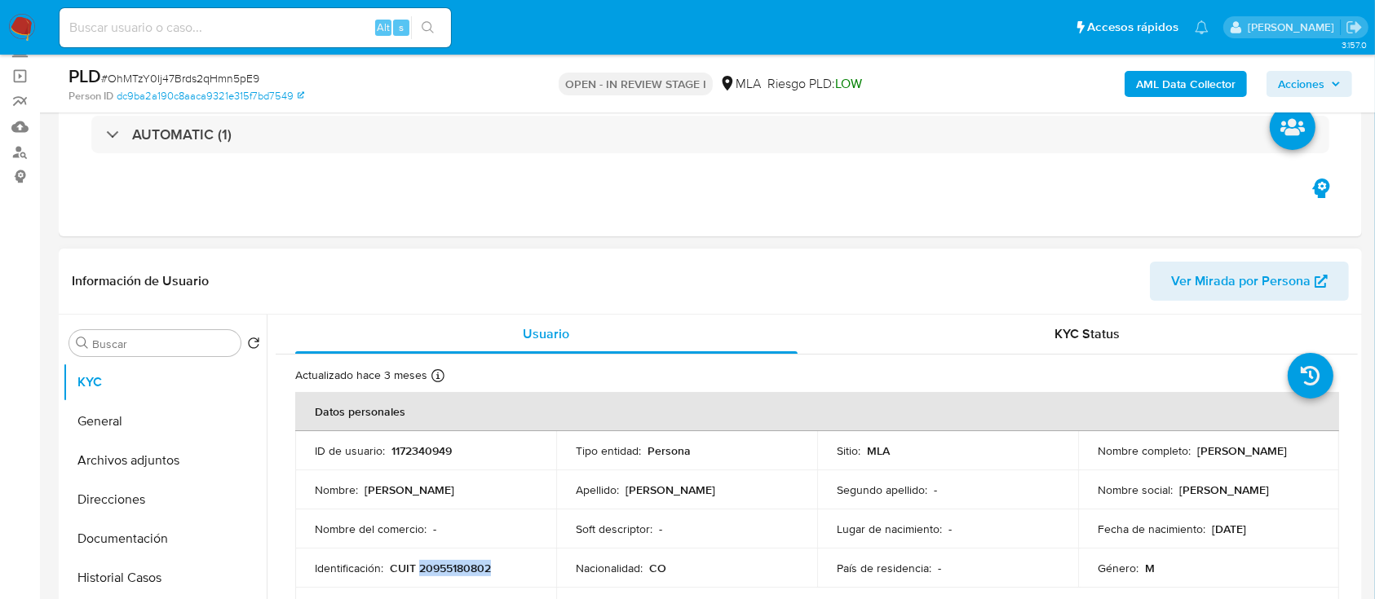
copy p "Pedro Miguel Rodriguez Ortiz"
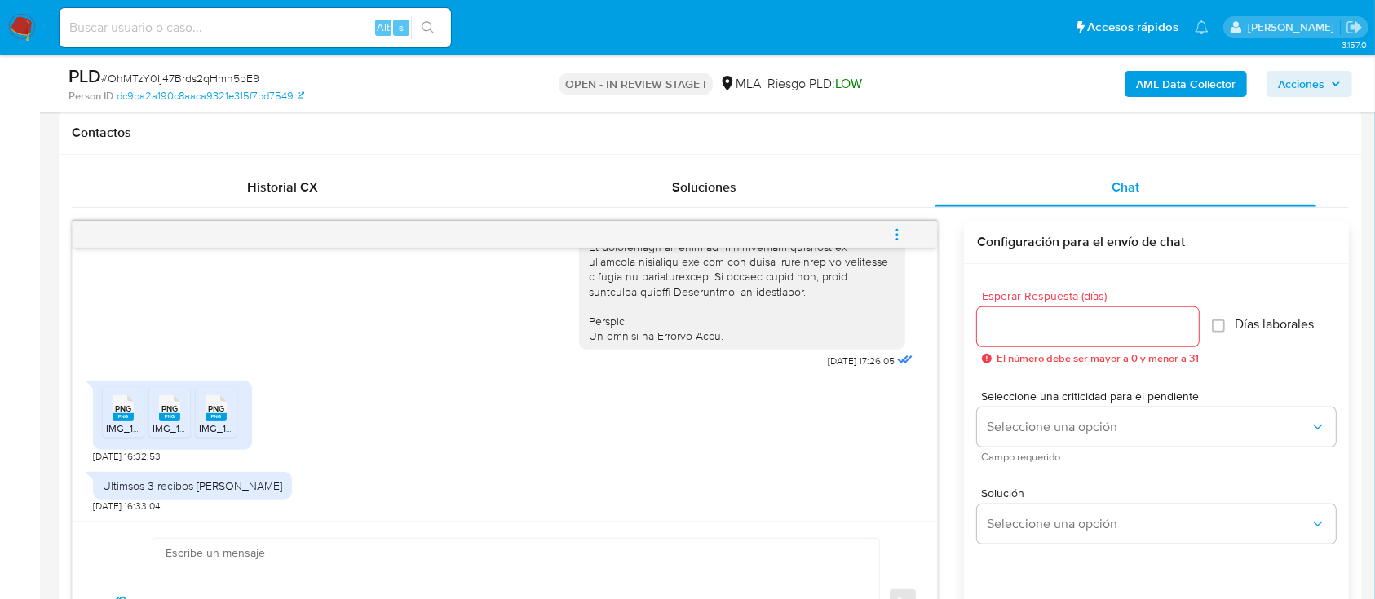
scroll to position [869, 0]
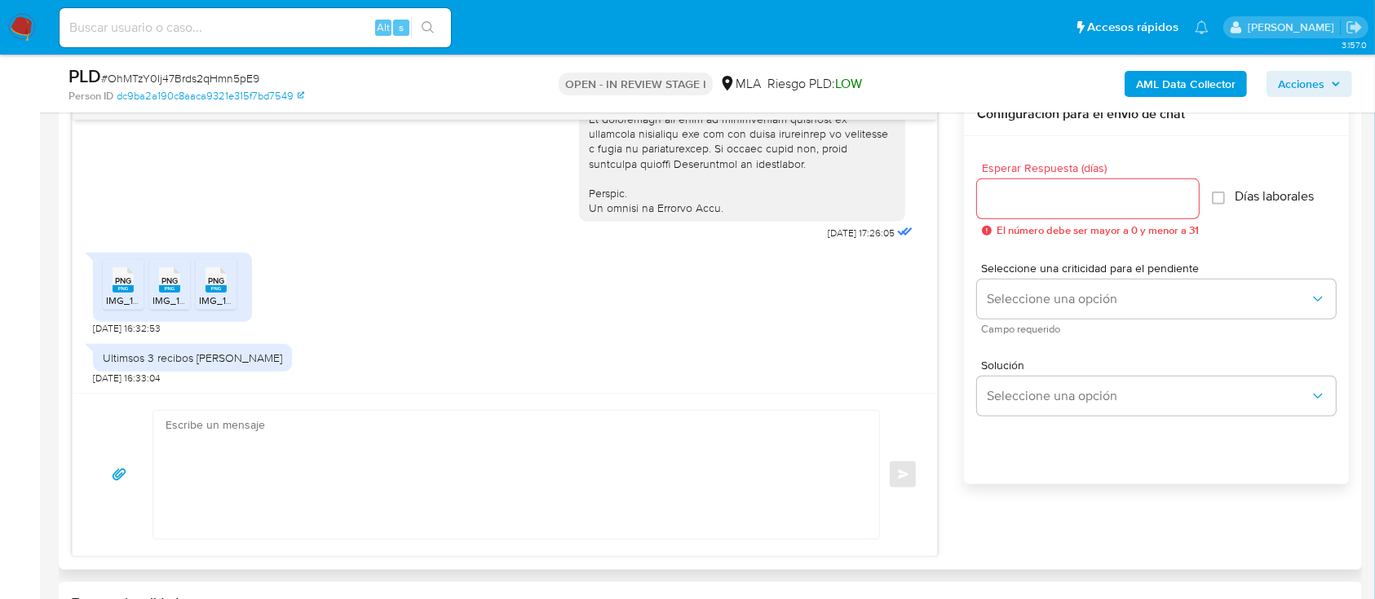
click at [483, 444] on textarea at bounding box center [512, 475] width 693 height 128
paste textarea "Pedro Miguel Rodriguez Ortiz"
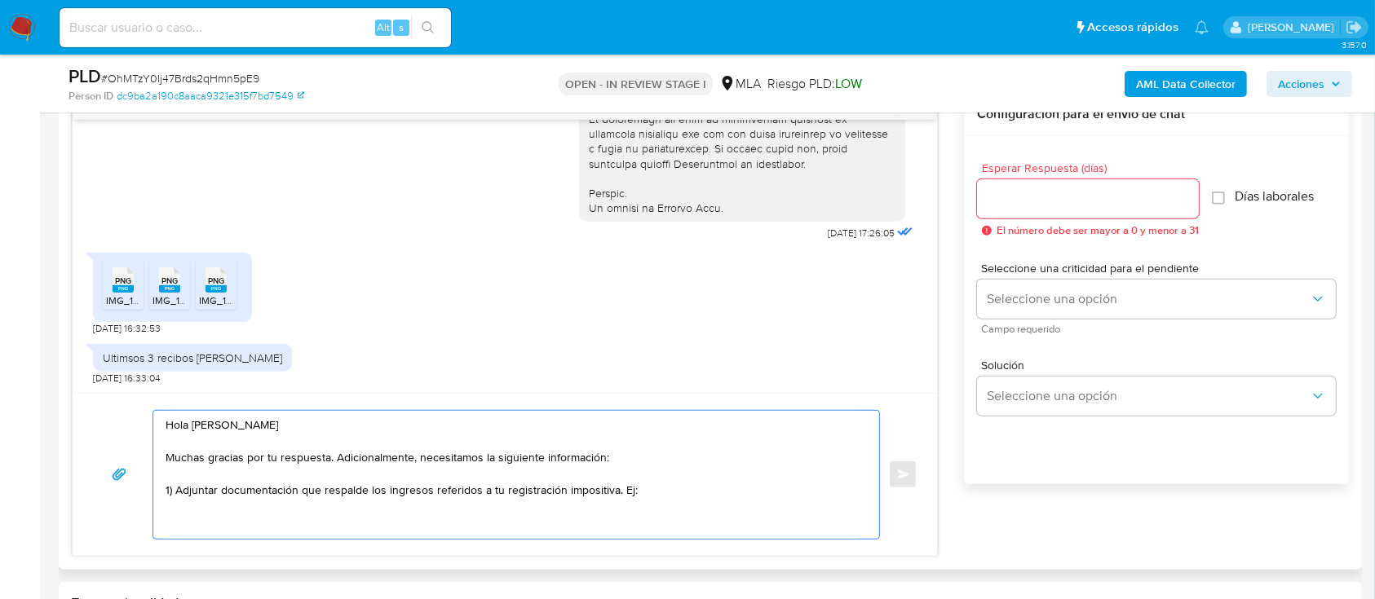
paste textarea "- Últimas 6 Declaraciones Juradas de Ingresos Brutos (donde se visualice la bas…"
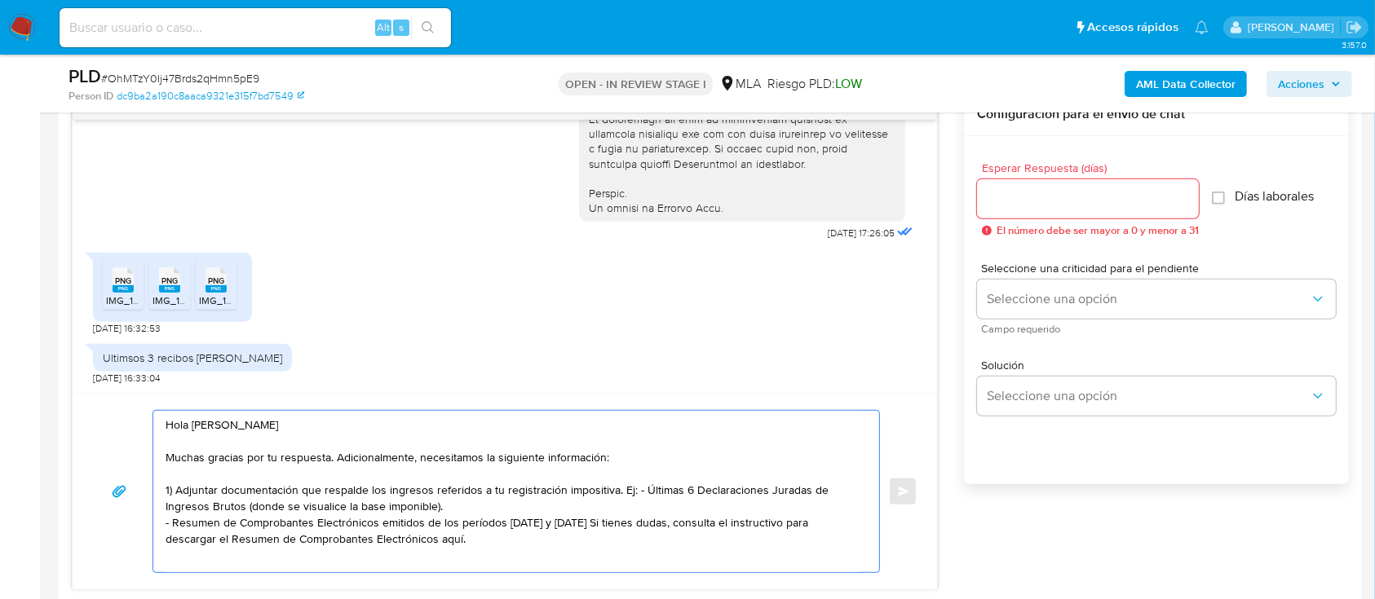
click at [639, 487] on textarea "Hola Pedro Miguel Rodriguez Ortiz Muchas gracias por tu respuesta. Adicionalmen…" at bounding box center [512, 491] width 693 height 161
drag, startPoint x: 528, startPoint y: 542, endPoint x: 435, endPoint y: 510, distance: 97.5
click at [435, 510] on textarea "Hola Pedro Miguel Rodriguez Ortiz Muchas gracias por tu respuesta. Adicionalmen…" at bounding box center [512, 491] width 693 height 161
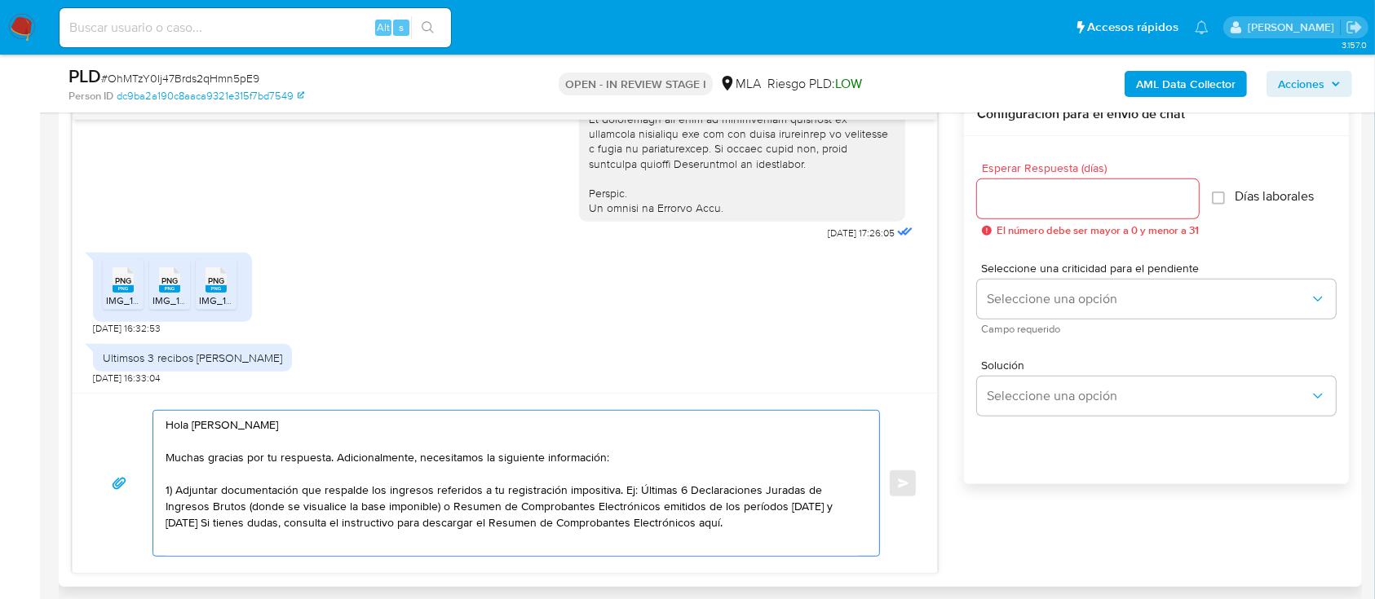
drag, startPoint x: 660, startPoint y: 509, endPoint x: 774, endPoint y: 507, distance: 114.2
click at [774, 507] on textarea "Hola Pedro Miguel Rodriguez Ortiz Muchas gracias por tu respuesta. Adicionalmen…" at bounding box center [512, 483] width 693 height 145
click at [749, 509] on textarea "Hola Pedro Miguel Rodriguez Ortiz Muchas gracias por tu respuesta. Adicionalmen…" at bounding box center [512, 483] width 693 height 145
drag, startPoint x: 634, startPoint y: 534, endPoint x: 278, endPoint y: 520, distance: 355.8
click at [278, 520] on textarea "Hola Pedro Miguel Rodriguez Ortiz Muchas gracias por tu respuesta. Adicionalmen…" at bounding box center [512, 483] width 693 height 145
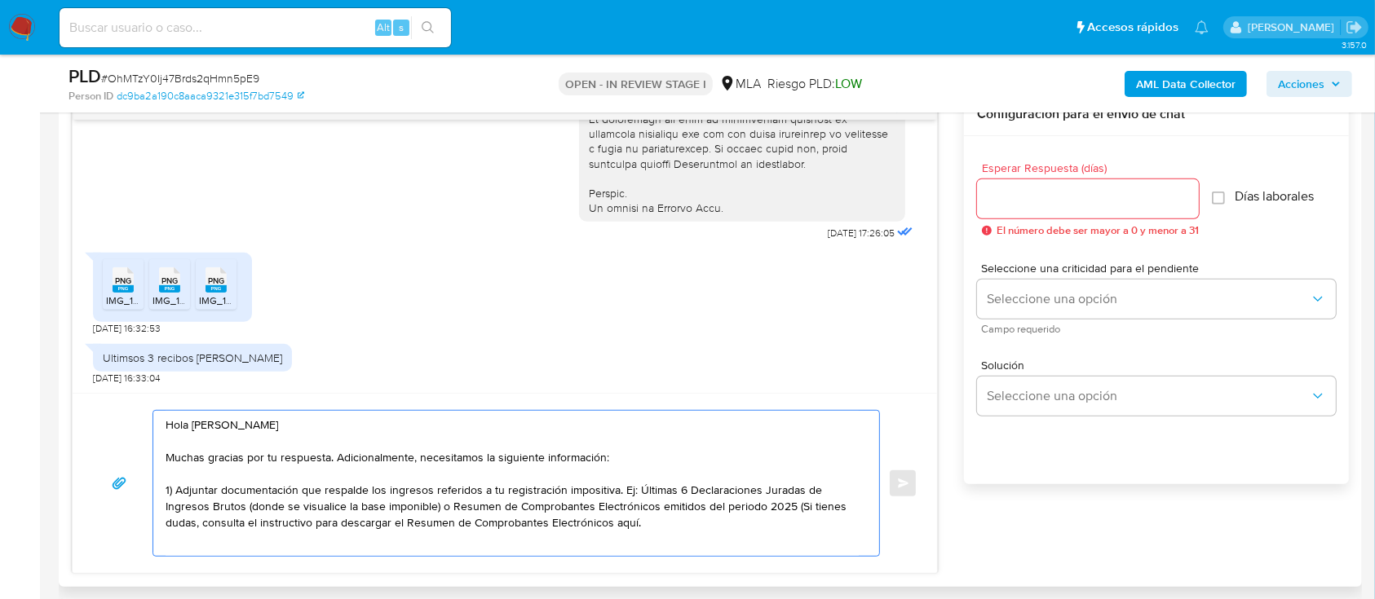
paste textarea "https://www.mercadopago.com.ar/ayuda/30181"
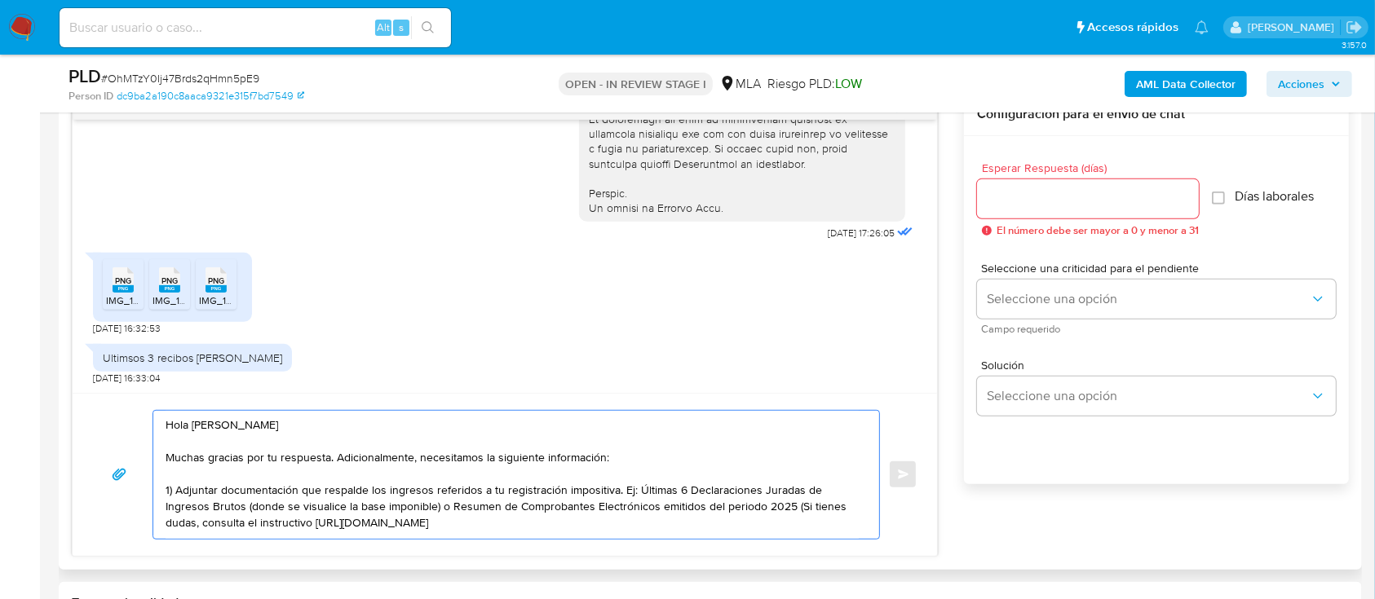
drag, startPoint x: 275, startPoint y: 522, endPoint x: 751, endPoint y: 505, distance: 476.6
click at [751, 505] on textarea "Hola Pedro Miguel Rodriguez Ortiz Muchas gracias por tu respuesta. Adicionalmen…" at bounding box center [512, 475] width 693 height 128
click at [643, 512] on textarea "Hola Pedro Miguel Rodriguez Ortiz Muchas gracias por tu respuesta. Adicionalmen…" at bounding box center [512, 475] width 693 height 128
click at [682, 524] on textarea "Hola Pedro Miguel Rodriguez Ortiz Muchas gracias por tu respuesta. Adicionalmen…" at bounding box center [512, 475] width 693 height 128
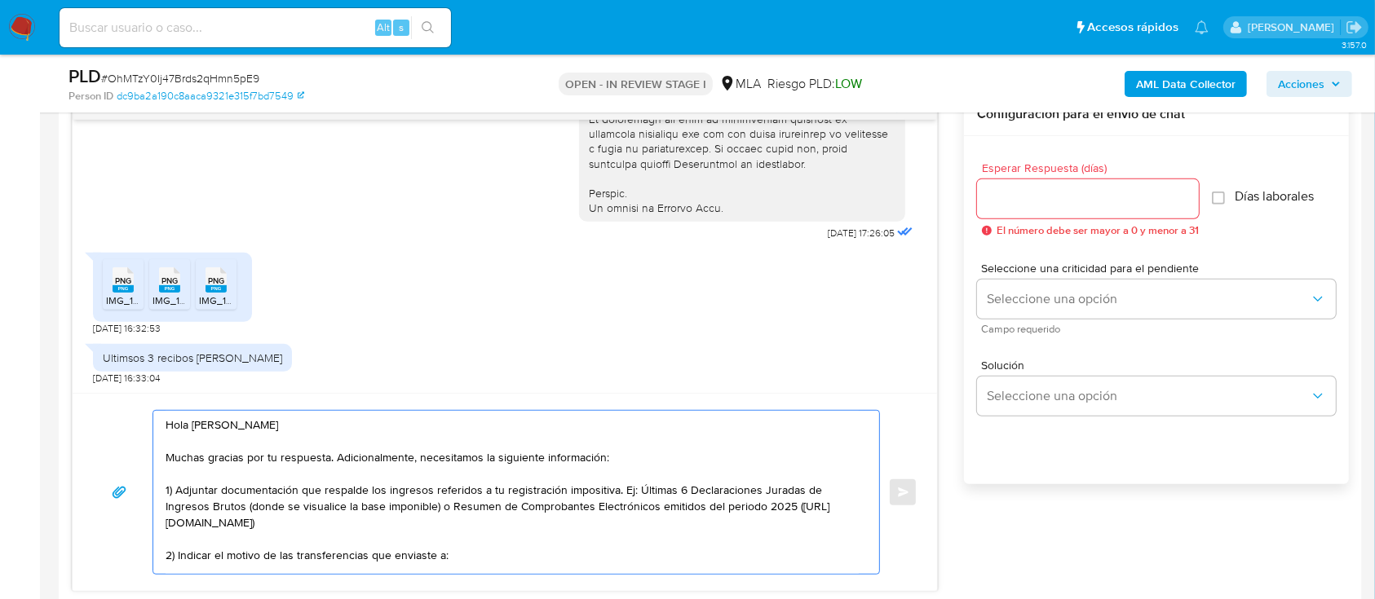
scroll to position [26, 0]
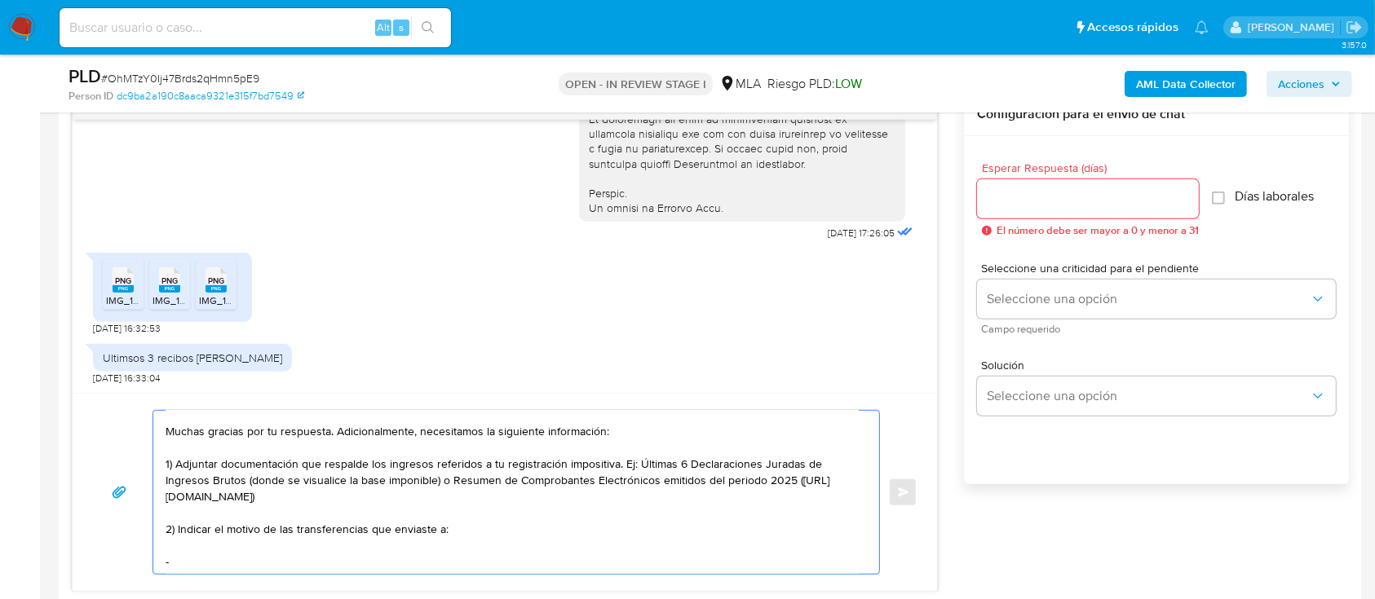
paste textarea "PERRUCCI HOST LAUTARO JULIAN"
click at [466, 528] on textarea "Hola Pedro Miguel Rodriguez Ortiz Muchas gracias por tu respuesta. Adicionalmen…" at bounding box center [512, 492] width 693 height 163
click at [464, 544] on textarea "Hola Pedro Miguel Rodriguez Ortiz Muchas gracias por tu respuesta. Adicionalmen…" at bounding box center [512, 492] width 693 height 163
paste textarea "20384667377"
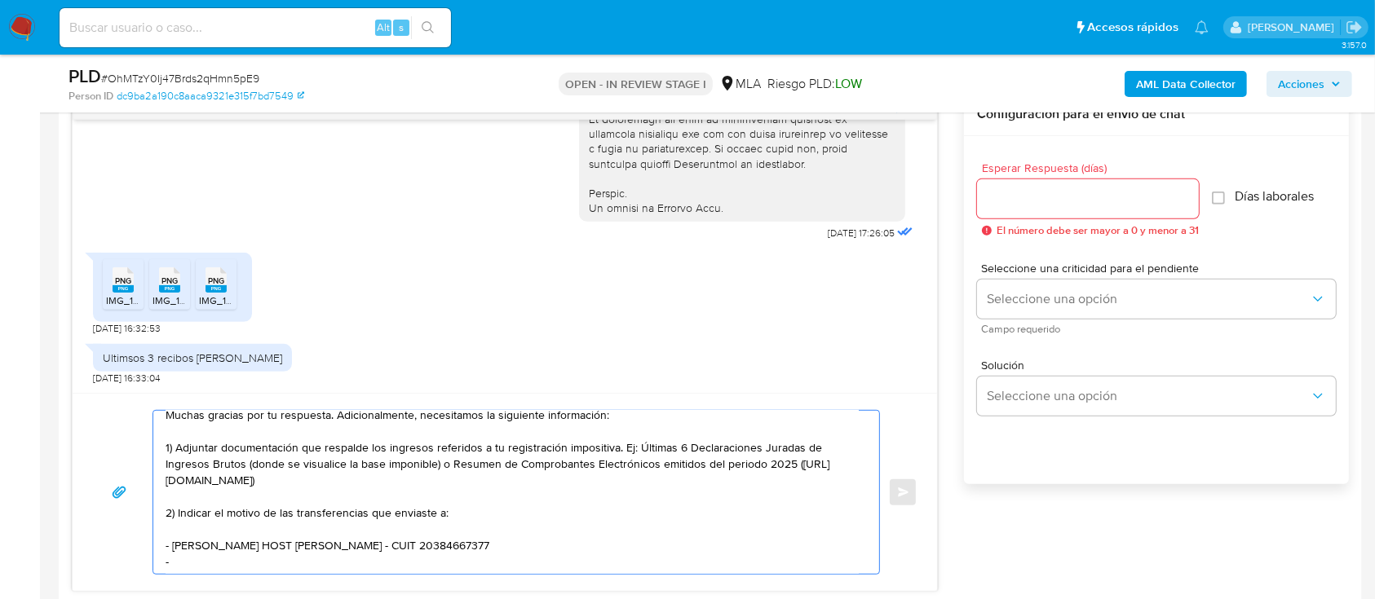
paste textarea "PATRONI BRUNO"
click at [432, 542] on textarea "Hola Pedro Miguel Rodriguez Ortiz Muchas gracias por tu respuesta. Adicionalmen…" at bounding box center [512, 492] width 693 height 163
paste textarea "23371773509"
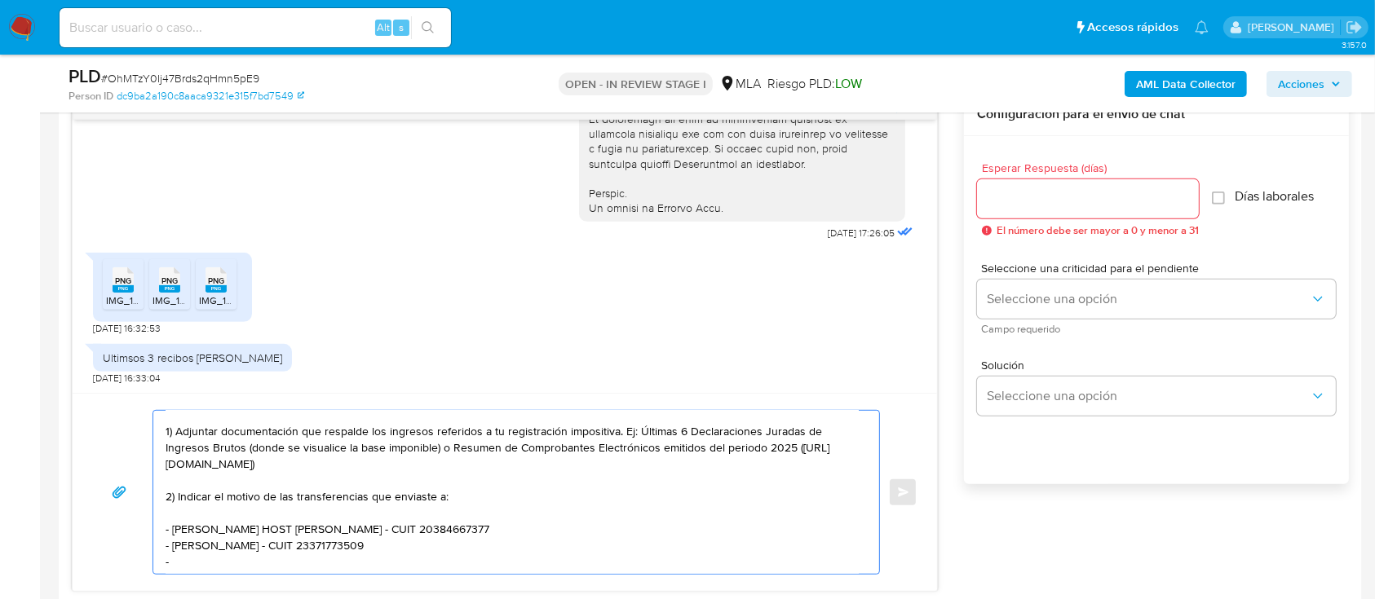
paste textarea "ARANEDA SOTO ROBERTO ESTEBAN"
click at [450, 545] on textarea "Hola Pedro Miguel Rodriguez Ortiz Muchas gracias por tu respuesta. Adicionalmen…" at bounding box center [512, 492] width 693 height 163
paste textarea "20939636782"
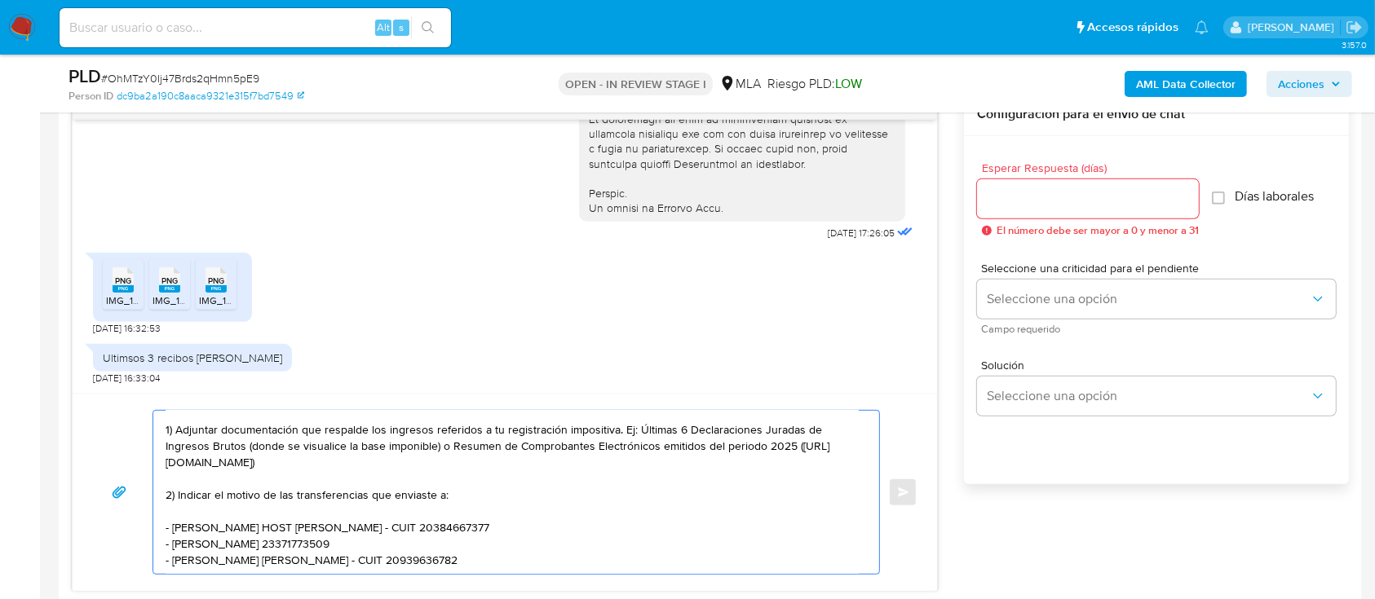
paste textarea "Quedamos aguardando por la información solicitada dentro de los próximos 5 días…"
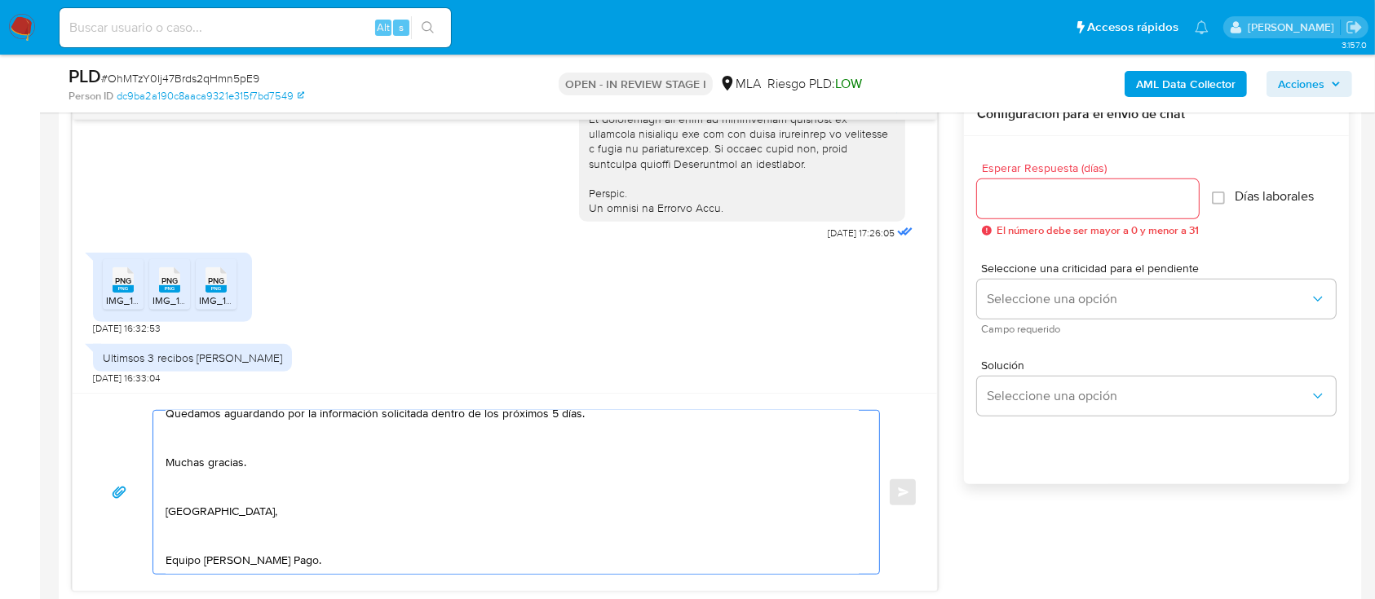
scroll to position [150, 0]
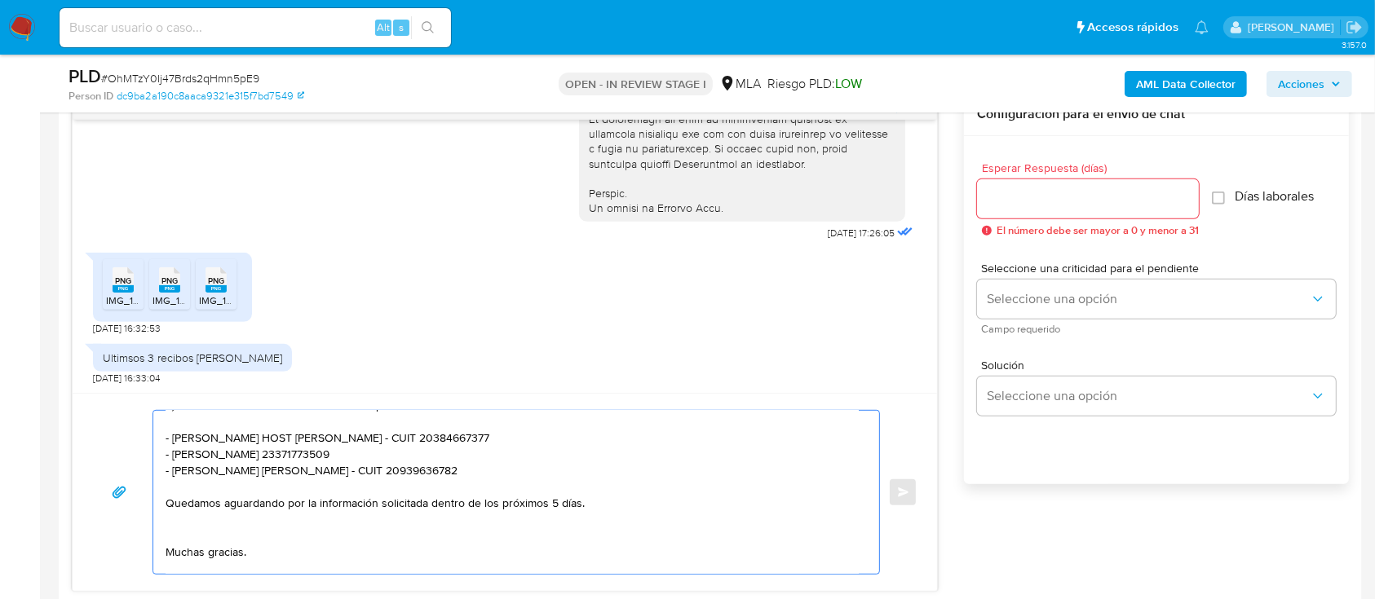
click at [466, 527] on textarea "Hola Pedro Miguel Rodriguez Ortiz Muchas gracias por tu respuesta. Adicionalmen…" at bounding box center [512, 492] width 693 height 163
drag, startPoint x: 594, startPoint y: 507, endPoint x: 427, endPoint y: 507, distance: 166.4
click at [427, 507] on textarea "Hola Pedro Miguel Rodriguez Ortiz Muchas gracias por tu respuesta. Adicionalmen…" at bounding box center [512, 492] width 693 height 163
click at [302, 564] on textarea "Hola Pedro Miguel Rodriguez Ortiz Muchas gracias por tu respuesta. Adicionalmen…" at bounding box center [512, 492] width 693 height 163
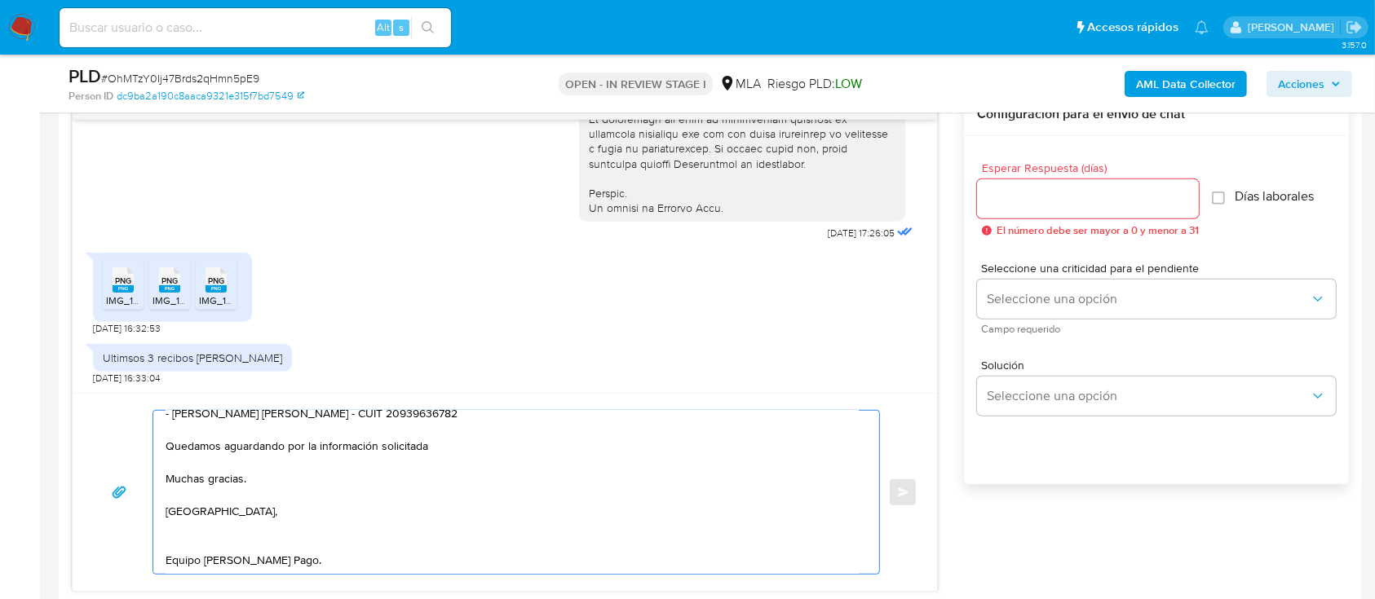
click at [250, 484] on textarea "Hola Pedro Miguel Rodriguez Ortiz Muchas gracias por tu respuesta. Adicionalmen…" at bounding box center [512, 492] width 693 height 163
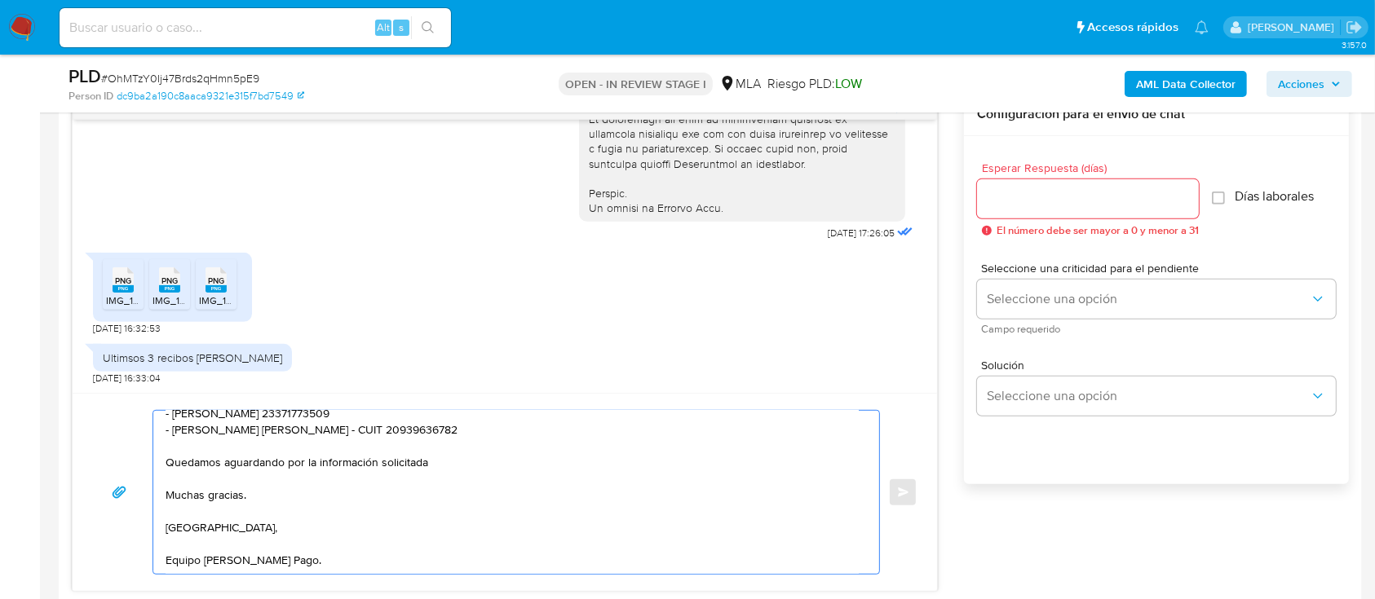
click at [370, 489] on textarea "Hola Pedro Miguel Rodriguez Ortiz Muchas gracias por tu respuesta. Adicionalmen…" at bounding box center [512, 492] width 693 height 163
type textarea "Hola Pedro Miguel Rodriguez Ortiz Muchas gracias por tu respuesta. Adicionalmen…"
click at [1073, 190] on input "Esperar Respuesta (días)" at bounding box center [1088, 198] width 222 height 21
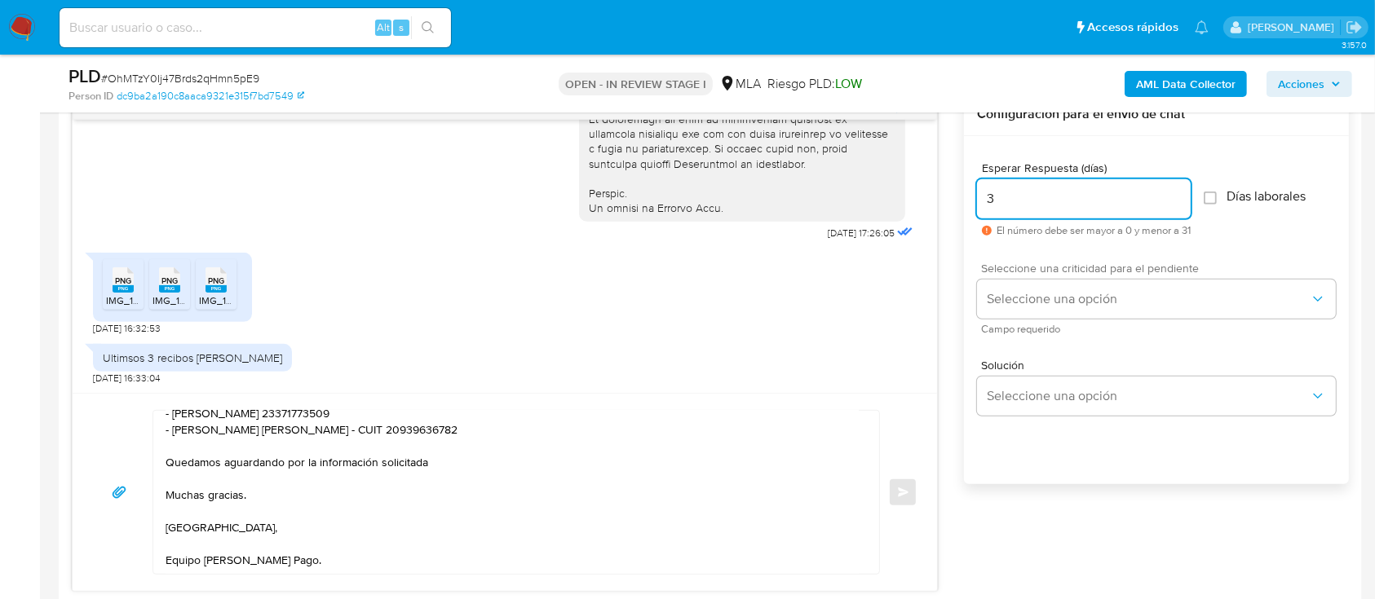
type input "3"
click at [1057, 319] on div "Seleccione una criticidad para el pendiente Seleccione una opción Campo requeri…" at bounding box center [1156, 298] width 359 height 71
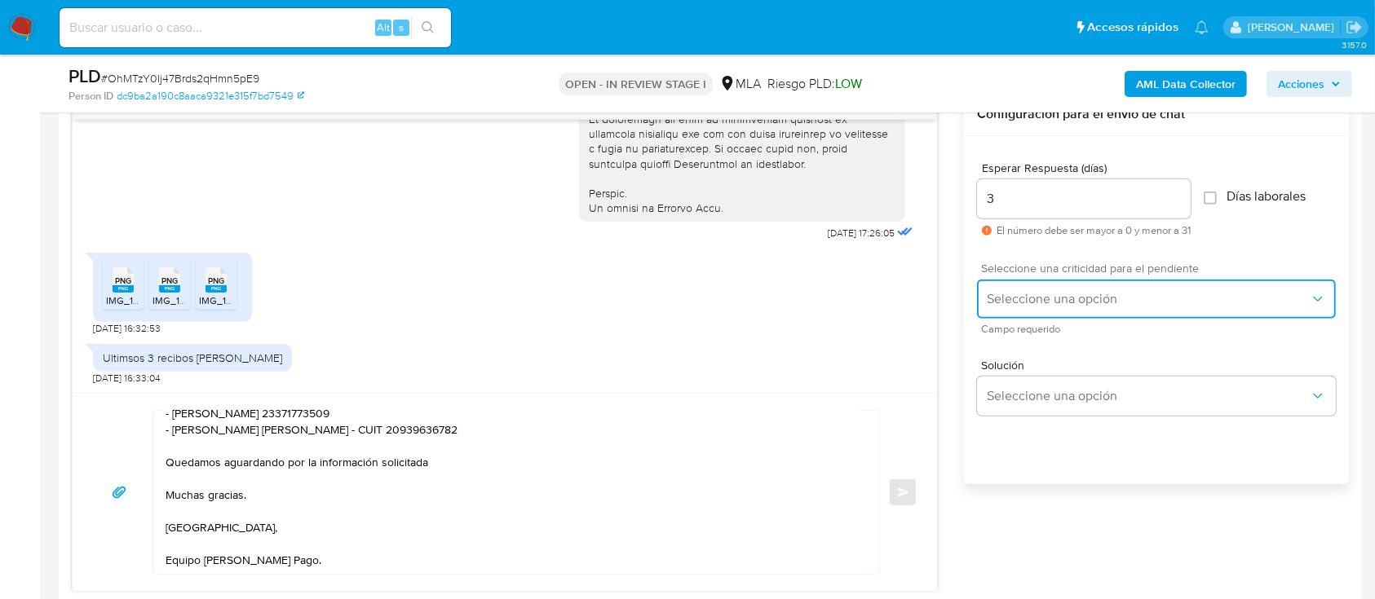
click at [1047, 302] on span "Seleccione una opción" at bounding box center [1148, 299] width 323 height 16
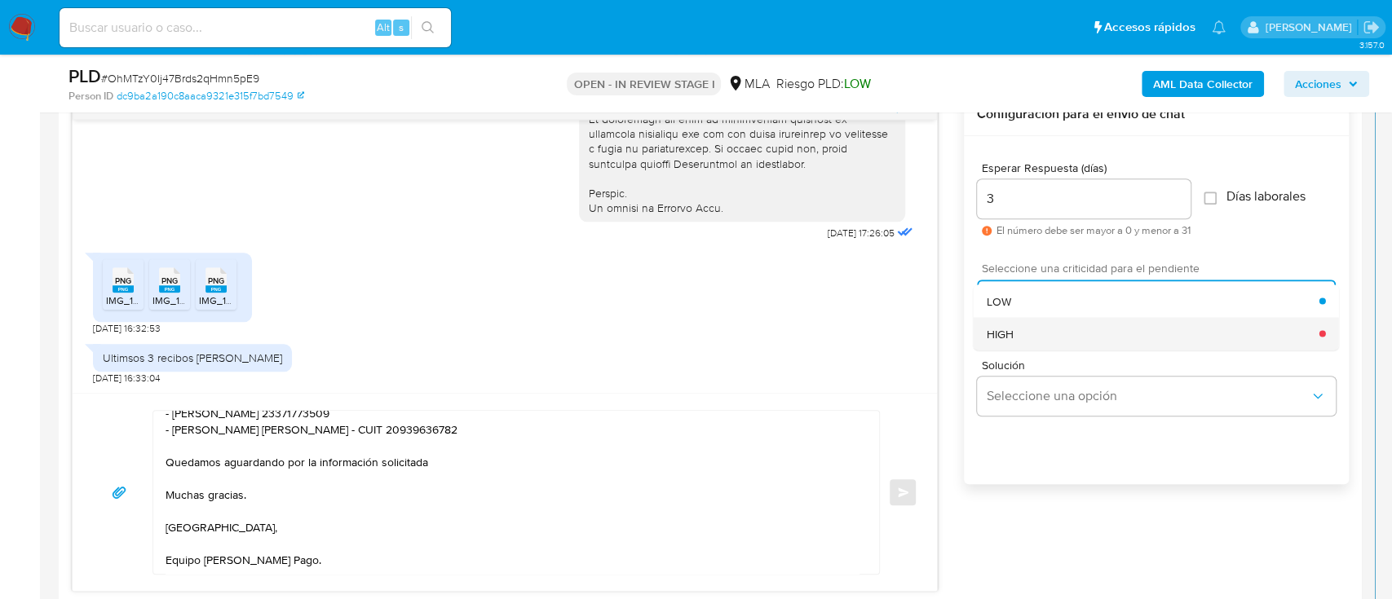
click at [1037, 337] on div "HIGH" at bounding box center [1153, 333] width 333 height 33
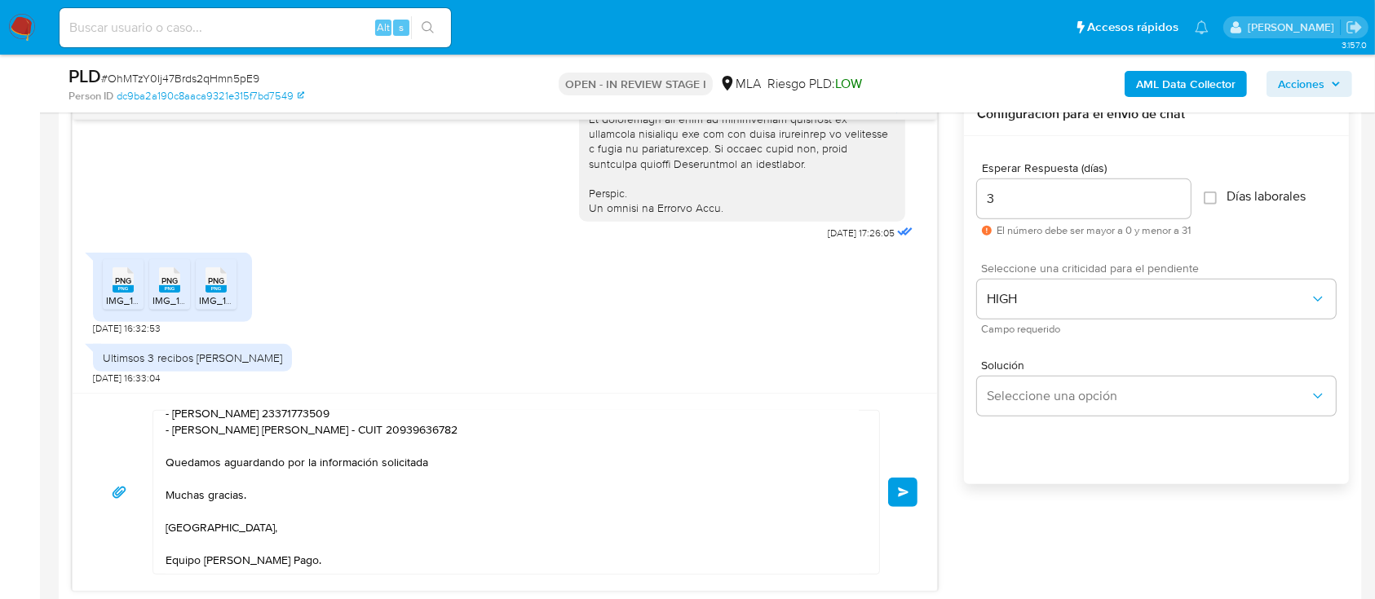
click at [904, 488] on span "Enviar" at bounding box center [903, 493] width 11 height 10
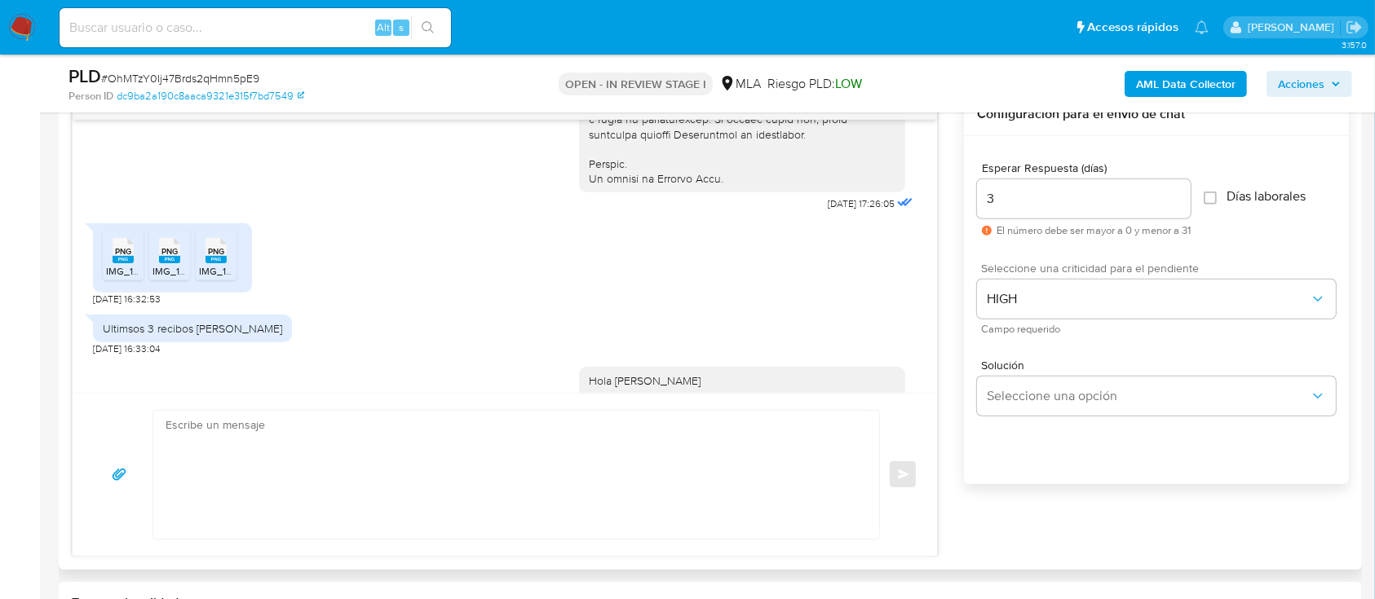
scroll to position [0, 0]
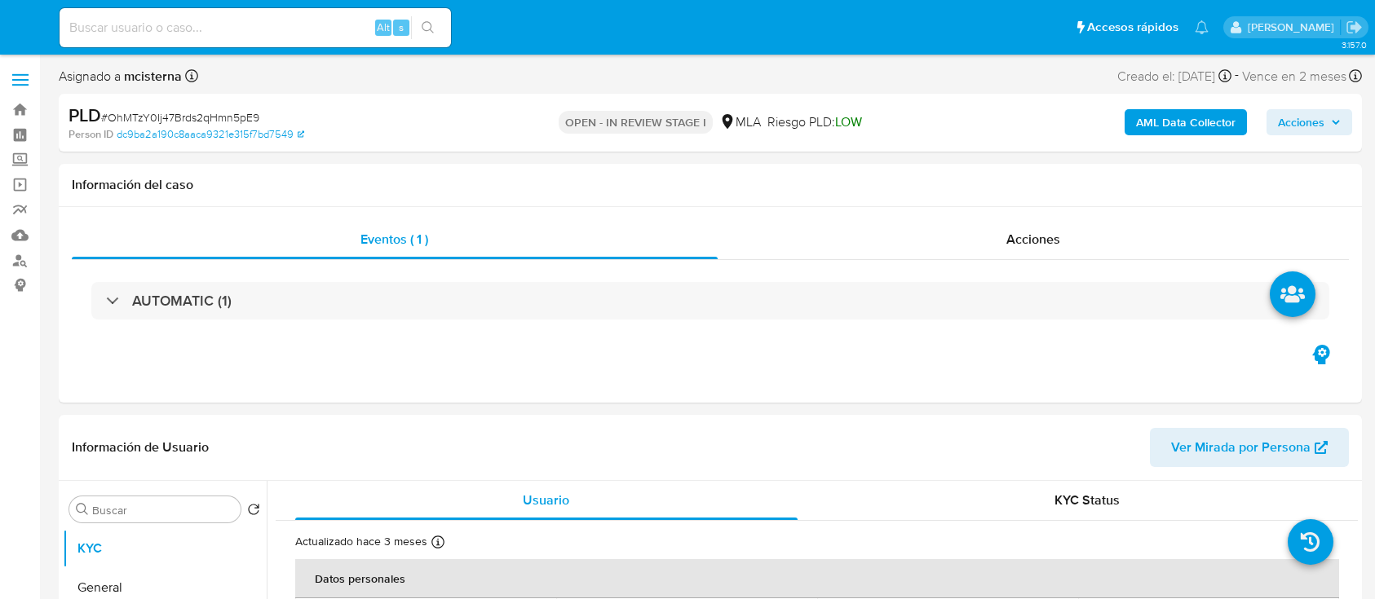
select select "10"
click at [352, 20] on input at bounding box center [255, 27] width 391 height 21
paste input "1214417091"
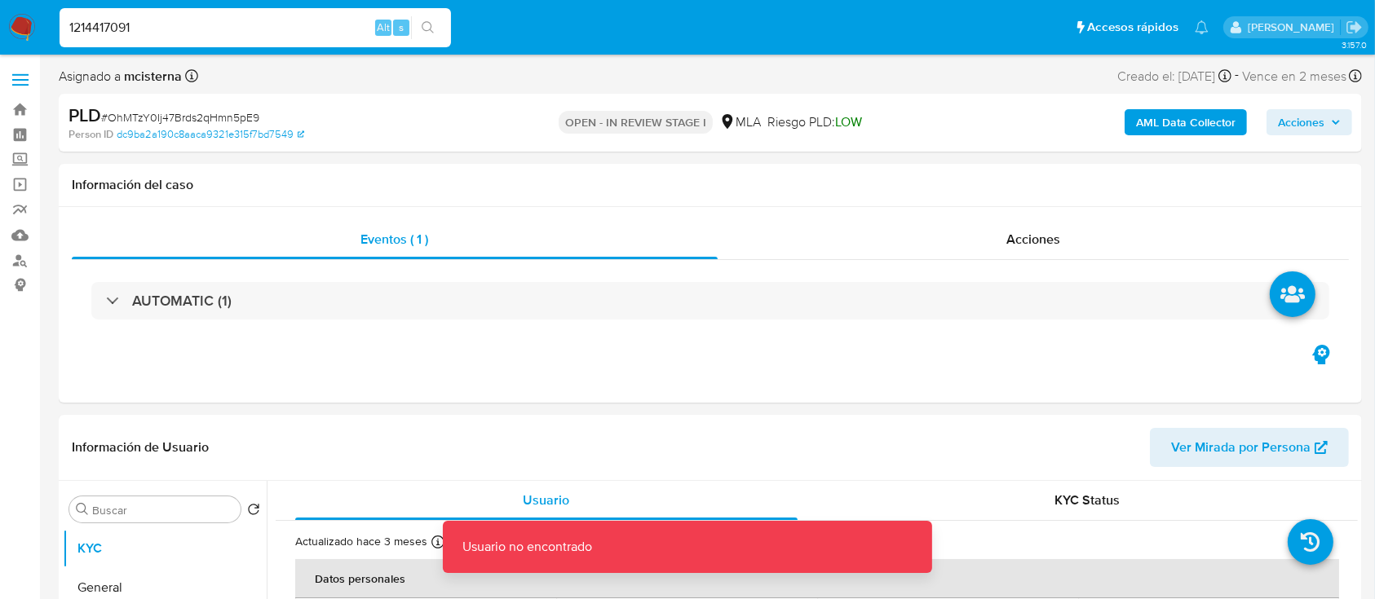
click at [352, 21] on input "1214417091" at bounding box center [255, 27] width 391 height 21
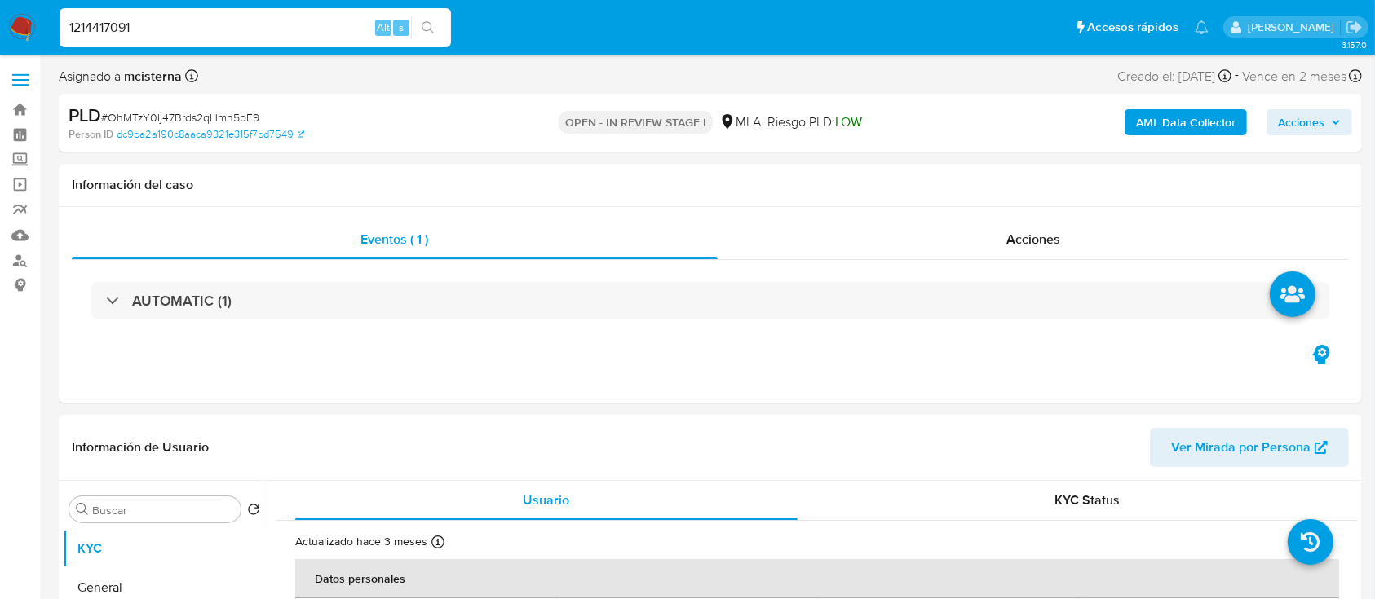
type input "1214417091"
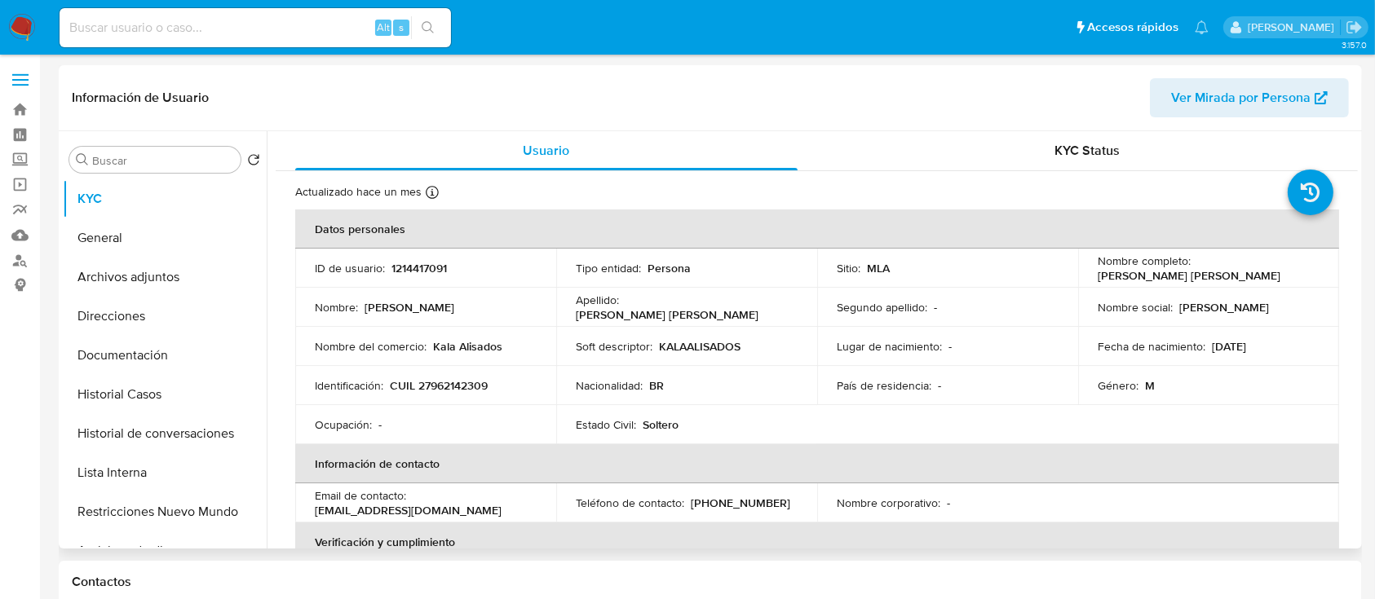
select select "10"
click at [457, 382] on p "CUIL 27962142309" at bounding box center [439, 385] width 98 height 15
copy p "27962142309"
click at [175, 386] on button "Historial Casos" at bounding box center [158, 394] width 191 height 39
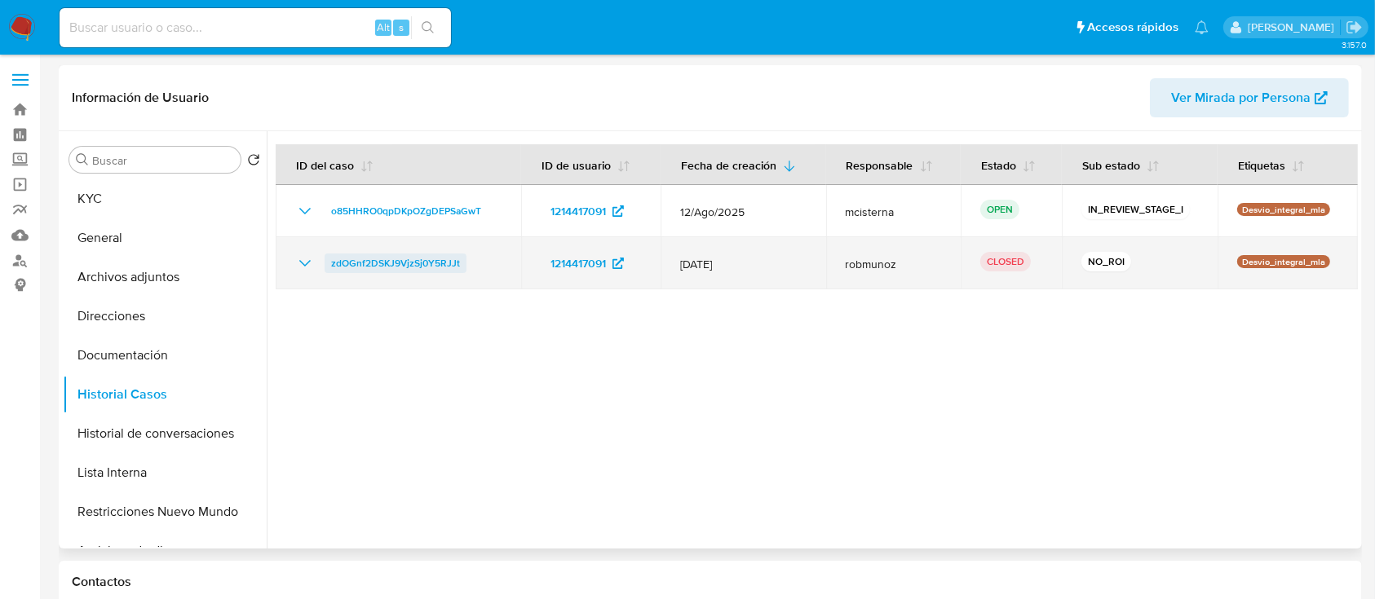
click at [373, 257] on span "zdOGnf2DSKJ9VjzSj0Y5RJJt" at bounding box center [395, 264] width 129 height 20
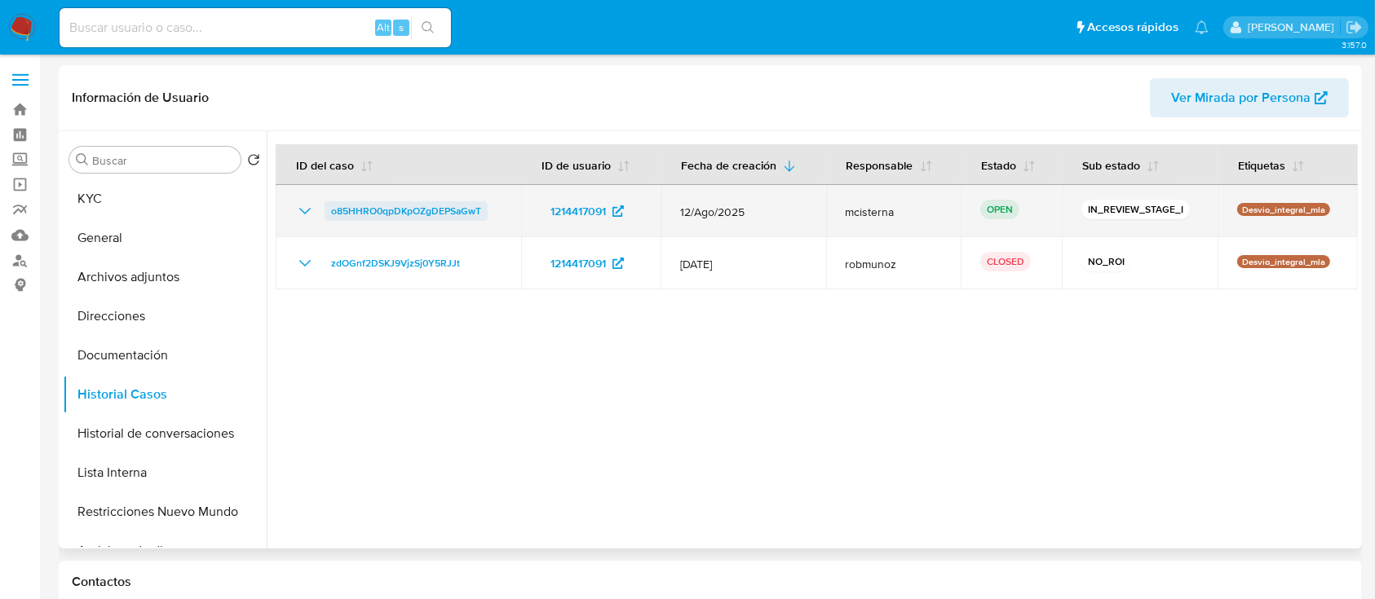
click at [463, 206] on span "o85HHRO0qpDKpOZgDEPSaGwT" at bounding box center [406, 211] width 150 height 20
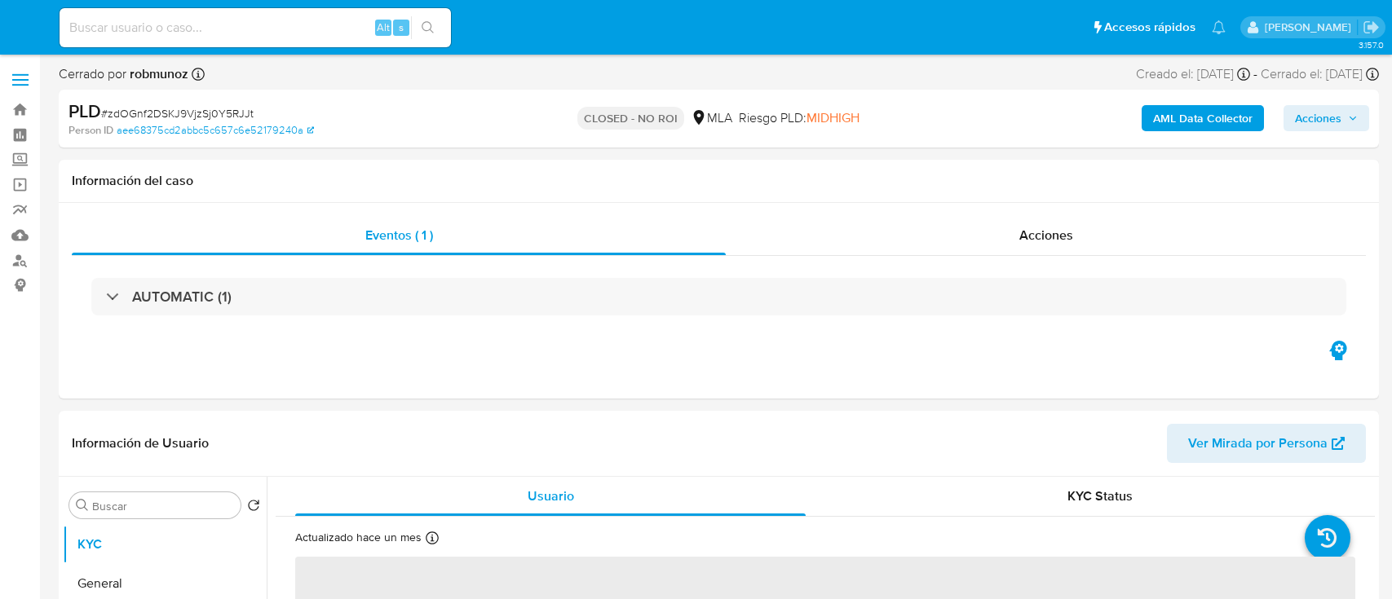
select select "10"
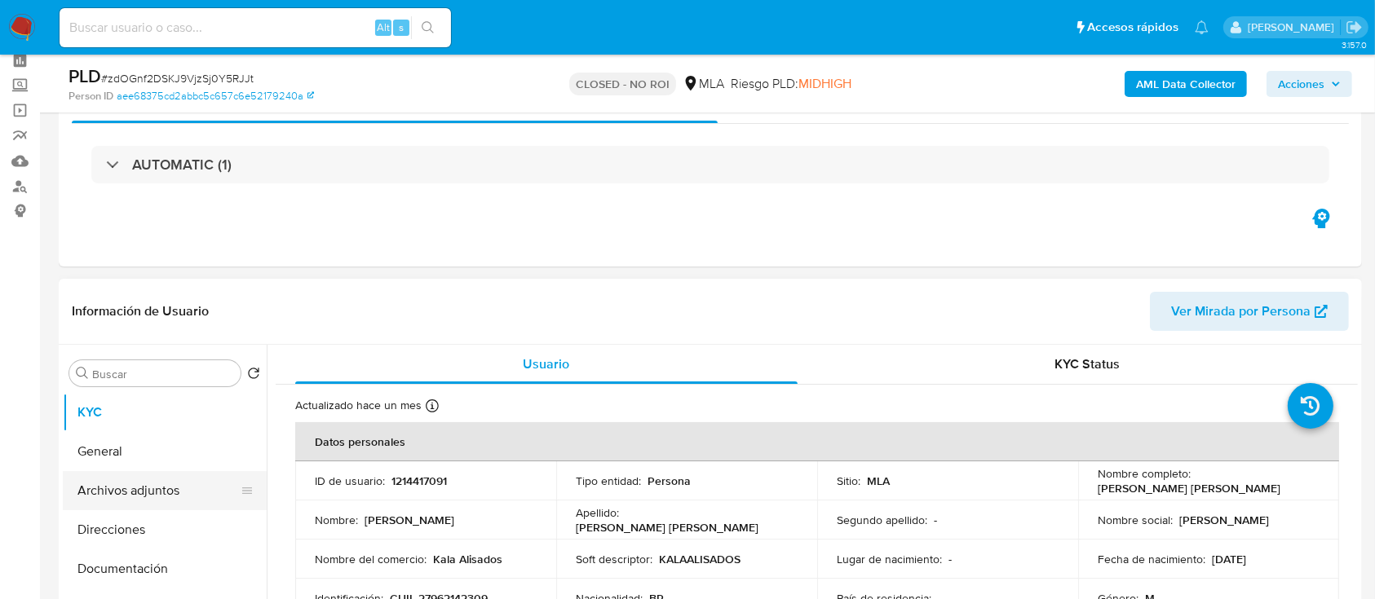
scroll to position [108, 0]
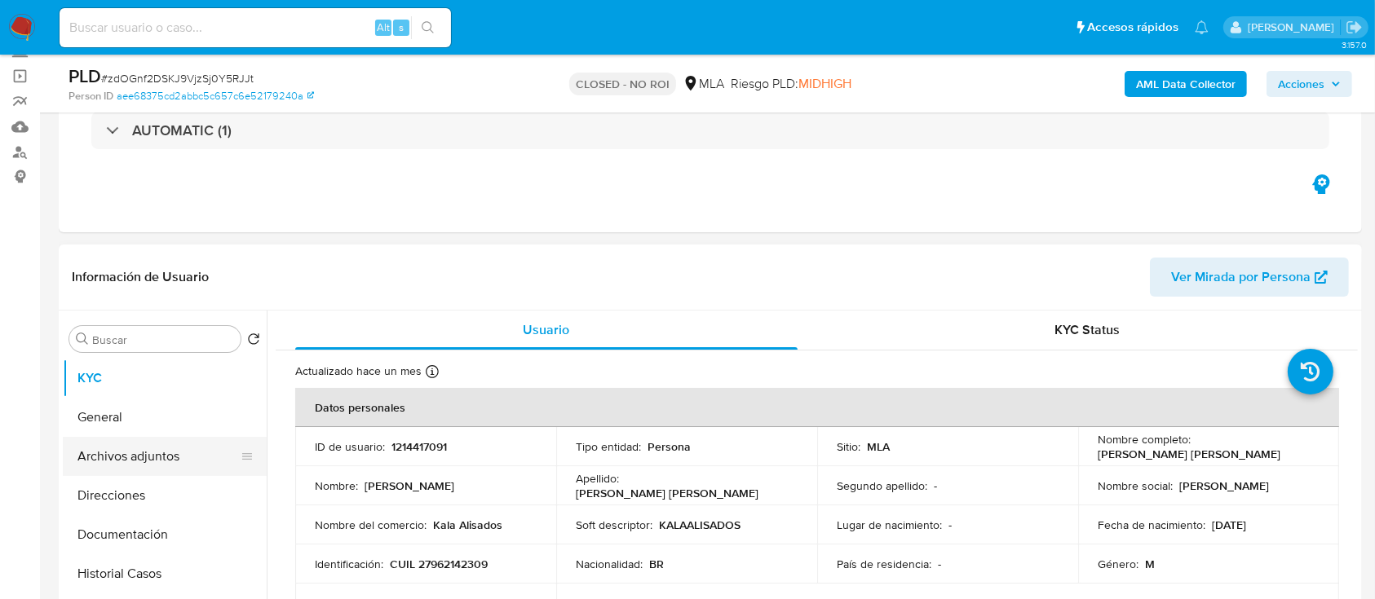
drag, startPoint x: 195, startPoint y: 456, endPoint x: 215, endPoint y: 460, distance: 20.8
click at [197, 455] on button "Archivos adjuntos" at bounding box center [158, 456] width 191 height 39
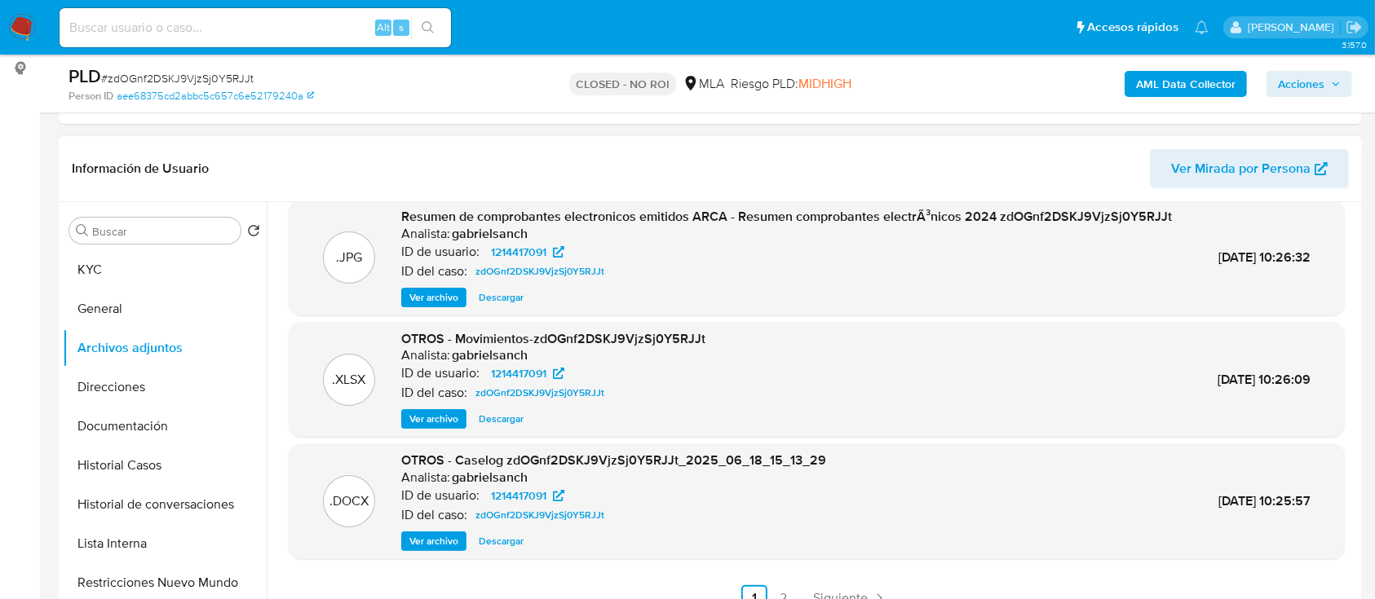
scroll to position [172, 0]
click at [425, 541] on span "Ver archivo" at bounding box center [433, 541] width 49 height 16
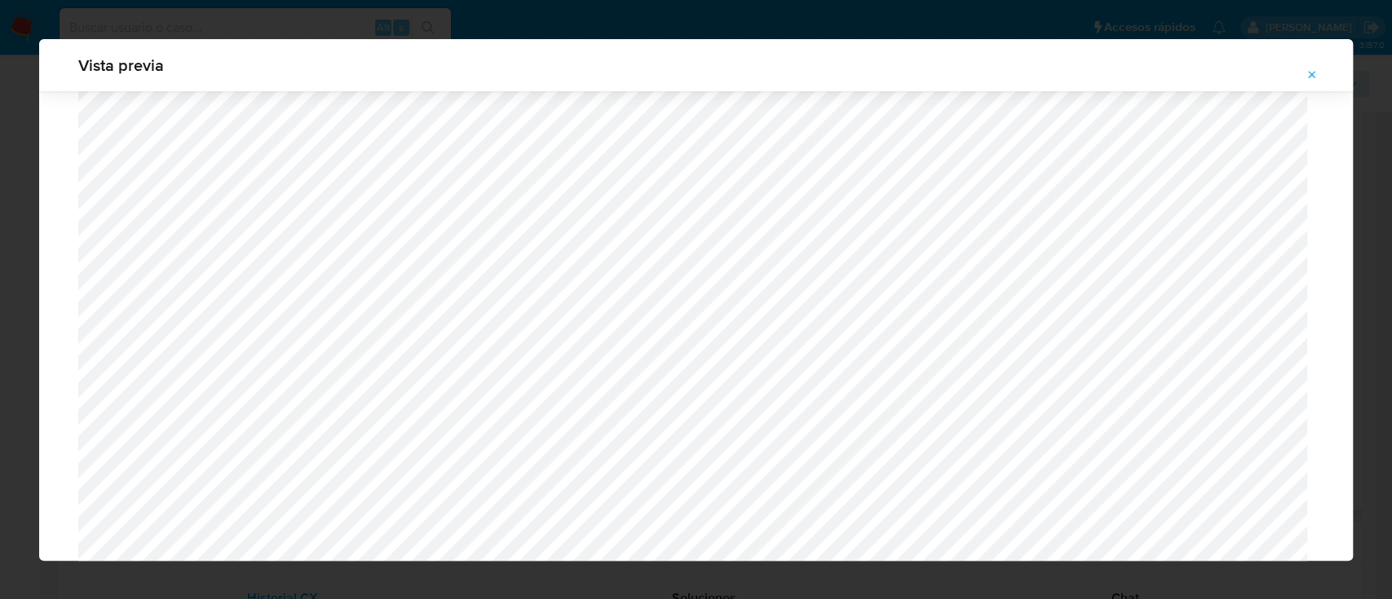
scroll to position [1220, 0]
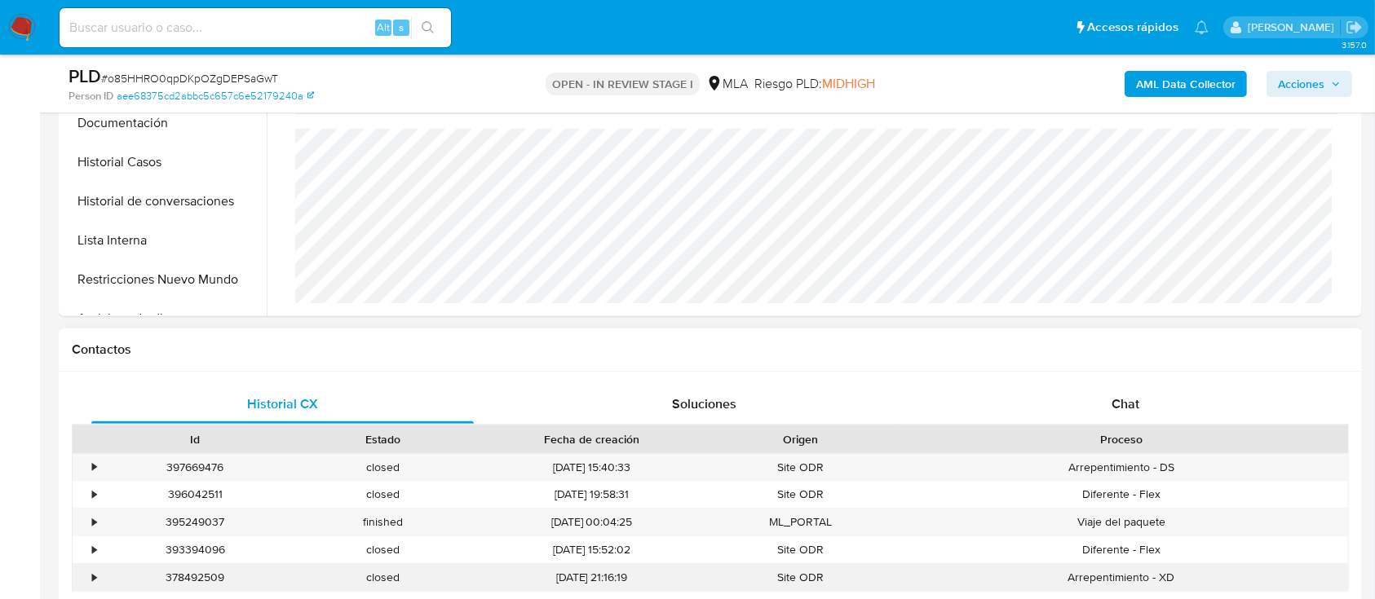
scroll to position [842, 0]
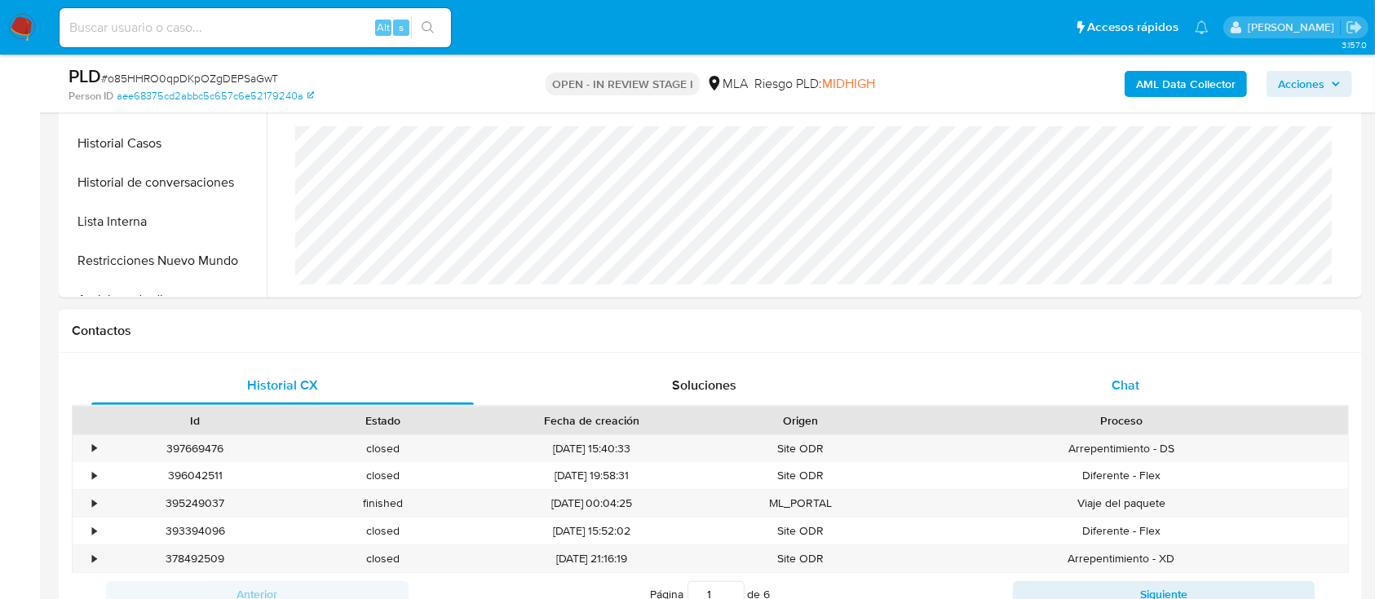
select select "10"
click at [1123, 392] on span "Chat" at bounding box center [1126, 385] width 28 height 19
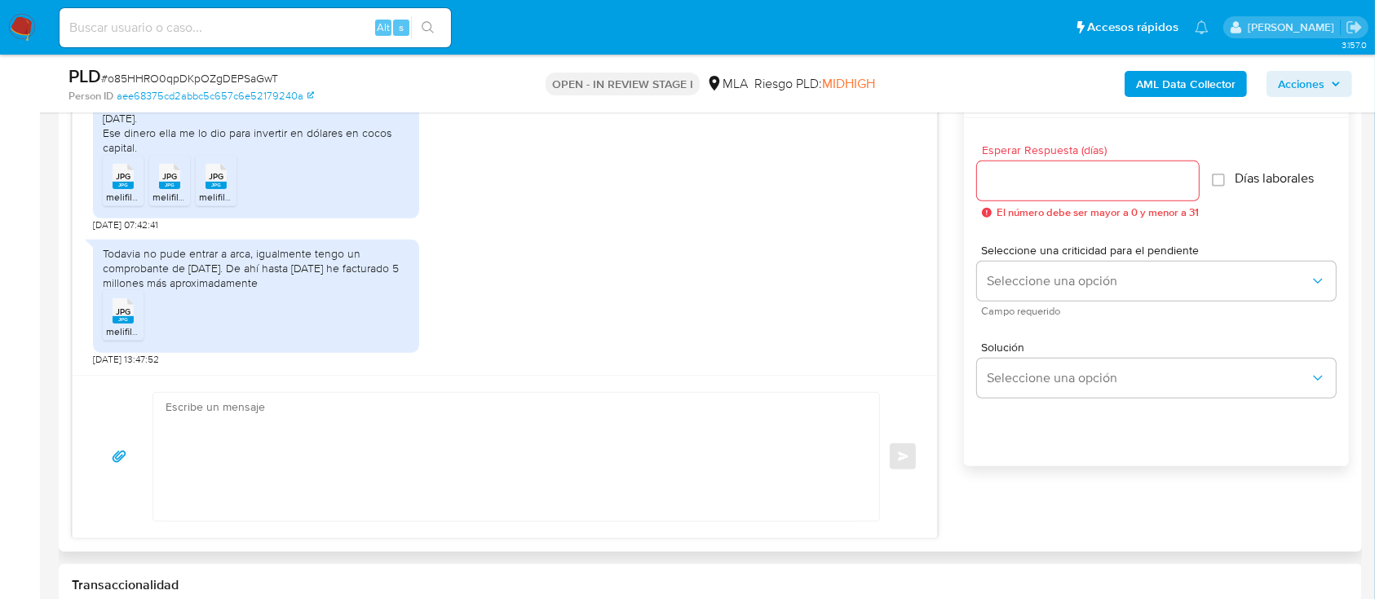
scroll to position [761, 0]
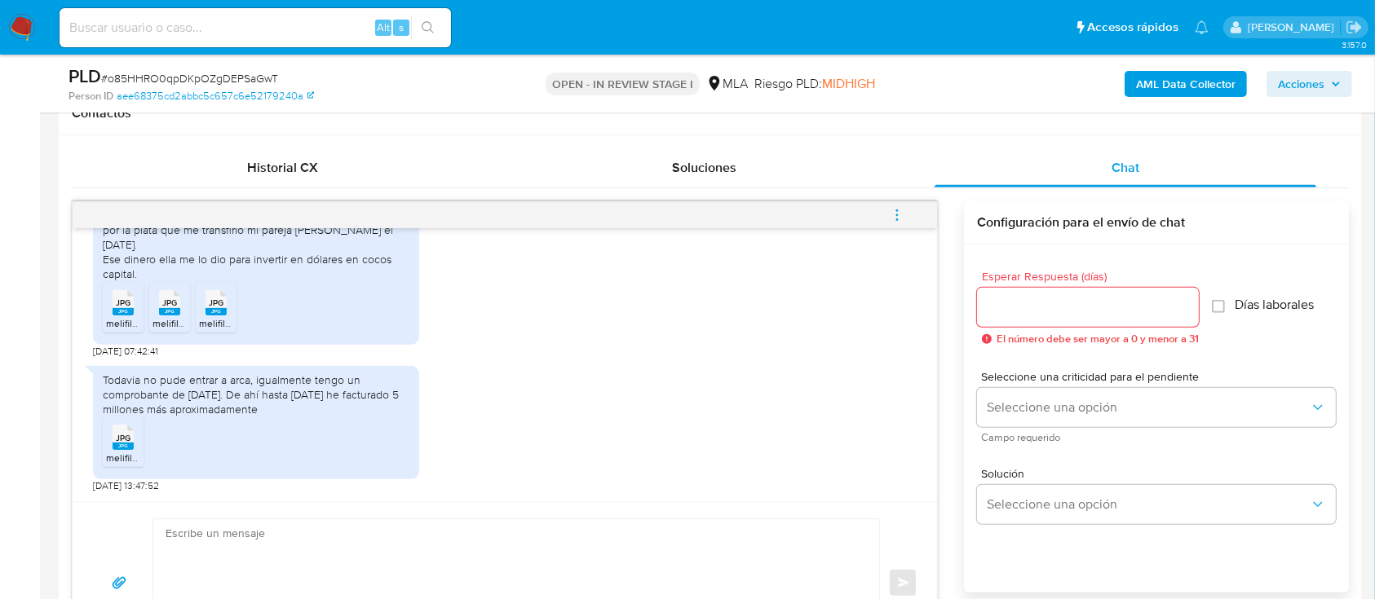
click at [122, 305] on span "JPG" at bounding box center [123, 303] width 15 height 11
click at [166, 305] on span "JPG" at bounding box center [169, 303] width 15 height 11
click at [215, 300] on span "JPG" at bounding box center [216, 303] width 15 height 11
drag, startPoint x: 114, startPoint y: 440, endPoint x: 210, endPoint y: 453, distance: 97.2
click at [114, 440] on icon at bounding box center [123, 437] width 21 height 25
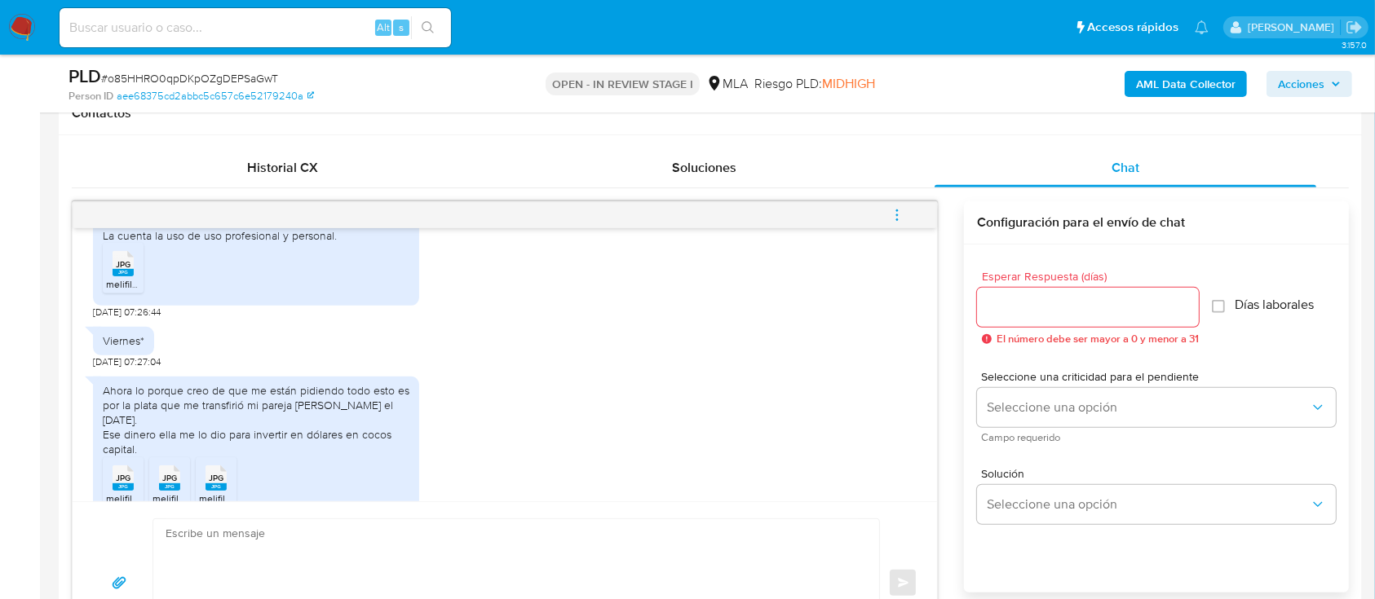
scroll to position [1102, 0]
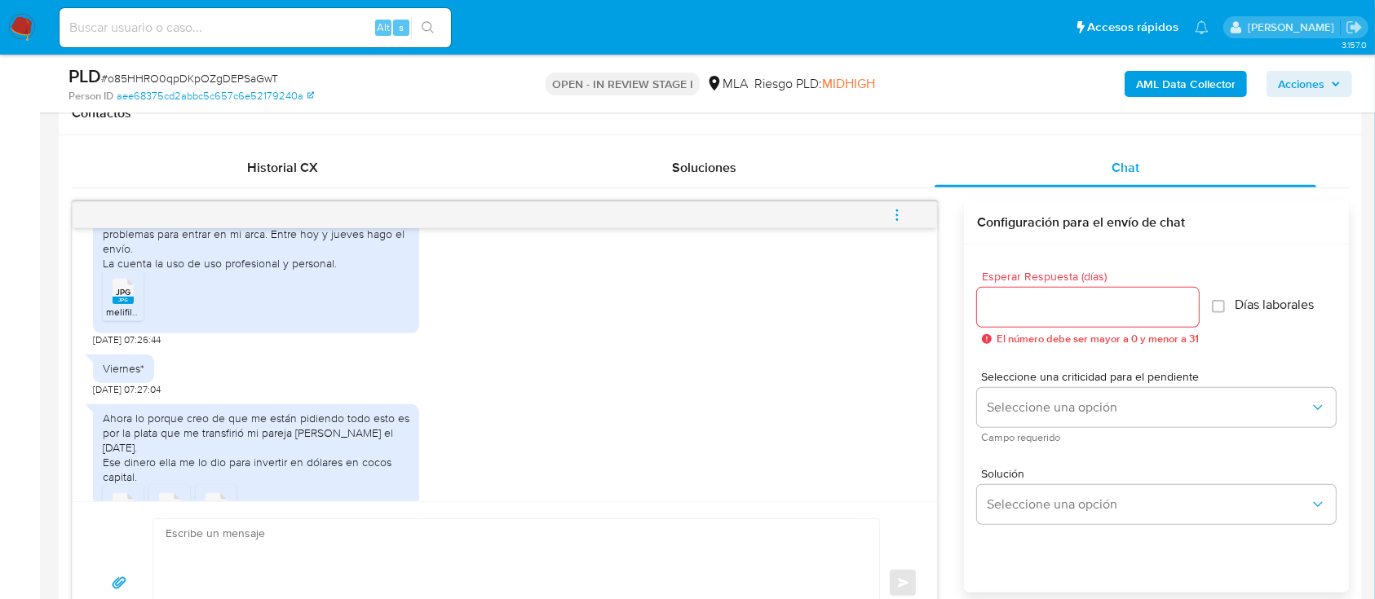
click at [126, 304] on rect at bounding box center [123, 300] width 21 height 7
click at [586, 538] on textarea at bounding box center [512, 583] width 693 height 128
paste textarea "Hola Muchas gracias por tu respuesta. Confirmamos recepción de la documentación…"
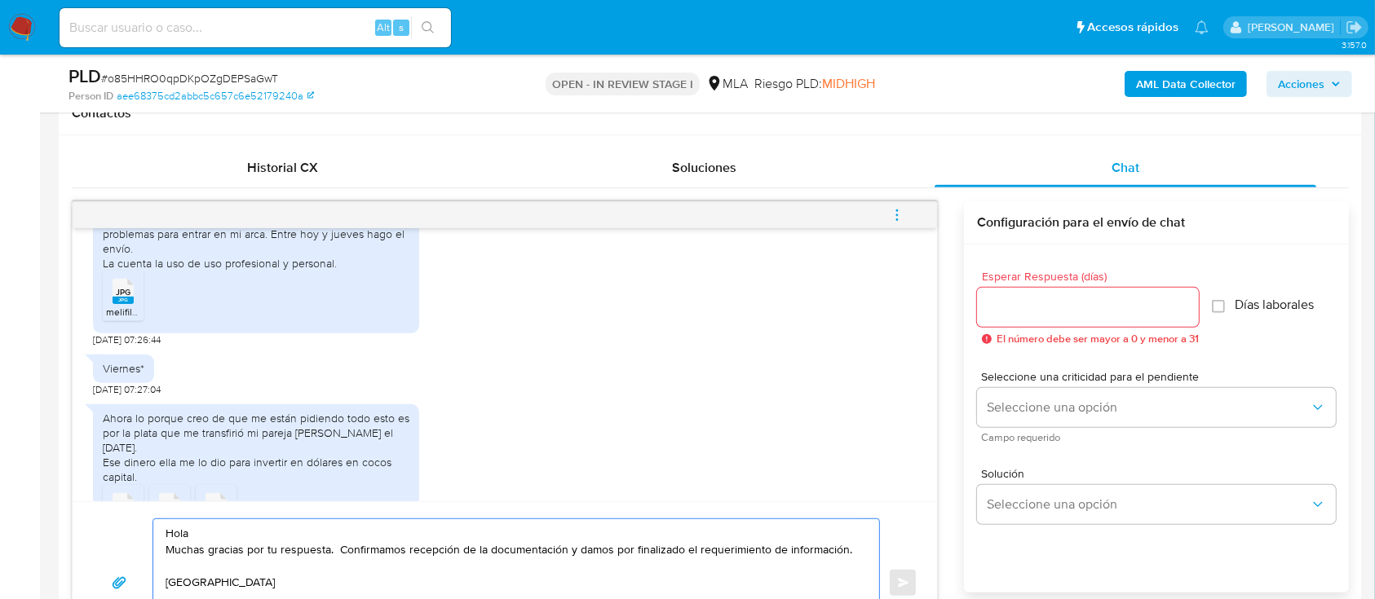
scroll to position [802, 0]
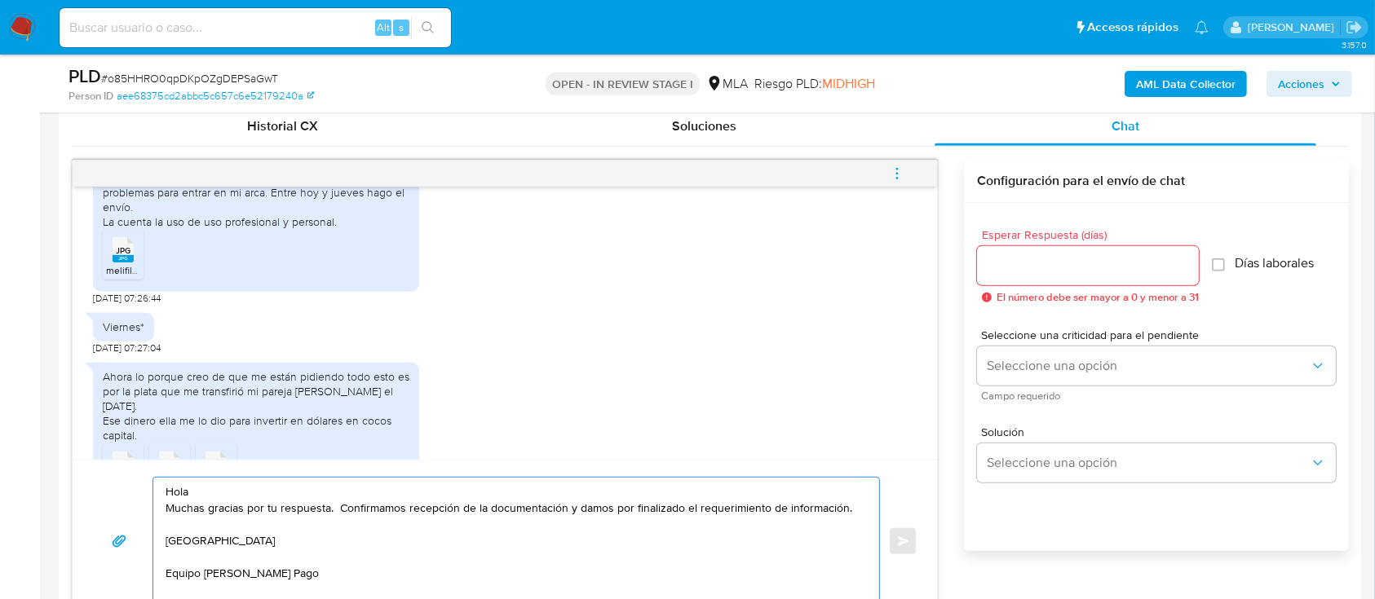
click at [583, 502] on textarea "Hola Muchas gracias por tu respuesta. Confirmamos recepción de la documentación…" at bounding box center [512, 542] width 693 height 128
click at [584, 493] on textarea "Hola Muchas gracias por tu respuesta. Confirmamos recepción de la documentación…" at bounding box center [512, 542] width 693 height 128
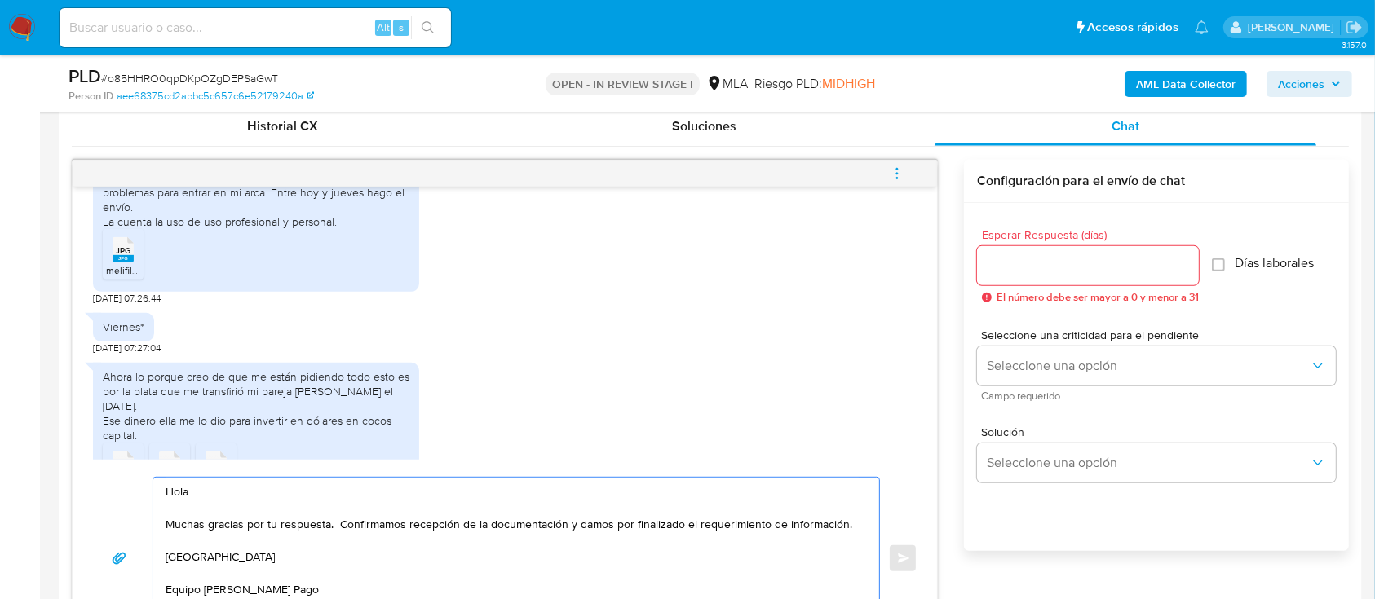
type textarea "Hola Muchas gracias por tu respuesta. Confirmamos recepción de la documentación…"
click at [1021, 274] on input "Esperar Respuesta (días)" at bounding box center [1088, 265] width 222 height 21
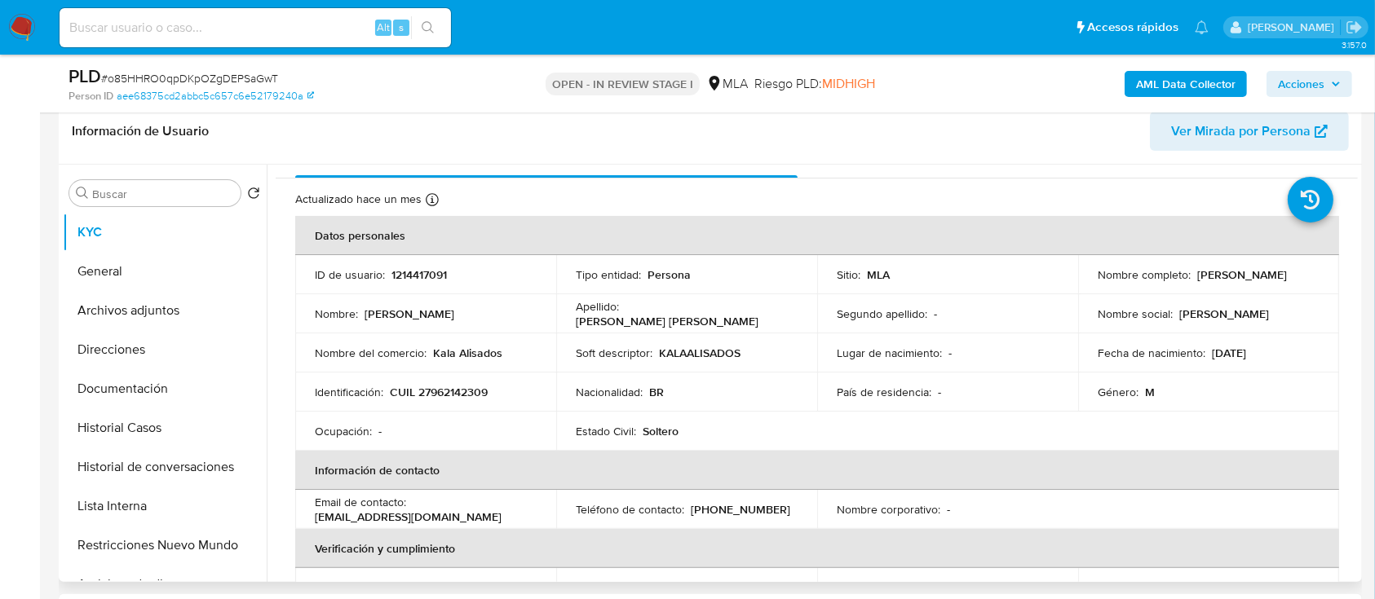
scroll to position [0, 0]
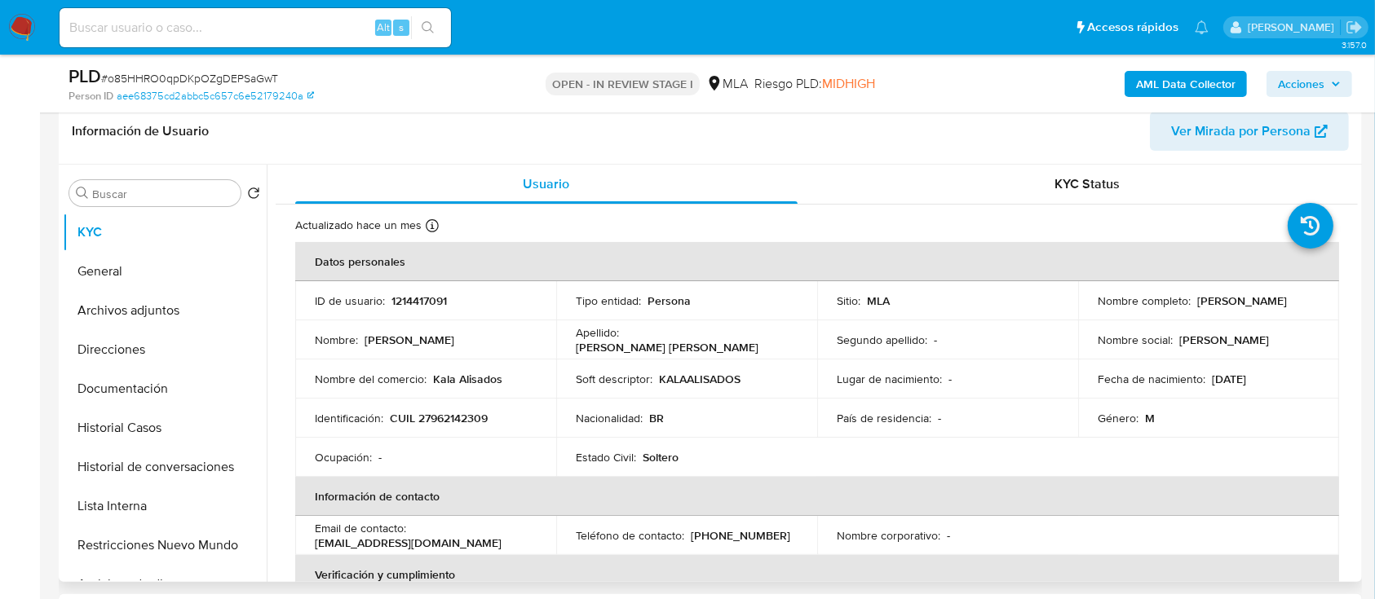
type input "0"
drag, startPoint x: 1090, startPoint y: 308, endPoint x: 1246, endPoint y: 307, distance: 156.6
click at [1246, 307] on td "Nombre completo : Stevan Cordeiro Martins" at bounding box center [1208, 300] width 261 height 39
copy p "[PERSON_NAME] [PERSON_NAME]"
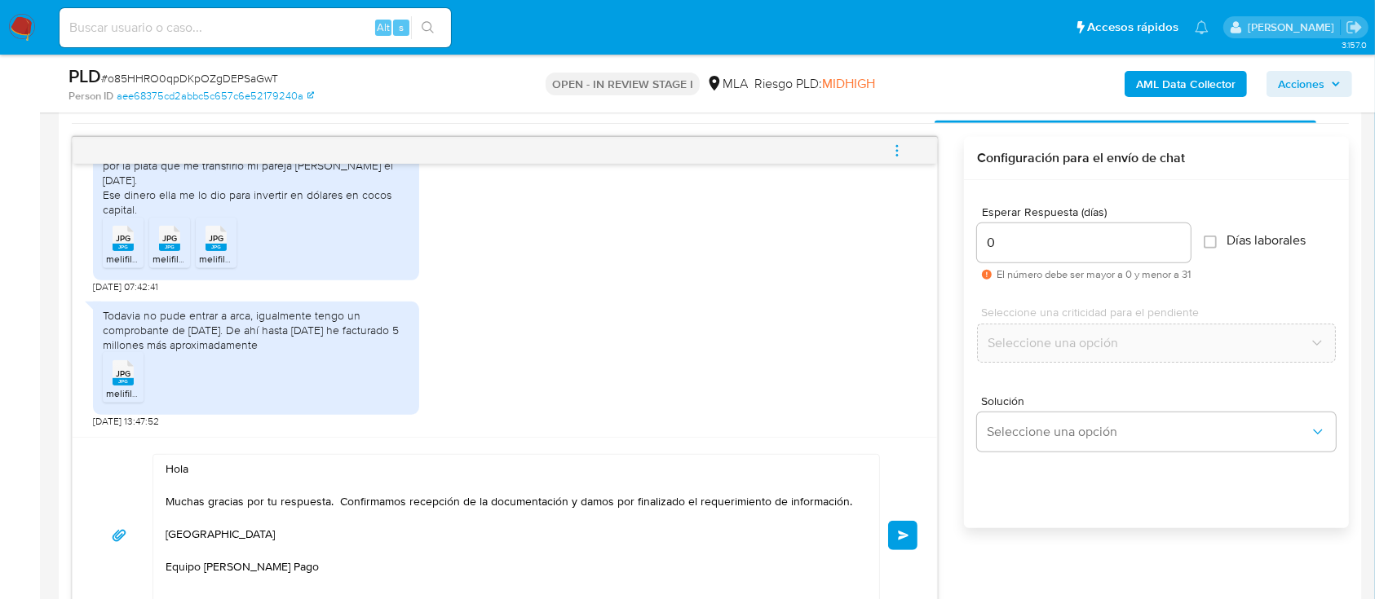
scroll to position [802, 0]
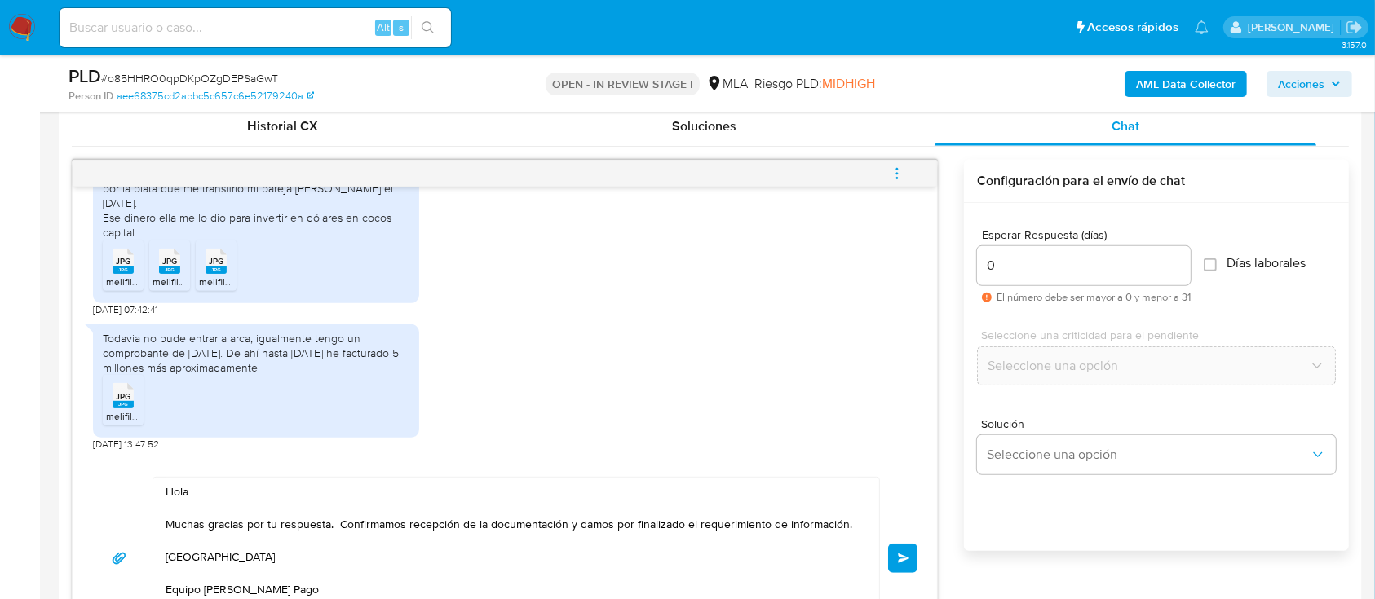
click at [895, 558] on button "Enviar" at bounding box center [902, 558] width 29 height 29
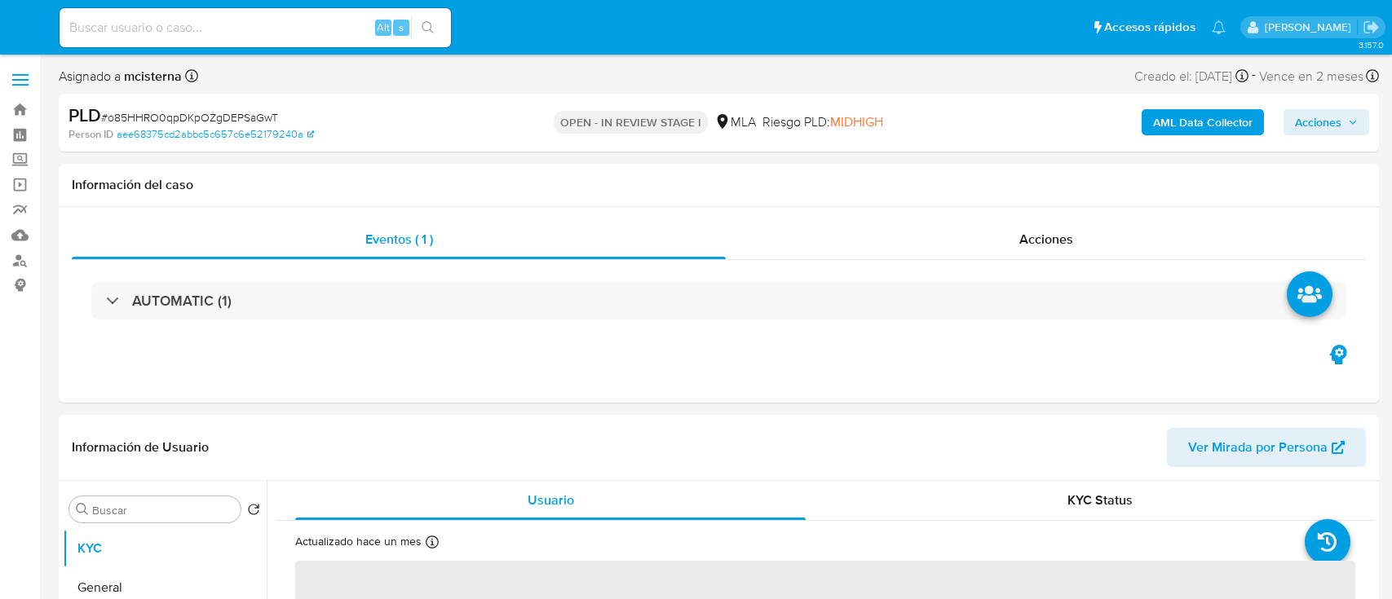
select select "10"
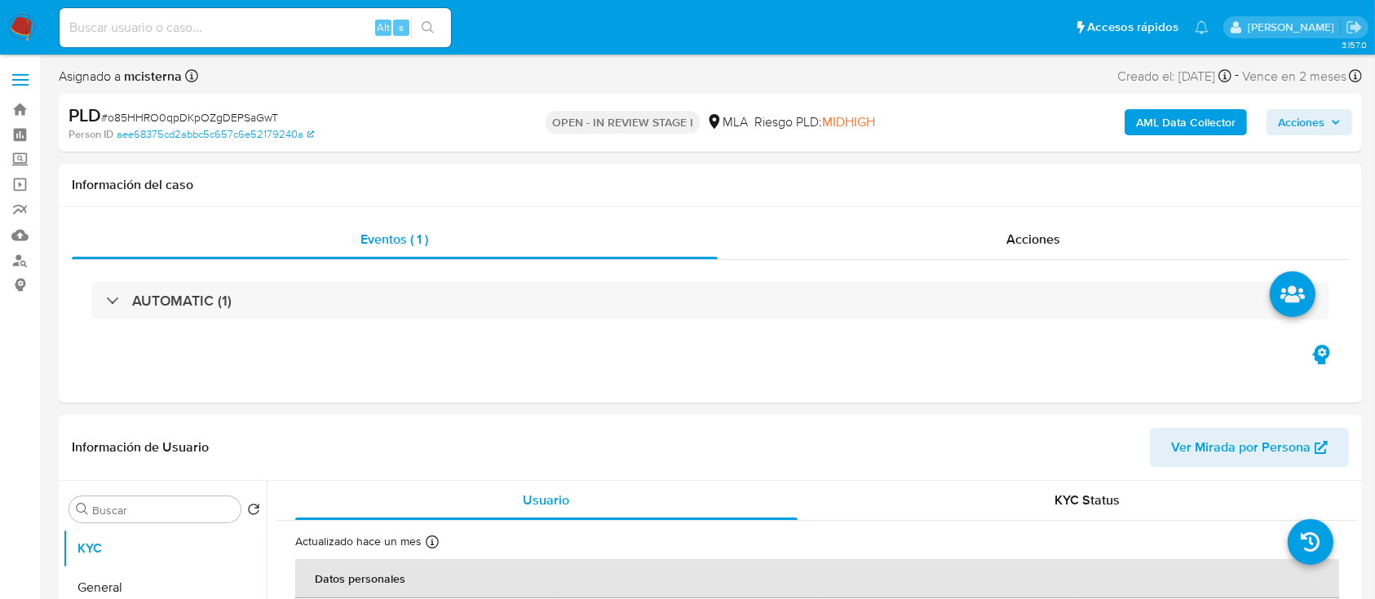
click at [339, 18] on input at bounding box center [255, 27] width 391 height 21
paste input "1290323349"
type input "1290323349"
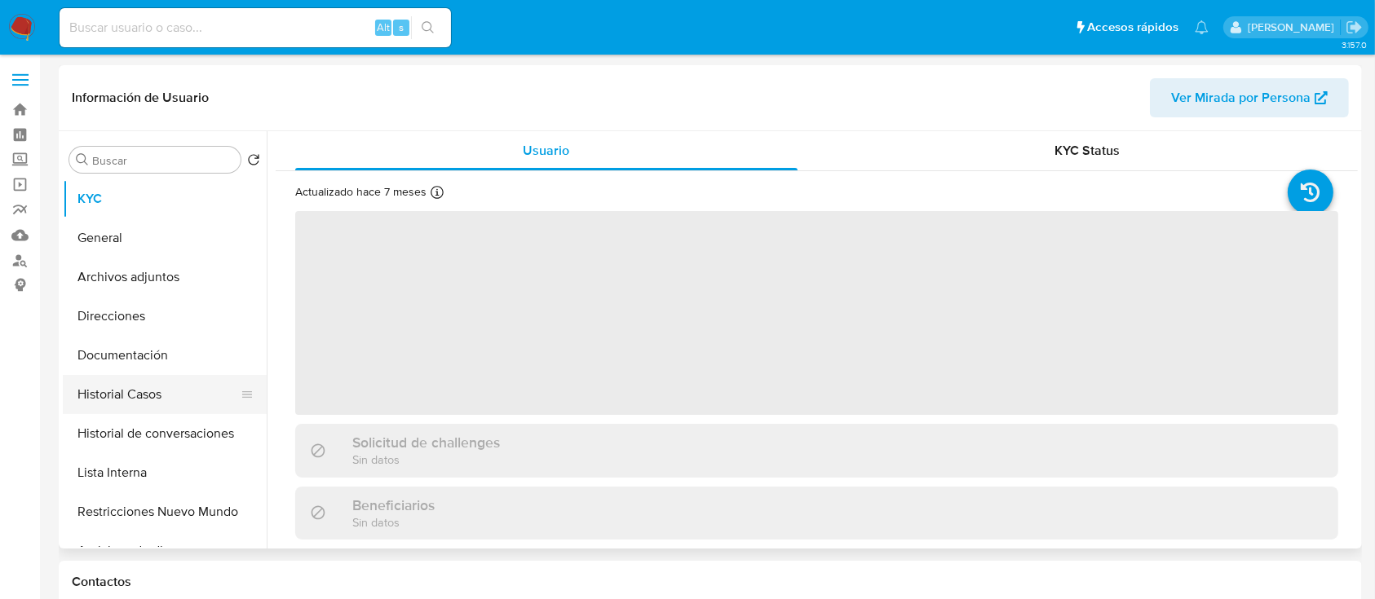
click at [146, 382] on button "Historial Casos" at bounding box center [158, 394] width 191 height 39
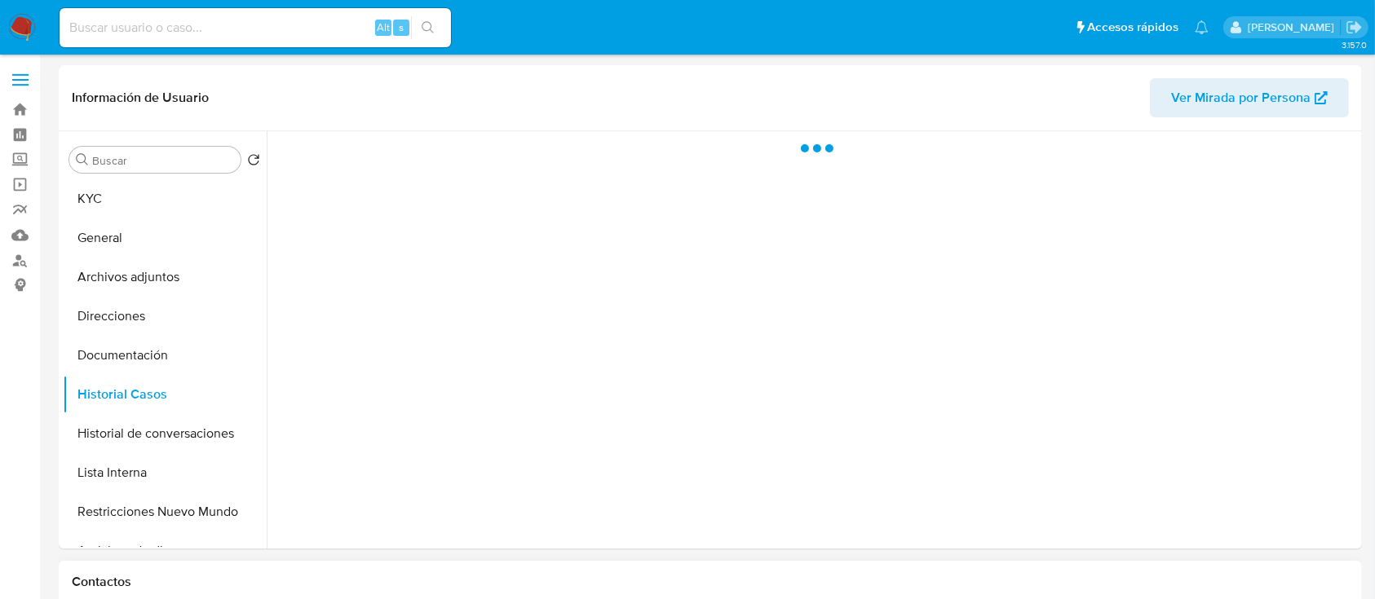
select select "10"
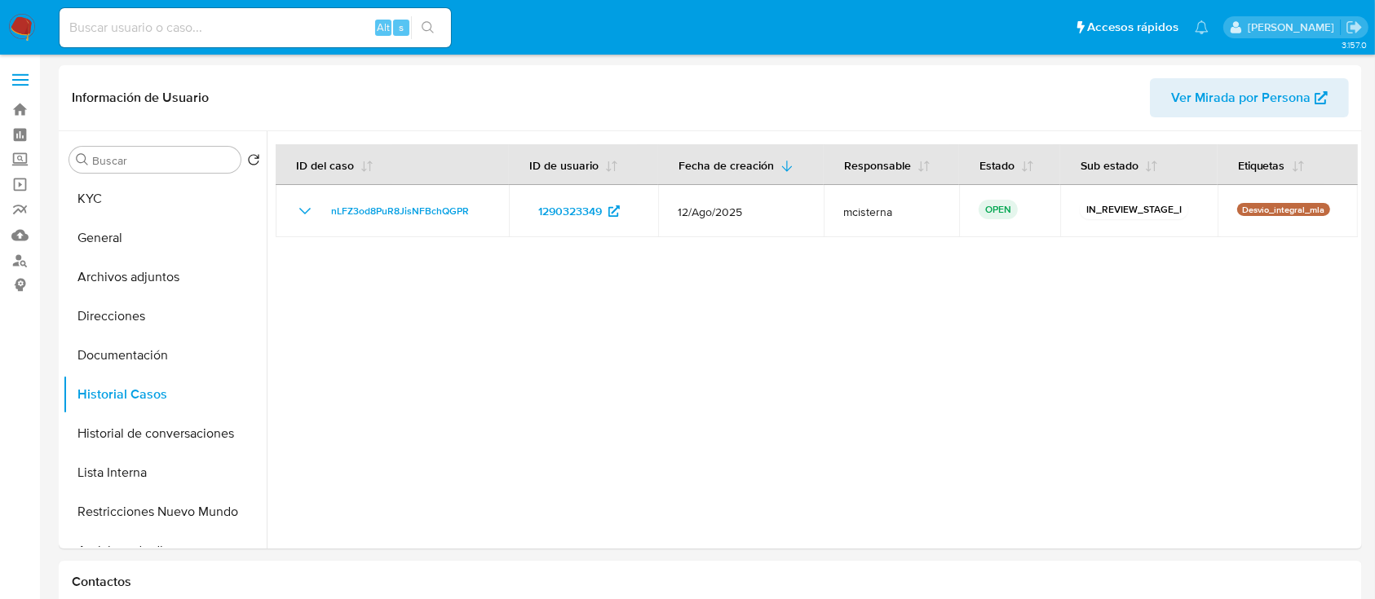
click at [273, 29] on input at bounding box center [255, 27] width 391 height 21
paste input "1214417091"
type input "1214417091"
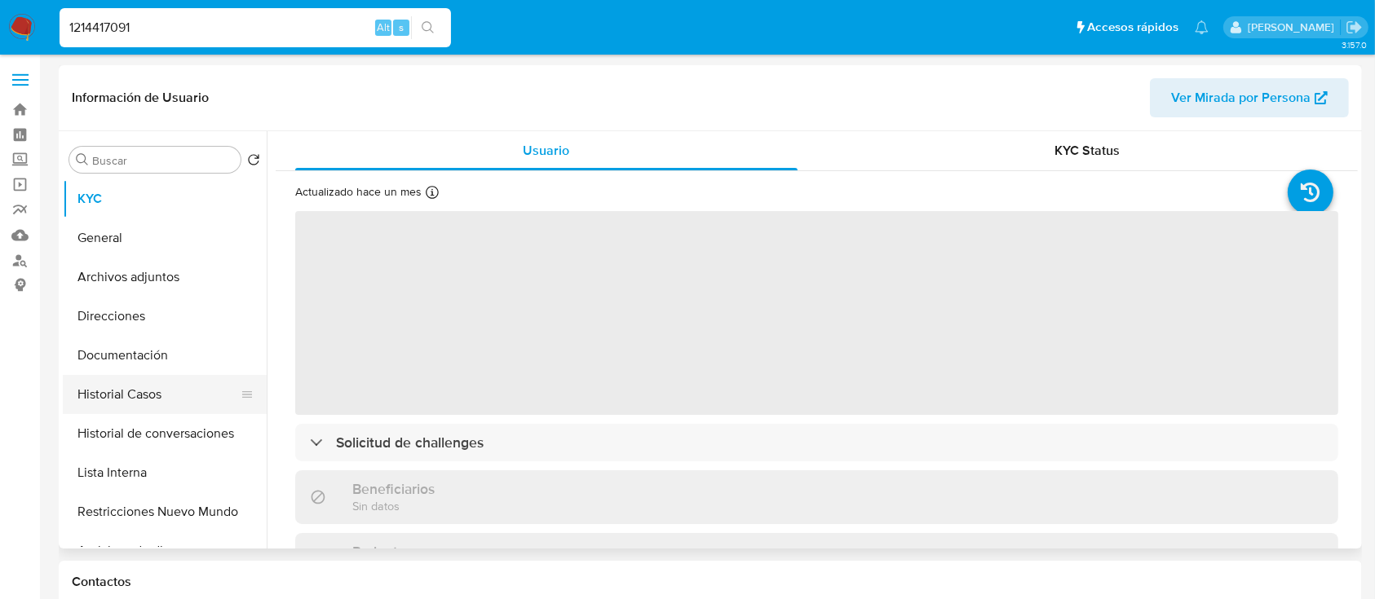
click at [171, 402] on button "Historial Casos" at bounding box center [158, 394] width 191 height 39
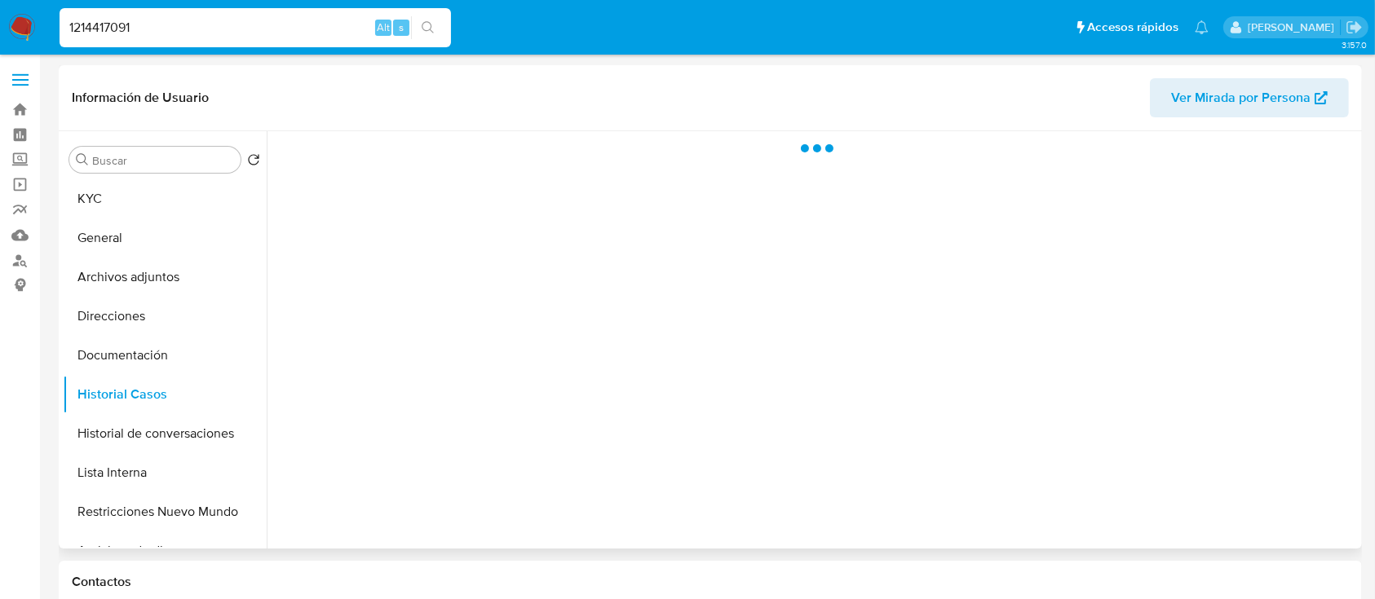
select select "10"
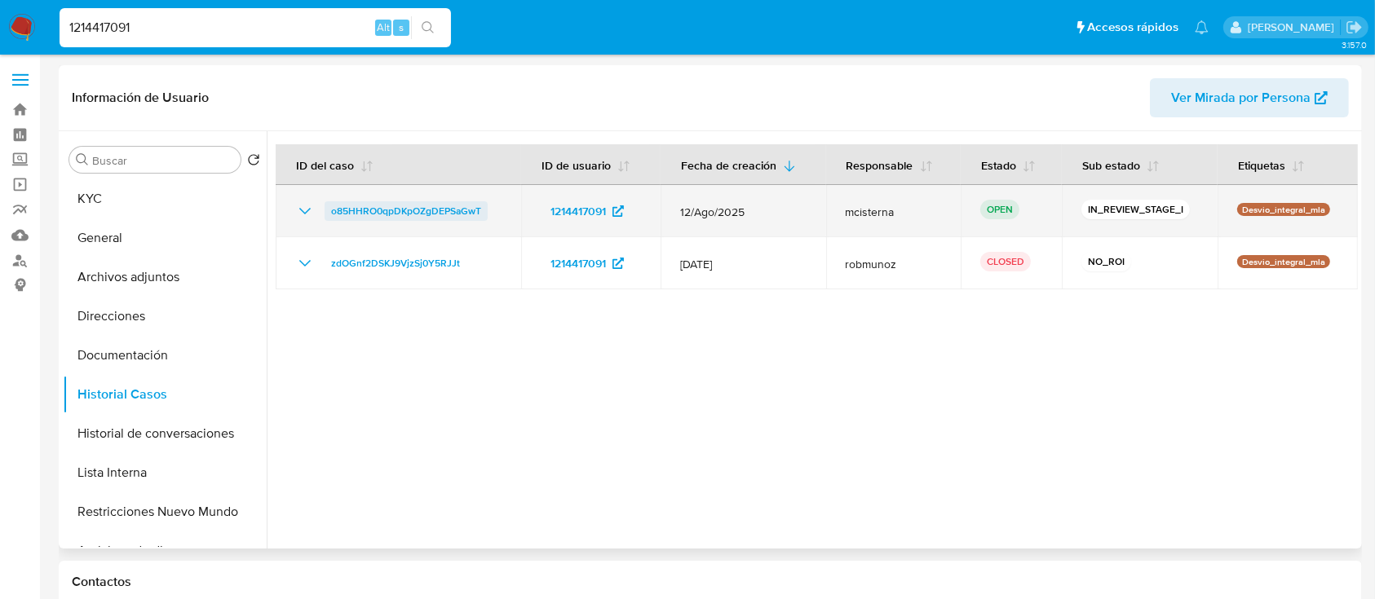
click at [392, 216] on span "o85HHRO0qpDKpOZgDEPSaGwT" at bounding box center [406, 211] width 150 height 20
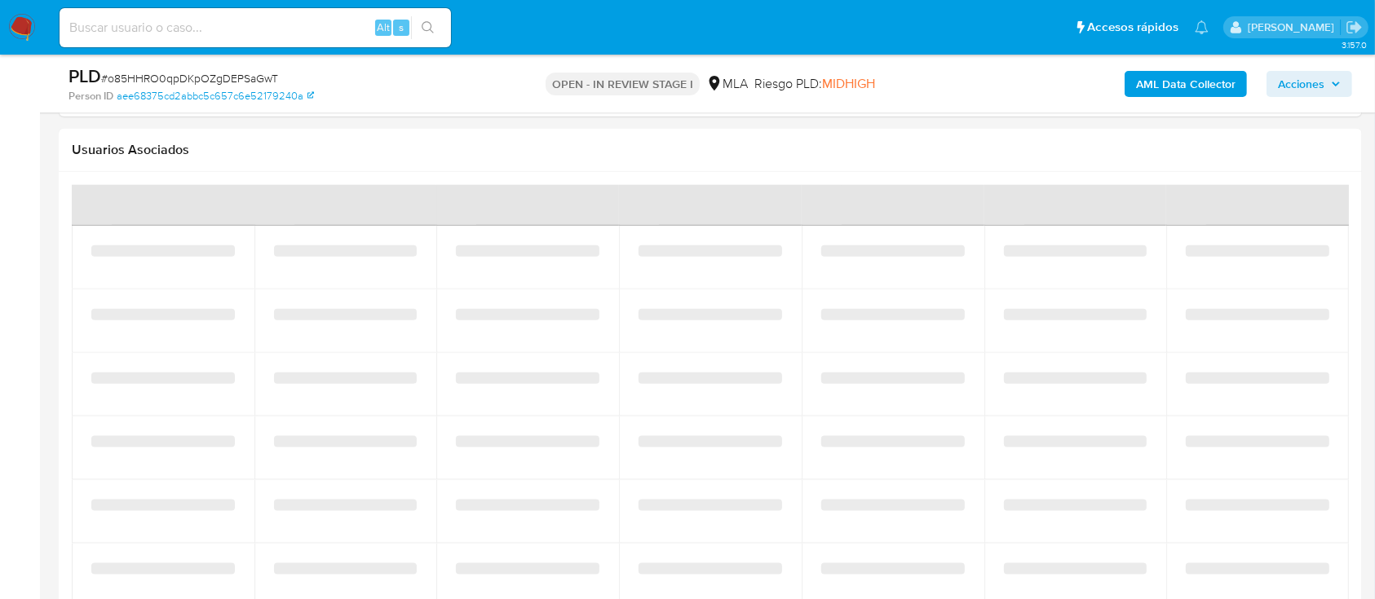
select select "10"
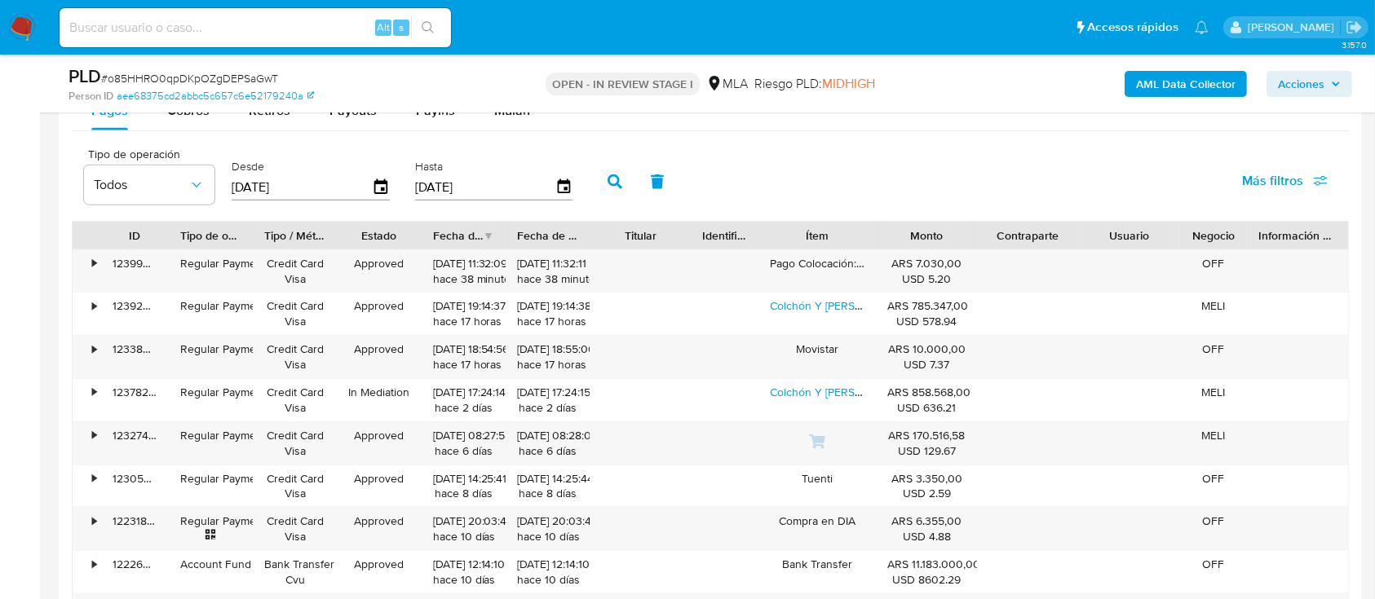
scroll to position [1609, 0]
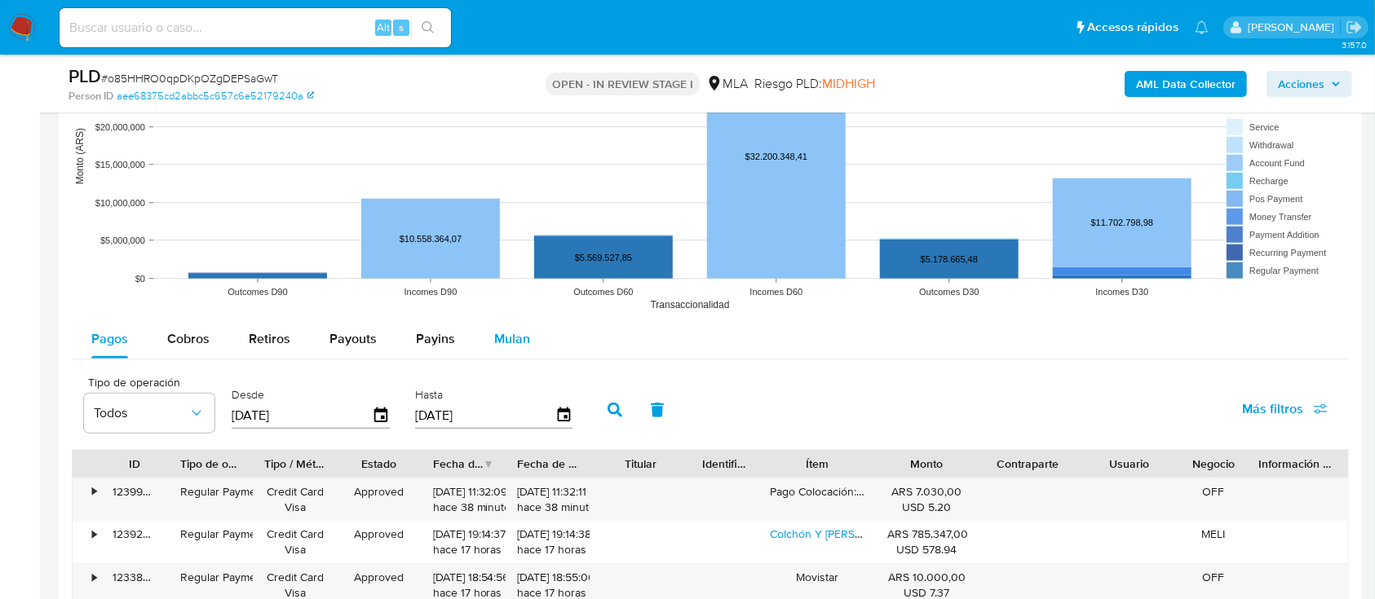
click at [512, 347] on span "Mulan" at bounding box center [512, 338] width 36 height 19
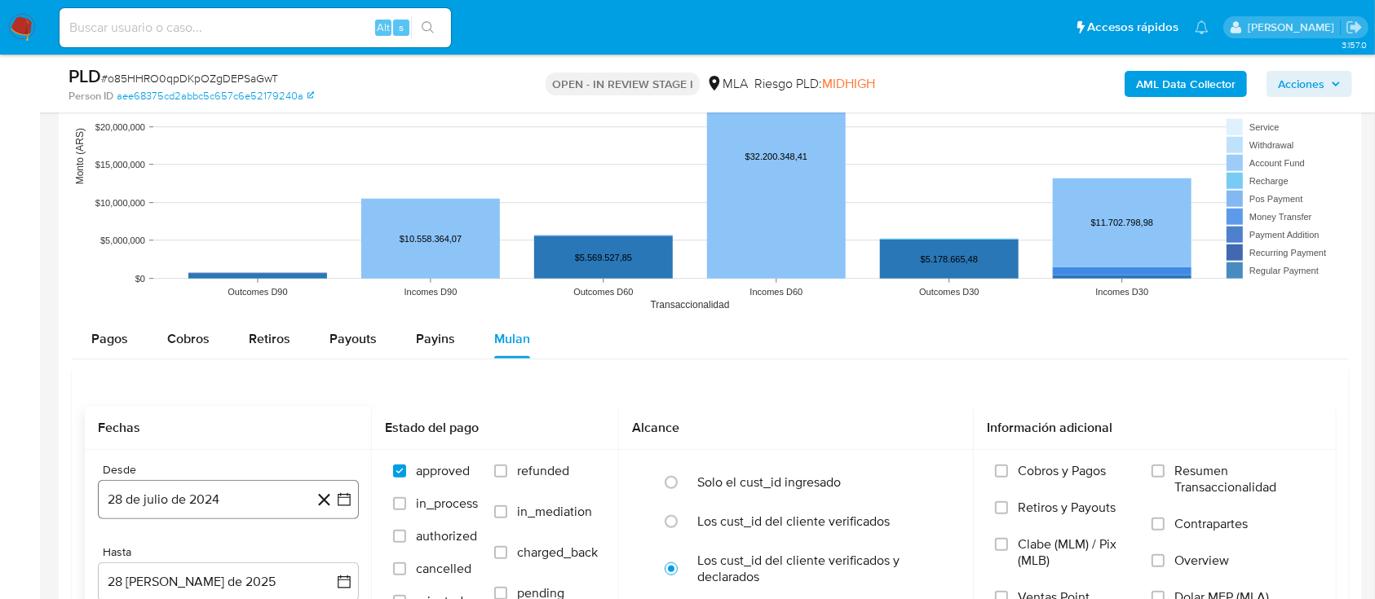
click at [183, 488] on button "28 de julio de 2024" at bounding box center [228, 499] width 261 height 39
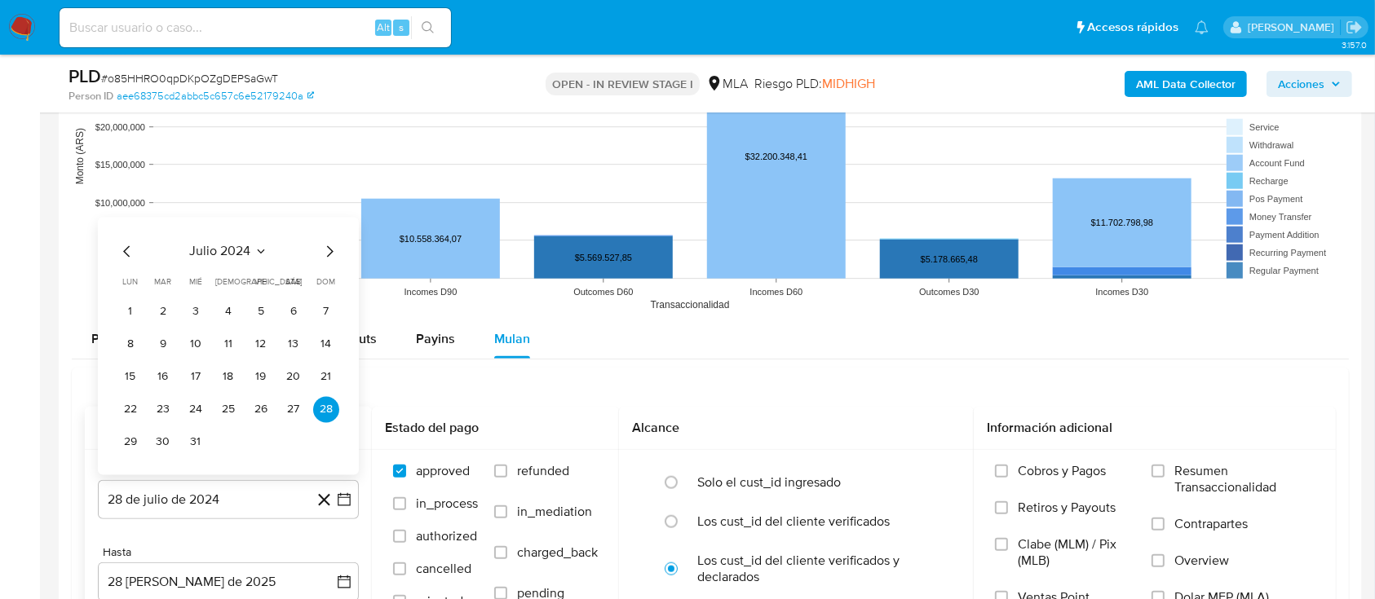
click at [261, 253] on icon "Seleccionar mes y año" at bounding box center [260, 251] width 13 height 13
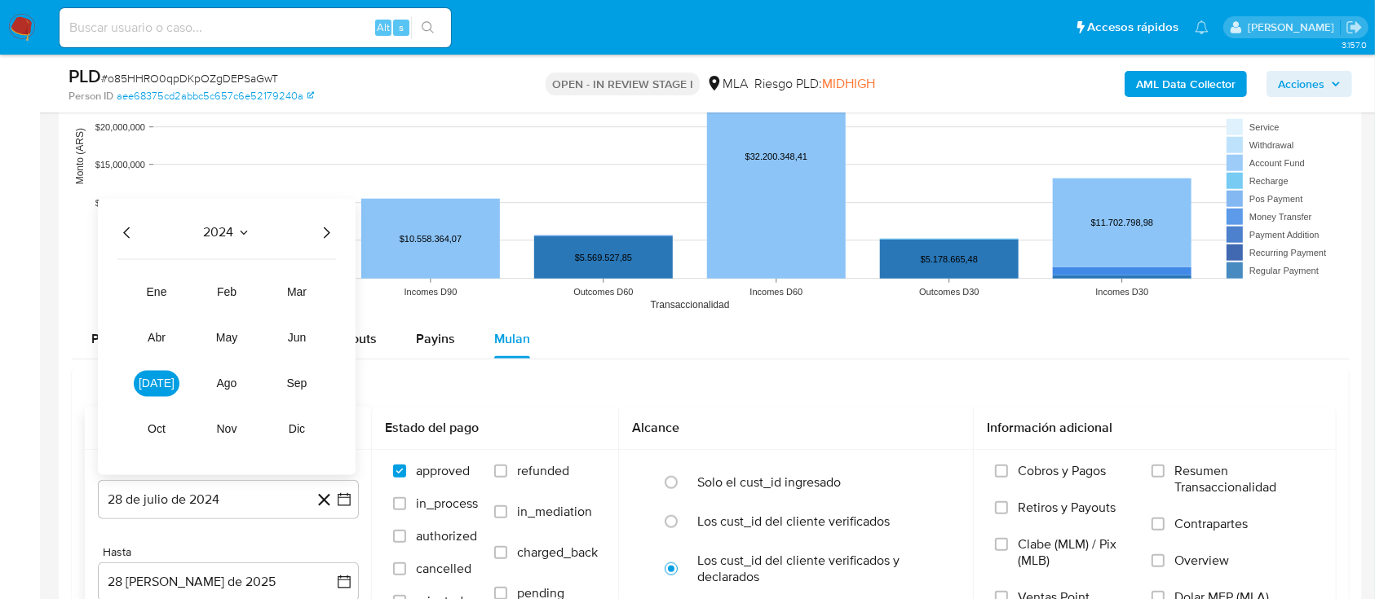
click at [321, 233] on icon "Año siguiente" at bounding box center [326, 233] width 20 height 20
click at [300, 346] on button "jun" at bounding box center [297, 338] width 46 height 26
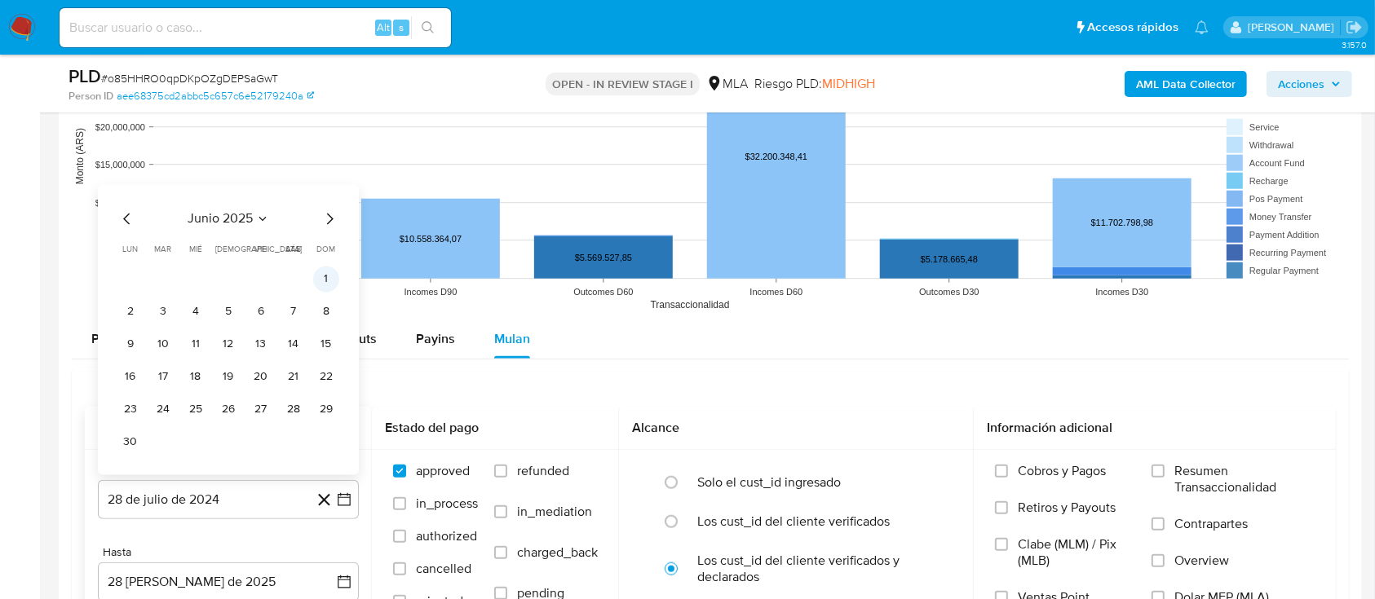
click at [321, 284] on button "1" at bounding box center [326, 279] width 26 height 26
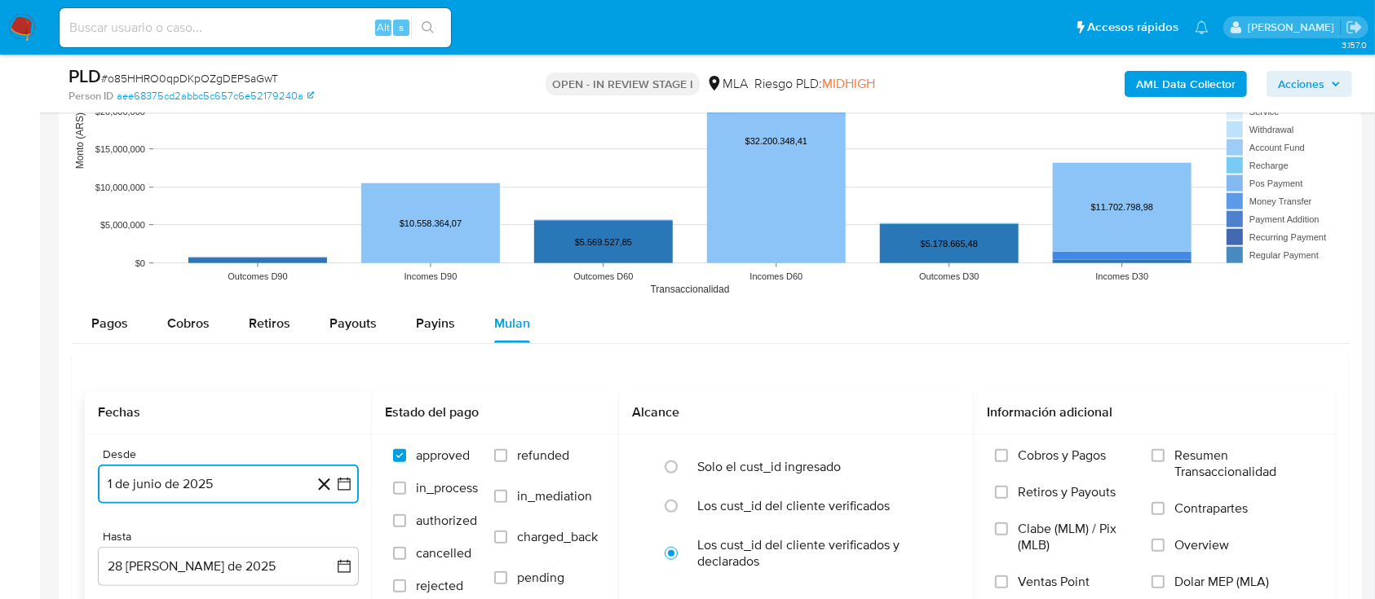
scroll to position [1717, 0]
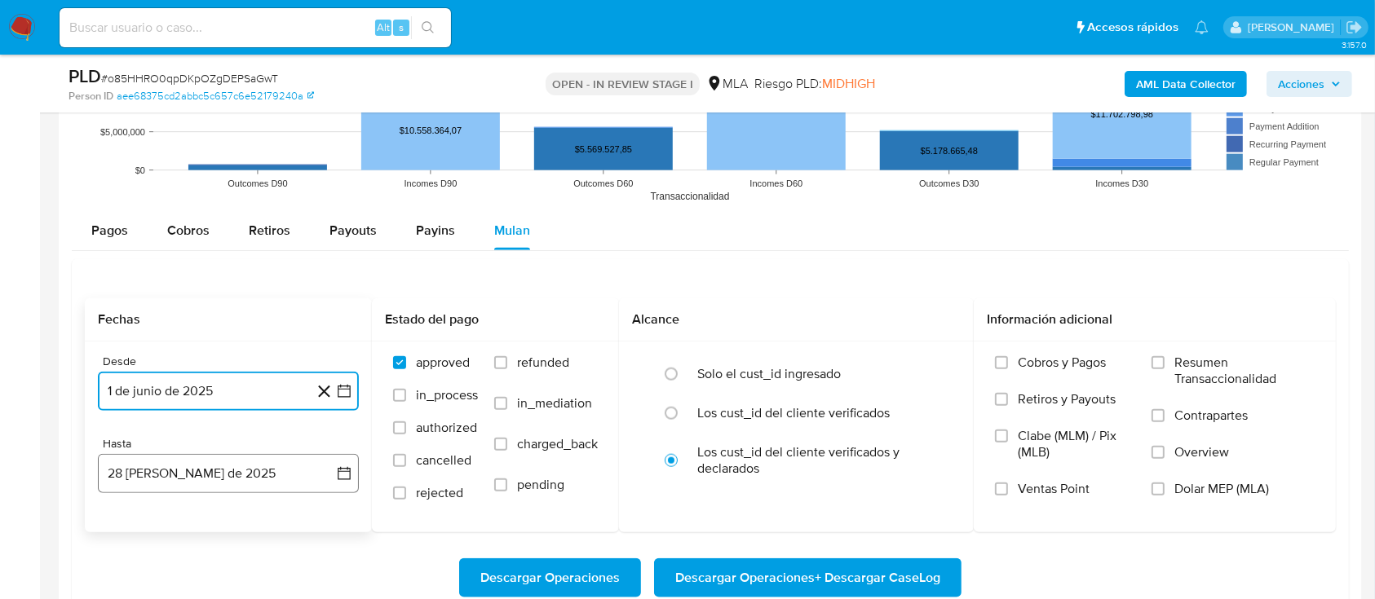
click at [204, 485] on button "28 de agosto de 2025" at bounding box center [228, 473] width 261 height 39
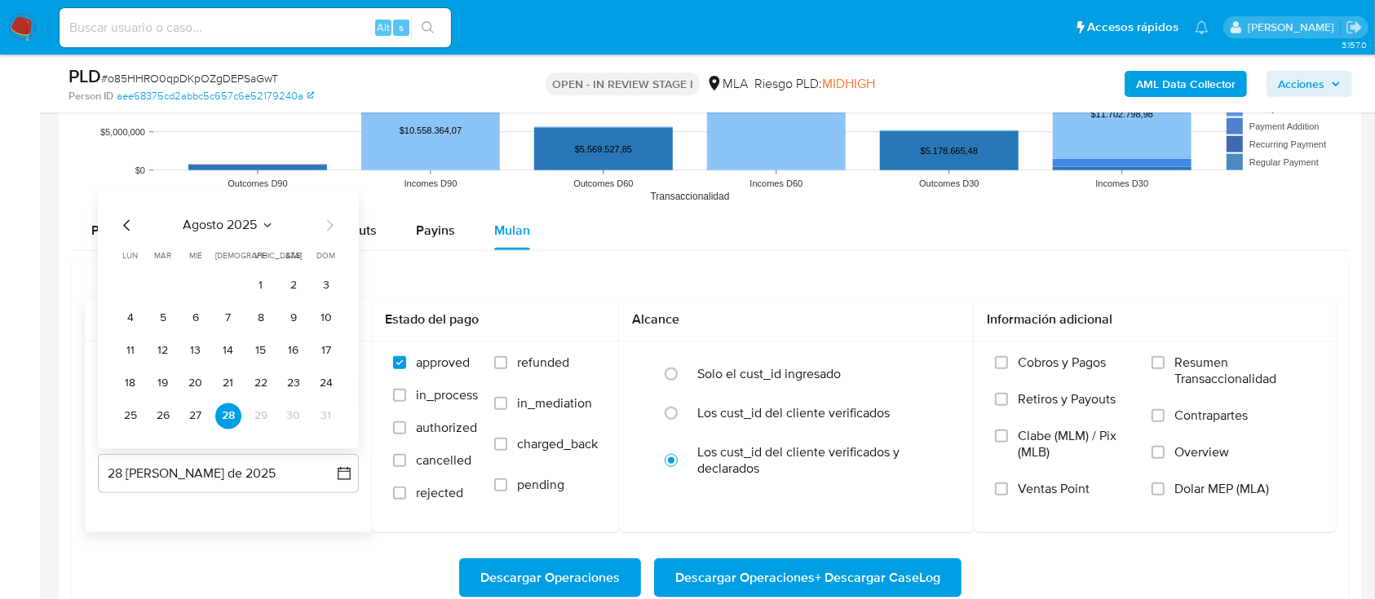
click at [126, 225] on icon "Mes anterior" at bounding box center [127, 225] width 20 height 20
click at [223, 411] on button "31" at bounding box center [228, 416] width 26 height 26
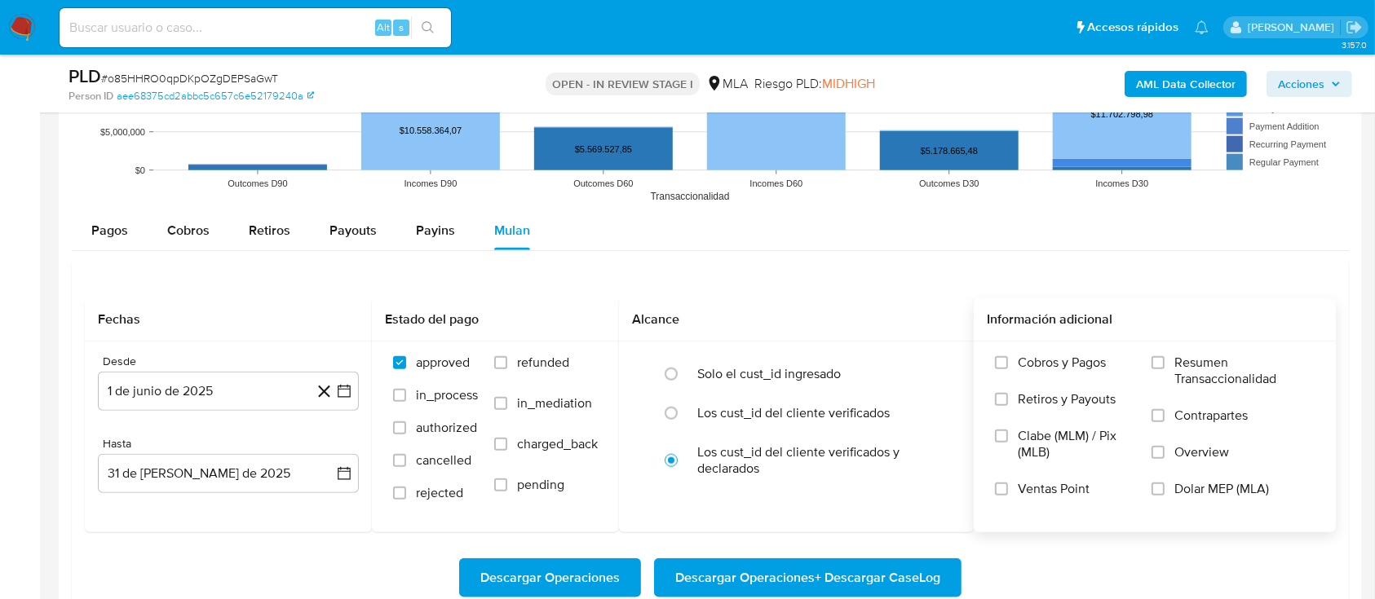
click at [1183, 489] on span "Dolar MEP (MLA)" at bounding box center [1221, 489] width 95 height 16
click at [1165, 489] on input "Dolar MEP (MLA)" at bounding box center [1158, 489] width 13 height 13
click at [849, 564] on span "Descargar Operaciones + Descargar CaseLog" at bounding box center [807, 578] width 265 height 36
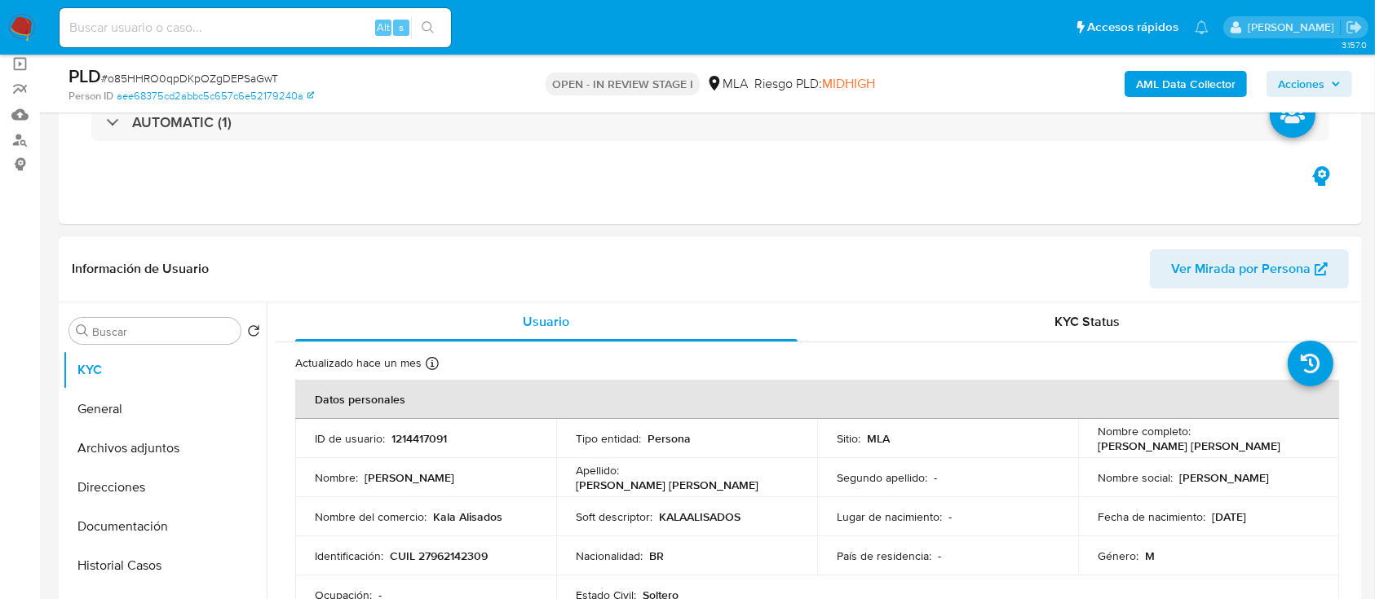
scroll to position [86, 0]
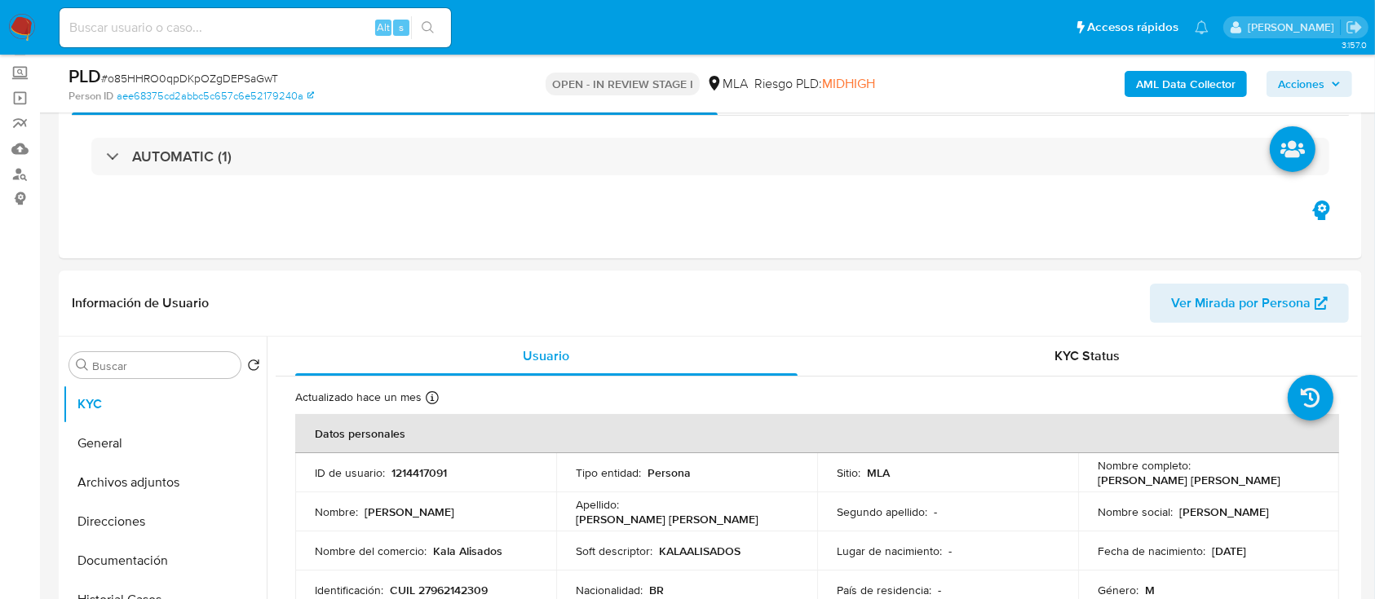
click at [318, 23] on input at bounding box center [255, 27] width 391 height 21
paste input "1620597819"
type input "1620597819"
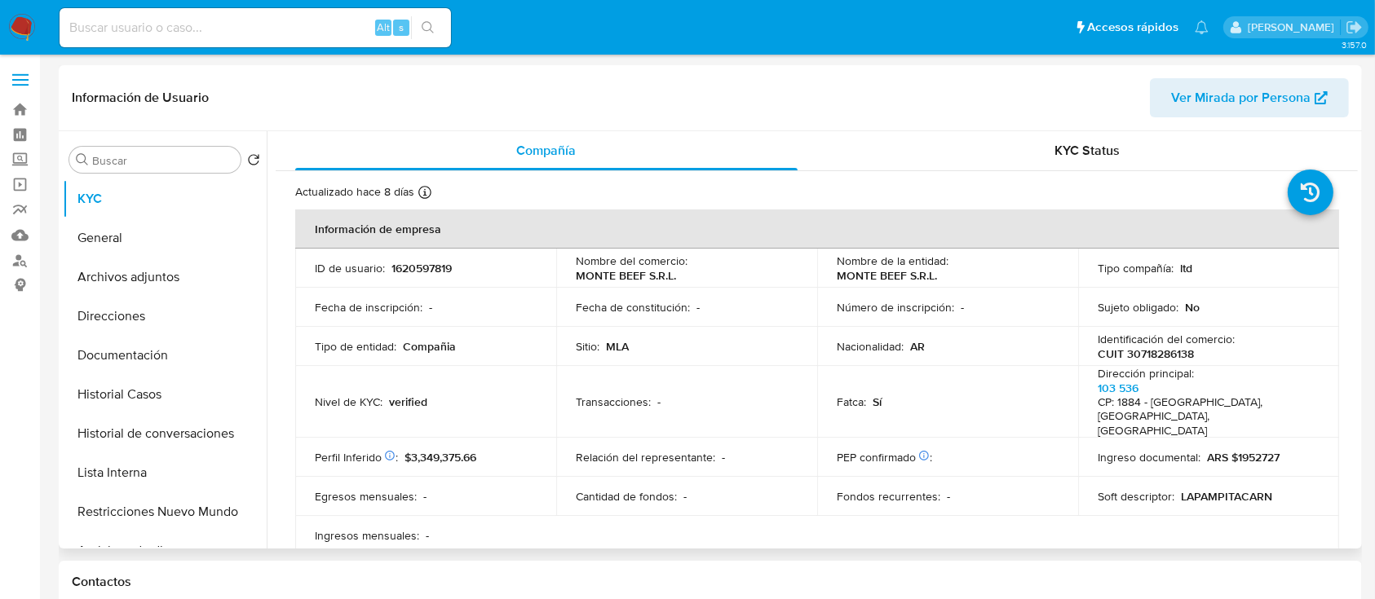
select select "10"
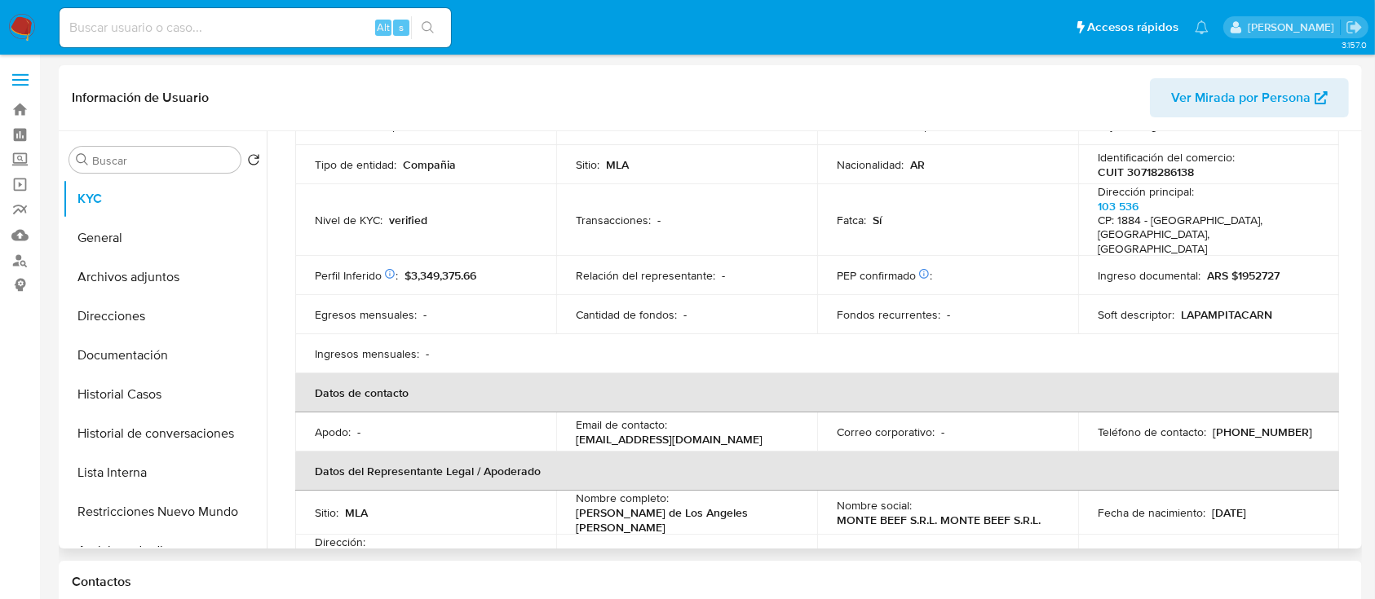
scroll to position [217, 0]
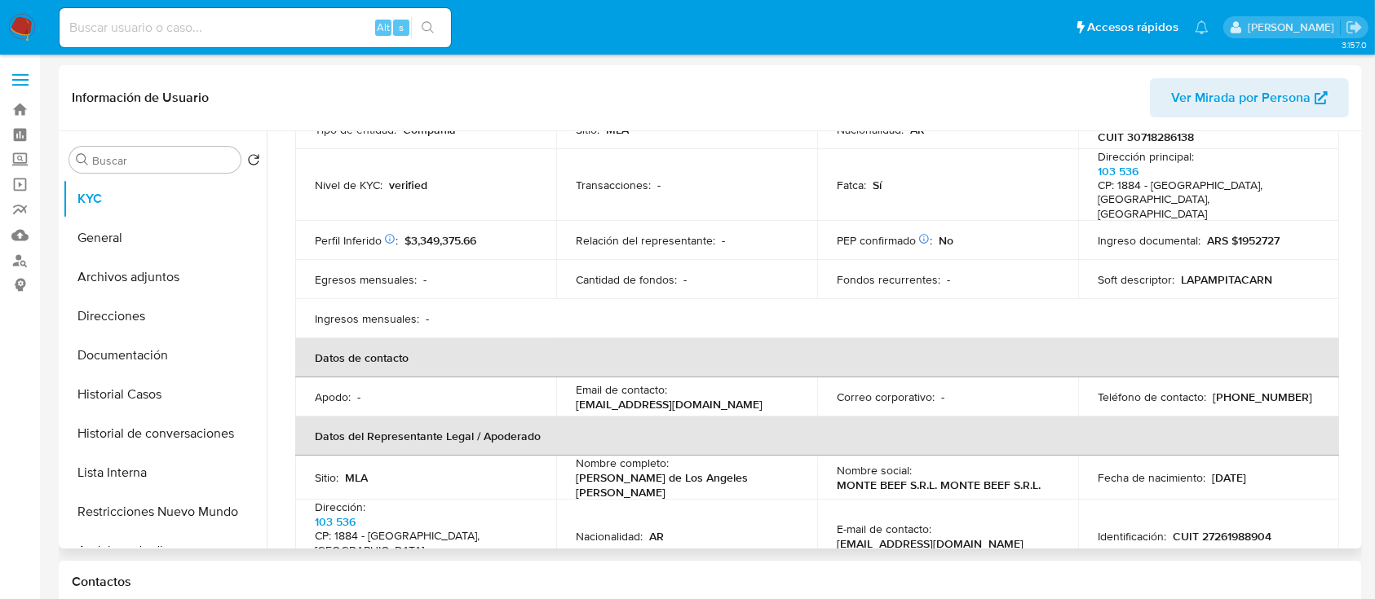
click at [1138, 139] on p "CUIT 30718286138" at bounding box center [1146, 137] width 96 height 15
drag, startPoint x: 1138, startPoint y: 139, endPoint x: 1130, endPoint y: 142, distance: 8.8
click at [1138, 139] on div "Identificación del comercio : CUIT 30718286138" at bounding box center [1209, 129] width 222 height 29
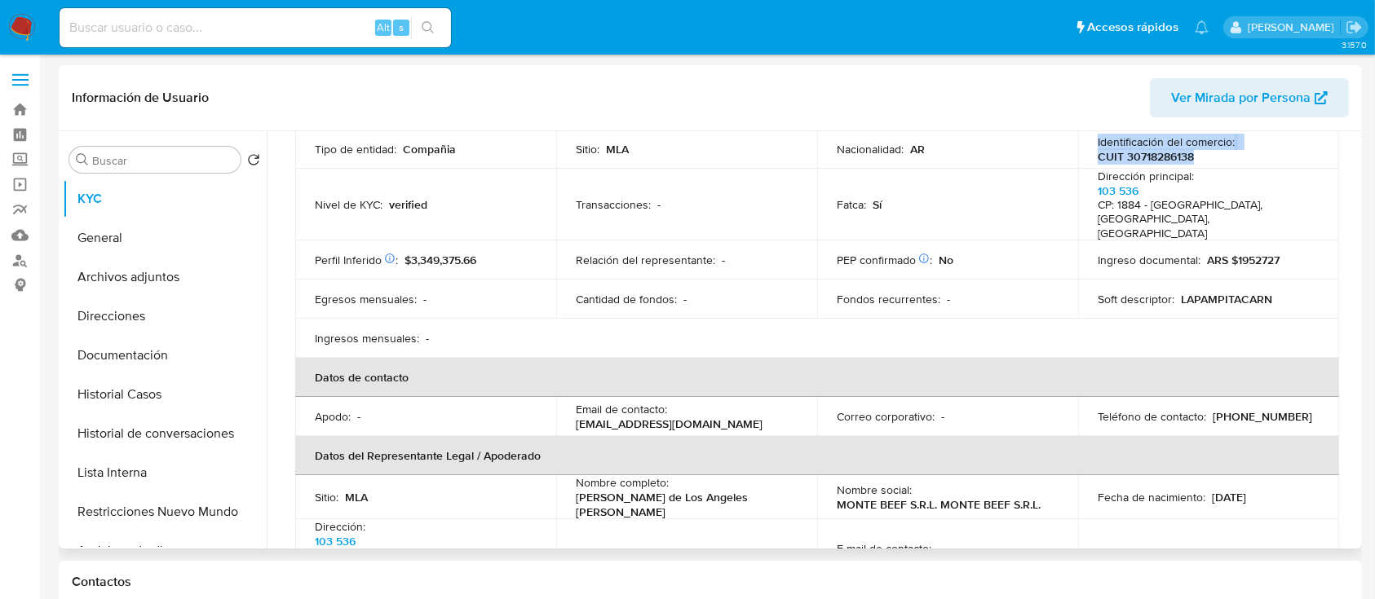
copy div "Identificación del comercio : CUIT 30718286138"
click at [1141, 156] on p "CUIT 30718286138" at bounding box center [1146, 156] width 96 height 15
click at [1142, 156] on p "CUIT 30718286138" at bounding box center [1146, 156] width 96 height 15
click at [155, 388] on button "Historial Casos" at bounding box center [158, 394] width 191 height 39
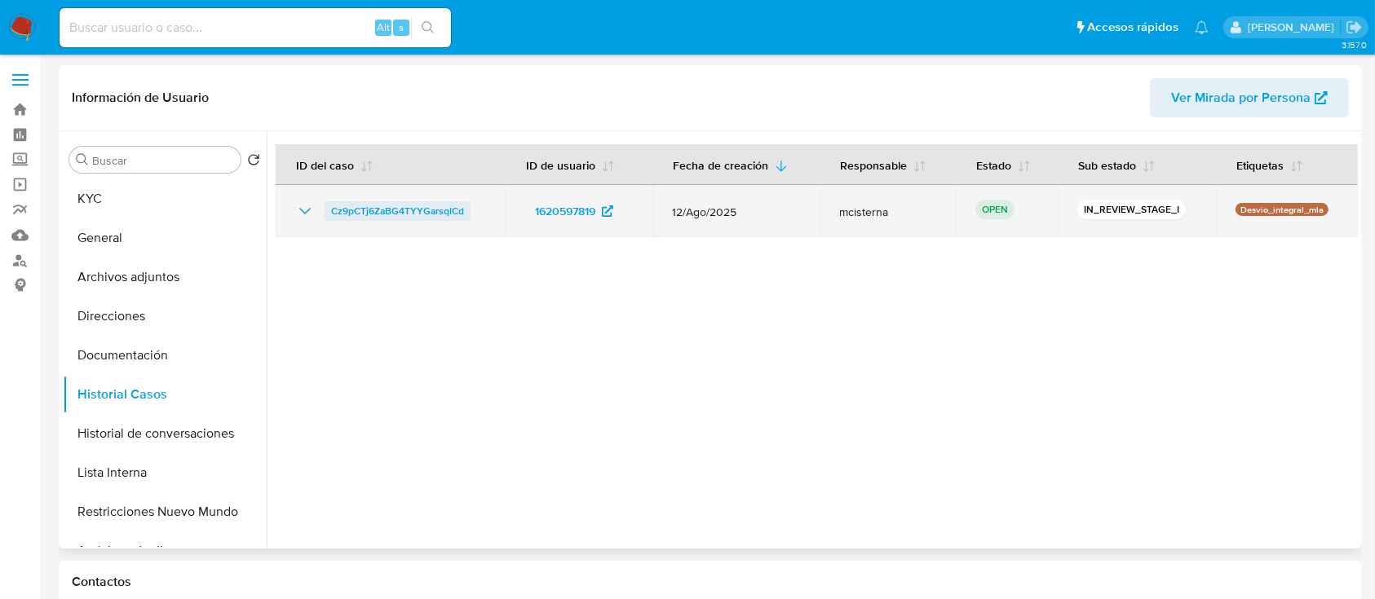
click at [450, 214] on span "Cz9pCTj6ZaBG4TYYGarsqICd" at bounding box center [397, 211] width 133 height 20
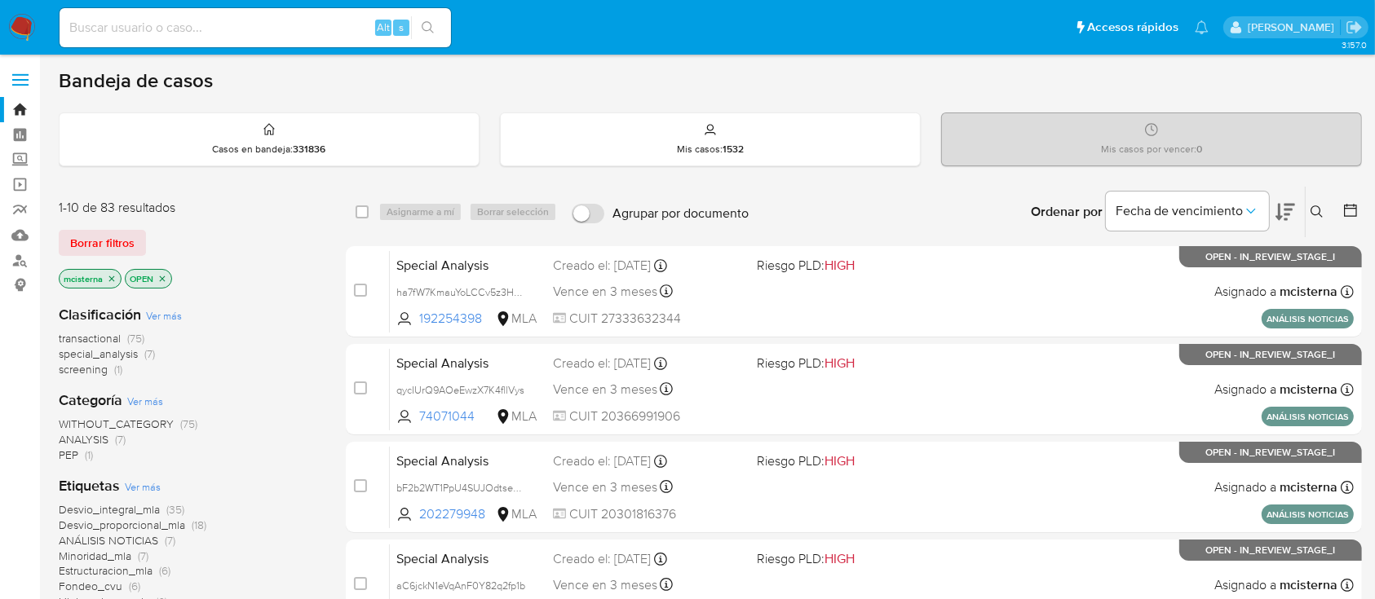
click at [333, 38] on div "Alt s" at bounding box center [255, 27] width 391 height 39
click at [335, 29] on input at bounding box center [255, 27] width 391 height 21
paste input "1290323349"
type input "1290323349"
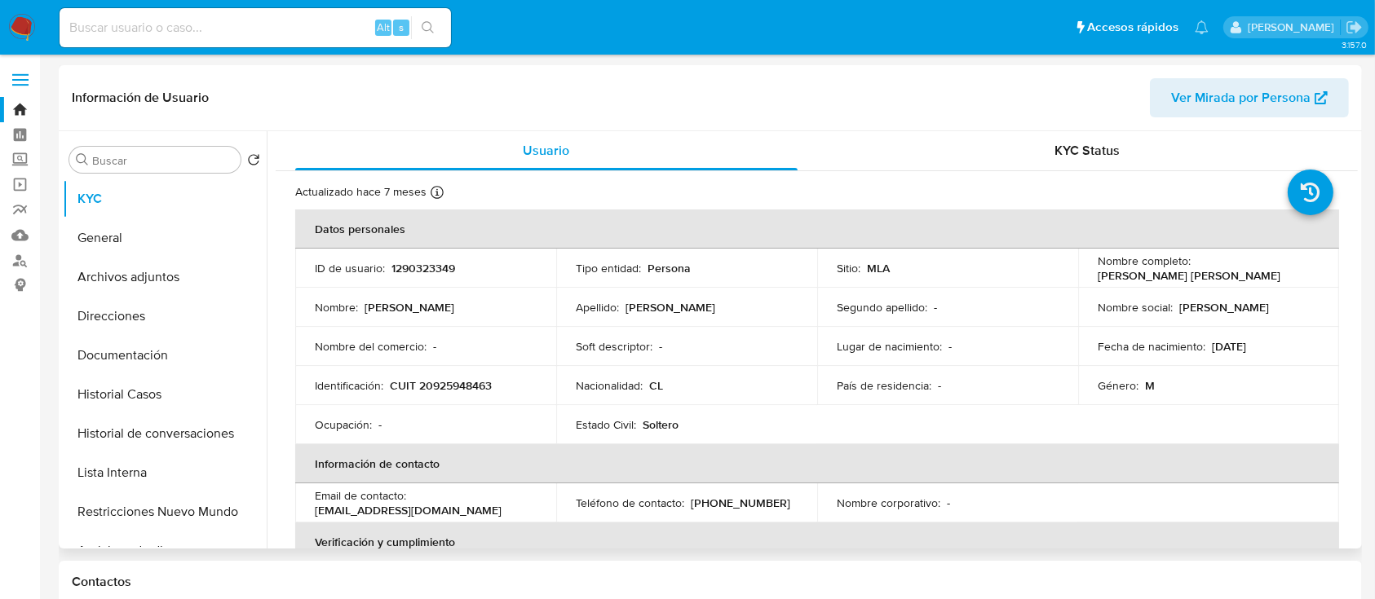
select select "10"
click at [435, 382] on p "CUIT 20925948463" at bounding box center [441, 385] width 102 height 15
copy p "20925948463"
click at [112, 394] on button "Historial Casos" at bounding box center [158, 394] width 191 height 39
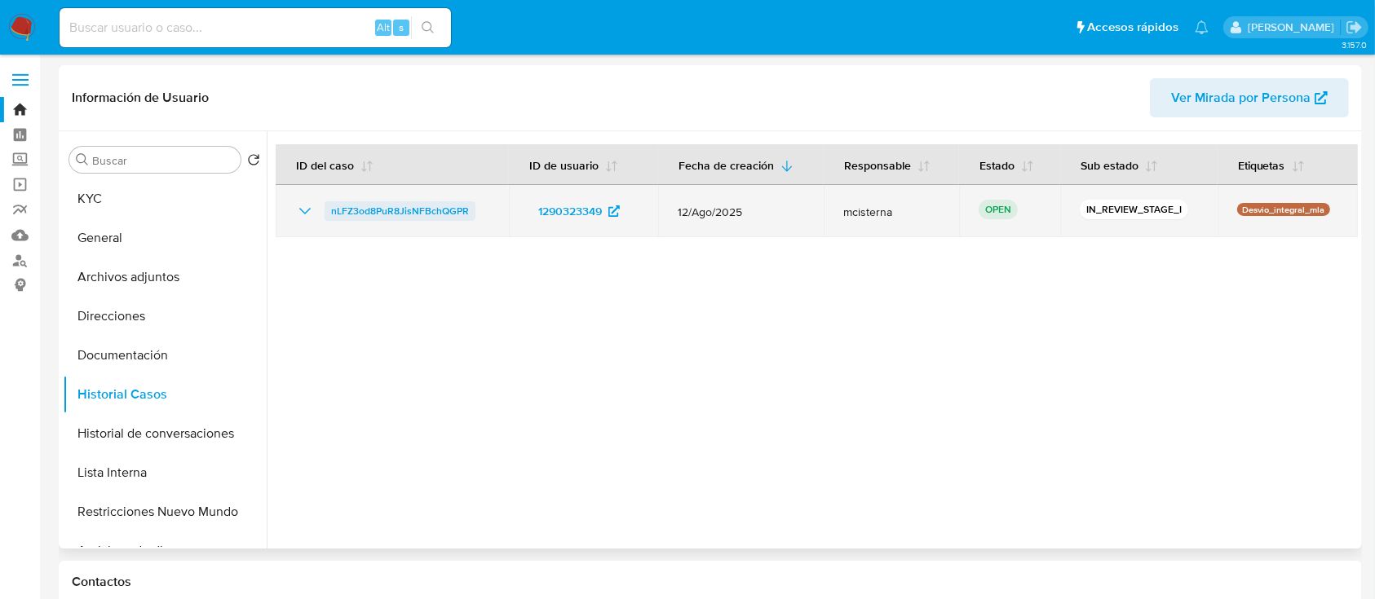
click at [385, 206] on span "nLFZ3od8PuR8JisNFBchQGPR" at bounding box center [400, 211] width 138 height 20
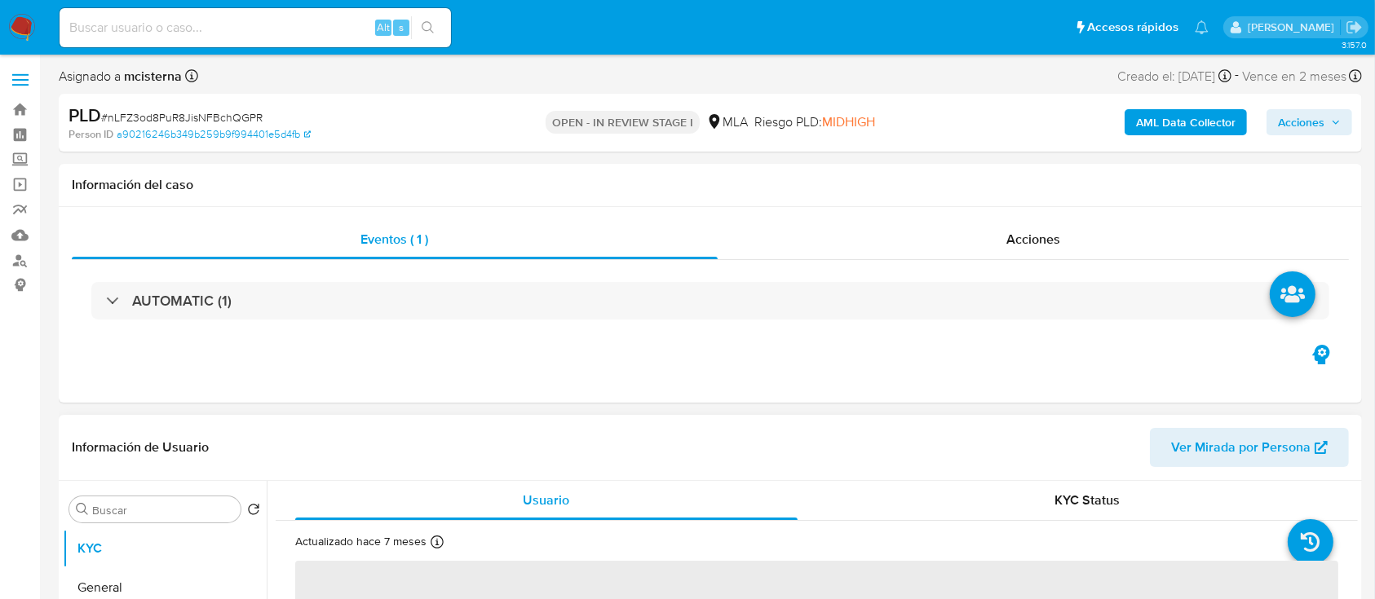
select select "10"
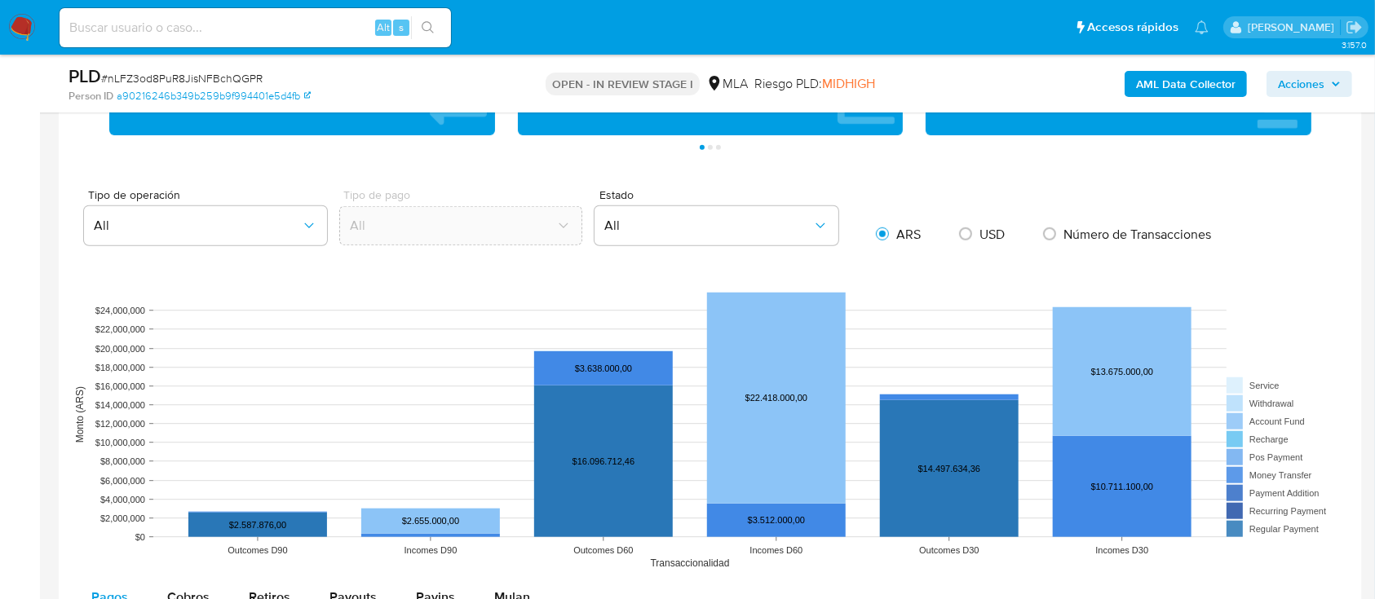
scroll to position [1522, 0]
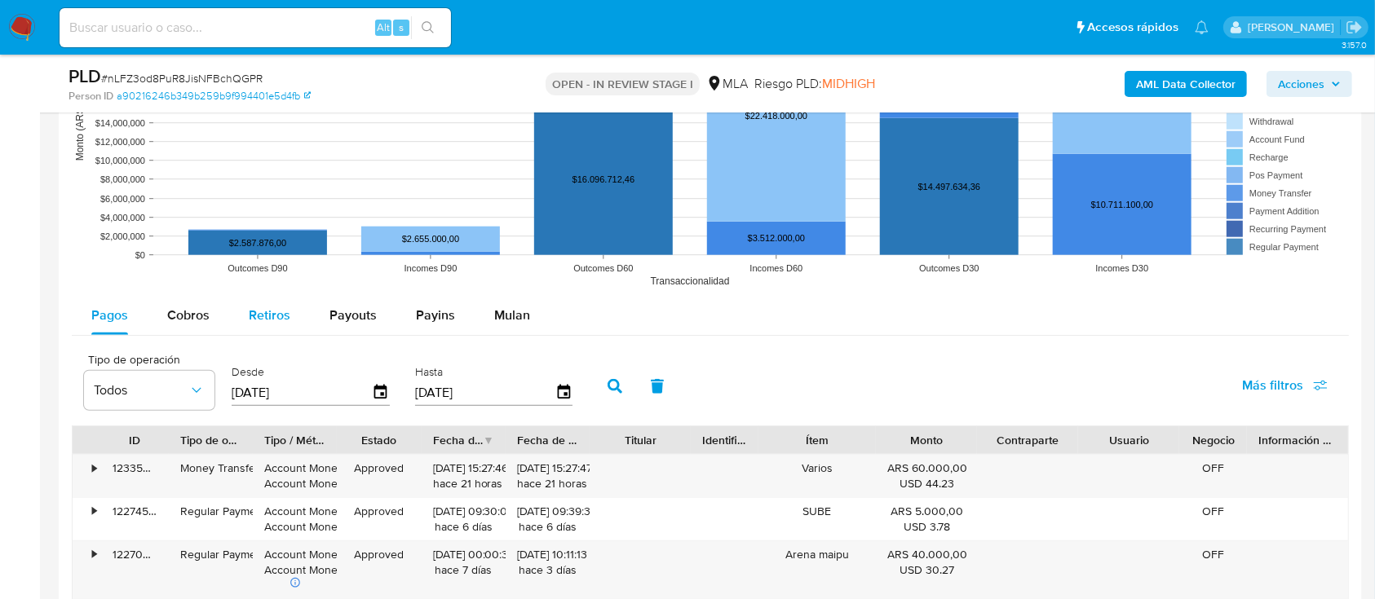
click at [263, 327] on div "Retiros" at bounding box center [270, 315] width 42 height 39
select select "10"
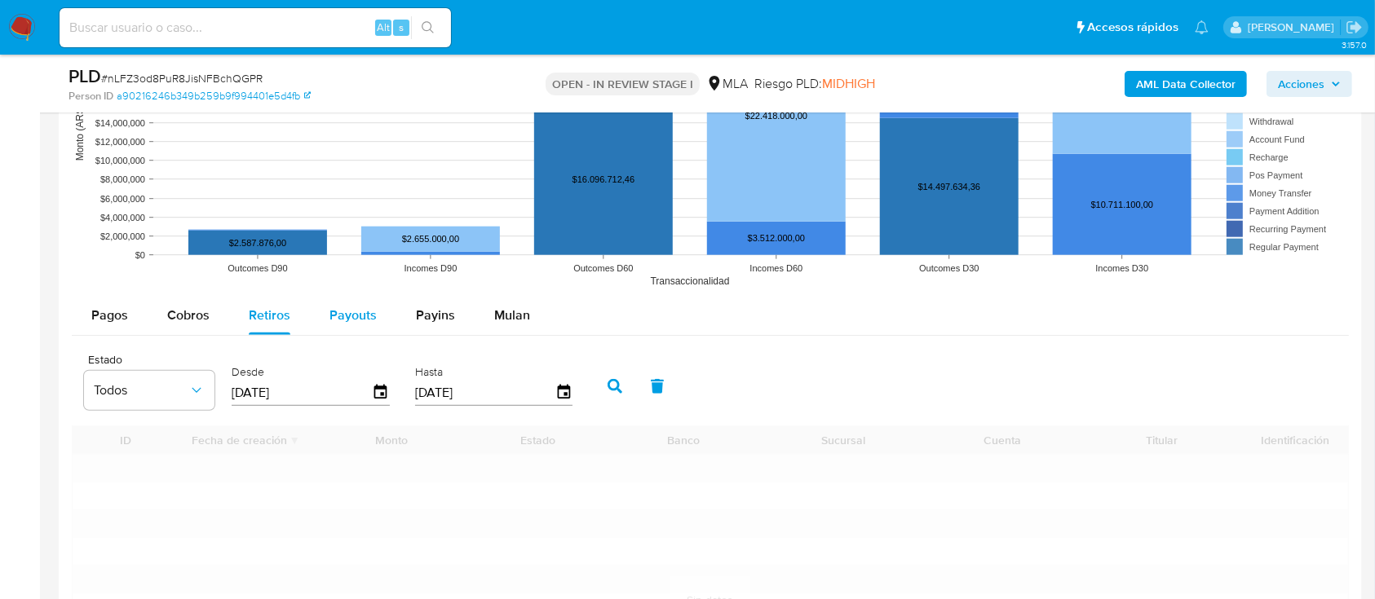
click at [349, 327] on div "Payouts" at bounding box center [352, 315] width 47 height 39
select select "10"
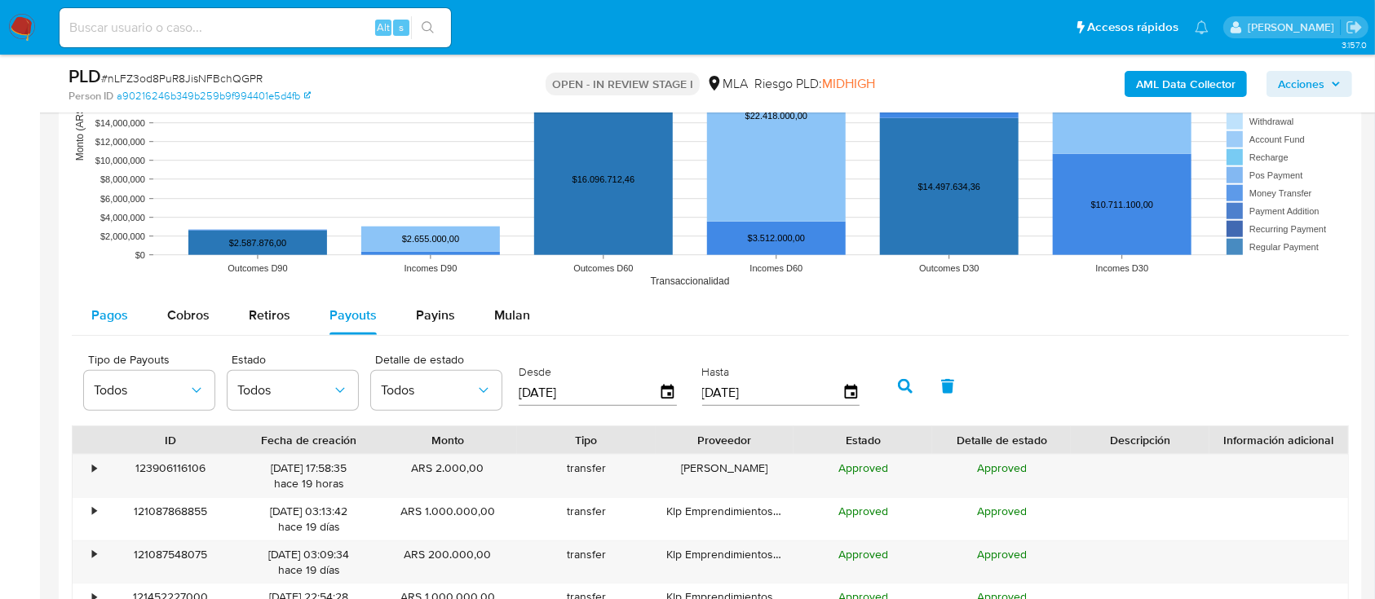
click at [72, 313] on button "Pagos" at bounding box center [110, 315] width 76 height 39
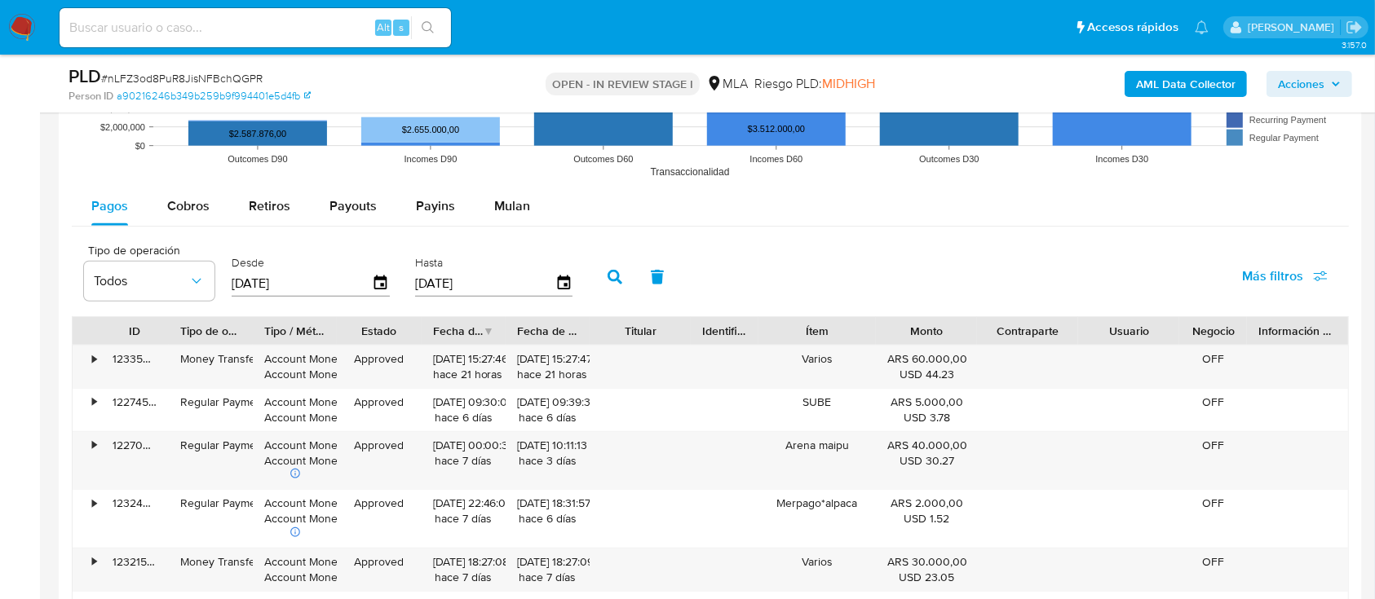
scroll to position [1740, 0]
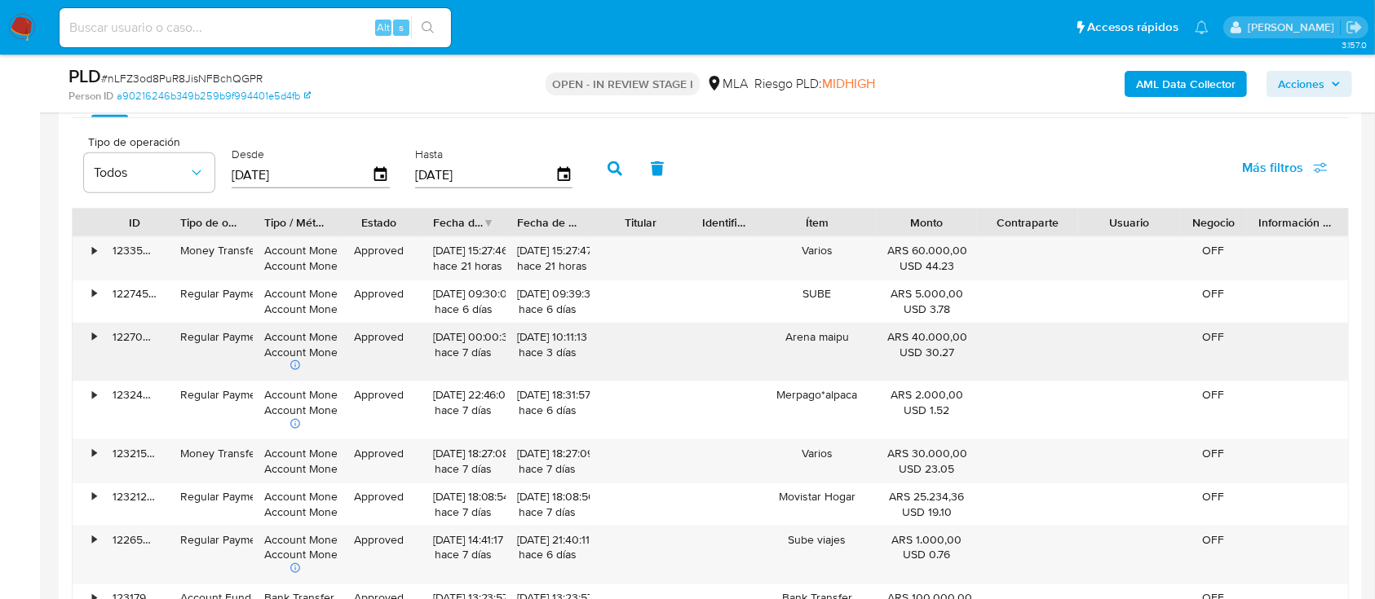
click at [800, 336] on div "Arena maipu" at bounding box center [817, 353] width 118 height 58
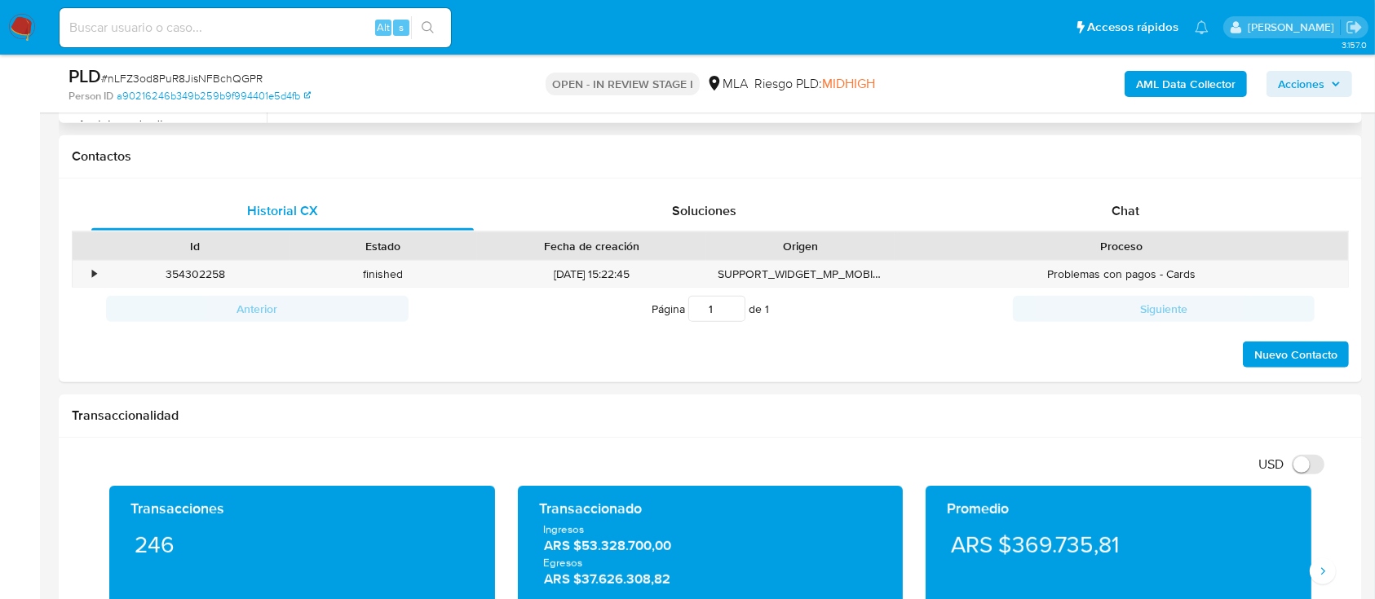
scroll to position [652, 0]
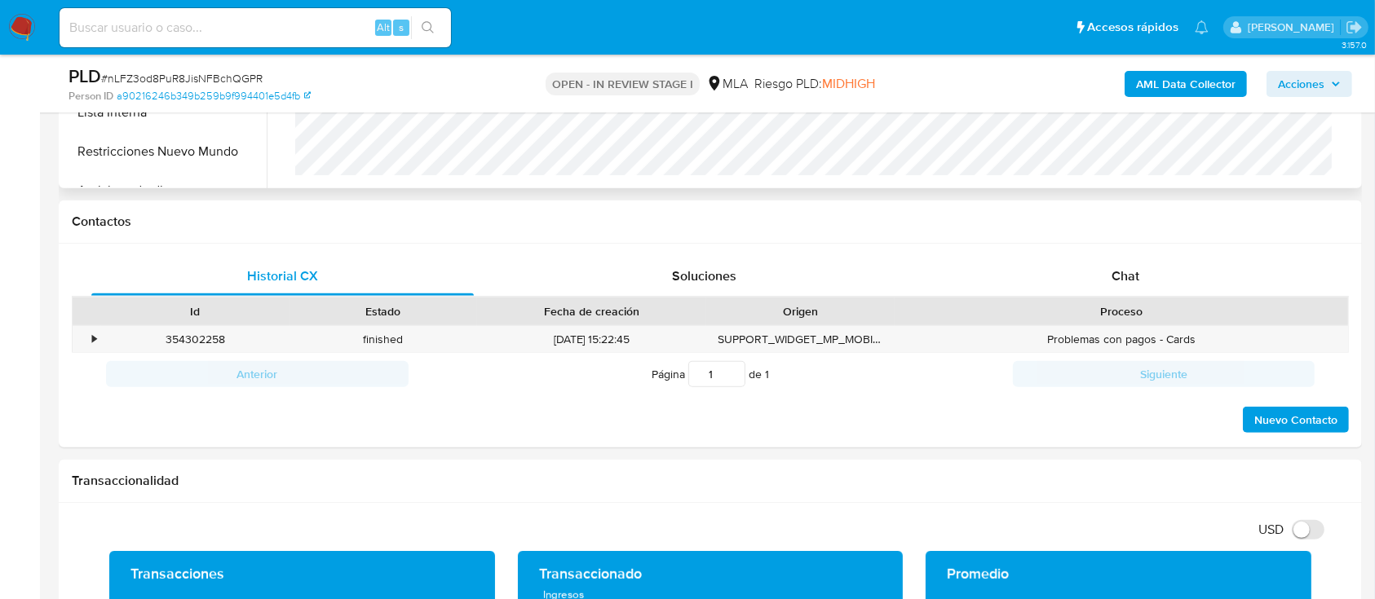
click at [1129, 307] on div "Proceso" at bounding box center [1121, 311] width 431 height 16
click at [1109, 288] on div "Chat" at bounding box center [1126, 276] width 382 height 39
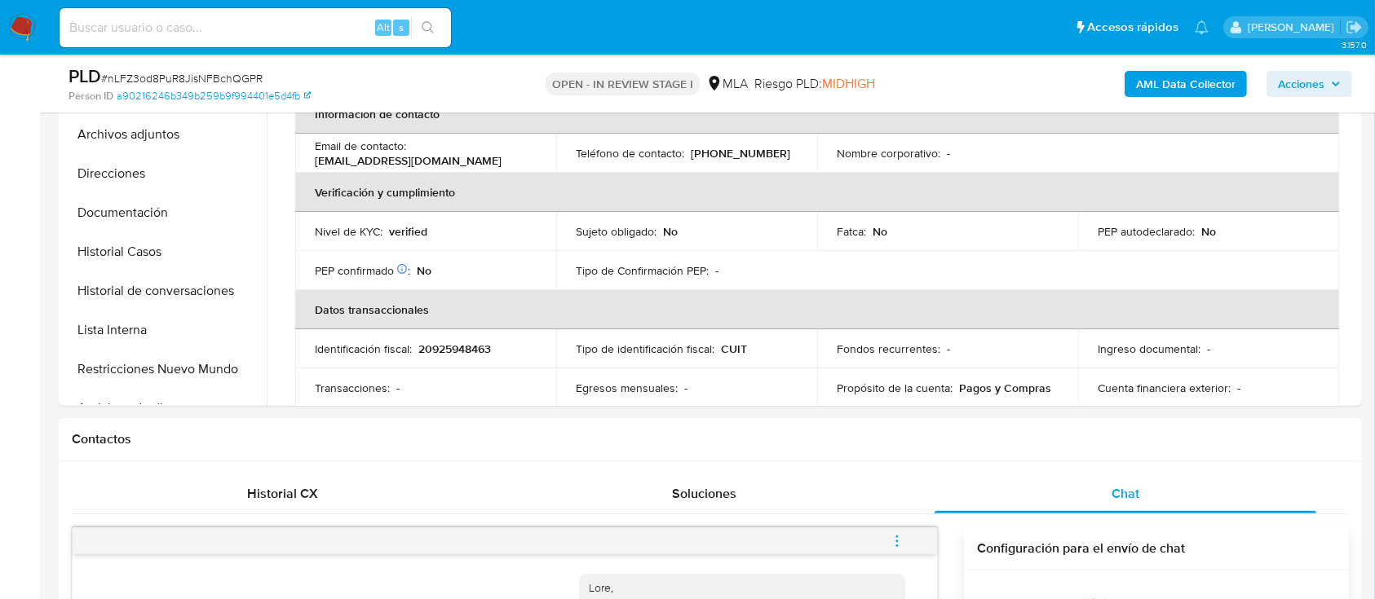
scroll to position [0, 0]
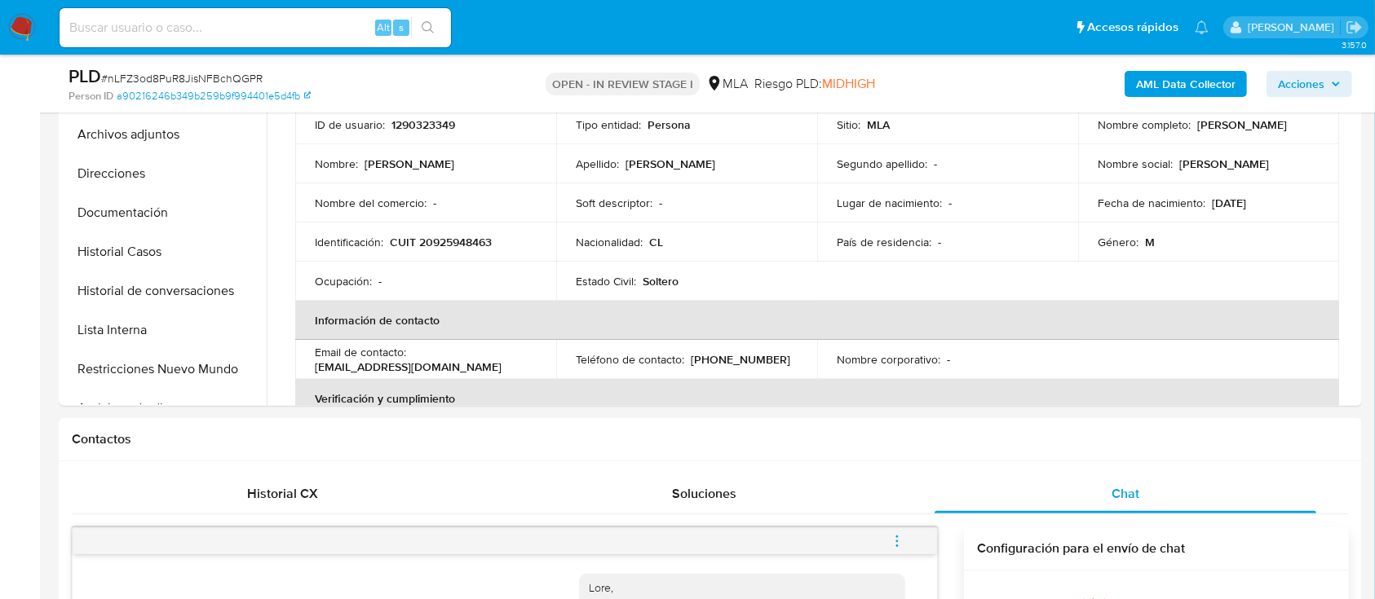
drag, startPoint x: 1094, startPoint y: 133, endPoint x: 1232, endPoint y: 133, distance: 138.6
click at [1232, 133] on td "Nombre completo : Mario Patricio Morales Lillo" at bounding box center [1208, 124] width 261 height 39
copy p "[PERSON_NAME] [PERSON_NAME]"
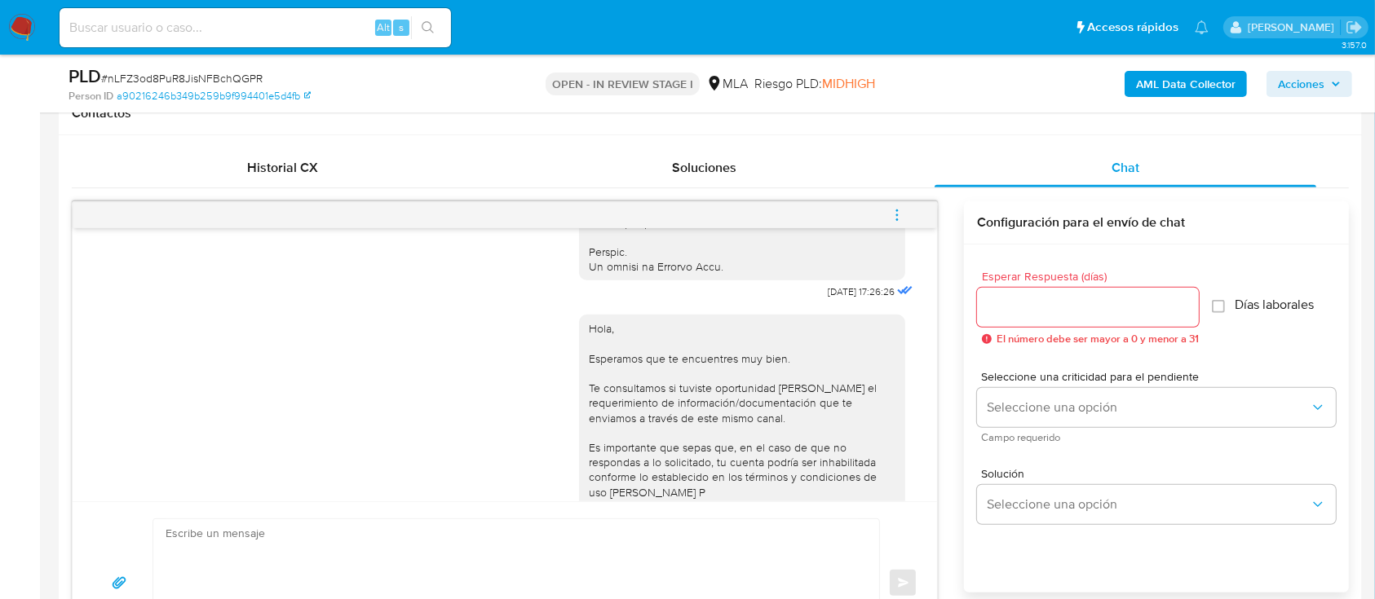
scroll to position [869, 0]
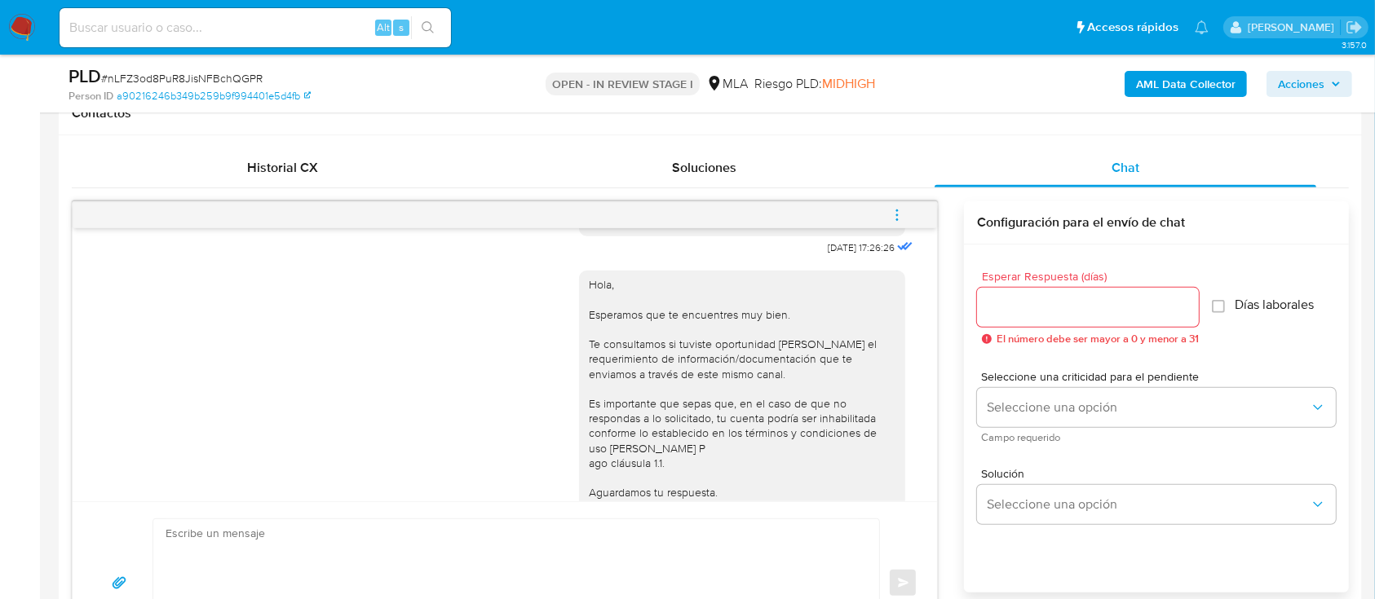
click at [633, 538] on textarea at bounding box center [512, 583] width 693 height 128
paste textarea "Hola Mario Patricio Morales Lillo En función de las operaciones efectuadas en t…"
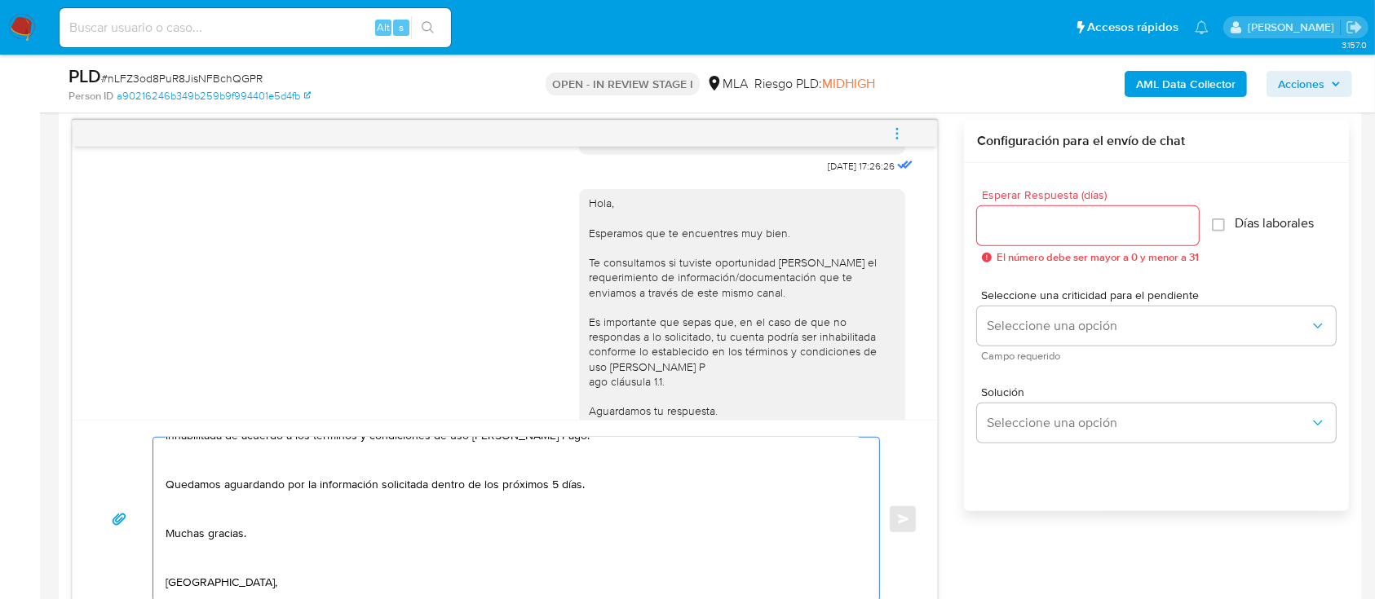
scroll to position [150, 0]
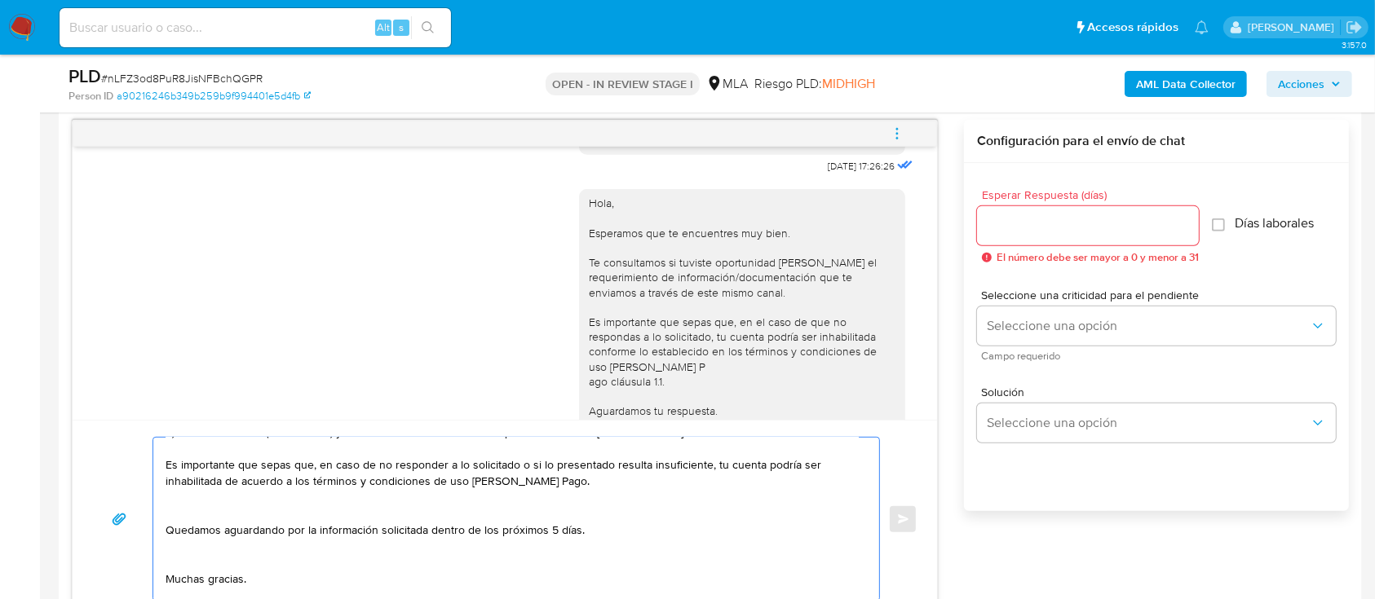
click at [453, 510] on textarea "Hola Mario Patricio Morales Lillo En función de las operaciones efectuadas en t…" at bounding box center [512, 519] width 693 height 163
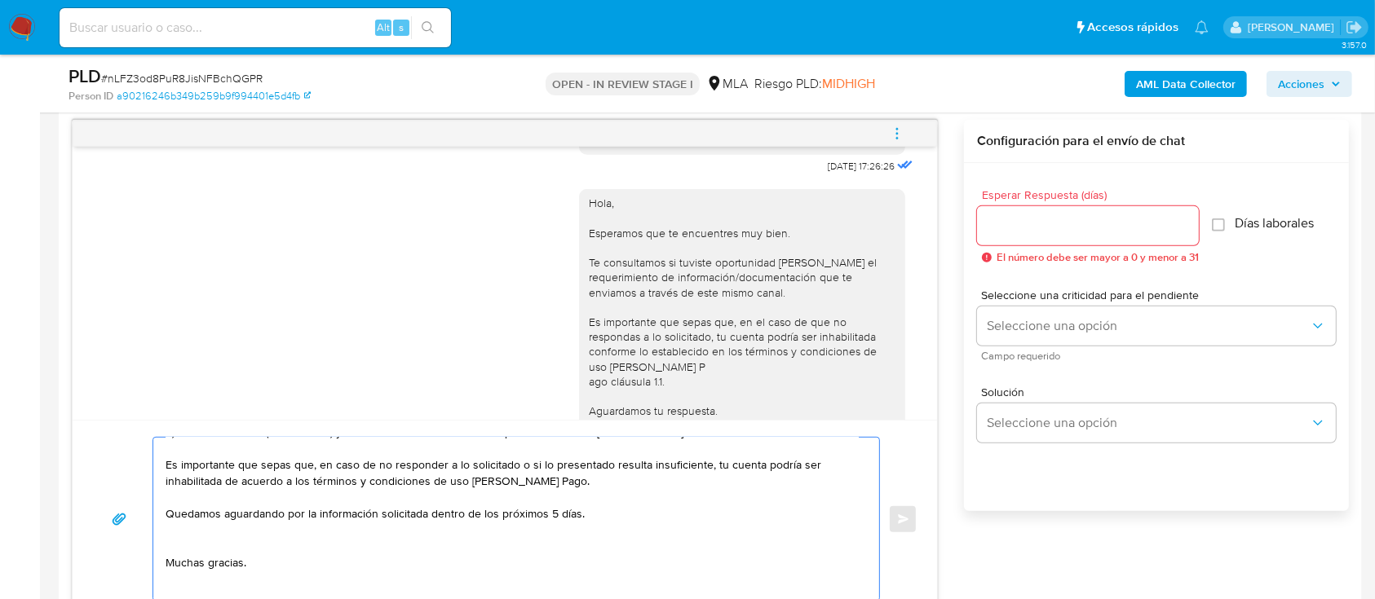
click at [346, 550] on textarea "Hola Mario Patricio Morales Lillo En función de las operaciones efectuadas en t…" at bounding box center [512, 519] width 693 height 163
click at [218, 572] on textarea "Hola Mario Patricio Morales Lillo En función de las operaciones efectuadas en t…" at bounding box center [512, 519] width 693 height 163
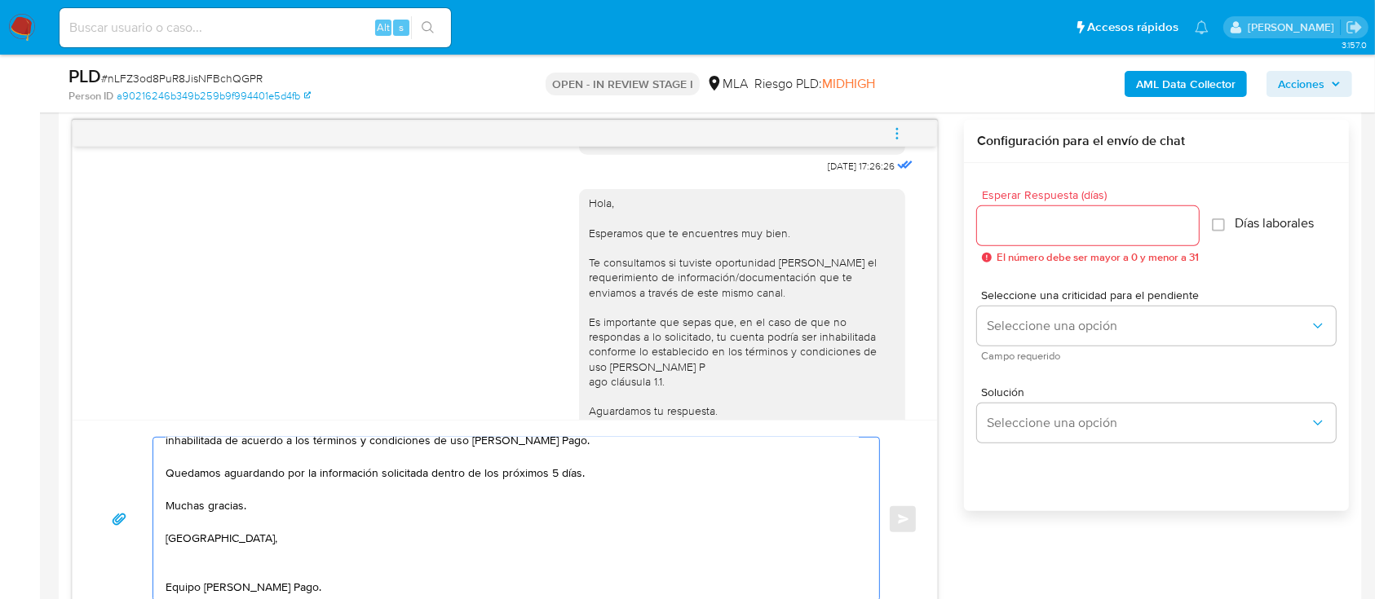
click at [207, 548] on textarea "Hola Mario Patricio Morales Lillo En función de las operaciones efectuadas en t…" at bounding box center [512, 519] width 693 height 163
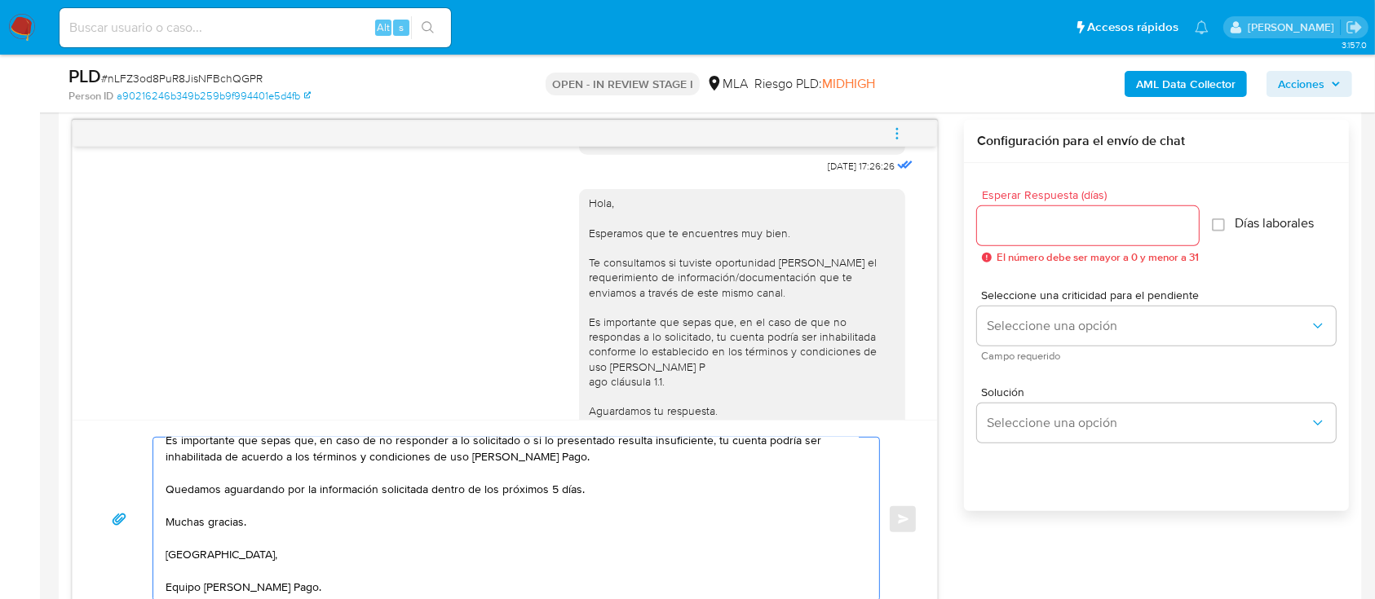
scroll to position [952, 0]
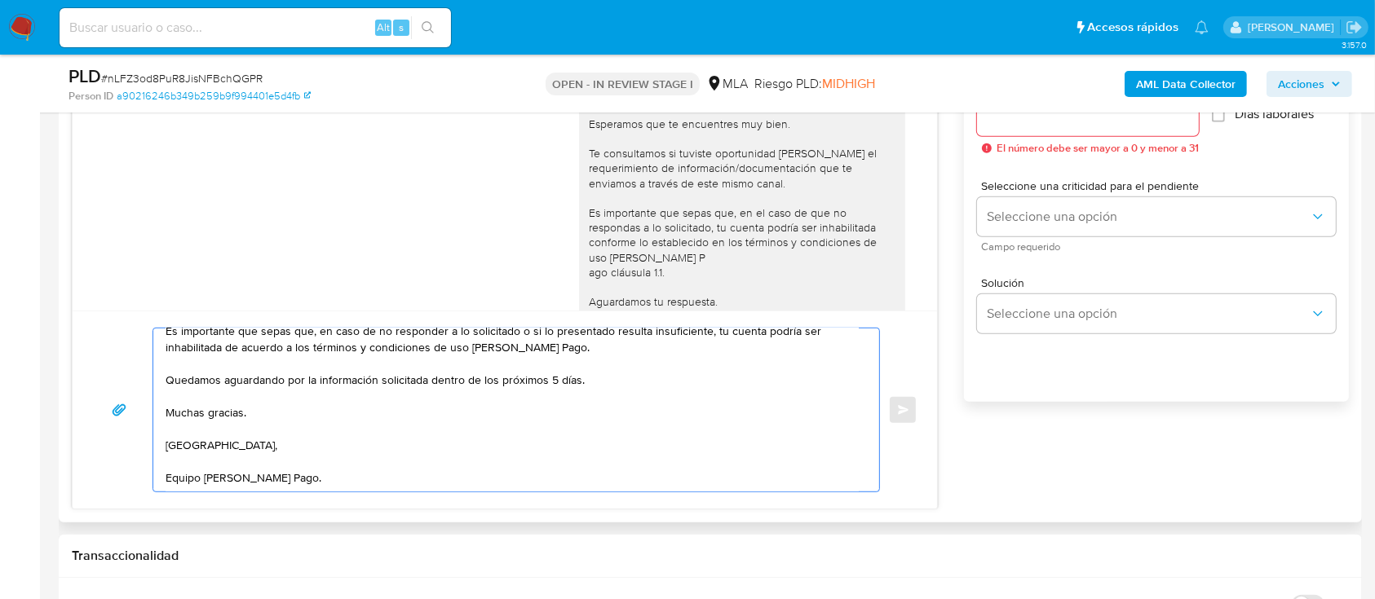
click at [355, 460] on textarea "Hola Mario Patricio Morales Lillo En función de las operaciones efectuadas en t…" at bounding box center [512, 410] width 693 height 163
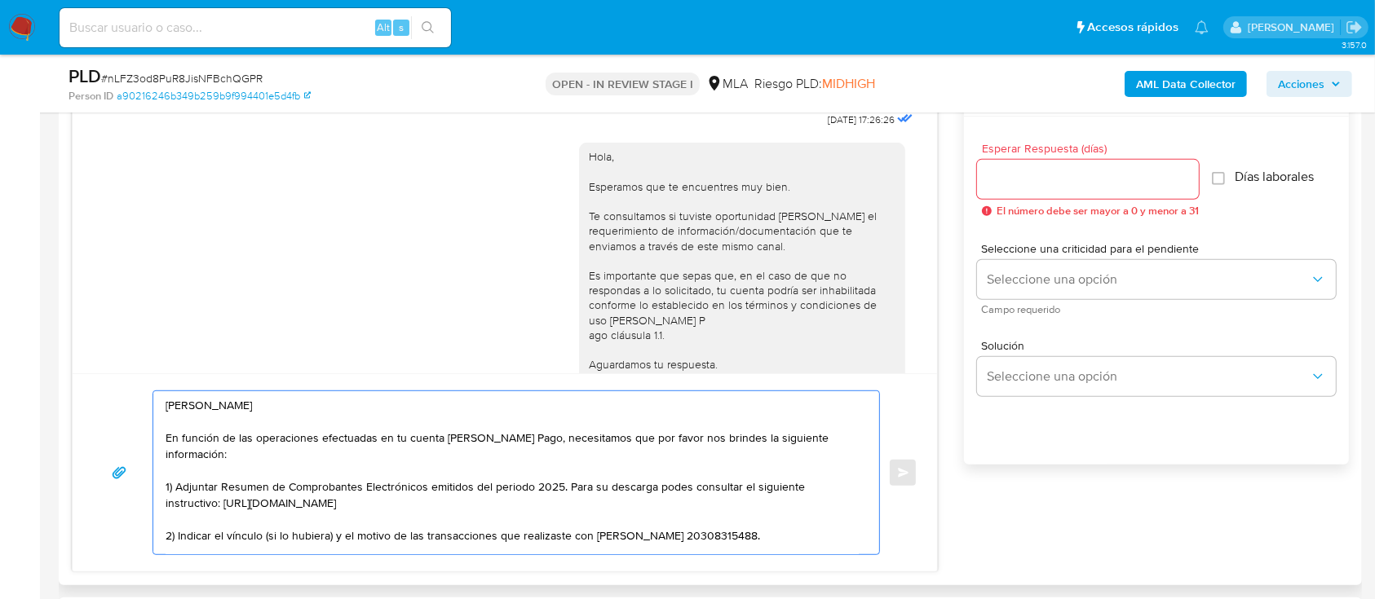
scroll to position [842, 0]
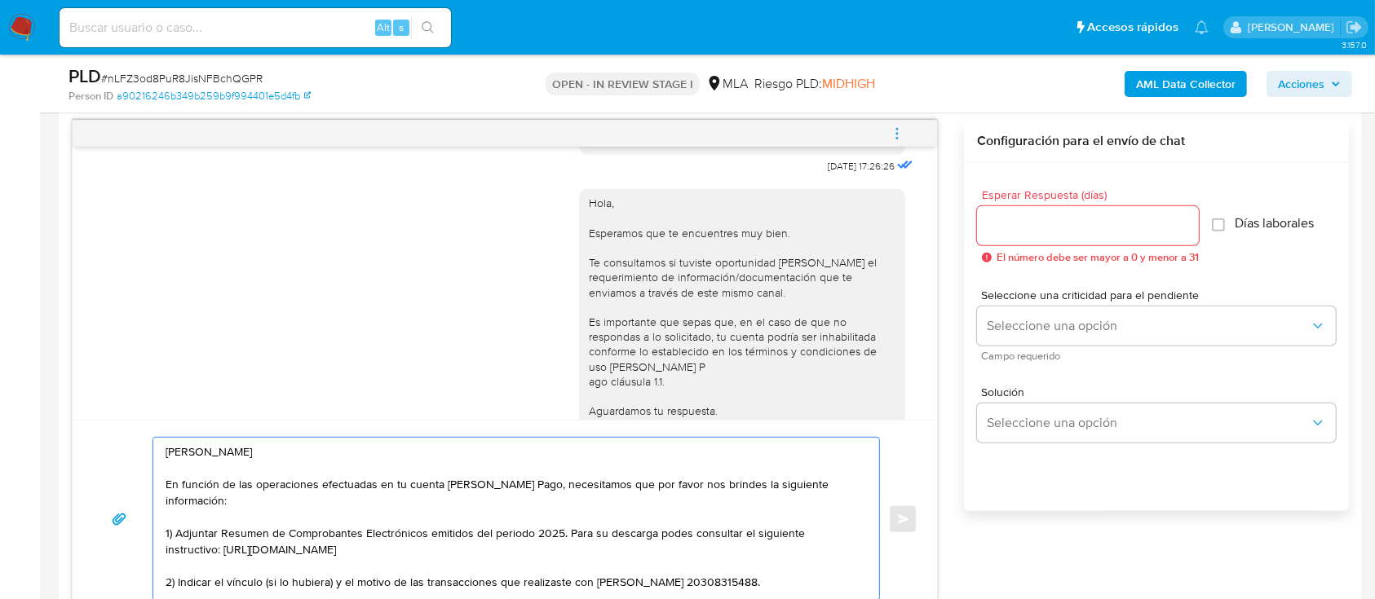
type textarea "Hola Mario Patricio Morales Lillo En función de las operaciones efectuadas en t…"
click at [1034, 230] on input "Esperar Respuesta (días)" at bounding box center [1088, 225] width 222 height 21
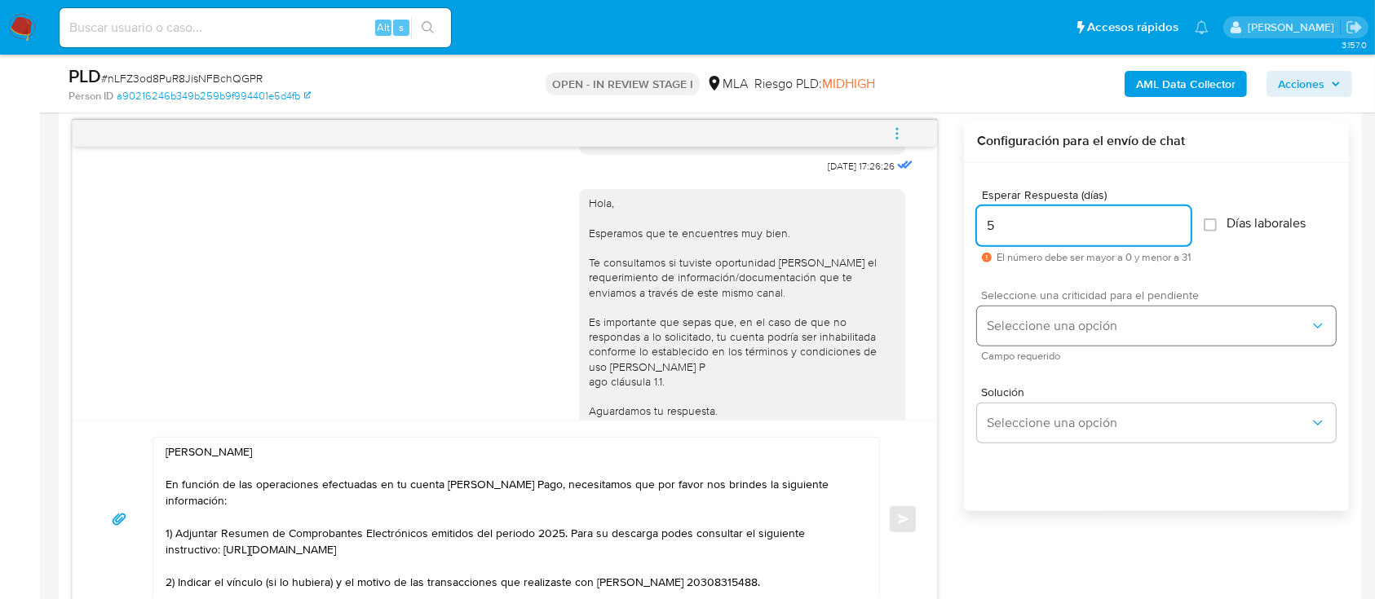
type input "5"
click at [1062, 327] on span "Seleccione una opción" at bounding box center [1148, 326] width 323 height 16
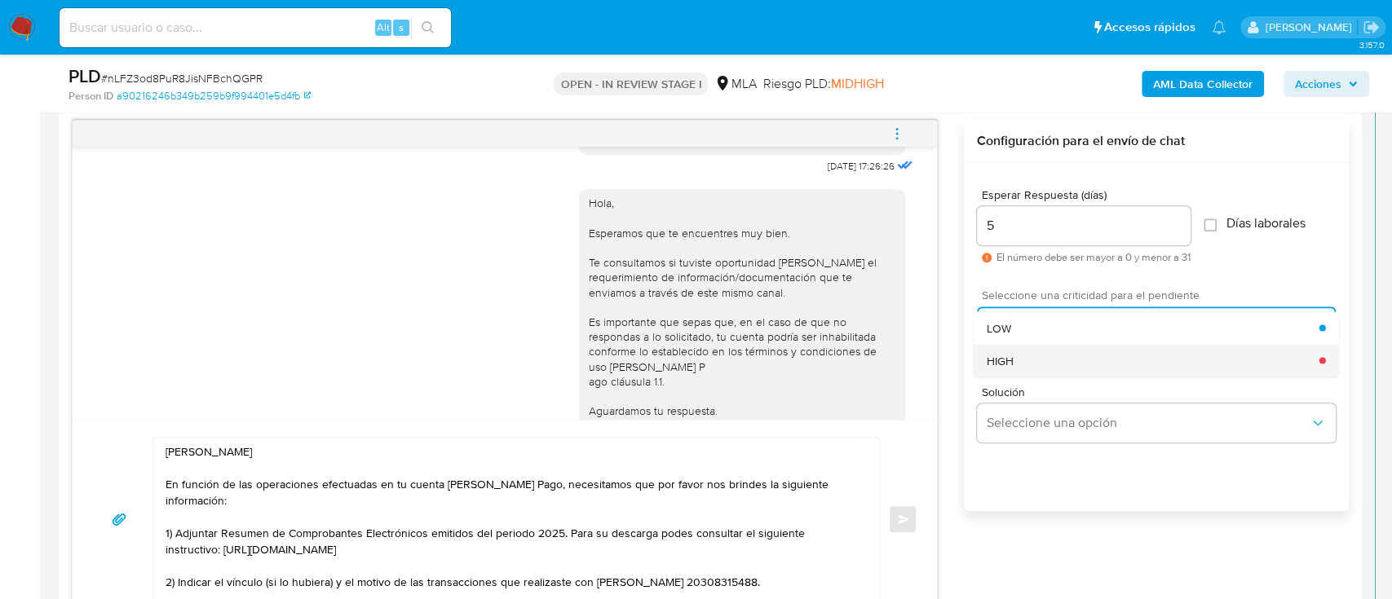
click at [1048, 366] on div "HIGH" at bounding box center [1153, 360] width 333 height 33
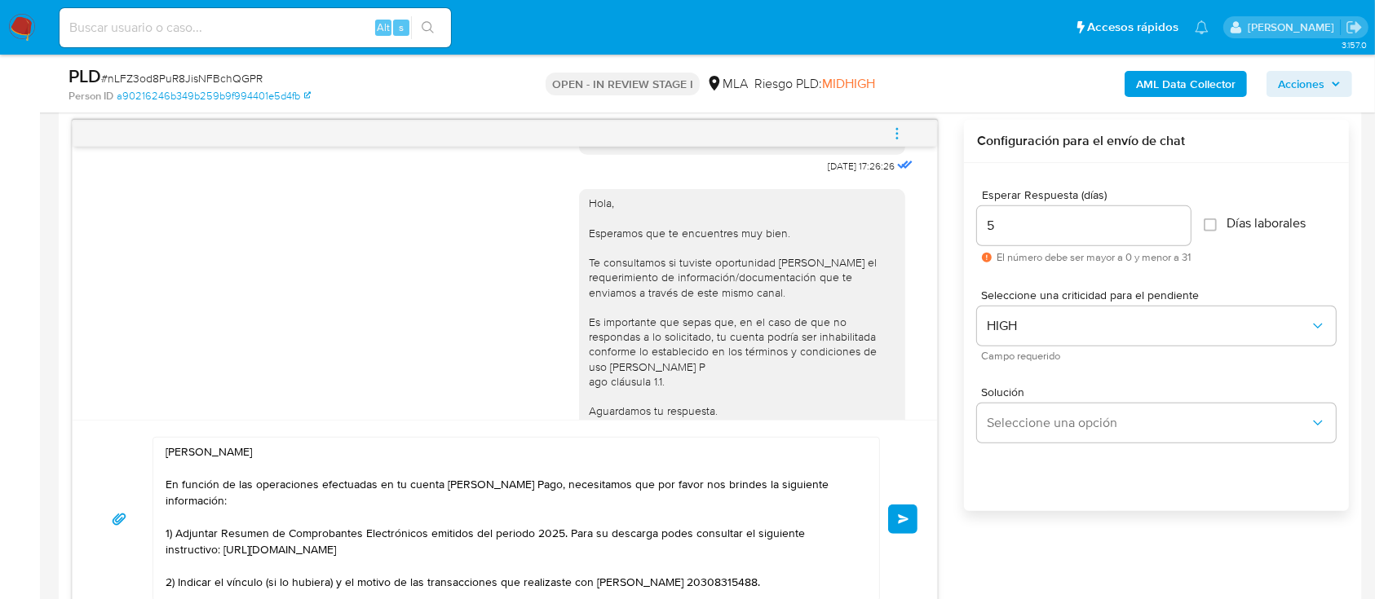
click at [914, 507] on button "Enviar" at bounding box center [902, 519] width 29 height 29
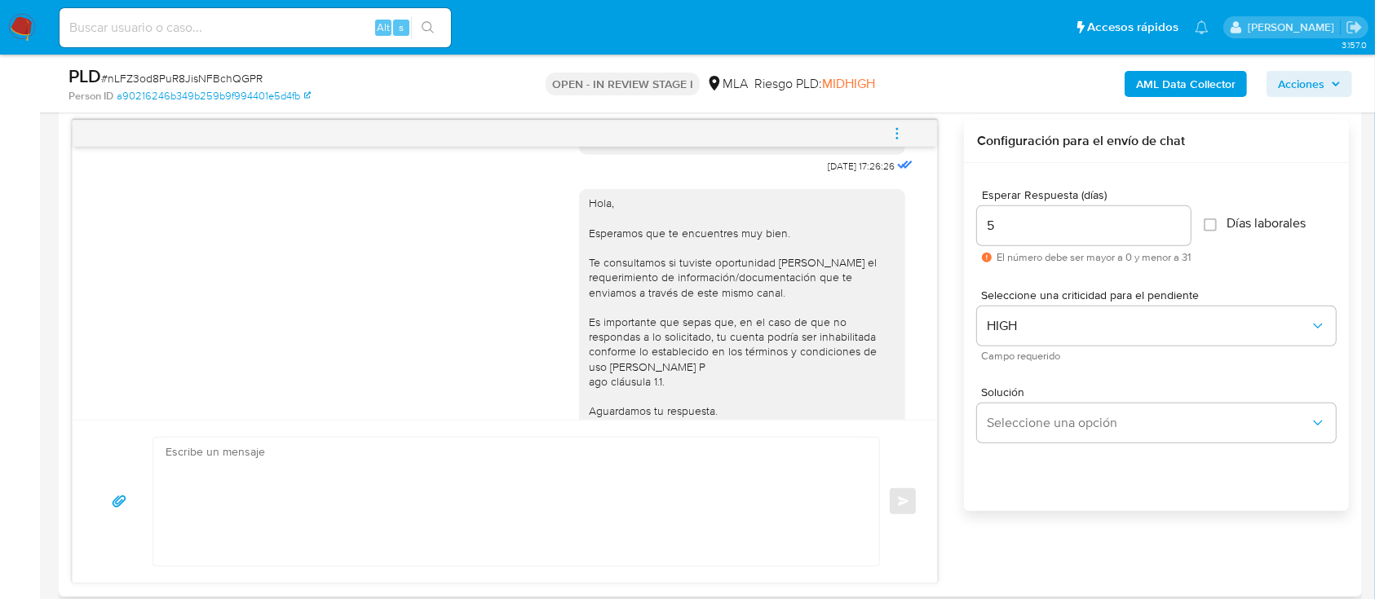
scroll to position [1472, 0]
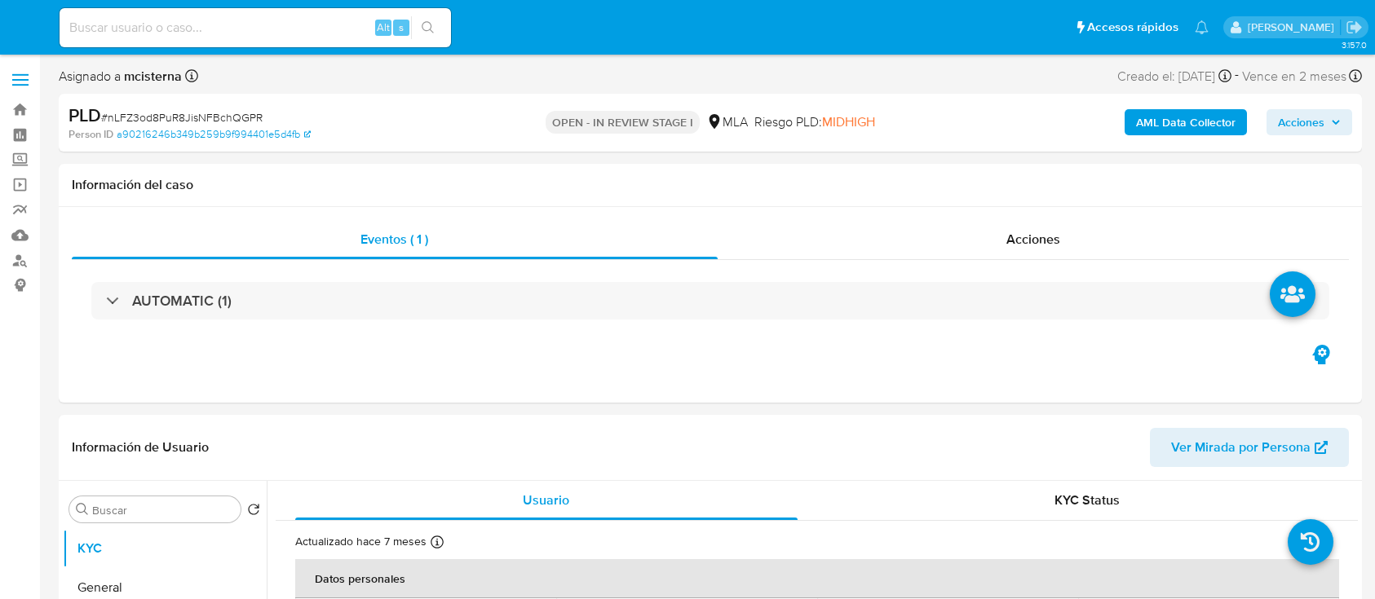
select select "10"
click at [330, 23] on input at bounding box center [255, 27] width 391 height 21
paste input "1408656294"
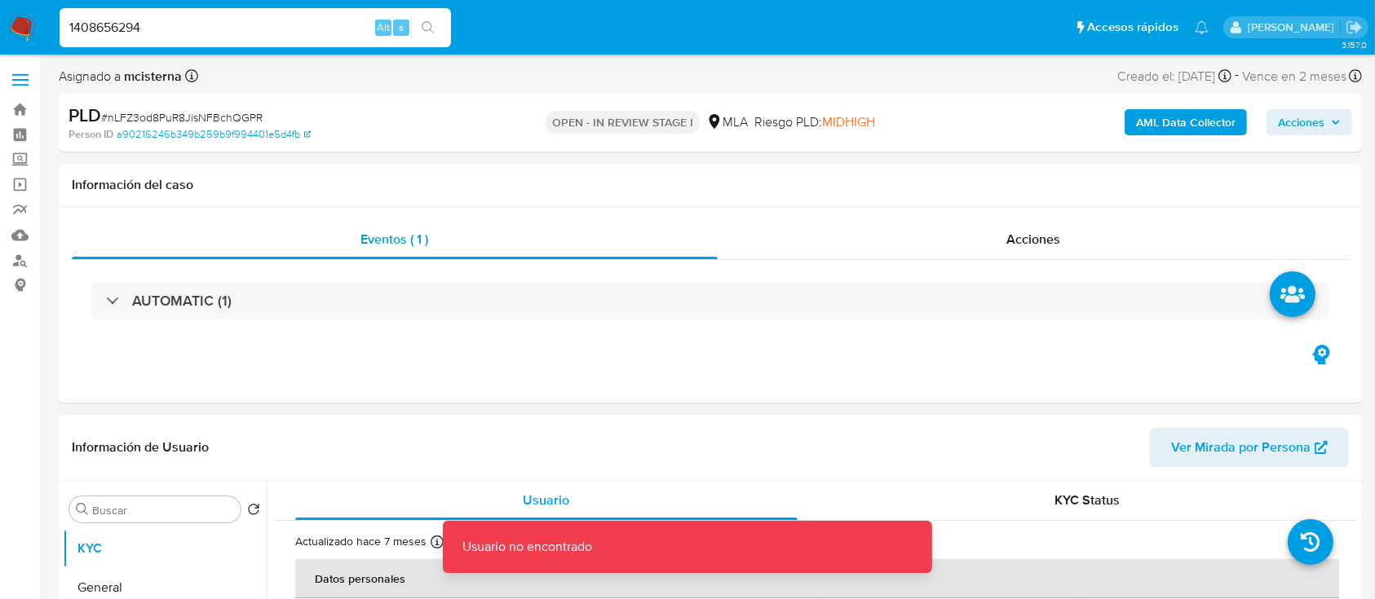
click at [329, 23] on input "1408656294" at bounding box center [255, 27] width 391 height 21
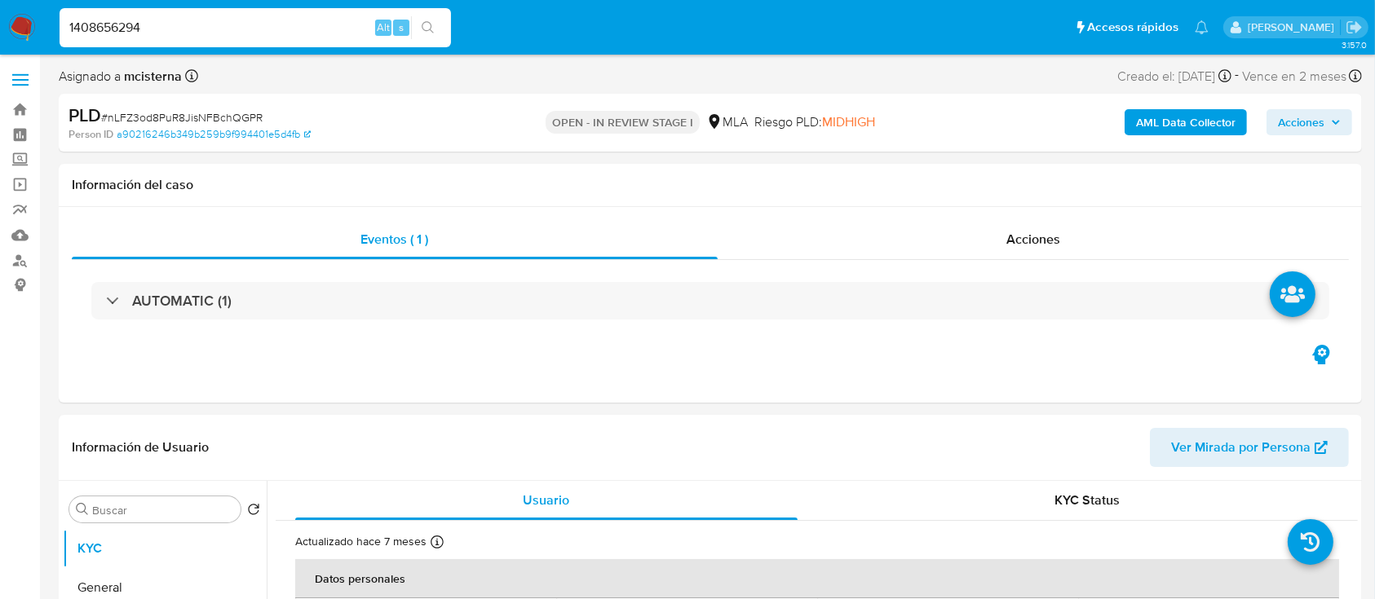
type input "1408656294"
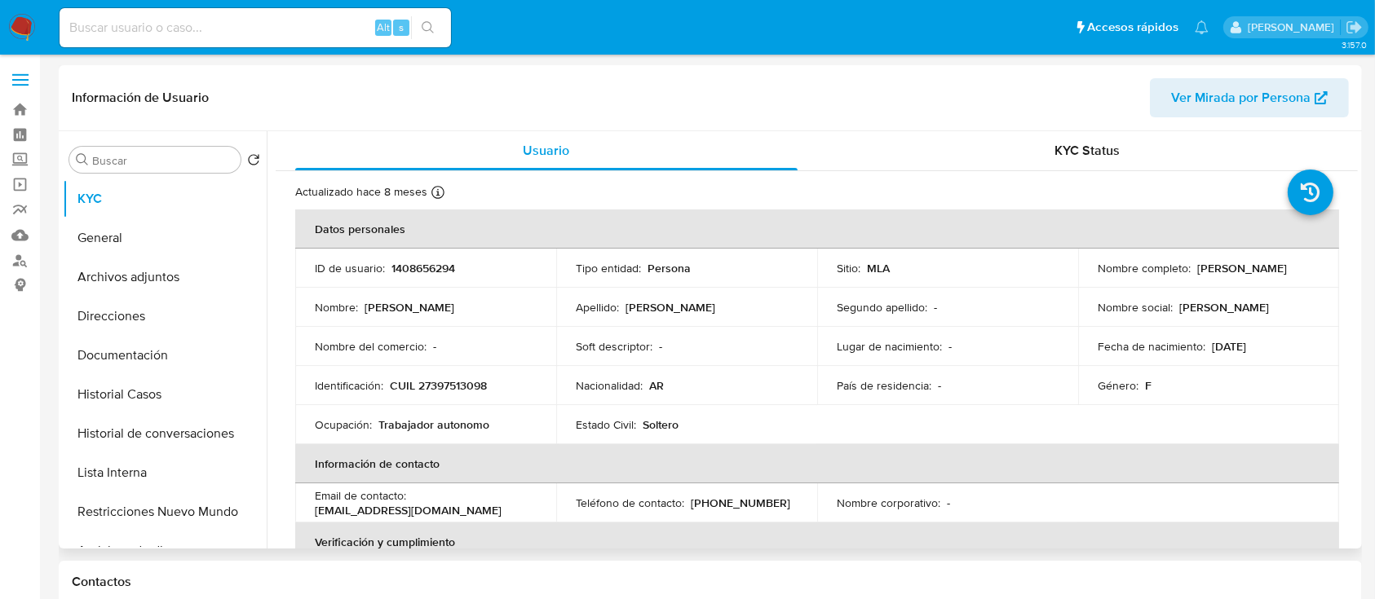
select select "10"
click at [449, 388] on p "CUIL 27397513098" at bounding box center [438, 385] width 97 height 15
copy p "27397513098"
click at [158, 380] on button "Historial Casos" at bounding box center [158, 394] width 191 height 39
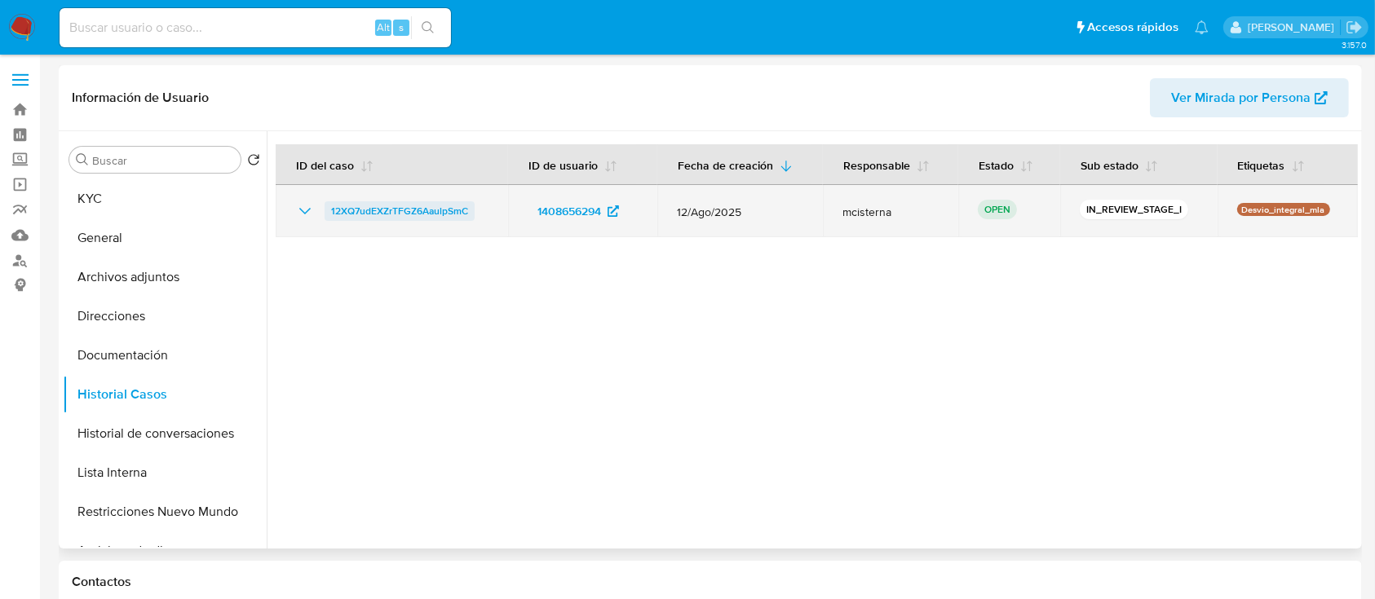
click at [351, 217] on span "12XQ7udEXZrTFGZ6AaulpSmC" at bounding box center [399, 211] width 137 height 20
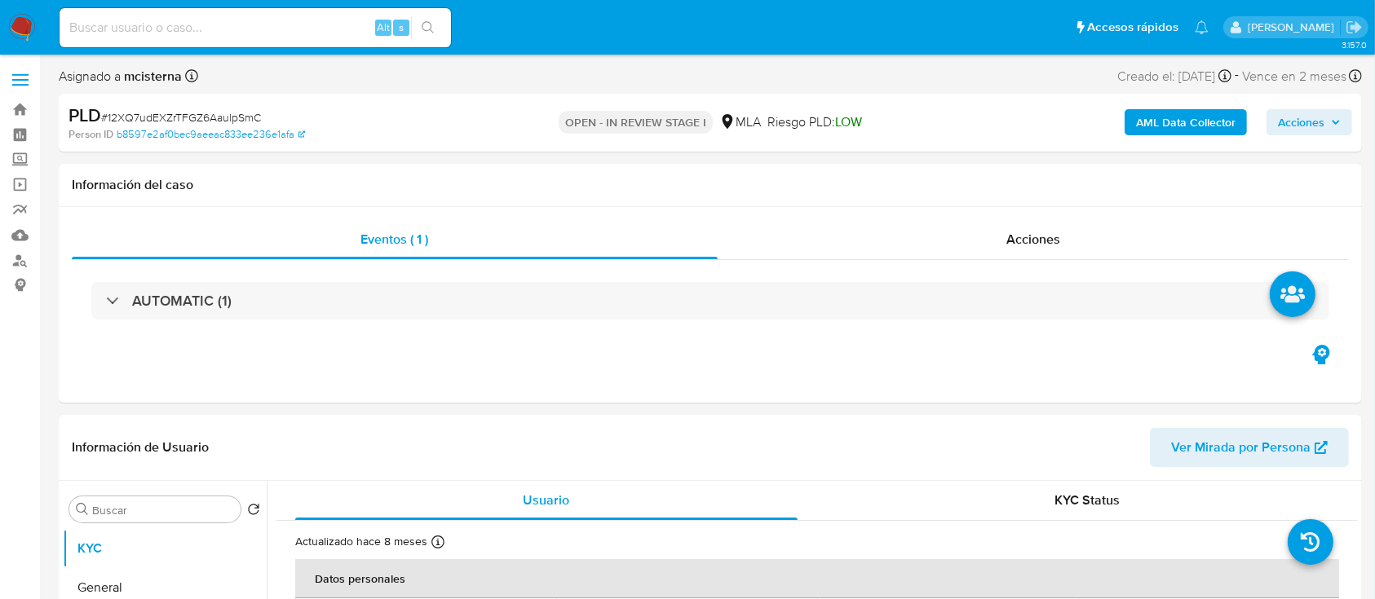
select select "10"
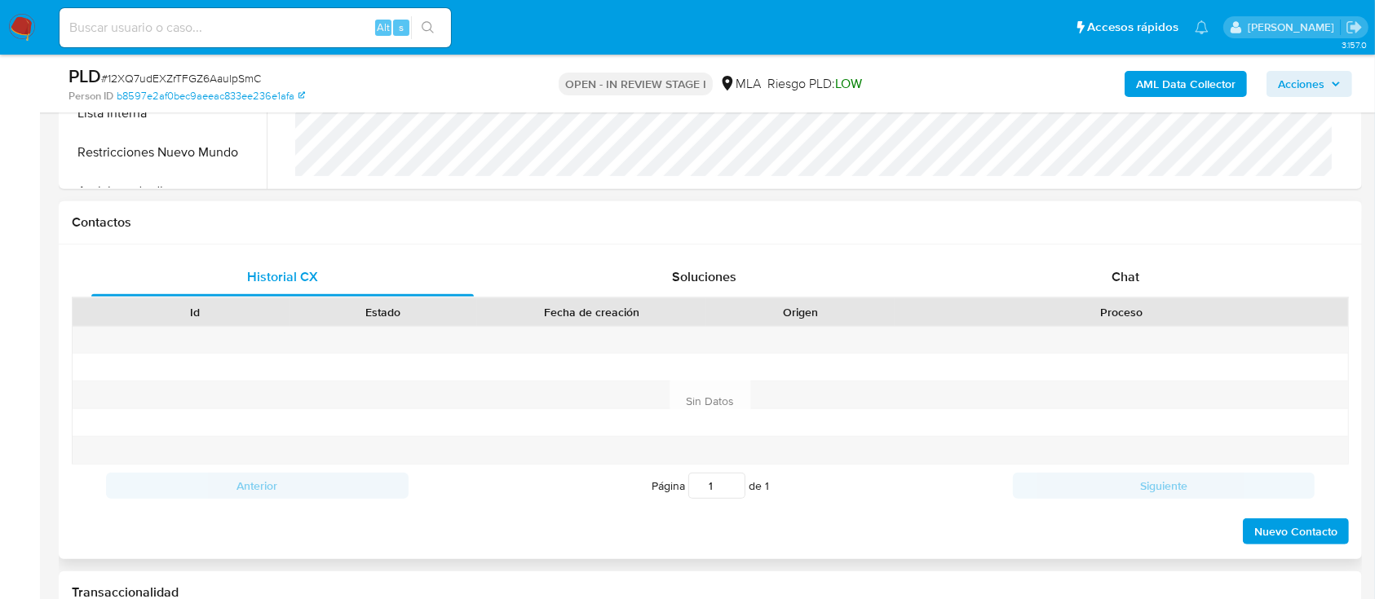
scroll to position [652, 0]
click at [1159, 267] on div "Chat" at bounding box center [1126, 276] width 382 height 39
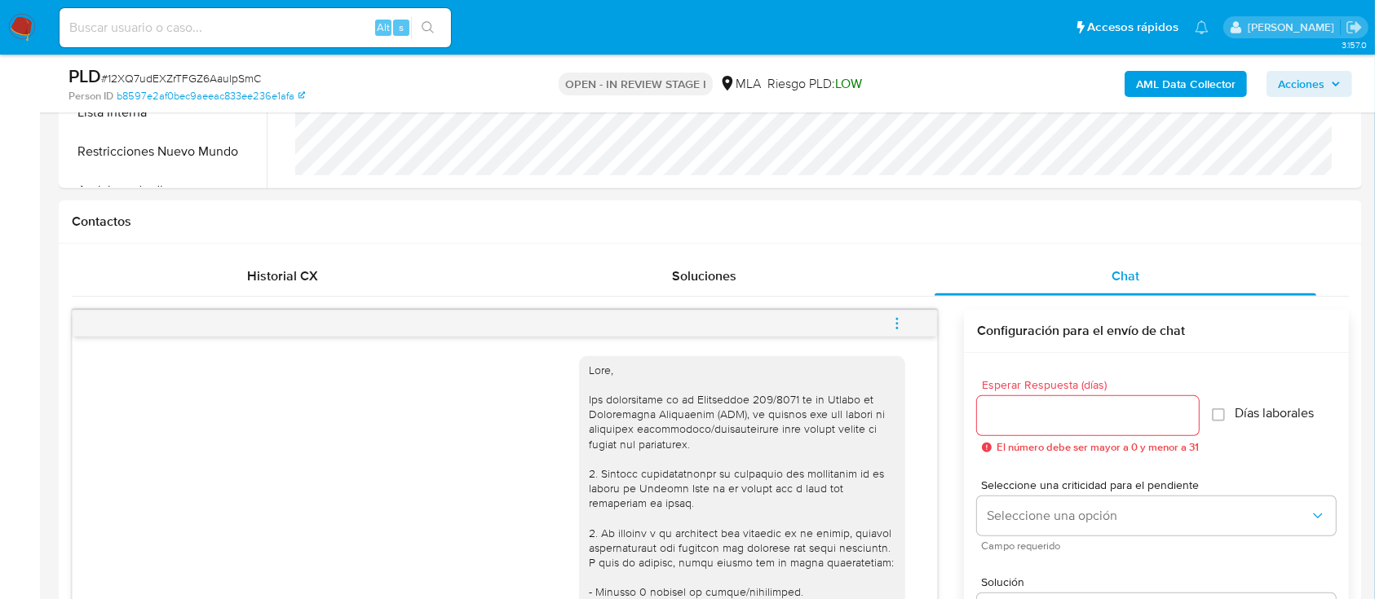
scroll to position [1009, 0]
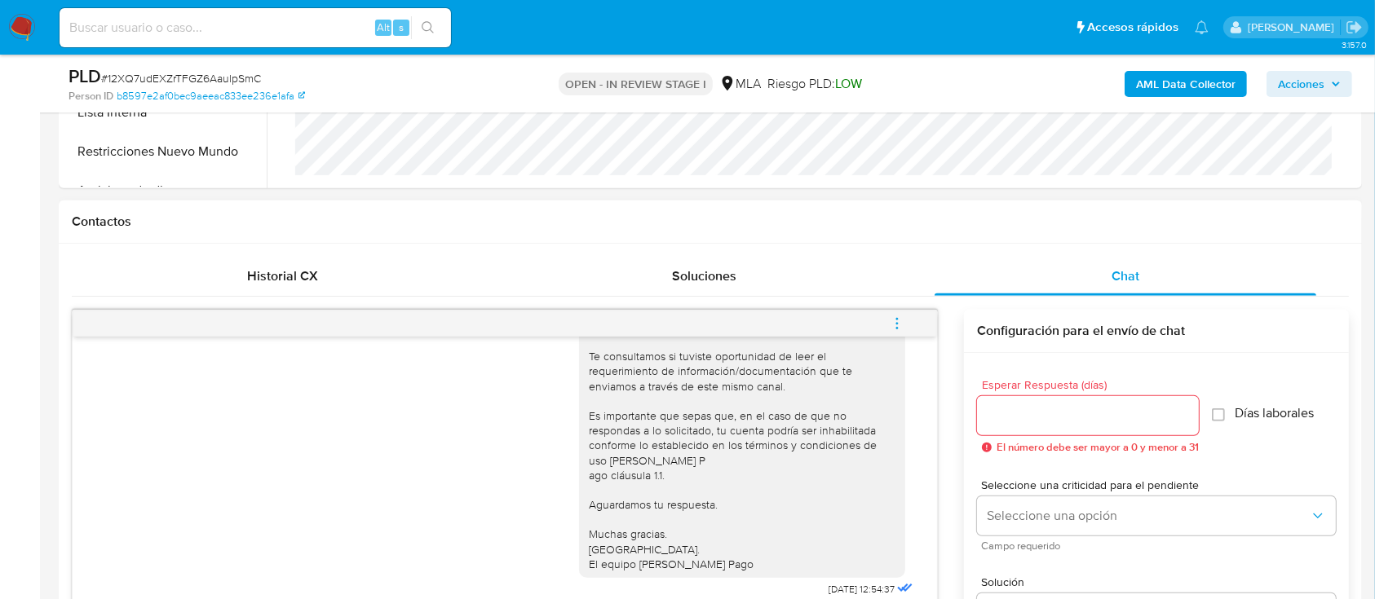
click at [899, 311] on span "menu-action" at bounding box center [897, 323] width 15 height 39
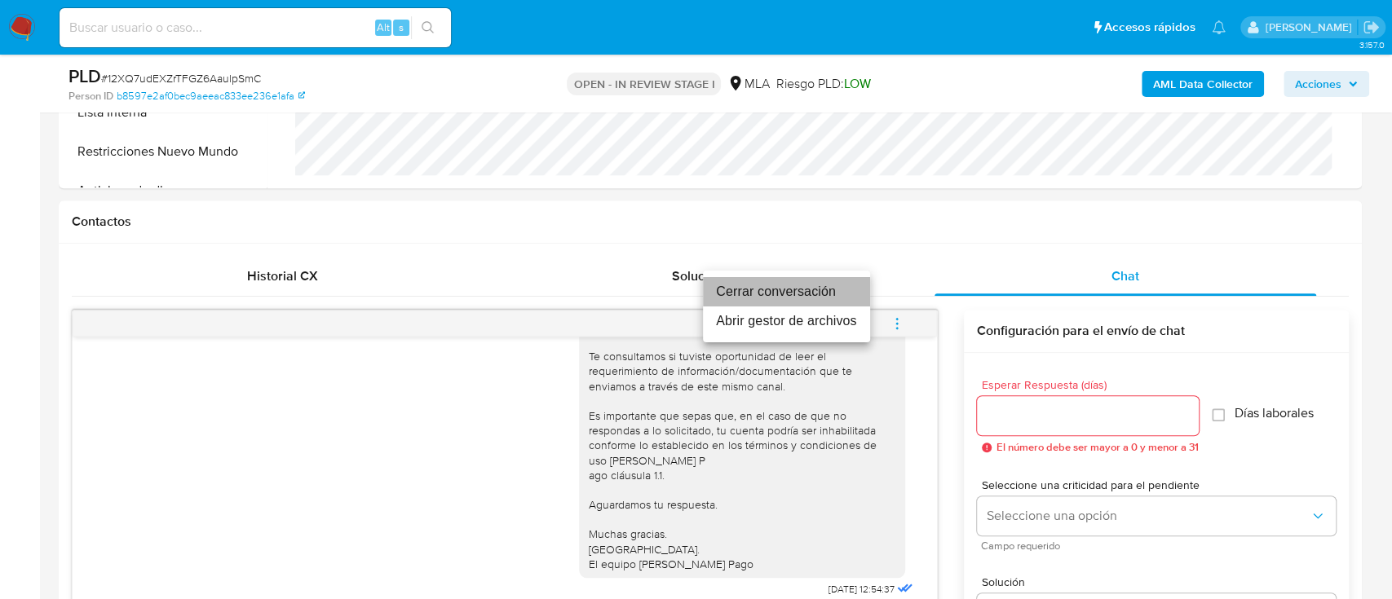
click at [803, 281] on li "Cerrar conversación" at bounding box center [786, 291] width 167 height 29
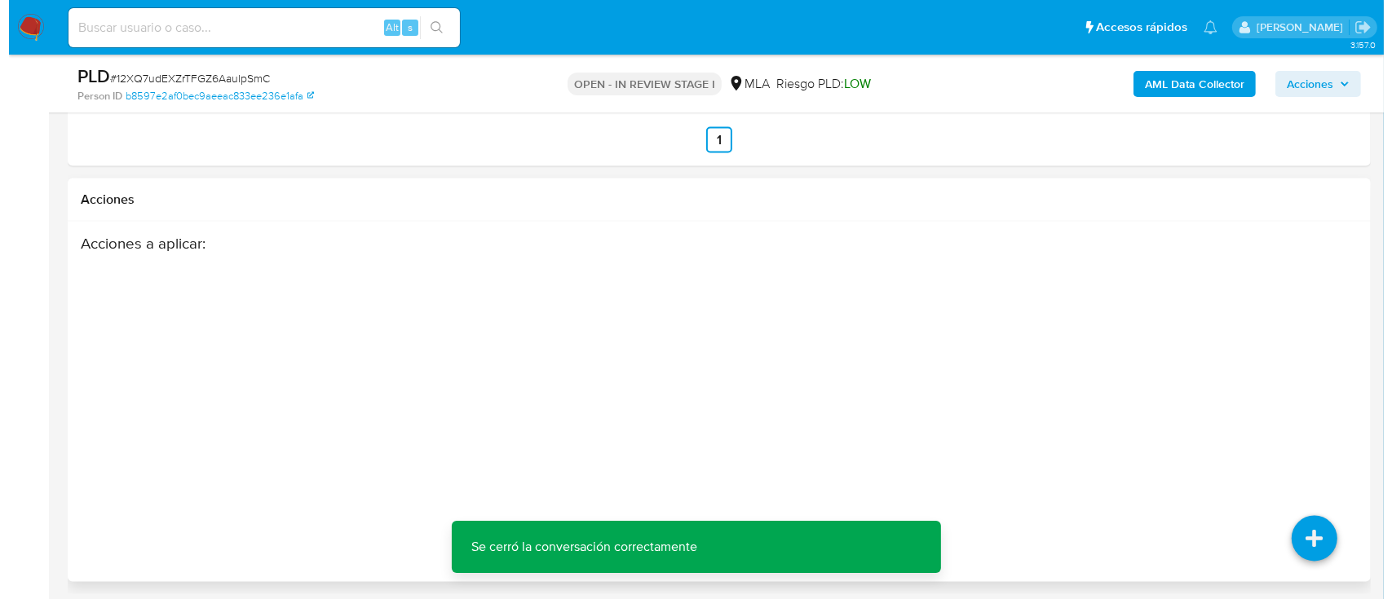
scroll to position [2868, 0]
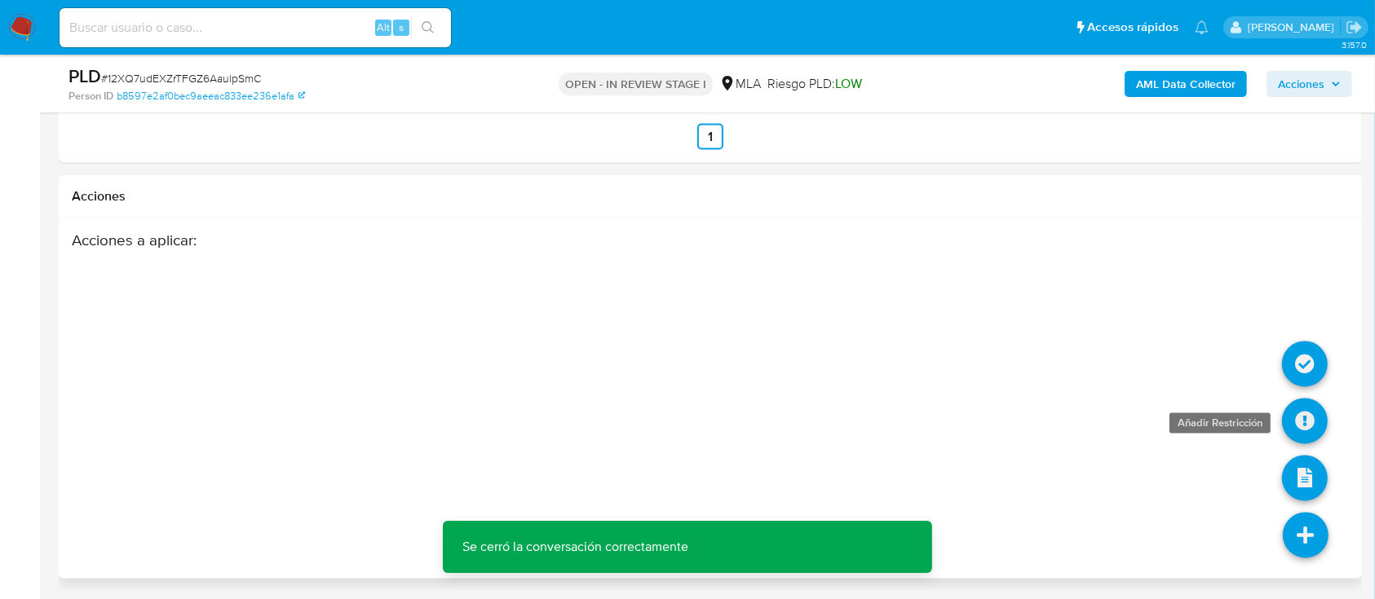
click at [1318, 435] on icon at bounding box center [1305, 422] width 46 height 46
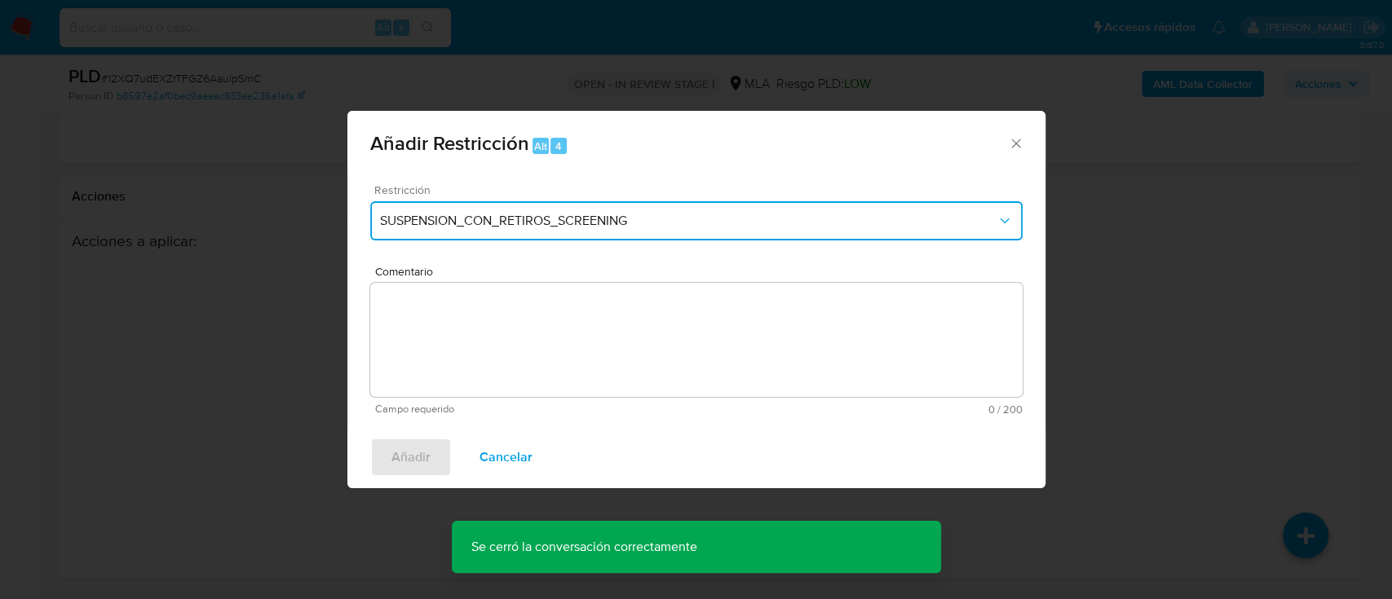
click at [605, 202] on button "SUSPENSION_CON_RETIROS_SCREENING" at bounding box center [696, 220] width 652 height 39
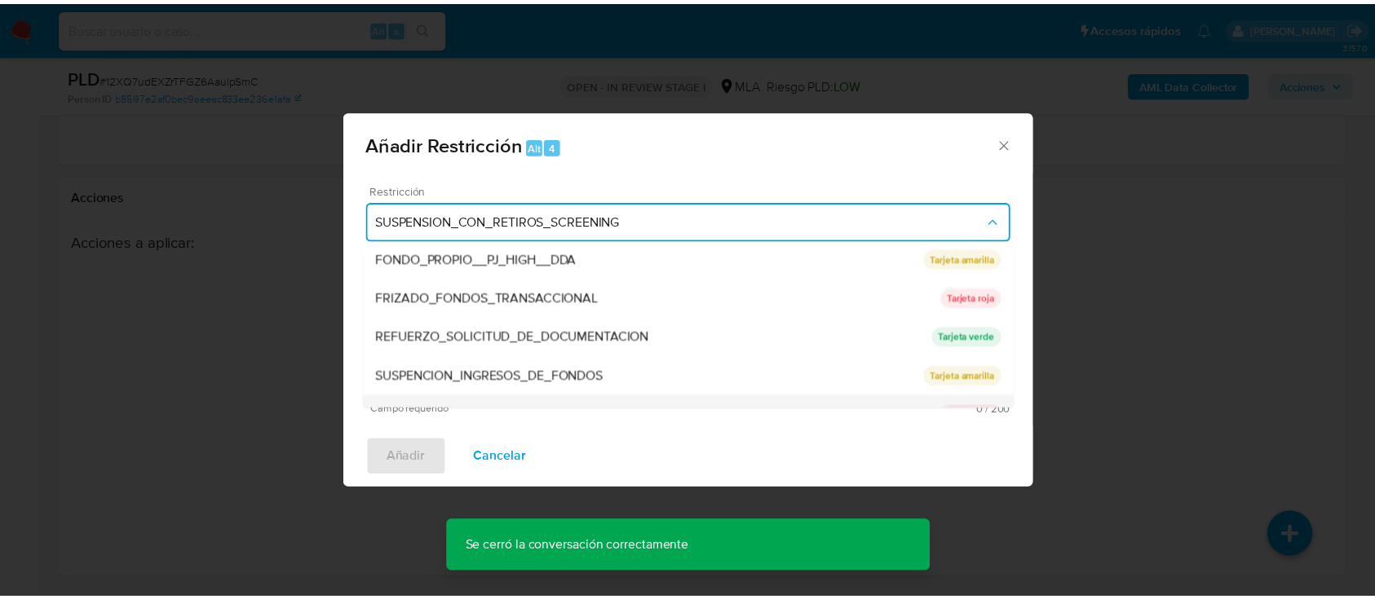
scroll to position [326, 0]
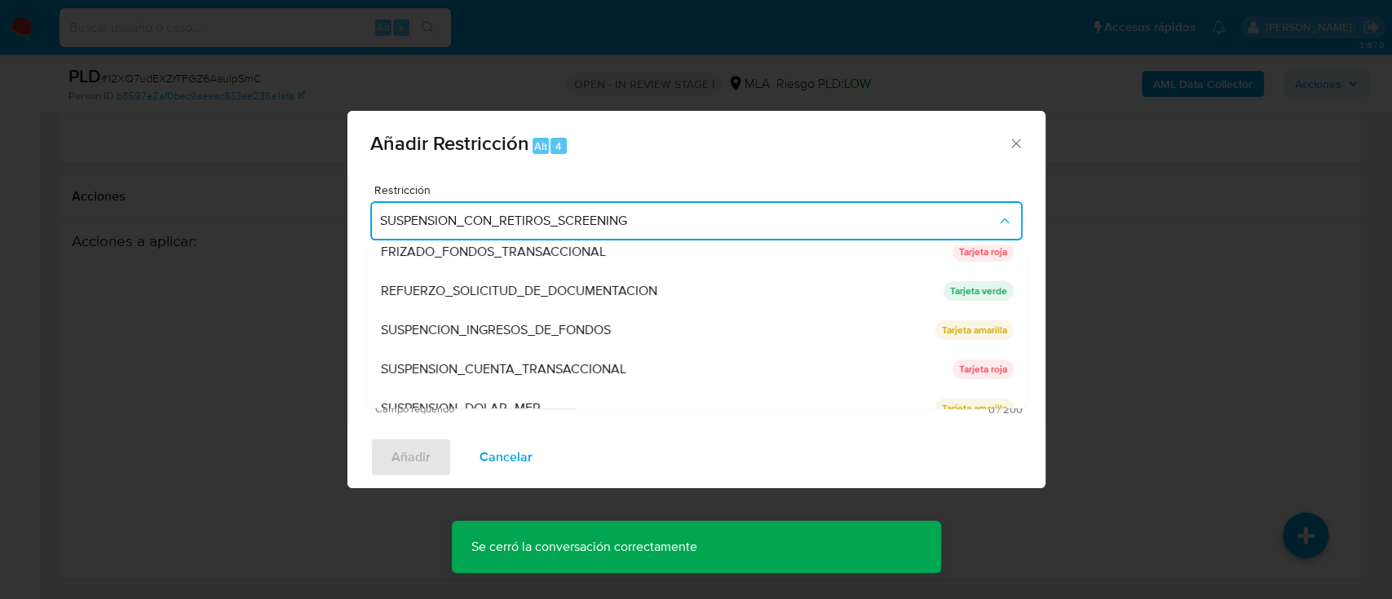
drag, startPoint x: 602, startPoint y: 360, endPoint x: 621, endPoint y: 364, distance: 20.0
click at [602, 361] on span "SUSPENSION_CUENTA_TRANSACCIONAL" at bounding box center [502, 369] width 245 height 16
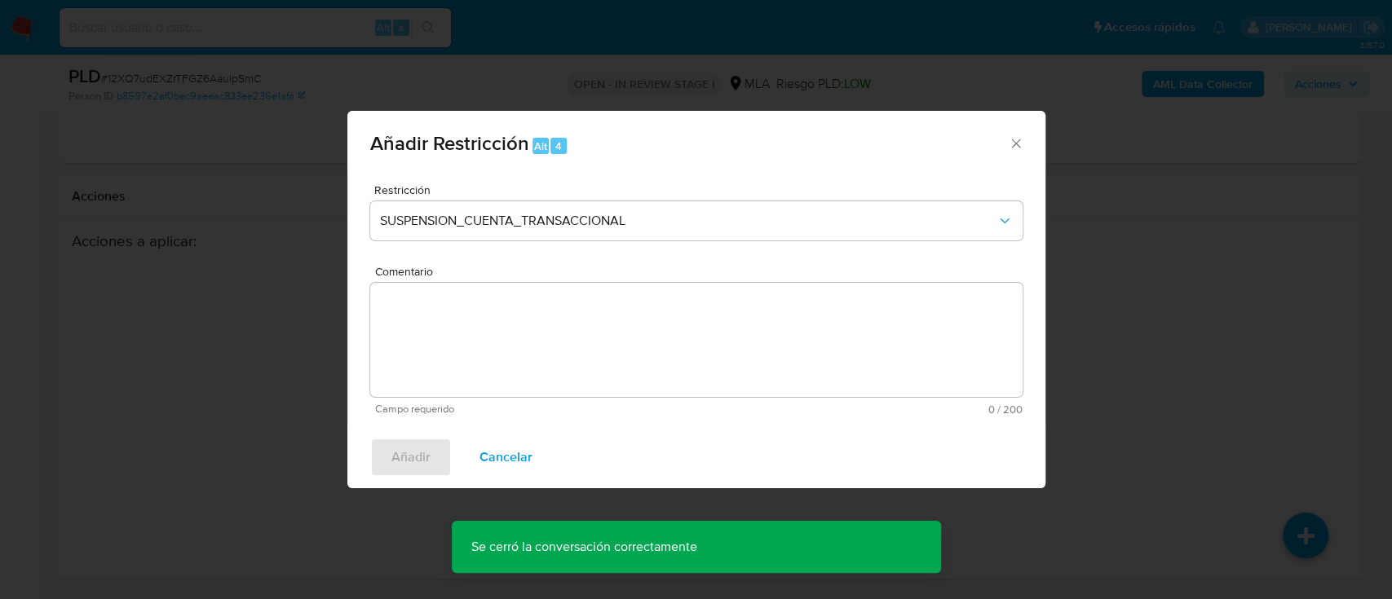
click at [718, 375] on textarea "Comentario" at bounding box center [696, 340] width 652 height 114
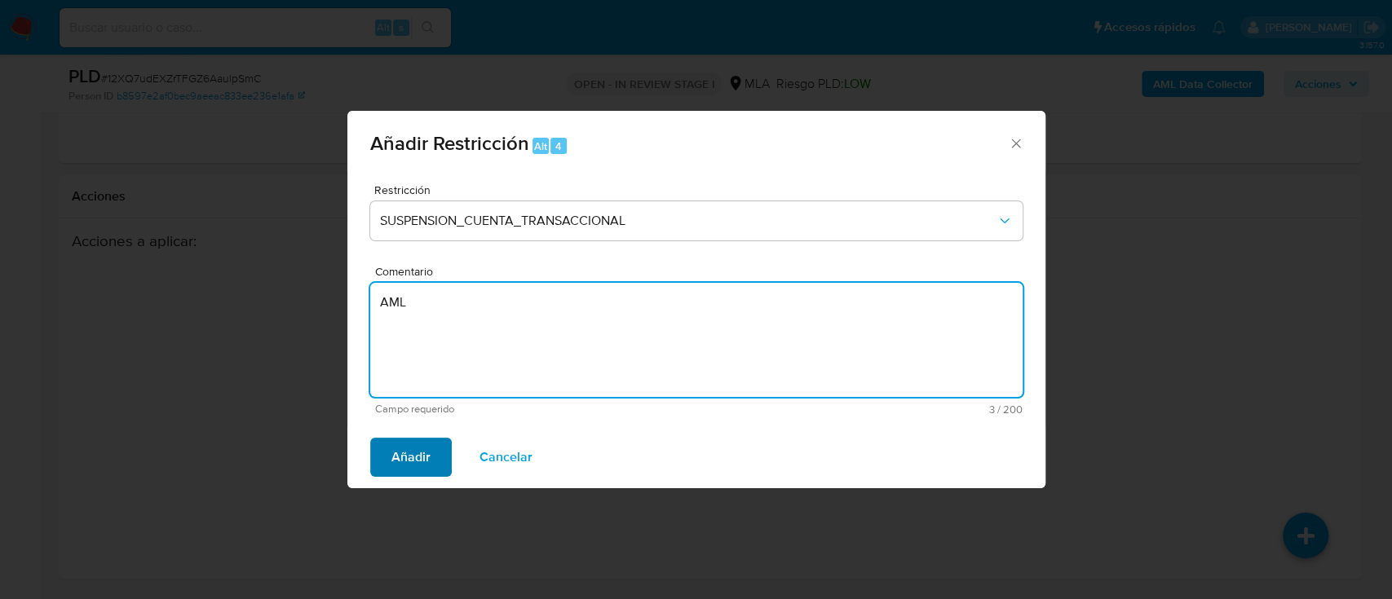
type textarea "AML"
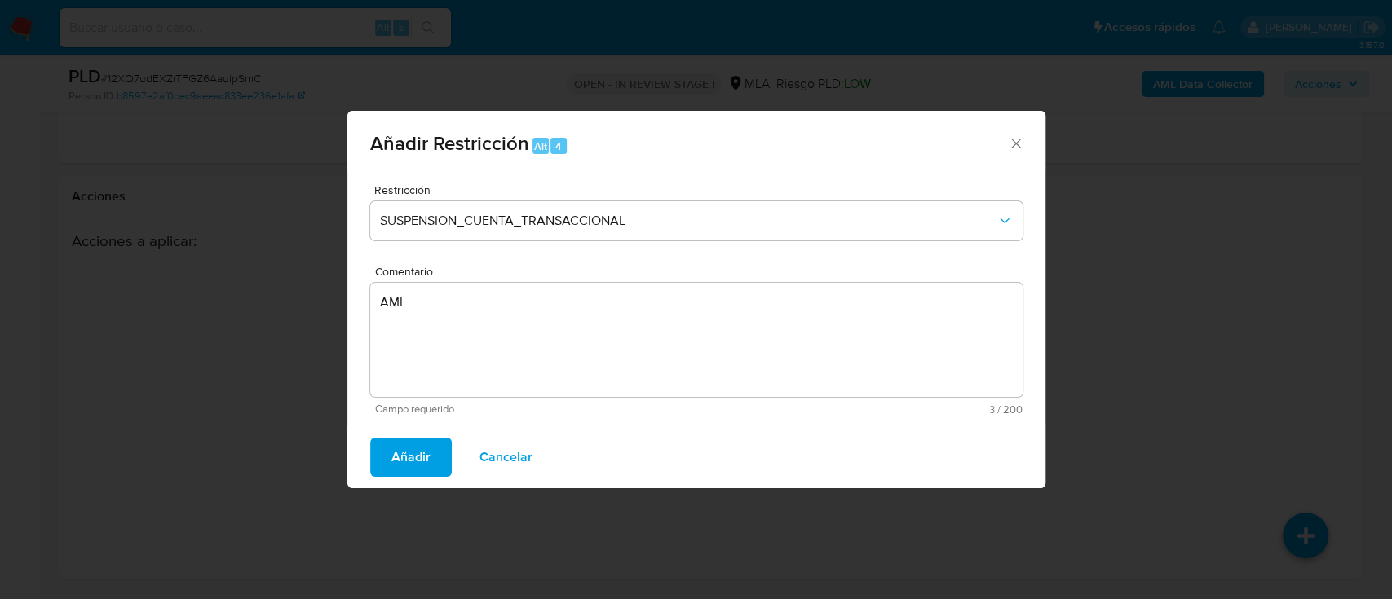
click at [408, 444] on span "Añadir" at bounding box center [410, 458] width 39 height 36
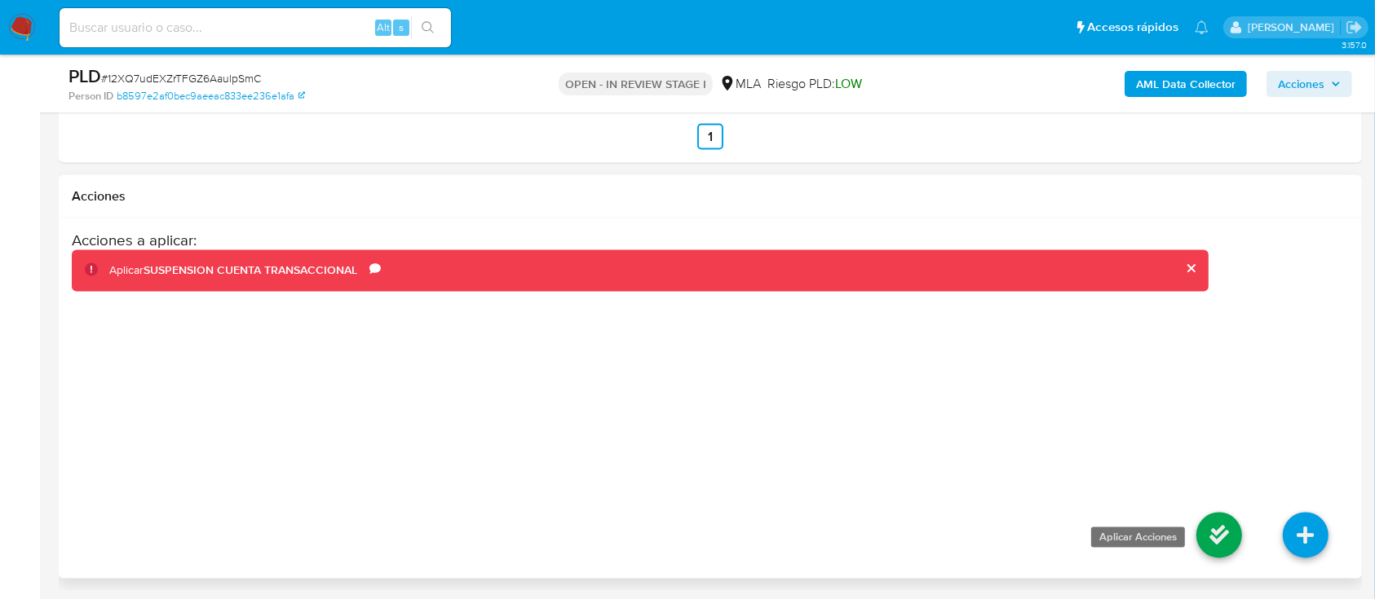
click at [1217, 527] on icon at bounding box center [1219, 536] width 46 height 46
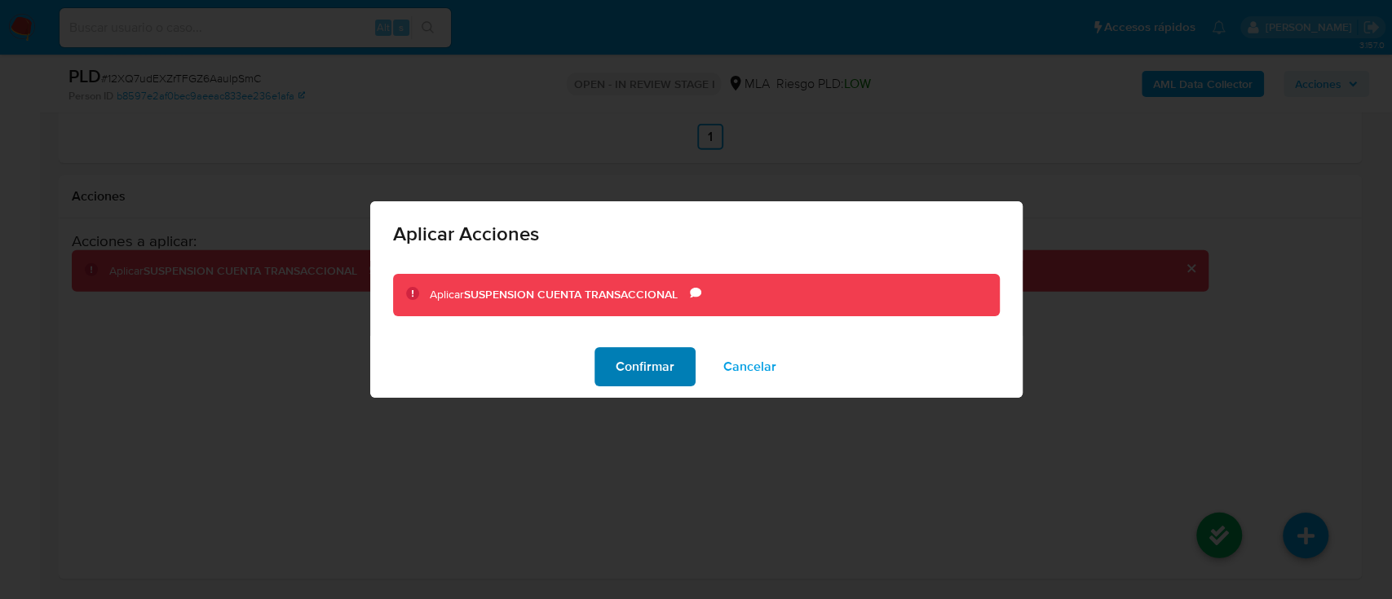
click at [635, 362] on span "Confirmar" at bounding box center [645, 367] width 59 height 36
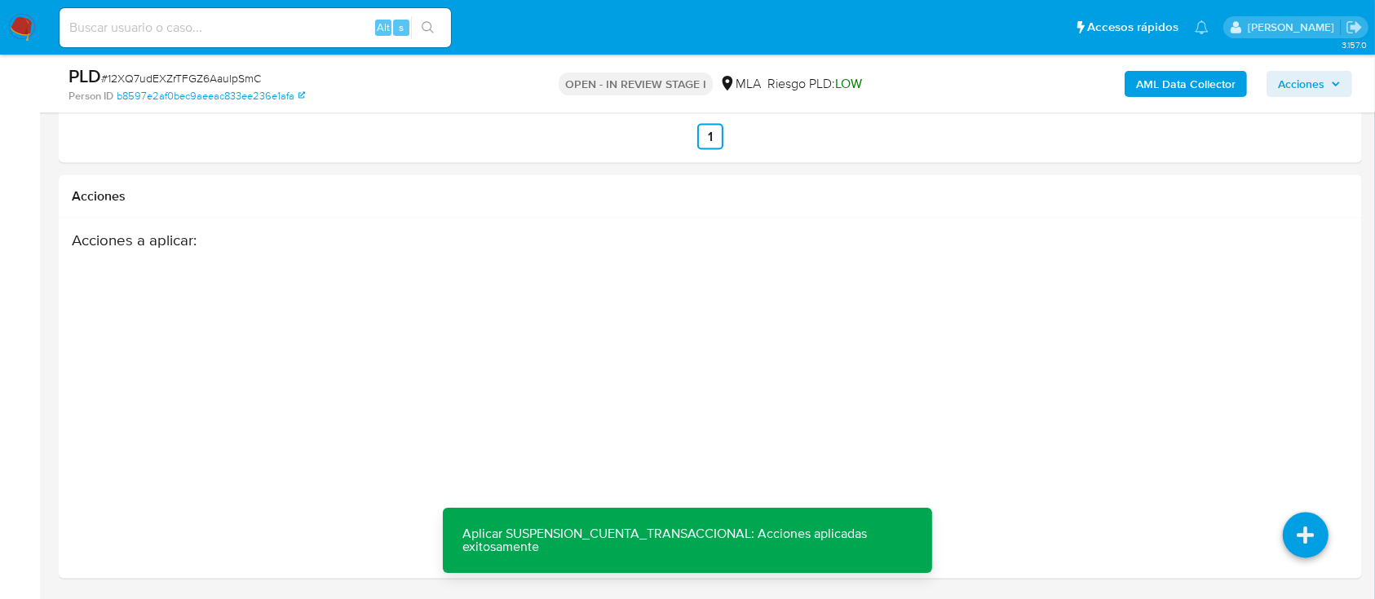
click at [322, 13] on div "Alt s" at bounding box center [255, 27] width 391 height 39
click at [303, 20] on input at bounding box center [255, 27] width 391 height 21
paste input "1478987056"
type input "1478987056"
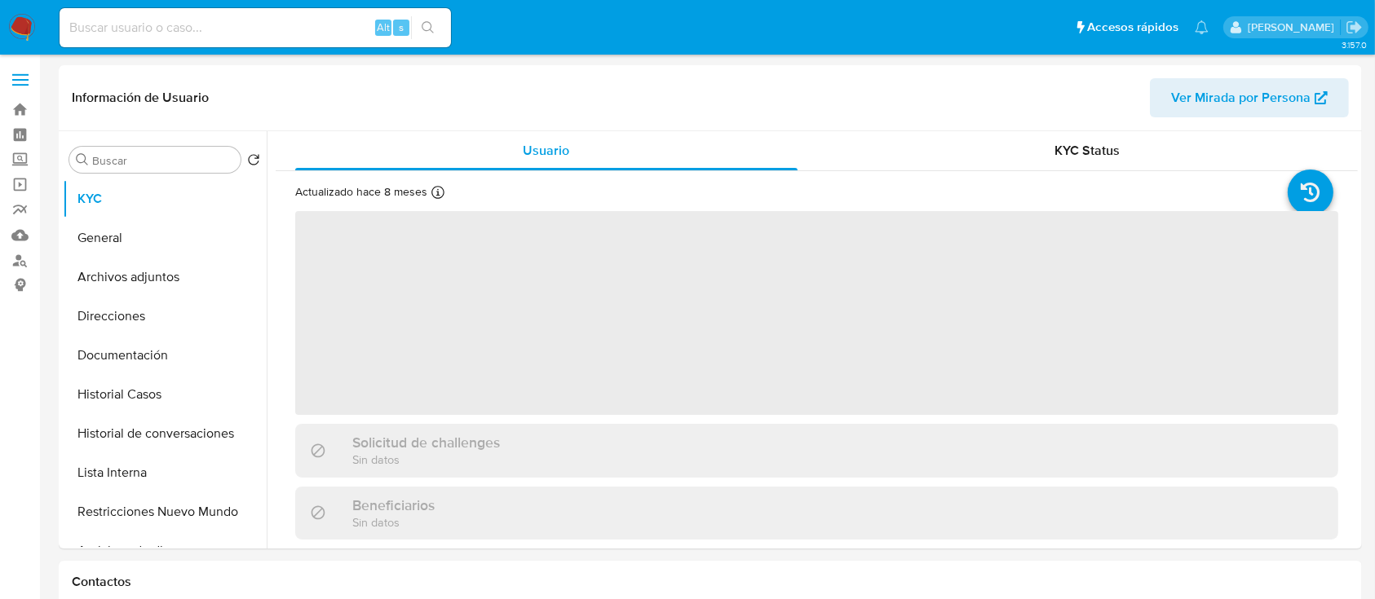
select select "10"
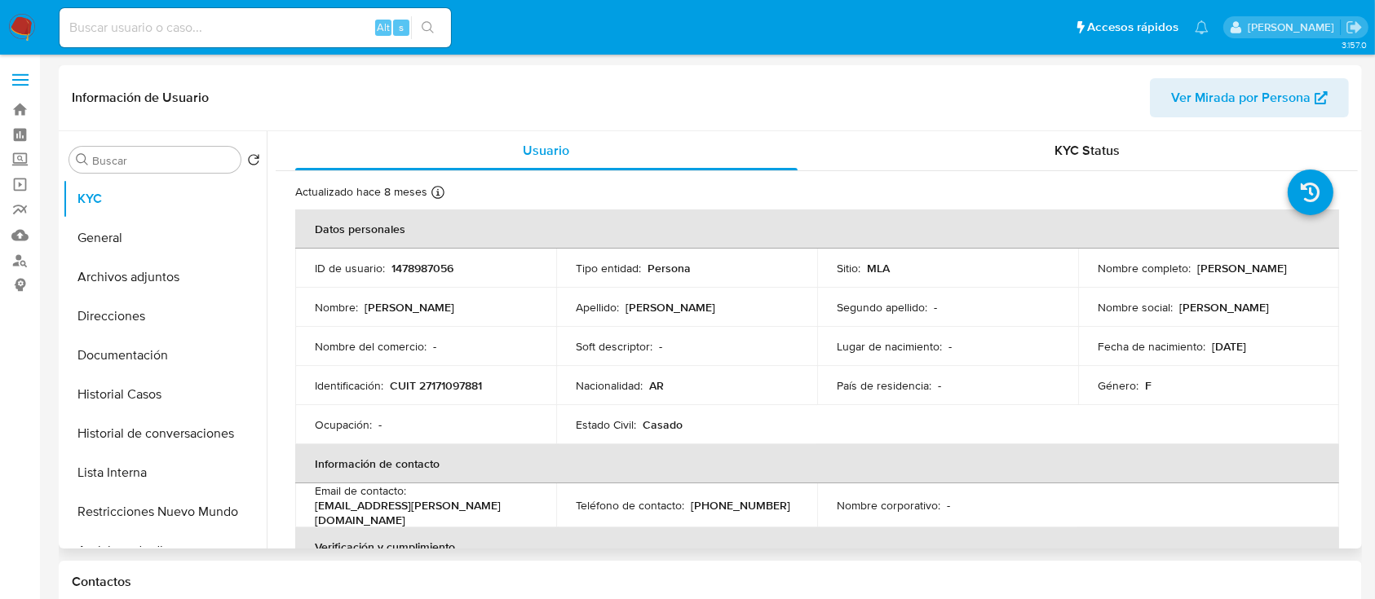
click at [454, 372] on td "Identificación : CUIT 27171097881" at bounding box center [425, 385] width 261 height 39
click at [454, 389] on p "CUIT 27171097881" at bounding box center [436, 385] width 92 height 15
copy p "27171097881"
click at [94, 388] on button "Historial Casos" at bounding box center [158, 394] width 191 height 39
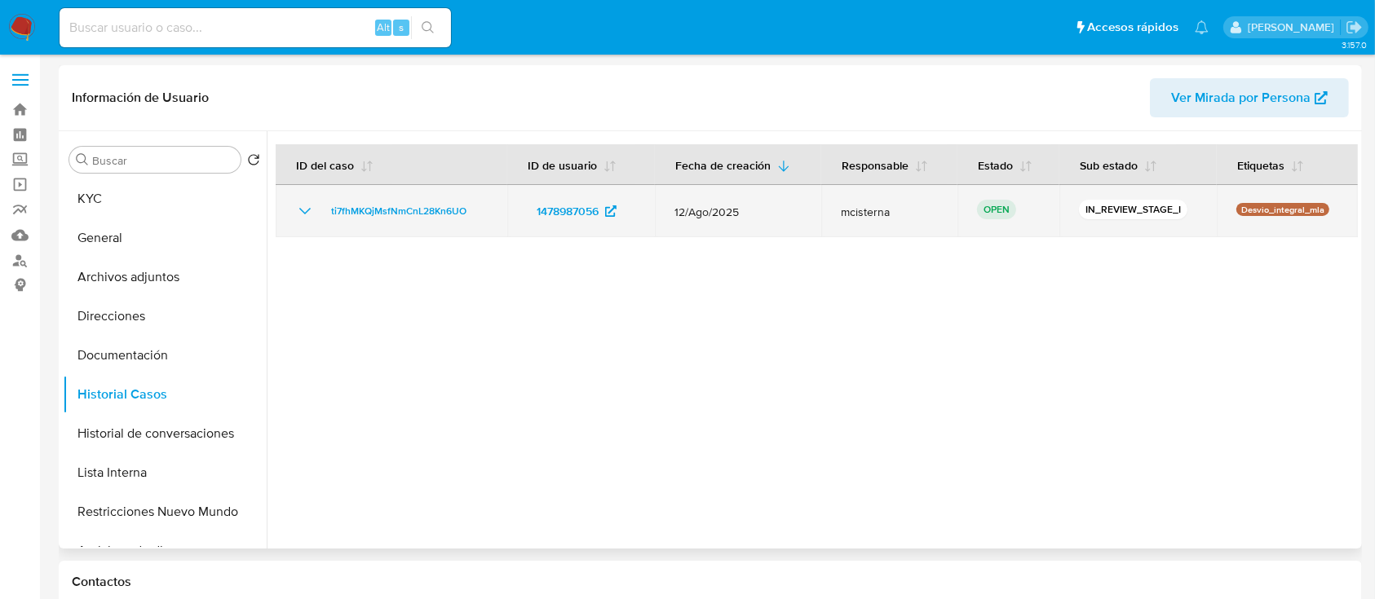
click at [355, 199] on td "ti7fhMKQjMsfNmCnL28Kn6UO" at bounding box center [392, 211] width 232 height 52
click at [357, 213] on span "ti7fhMKQjMsfNmCnL28Kn6UO" at bounding box center [398, 211] width 135 height 20
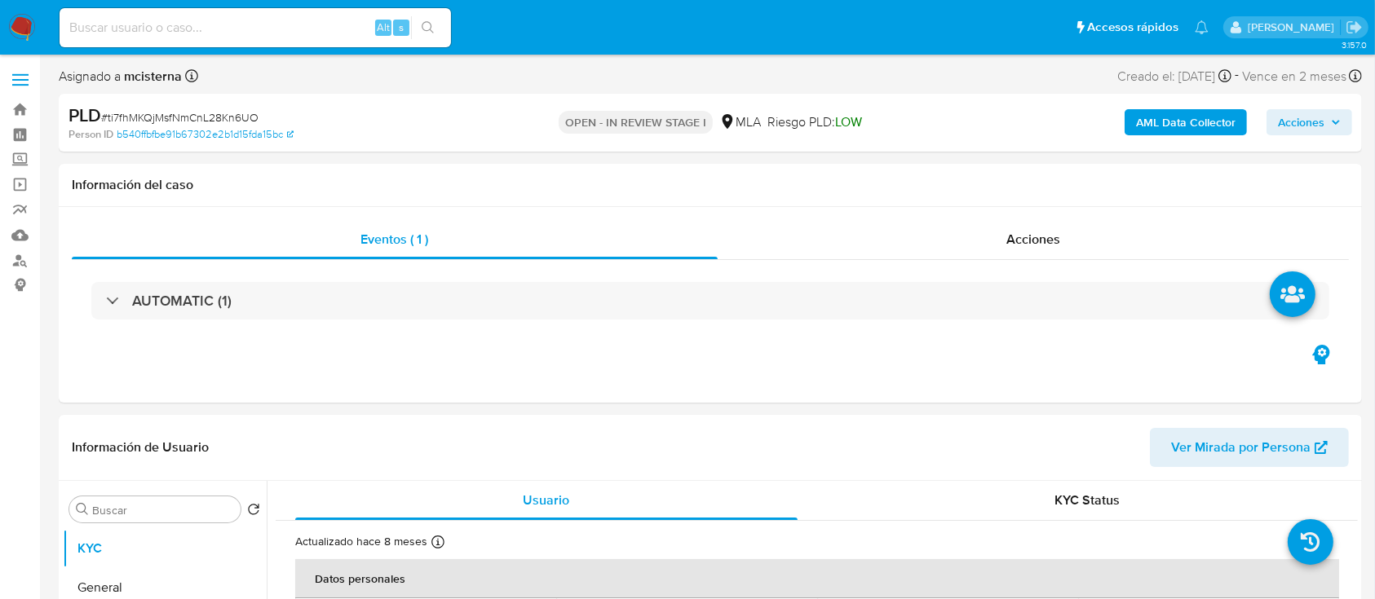
select select "10"
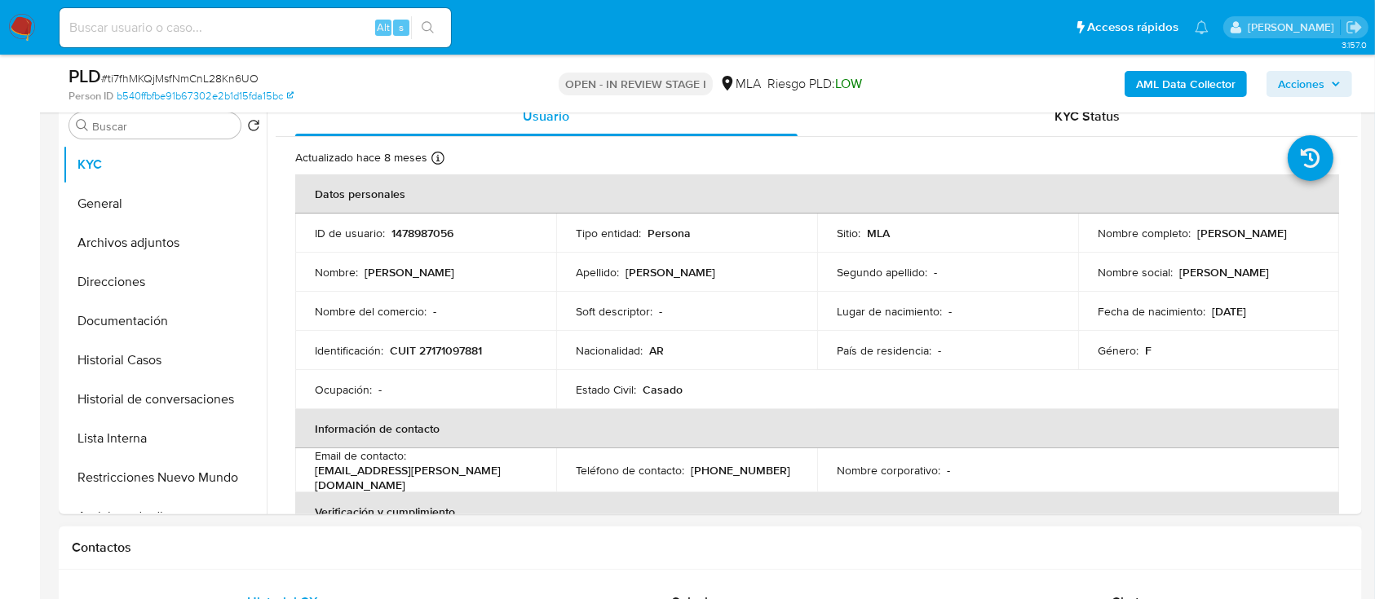
scroll to position [652, 0]
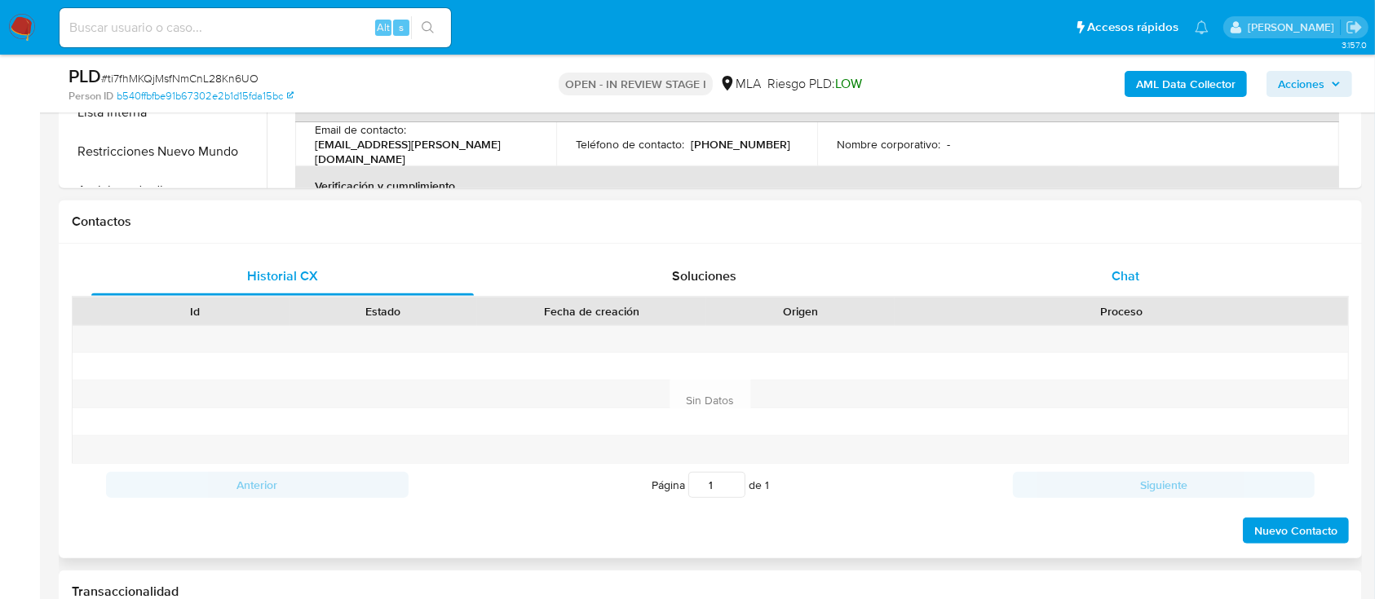
click at [1088, 263] on div "Chat" at bounding box center [1126, 276] width 382 height 39
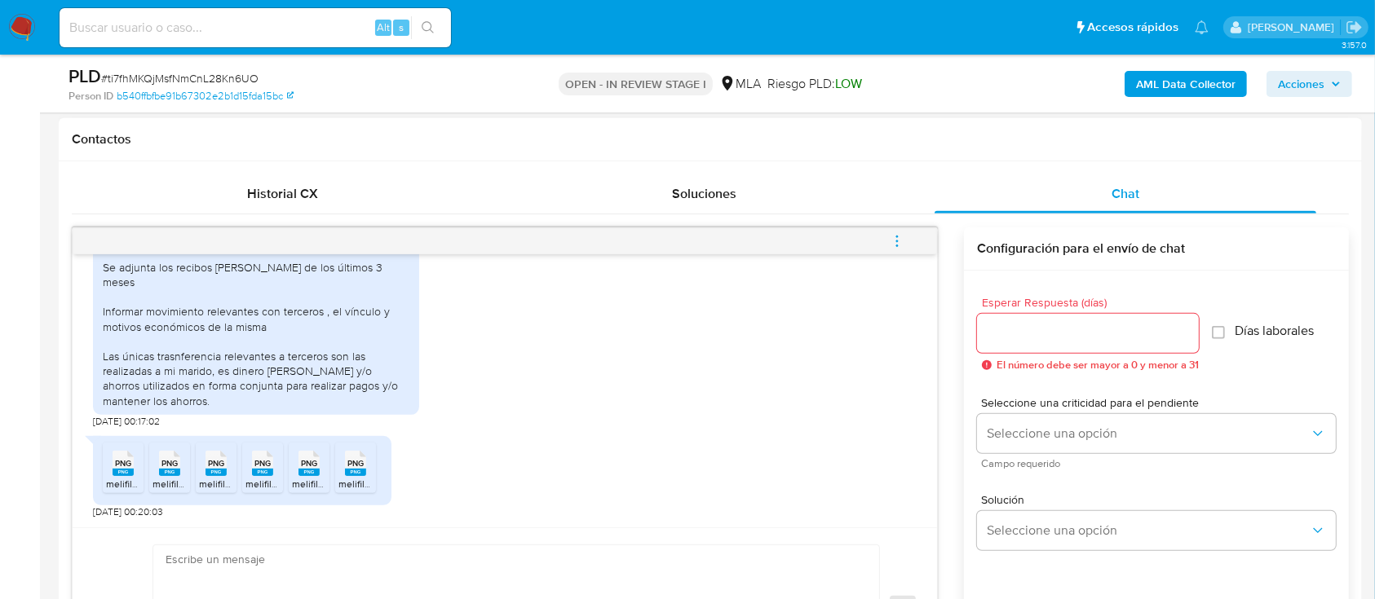
scroll to position [869, 0]
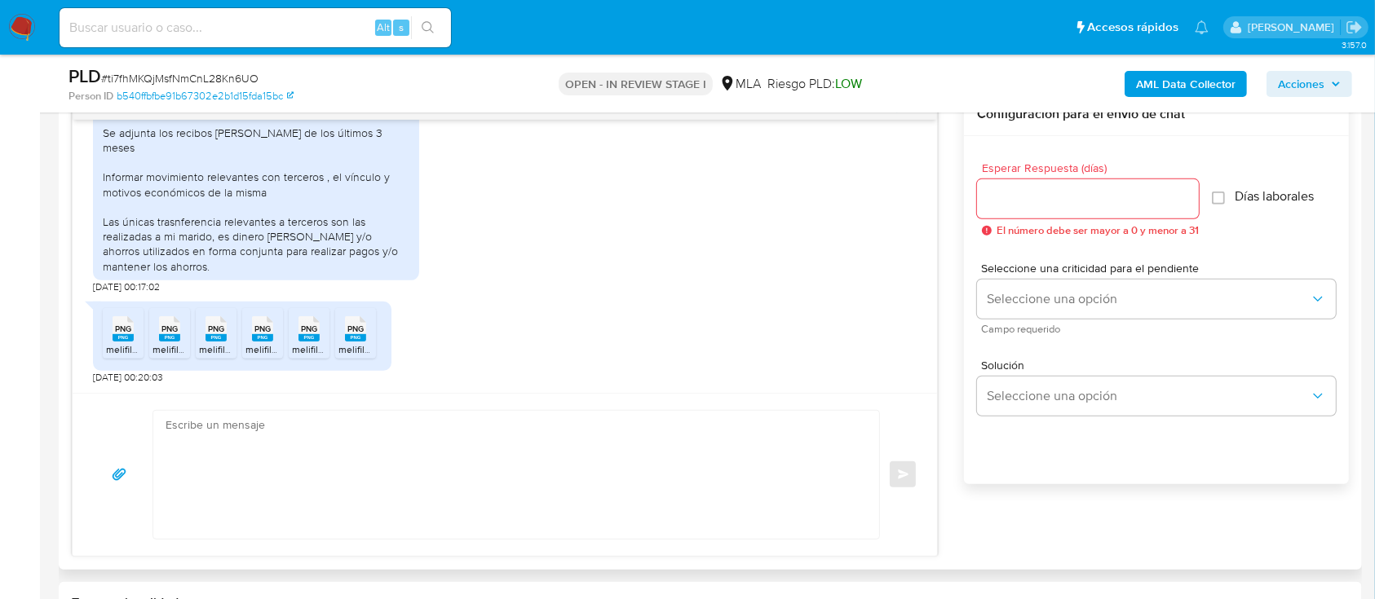
click at [439, 496] on textarea at bounding box center [512, 475] width 693 height 128
paste textarea "Hola Muchas gracias por tu respuesta. Confirmamos recepción de la documentación…"
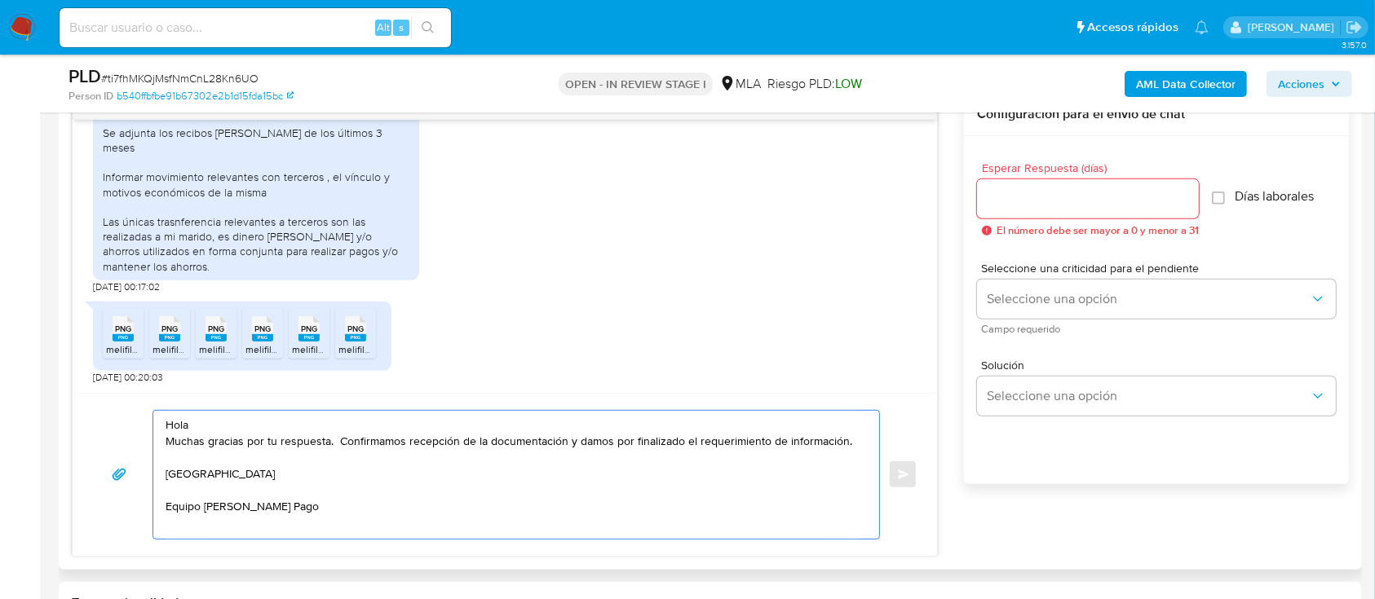
click at [363, 427] on textarea "Hola Muchas gracias por tu respuesta. Confirmamos recepción de la documentación…" at bounding box center [512, 475] width 693 height 128
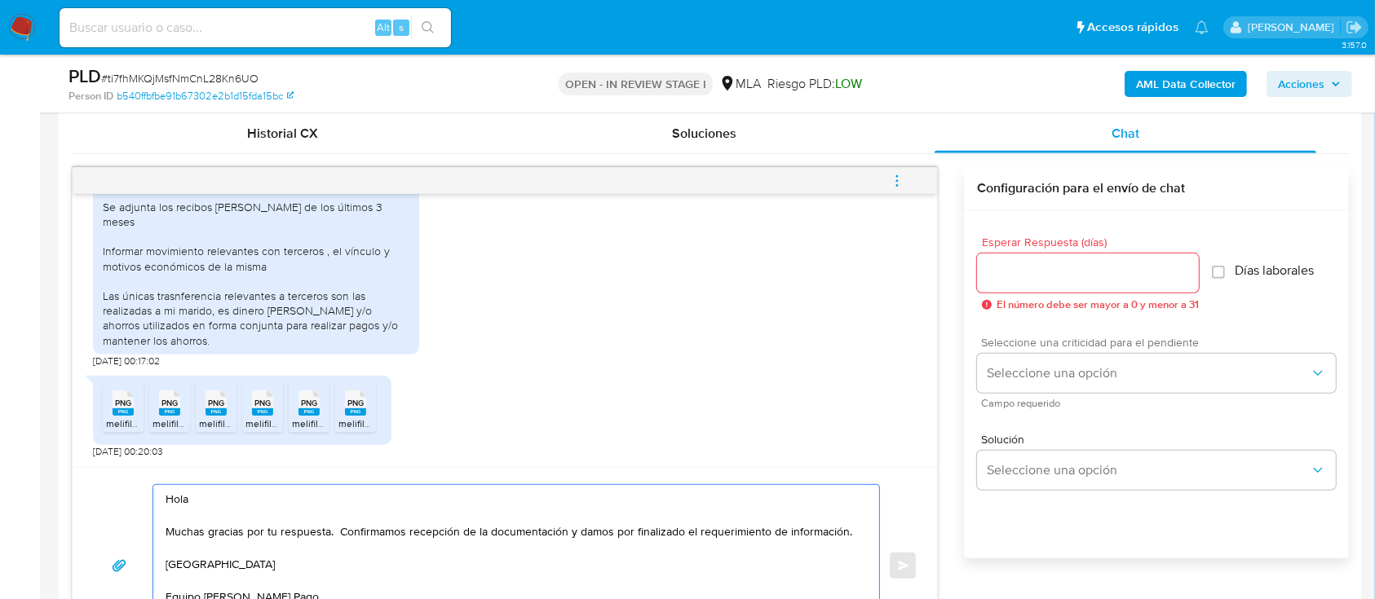
scroll to position [761, 0]
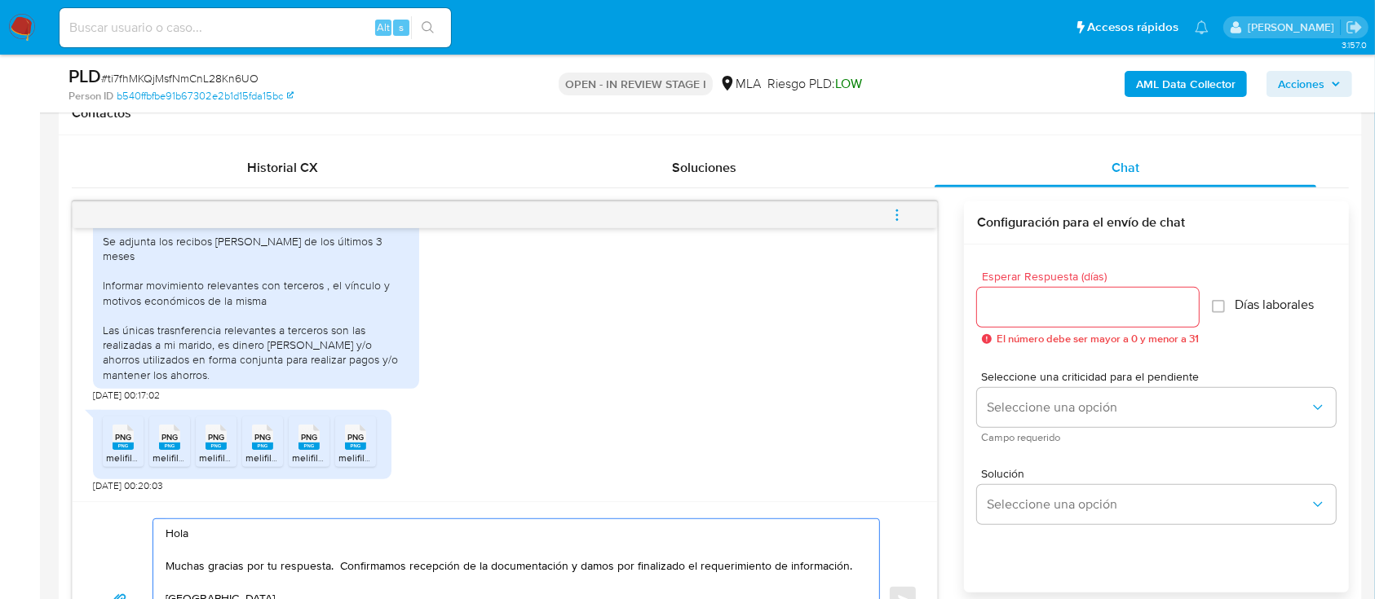
type textarea "Hola Muchas gracias por tu respuesta. Confirmamos recepción de la documentación…"
click at [1057, 297] on input "Esperar Respuesta (días)" at bounding box center [1088, 307] width 222 height 21
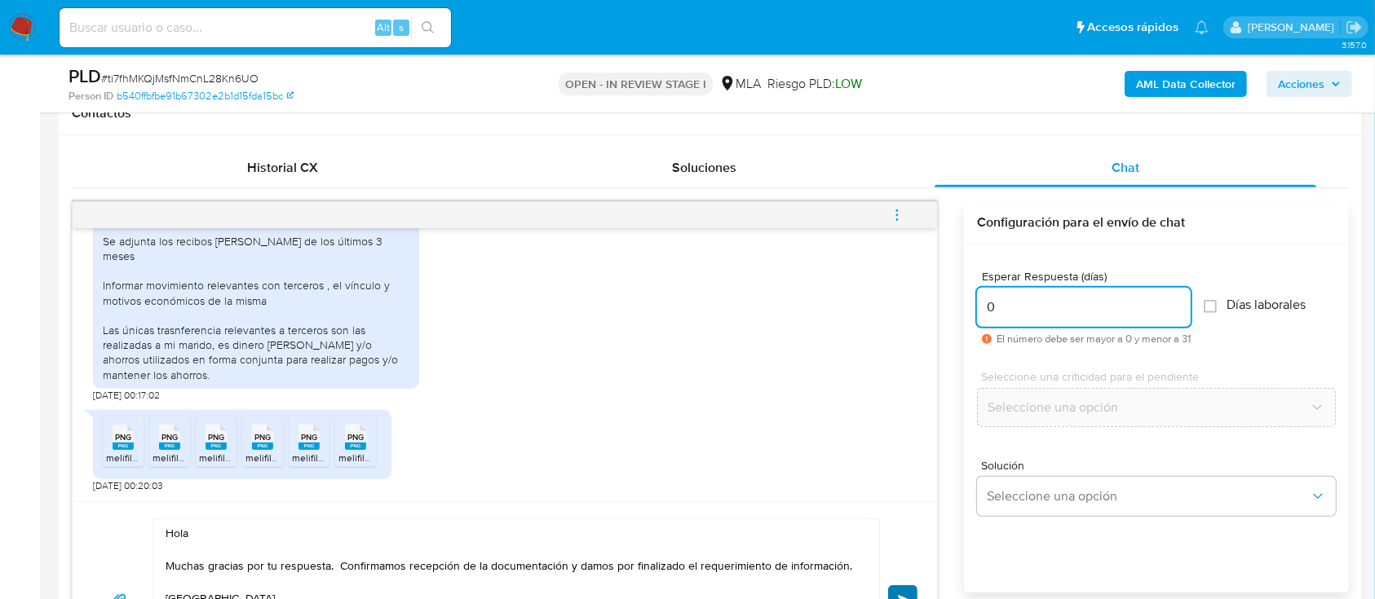
type input "0"
click at [909, 586] on button "Enviar" at bounding box center [902, 600] width 29 height 29
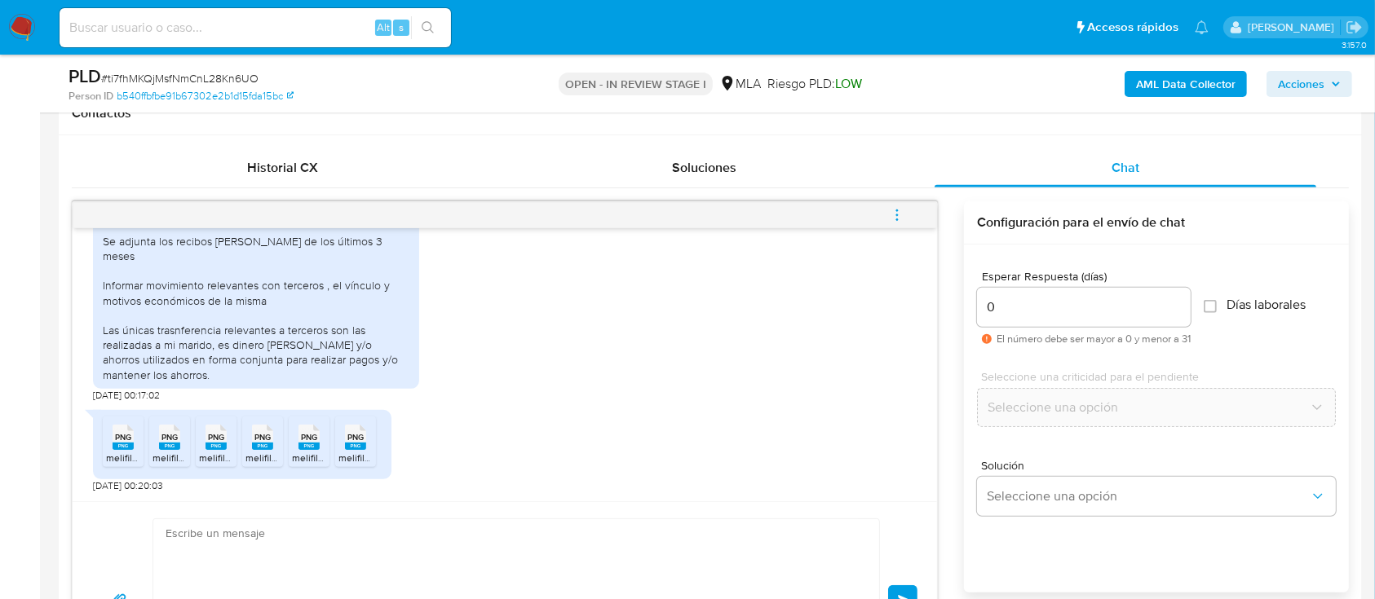
scroll to position [1312, 0]
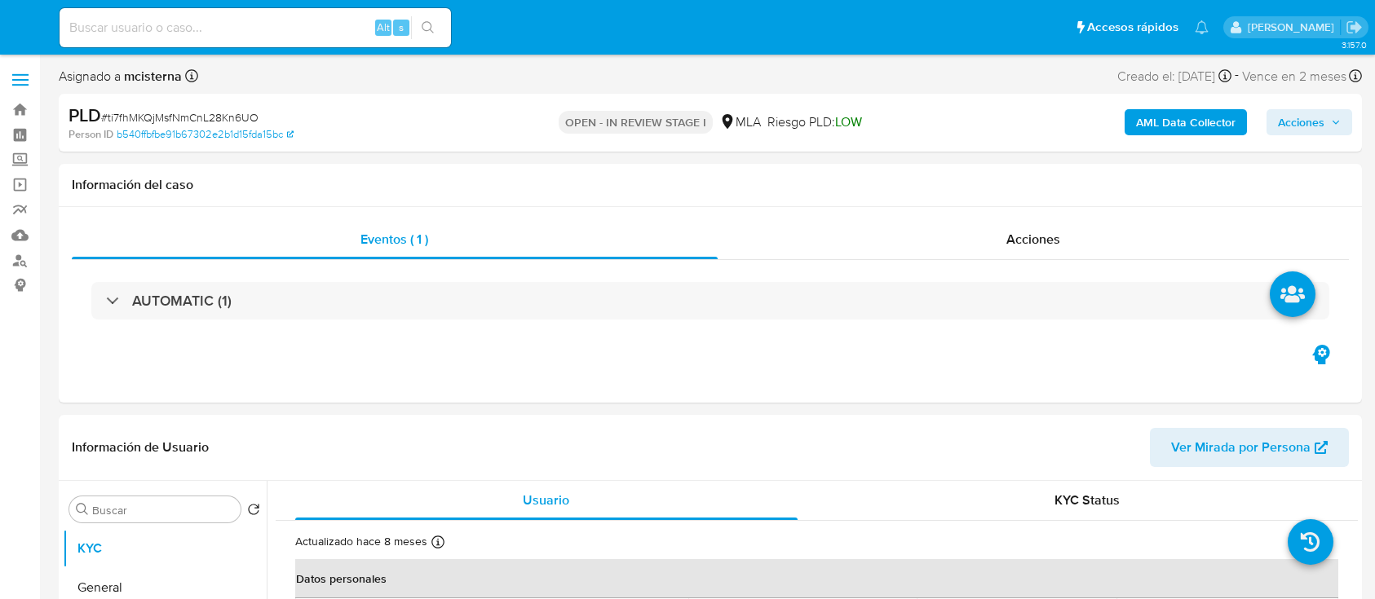
select select "10"
click at [346, 33] on input at bounding box center [255, 27] width 391 height 21
paste input "2543665272"
type input "2543665272"
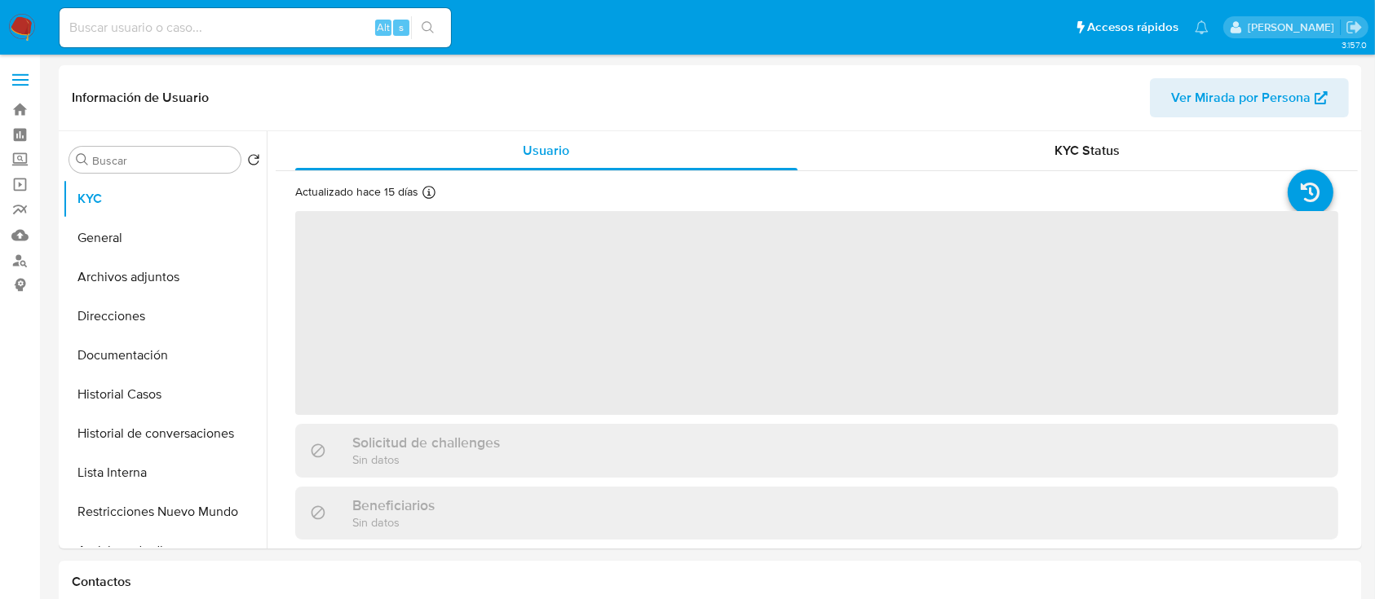
select select "10"
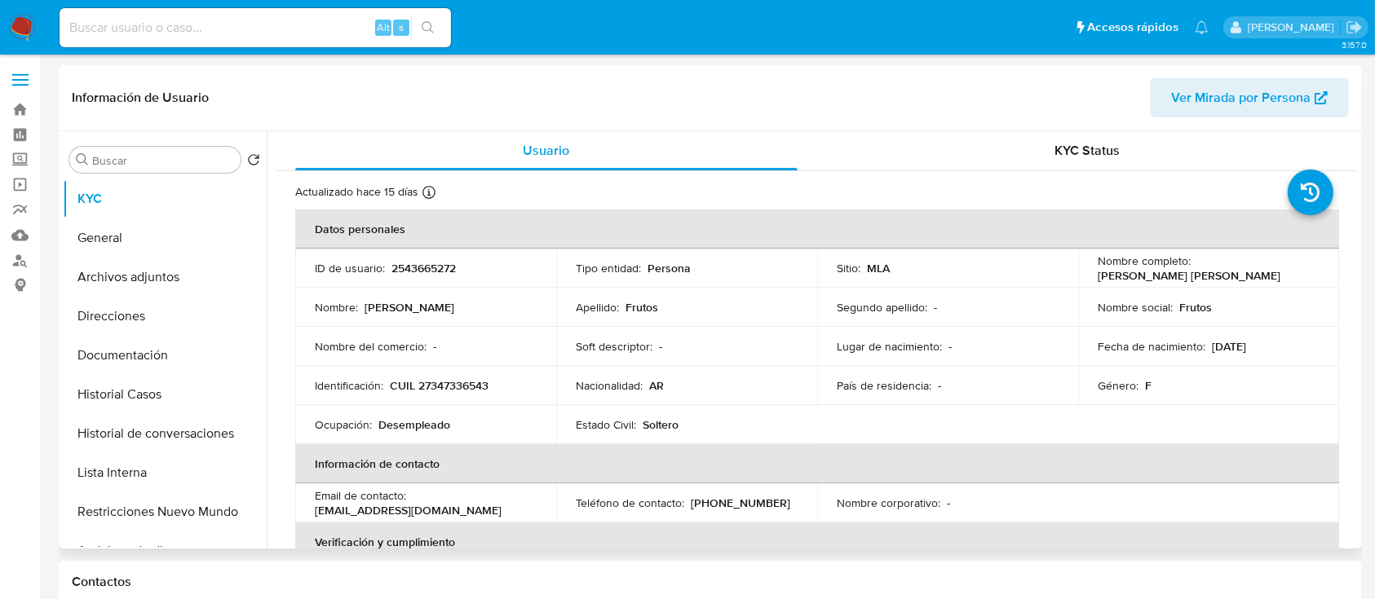
click at [477, 385] on p "CUIL 27347336543" at bounding box center [439, 385] width 99 height 15
copy p "27347336543"
click at [183, 394] on button "Historial Casos" at bounding box center [158, 394] width 191 height 39
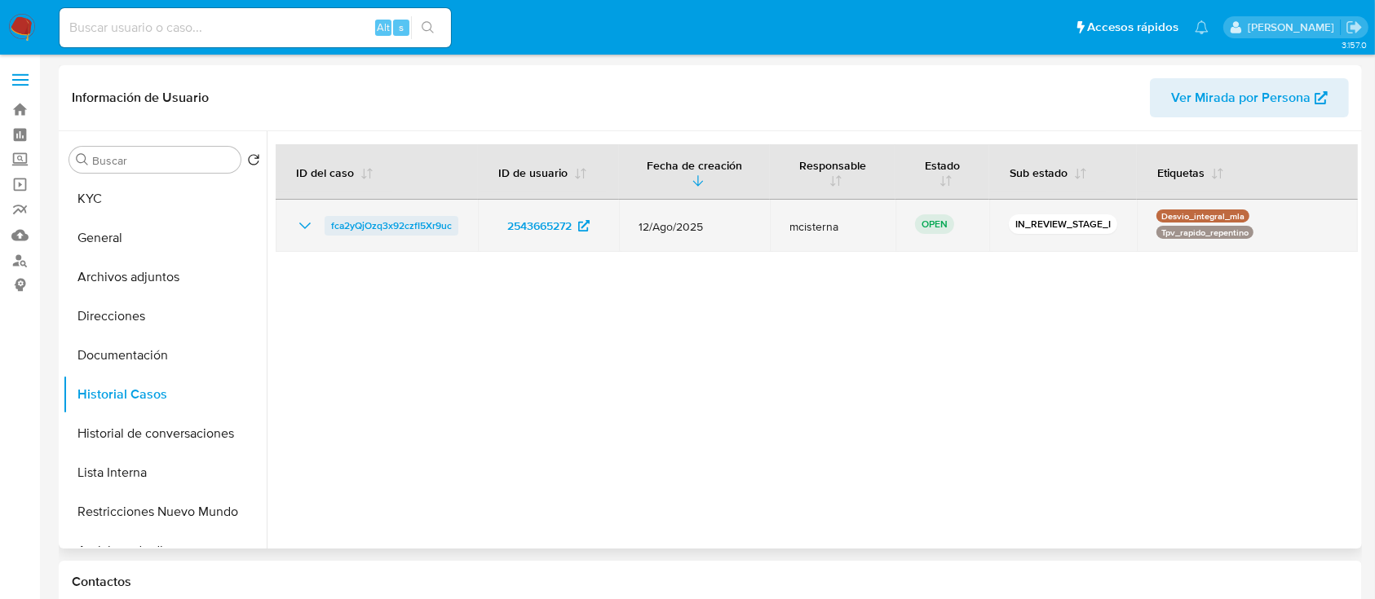
click at [435, 219] on span "fca2yQjOzq3x92czfI5Xr9uc" at bounding box center [391, 226] width 121 height 20
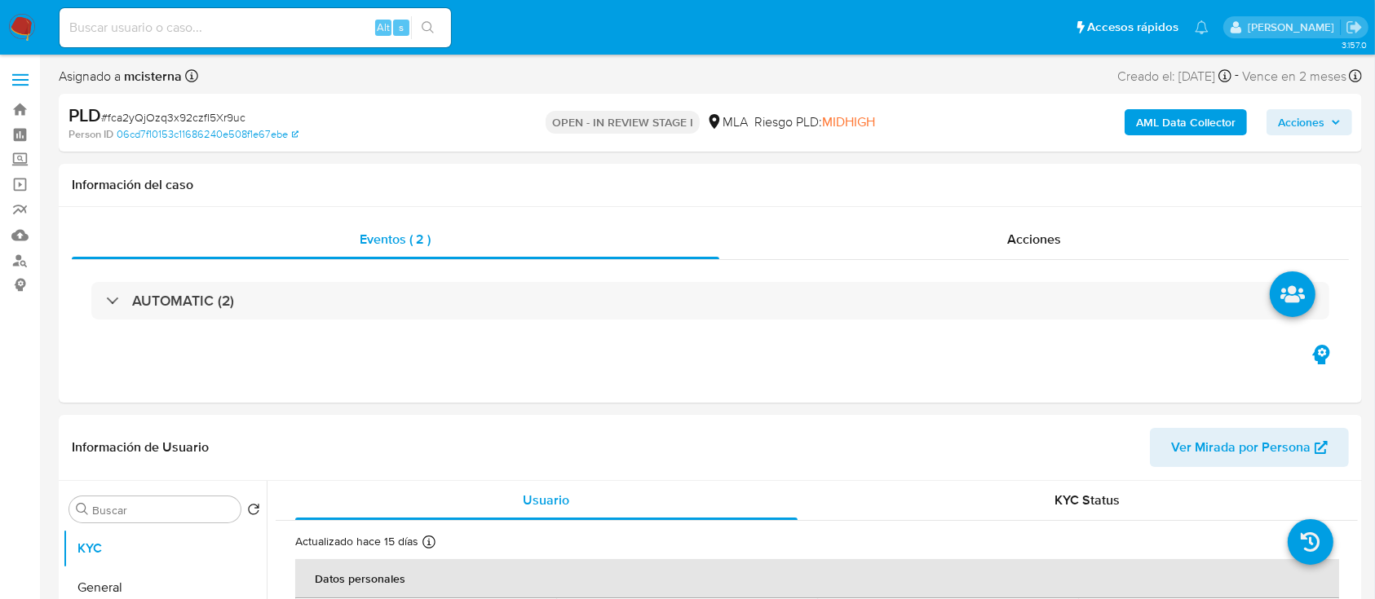
select select "10"
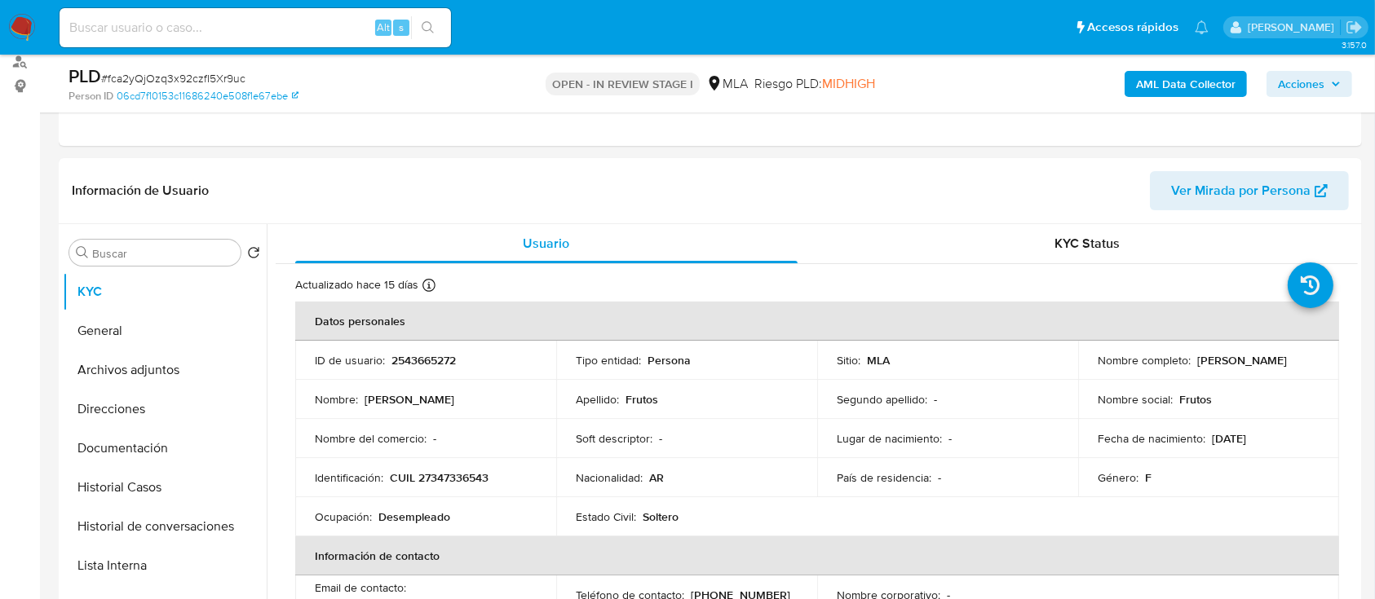
scroll to position [435, 0]
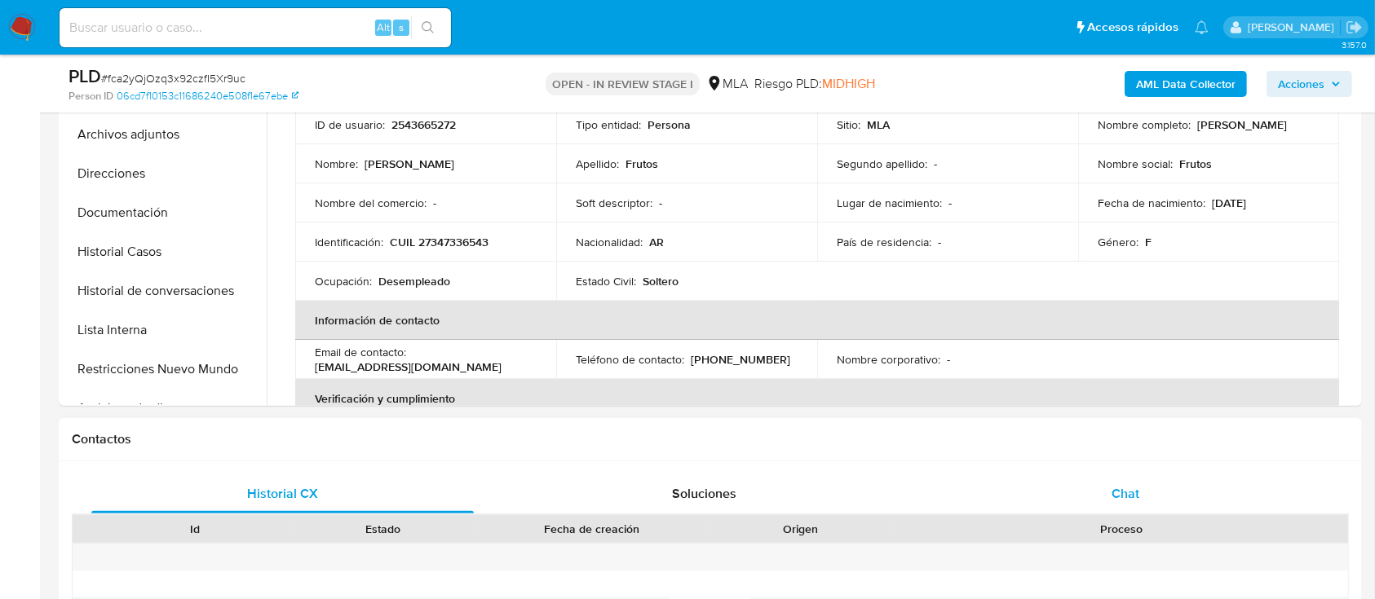
click at [1112, 495] on span "Chat" at bounding box center [1126, 493] width 28 height 19
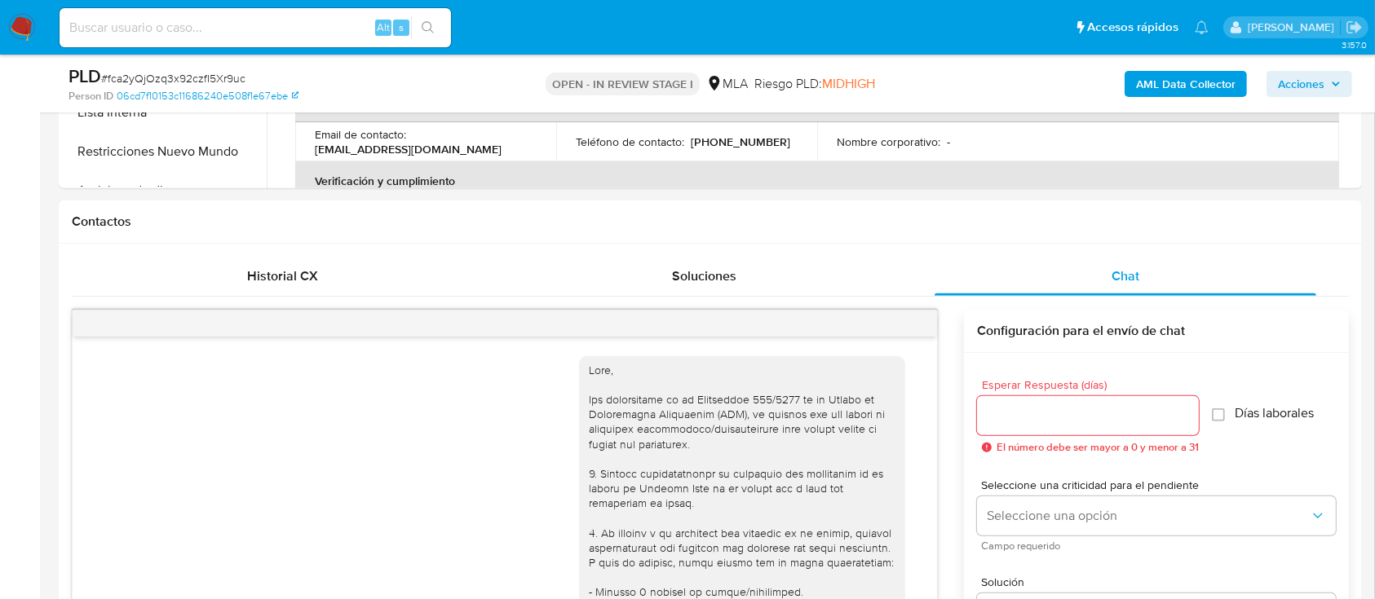
scroll to position [1009, 0]
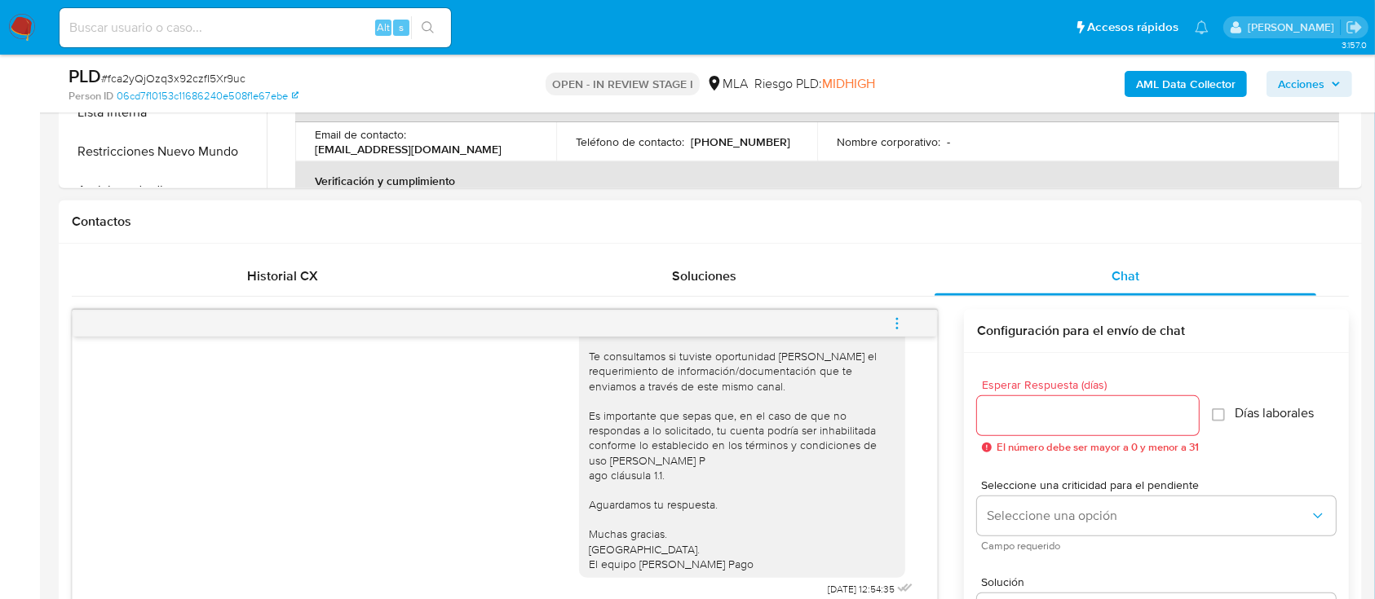
click at [895, 314] on span "menu-action" at bounding box center [897, 323] width 15 height 39
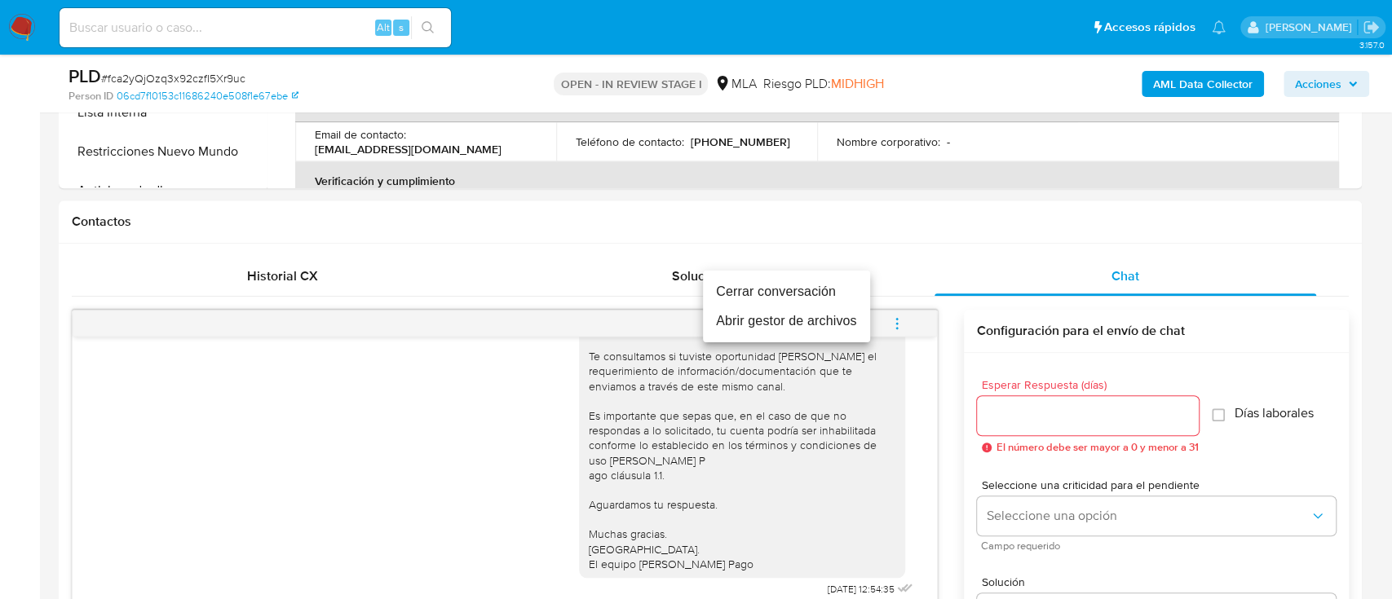
click at [829, 289] on li "Cerrar conversación" at bounding box center [786, 291] width 167 height 29
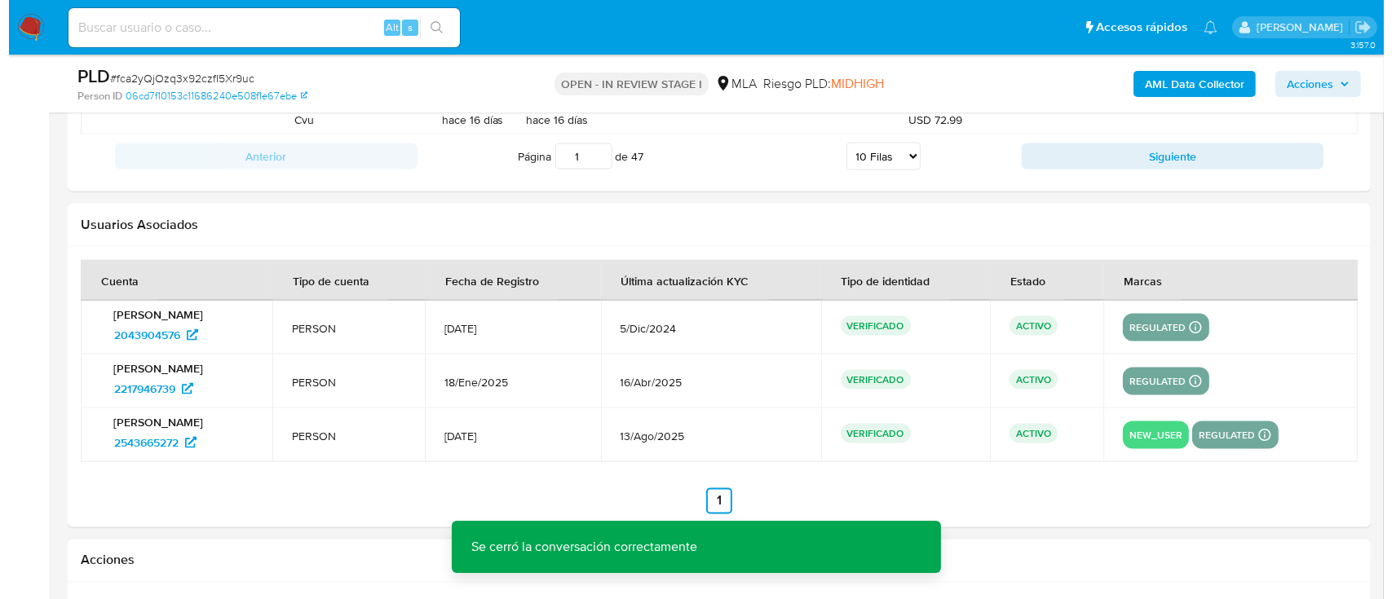
scroll to position [2976, 0]
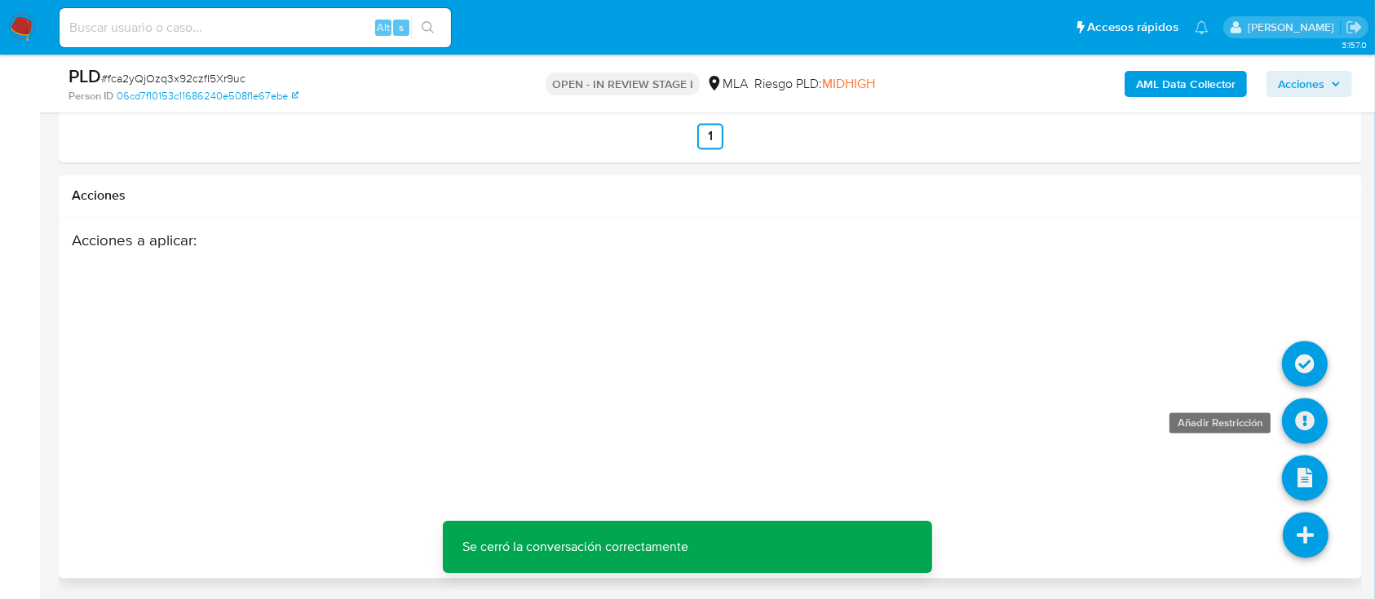
click at [1304, 417] on icon at bounding box center [1305, 422] width 46 height 46
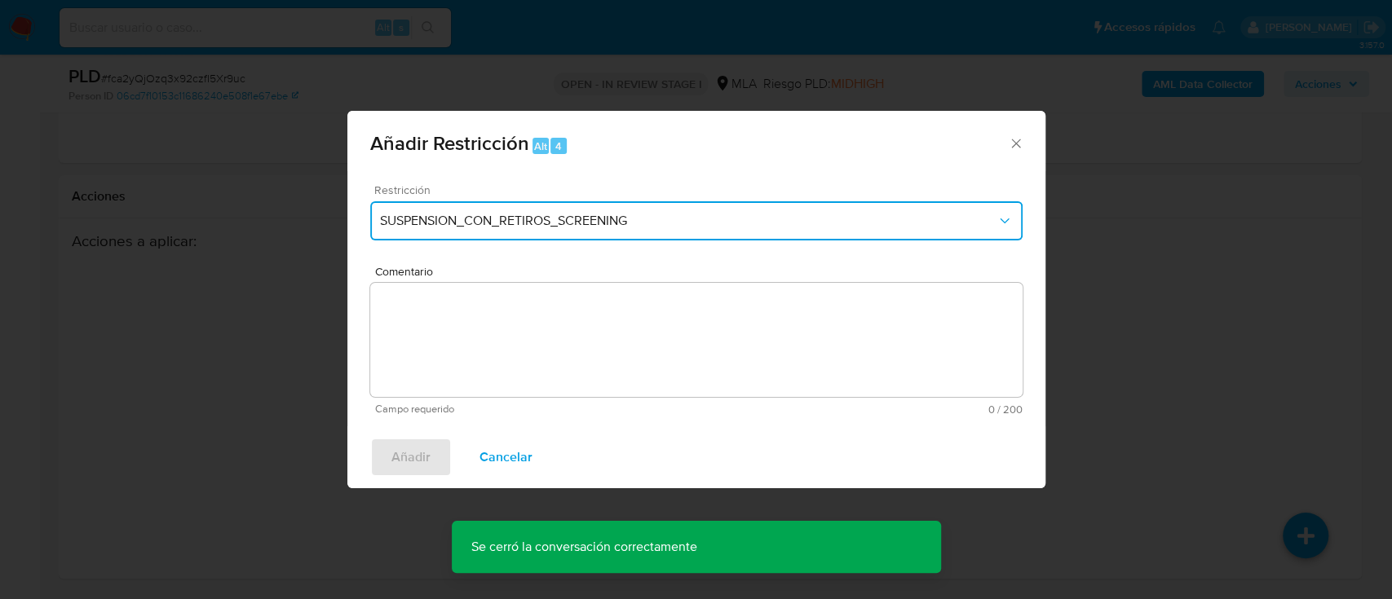
click at [431, 210] on button "SUSPENSION_CON_RETIROS_SCREENING" at bounding box center [696, 220] width 652 height 39
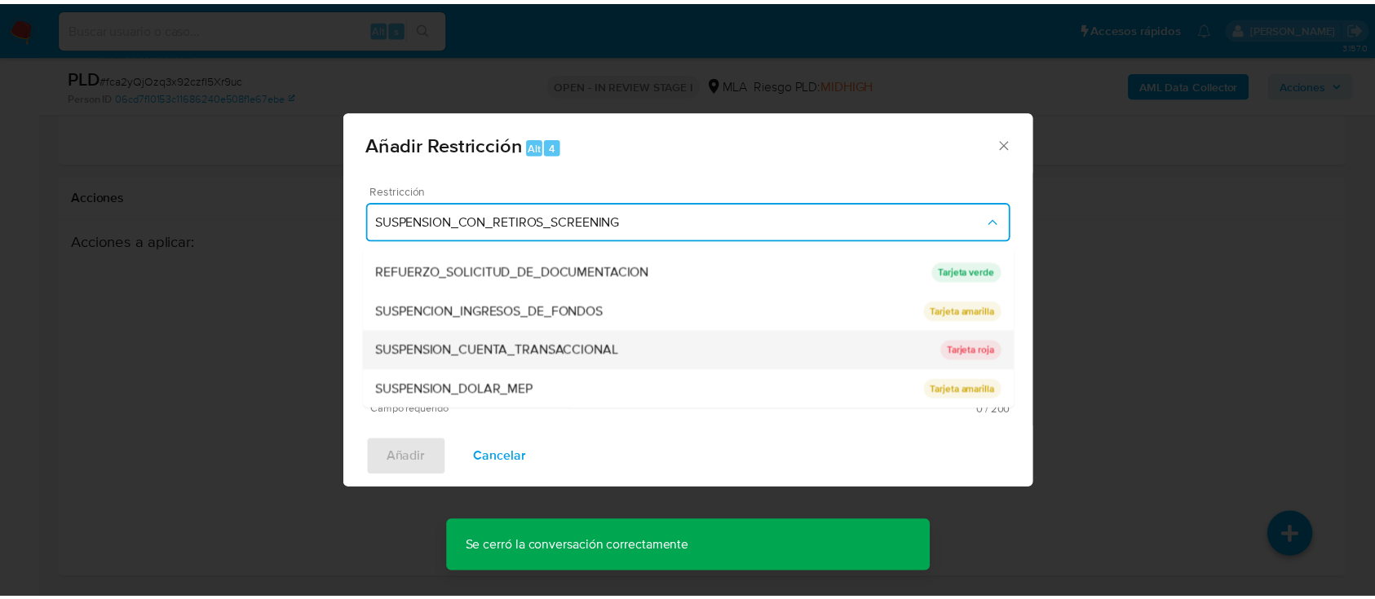
scroll to position [346, 0]
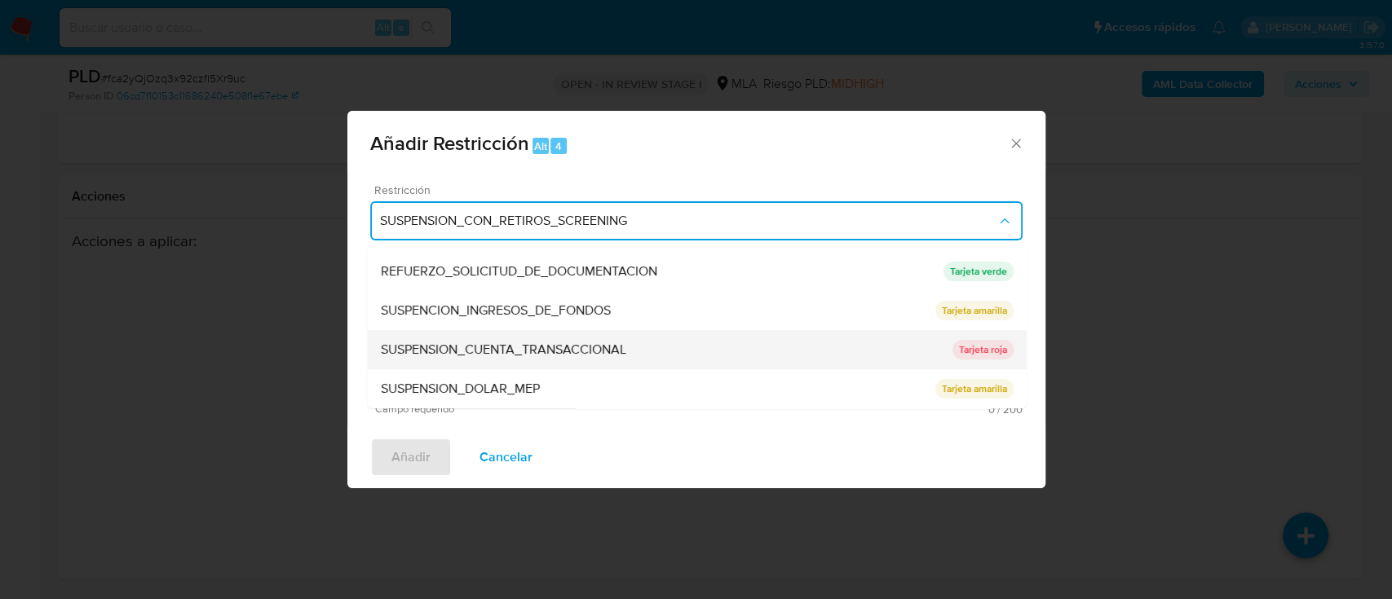
click at [559, 354] on span "SUSPENSION_CUENTA_TRANSACCIONAL" at bounding box center [502, 350] width 245 height 16
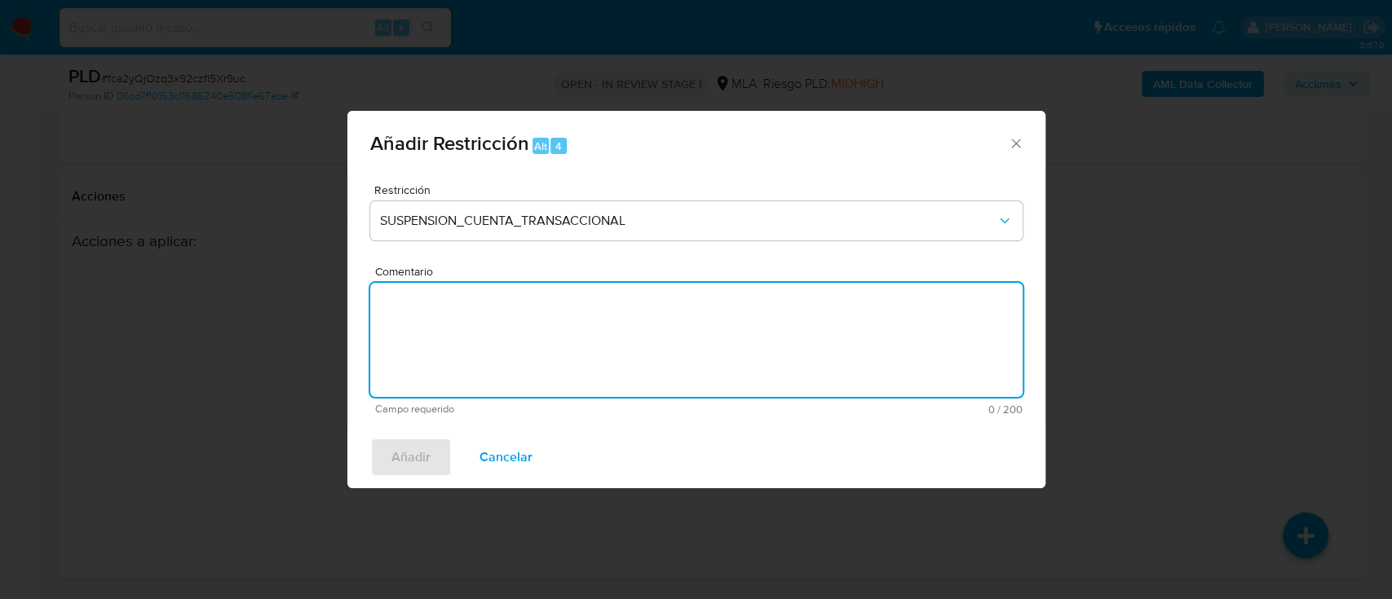
click at [668, 354] on textarea "Comentario" at bounding box center [696, 340] width 652 height 114
type textarea "AML"
click at [411, 456] on span "Añadir" at bounding box center [410, 458] width 39 height 36
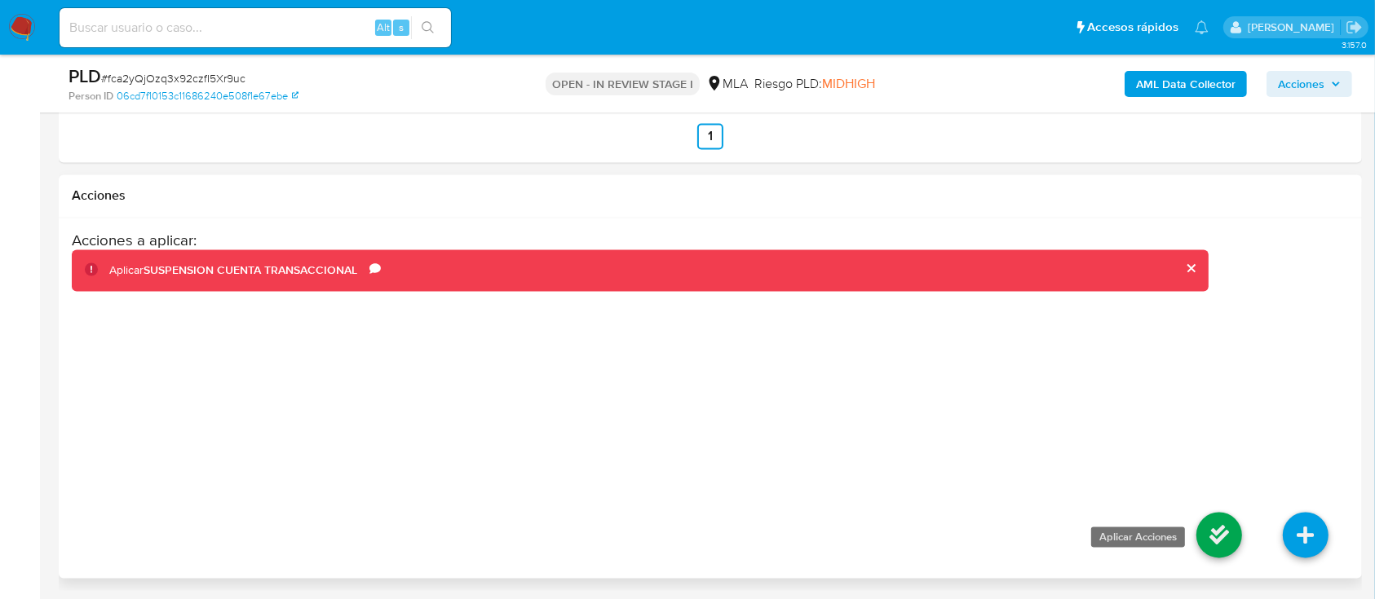
click at [1218, 524] on icon at bounding box center [1219, 536] width 46 height 46
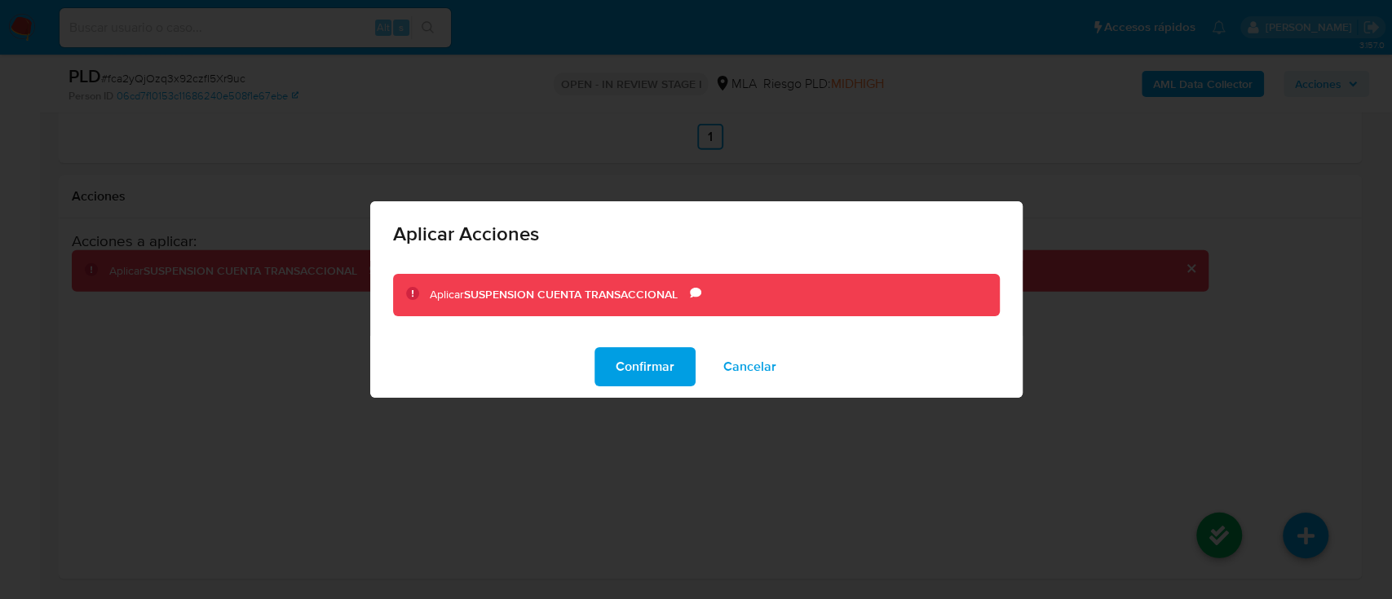
click at [670, 387] on div "Confirmar Cancelar" at bounding box center [696, 367] width 652 height 62
click at [659, 369] on span "Confirmar" at bounding box center [645, 367] width 59 height 36
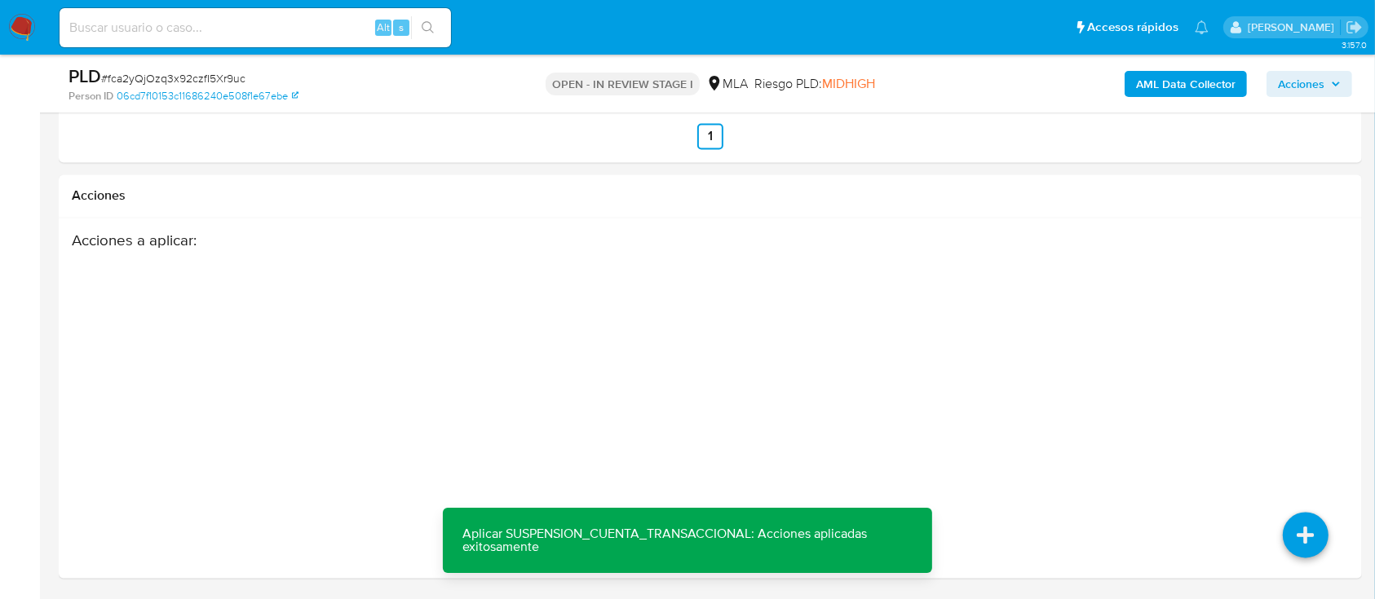
click at [327, 12] on div "Alt s" at bounding box center [255, 27] width 391 height 39
click at [333, 36] on input at bounding box center [255, 27] width 391 height 21
paste input "1890526315"
type input "1890526315"
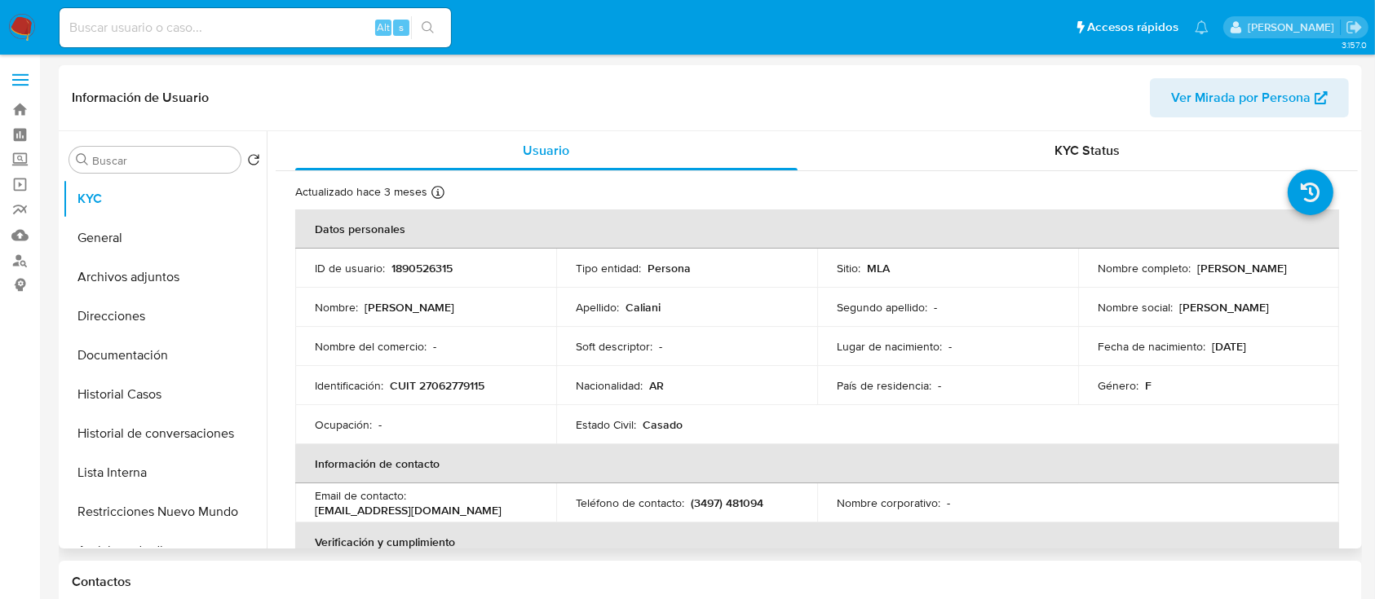
click at [470, 395] on td "Identificación : CUIT 27062779115" at bounding box center [425, 385] width 261 height 39
select select "10"
click at [464, 381] on p "CUIT 27062779115" at bounding box center [437, 385] width 95 height 15
copy p "27062779115"
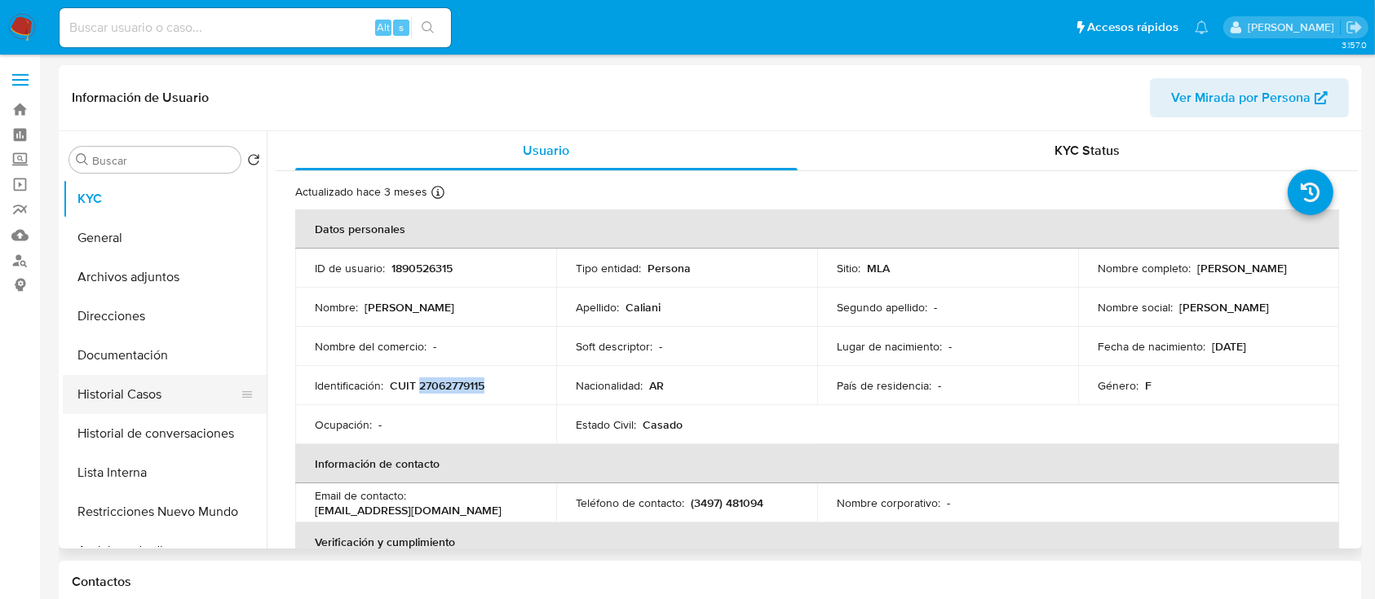
click at [153, 387] on button "Historial Casos" at bounding box center [158, 394] width 191 height 39
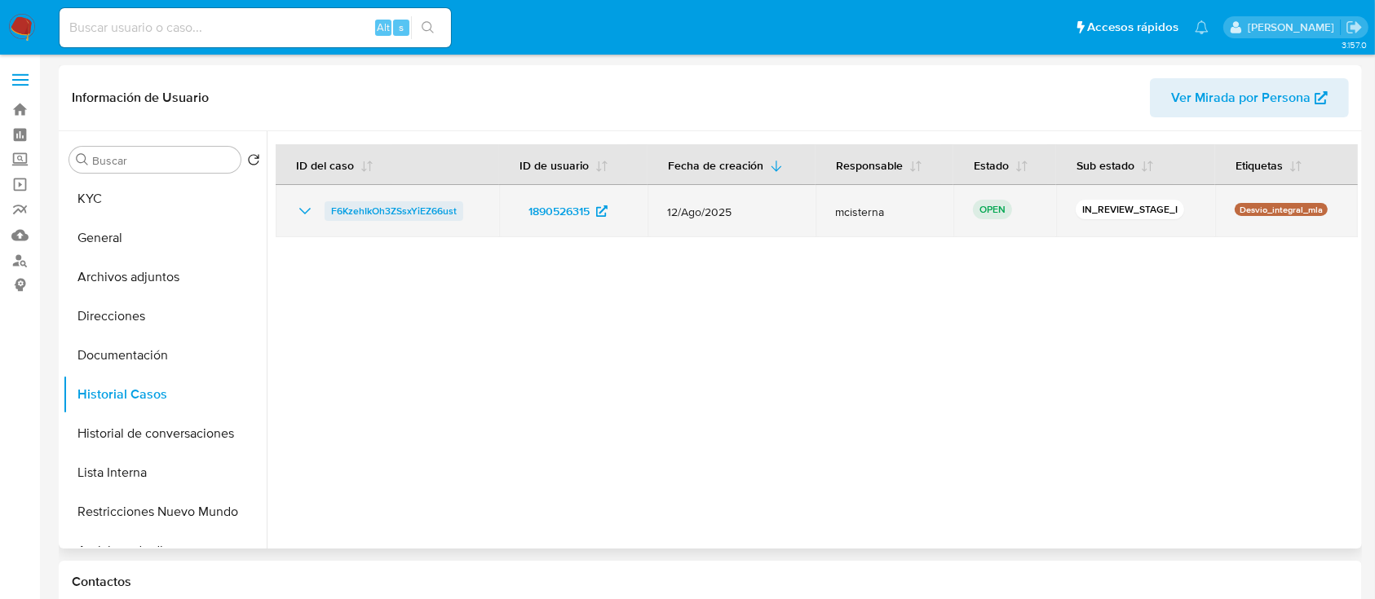
click at [382, 212] on span "F6KzehIkOh3ZSsxYiEZ66ust" at bounding box center [394, 211] width 126 height 20
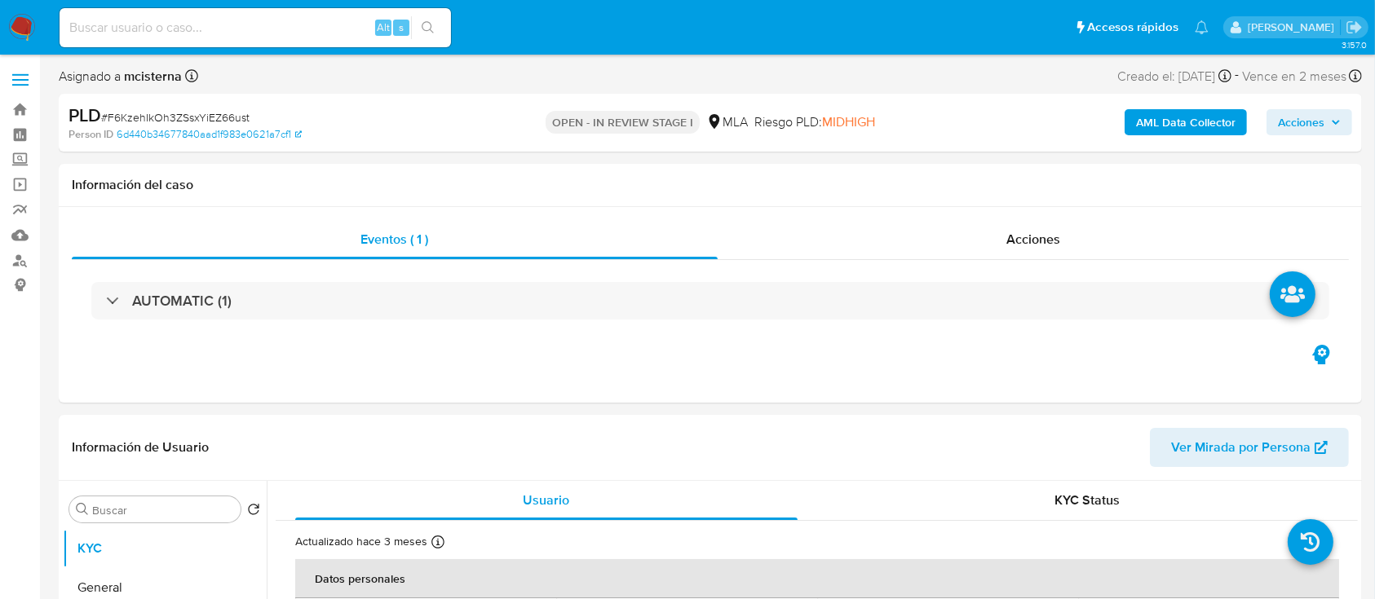
select select "10"
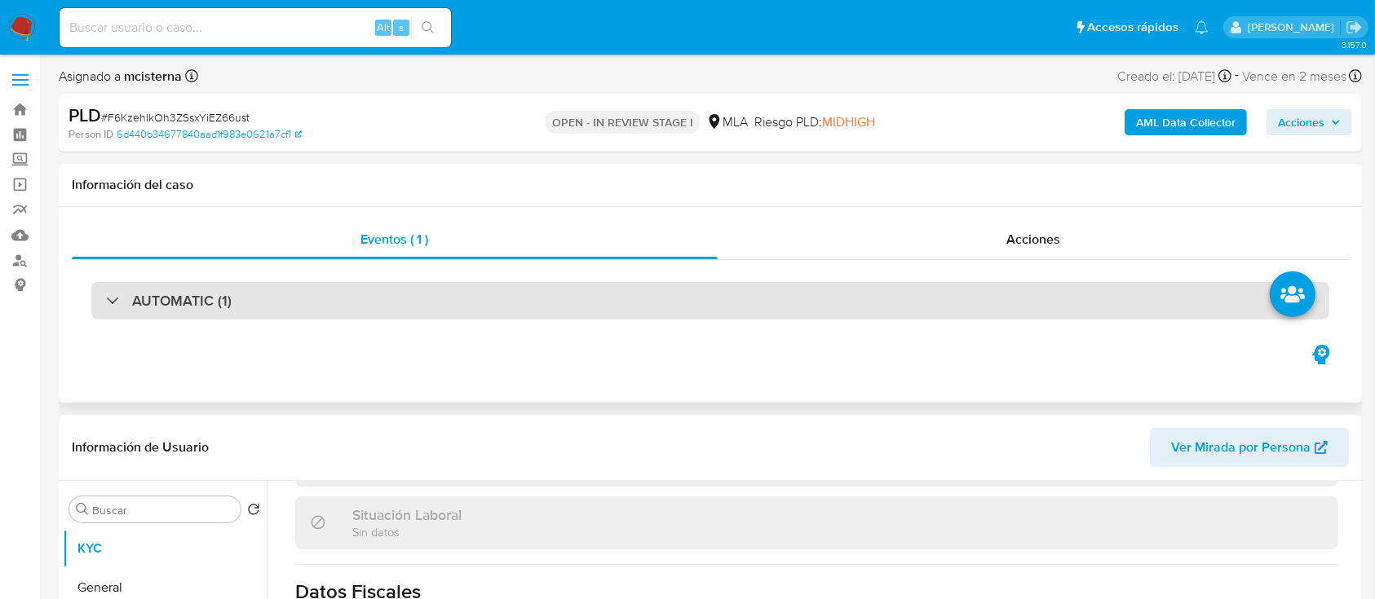
scroll to position [859, 0]
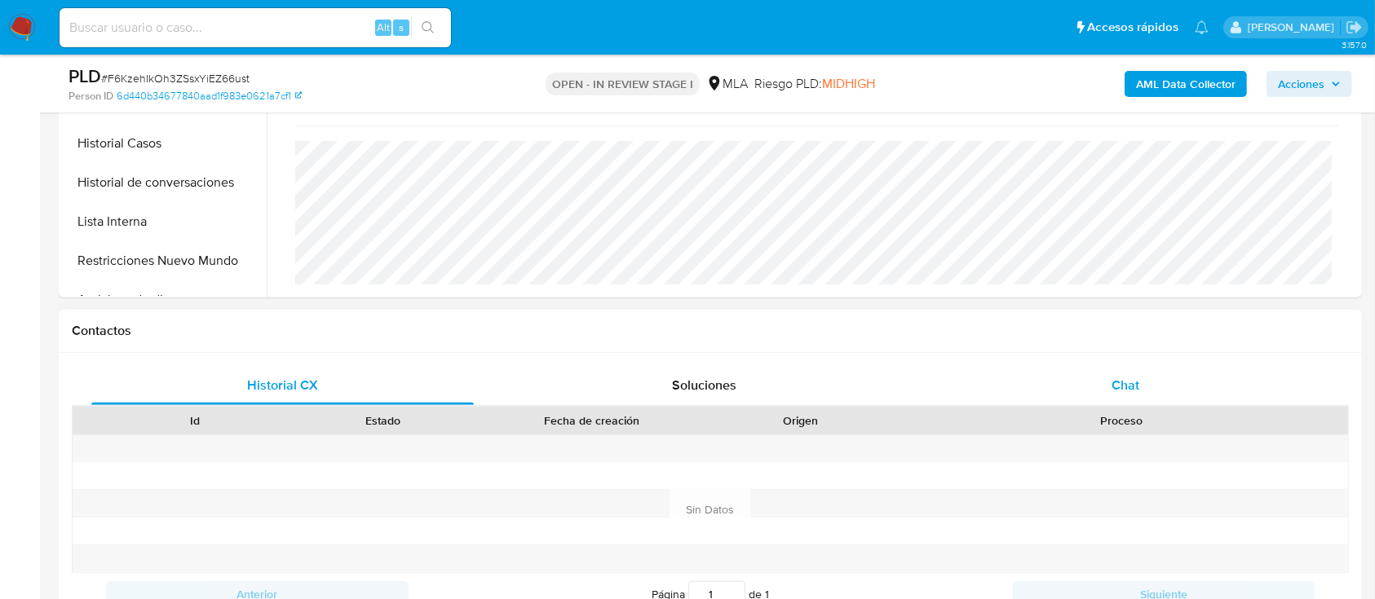
click at [1071, 392] on div "Chat" at bounding box center [1126, 385] width 382 height 39
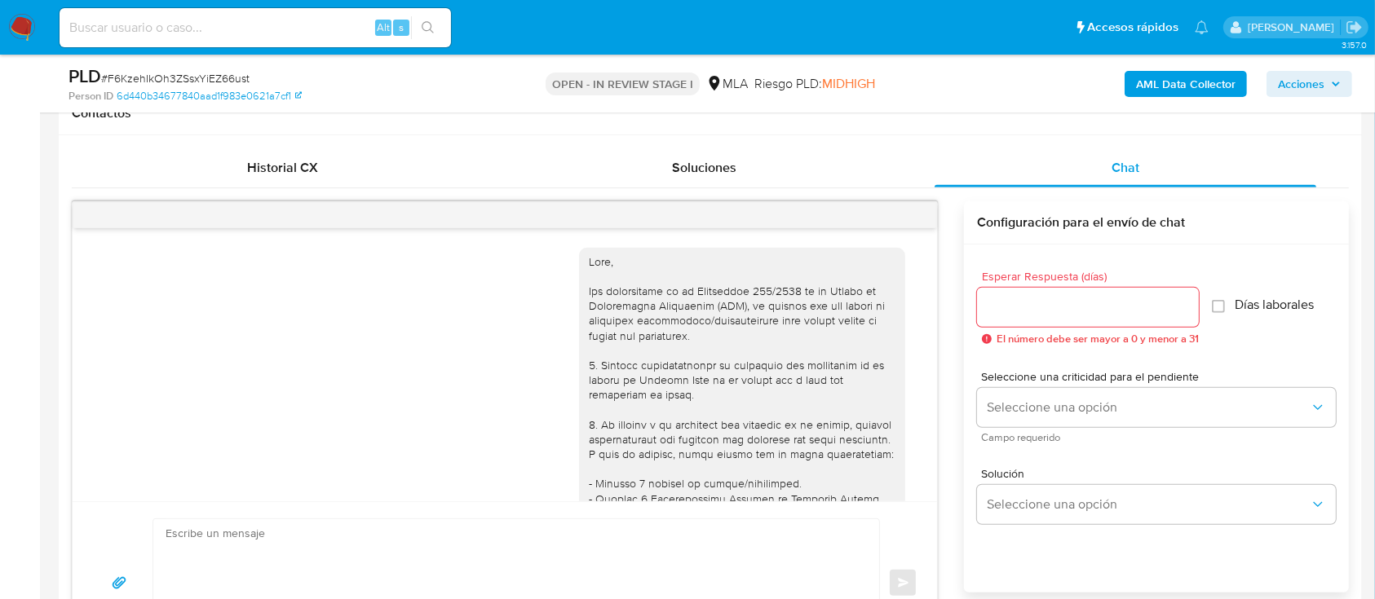
scroll to position [785, 0]
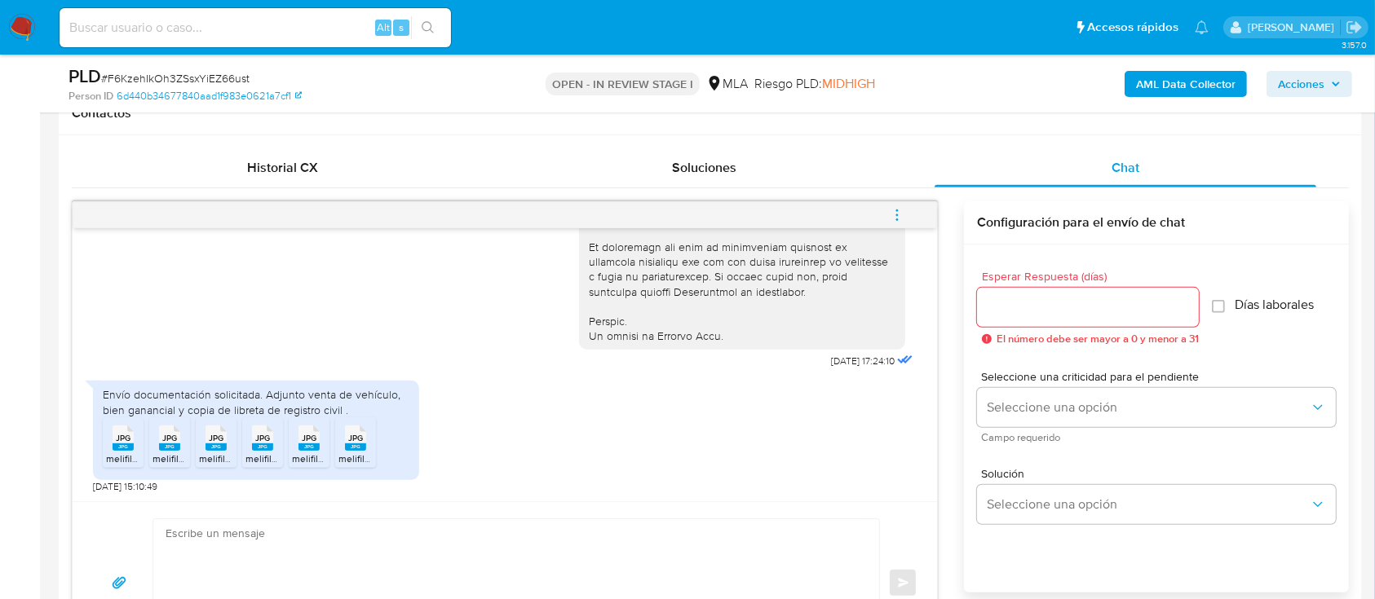
click at [120, 444] on rect at bounding box center [123, 447] width 21 height 7
click at [177, 440] on icon at bounding box center [169, 438] width 21 height 25
click at [215, 440] on span "JPG" at bounding box center [216, 438] width 15 height 11
click at [270, 444] on rect at bounding box center [262, 447] width 21 height 7
click at [307, 449] on rect at bounding box center [308, 447] width 21 height 7
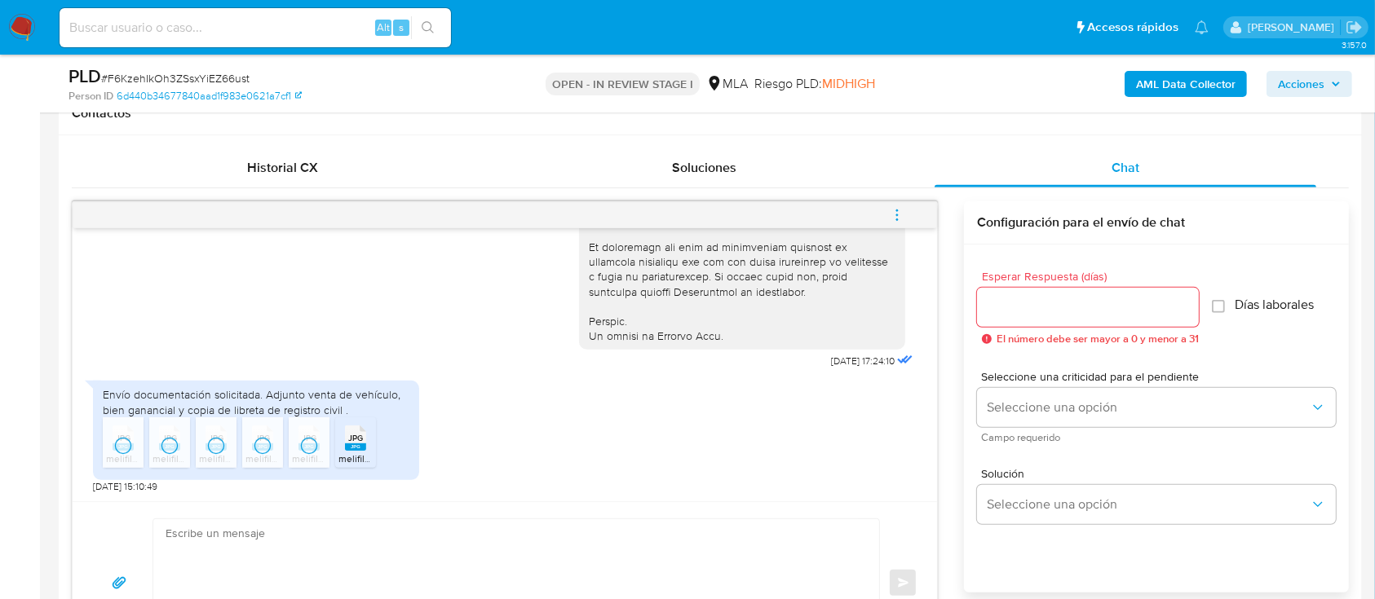
click at [351, 449] on rect at bounding box center [355, 447] width 21 height 7
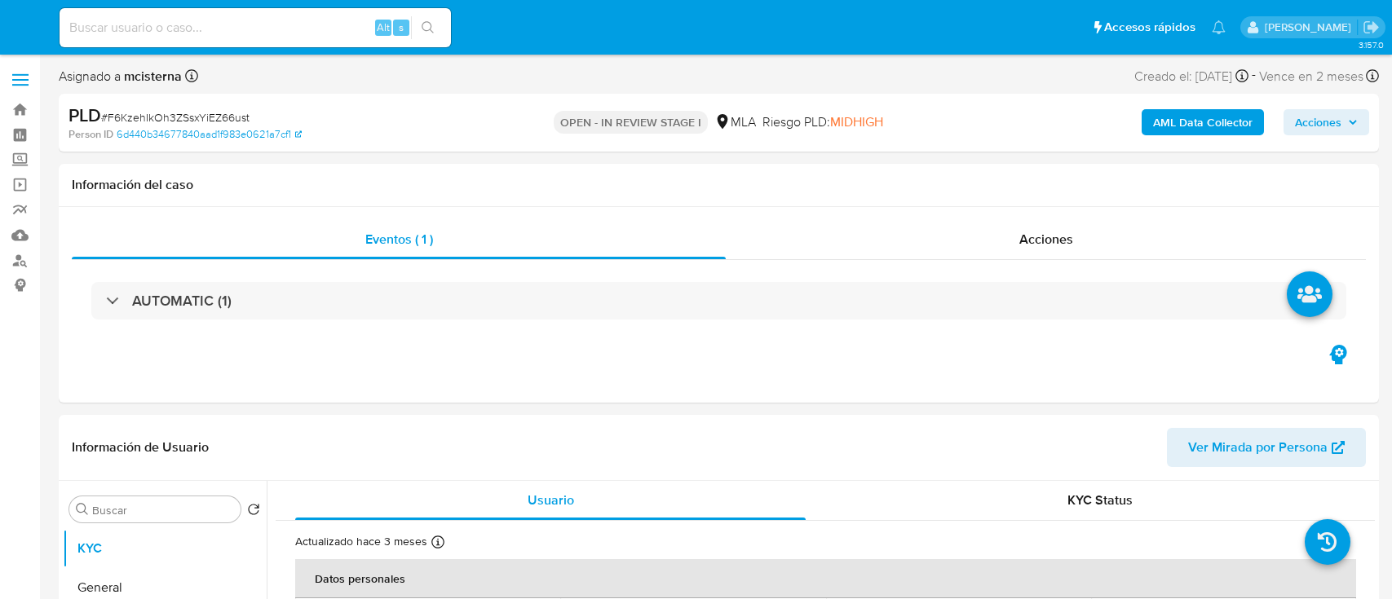
select select "10"
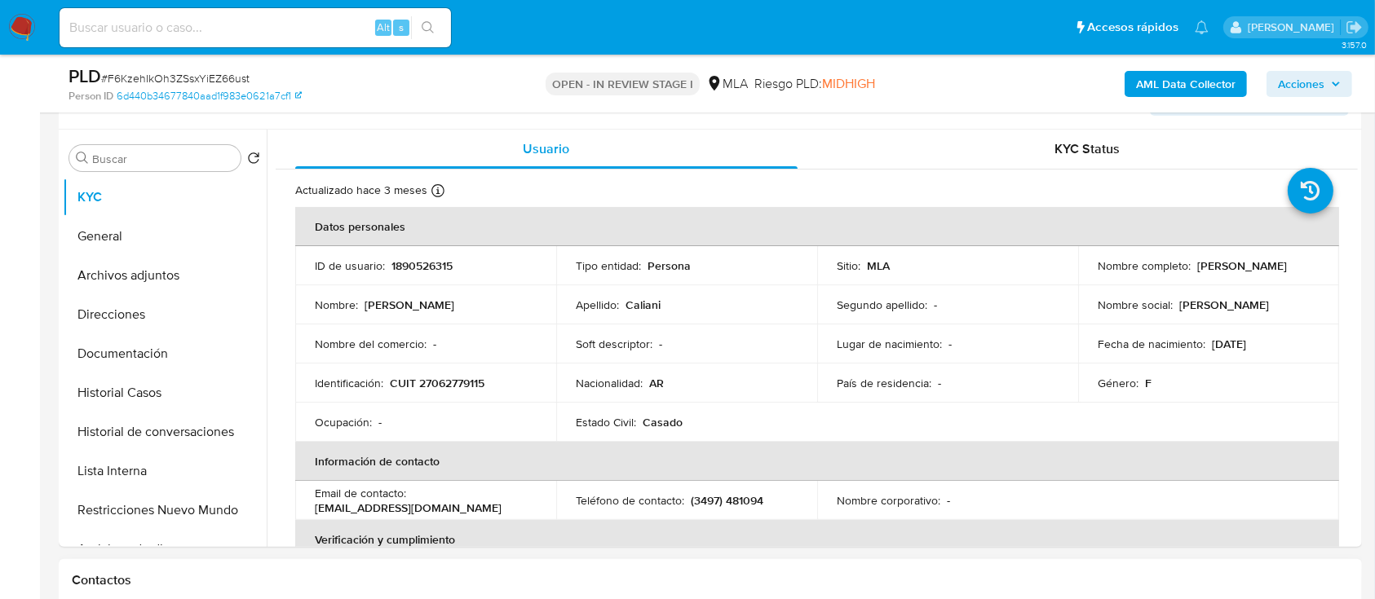
scroll to position [435, 0]
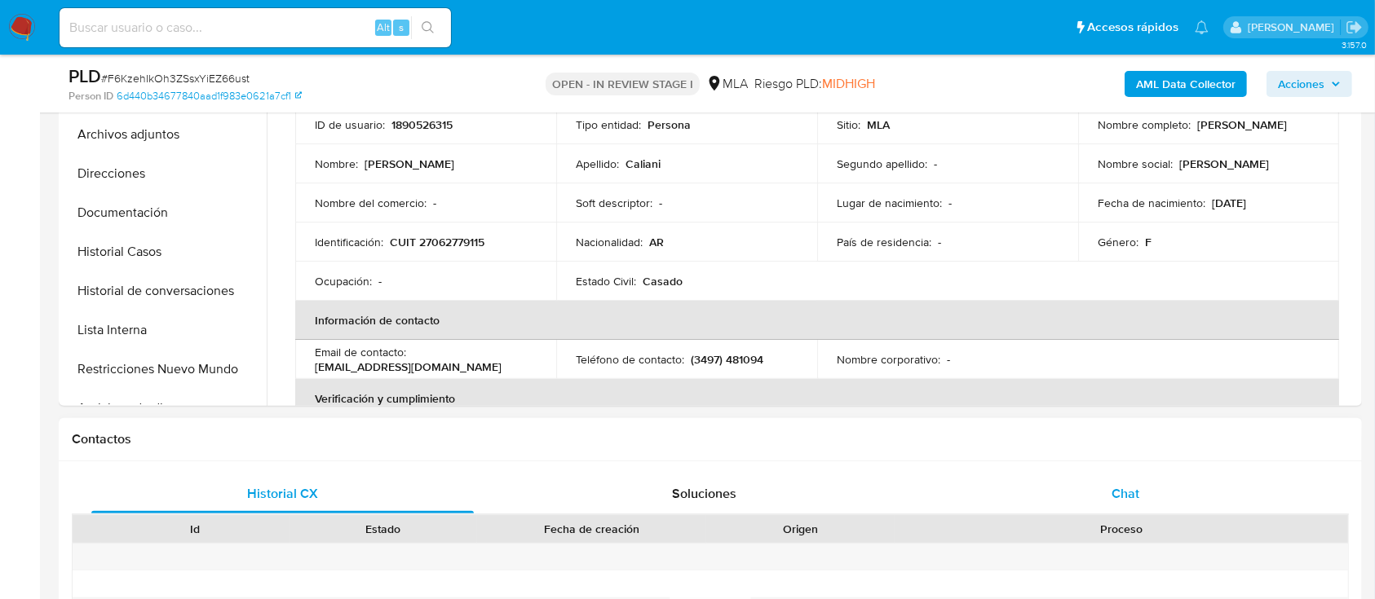
click at [1083, 497] on div "Chat" at bounding box center [1126, 494] width 382 height 39
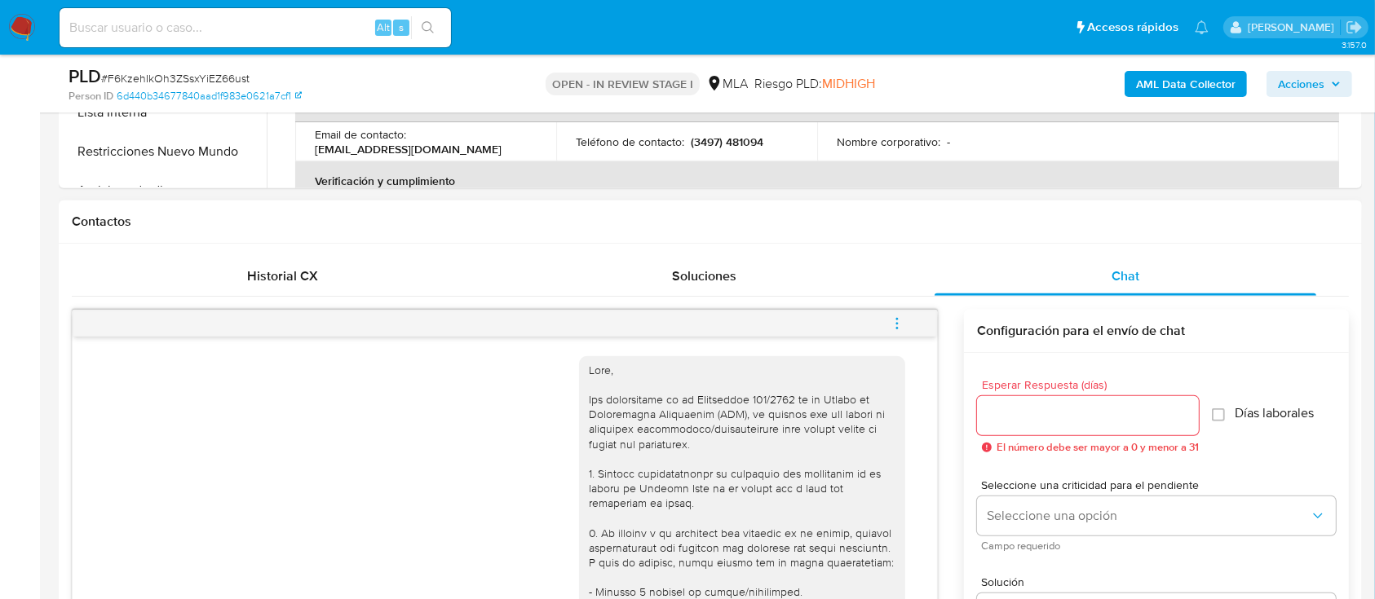
scroll to position [785, 0]
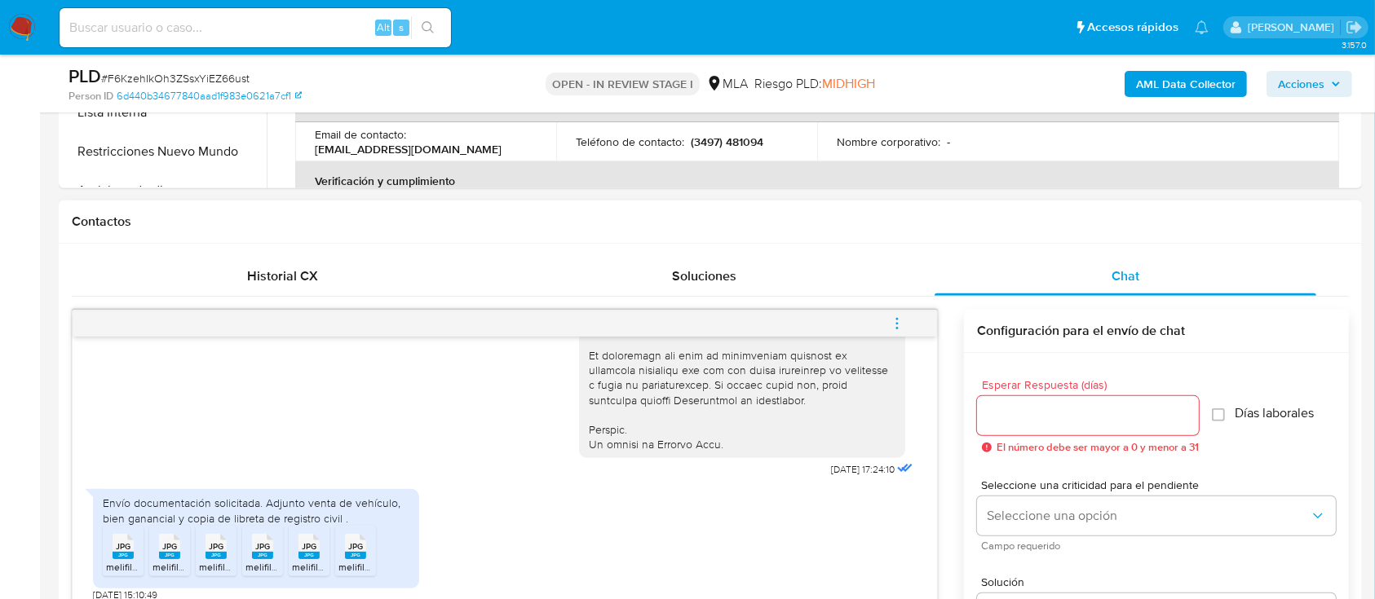
click at [127, 542] on span "JPG" at bounding box center [123, 547] width 15 height 11
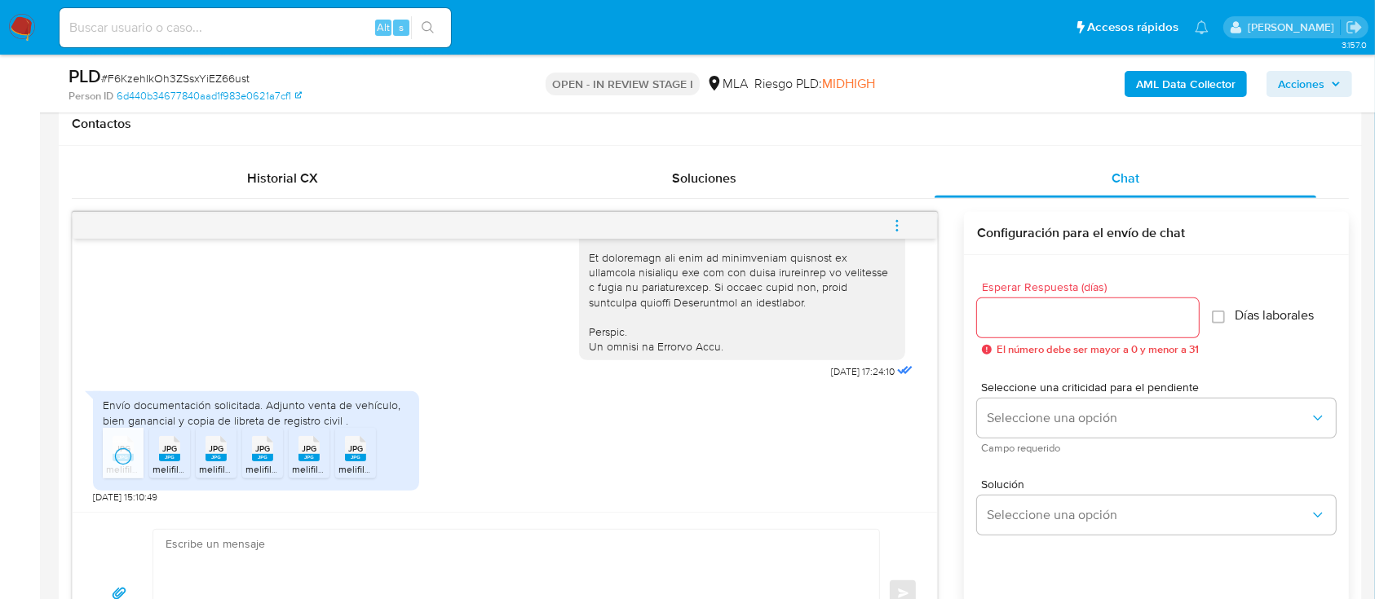
scroll to position [869, 0]
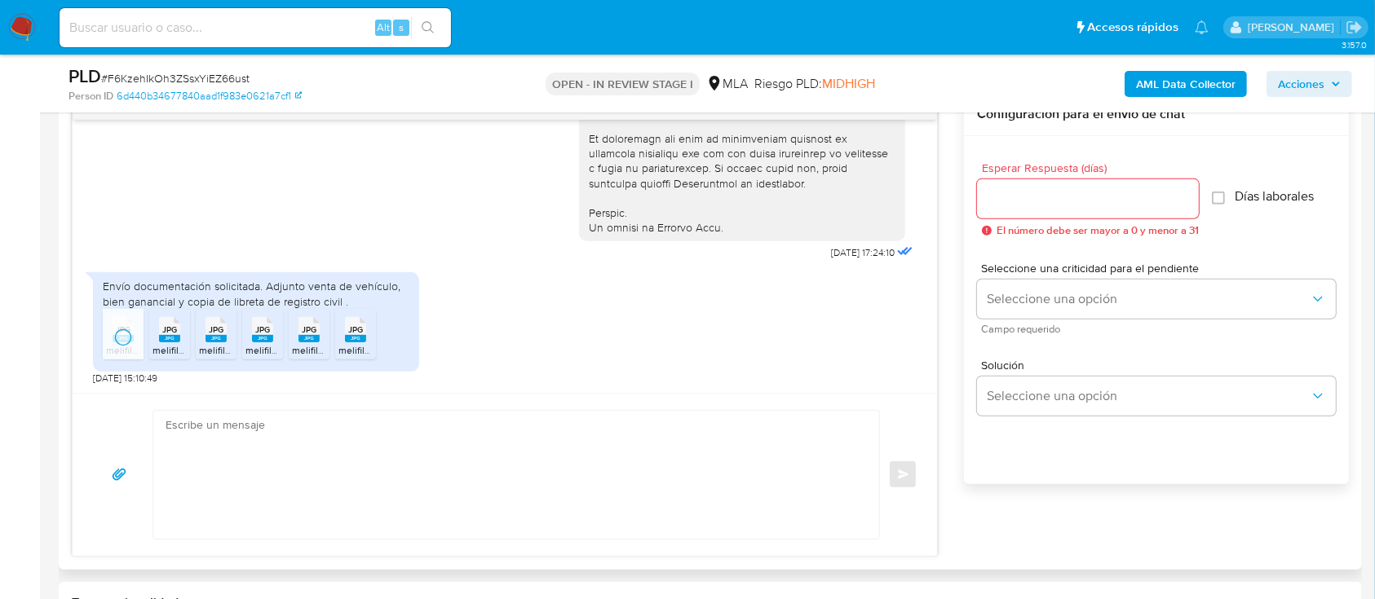
drag, startPoint x: 169, startPoint y: 345, endPoint x: 192, endPoint y: 345, distance: 23.7
click at [169, 344] on span "melifile8791498927746259456.jpg" at bounding box center [229, 350] width 152 height 14
click at [202, 339] on div "JPG JPG" at bounding box center [216, 328] width 34 height 32
click at [261, 340] on rect at bounding box center [262, 338] width 21 height 7
click at [312, 340] on rect at bounding box center [308, 338] width 21 height 7
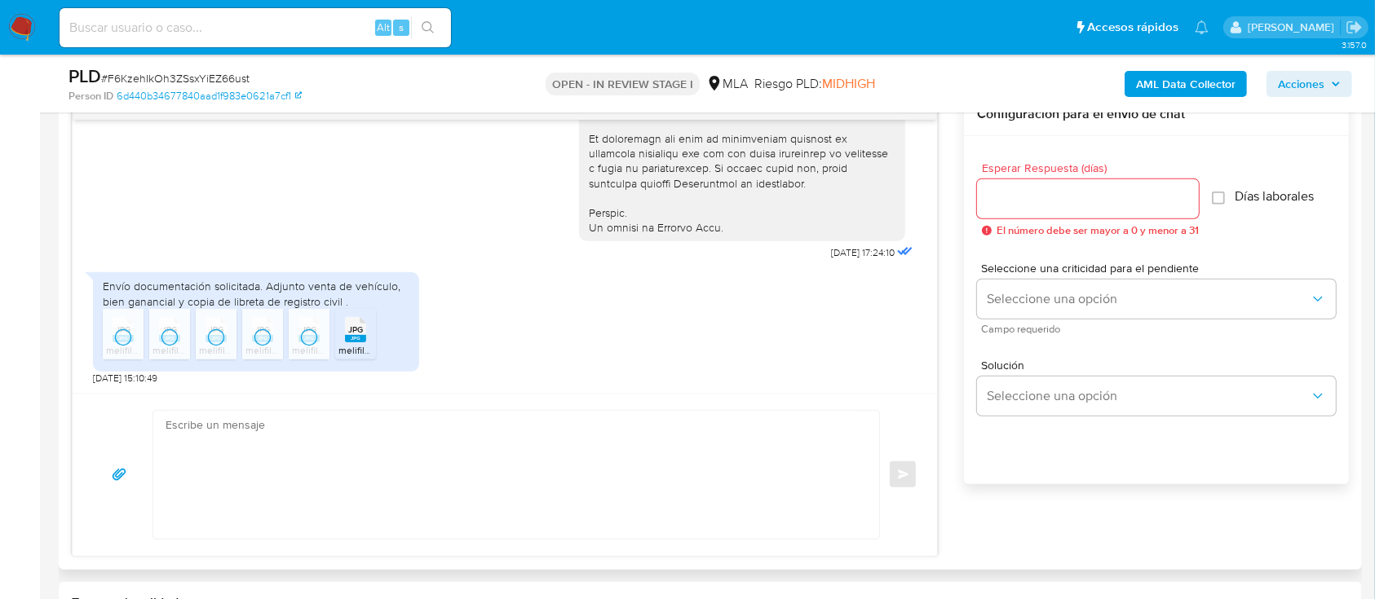
click at [347, 340] on rect at bounding box center [355, 338] width 21 height 7
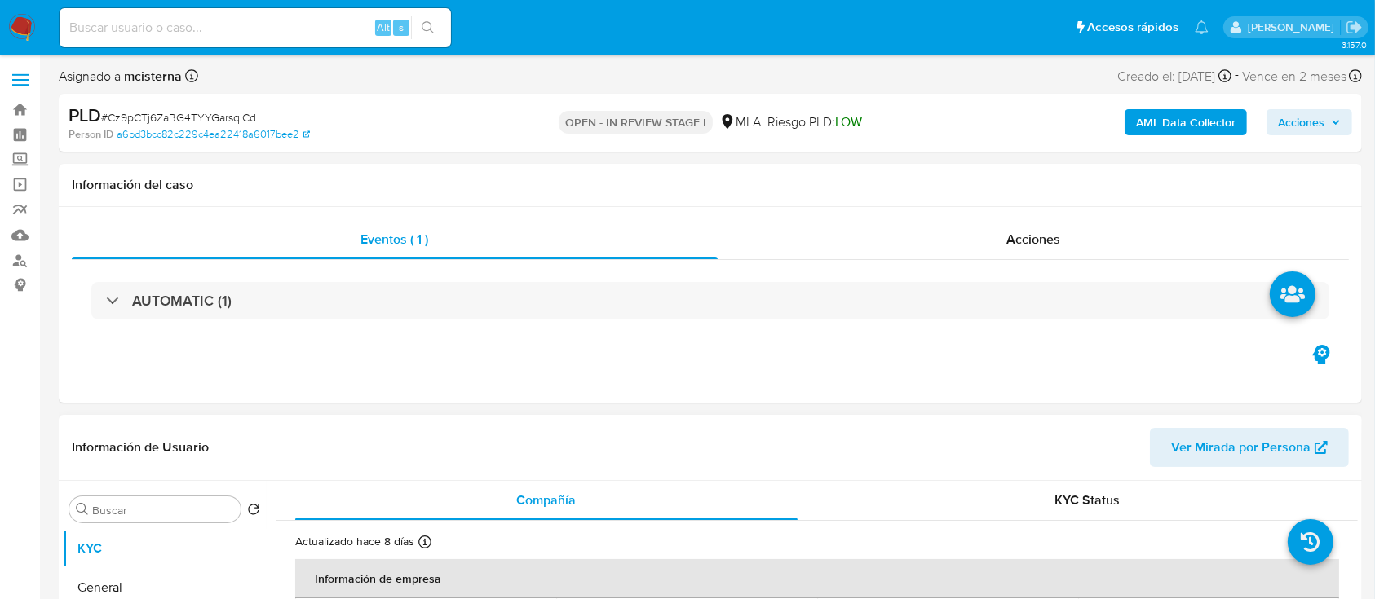
select select "10"
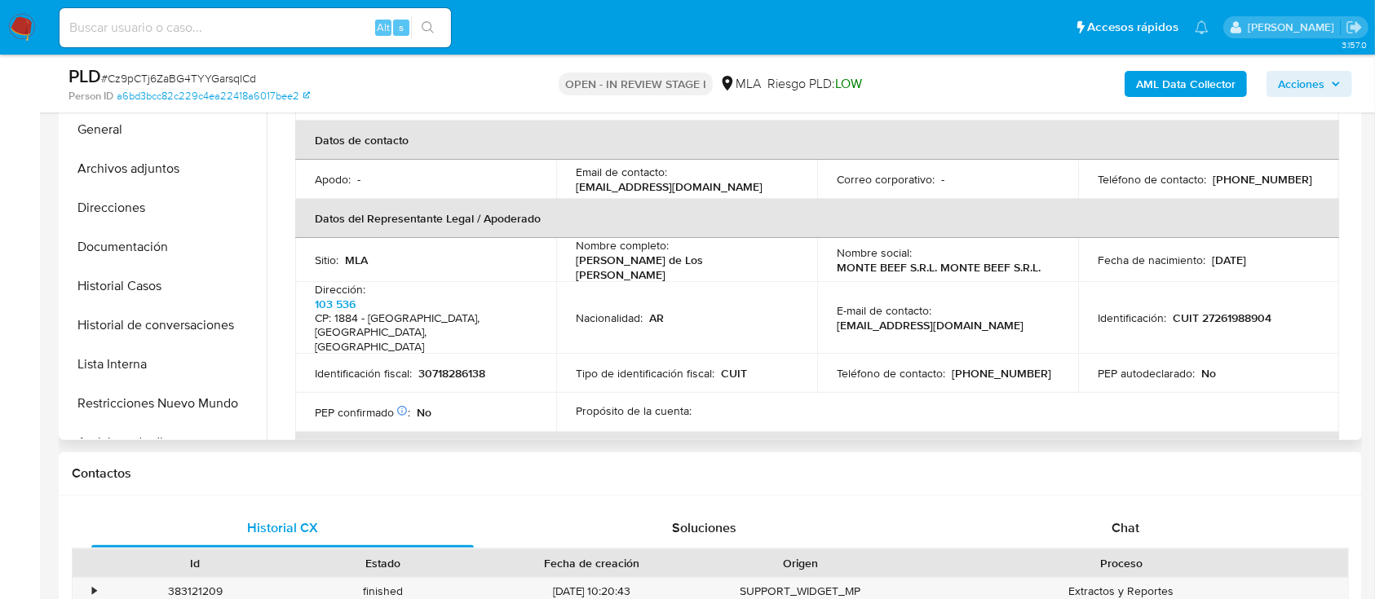
scroll to position [435, 0]
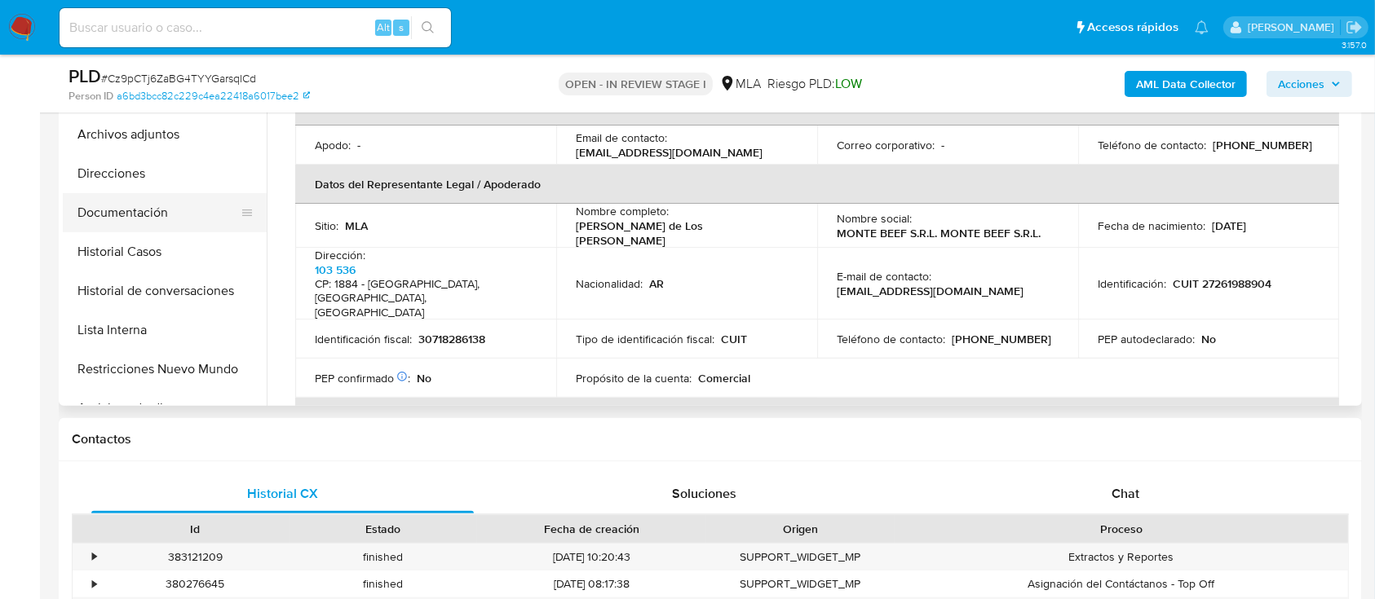
click at [179, 206] on button "Documentación" at bounding box center [158, 212] width 191 height 39
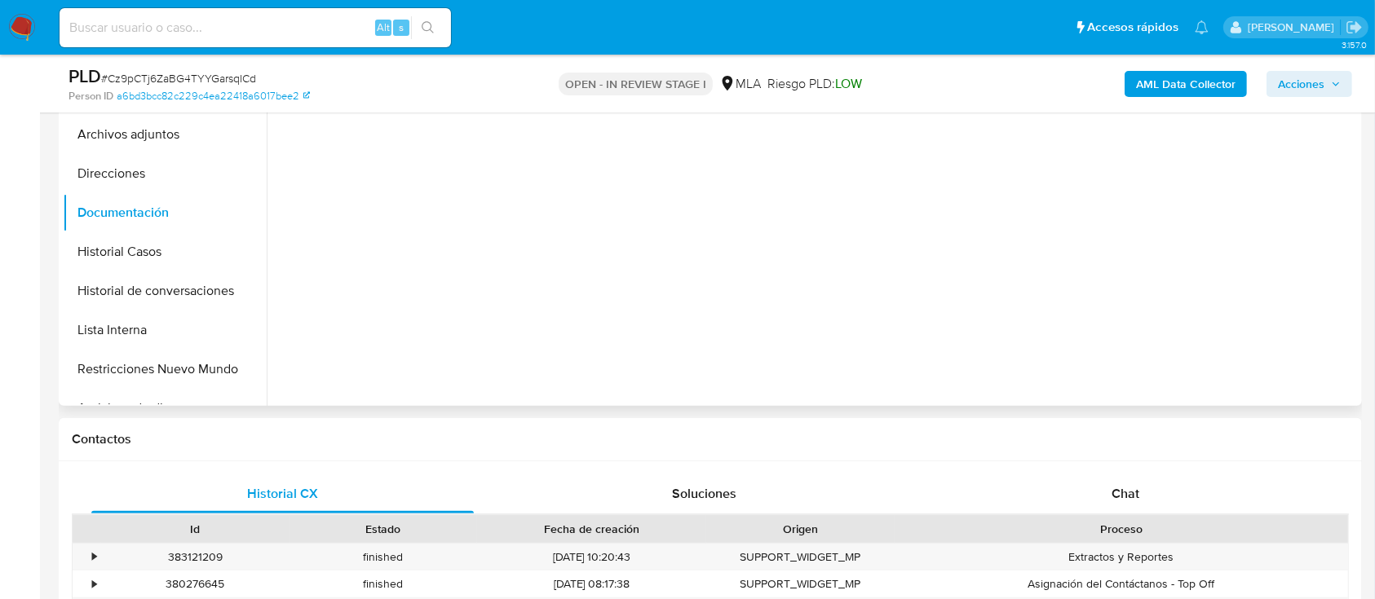
scroll to position [217, 0]
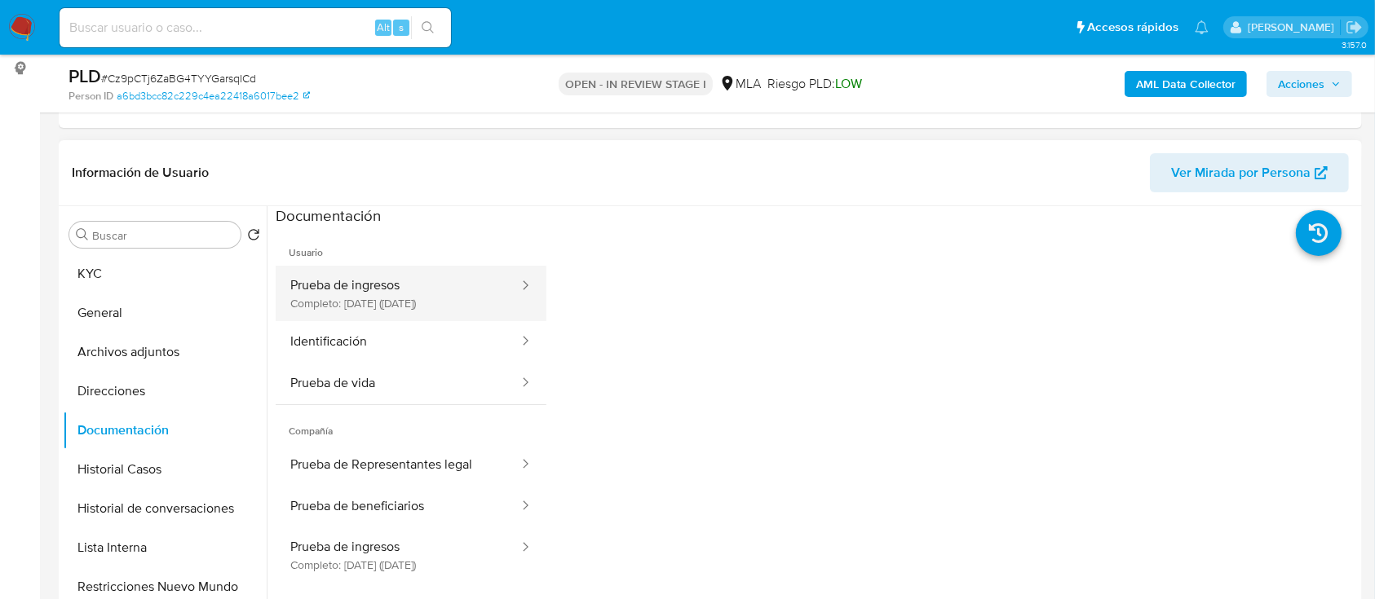
click at [440, 306] on button "Prueba de ingresos Completo: [DATE] ([DATE])" at bounding box center [398, 293] width 245 height 55
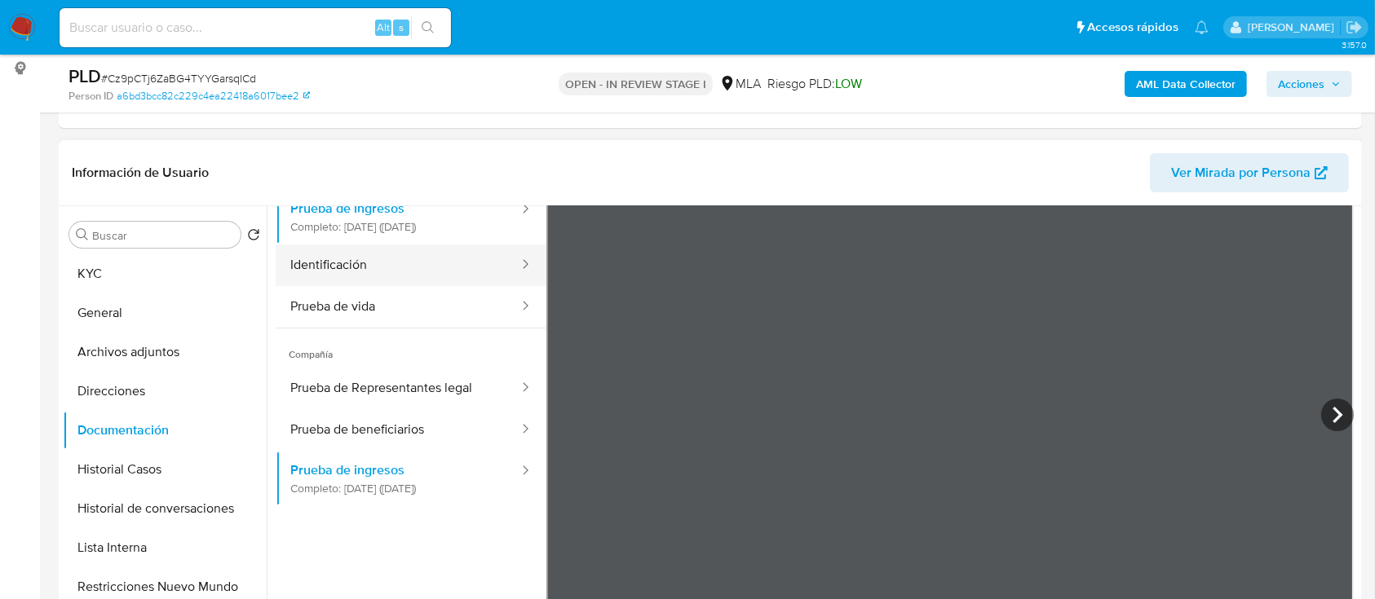
scroll to position [108, 0]
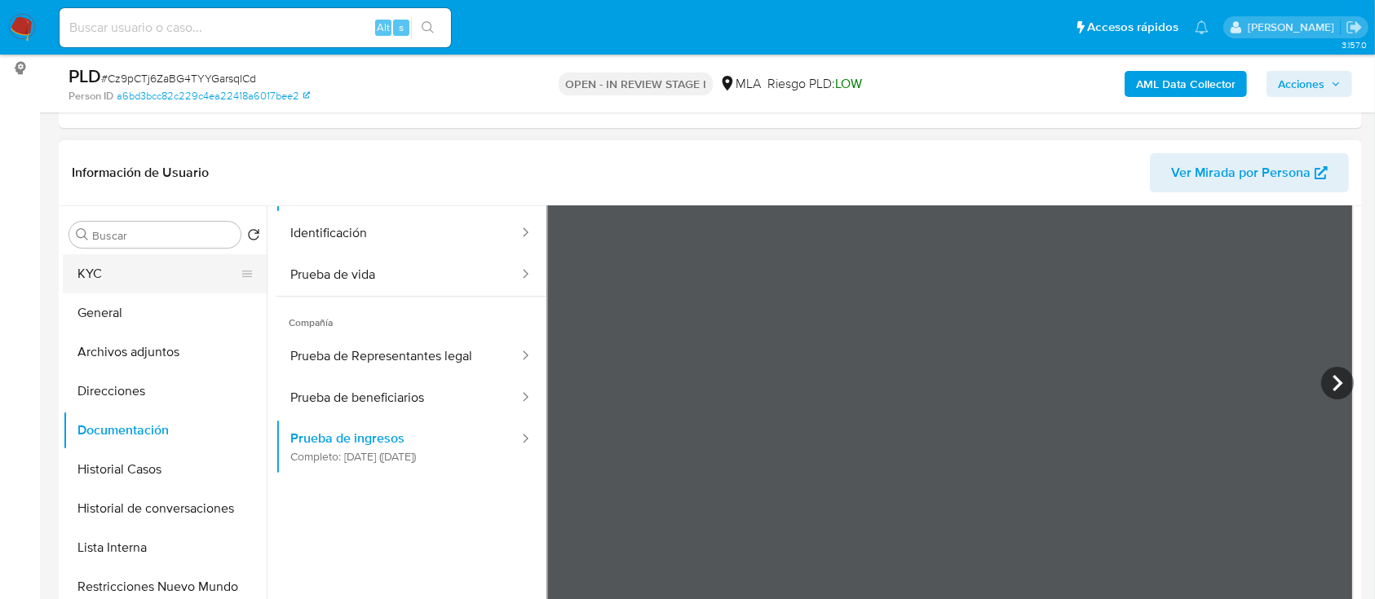
click at [241, 269] on icon at bounding box center [247, 273] width 13 height 13
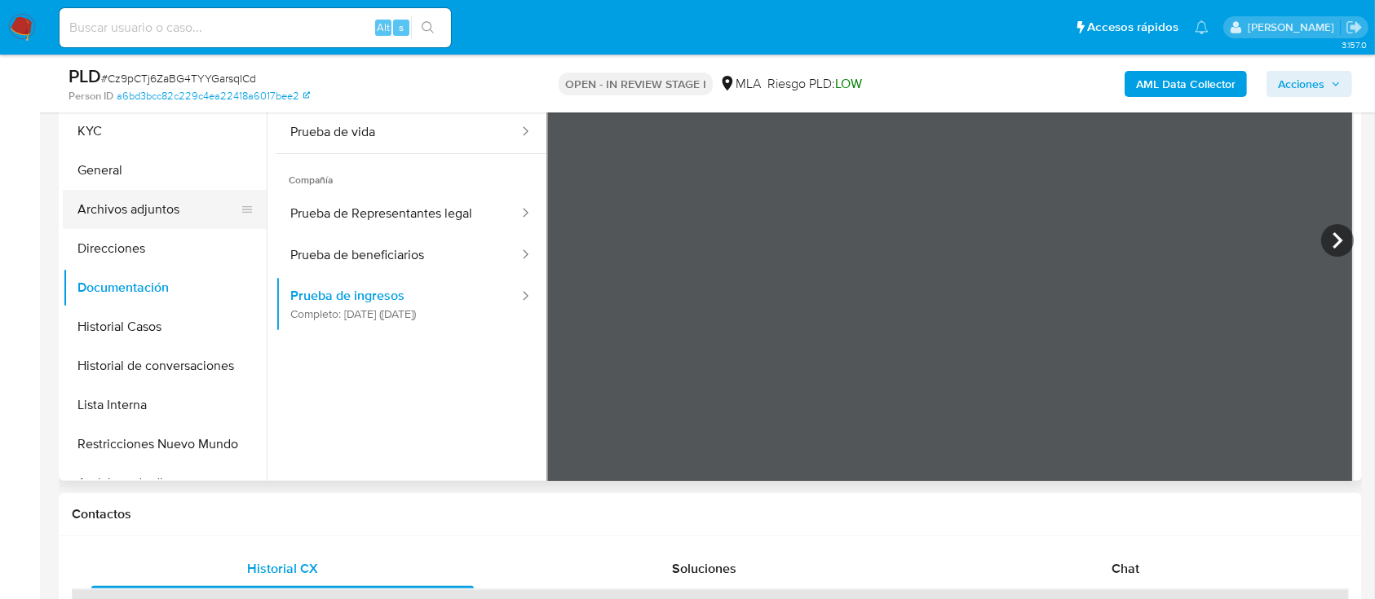
scroll to position [326, 0]
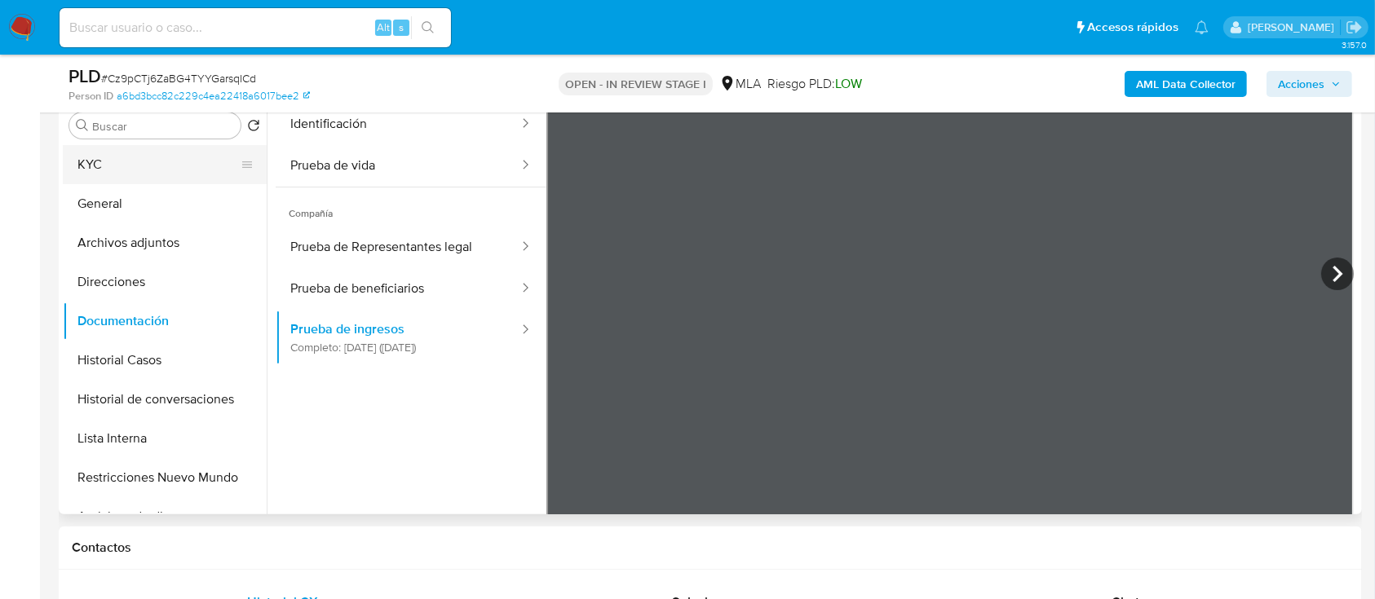
click at [148, 175] on button "KYC" at bounding box center [158, 164] width 191 height 39
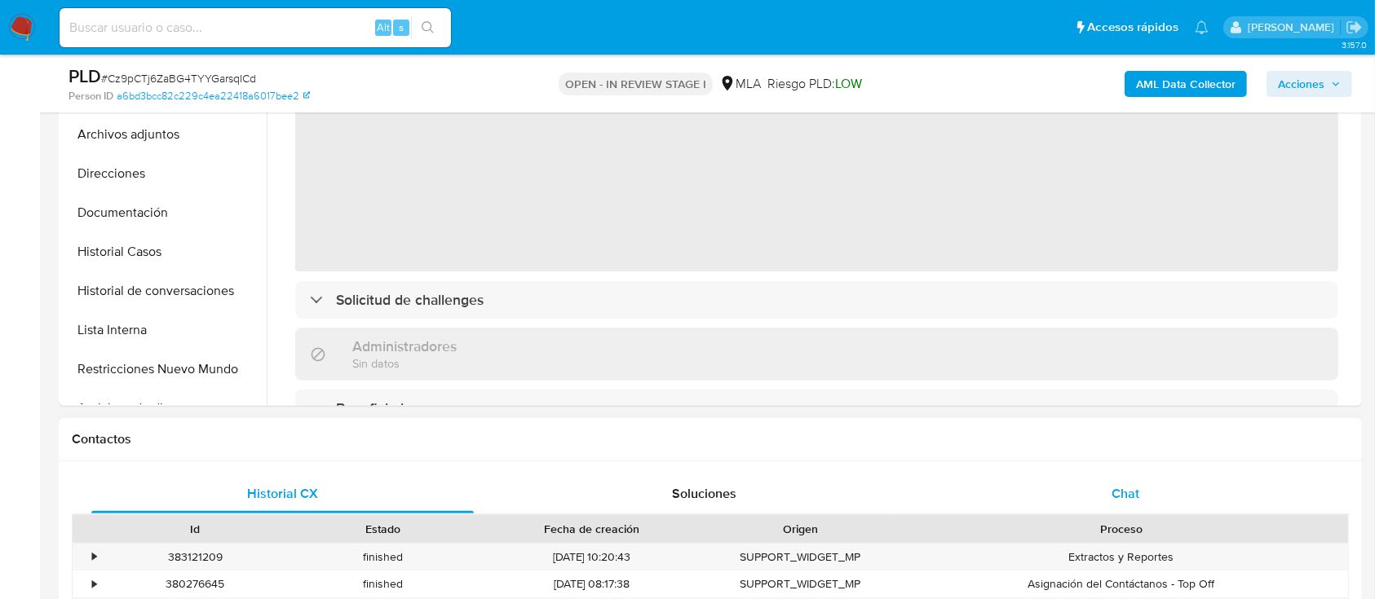
click at [1063, 489] on div "Chat" at bounding box center [1126, 494] width 382 height 39
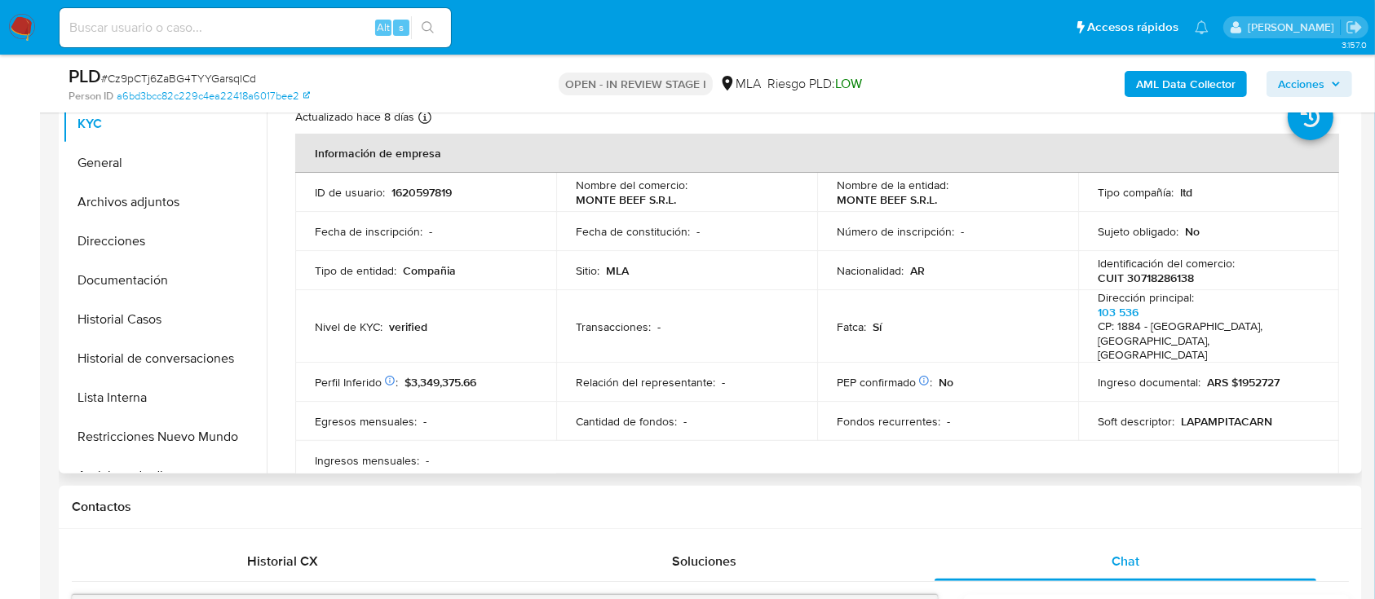
scroll to position [108, 0]
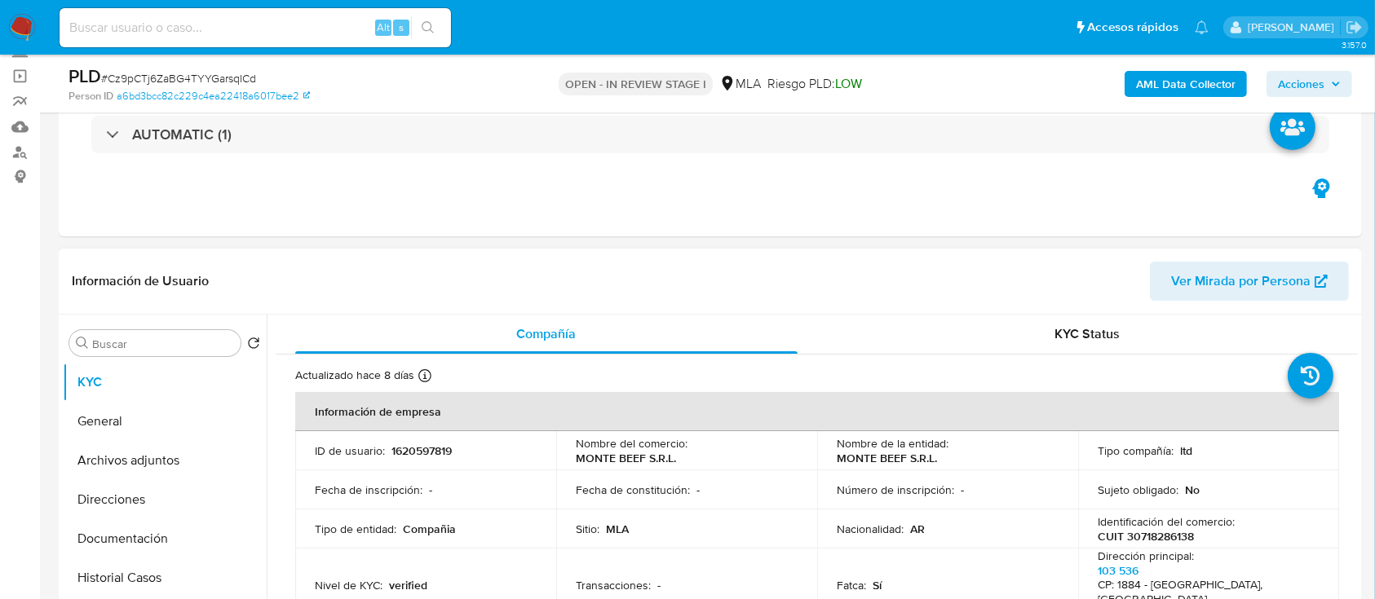
click at [421, 444] on p "1620597819" at bounding box center [421, 451] width 60 height 15
copy p "1620597819"
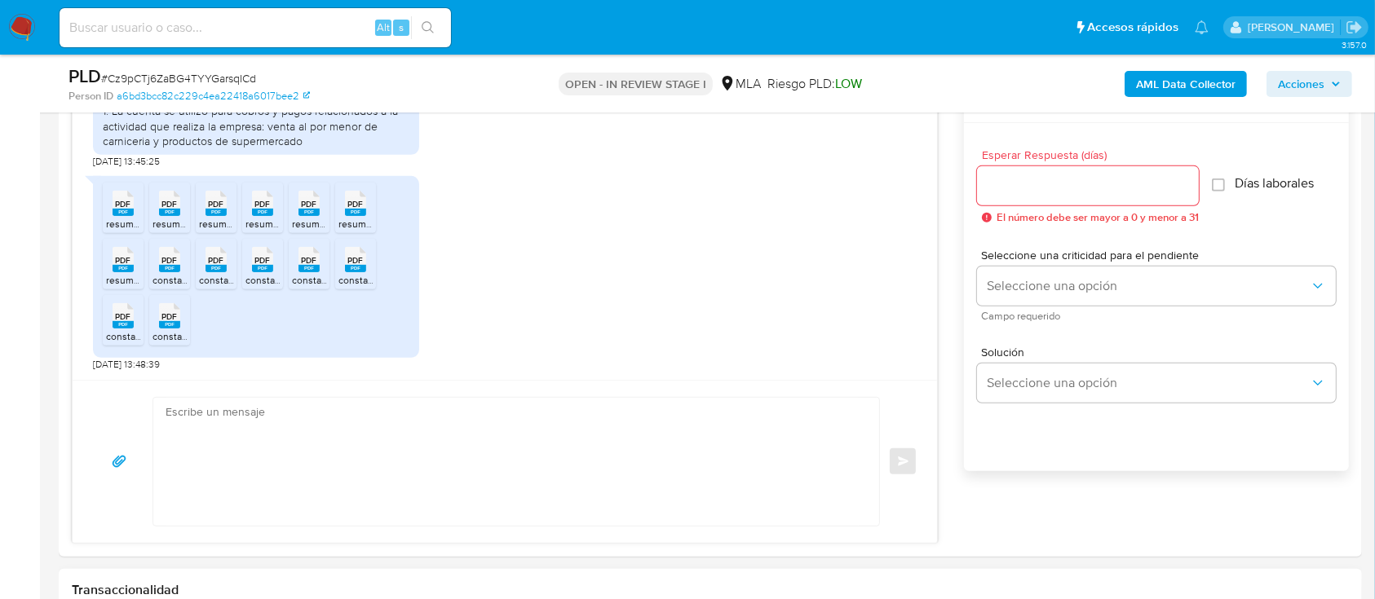
scroll to position [979, 0]
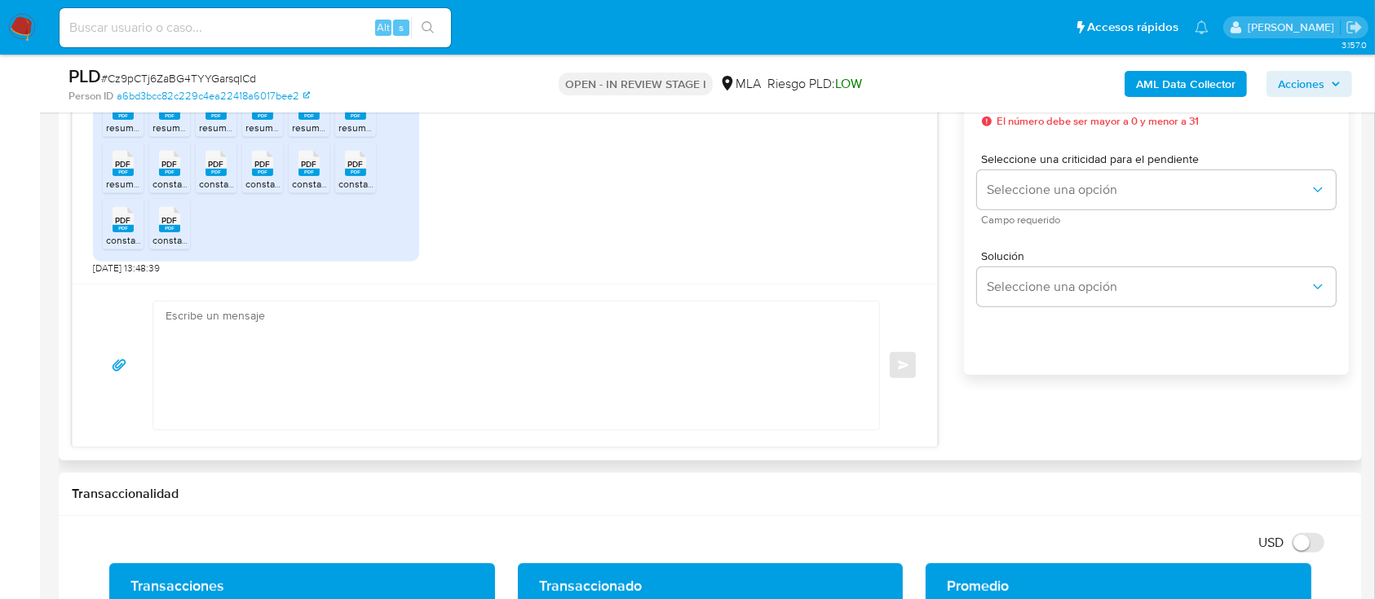
click at [499, 349] on textarea at bounding box center [512, 366] width 693 height 128
paste textarea "Hola Muchas gracias por tu respuesta. Confirmamos recepción de la documentación…"
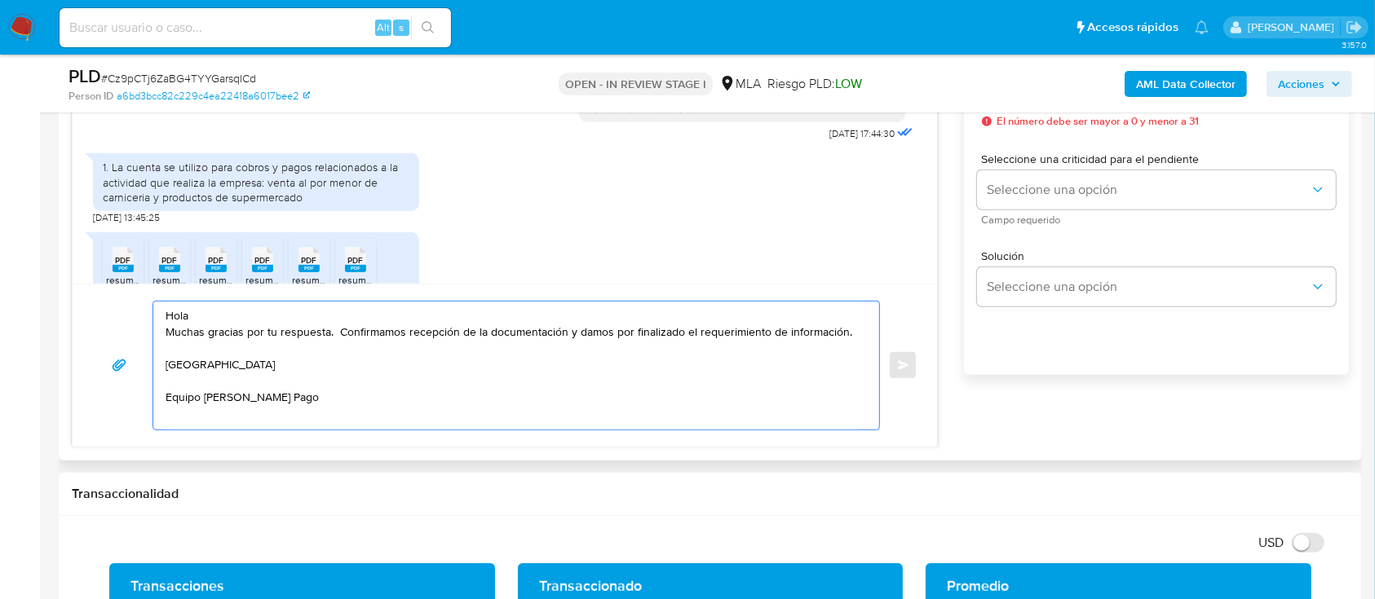
scroll to position [641, 0]
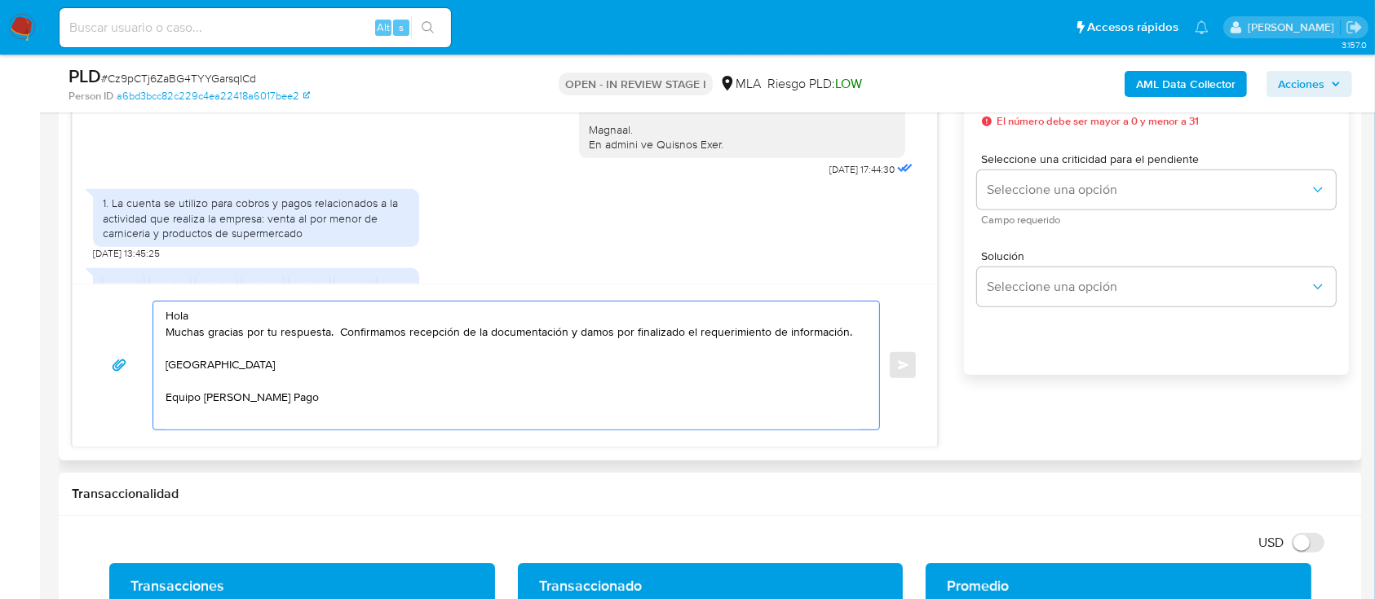
click at [307, 325] on textarea "Hola Muchas gracias por tu respuesta. Confirmamos recepción de la documentación…" at bounding box center [512, 366] width 693 height 128
click at [295, 319] on textarea "Hola Muchas gracias por tu respuesta. Confirmamos recepción de la documentación…" at bounding box center [512, 366] width 693 height 128
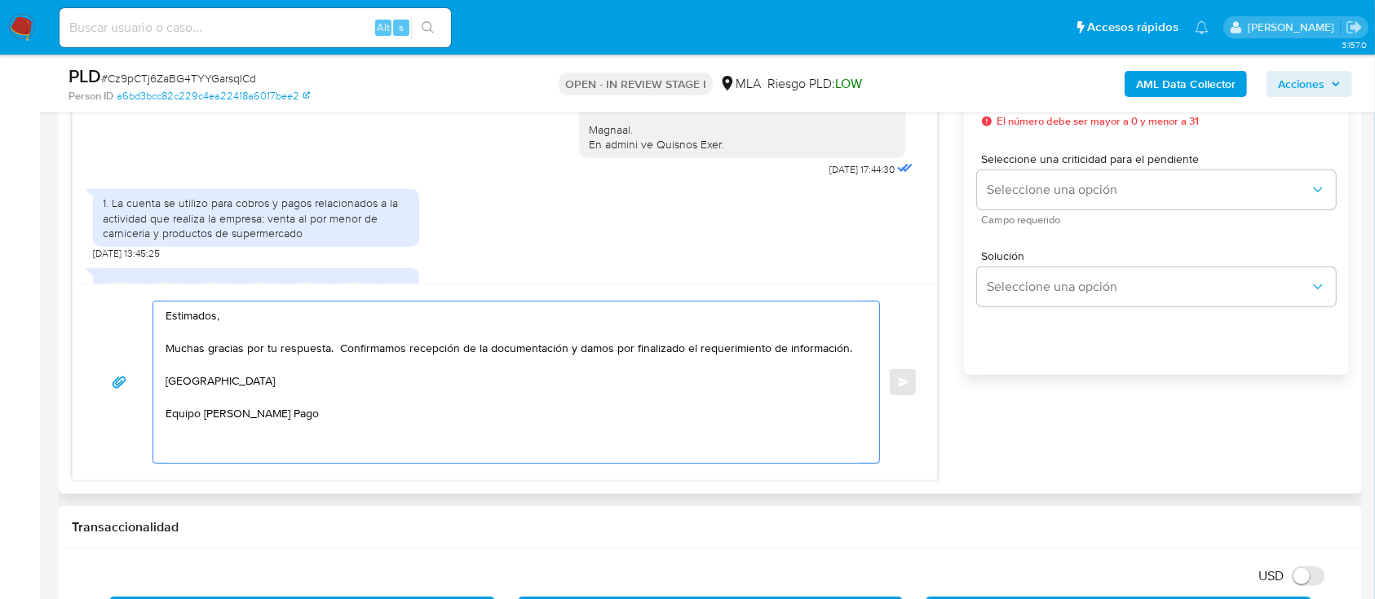
click at [272, 351] on textarea "Estimados, Muchas gracias por tu respuesta. Confirmamos recepción de la documen…" at bounding box center [512, 382] width 693 height 161
click at [270, 351] on textarea "Estimados, Muchas gracias por tu respuesta. Confirmamos recepción de la documen…" at bounding box center [512, 382] width 693 height 161
drag, startPoint x: 568, startPoint y: 351, endPoint x: 867, endPoint y: 350, distance: 298.5
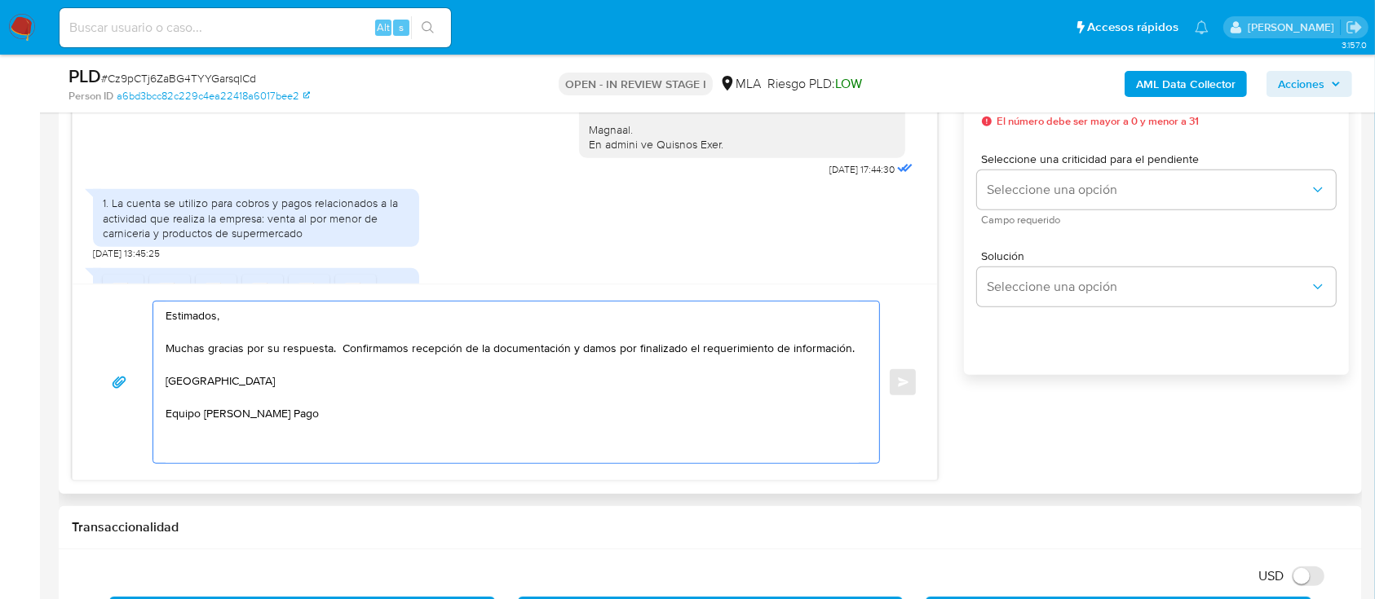
click at [867, 350] on div "Estimados, Muchas gracias por su respuesta. Confirmamos recepción de la documen…" at bounding box center [512, 382] width 718 height 161
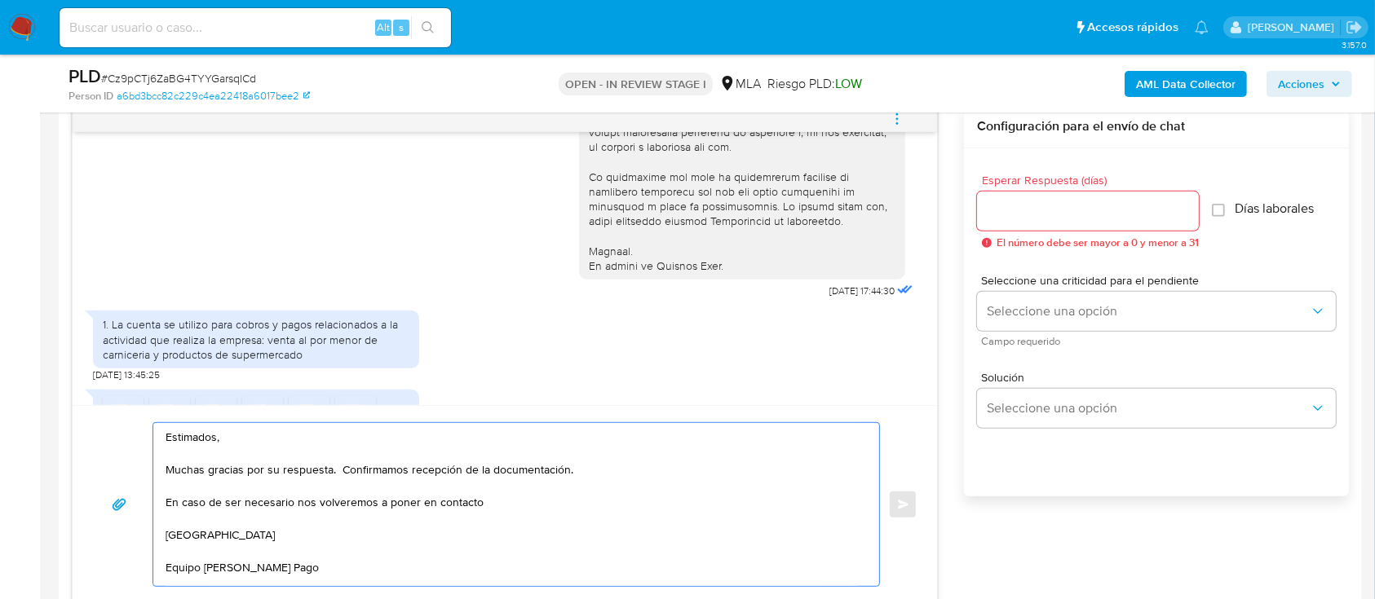
scroll to position [761, 0]
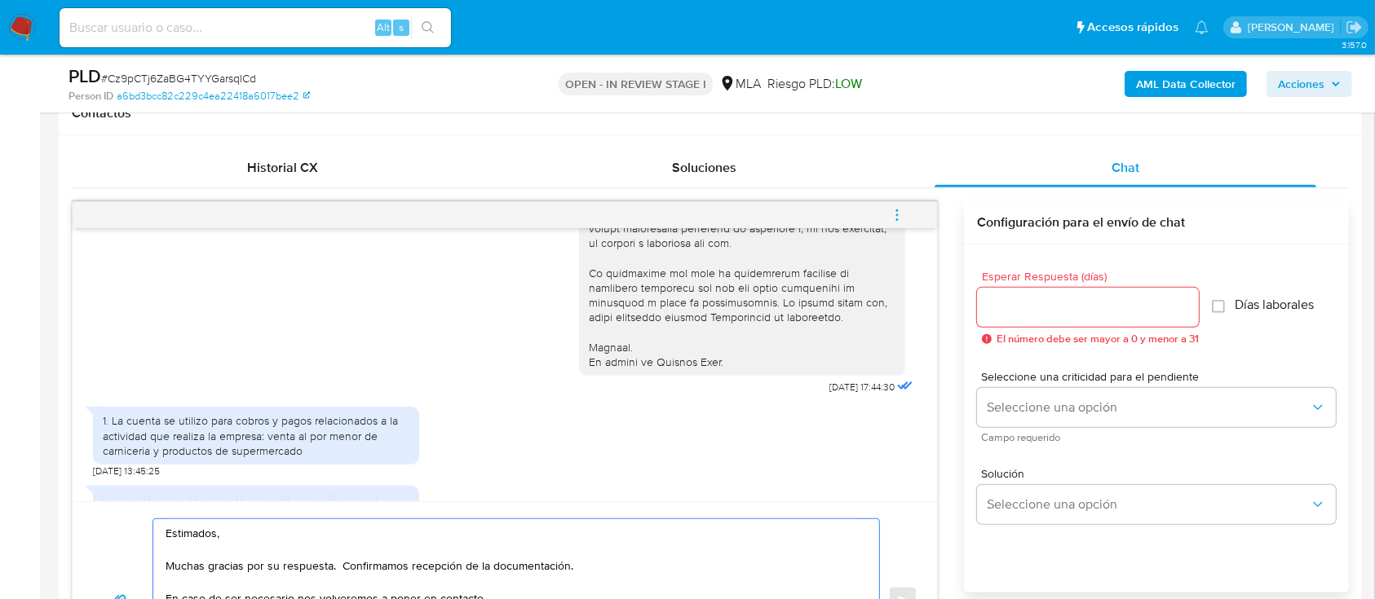
type textarea "Estimados, Muchas gracias por su respuesta. Confirmamos recepción de la documen…"
click at [1070, 312] on input "Esperar Respuesta (días)" at bounding box center [1088, 307] width 222 height 21
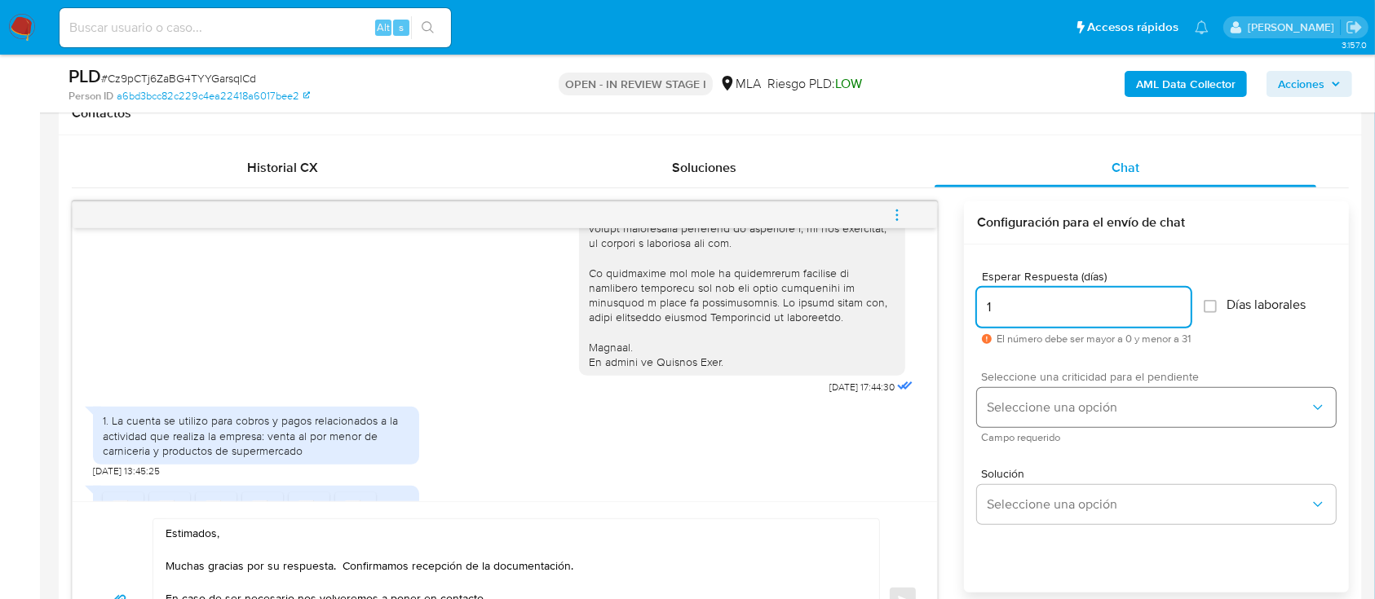
type input "1"
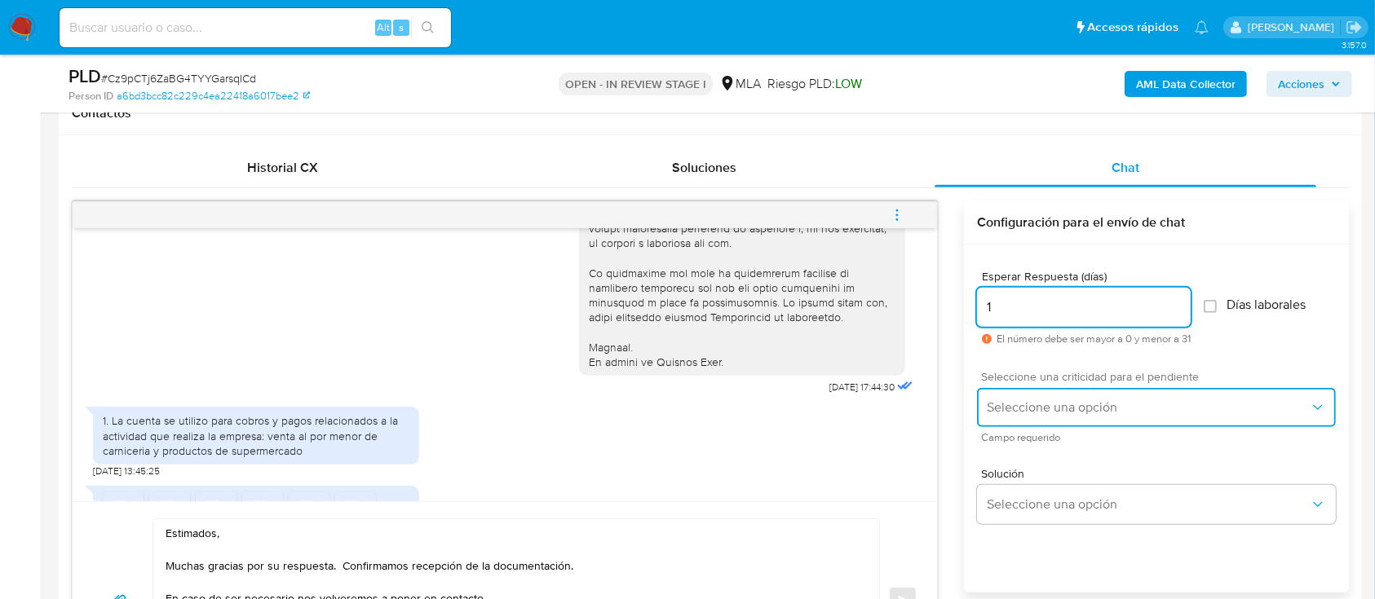
click at [1031, 401] on span "Seleccione una opción" at bounding box center [1148, 408] width 323 height 16
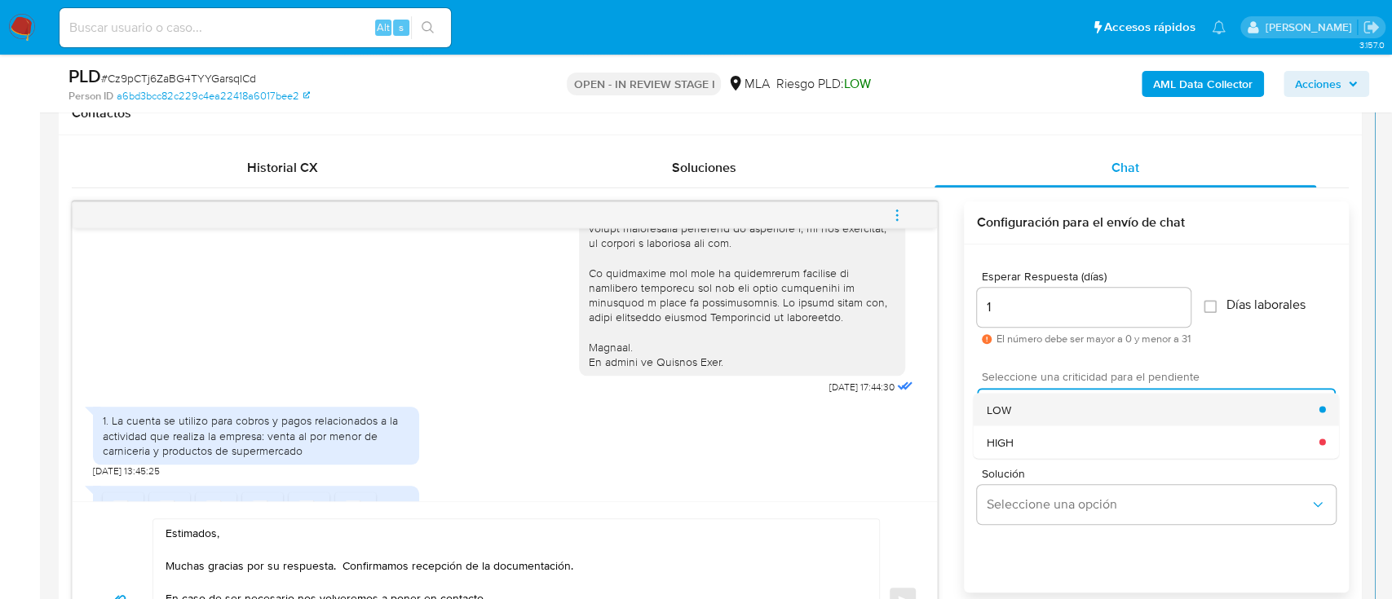
click at [1018, 409] on div "LOW" at bounding box center [1153, 409] width 333 height 33
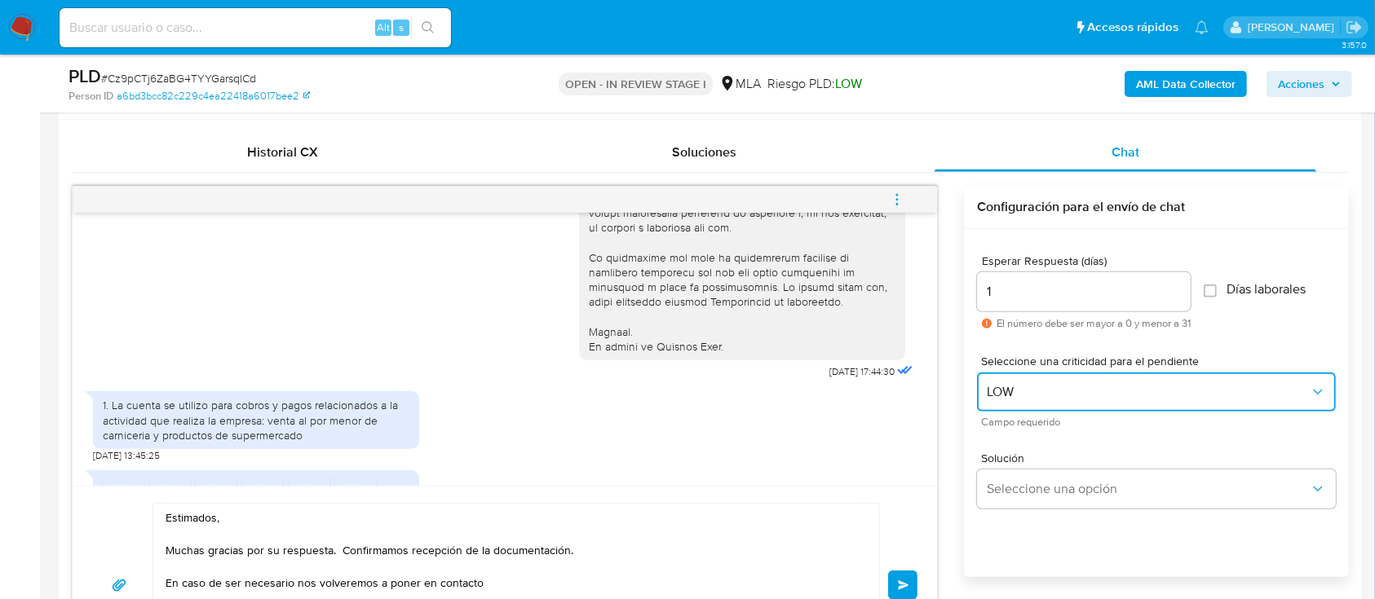
scroll to position [979, 0]
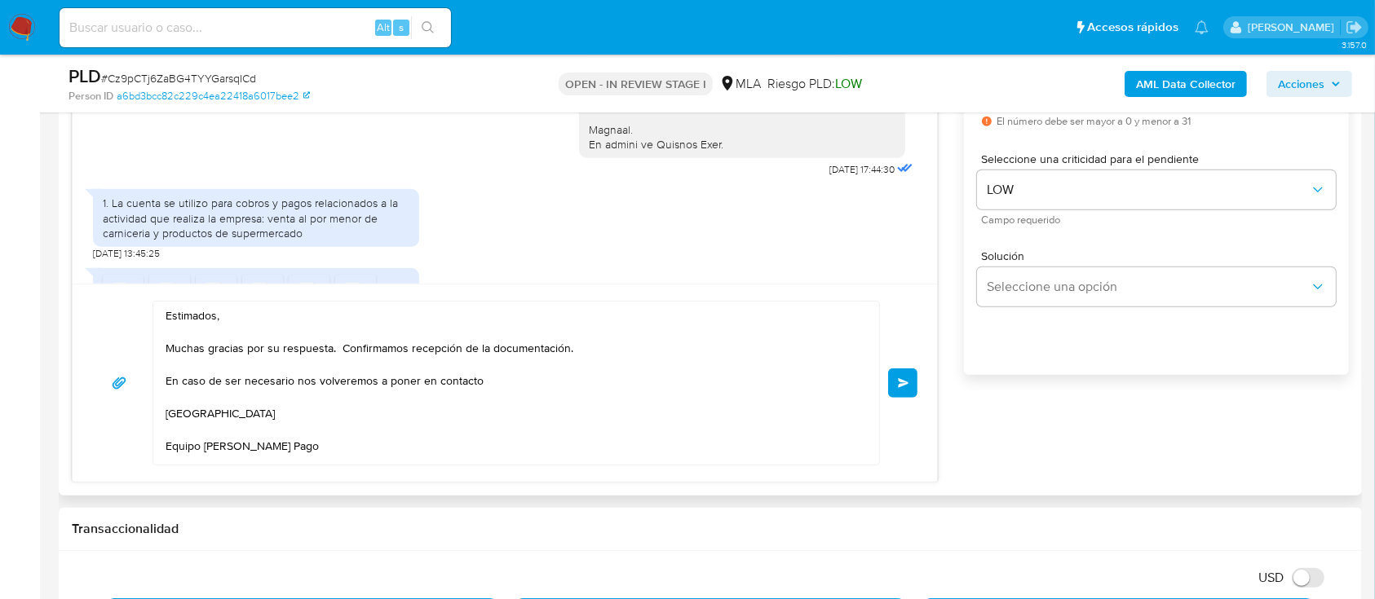
click at [906, 387] on span "Enviar" at bounding box center [903, 383] width 11 height 10
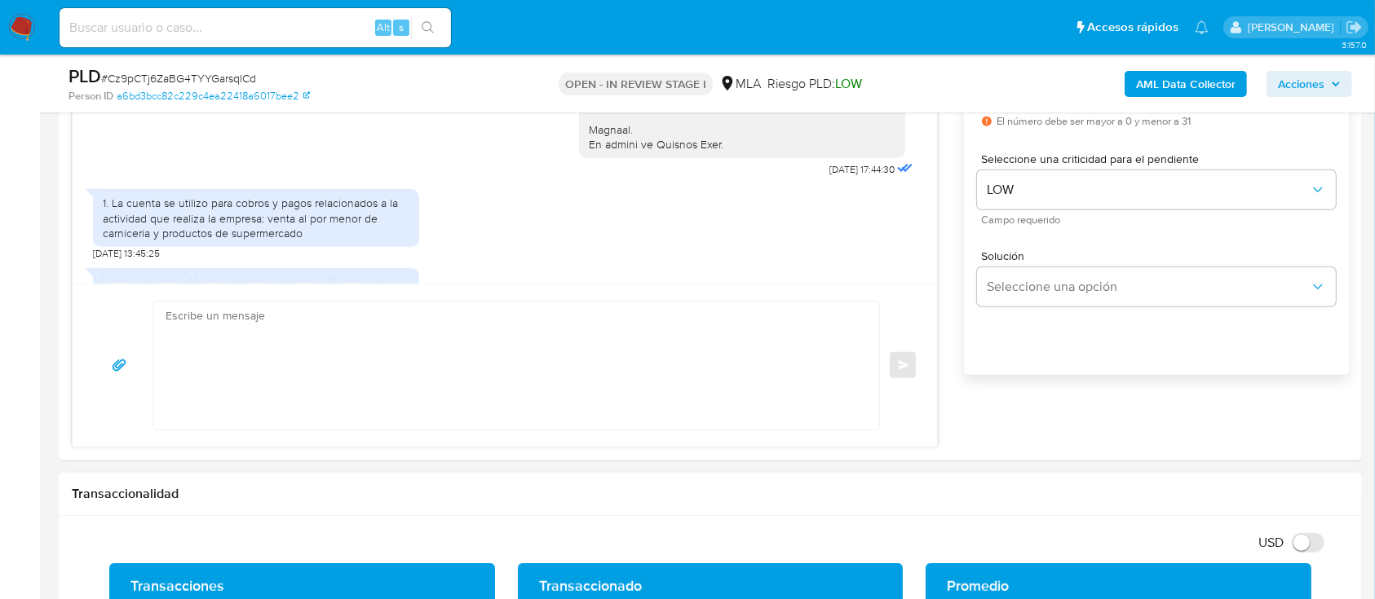
scroll to position [1069, 0]
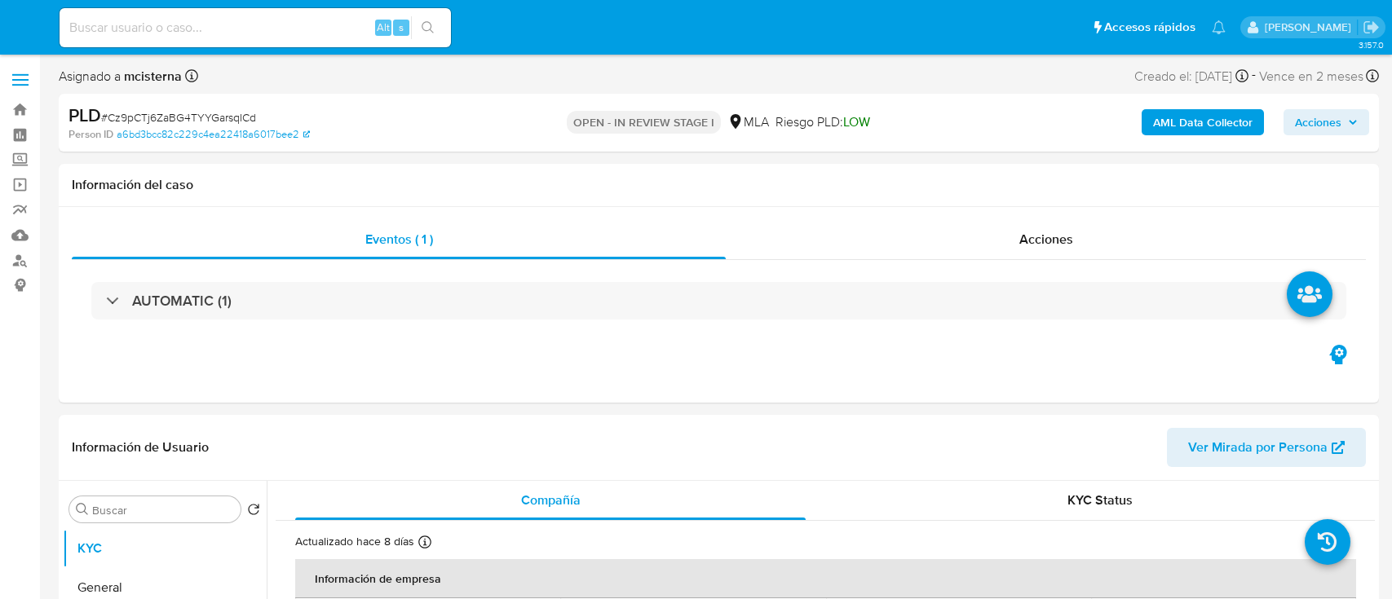
select select "10"
